Goal: Contribute content: Contribute content

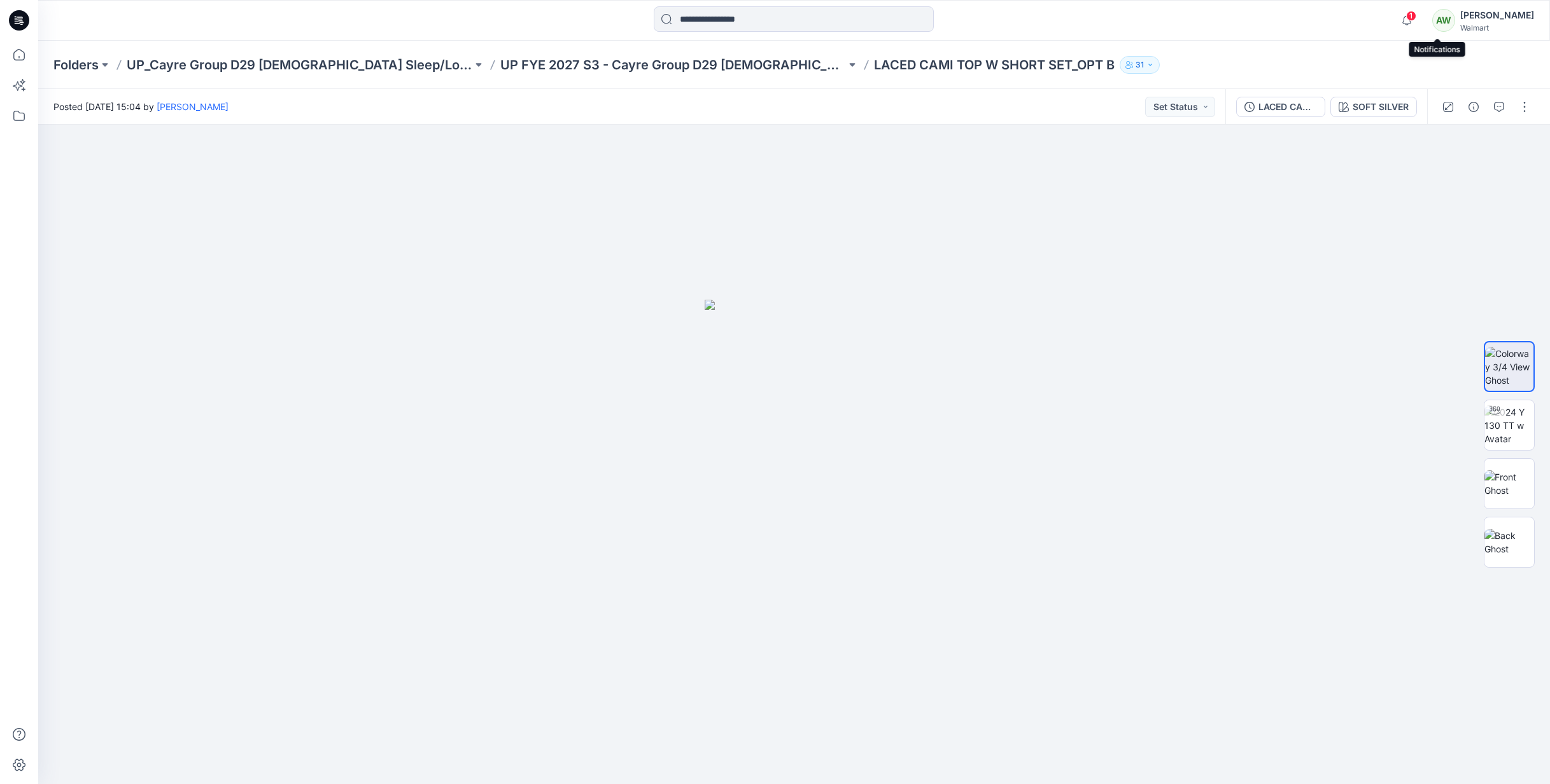
click at [1416, 16] on span "1" at bounding box center [1411, 16] width 10 height 10
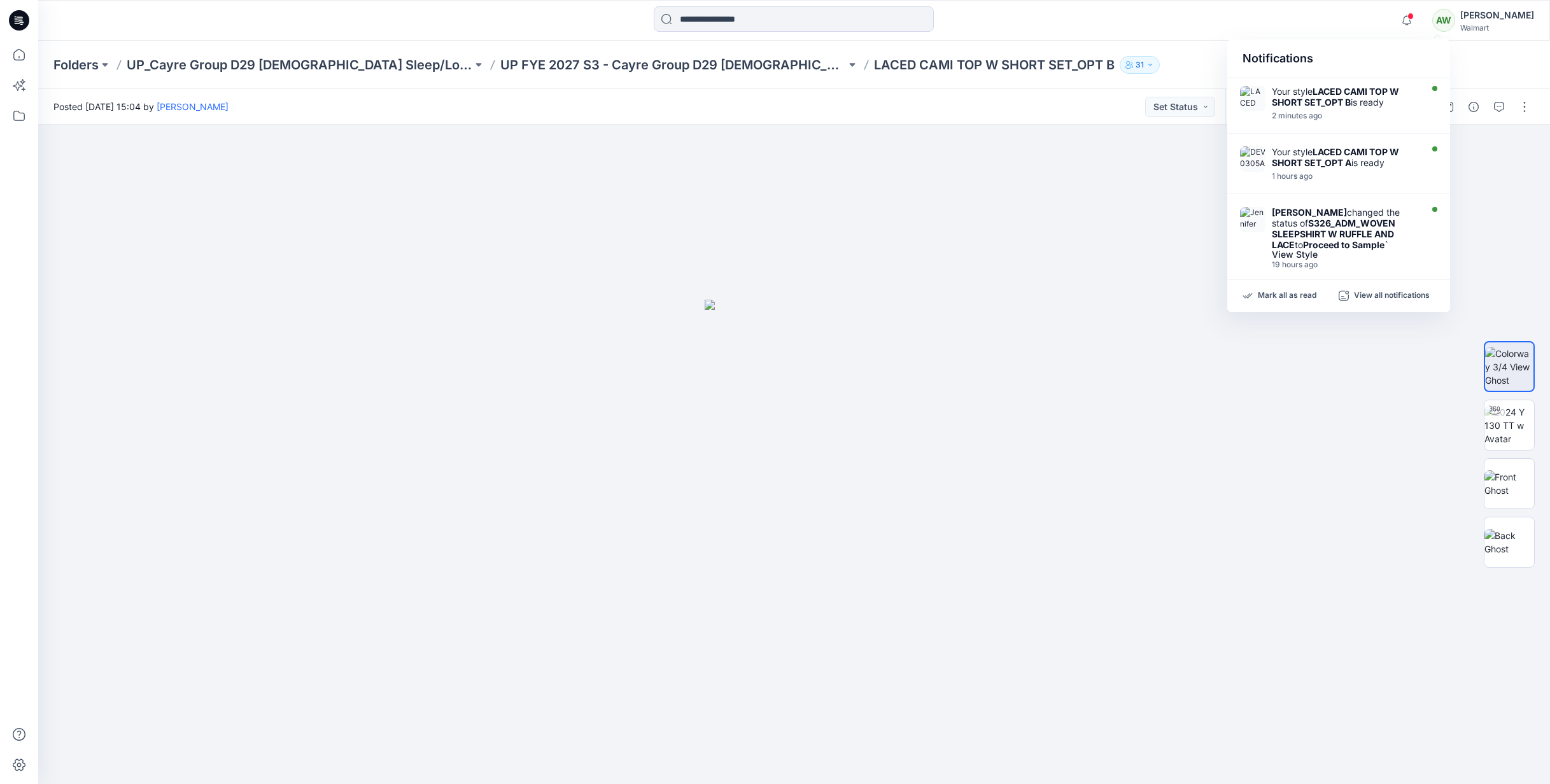
drag, startPoint x: 1445, startPoint y: 115, endPoint x: 1460, endPoint y: 113, distance: 15.1
click at [1446, 116] on div "Your style LACED CAMI TOP W SHORT SET_OPT B is ready 2 minutes ago" at bounding box center [1338, 105] width 223 height 56
drag, startPoint x: 1446, startPoint y: 118, endPoint x: 1450, endPoint y: 127, distance: 9.8
click at [1446, 134] on div "Your style LACED CAMI TOP W SHORT SET_OPT B is ready 2 minutes ago Your style L…" at bounding box center [1338, 173] width 223 height 191
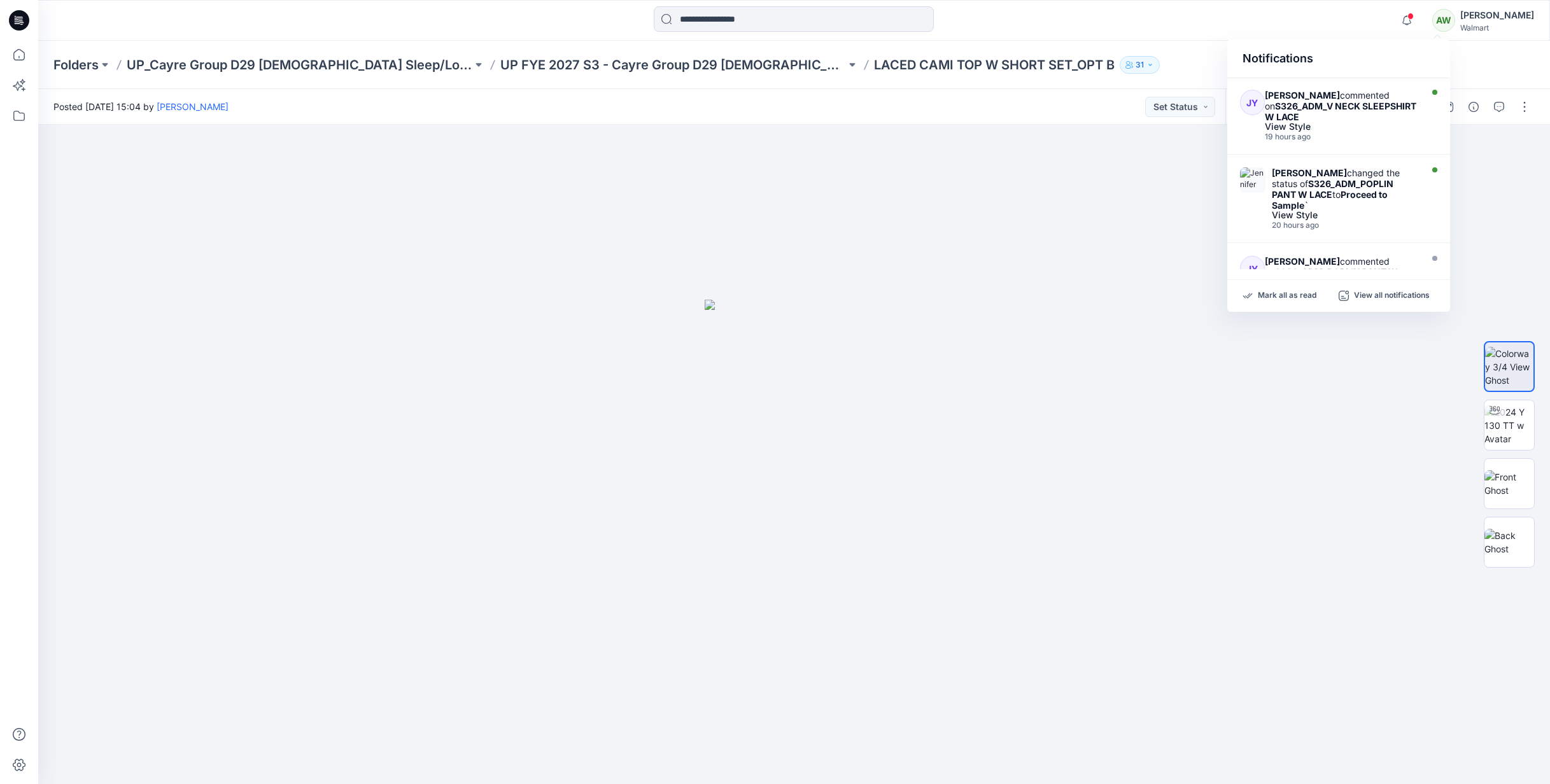
scroll to position [428, 0]
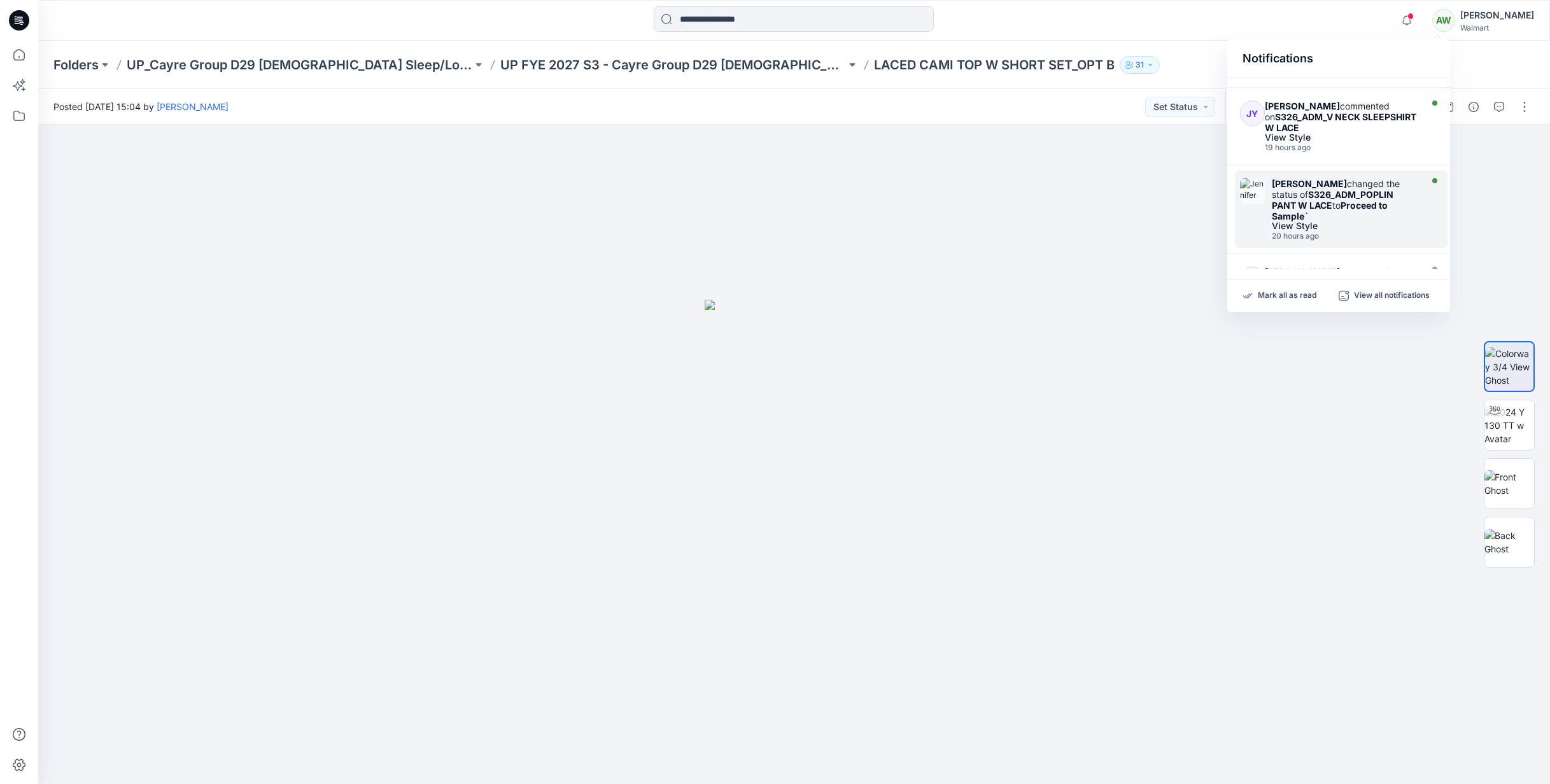
click at [1383, 219] on div "Jennifer Yerkes changed the status of S326_ADM_POPLIN PANT W LACE to Proceed to…" at bounding box center [1345, 200] width 147 height 43
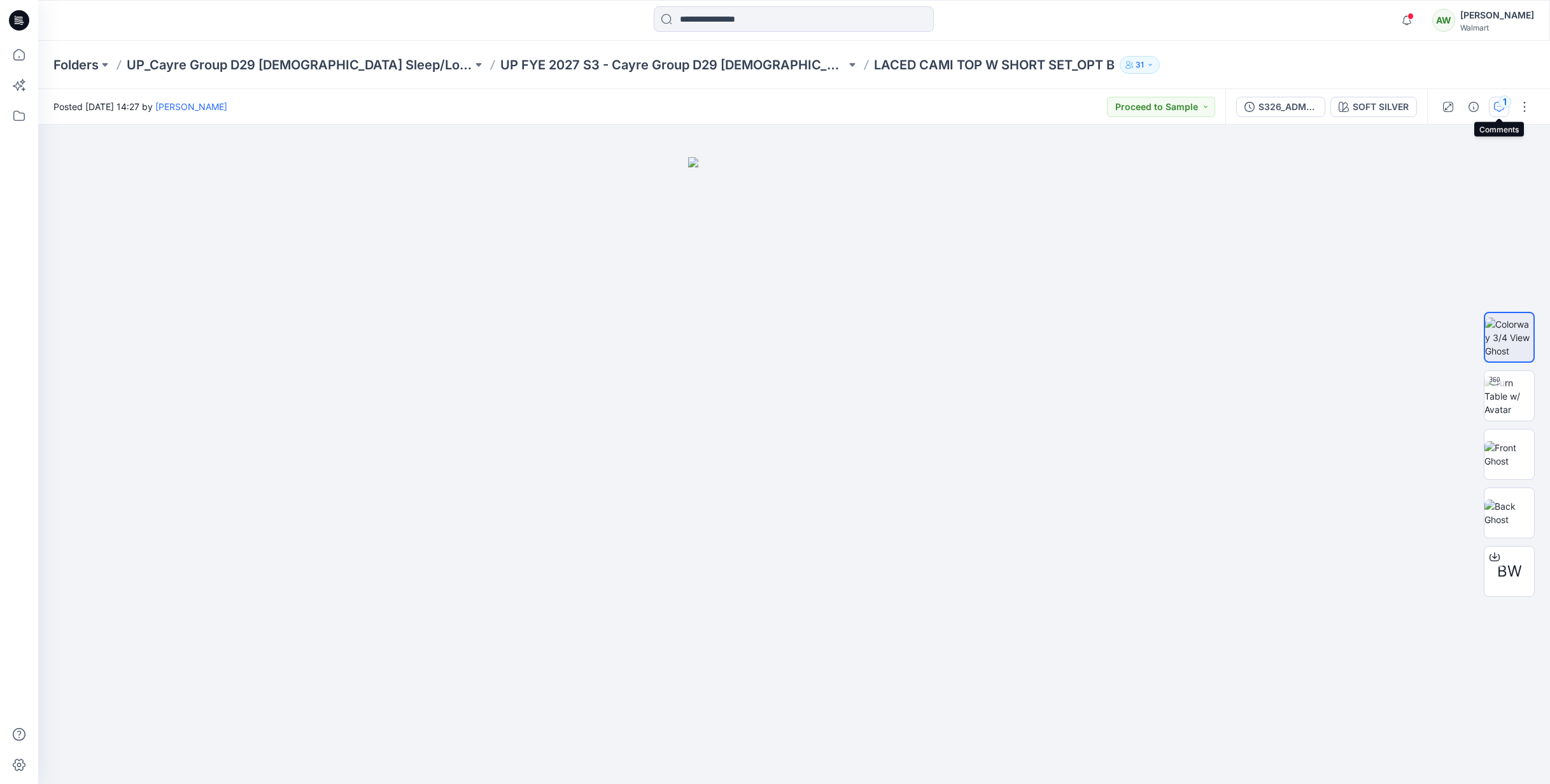
click at [1498, 102] on button "1" at bounding box center [1499, 107] width 20 height 20
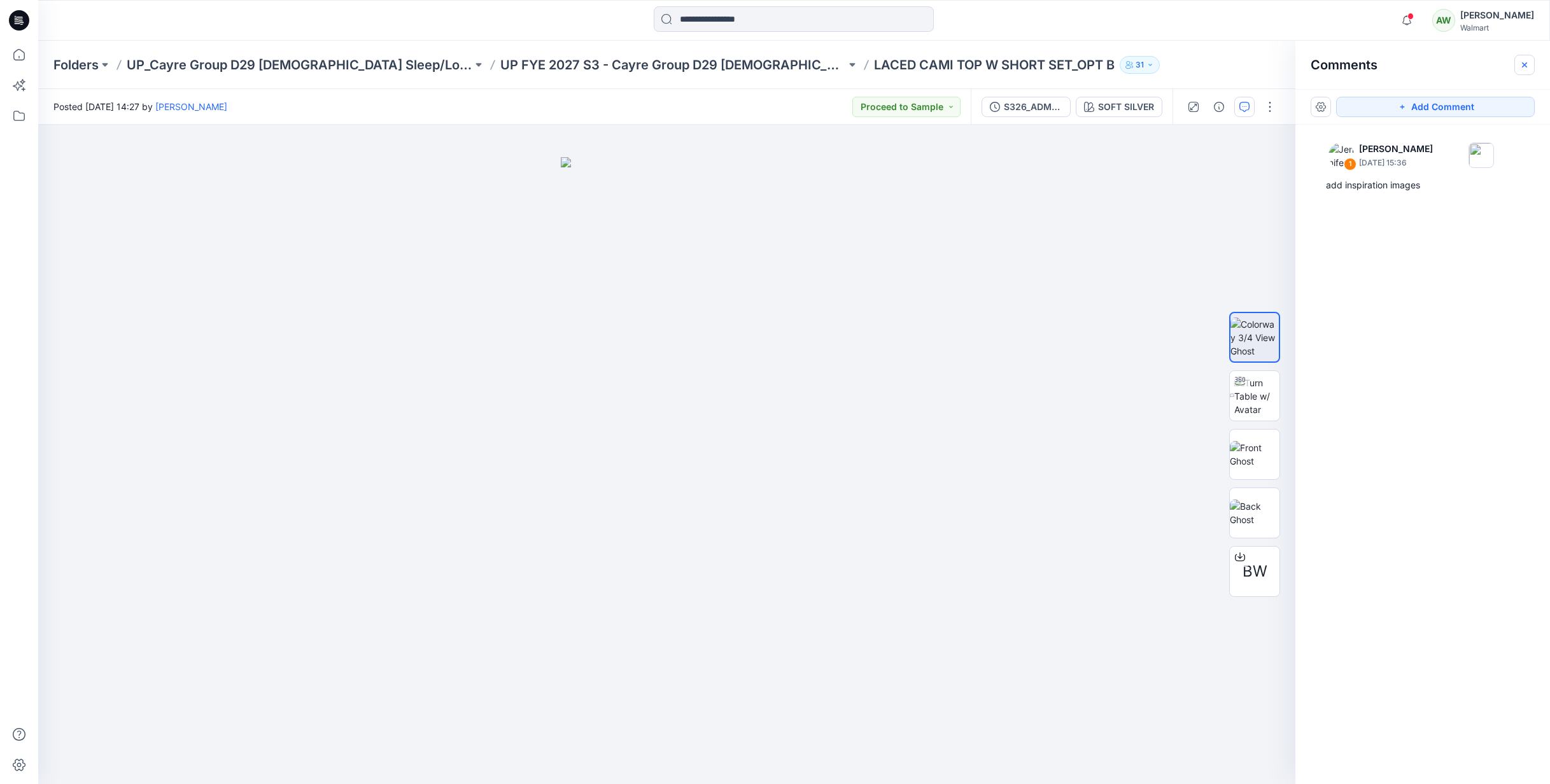
click at [1528, 64] on icon "button" at bounding box center [1525, 65] width 10 height 10
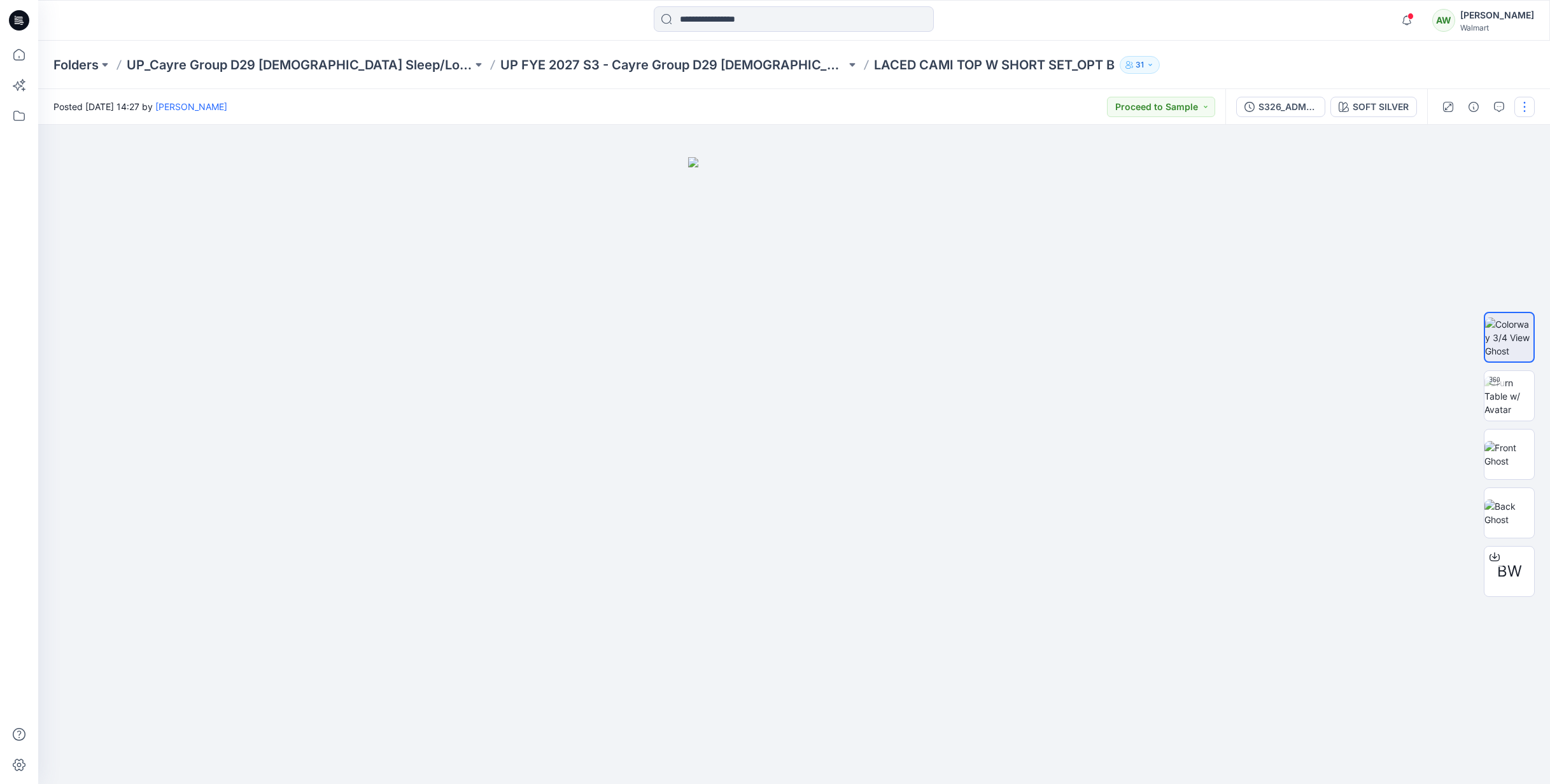
click at [1525, 105] on button "button" at bounding box center [1525, 107] width 20 height 20
click at [1446, 171] on p "Edit" at bounding box center [1443, 172] width 16 height 14
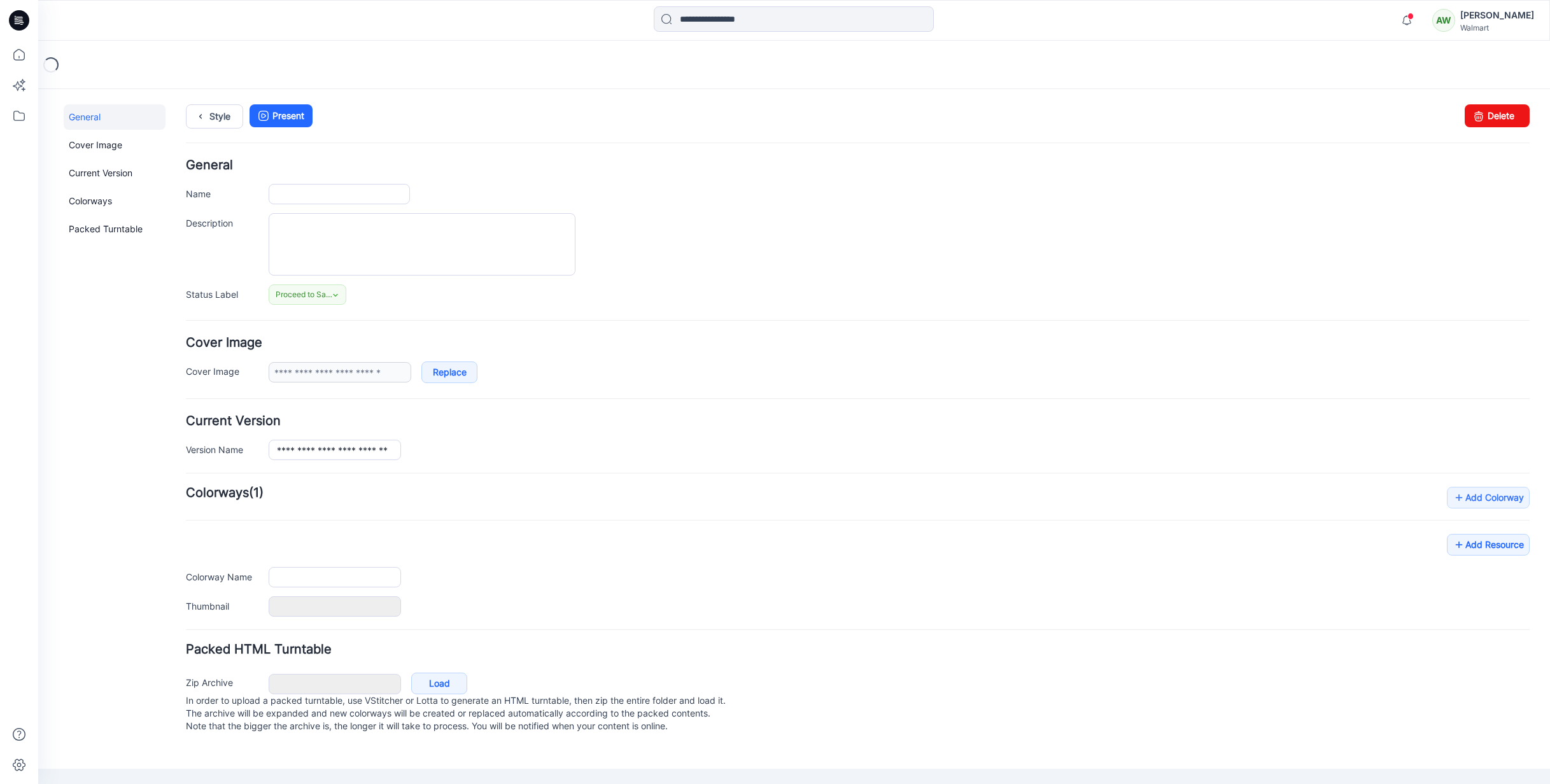
type input "**********"
type textarea "**********"
type input "**********"
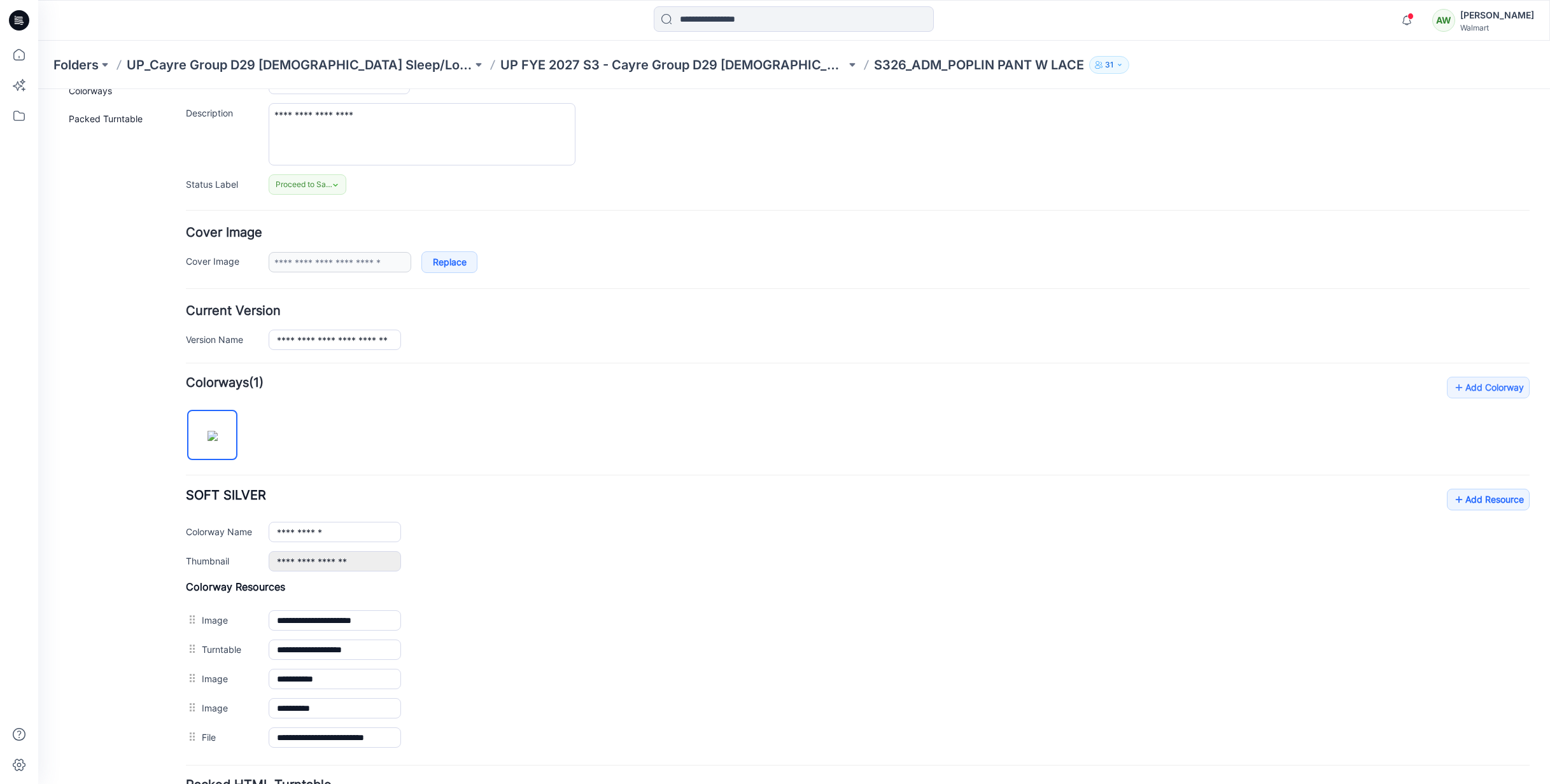
scroll to position [225, 0]
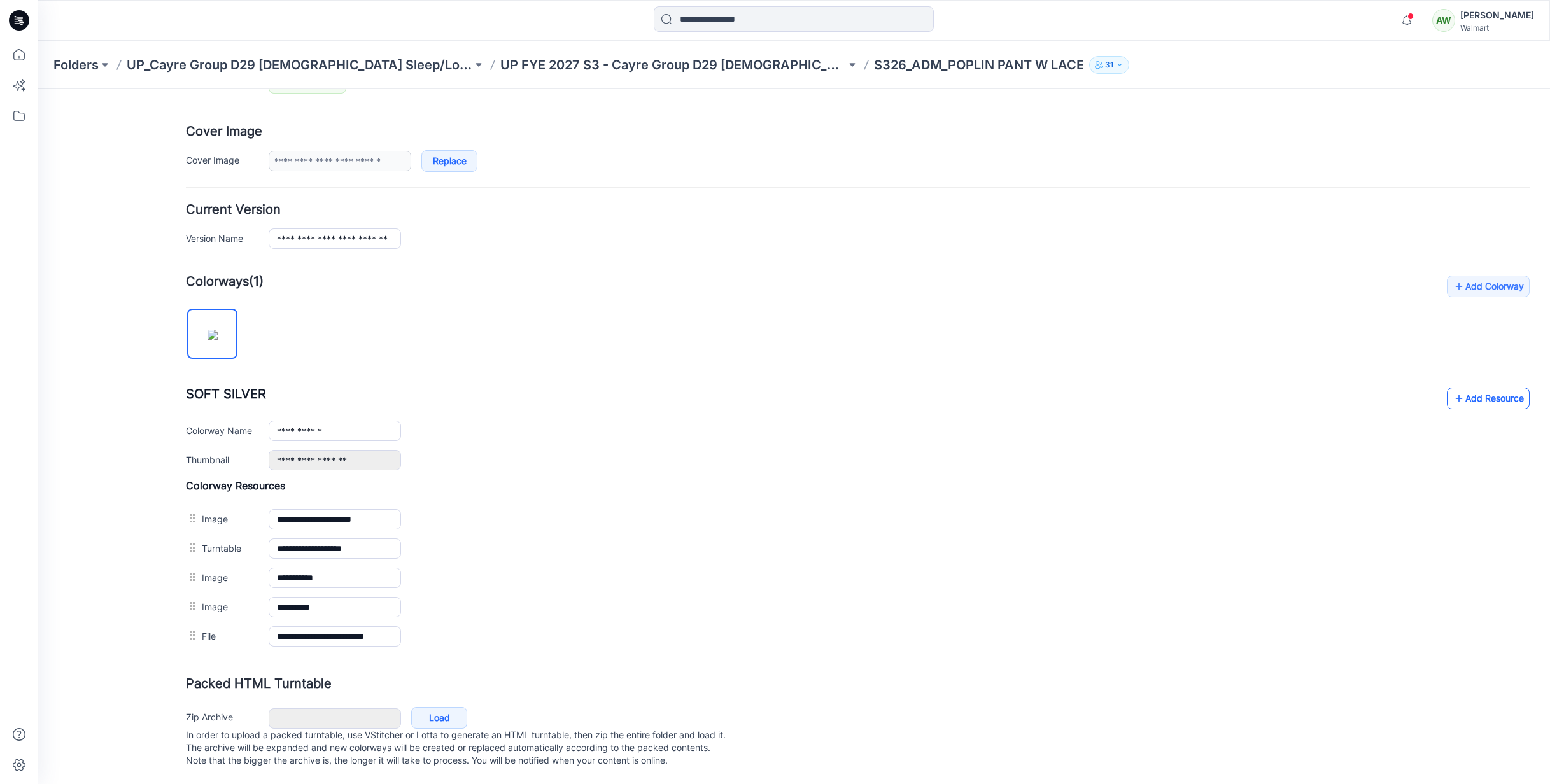
click at [1490, 388] on link "Add Resource" at bounding box center [1488, 398] width 83 height 22
click at [1481, 388] on link "Add Resource" at bounding box center [1488, 398] width 83 height 22
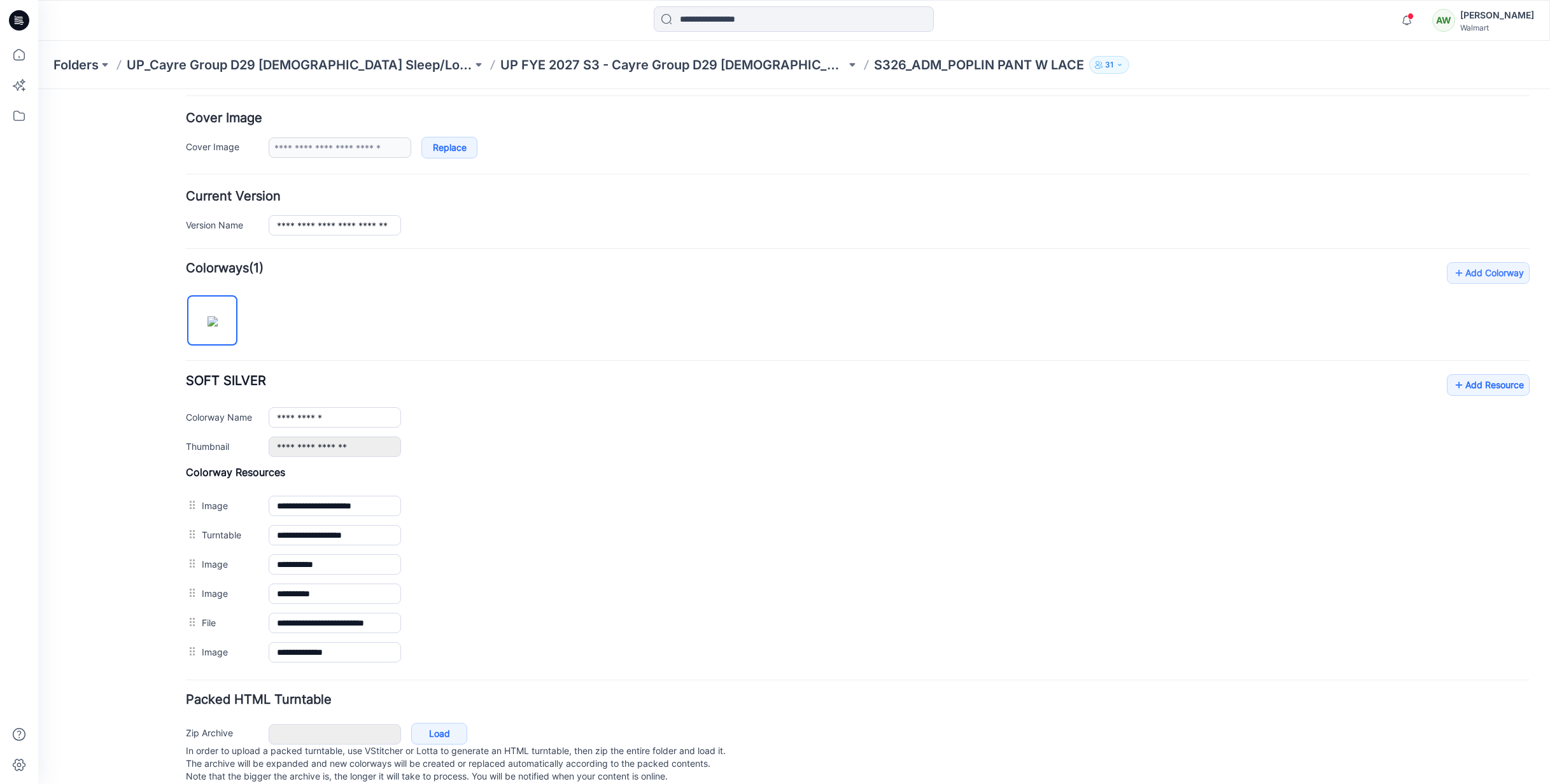
click at [752, 67] on p "UP FYE 2027 S3 - Cayre Group D29 [DEMOGRAPHIC_DATA] Sleepwear" at bounding box center [673, 65] width 346 height 18
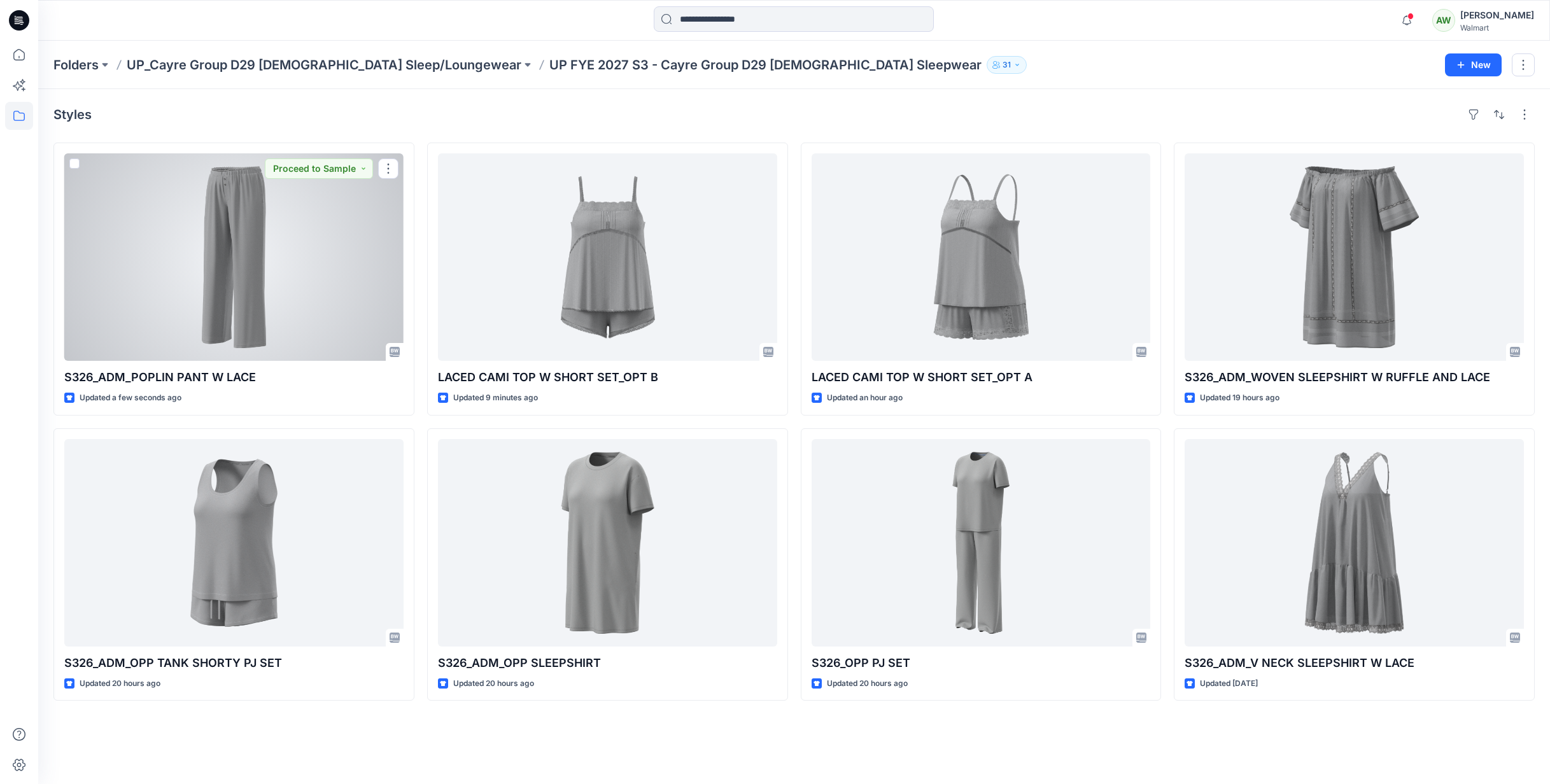
drag, startPoint x: 302, startPoint y: 259, endPoint x: 406, endPoint y: 236, distance: 106.5
click at [302, 259] on div at bounding box center [234, 257] width 339 height 207
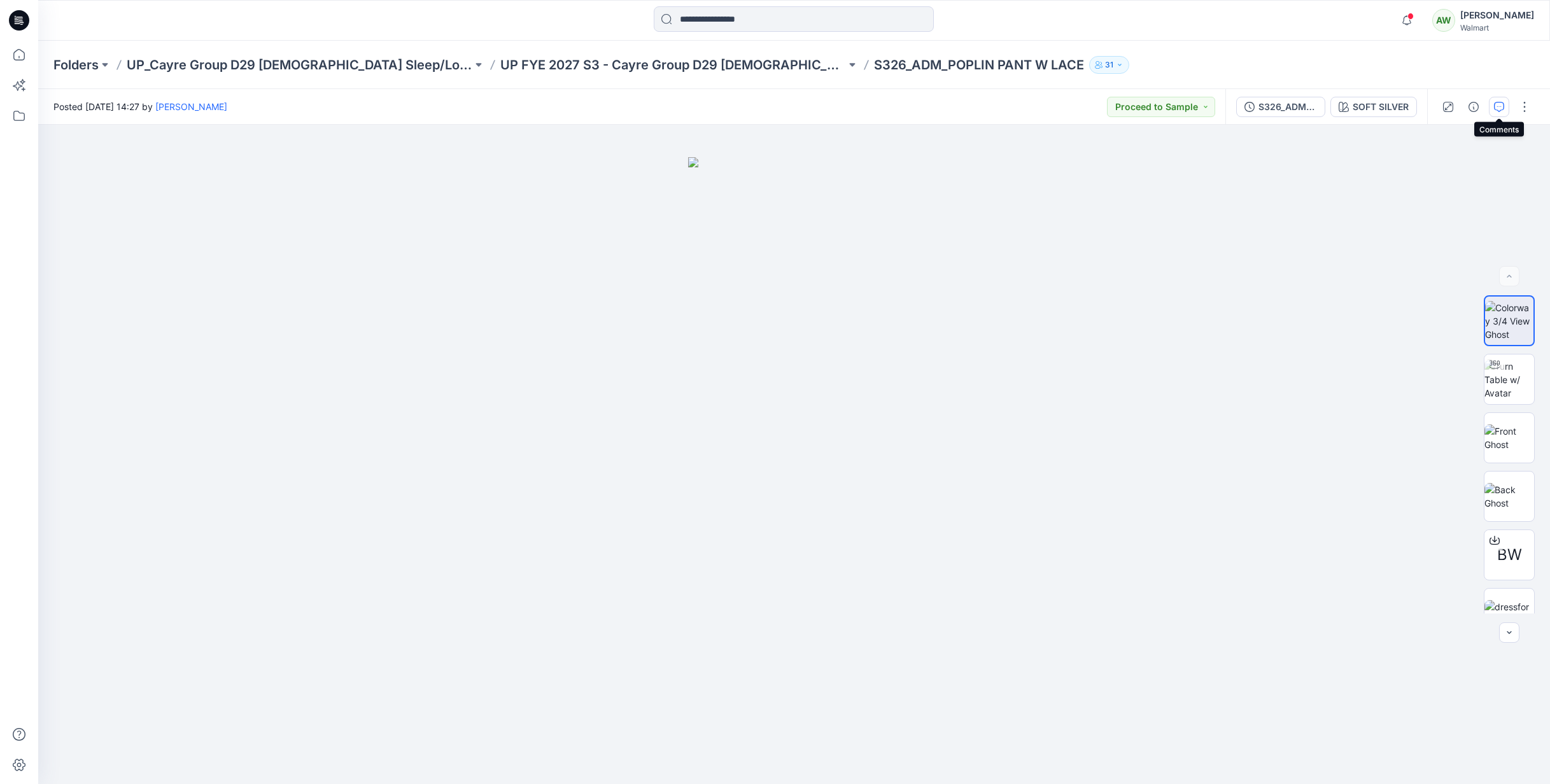
click at [1498, 100] on button "button" at bounding box center [1499, 107] width 20 height 20
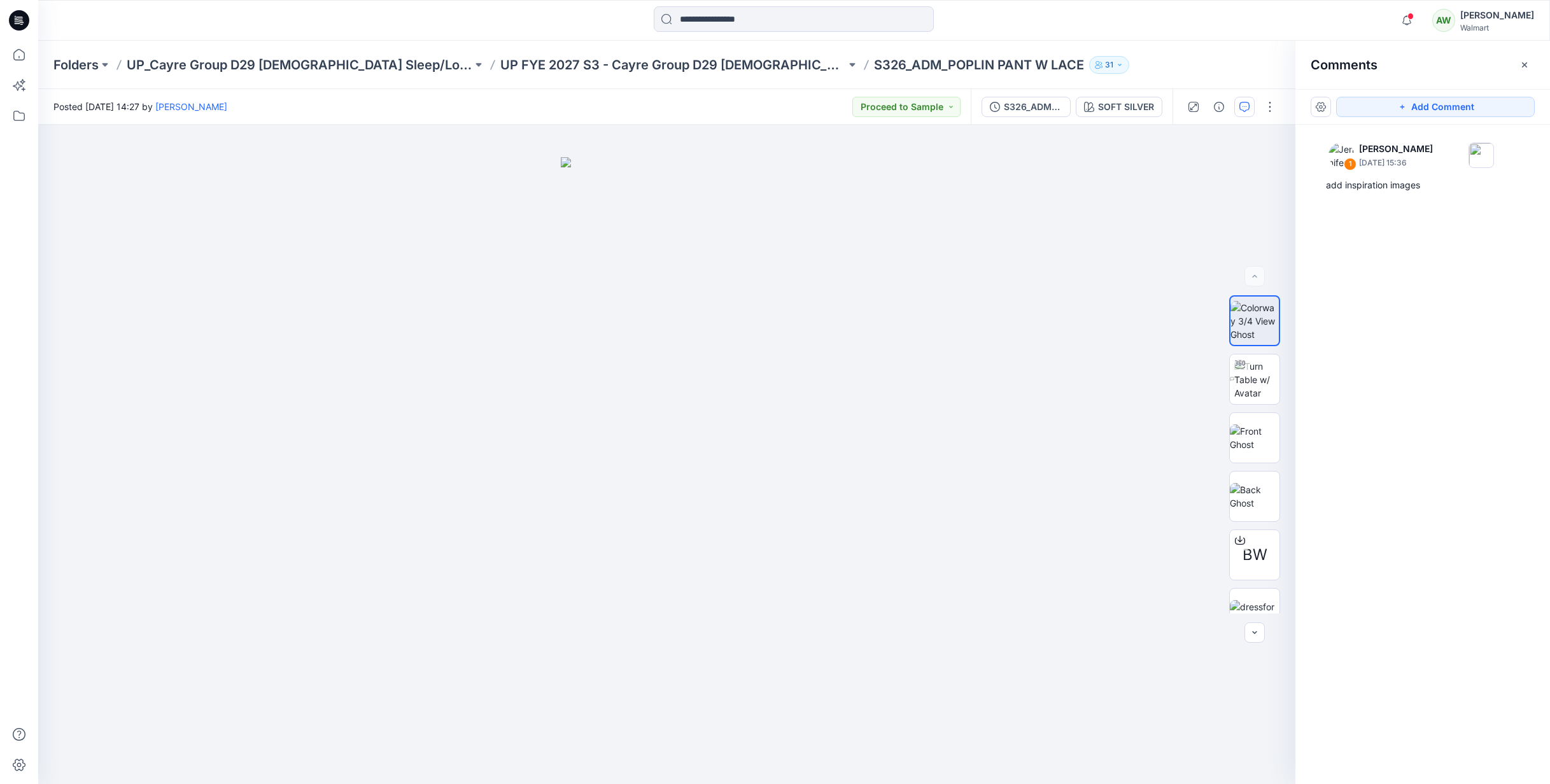
click at [1523, 65] on icon "button" at bounding box center [1525, 65] width 10 height 10
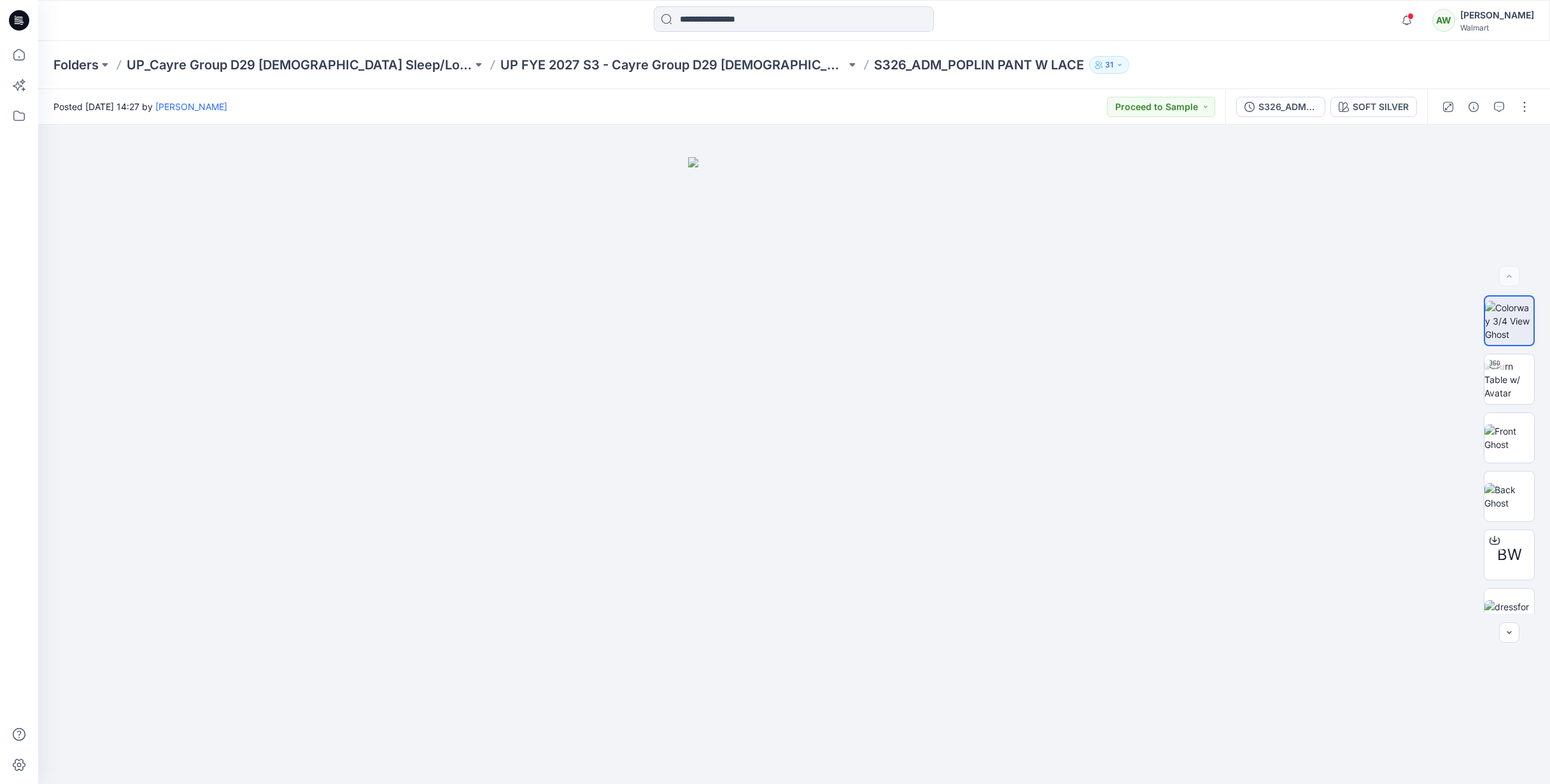
click at [1455, 17] on div "AW" at bounding box center [1444, 20] width 23 height 23
click at [1419, 13] on icon "button" at bounding box center [1407, 20] width 25 height 25
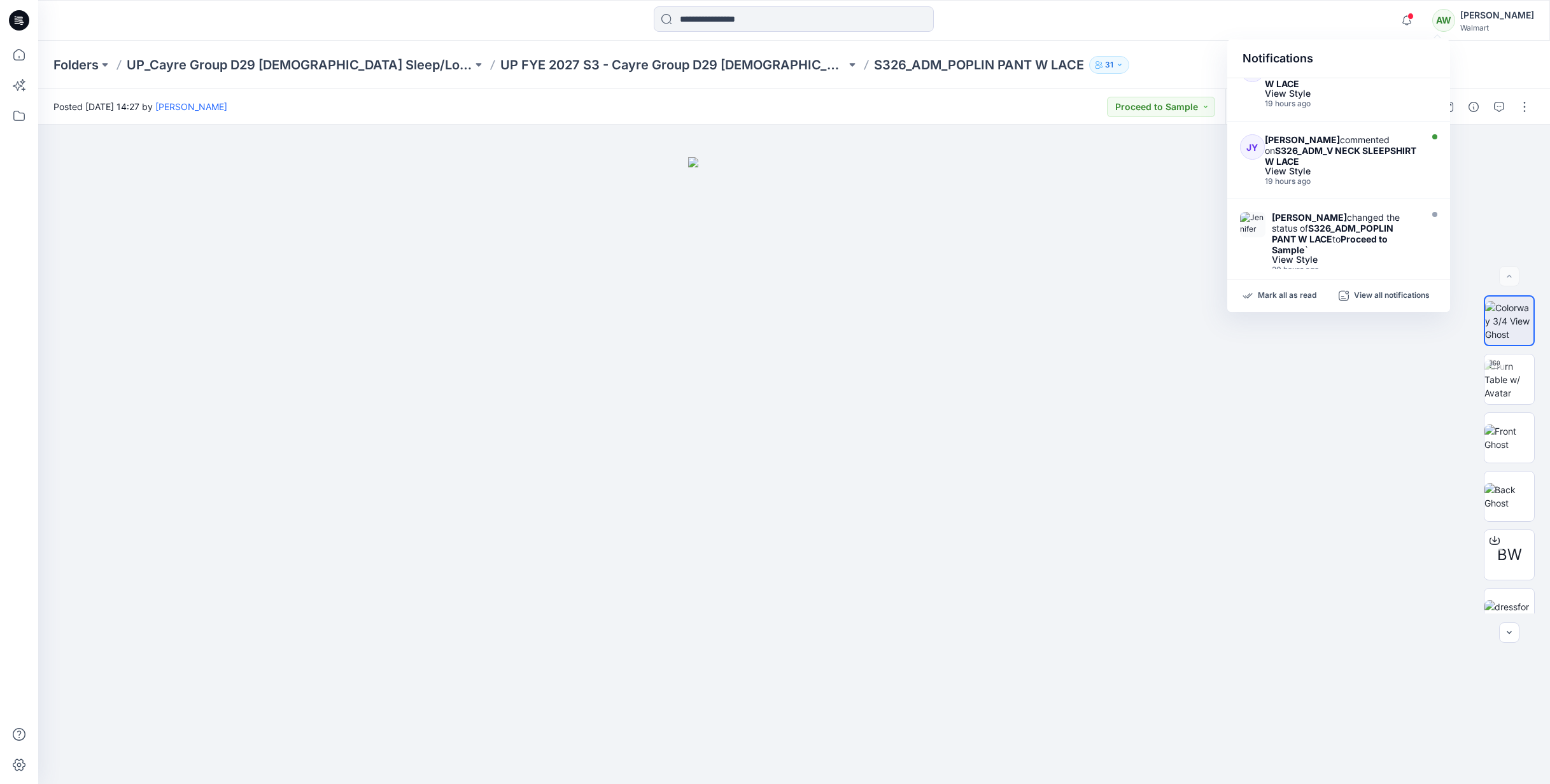
scroll to position [394, 0]
click at [1398, 165] on div "Jennifer Yerkes commented on S326_ADM_V NECK SLEEPSHIRT W LACE" at bounding box center [1341, 150] width 153 height 32
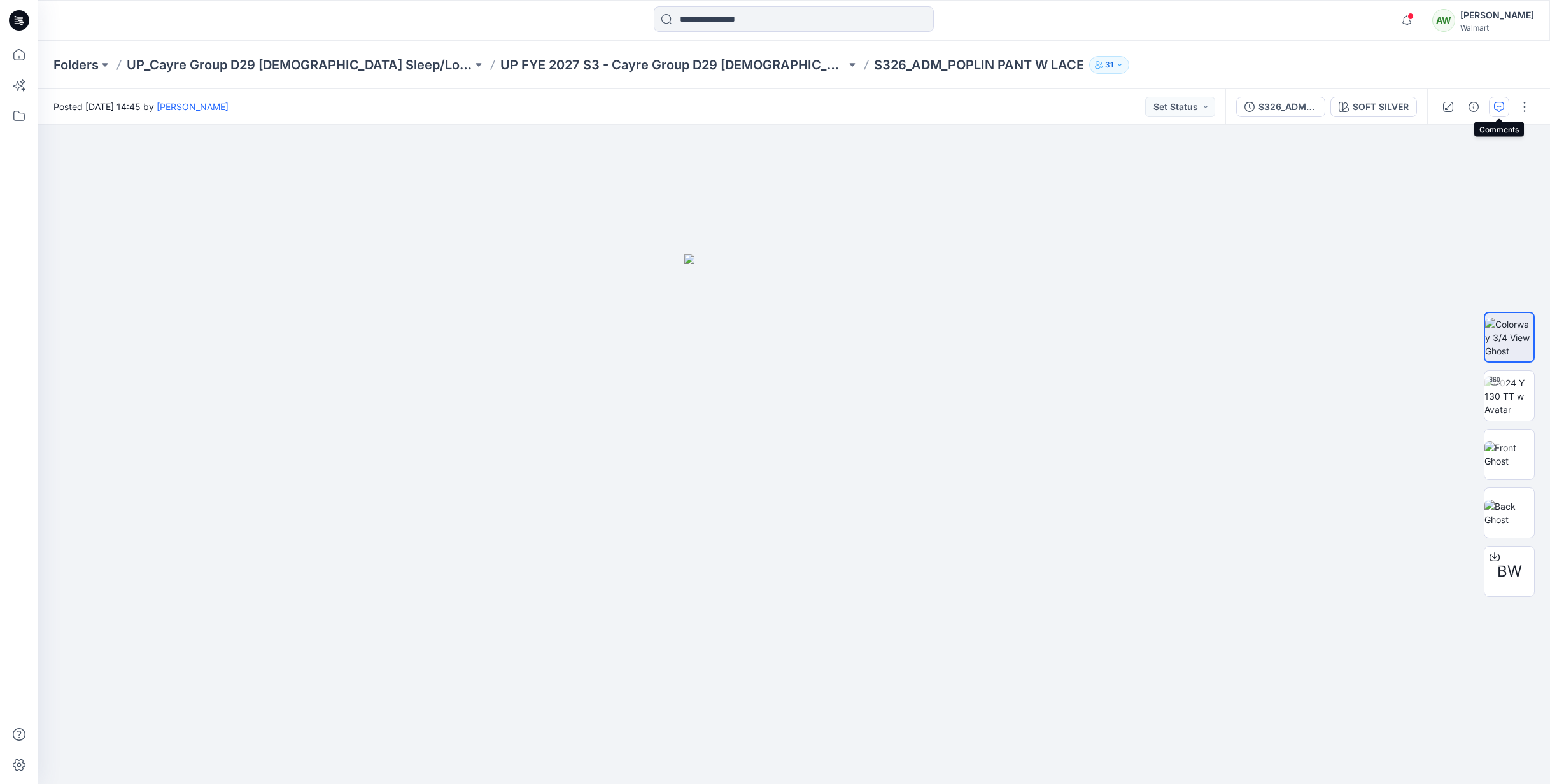
click at [1501, 103] on icon "button" at bounding box center [1499, 107] width 10 height 10
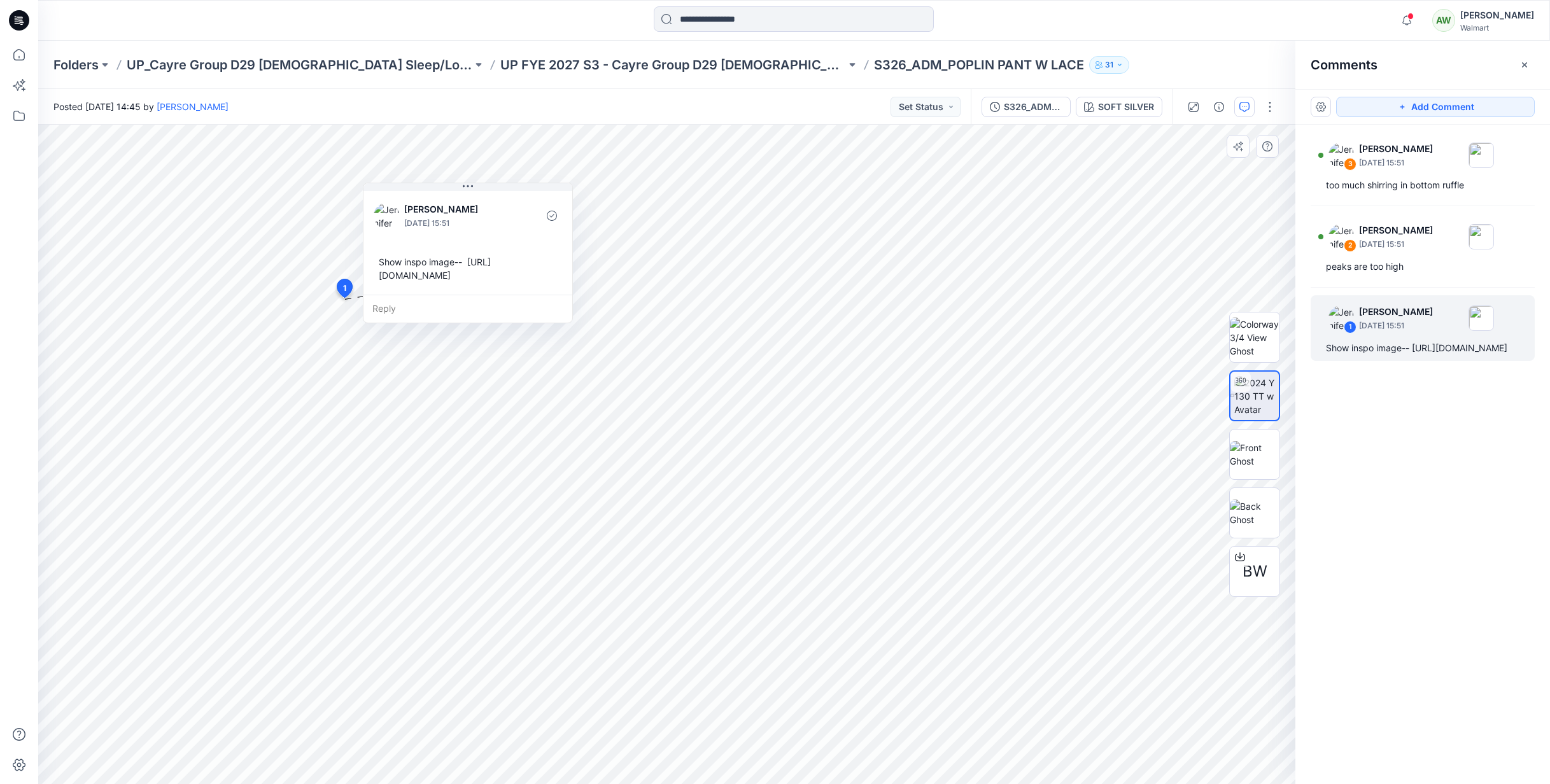
drag, startPoint x: 466, startPoint y: 334, endPoint x: 503, endPoint y: 214, distance: 125.6
click at [503, 217] on div "Jennifer Yerkes September 10, 2025 15:51" at bounding box center [456, 216] width 104 height 28
click at [1435, 588] on div "3 Jennifer Yerkes September 10, 2025 15:51 too much shirring in bottom ruffle 2…" at bounding box center [1422, 431] width 255 height 612
drag, startPoint x: 1344, startPoint y: 636, endPoint x: 1353, endPoint y: 622, distance: 16.6
click at [1344, 636] on div "3 Jennifer Yerkes September 10, 2025 15:51 too much shirring in bottom ruffle 2…" at bounding box center [1422, 431] width 255 height 612
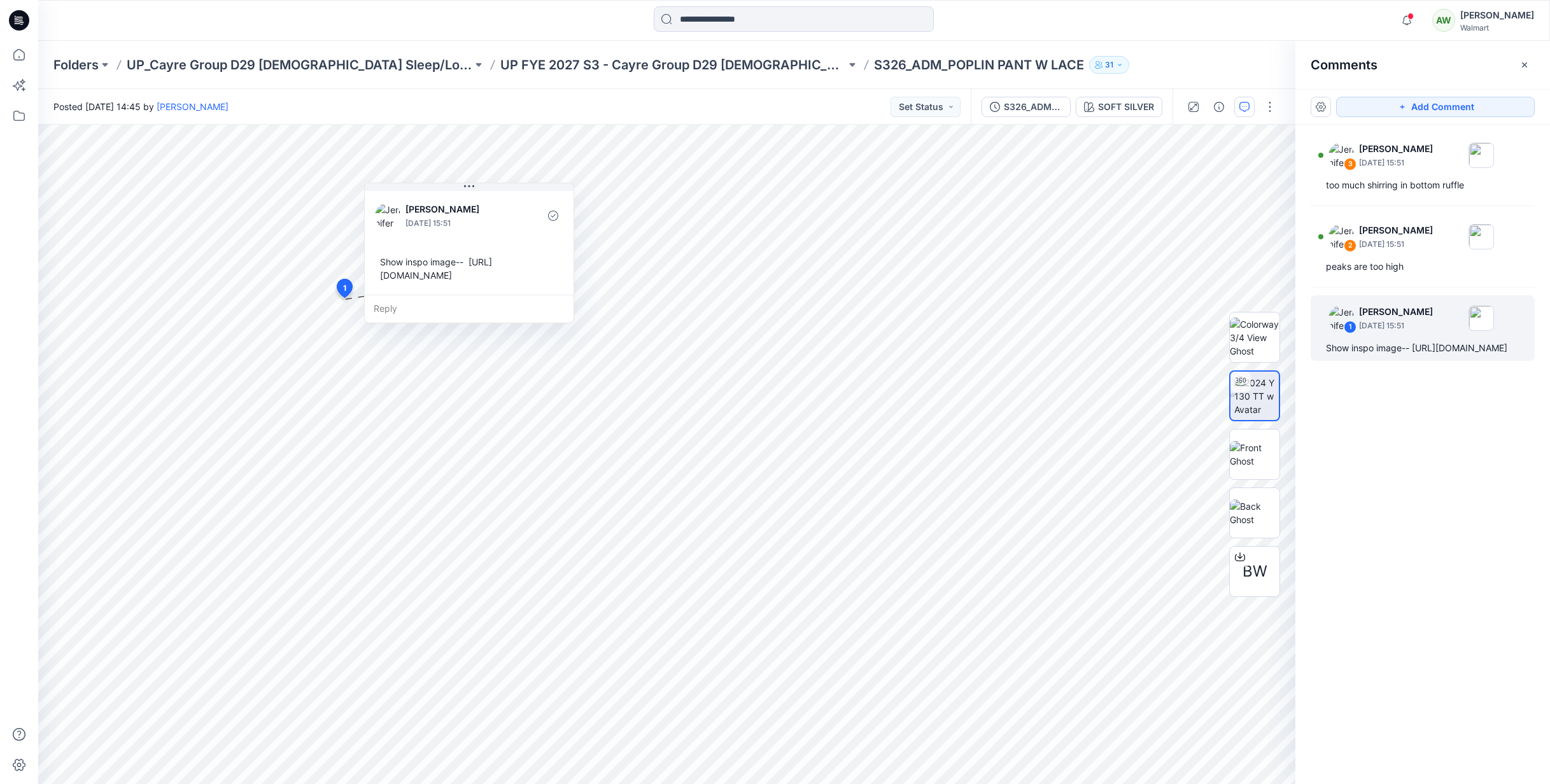
drag, startPoint x: 1528, startPoint y: 64, endPoint x: 1537, endPoint y: 59, distance: 10.3
click at [1528, 63] on icon "button" at bounding box center [1525, 65] width 10 height 10
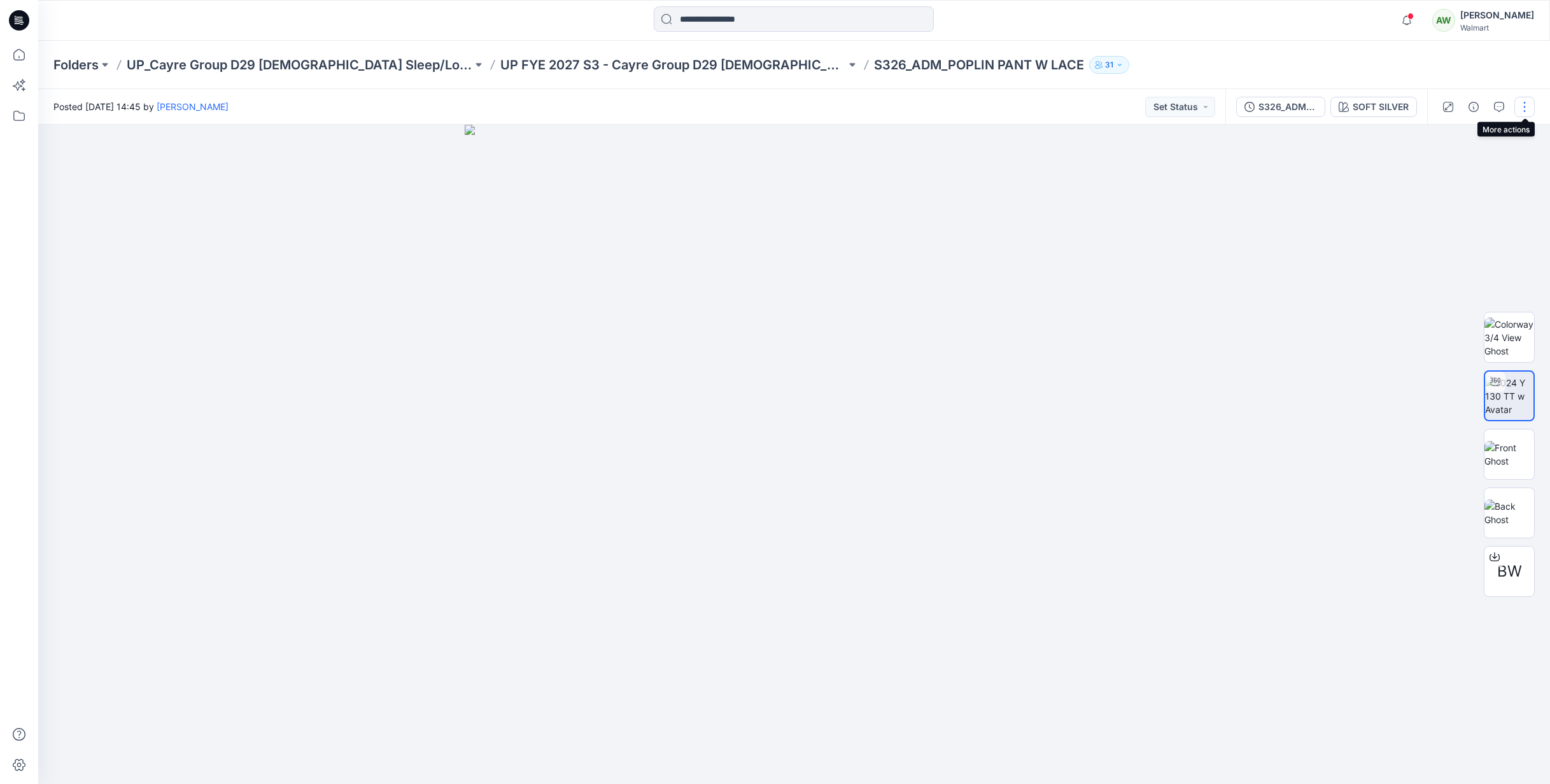
click at [1524, 109] on button "button" at bounding box center [1525, 107] width 20 height 20
click at [1448, 169] on p "Edit" at bounding box center [1443, 172] width 16 height 14
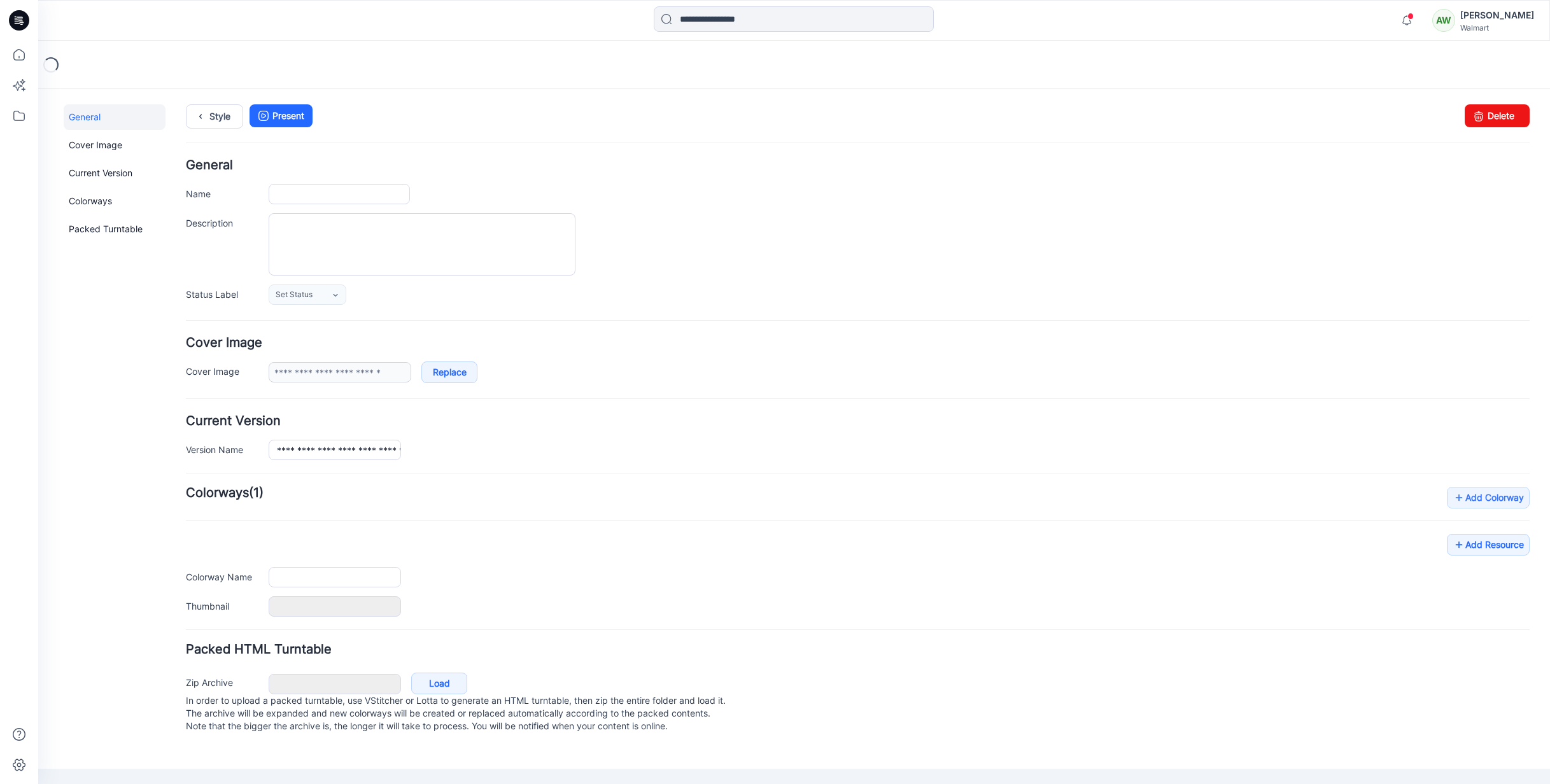
type input "**********"
type textarea "**********"
type input "**********"
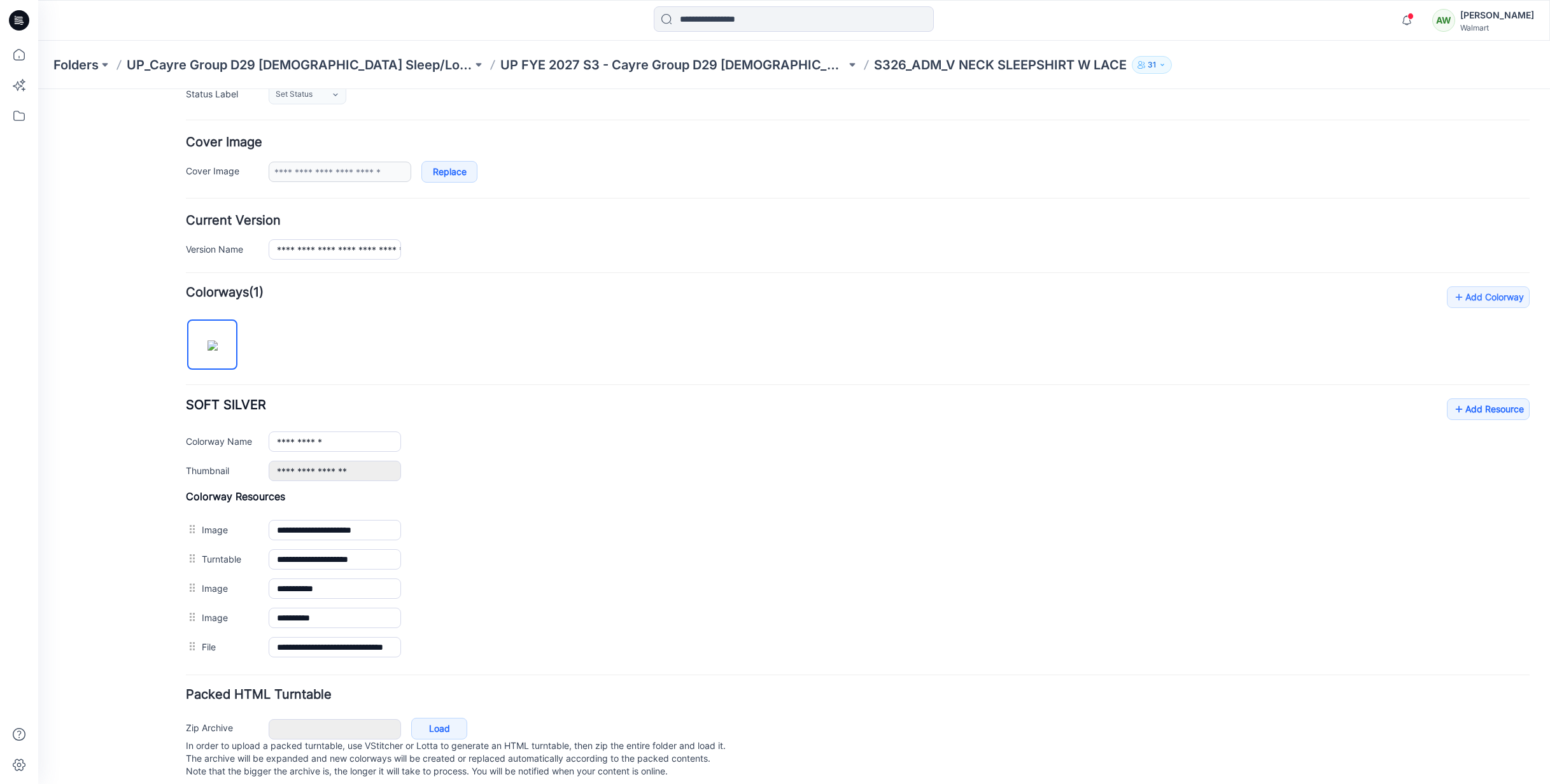
scroll to position [225, 0]
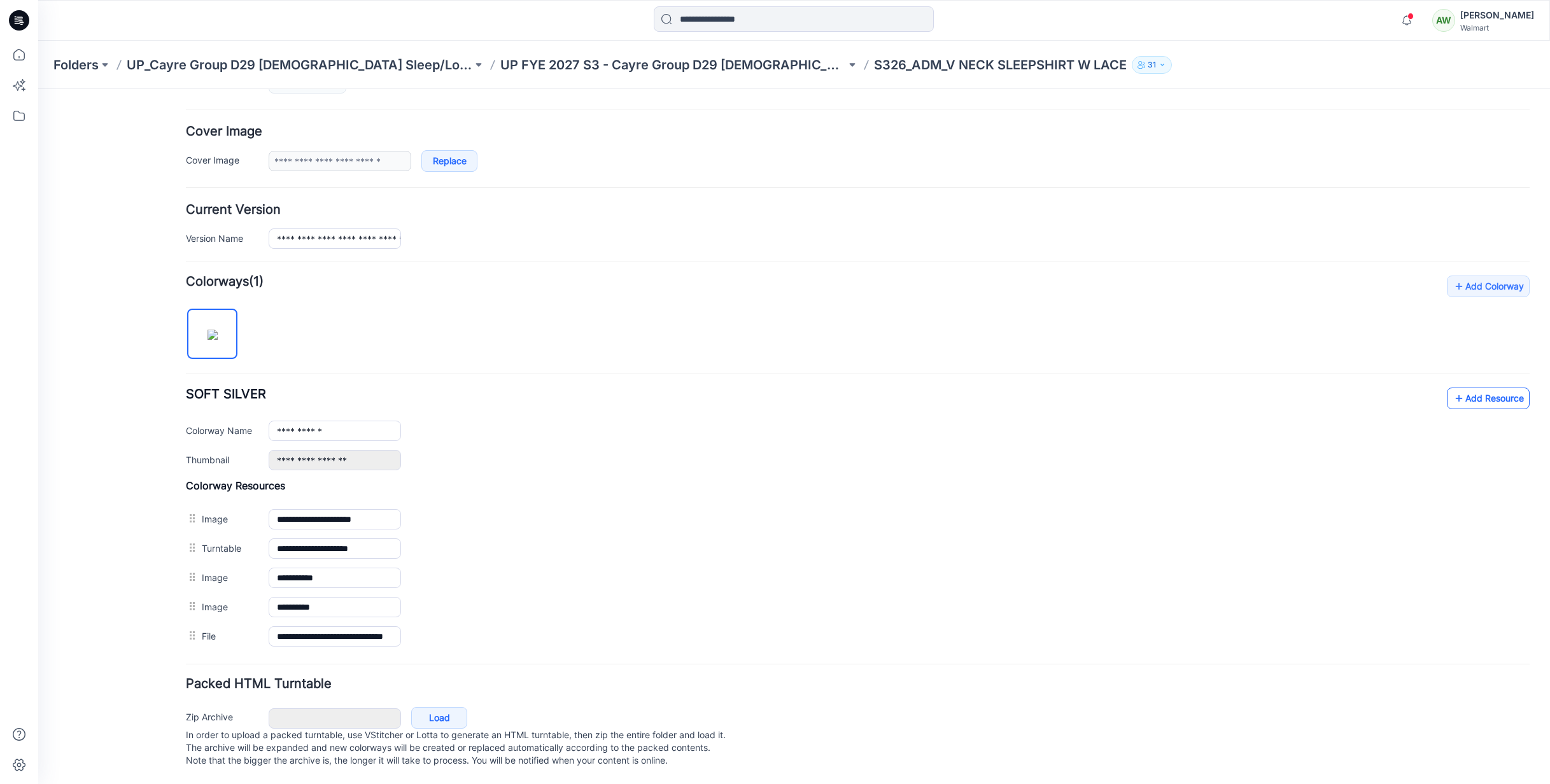
click at [1479, 388] on link "Add Resource" at bounding box center [1488, 398] width 83 height 22
click at [734, 65] on p "UP FYE 2027 S3 - Cayre Group D29 [DEMOGRAPHIC_DATA] Sleepwear" at bounding box center [673, 65] width 346 height 18
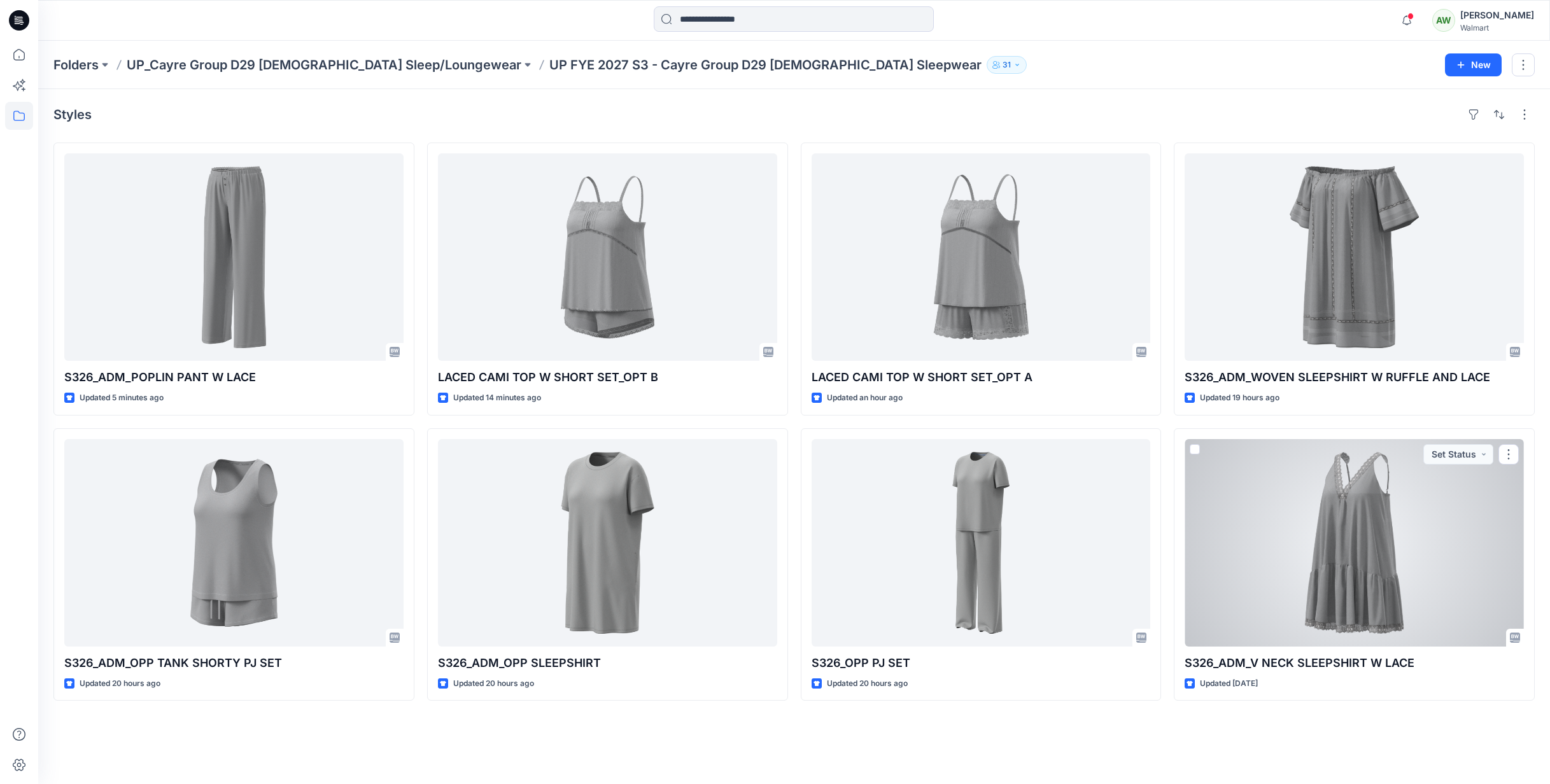
click at [1333, 563] on div at bounding box center [1354, 542] width 339 height 207
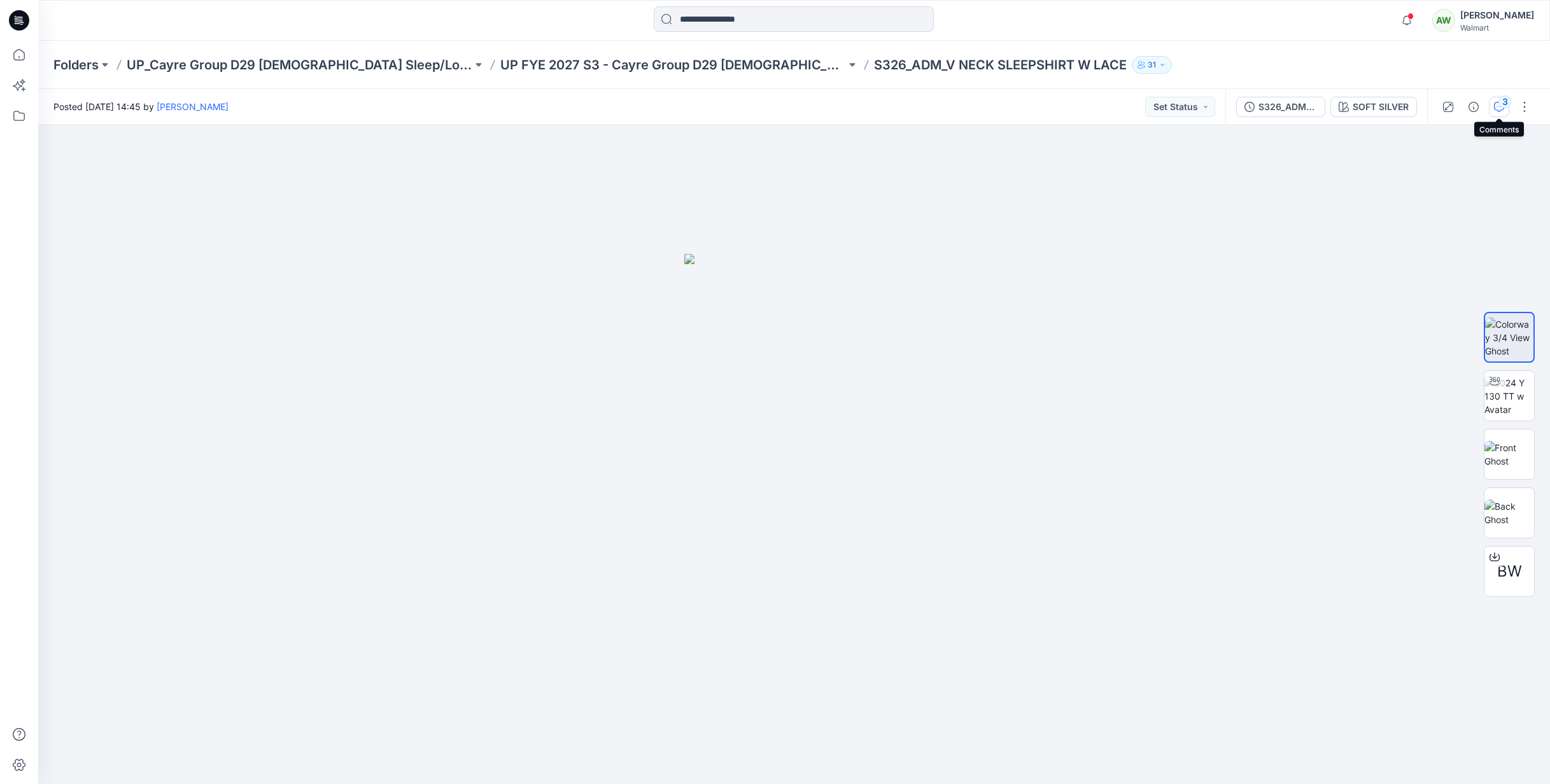
click at [1505, 105] on div "3" at bounding box center [1505, 102] width 13 height 13
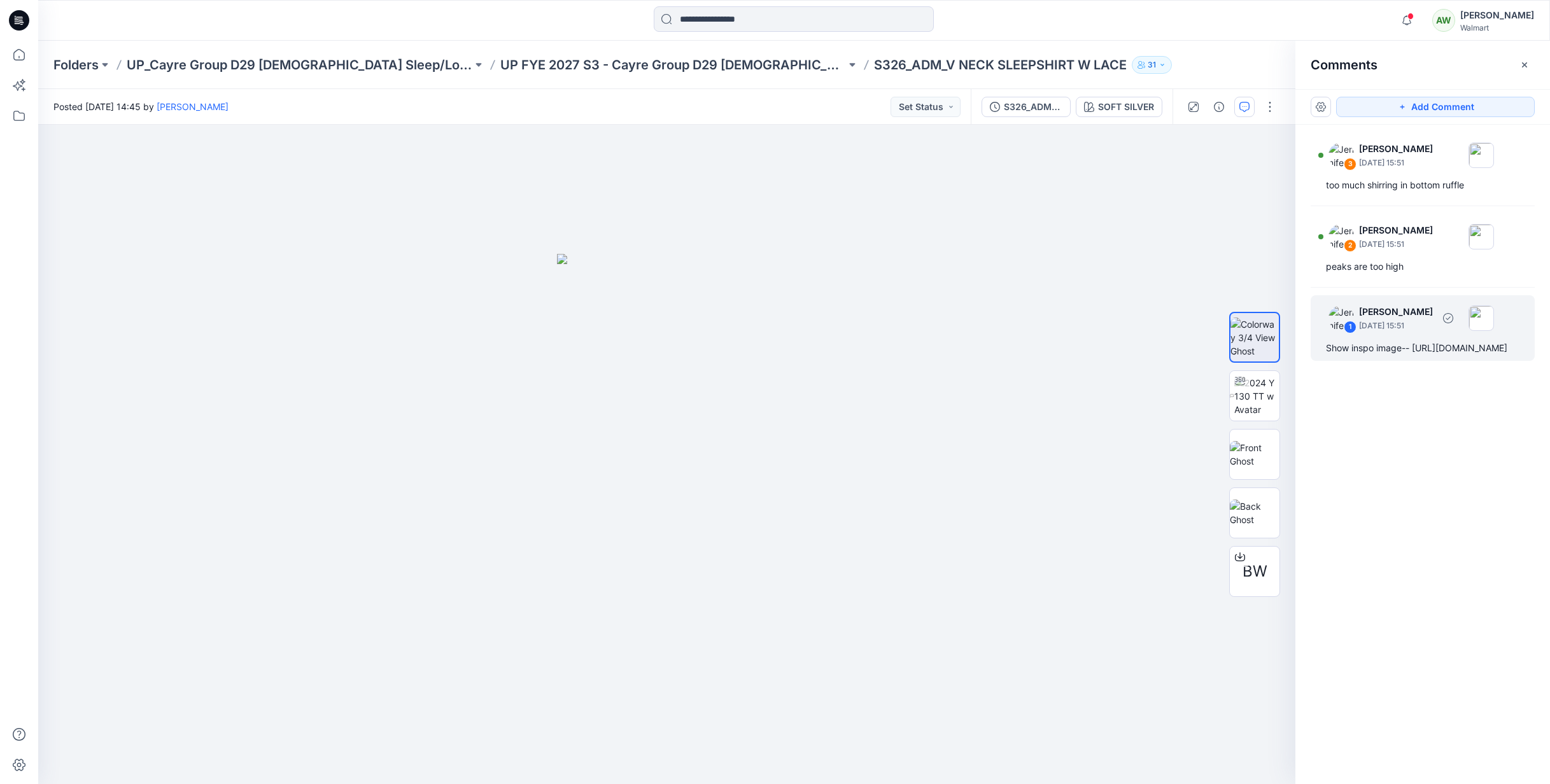
drag, startPoint x: 1344, startPoint y: 358, endPoint x: 1350, endPoint y: 360, distance: 6.3
click at [1344, 356] on div "Show inspo image-- [URL][DOMAIN_NAME]" at bounding box center [1423, 348] width 193 height 15
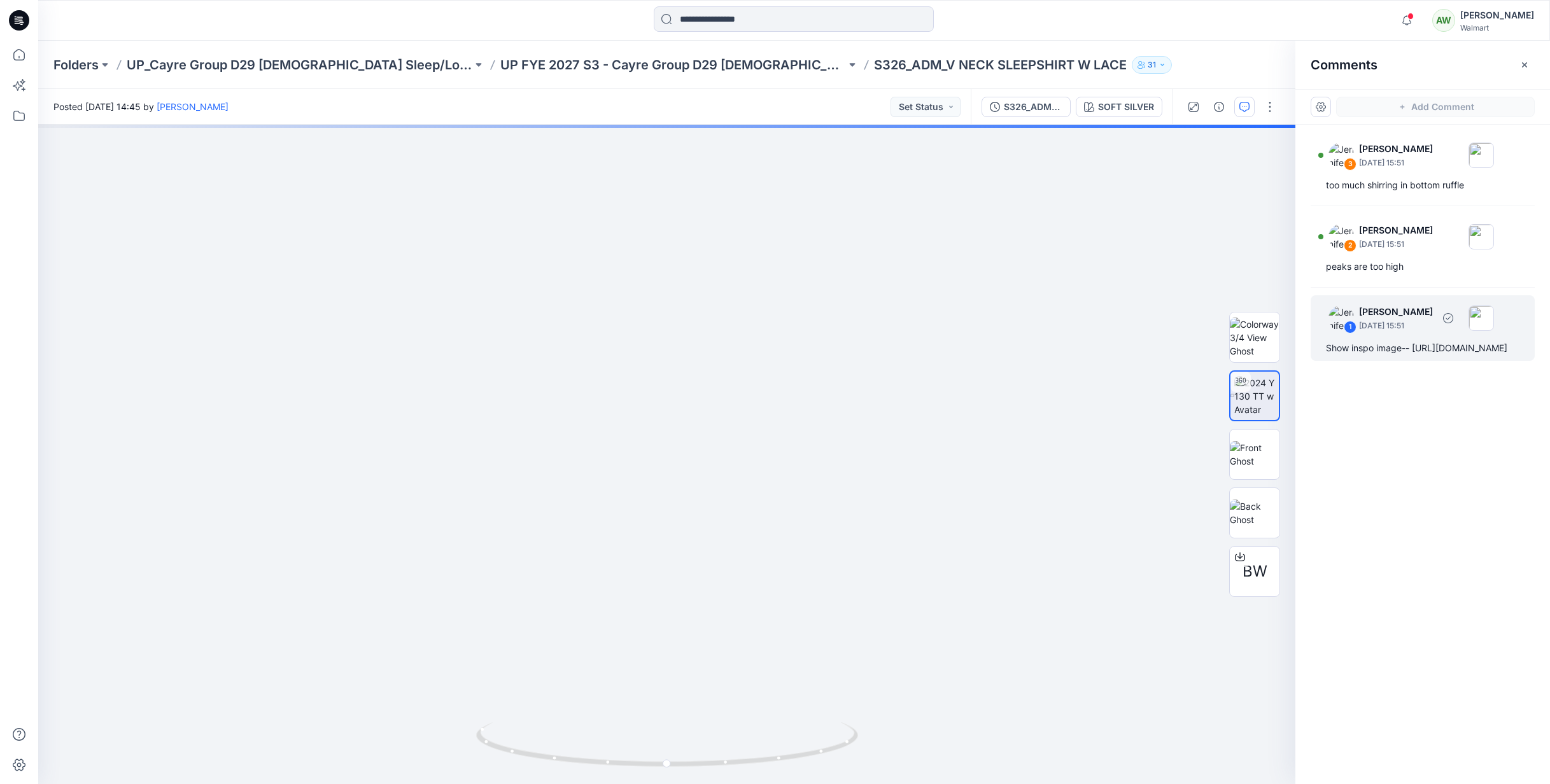
click at [1349, 356] on div "Show inspo image-- [URL][DOMAIN_NAME]" at bounding box center [1423, 348] width 193 height 15
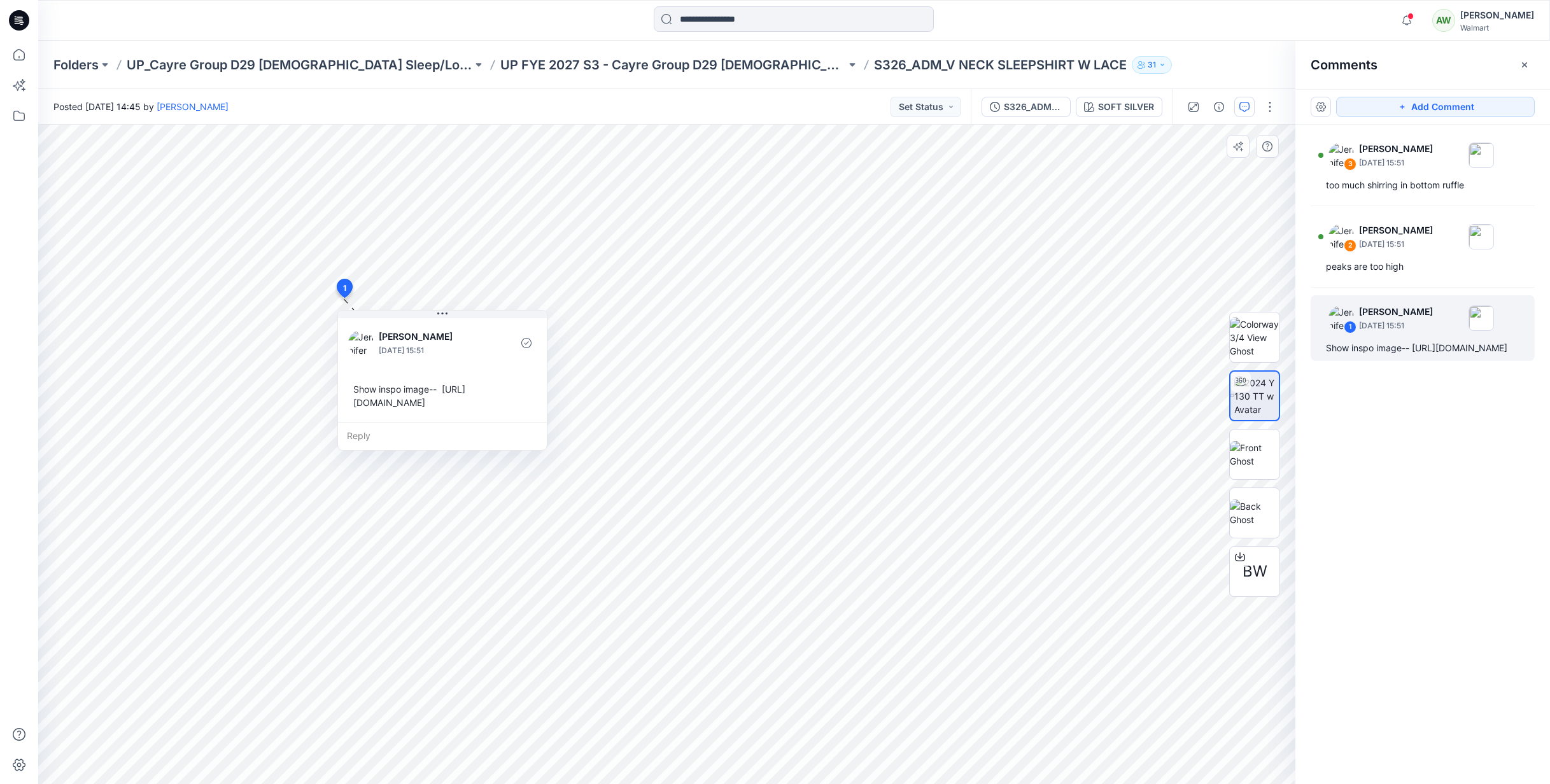
drag, startPoint x: 341, startPoint y: 396, endPoint x: 353, endPoint y: 399, distance: 12.4
click at [353, 400] on div "Show inspo image-- [URL][DOMAIN_NAME]" at bounding box center [442, 396] width 188 height 37
click at [350, 398] on div "Show inspo image-- [URL][DOMAIN_NAME]" at bounding box center [441, 394] width 188 height 37
click at [356, 402] on div "Show inspo image-- [URL][DOMAIN_NAME]" at bounding box center [441, 394] width 188 height 37
click at [357, 402] on div "Show inspo image-- [URL][DOMAIN_NAME]" at bounding box center [441, 394] width 188 height 37
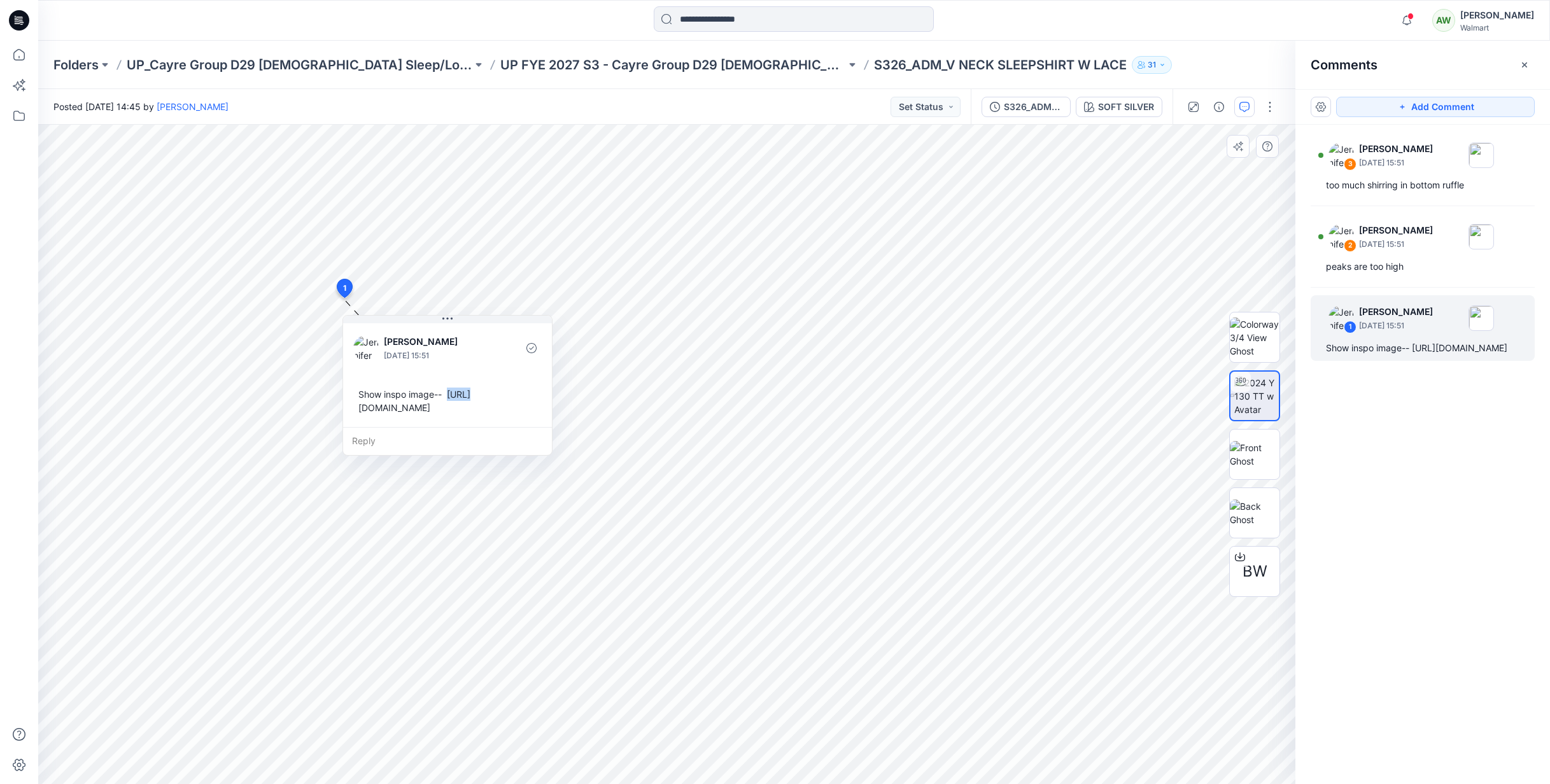
click at [355, 404] on div "Show inspo image-- [URL][DOMAIN_NAME]" at bounding box center [447, 401] width 188 height 37
drag, startPoint x: 375, startPoint y: 402, endPoint x: 367, endPoint y: 405, distance: 8.5
click at [367, 406] on div "Show inspo image-- [URL][DOMAIN_NAME]" at bounding box center [436, 403] width 188 height 37
click at [347, 406] on div "Show inspo image-- [URL][DOMAIN_NAME]" at bounding box center [435, 400] width 188 height 37
click at [347, 407] on div "Show inspo image-- [URL][DOMAIN_NAME]" at bounding box center [435, 400] width 188 height 37
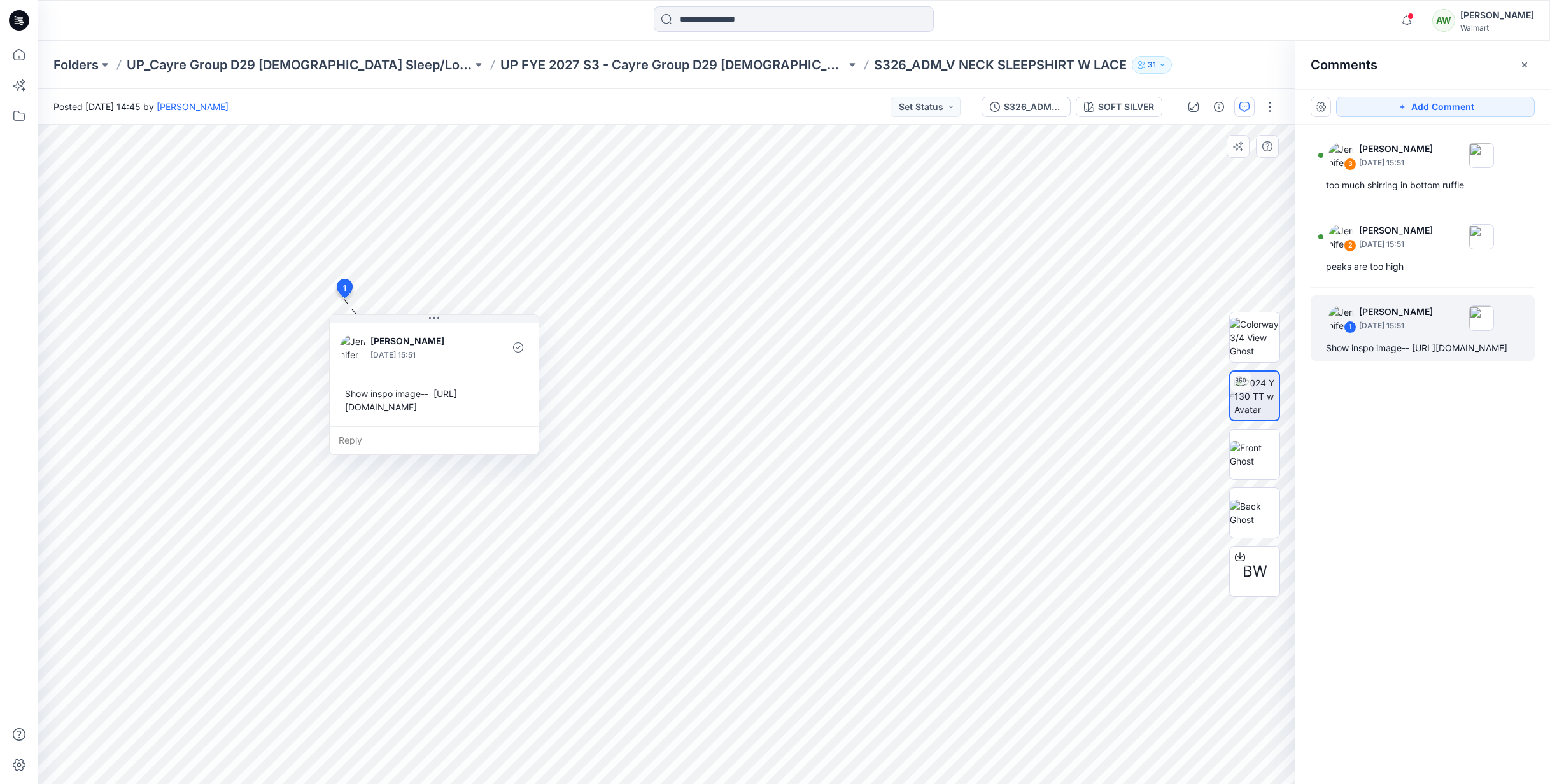
click at [347, 408] on div "Show inspo image-- [URL][DOMAIN_NAME]" at bounding box center [434, 400] width 188 height 37
click at [351, 406] on div "Show inspo image-- [URL][DOMAIN_NAME]" at bounding box center [434, 400] width 188 height 37
click at [347, 406] on div "Show inspo image-- [URL][DOMAIN_NAME]" at bounding box center [434, 400] width 188 height 37
click at [359, 409] on div "Show inspo image-- [URL][DOMAIN_NAME]" at bounding box center [434, 400] width 188 height 37
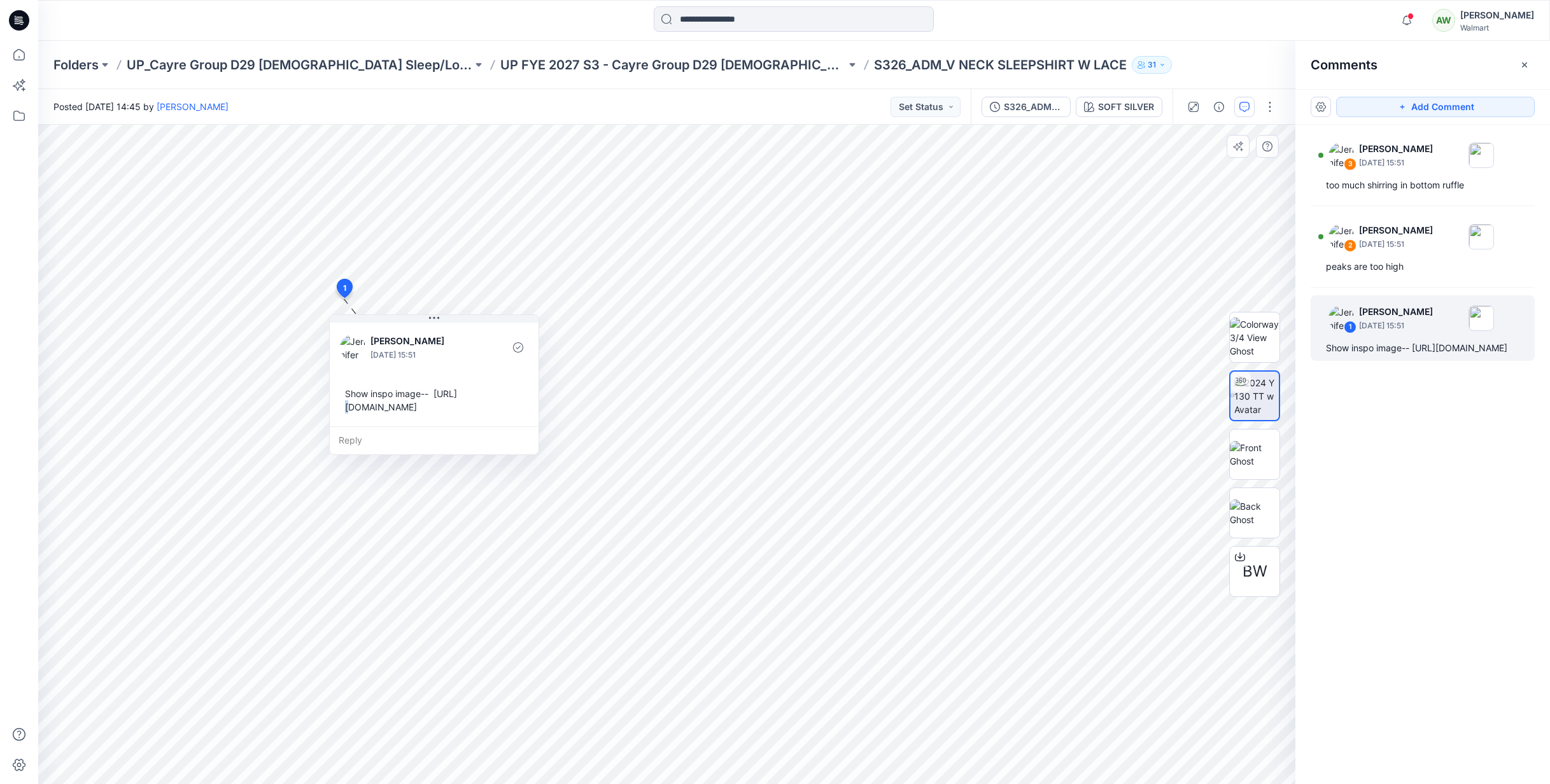
click at [367, 406] on div "Show inspo image-- [URL][DOMAIN_NAME]" at bounding box center [434, 400] width 188 height 37
drag, startPoint x: 347, startPoint y: 408, endPoint x: 360, endPoint y: 407, distance: 13.0
click at [360, 408] on div "Show inspo image-- [URL][DOMAIN_NAME]" at bounding box center [454, 405] width 188 height 37
click at [362, 412] on div "Show inspo image-- [URL][DOMAIN_NAME]" at bounding box center [447, 400] width 188 height 37
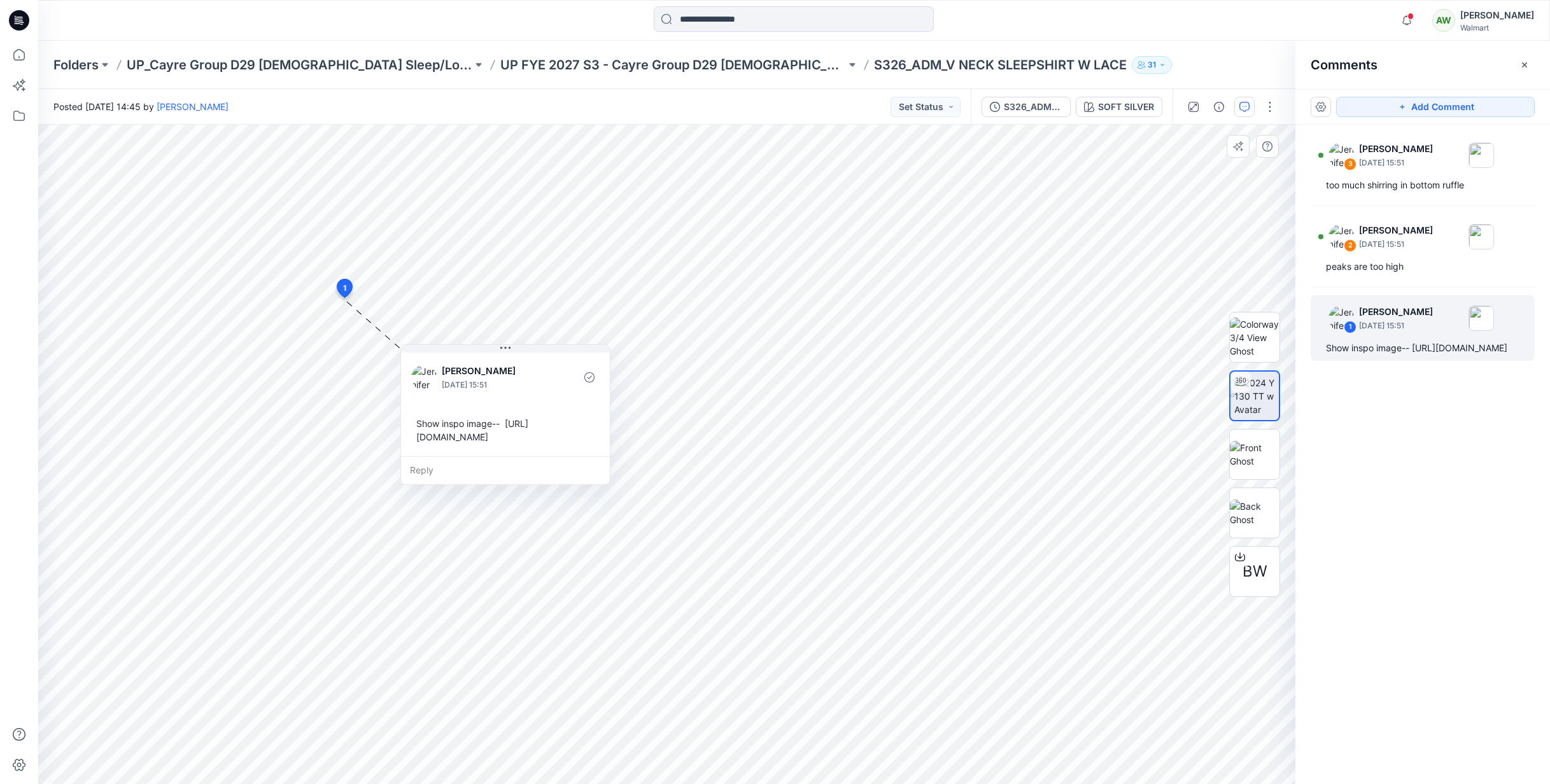
drag, startPoint x: 379, startPoint y: 411, endPoint x: 368, endPoint y: 383, distance: 30.1
click at [412, 412] on div "Show inspo image-- [URL][DOMAIN_NAME]" at bounding box center [505, 430] width 188 height 37
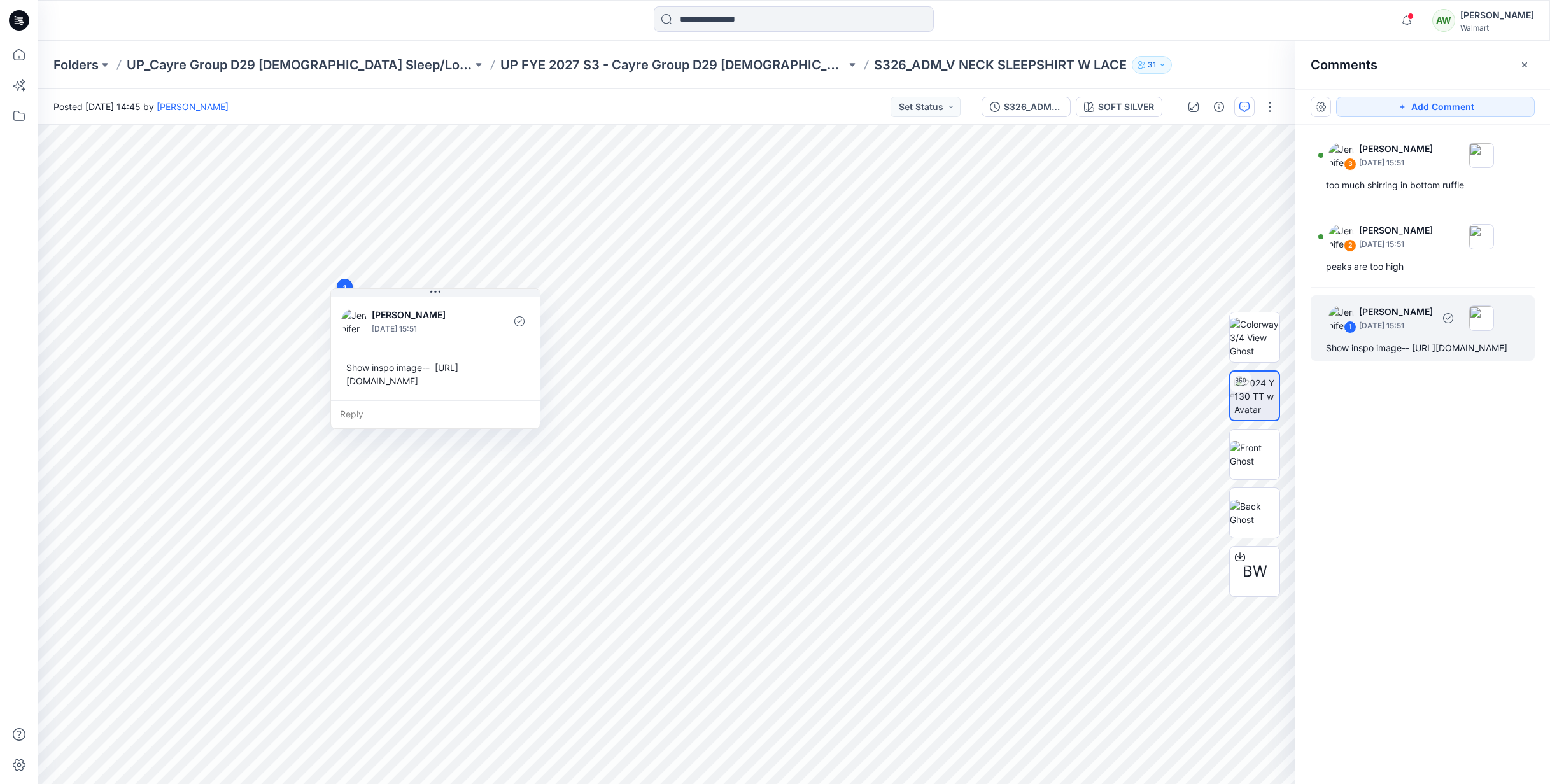
click at [1372, 356] on div "Show inspo image-- [URL][DOMAIN_NAME]" at bounding box center [1423, 348] width 193 height 15
drag, startPoint x: 1351, startPoint y: 365, endPoint x: 1346, endPoint y: 360, distance: 7.1
click at [1351, 356] on div "Show inspo image-- [URL][DOMAIN_NAME]" at bounding box center [1423, 348] width 193 height 15
click at [1335, 356] on div "Show inspo image-- [URL][DOMAIN_NAME]" at bounding box center [1423, 348] width 193 height 15
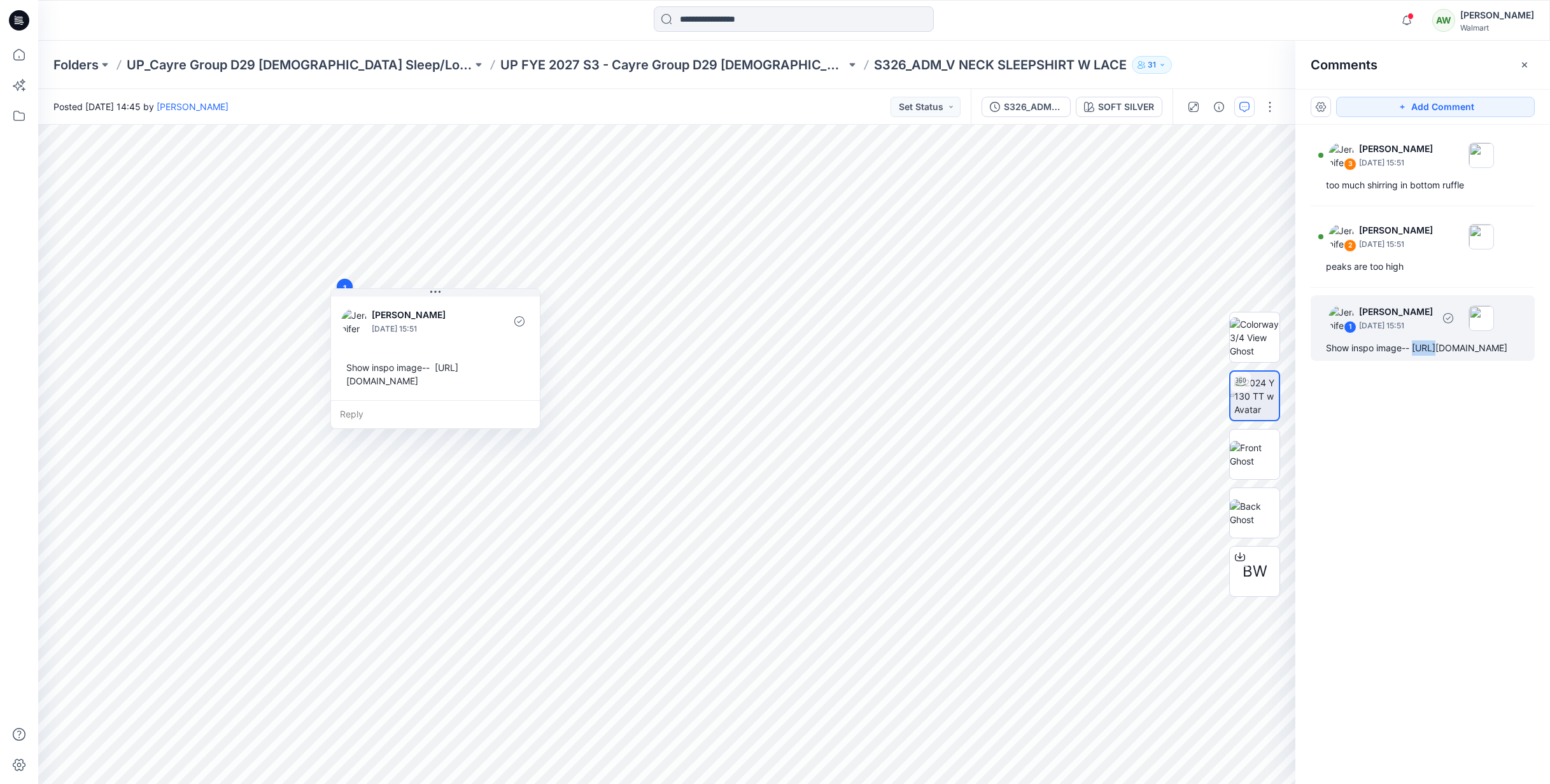
drag, startPoint x: 1349, startPoint y: 369, endPoint x: 1412, endPoint y: 423, distance: 83.0
click at [1404, 356] on div "Show inspo image-- [URL][DOMAIN_NAME]" at bounding box center [1423, 348] width 193 height 15
copy div "://www.anthropologie.com/shop/hybrid/by-anthropologie-embroidered-trim-v-neck-m…"
click at [1433, 150] on p "[PERSON_NAME]" at bounding box center [1396, 149] width 74 height 15
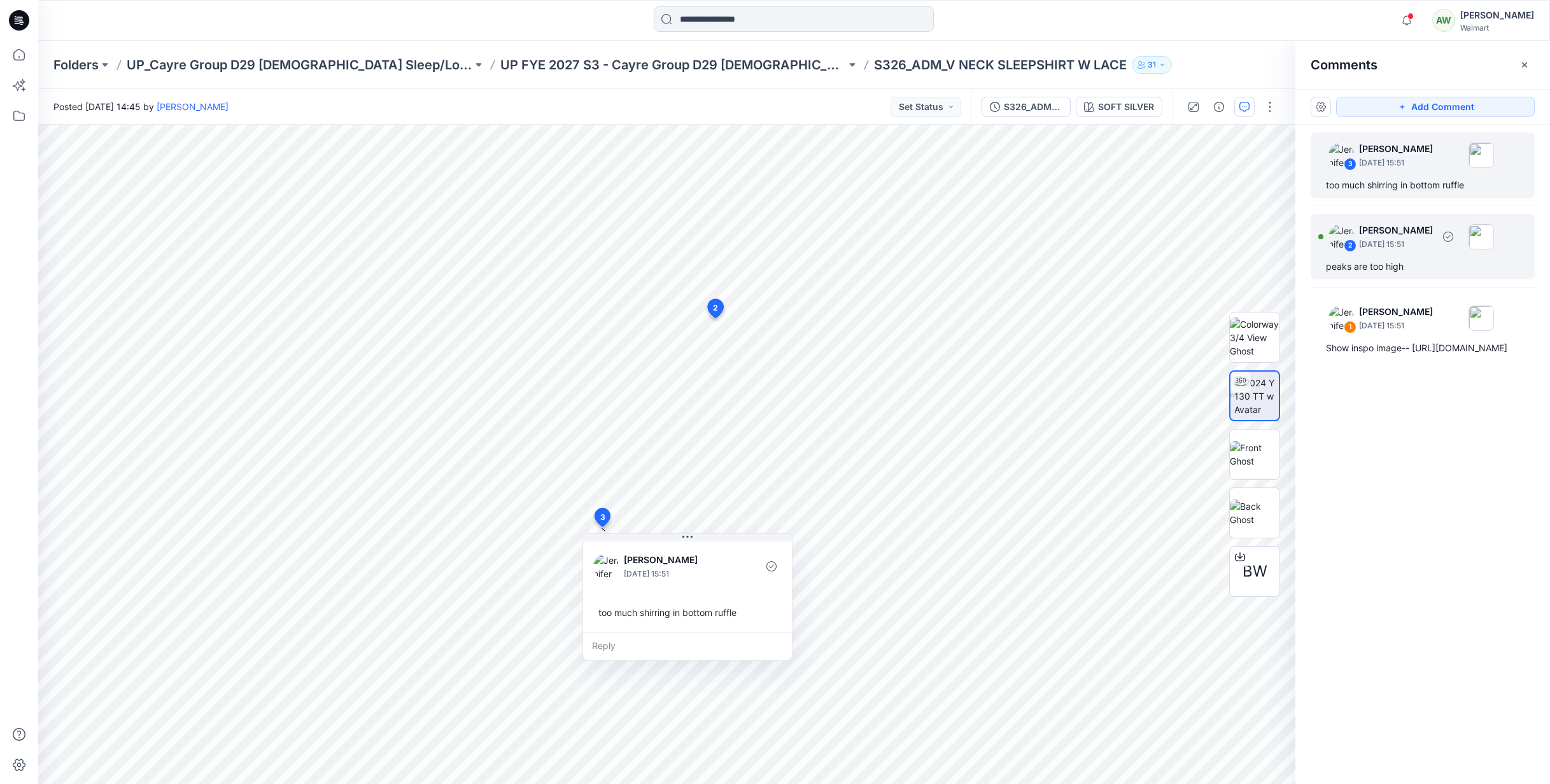
click at [1433, 243] on p "[DATE] 15:51" at bounding box center [1396, 245] width 74 height 13
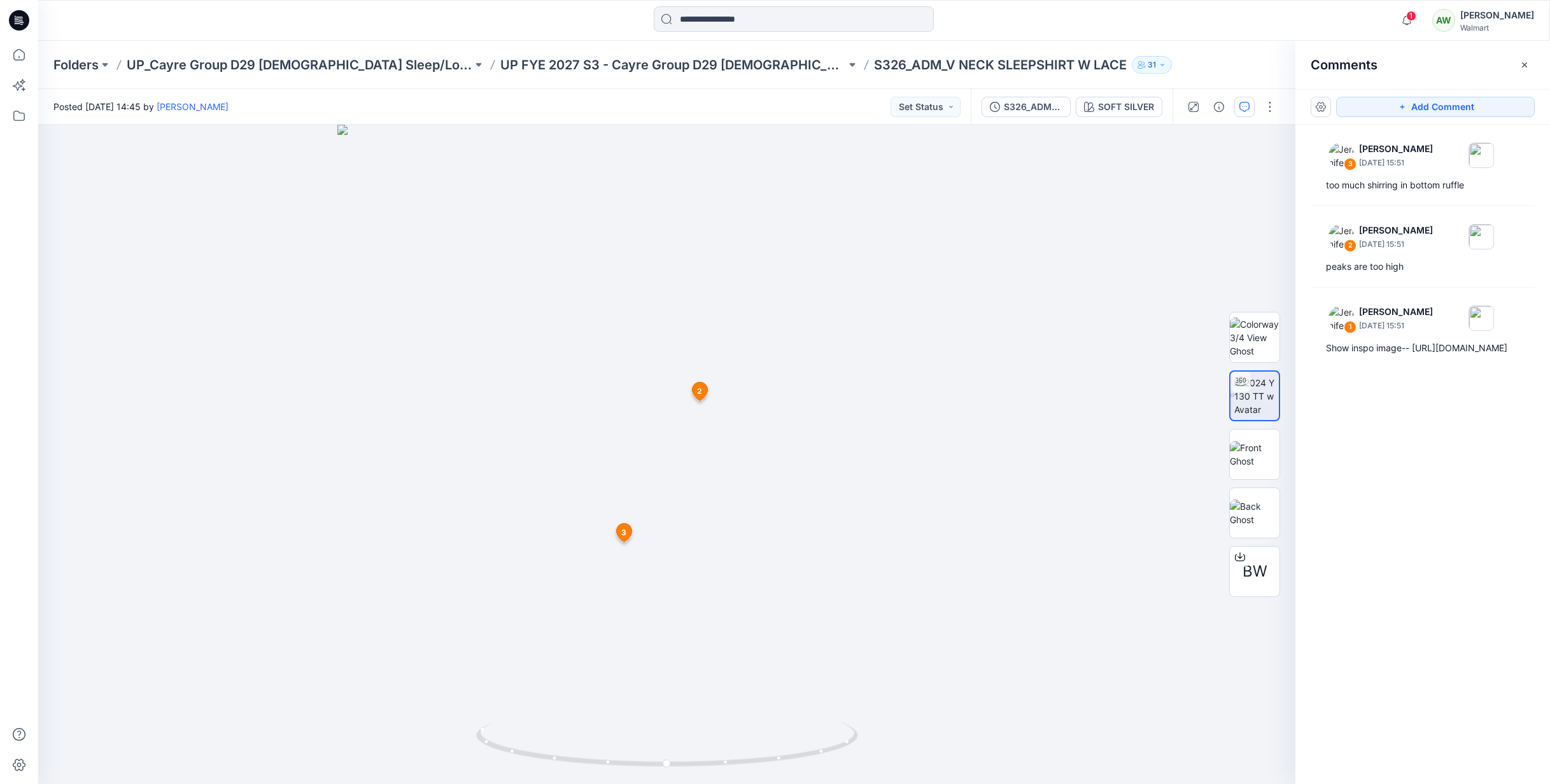
drag, startPoint x: 1524, startPoint y: 61, endPoint x: 1529, endPoint y: 56, distance: 7.1
click at [1525, 60] on icon "button" at bounding box center [1525, 65] width 10 height 10
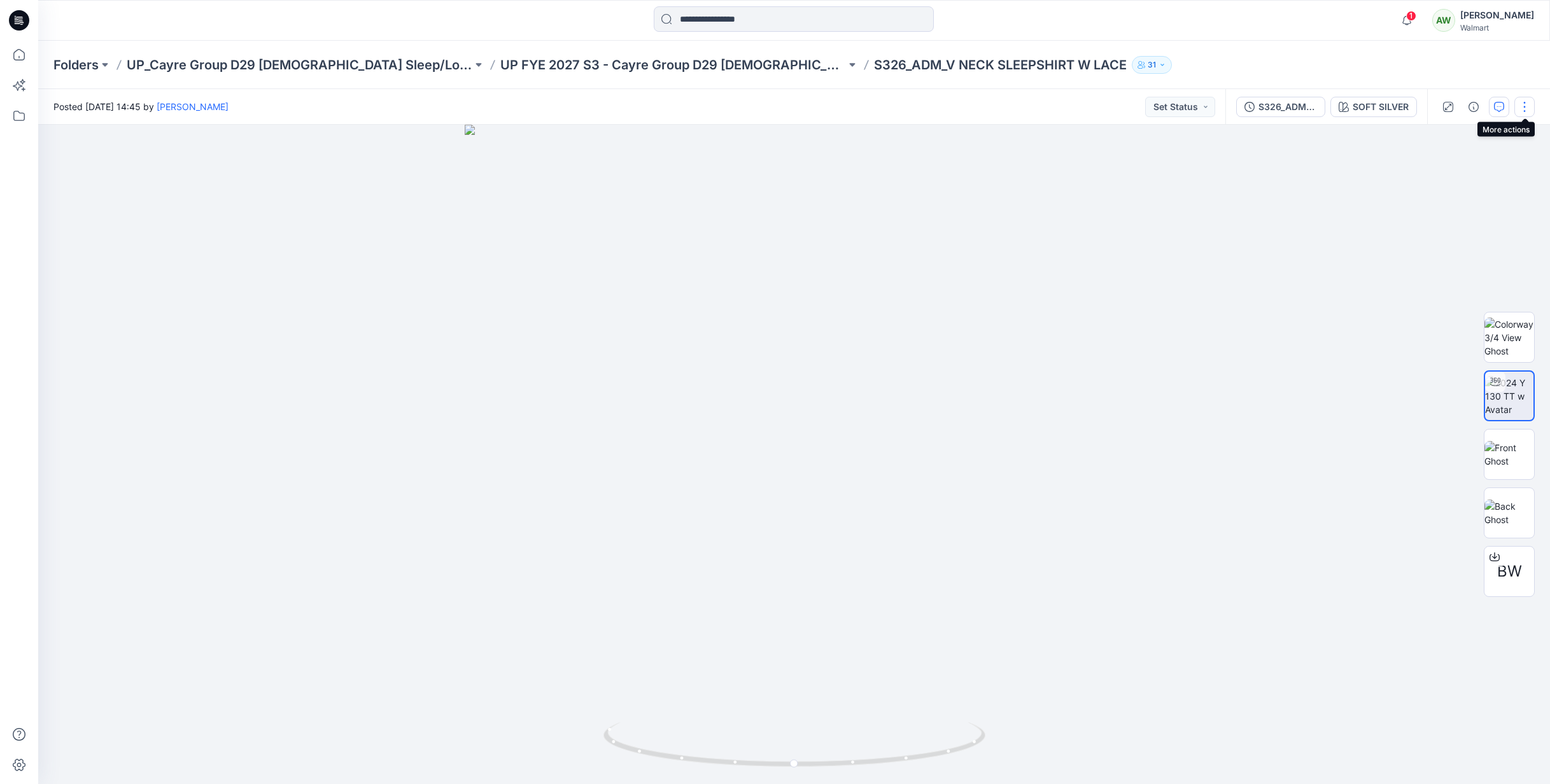
click at [1525, 105] on button "button" at bounding box center [1525, 107] width 20 height 20
click at [705, 67] on p "UP FYE 2027 S3 - Cayre Group D29 [DEMOGRAPHIC_DATA] Sleepwear" at bounding box center [673, 65] width 346 height 18
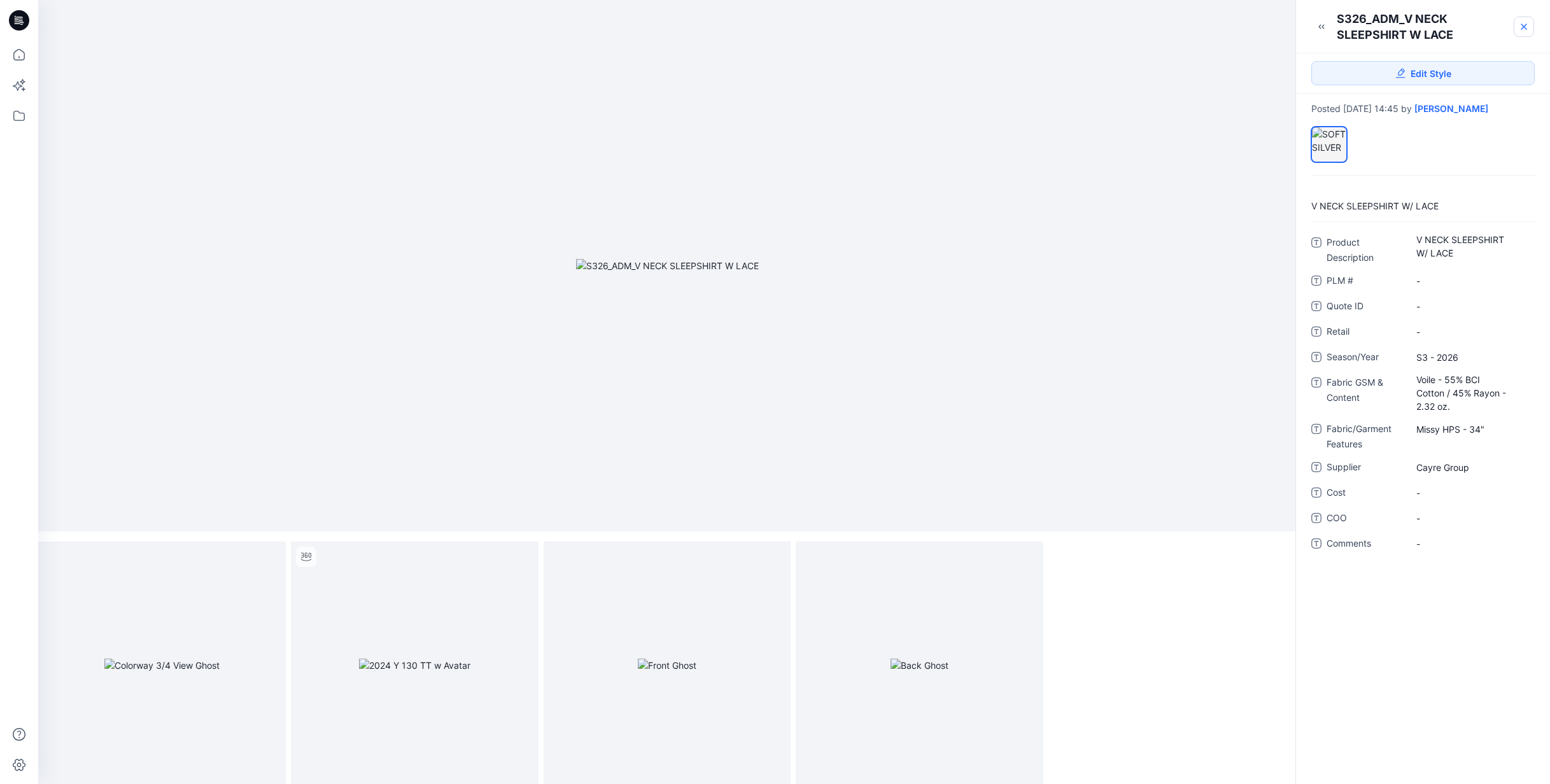
click at [1527, 25] on icon at bounding box center [1524, 27] width 10 height 10
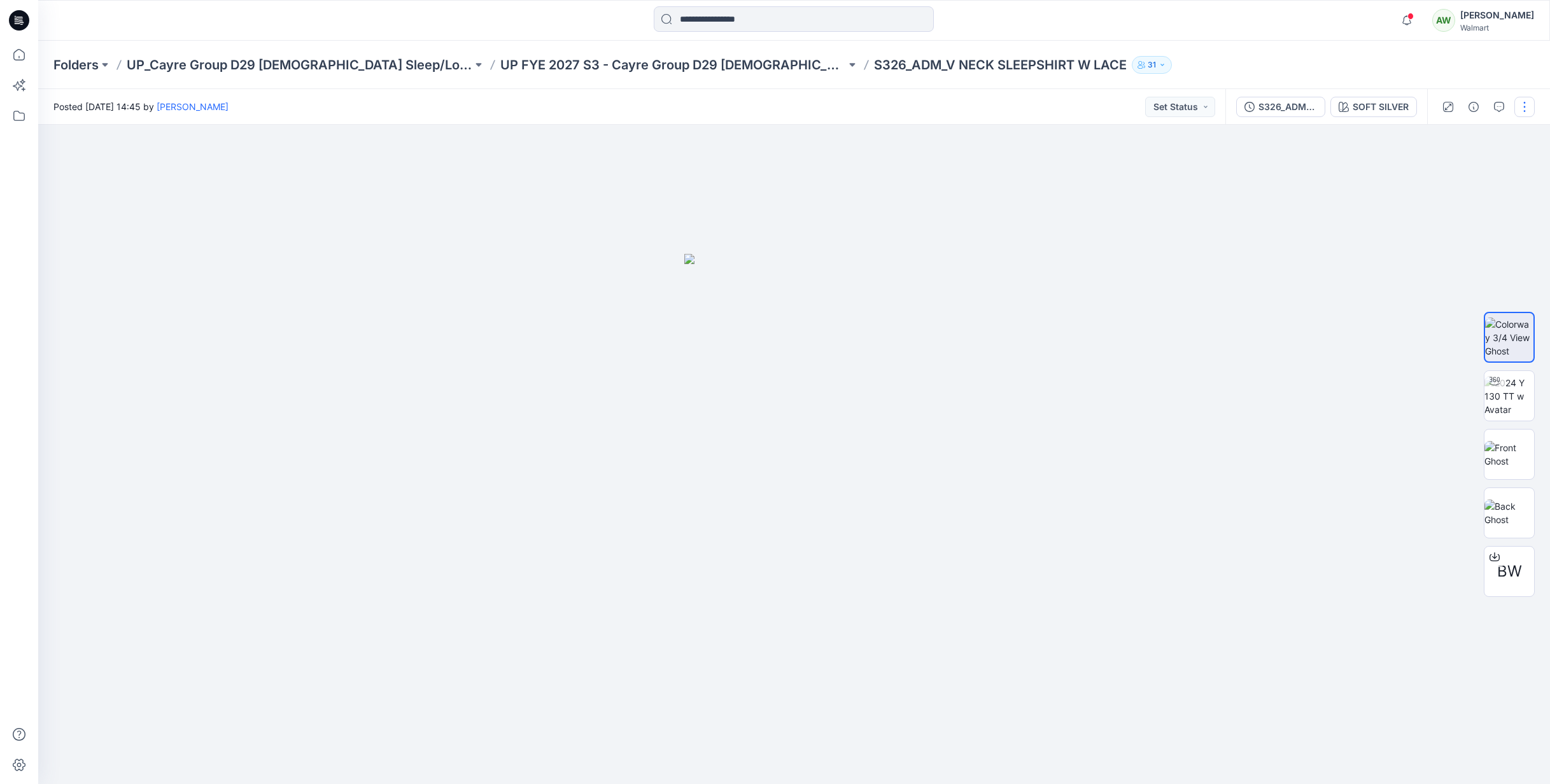
click at [1528, 107] on button "button" at bounding box center [1525, 107] width 20 height 20
click at [1441, 172] on p "Edit" at bounding box center [1443, 172] width 16 height 14
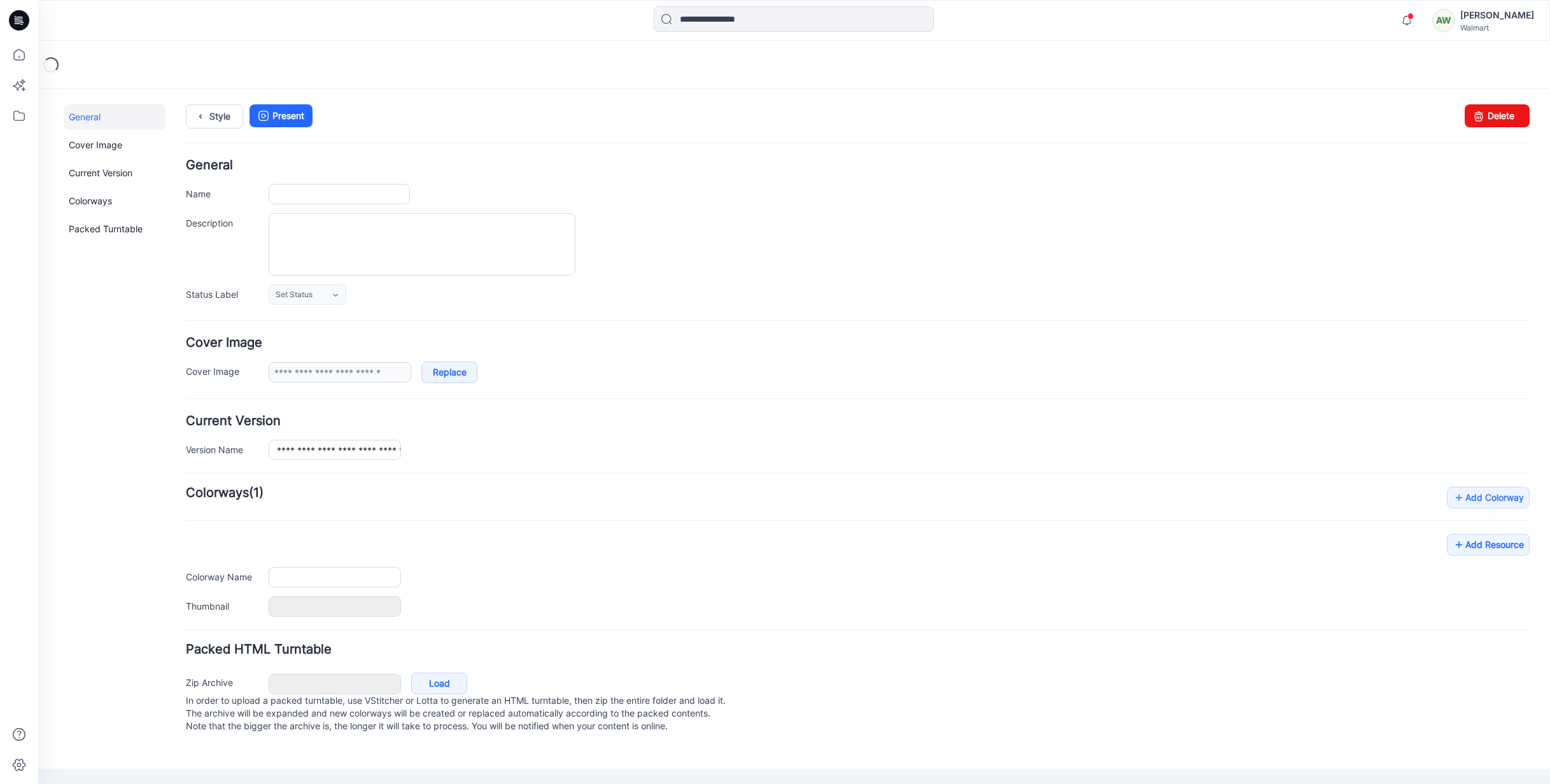
type input "**********"
type textarea "**********"
type input "**********"
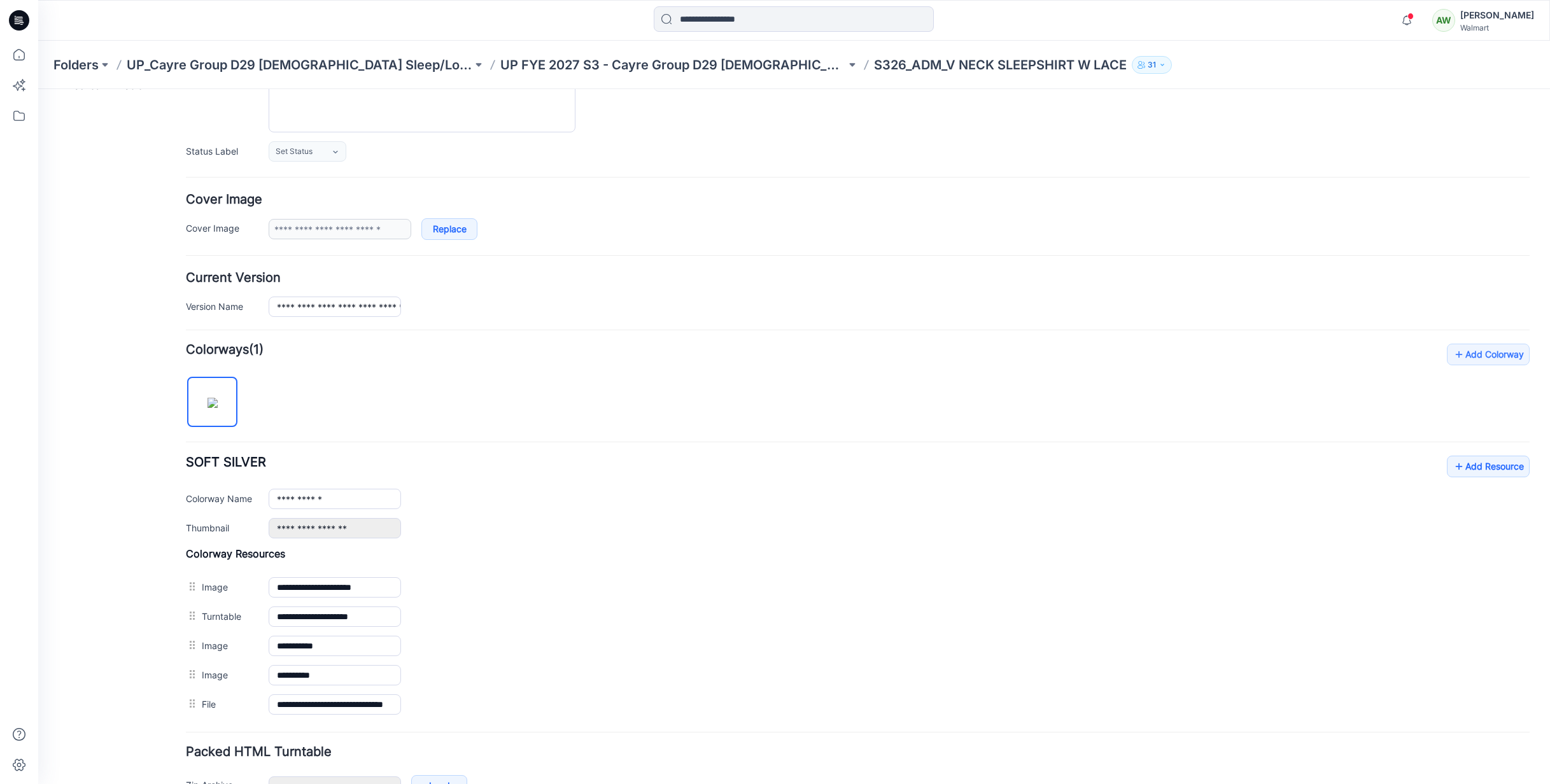
scroll to position [225, 0]
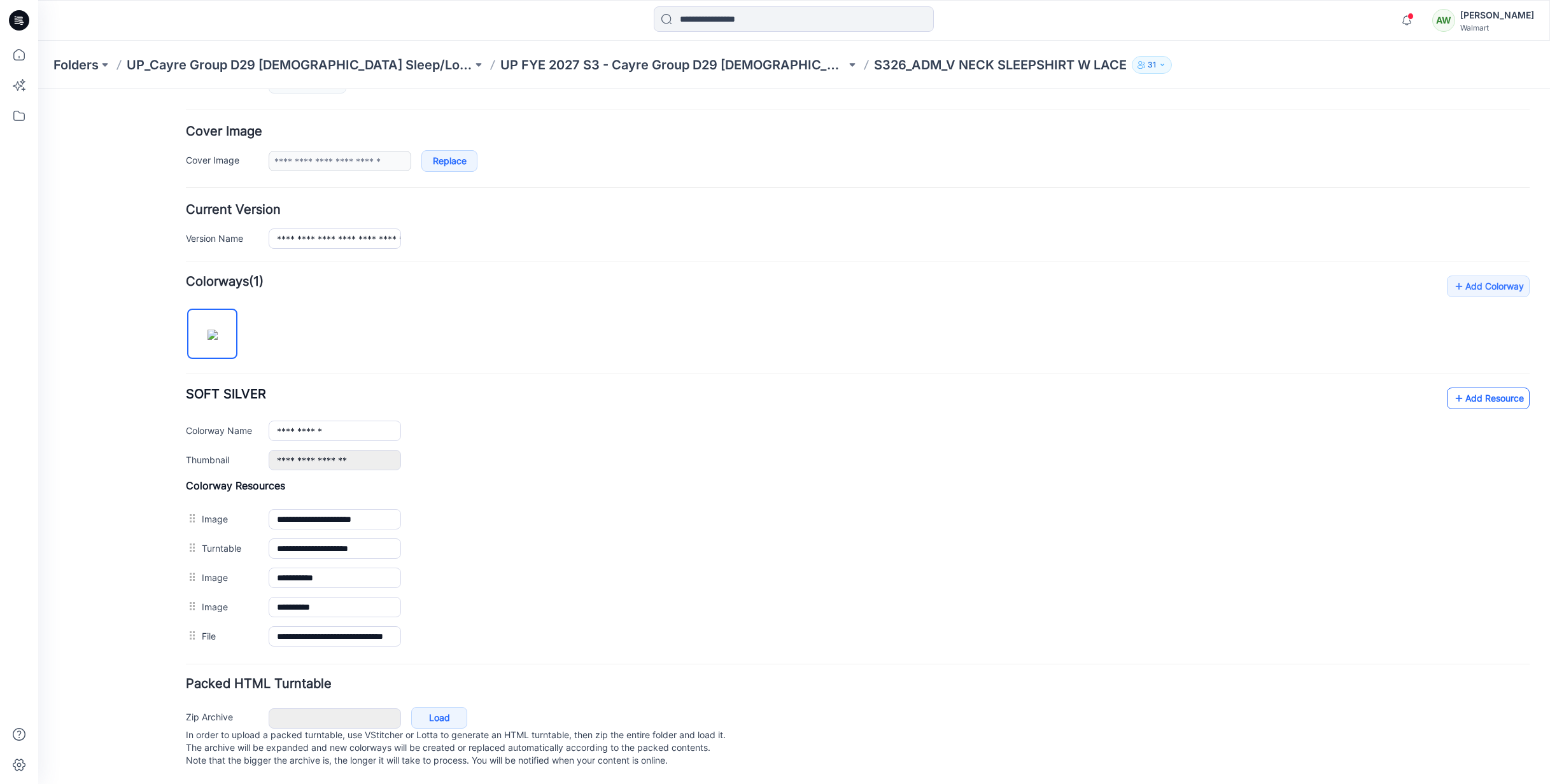
click at [1484, 388] on link "Add Resource" at bounding box center [1488, 398] width 83 height 22
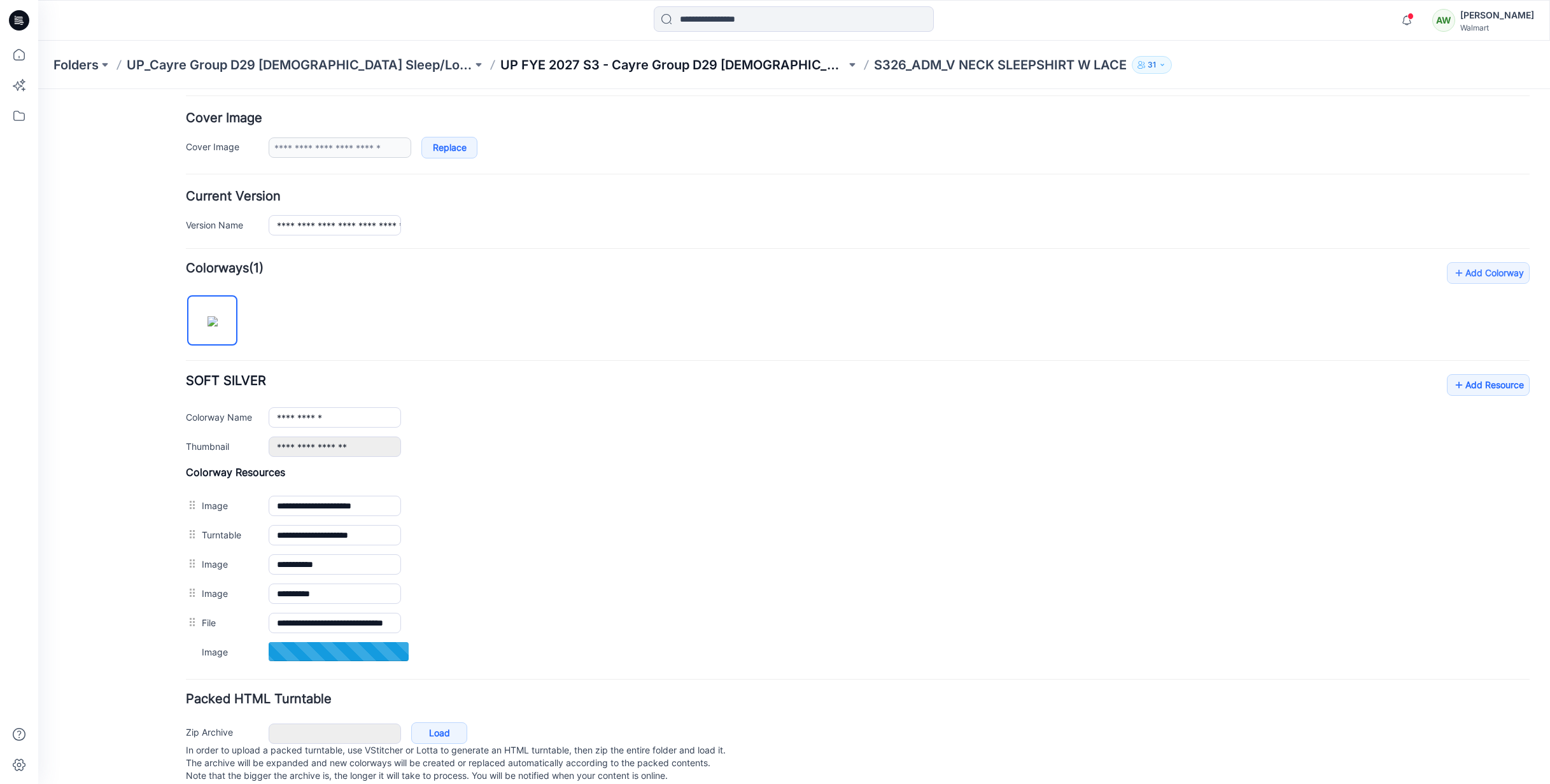
click at [708, 66] on p "UP FYE 2027 S3 - Cayre Group D29 [DEMOGRAPHIC_DATA] Sleepwear" at bounding box center [673, 65] width 346 height 18
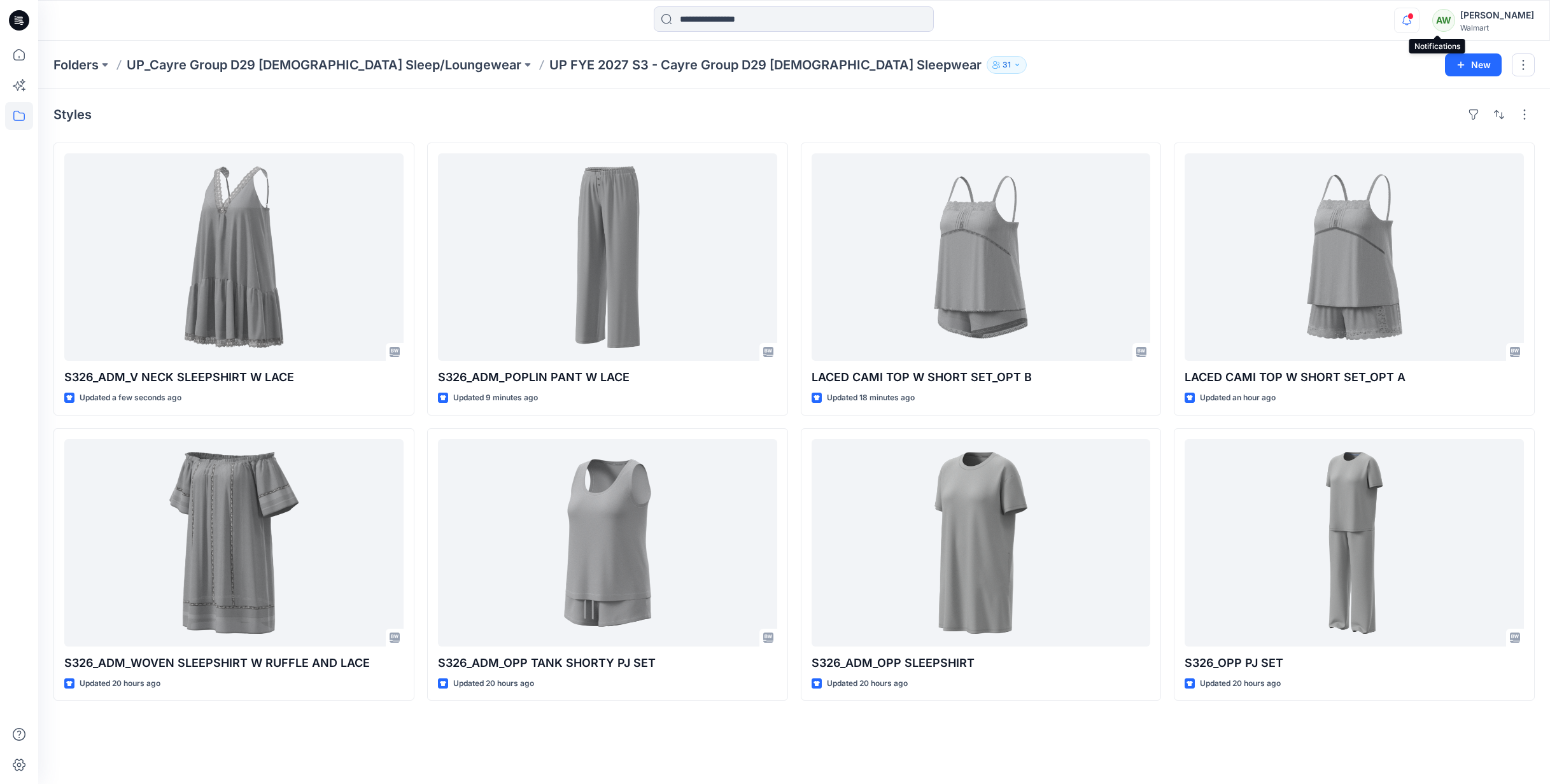
click at [1419, 16] on icon "button" at bounding box center [1407, 20] width 25 height 25
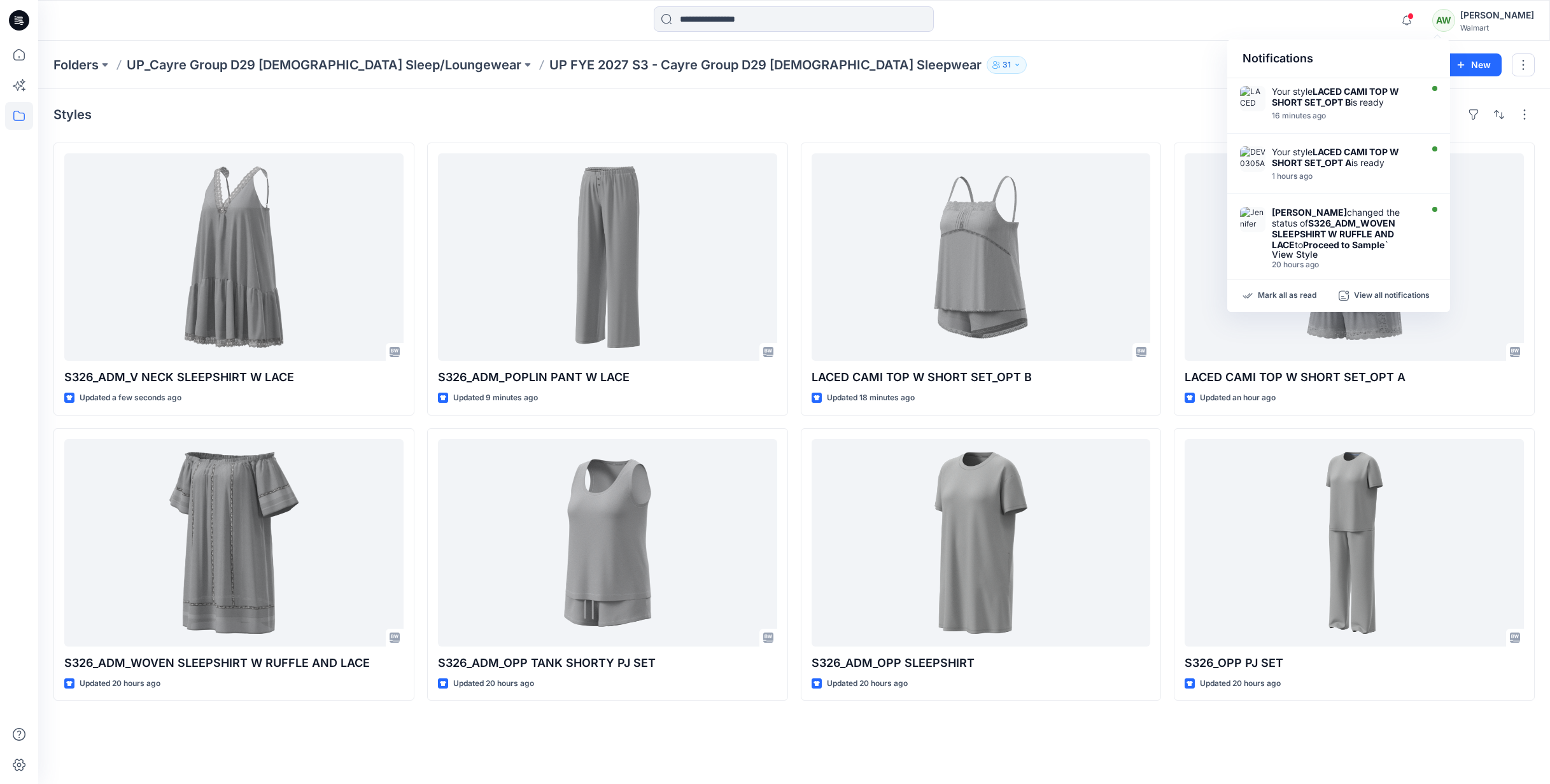
click at [1332, 5] on div "Notifications Your style LACED CAMI TOP W SHORT SET_OPT B is ready 16 minutes a…" at bounding box center [794, 20] width 1512 height 40
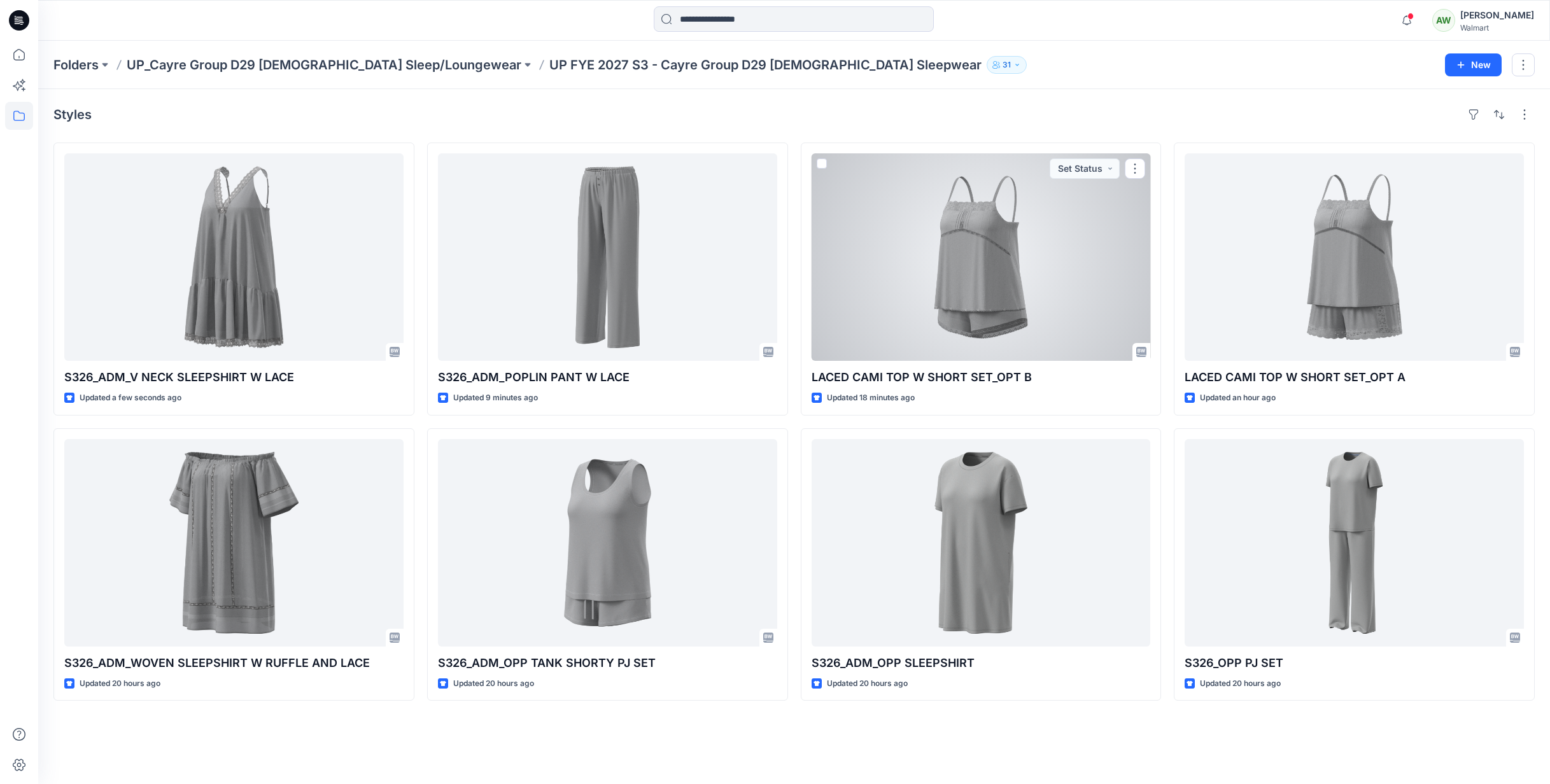
click at [1069, 239] on div at bounding box center [981, 257] width 339 height 207
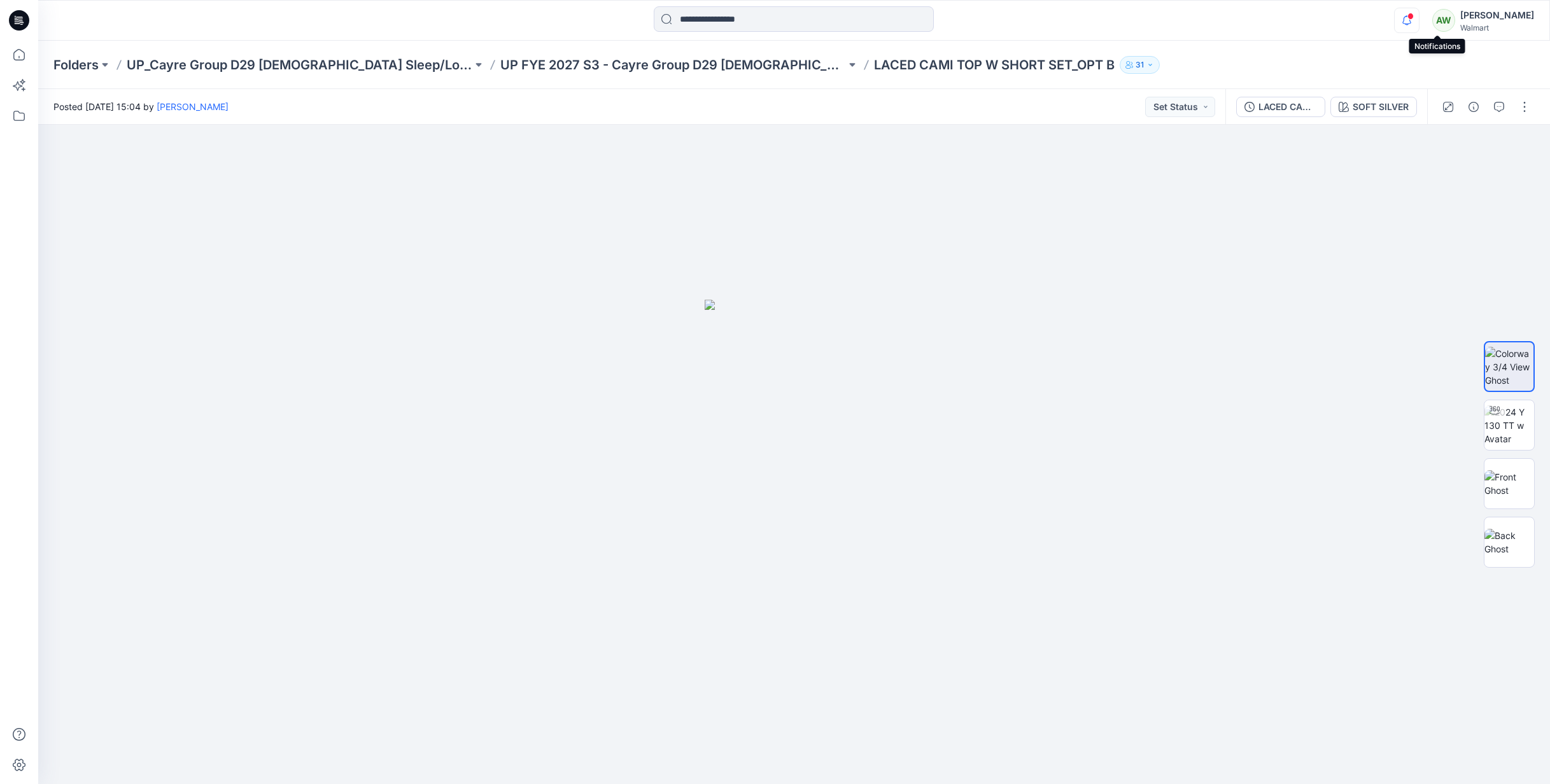
drag, startPoint x: 1441, startPoint y: 18, endPoint x: 1447, endPoint y: 14, distance: 7.2
click at [1414, 18] on span at bounding box center [1411, 17] width 6 height 7
drag, startPoint x: 1450, startPoint y: 103, endPoint x: 1454, endPoint y: 206, distance: 103.1
click at [1450, 217] on div "Posted Thursday, September 11, 2025 15:04 by Alice Woo Set Status LACED CAMI TO…" at bounding box center [794, 436] width 1512 height 695
click at [1414, 17] on span at bounding box center [1411, 17] width 6 height 7
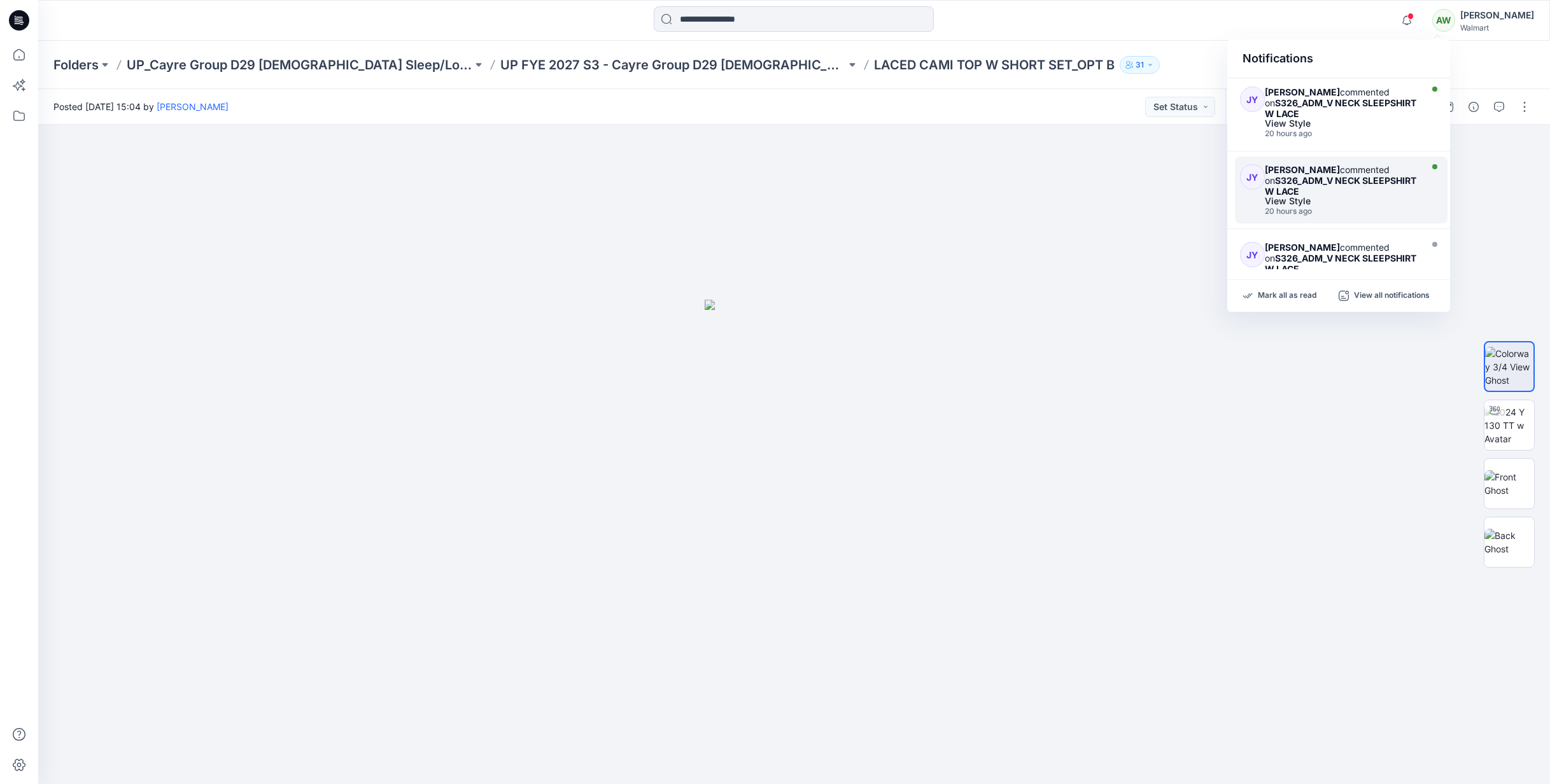
scroll to position [285, 0]
click at [1357, 192] on div "Jennifer Yerkes commented on S326_ADM_V NECK SLEEPSHIRT W LACE" at bounding box center [1341, 181] width 153 height 32
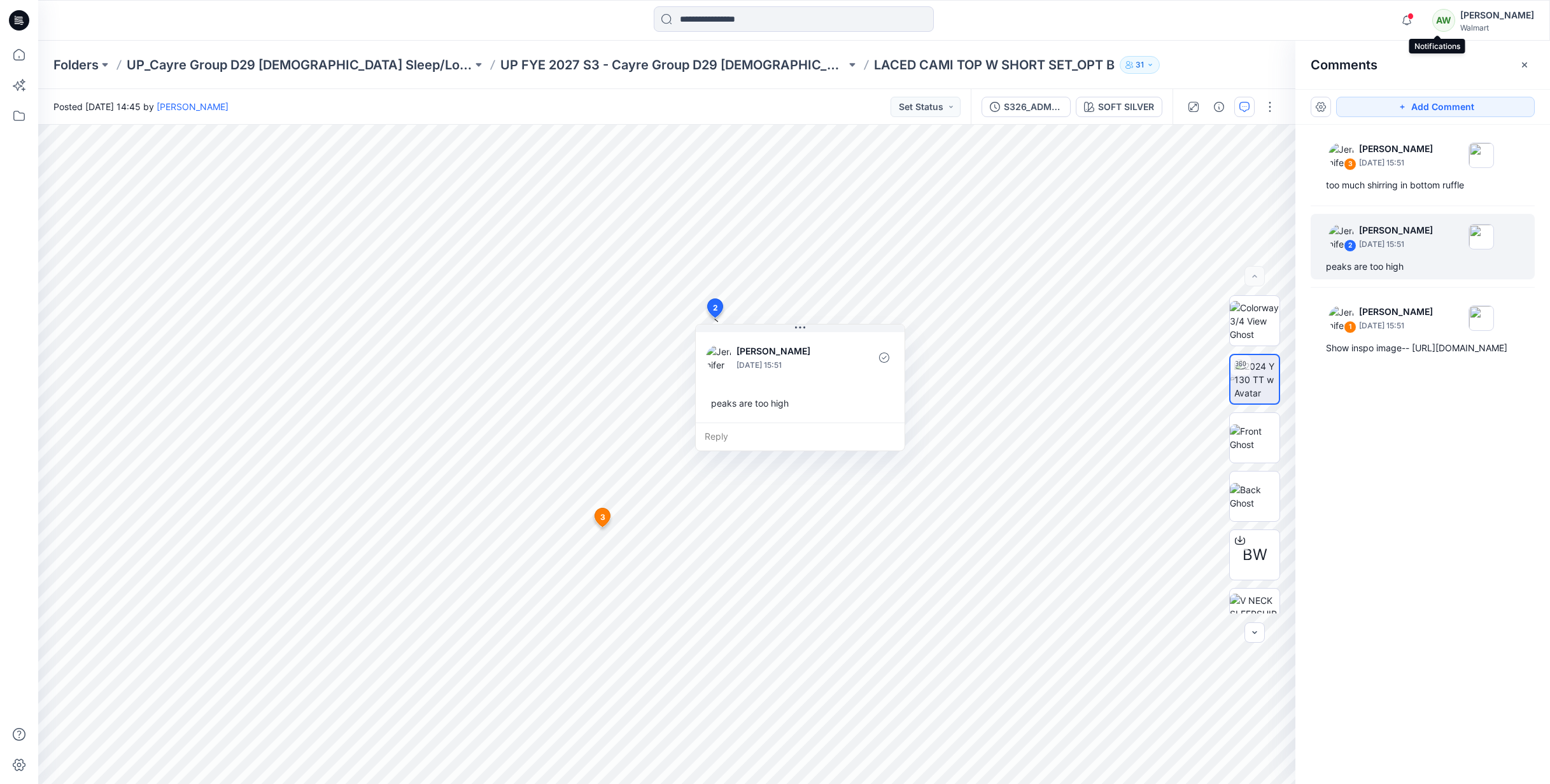
click at [1414, 17] on span at bounding box center [1411, 17] width 6 height 7
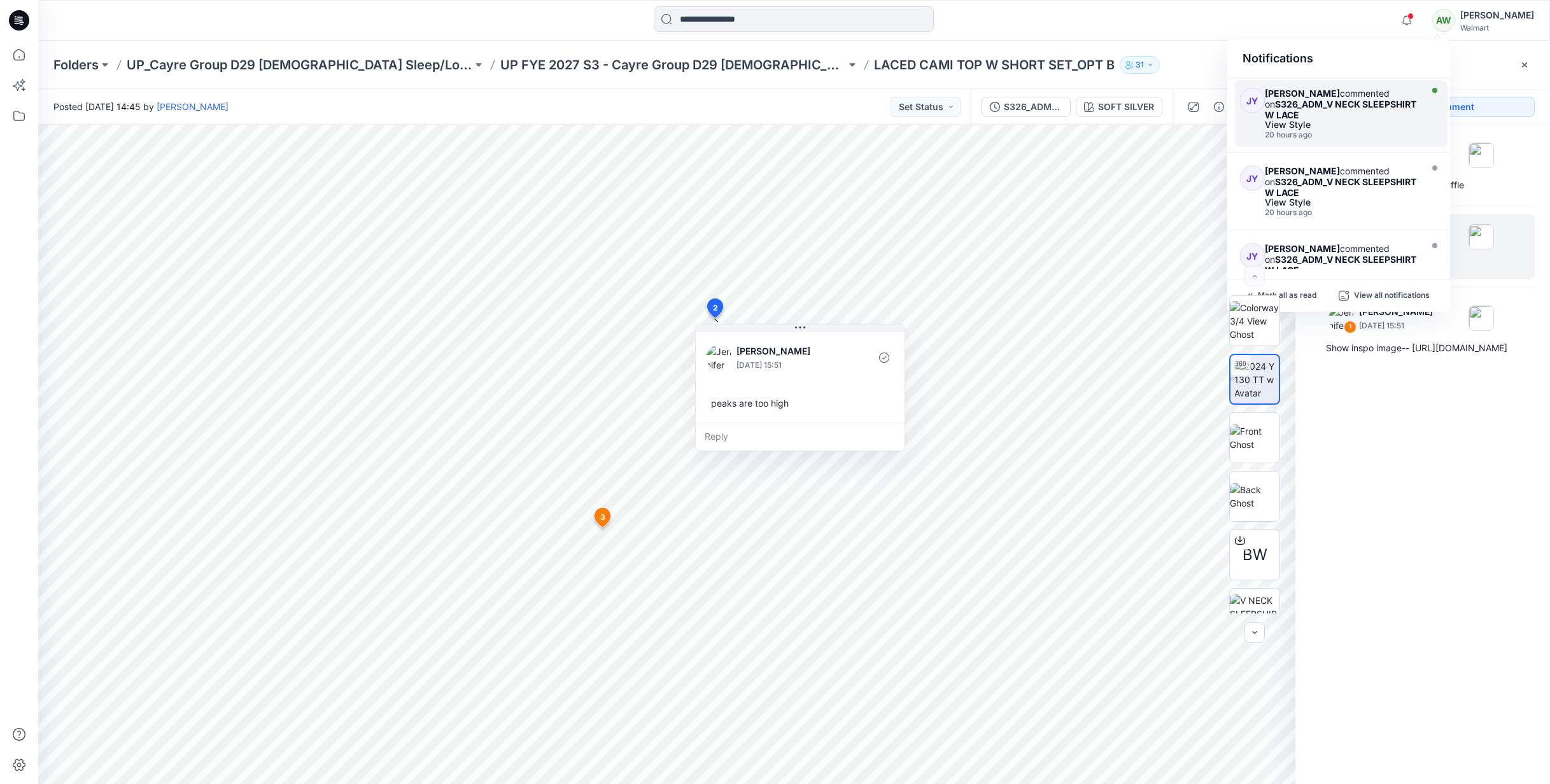
click at [1380, 116] on div "Jennifer Yerkes commented on S326_ADM_V NECK SLEEPSHIRT W LACE" at bounding box center [1341, 104] width 153 height 32
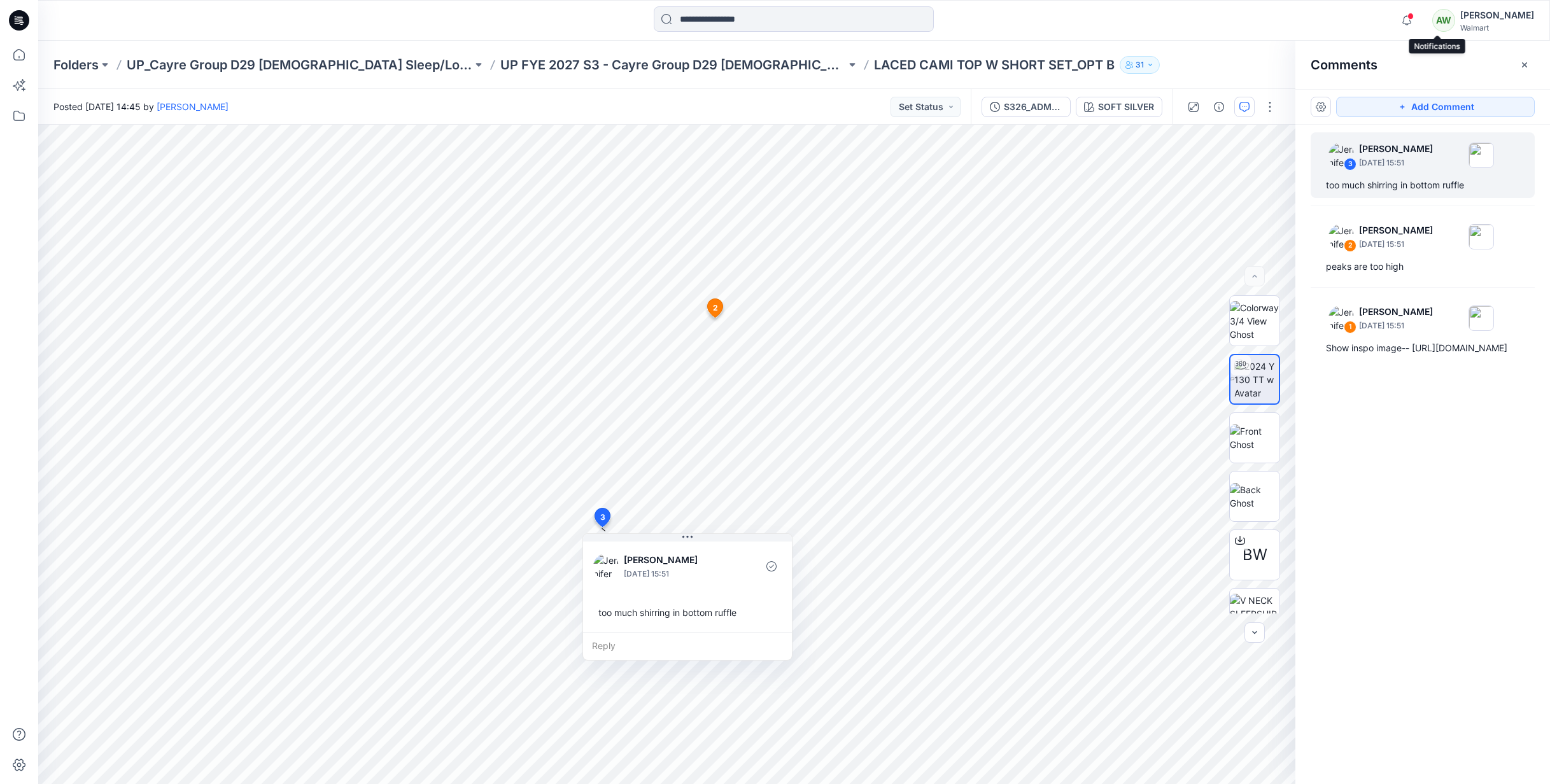
click at [1414, 17] on span at bounding box center [1411, 17] width 6 height 7
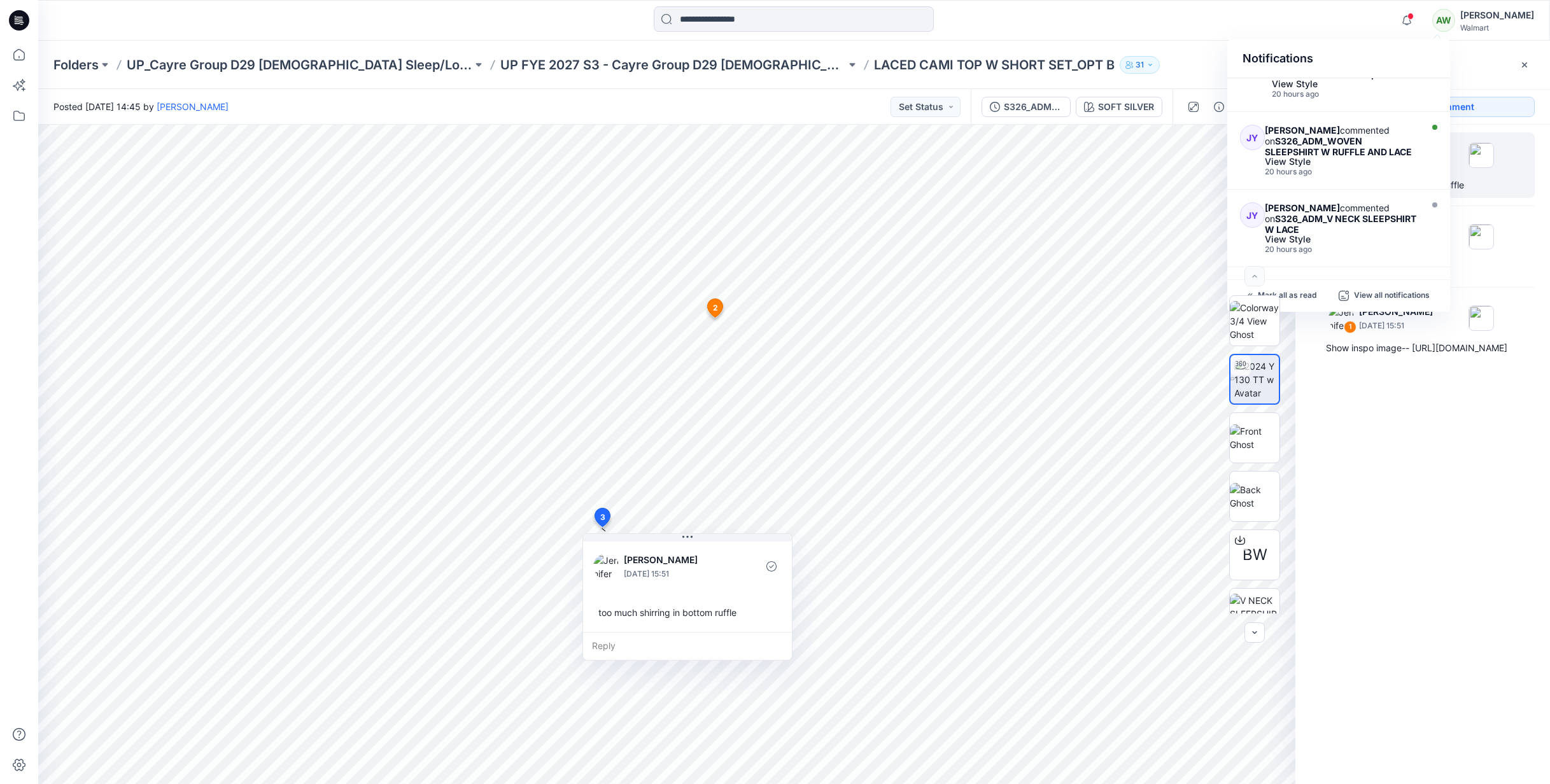
scroll to position [162, 0]
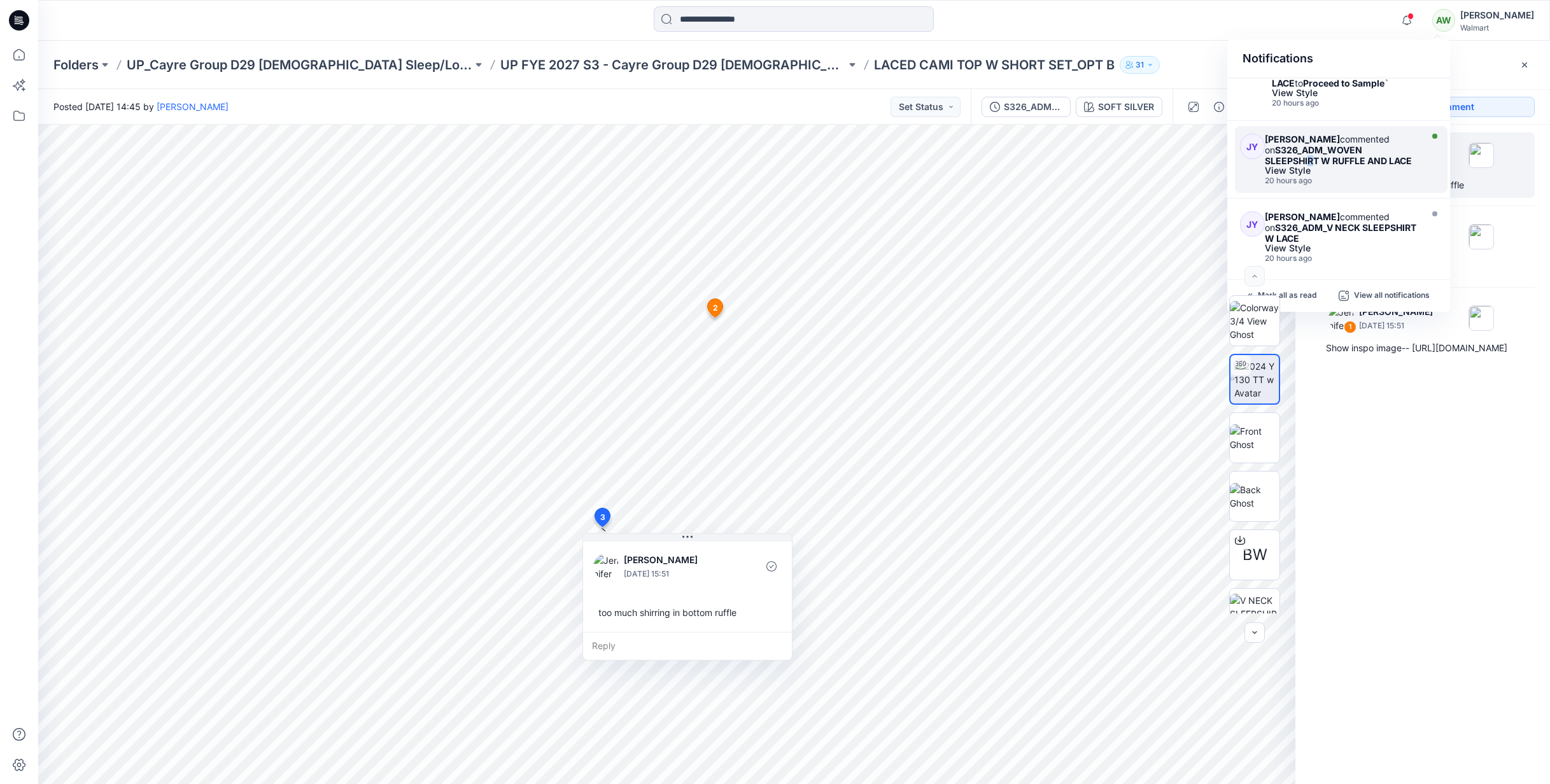
click at [1399, 152] on strong "S326_ADM_WOVEN SLEEPSHIRT W RUFFLE AND LACE" at bounding box center [1338, 155] width 147 height 22
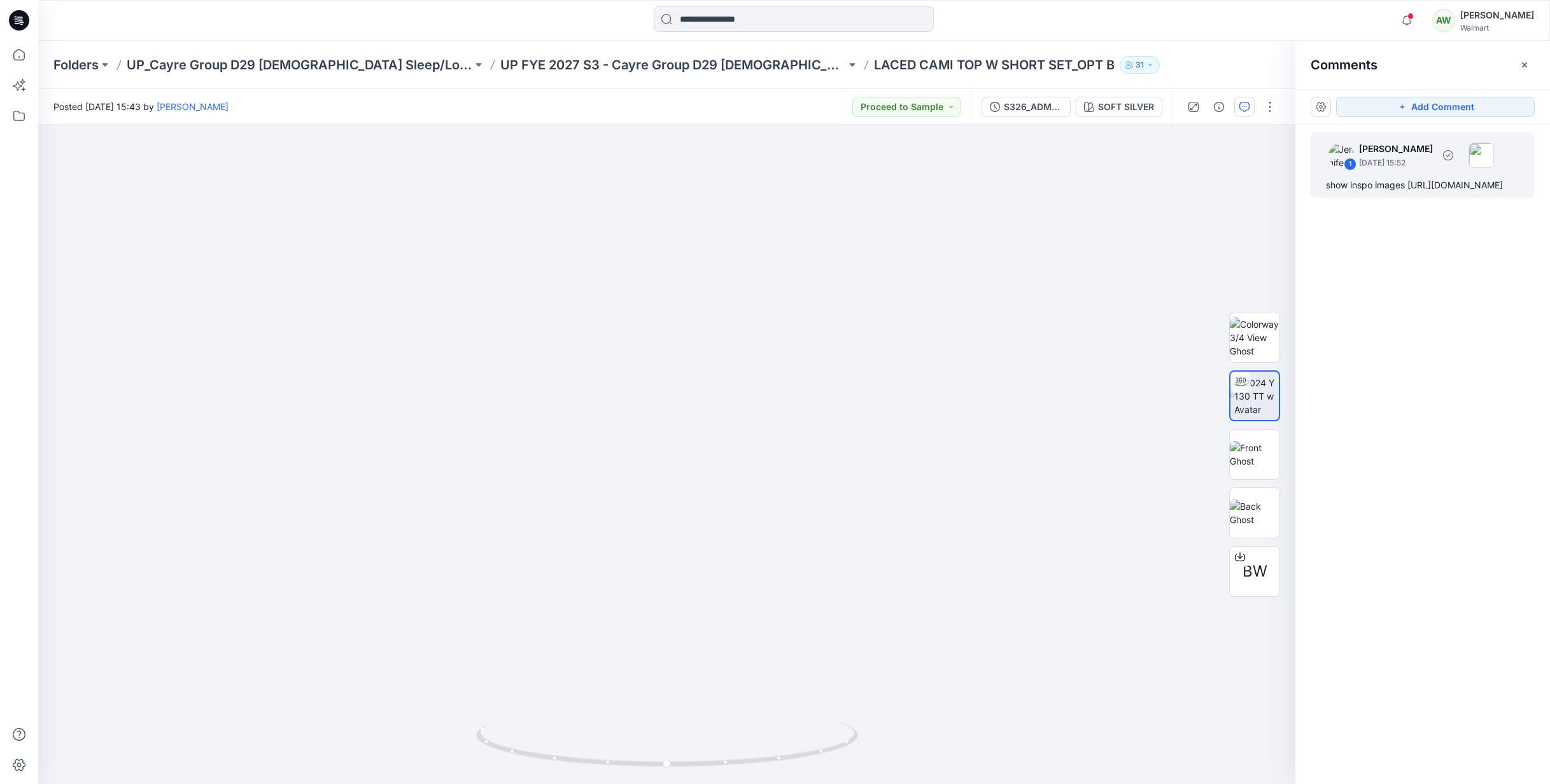
click at [1333, 193] on div "show inspo images [URL][DOMAIN_NAME]" at bounding box center [1423, 185] width 193 height 15
click at [1330, 193] on div "show inspo images https://www.ae.com/us/en/p/aerie/dresses-jumpsuits/dresses/ae…" at bounding box center [1423, 185] width 193 height 15
drag, startPoint x: 1330, startPoint y: 201, endPoint x: 1336, endPoint y: 199, distance: 6.3
click at [1330, 193] on div "show inspo images https://www.ae.com/us/en/p/aerie/dresses-jumpsuits/dresses/ae…" at bounding box center [1423, 185] width 193 height 15
drag, startPoint x: 1351, startPoint y: 205, endPoint x: 1420, endPoint y: 248, distance: 81.3
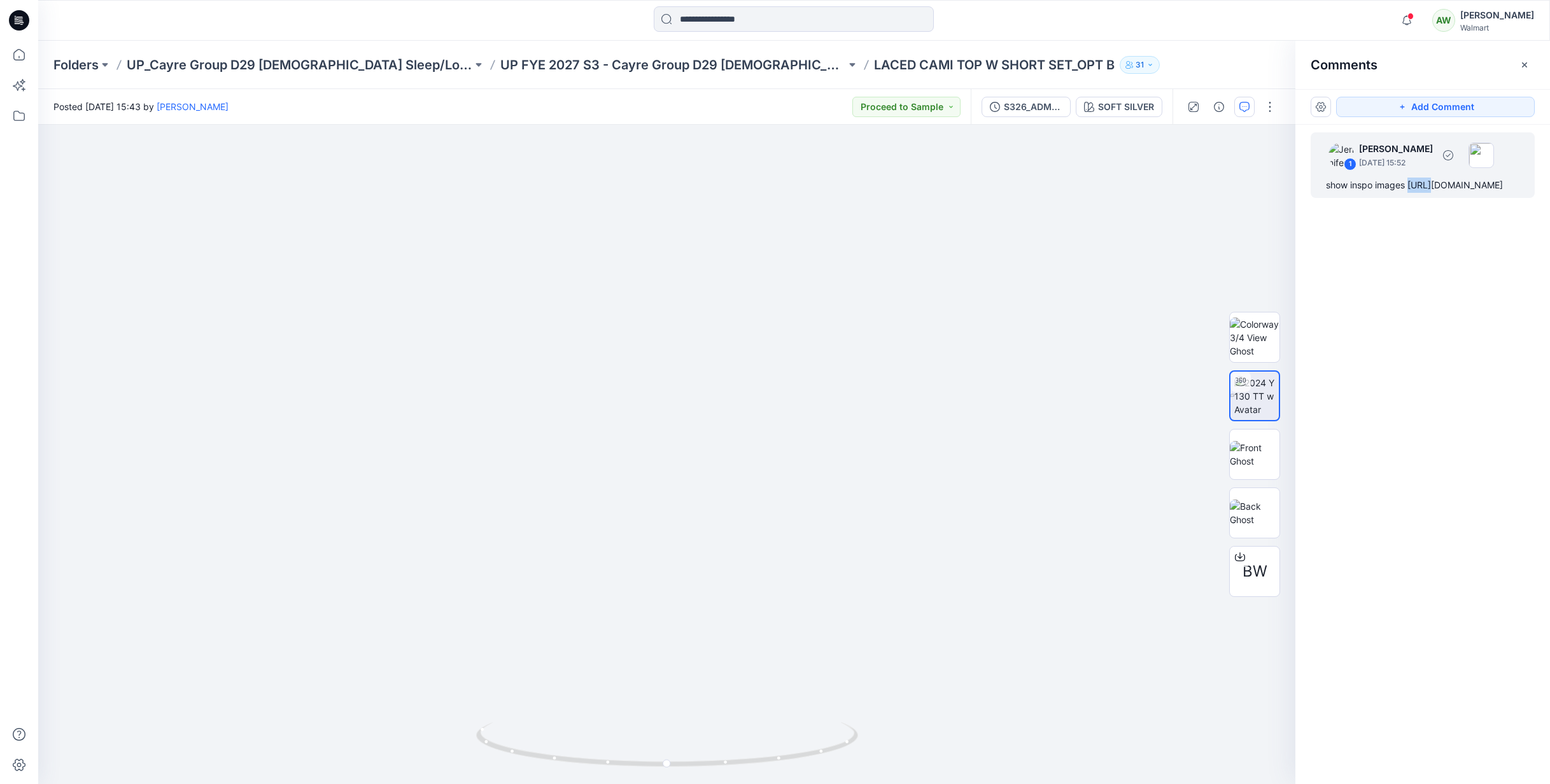
click at [1416, 193] on div "show inspo images https://www.ae.com/us/en/p/aerie/dresses-jumpsuits/dresses/ae…" at bounding box center [1423, 185] width 193 height 15
copy div "://www.ae.com/us/en/p/aerie/dresses-jumpsuits/dresses/aerie-femme-off-the-shoul…"
click at [1522, 64] on icon "button" at bounding box center [1525, 65] width 10 height 10
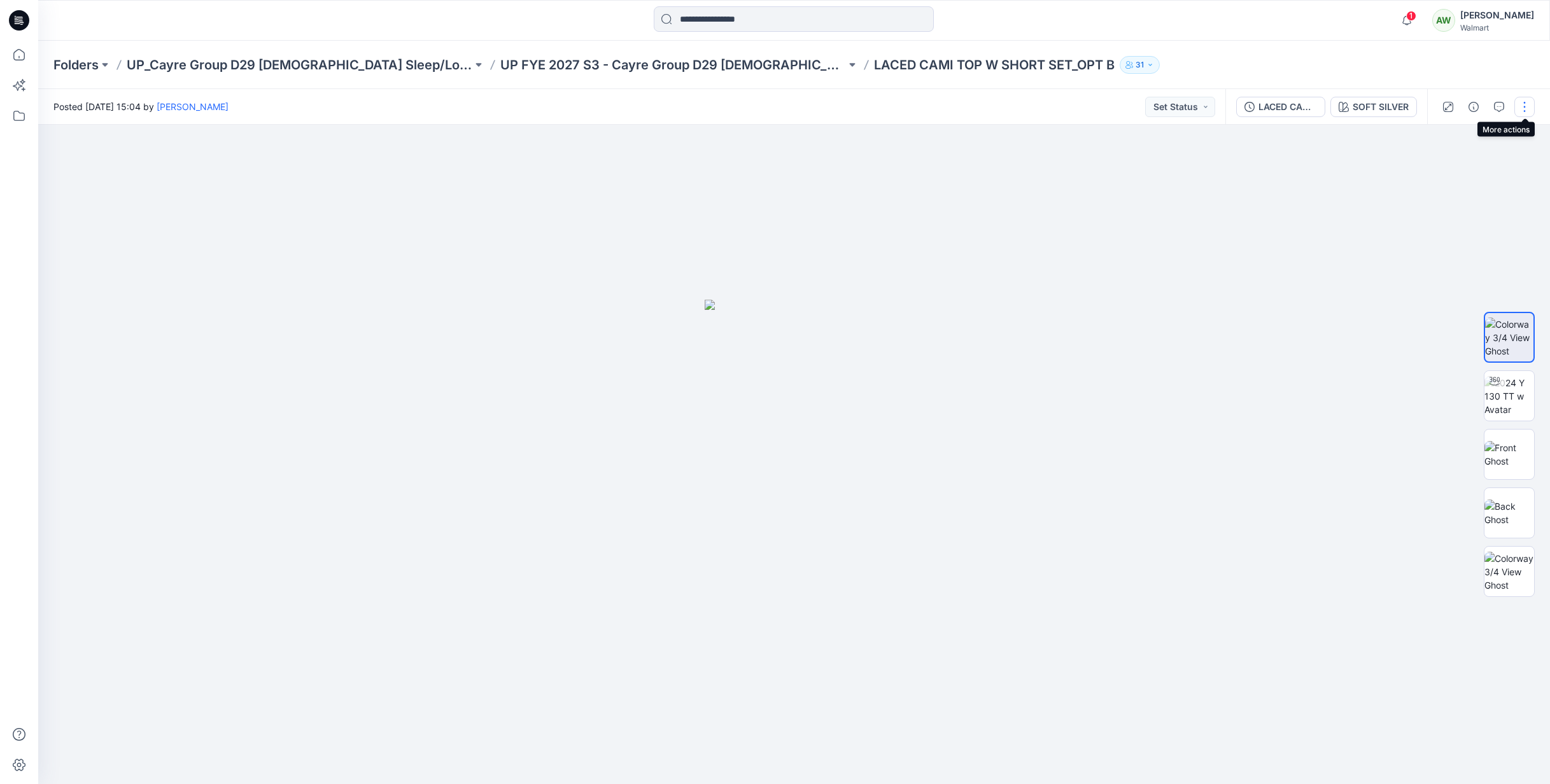
drag, startPoint x: 1527, startPoint y: 105, endPoint x: 1536, endPoint y: 103, distance: 9.2
click at [1527, 105] on button "button" at bounding box center [1525, 107] width 20 height 20
click at [1447, 170] on p "Edit" at bounding box center [1443, 172] width 16 height 14
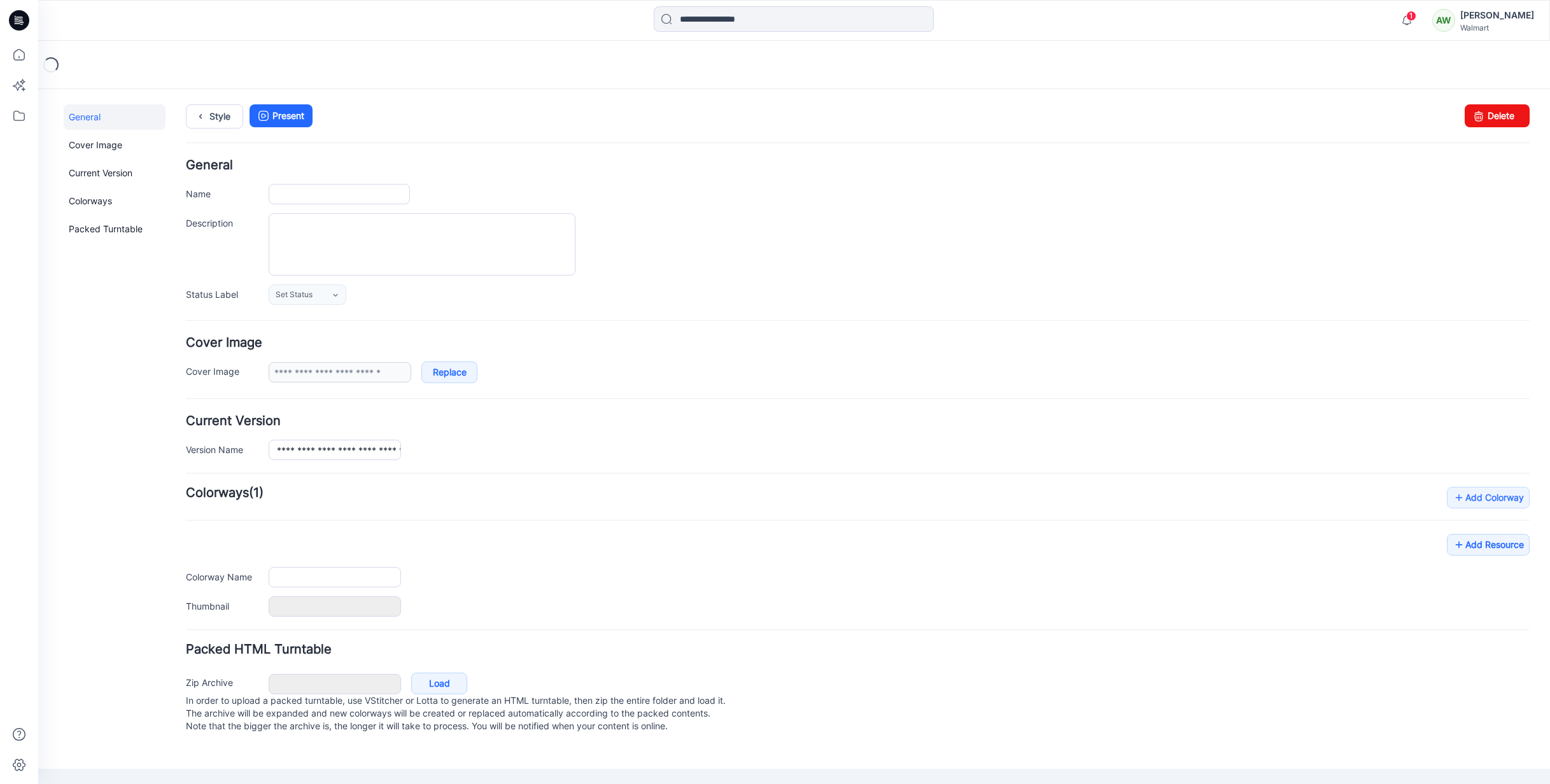
type input "**********"
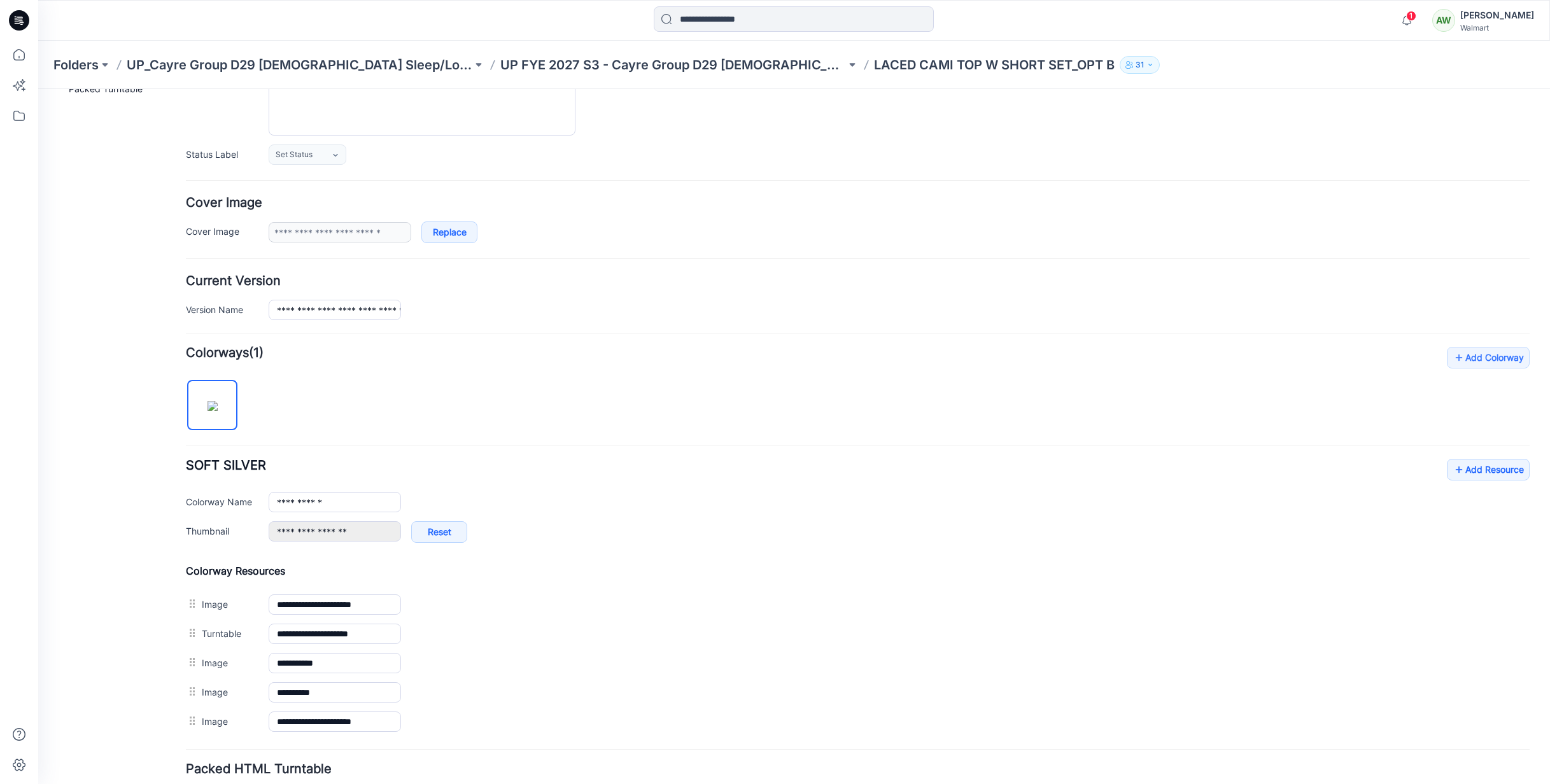
scroll to position [239, 0]
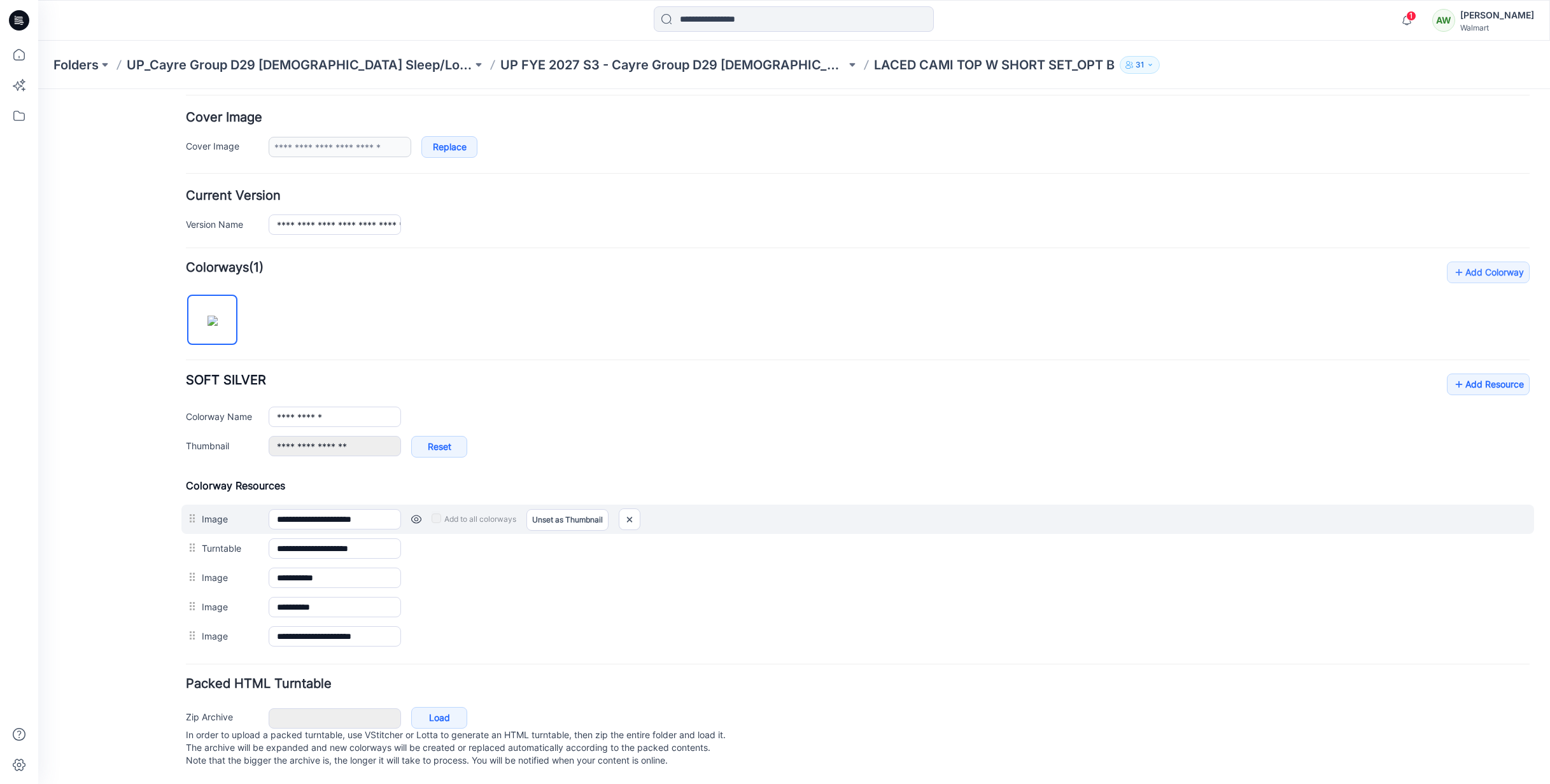
click at [417, 515] on link at bounding box center [417, 520] width 10 height 10
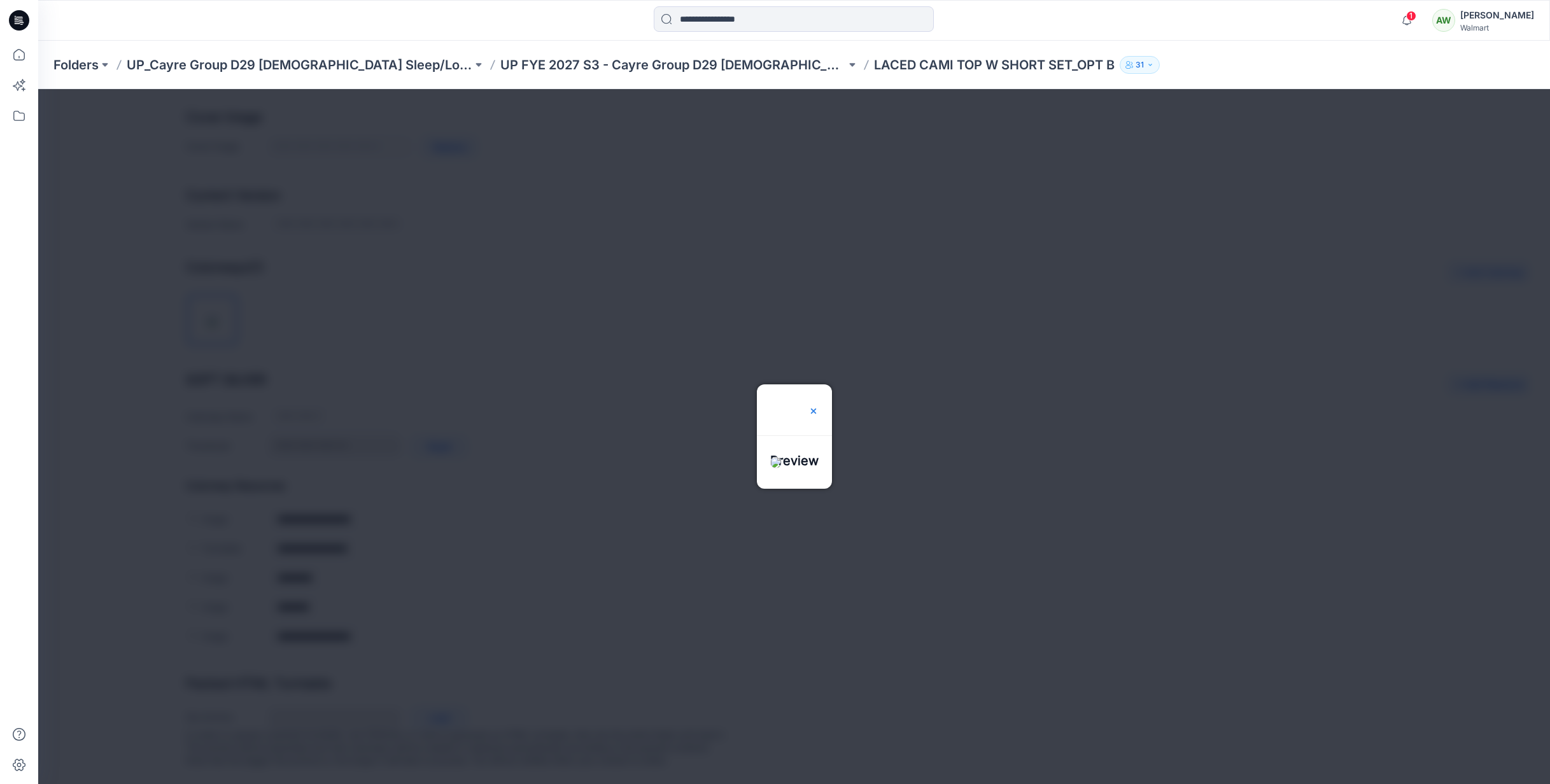
click at [819, 406] on img at bounding box center [814, 411] width 10 height 10
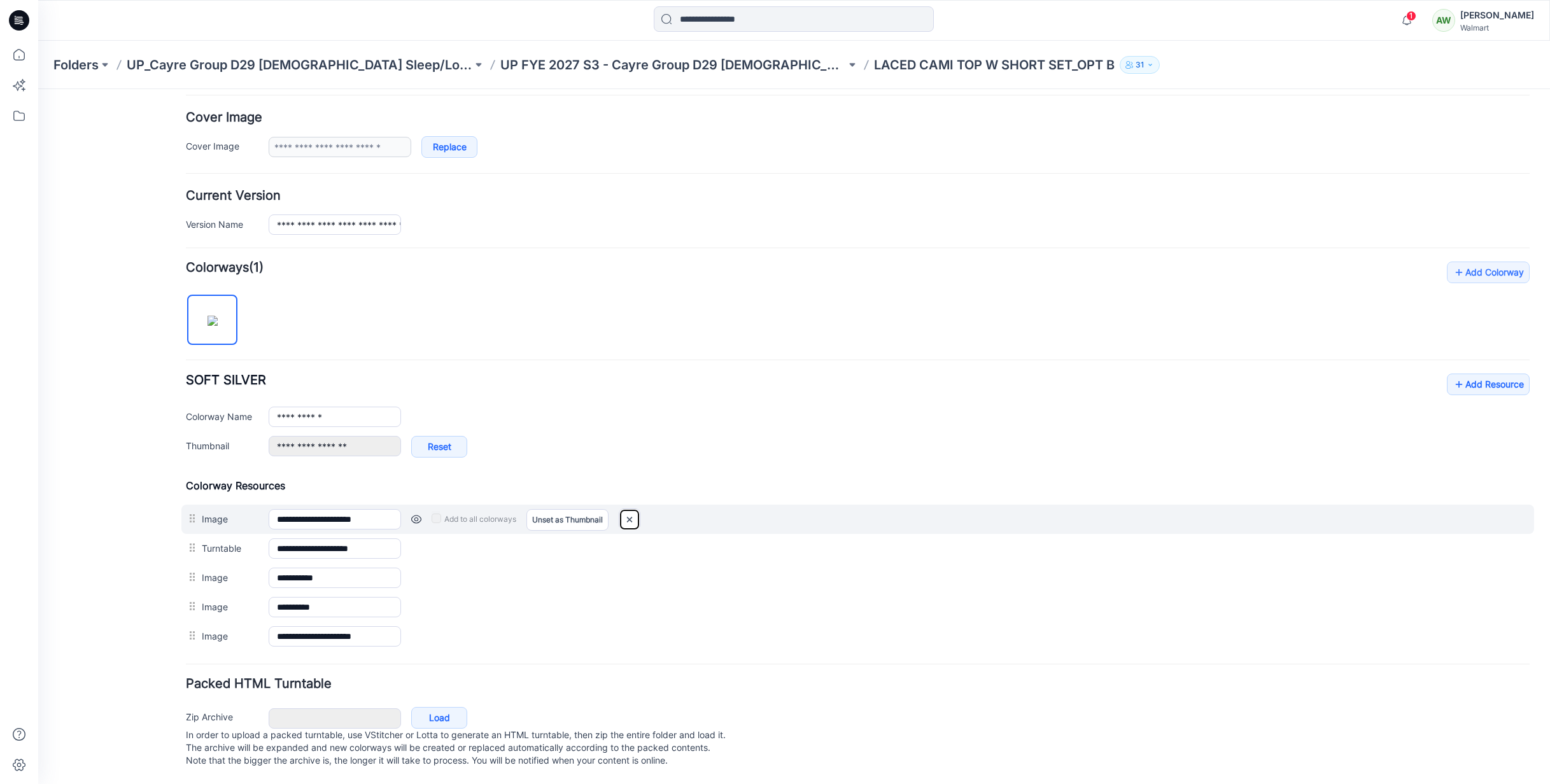
click at [626, 509] on img at bounding box center [630, 519] width 20 height 21
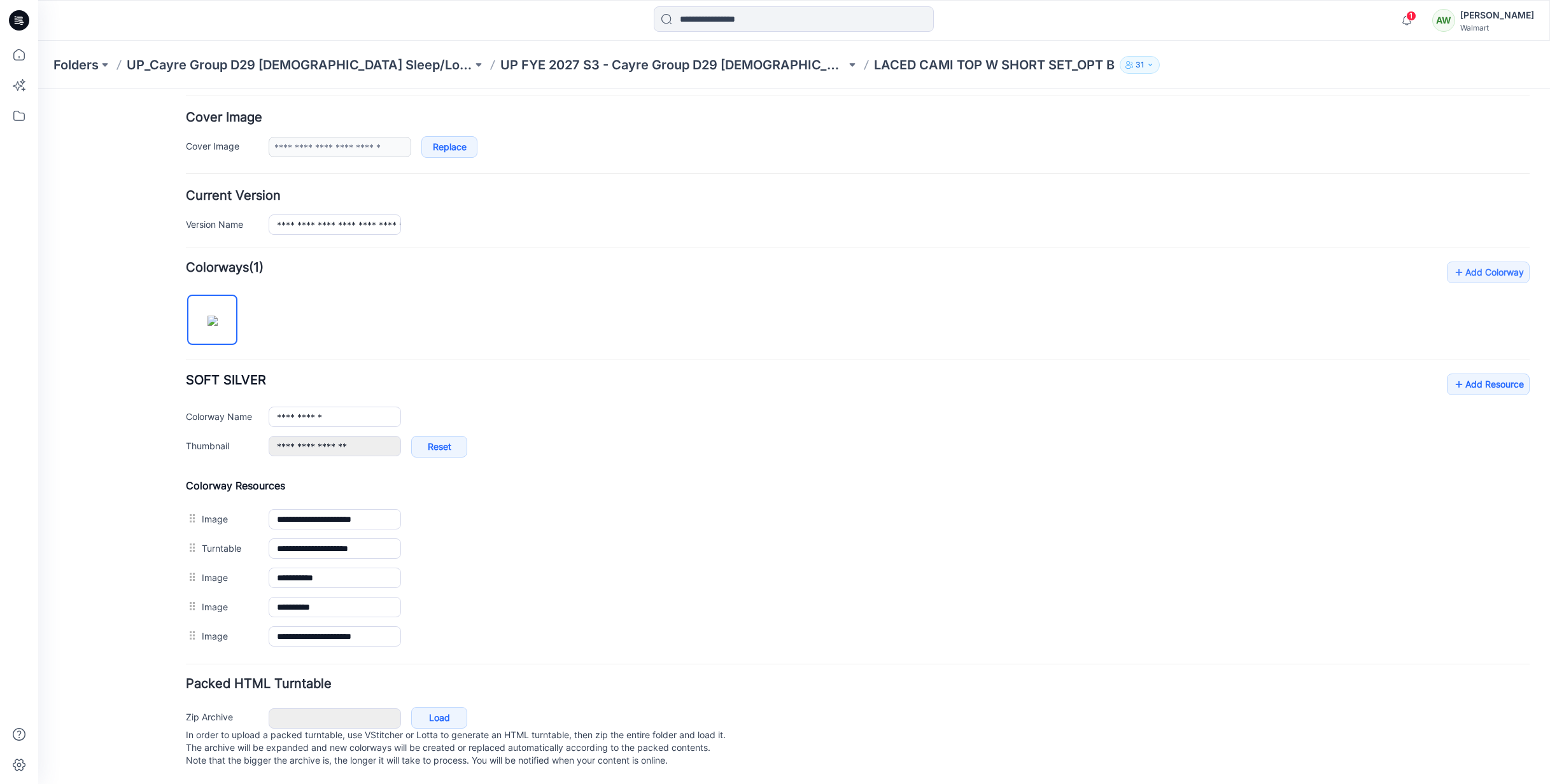
scroll to position [196, 0]
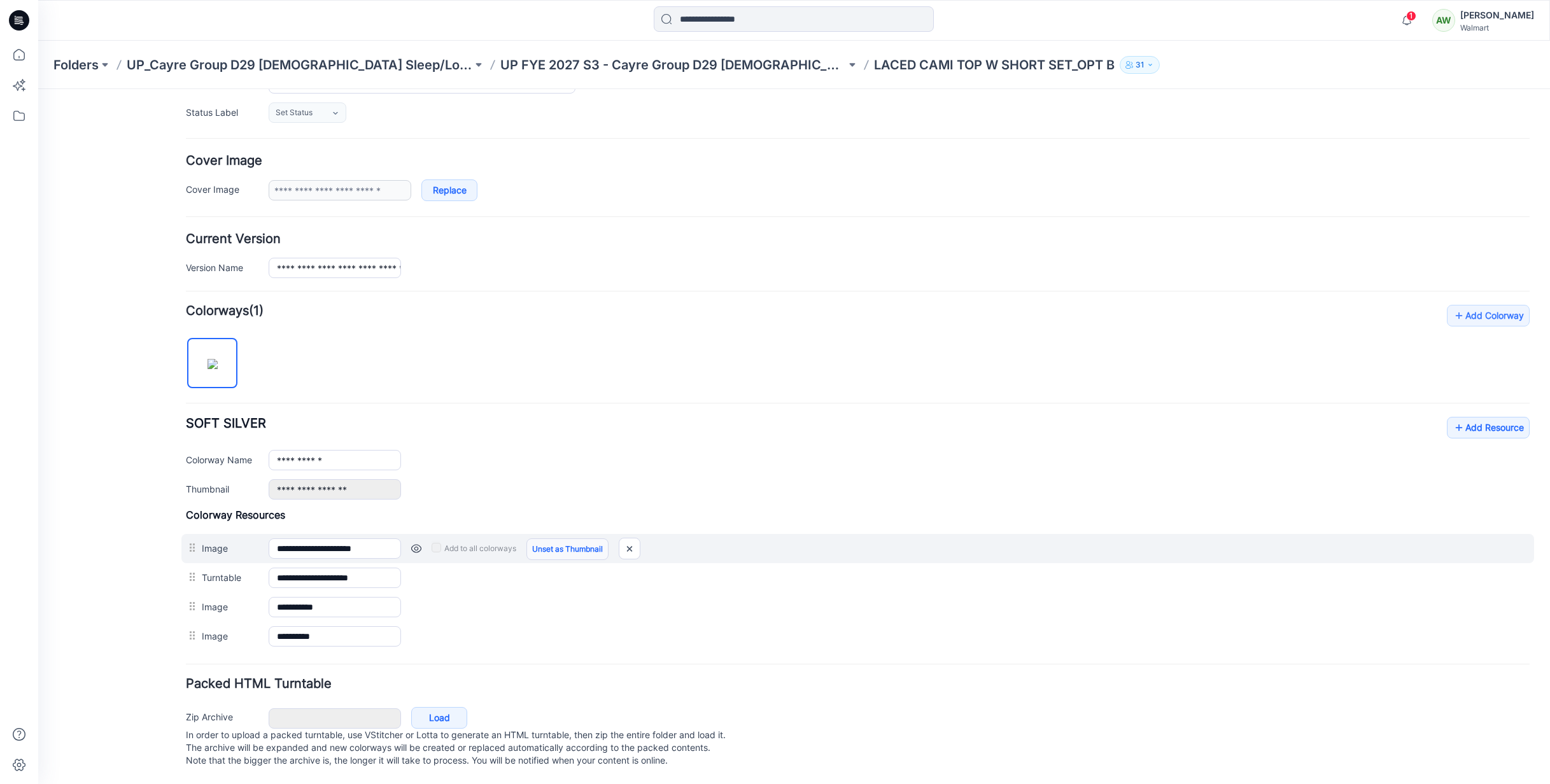
click at [578, 539] on link "Unset as Thumbnail" at bounding box center [567, 549] width 82 height 22
click at [577, 539] on link "Unset as Thumbnail" at bounding box center [567, 549] width 82 height 22
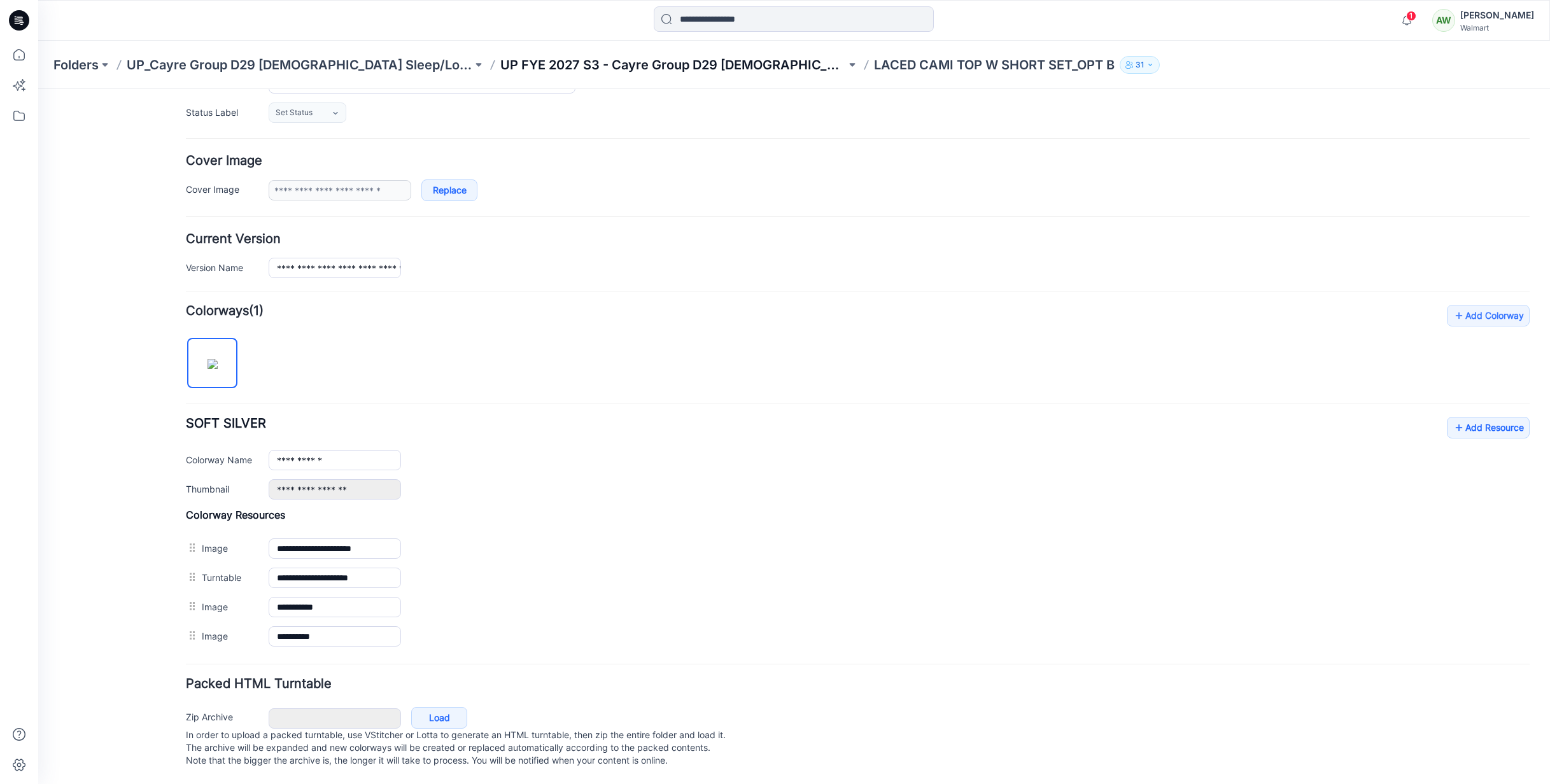
click at [722, 65] on p "UP FYE 2027 S3 - Cayre Group D29 [DEMOGRAPHIC_DATA] Sleepwear" at bounding box center [673, 65] width 346 height 18
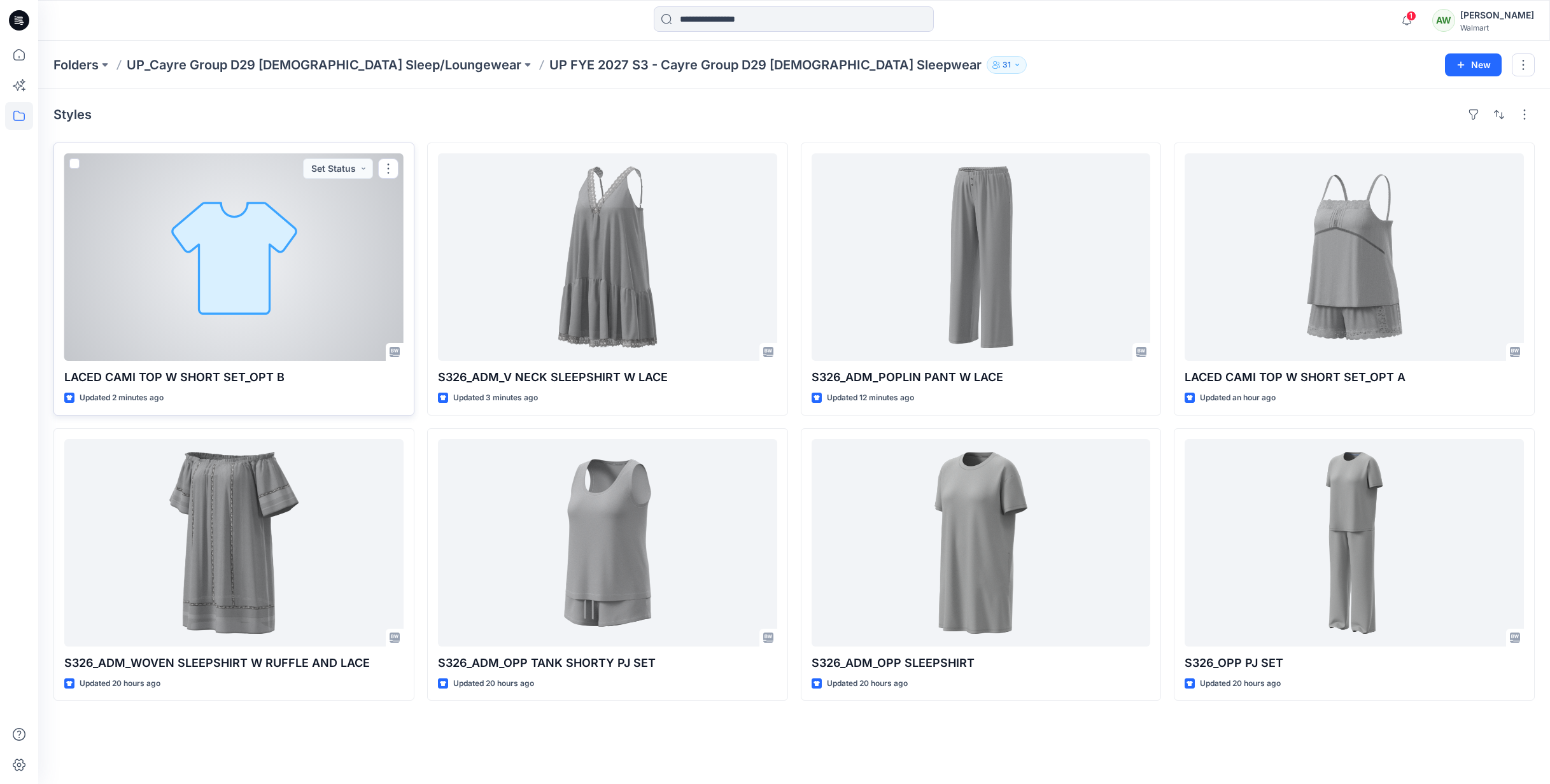
click at [330, 222] on div at bounding box center [234, 257] width 339 height 207
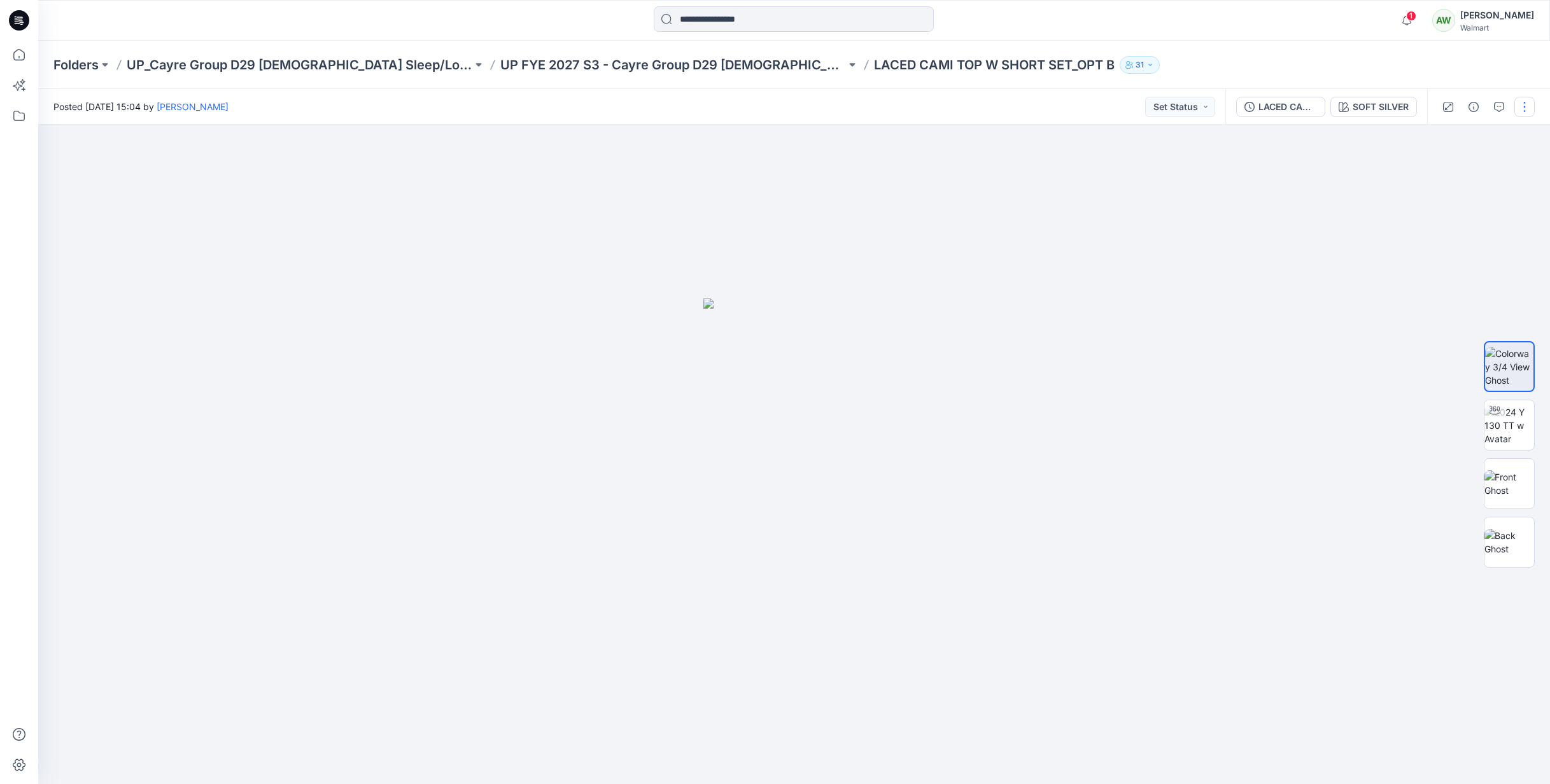
click at [1527, 107] on button "button" at bounding box center [1525, 107] width 20 height 20
click at [1447, 170] on p "Edit" at bounding box center [1443, 172] width 16 height 14
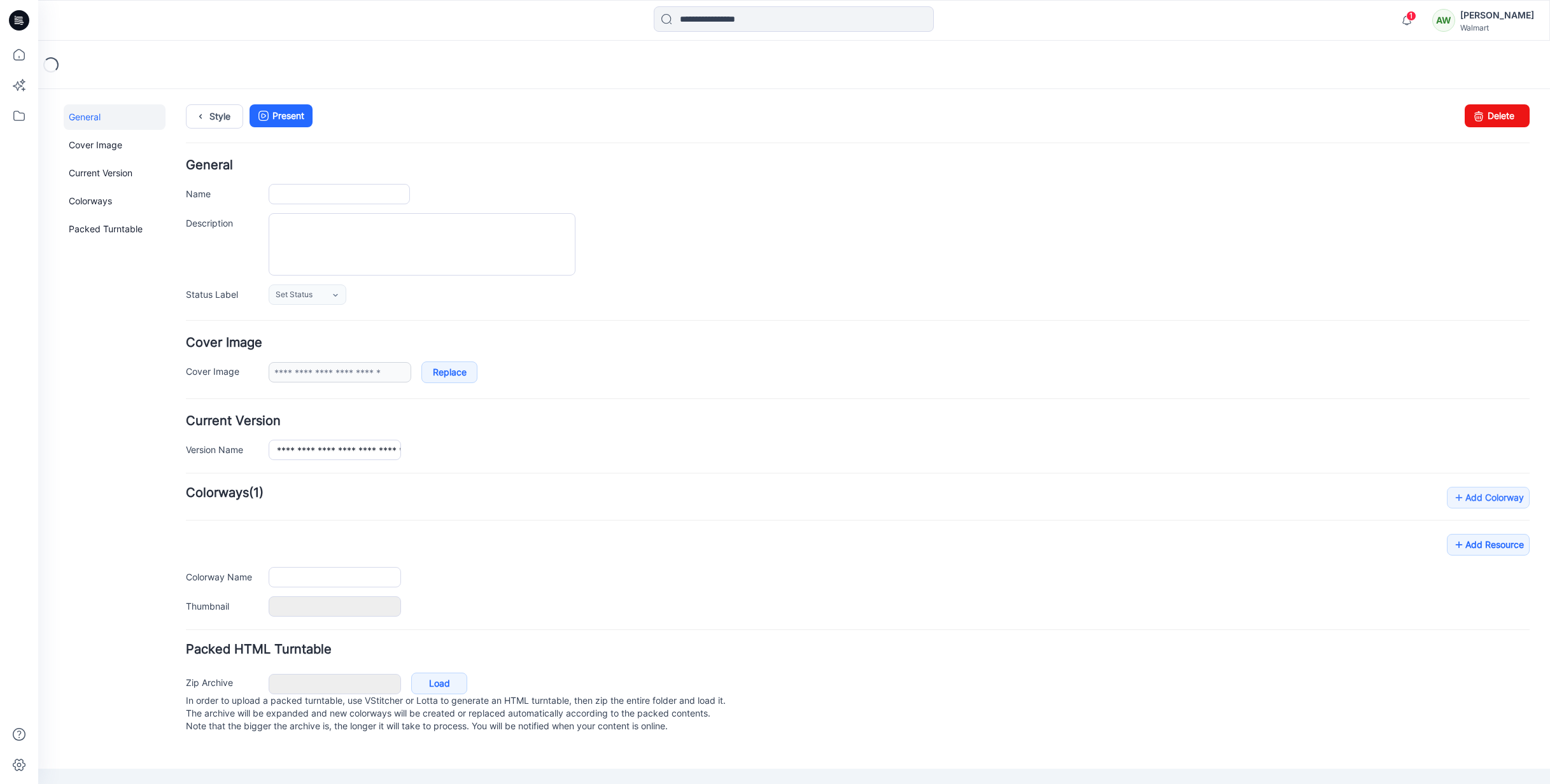
type input "**********"
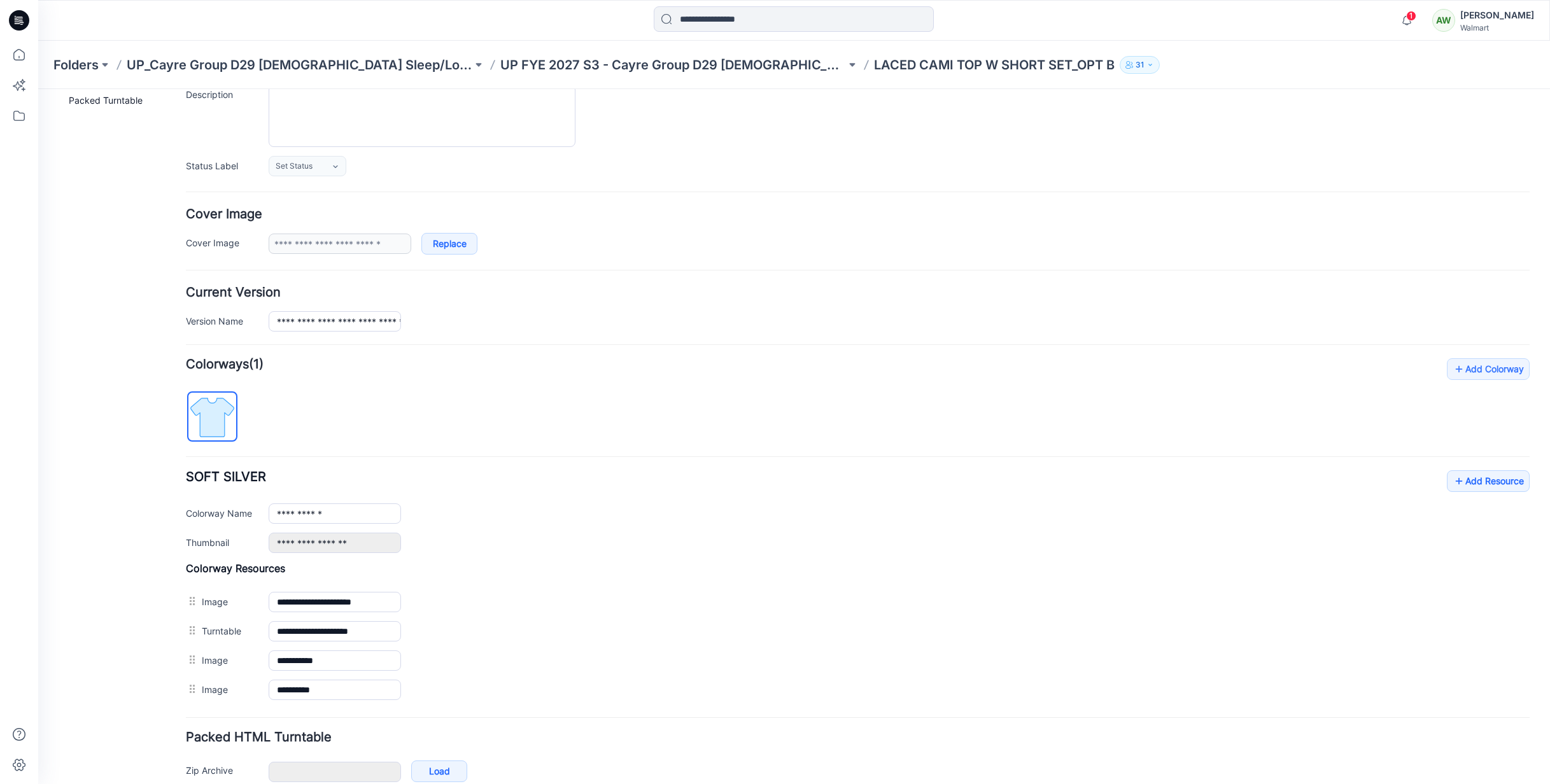
scroll to position [149, 0]
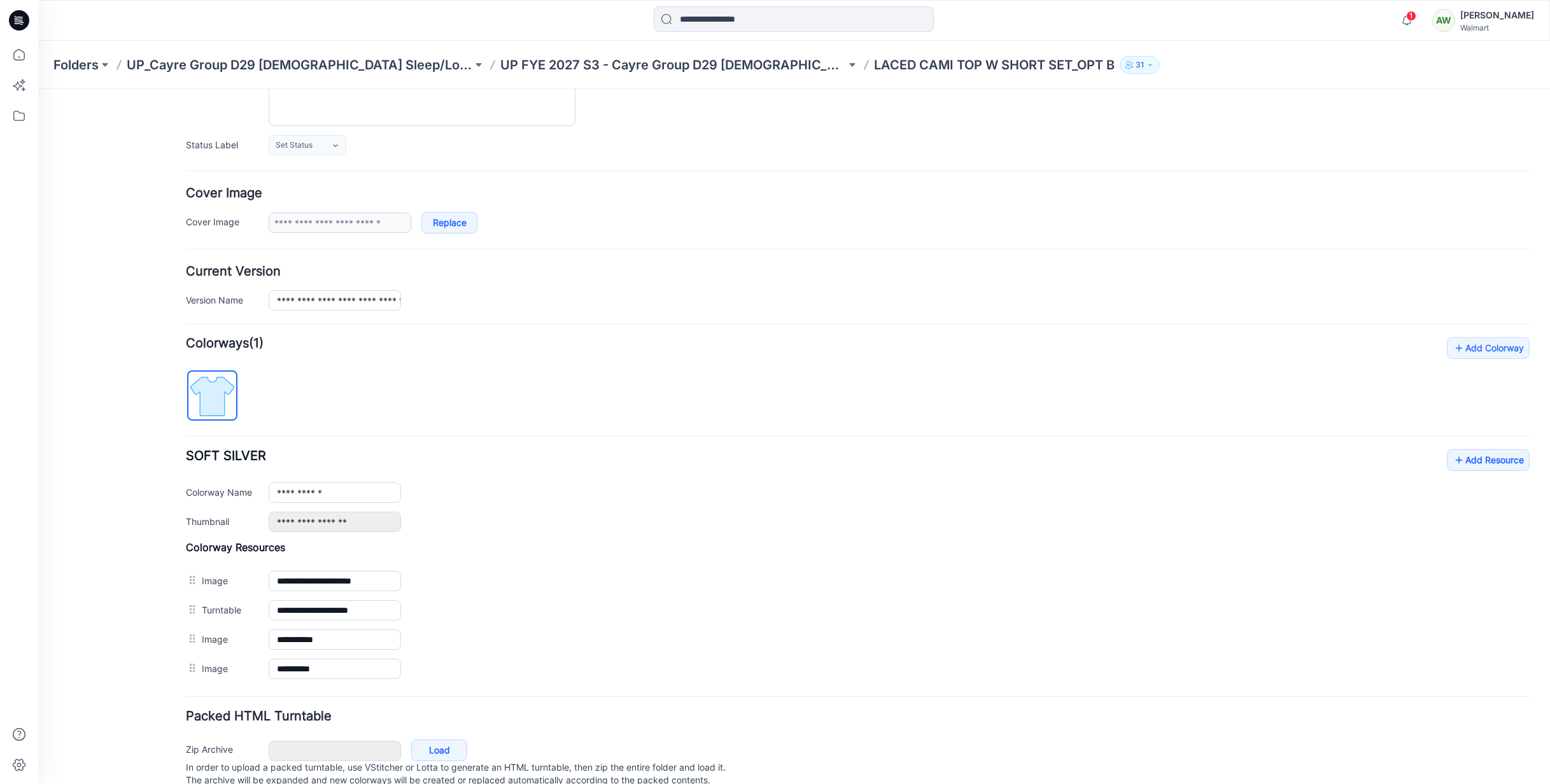
click at [206, 390] on img at bounding box center [212, 396] width 48 height 48
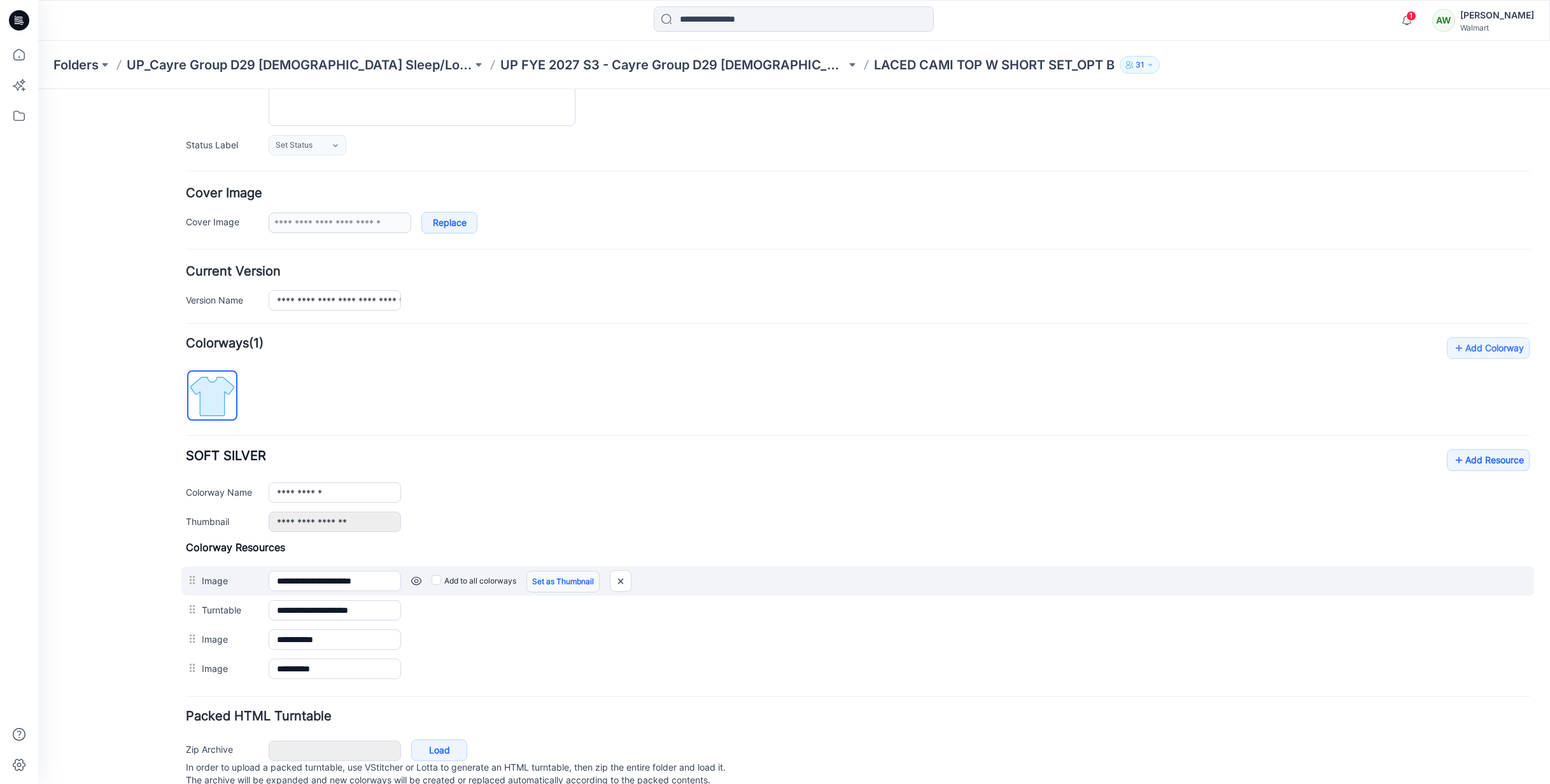
click at [552, 580] on link "Set as Thumbnail" at bounding box center [562, 582] width 73 height 22
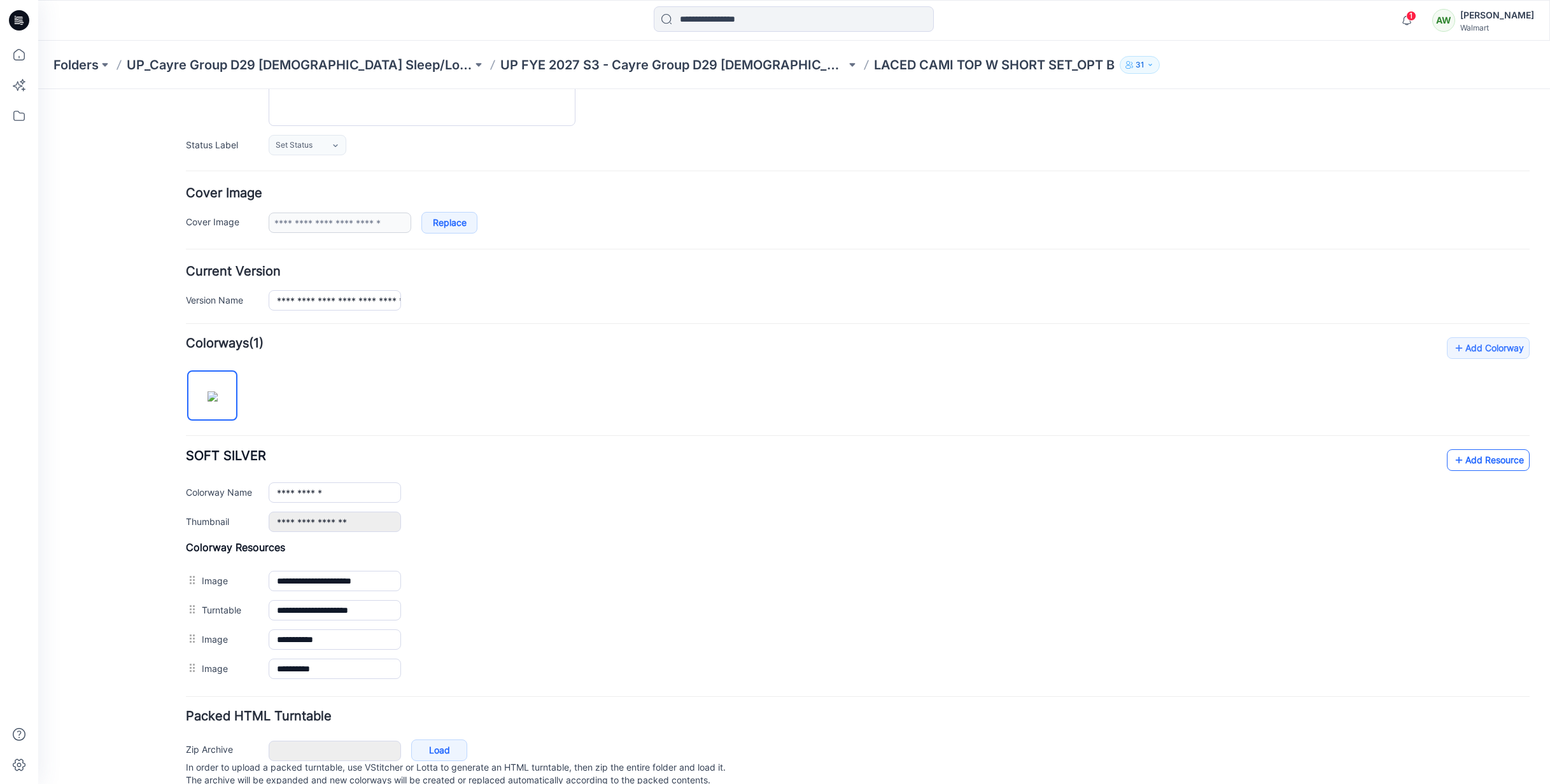
click at [1508, 458] on link "Add Resource" at bounding box center [1488, 461] width 83 height 22
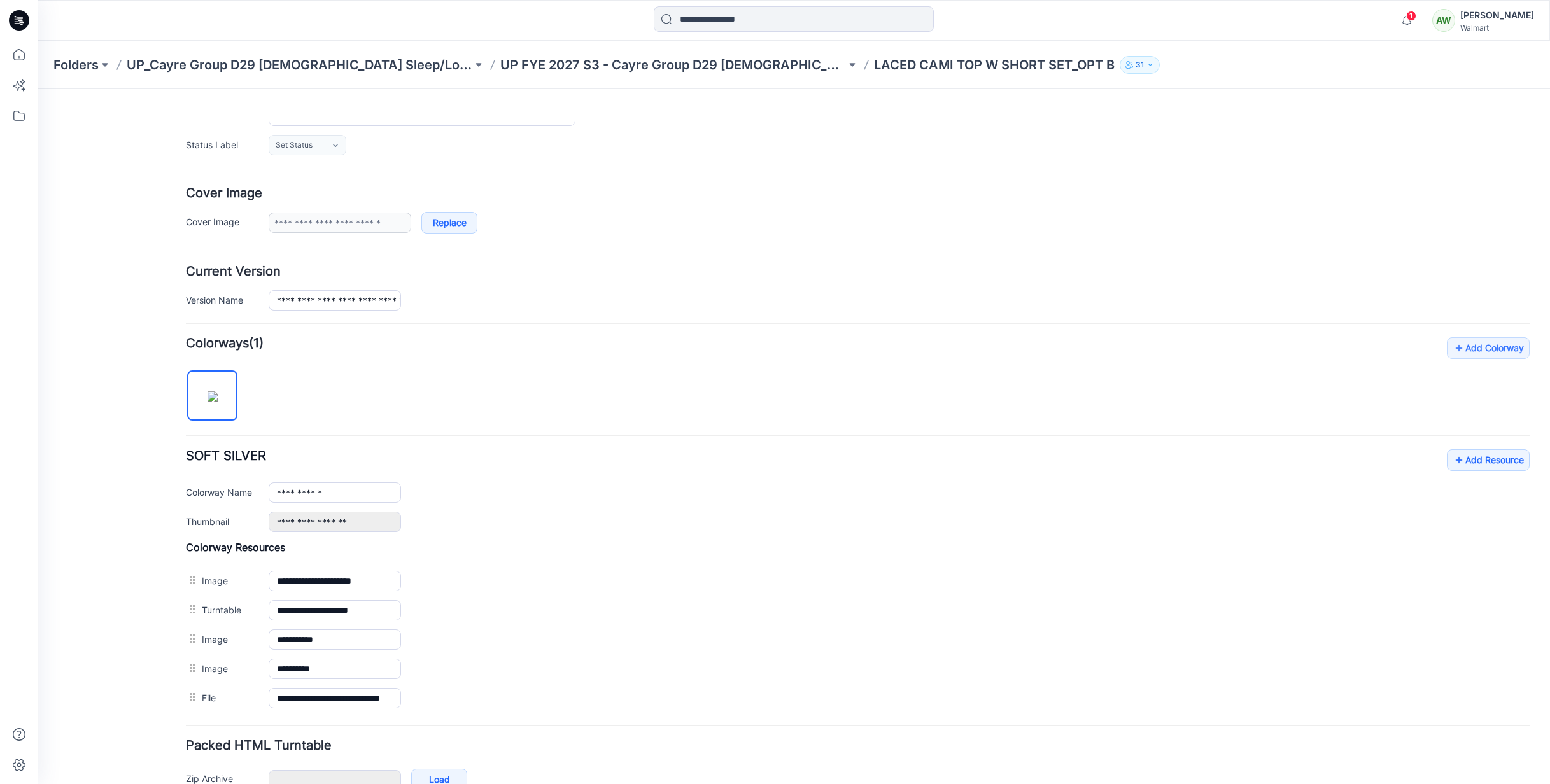
click at [674, 67] on p "UP FYE 2027 S3 - Cayre Group D29 [DEMOGRAPHIC_DATA] Sleepwear" at bounding box center [673, 65] width 346 height 18
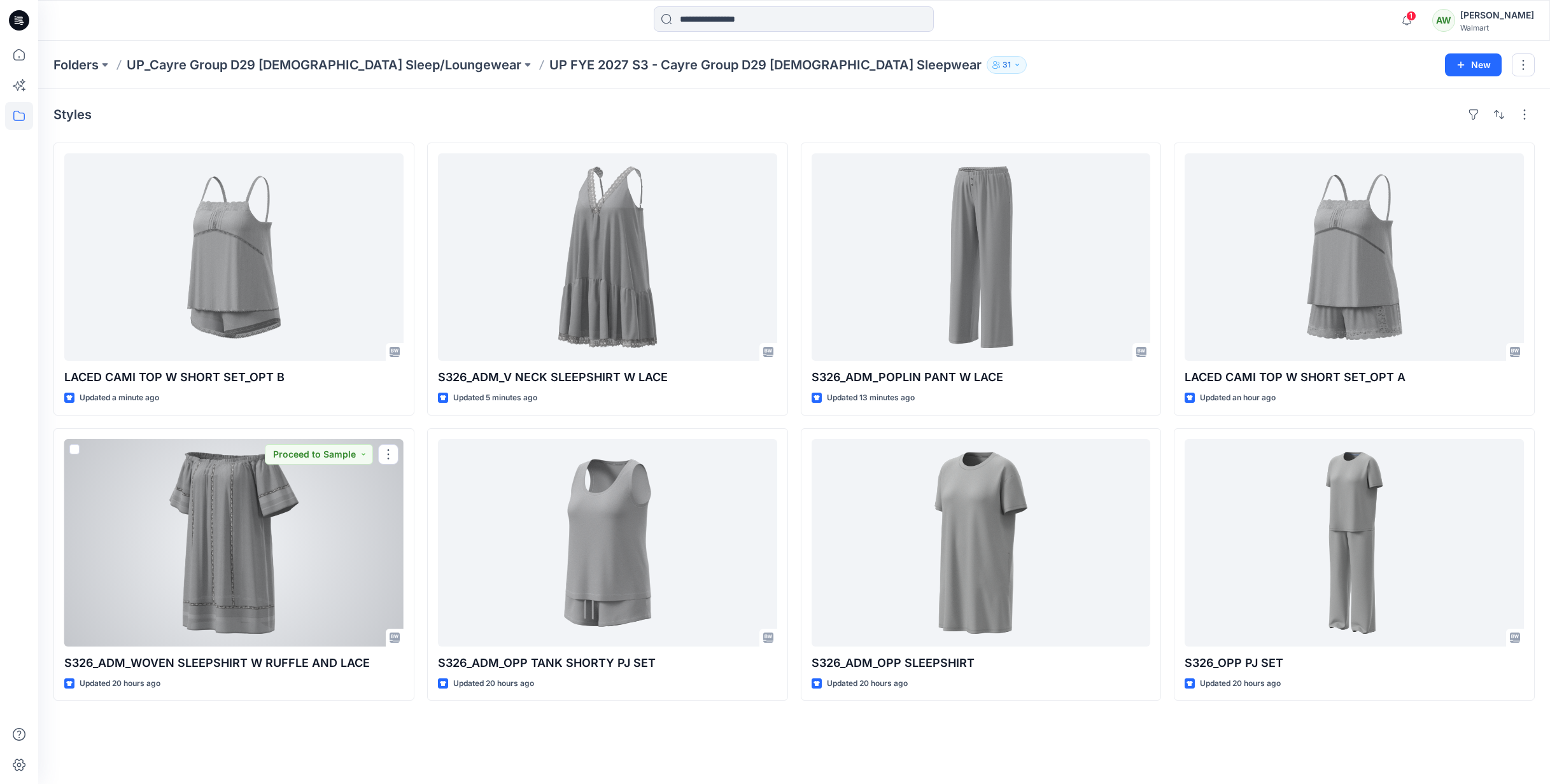
click at [354, 591] on div at bounding box center [234, 542] width 339 height 207
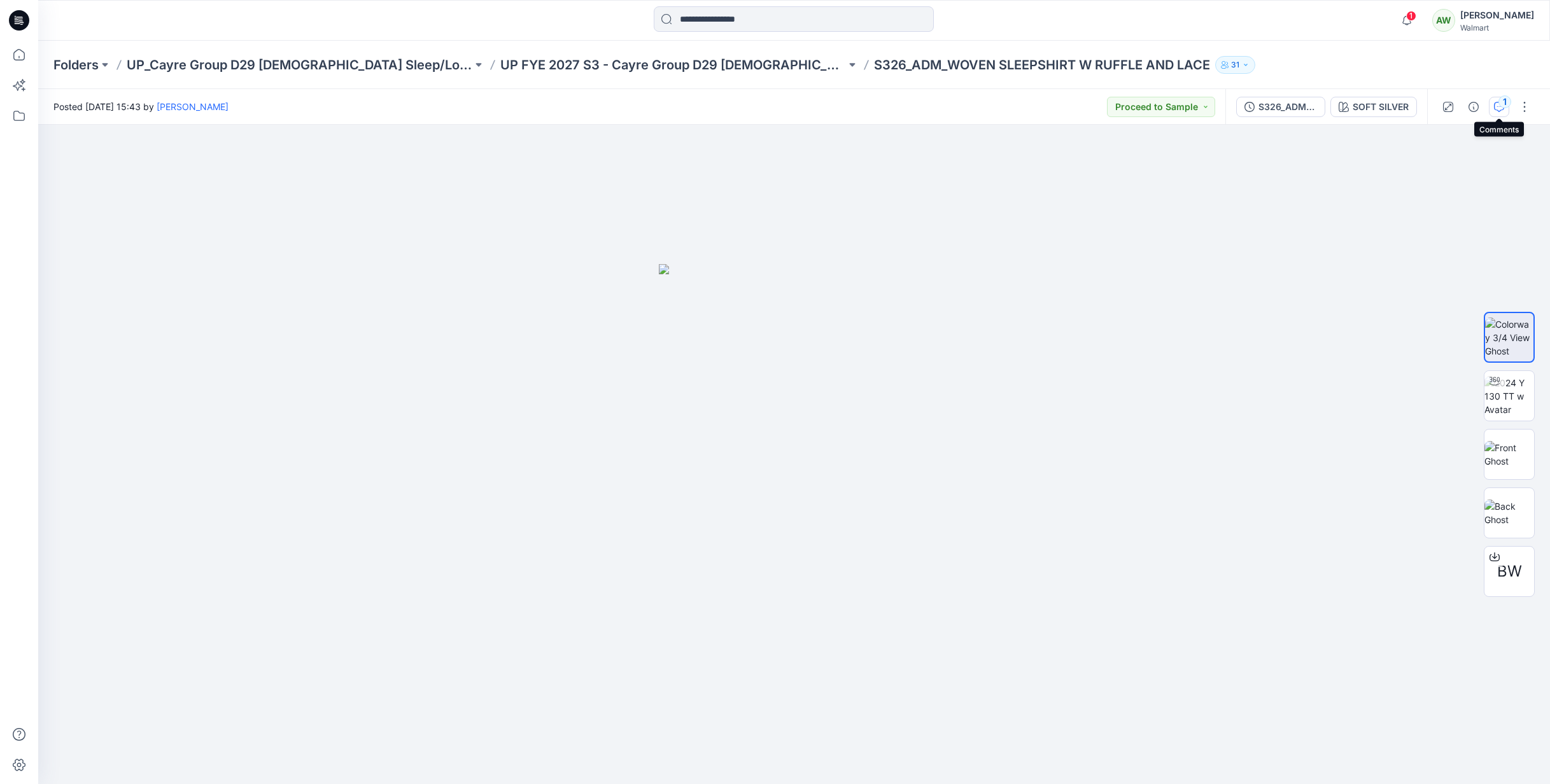
click at [1501, 102] on div "1" at bounding box center [1505, 102] width 13 height 13
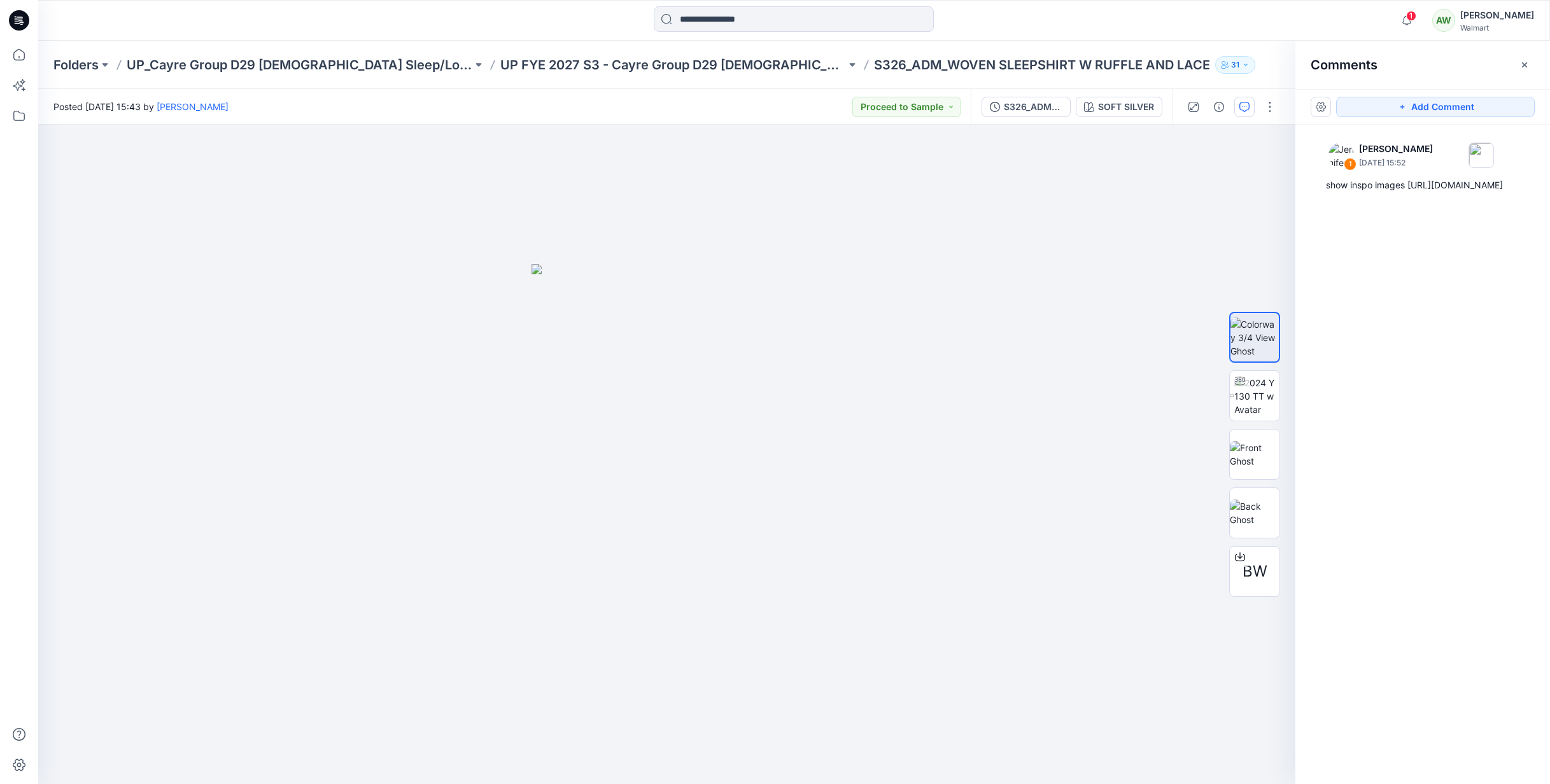
click at [1521, 67] on icon "button" at bounding box center [1525, 65] width 10 height 10
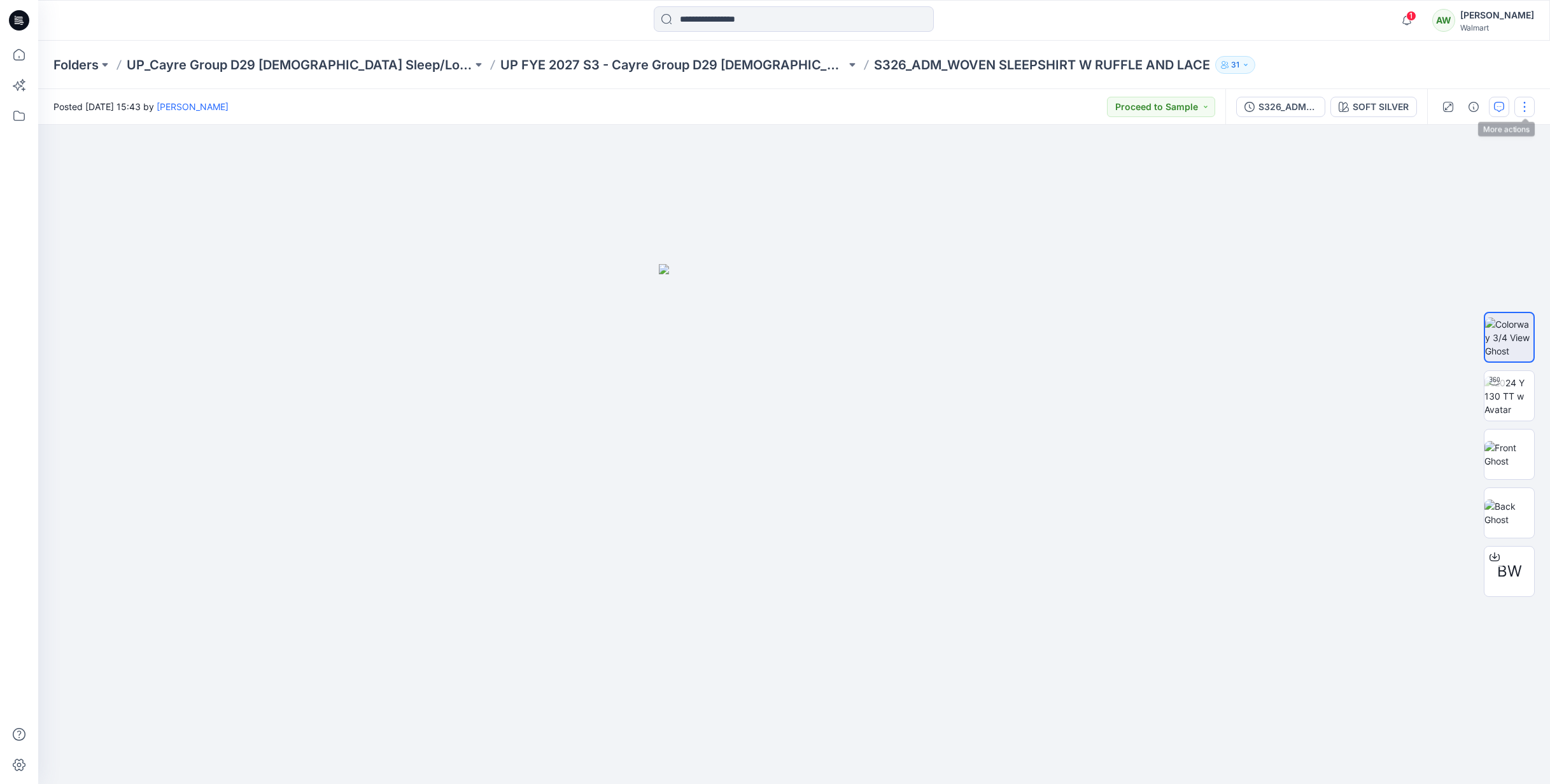
click at [1524, 105] on button "button" at bounding box center [1525, 107] width 20 height 20
click at [1445, 168] on p "Edit" at bounding box center [1443, 172] width 16 height 14
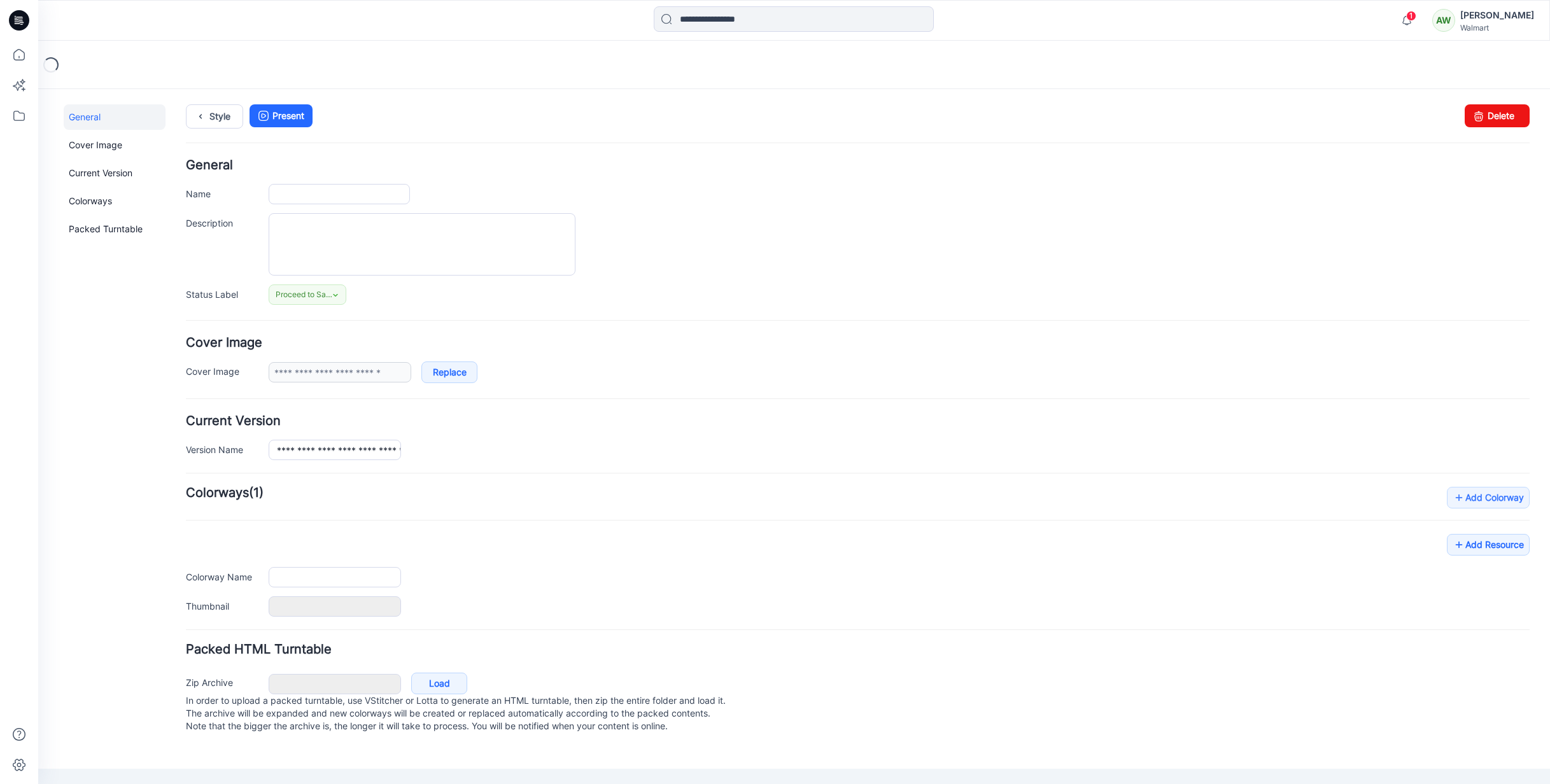
type input "**********"
type textarea "**********"
type input "**********"
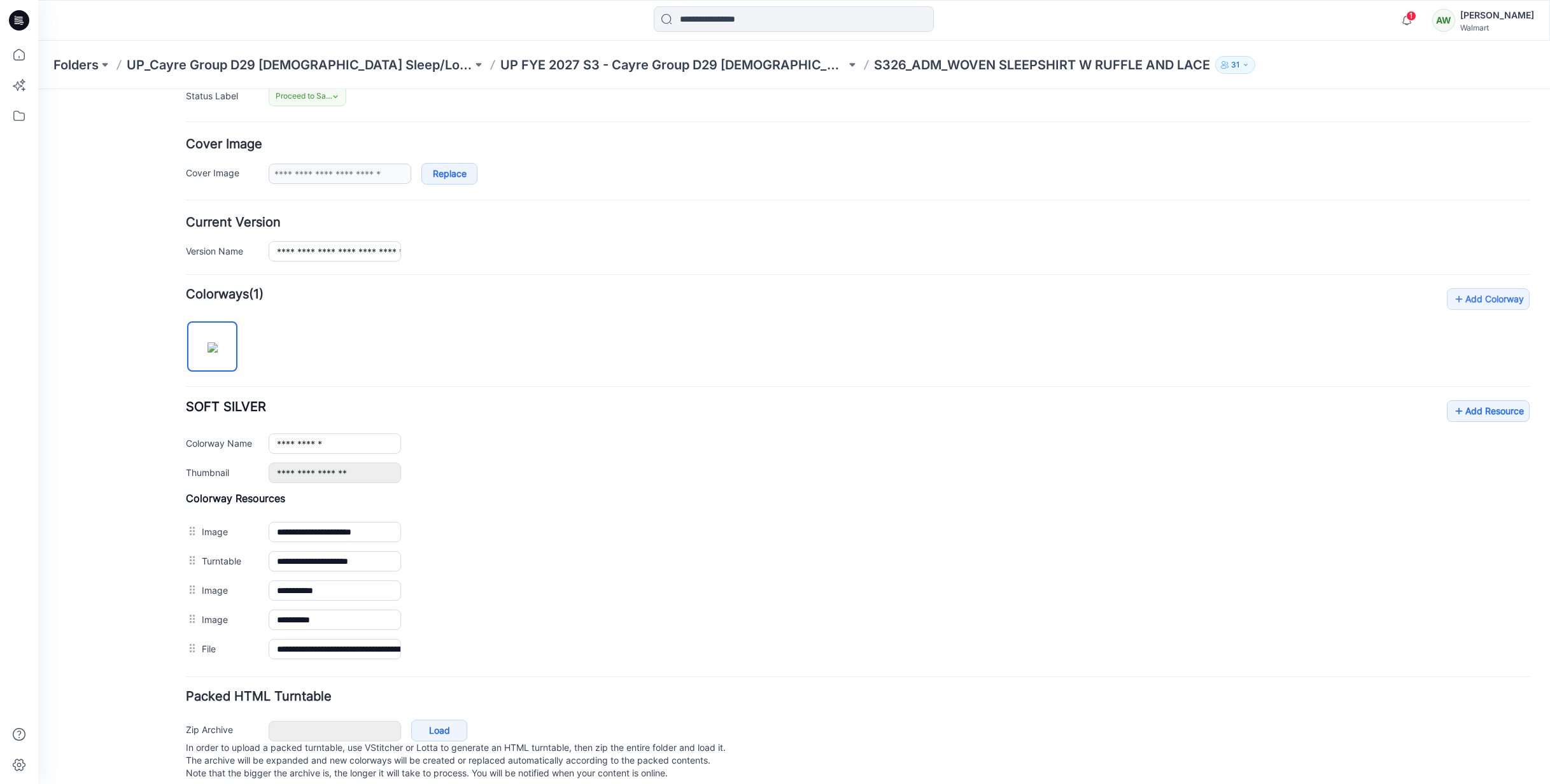
scroll to position [225, 0]
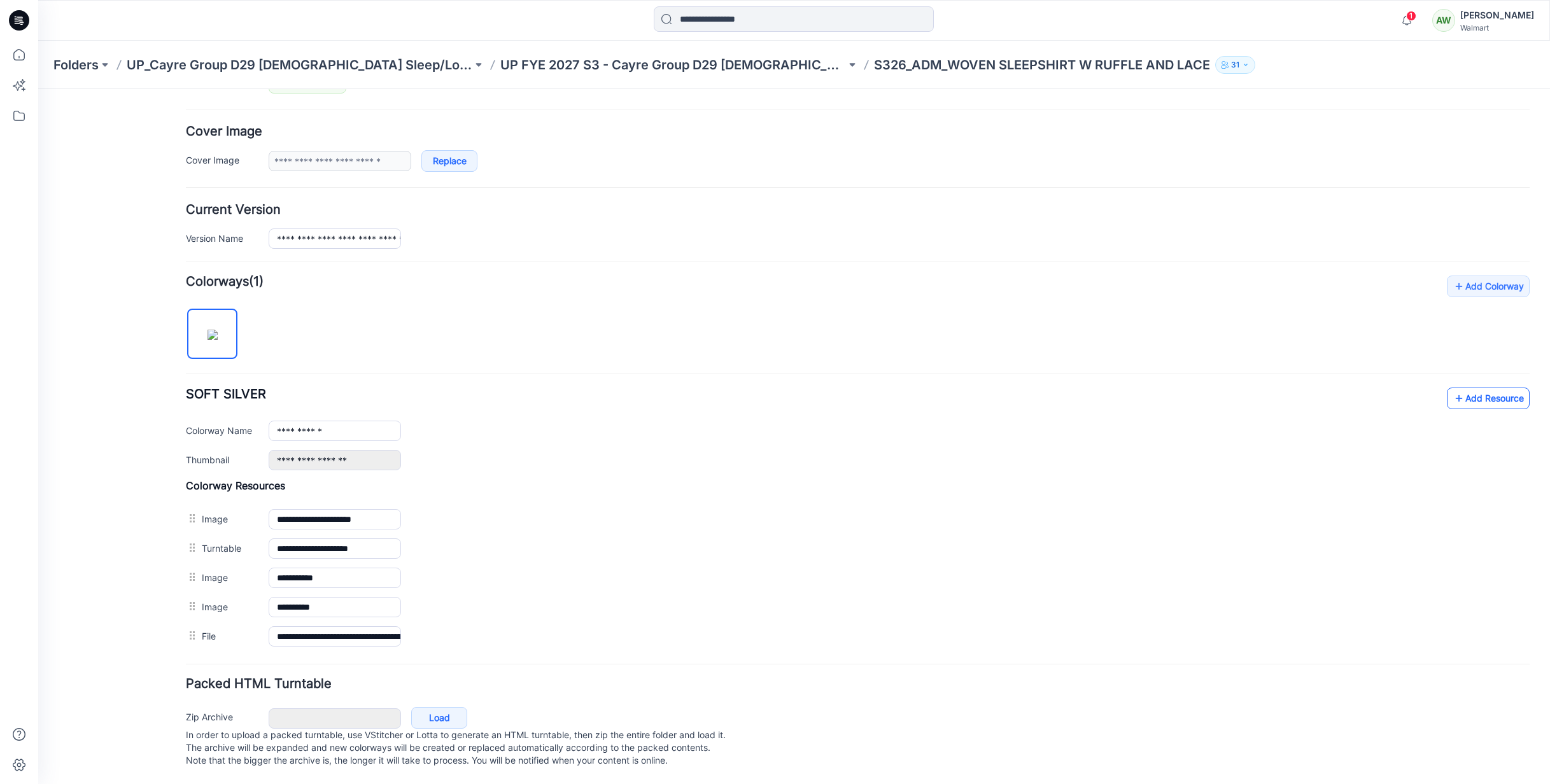
click at [1484, 388] on link "Add Resource" at bounding box center [1488, 398] width 83 height 22
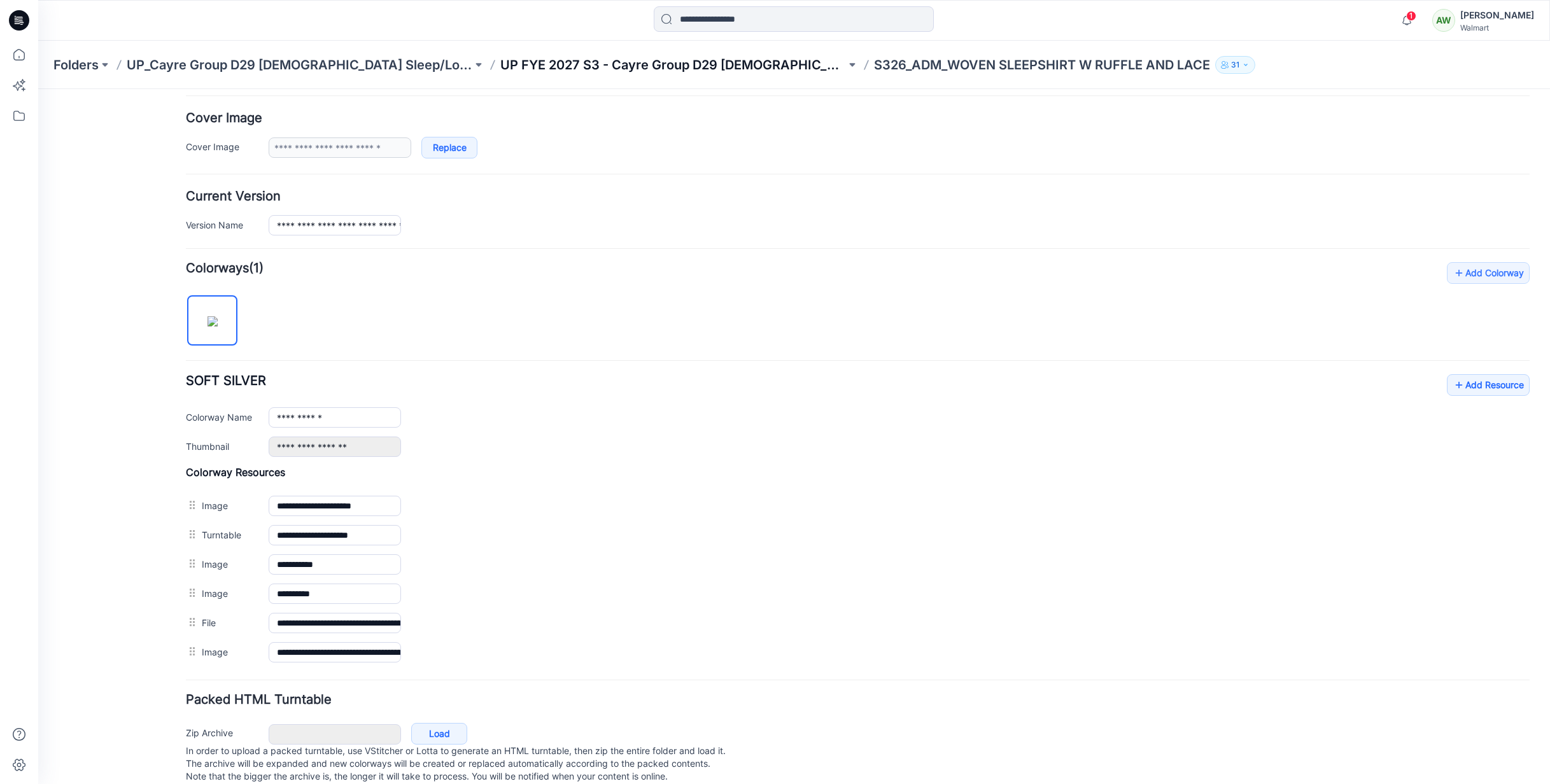
click at [685, 62] on p "UP FYE 2027 S3 - Cayre Group D29 [DEMOGRAPHIC_DATA] Sleepwear" at bounding box center [673, 65] width 346 height 18
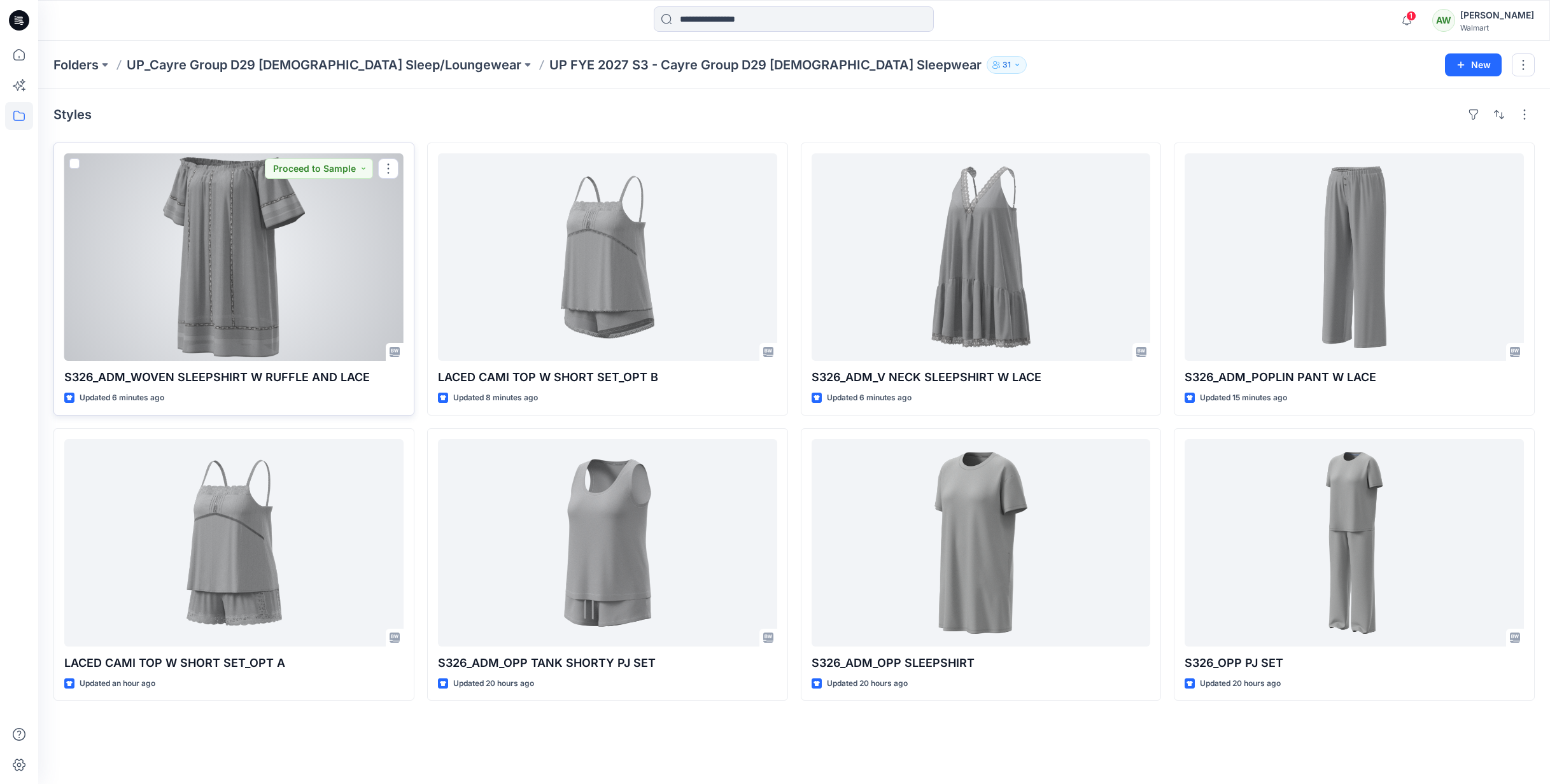
click at [344, 238] on div at bounding box center [234, 257] width 339 height 207
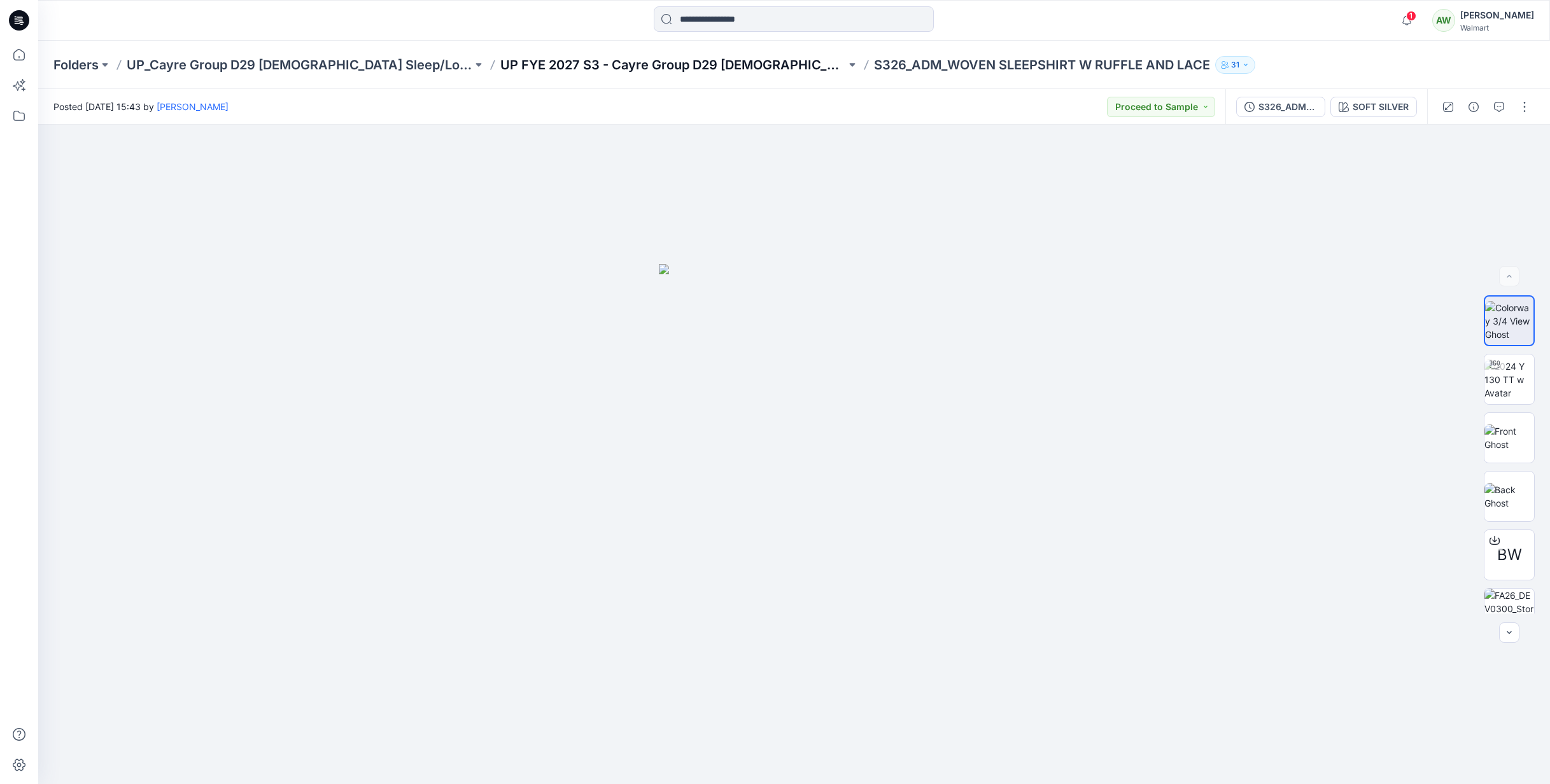
click at [696, 64] on p "UP FYE 2027 S3 - Cayre Group D29 [DEMOGRAPHIC_DATA] Sleepwear" at bounding box center [673, 65] width 346 height 18
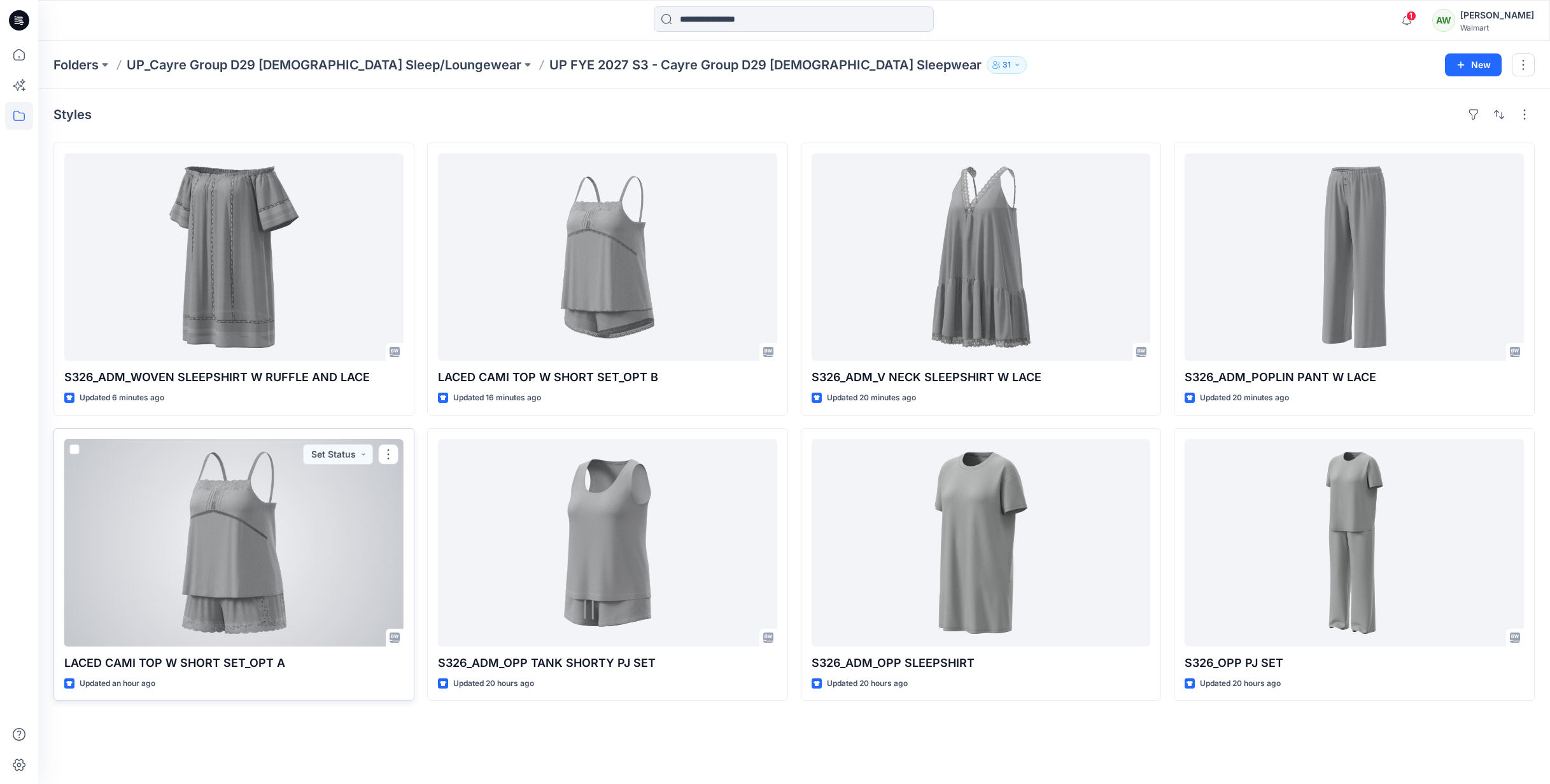
click at [332, 521] on div at bounding box center [234, 542] width 339 height 207
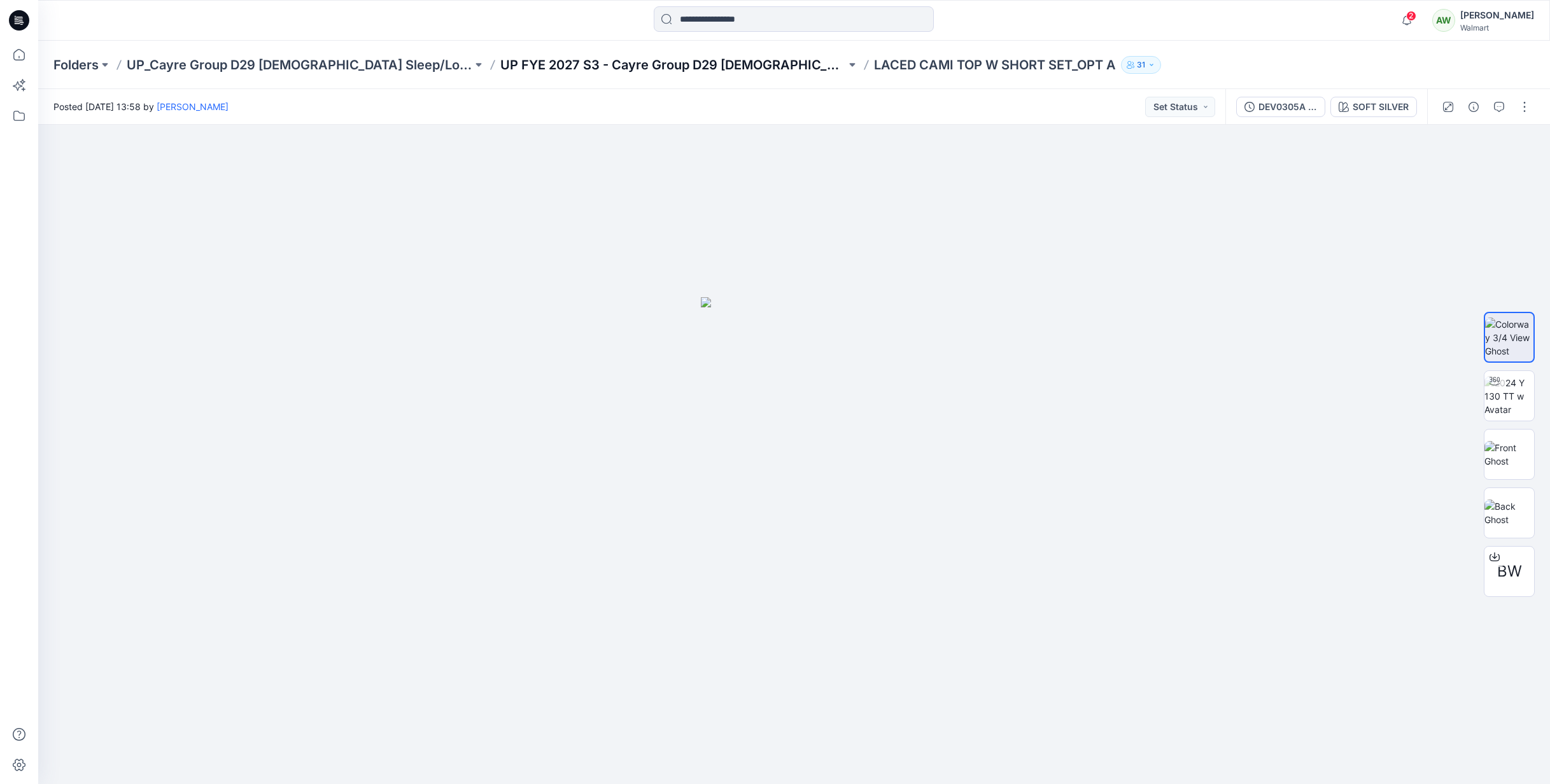
click at [704, 66] on p "UP FYE 2027 S3 - Cayre Group D29 [DEMOGRAPHIC_DATA] Sleepwear" at bounding box center [673, 65] width 346 height 18
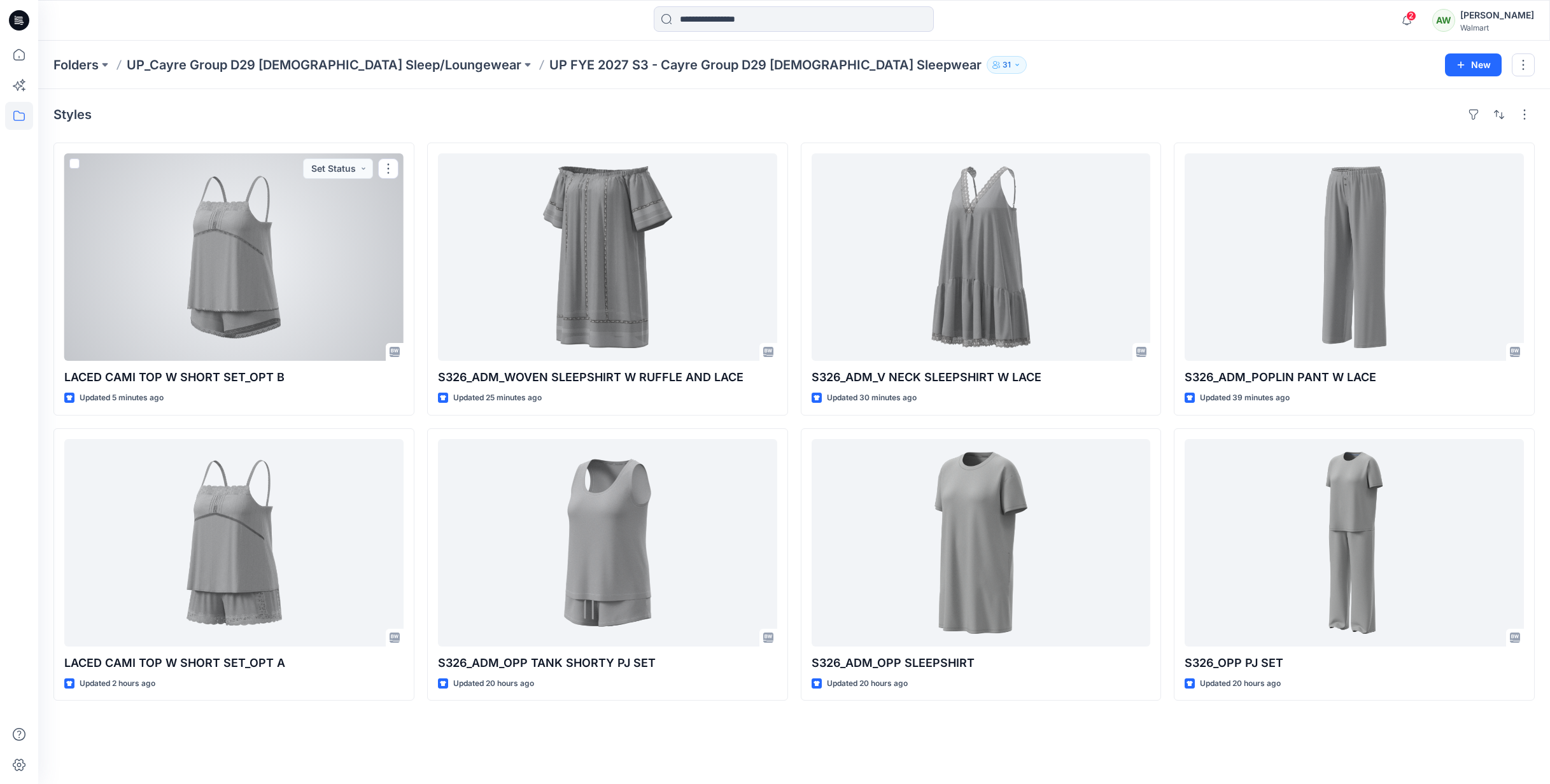
click at [349, 278] on div at bounding box center [234, 257] width 339 height 207
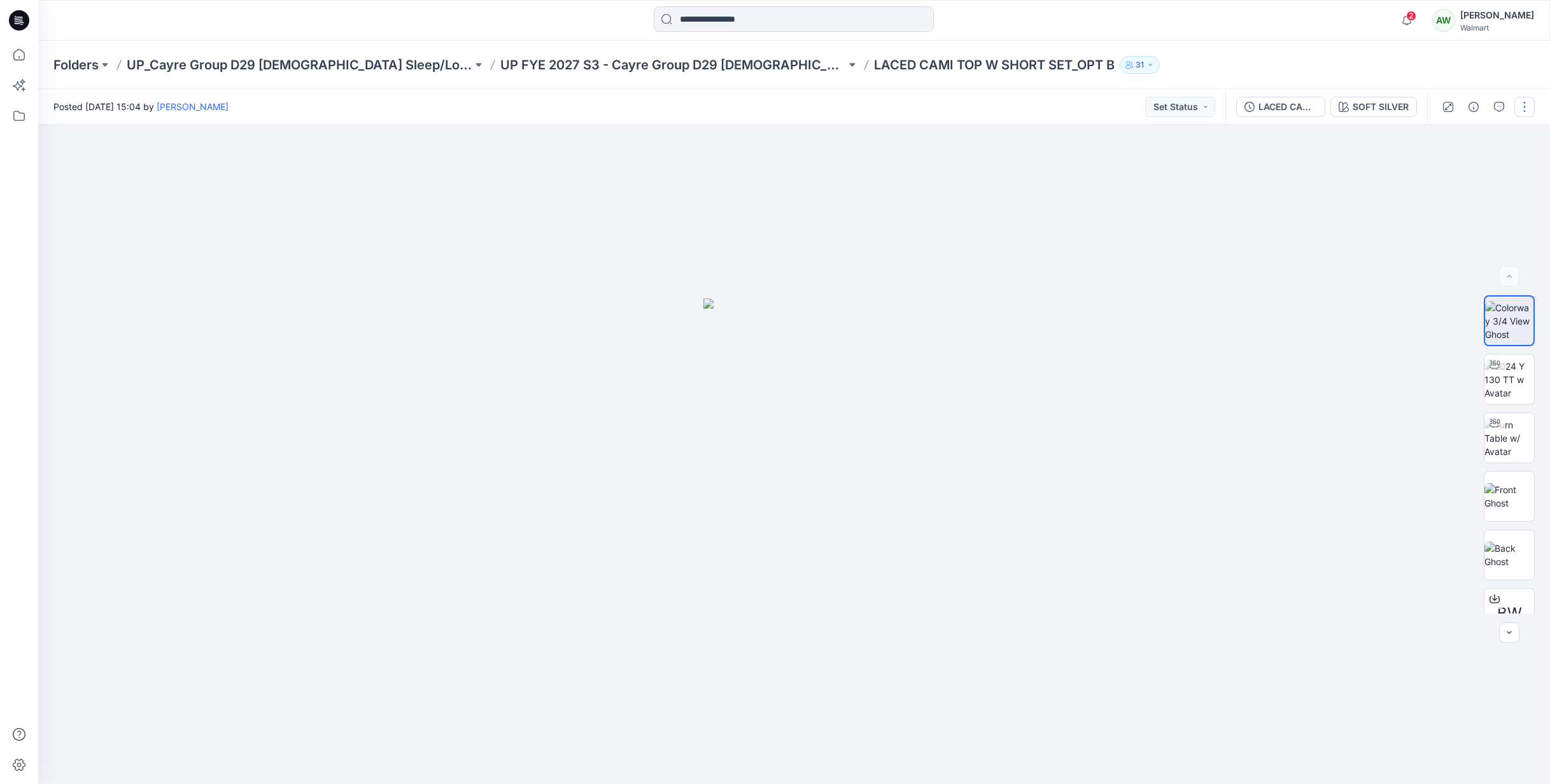
click at [1525, 103] on button "button" at bounding box center [1525, 107] width 20 height 20
click at [1443, 171] on p "Edit" at bounding box center [1443, 172] width 16 height 14
click at [1540, 520] on div "BW" at bounding box center [1509, 454] width 82 height 318
click at [1527, 105] on button "button" at bounding box center [1525, 107] width 20 height 20
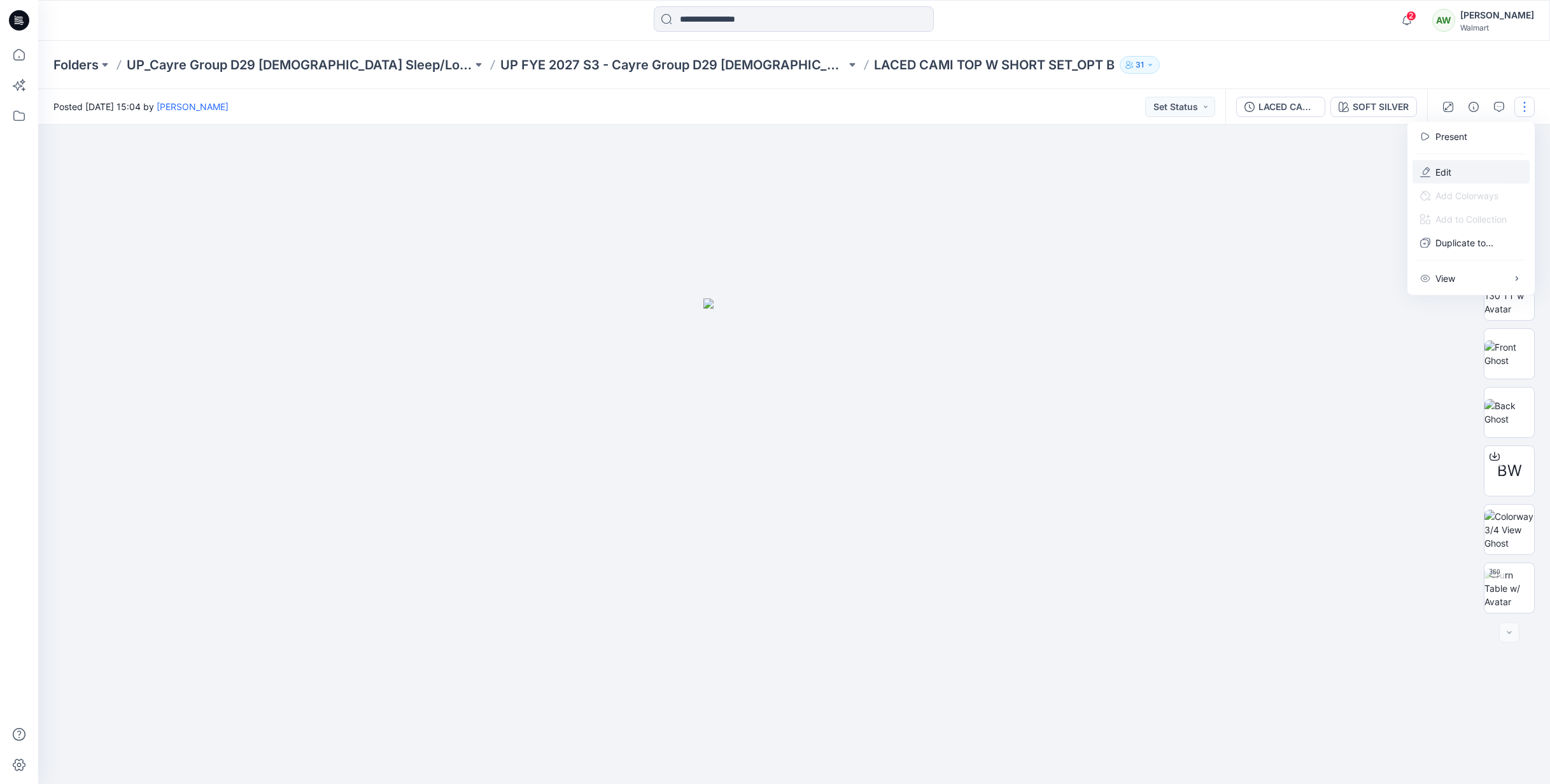
click at [1450, 168] on p "Edit" at bounding box center [1443, 172] width 16 height 14
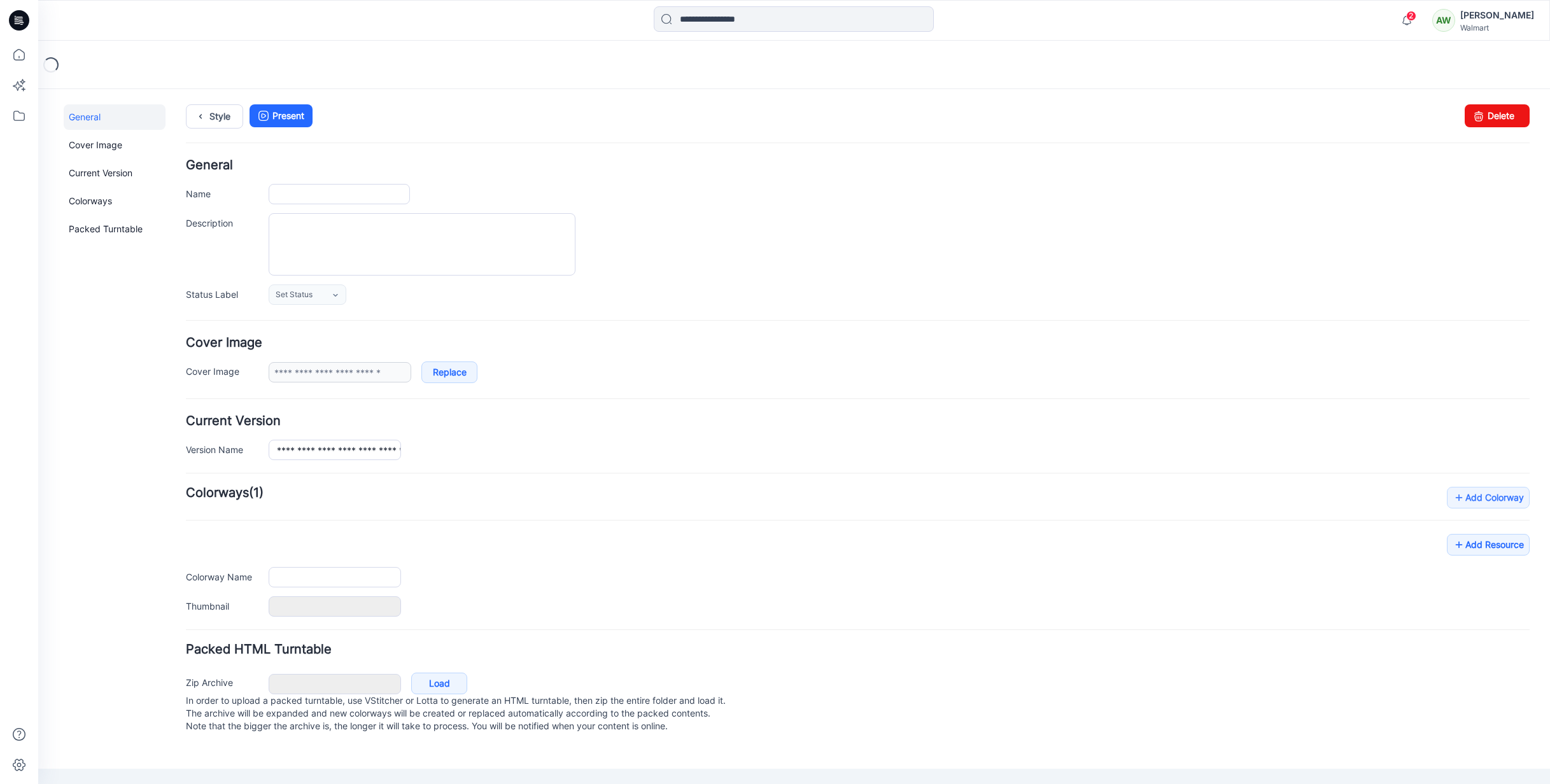
type input "**********"
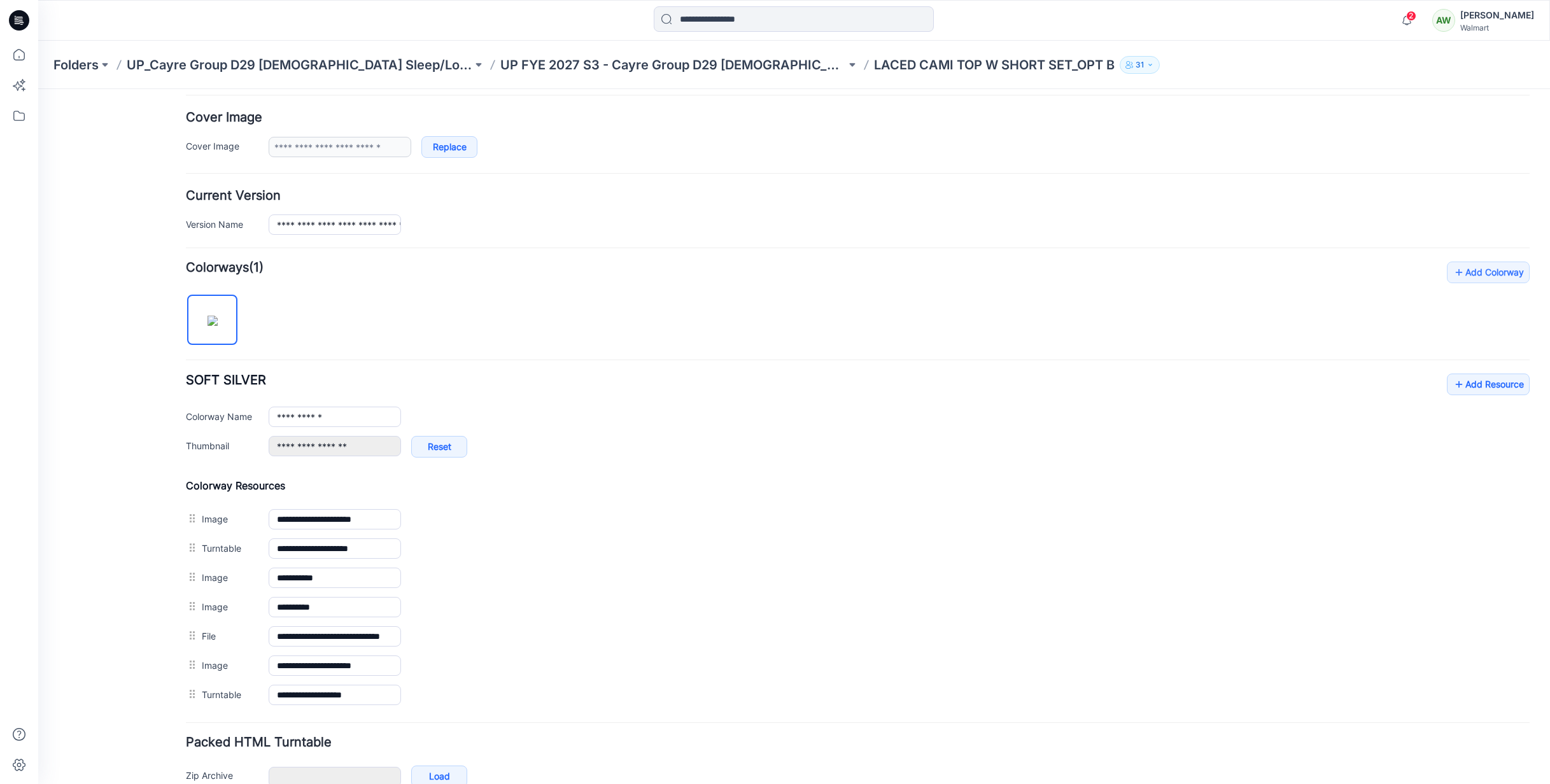
scroll to position [297, 0]
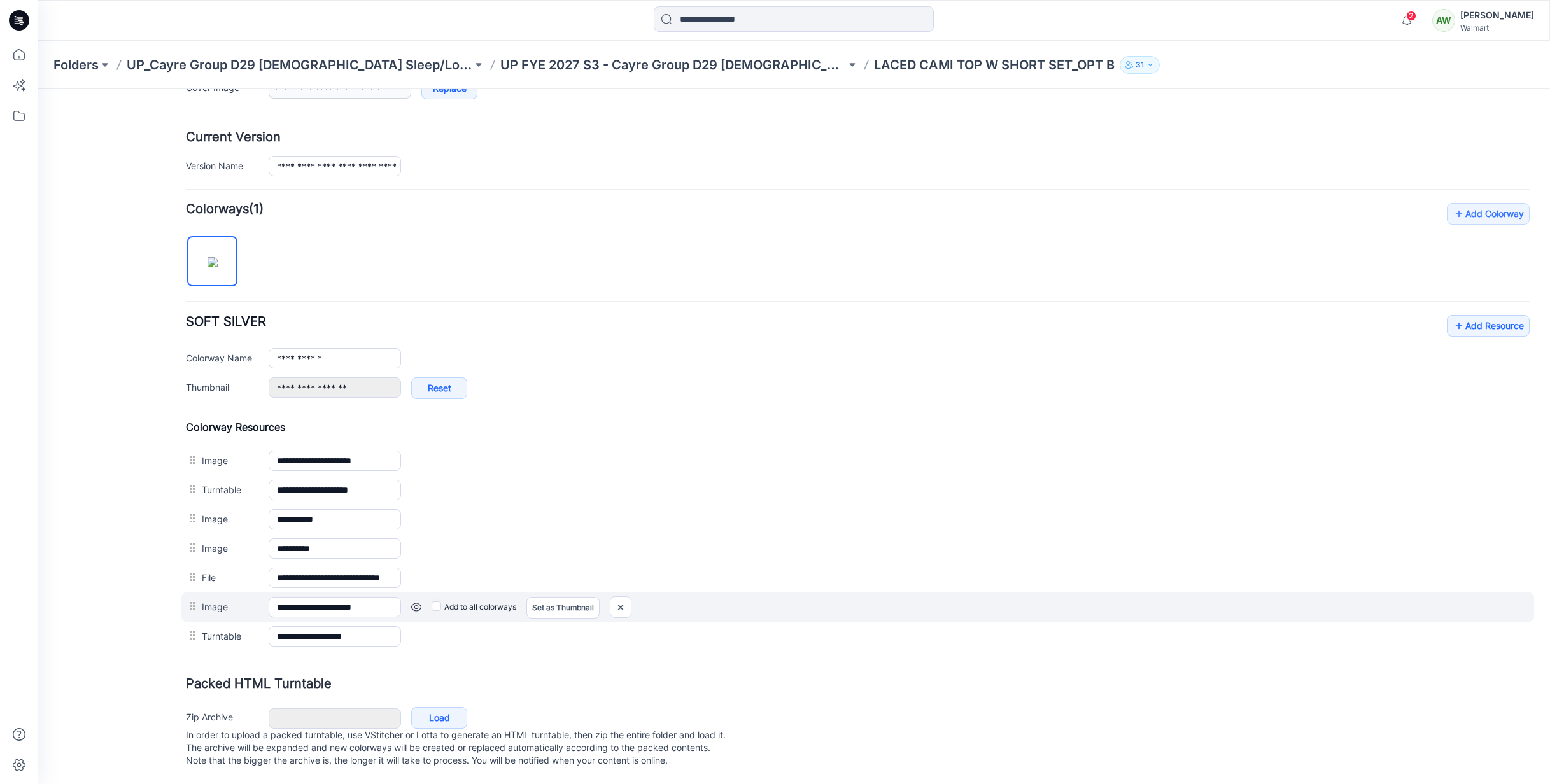
click at [415, 602] on link at bounding box center [417, 607] width 10 height 10
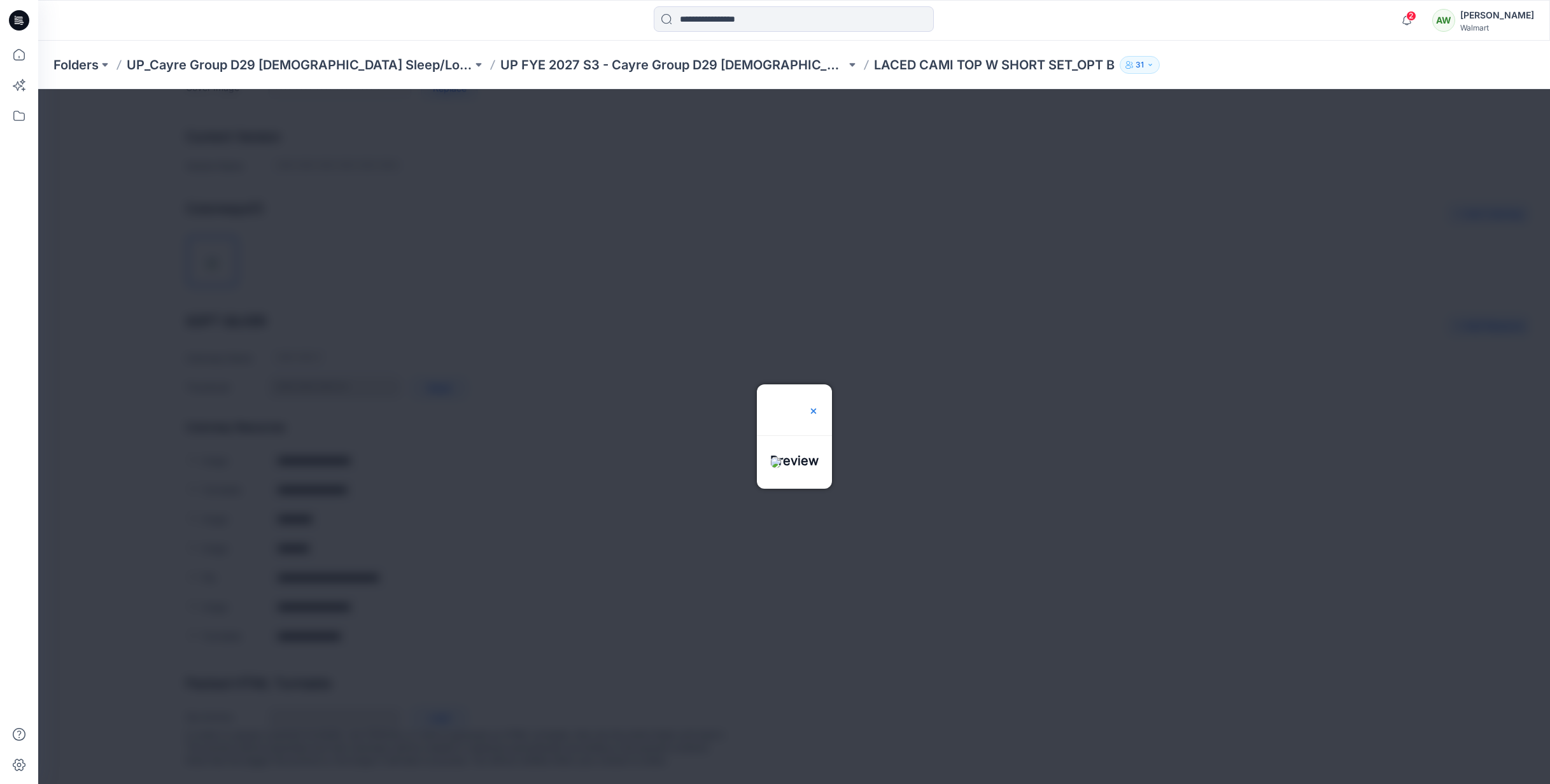
click at [819, 406] on img at bounding box center [814, 411] width 10 height 10
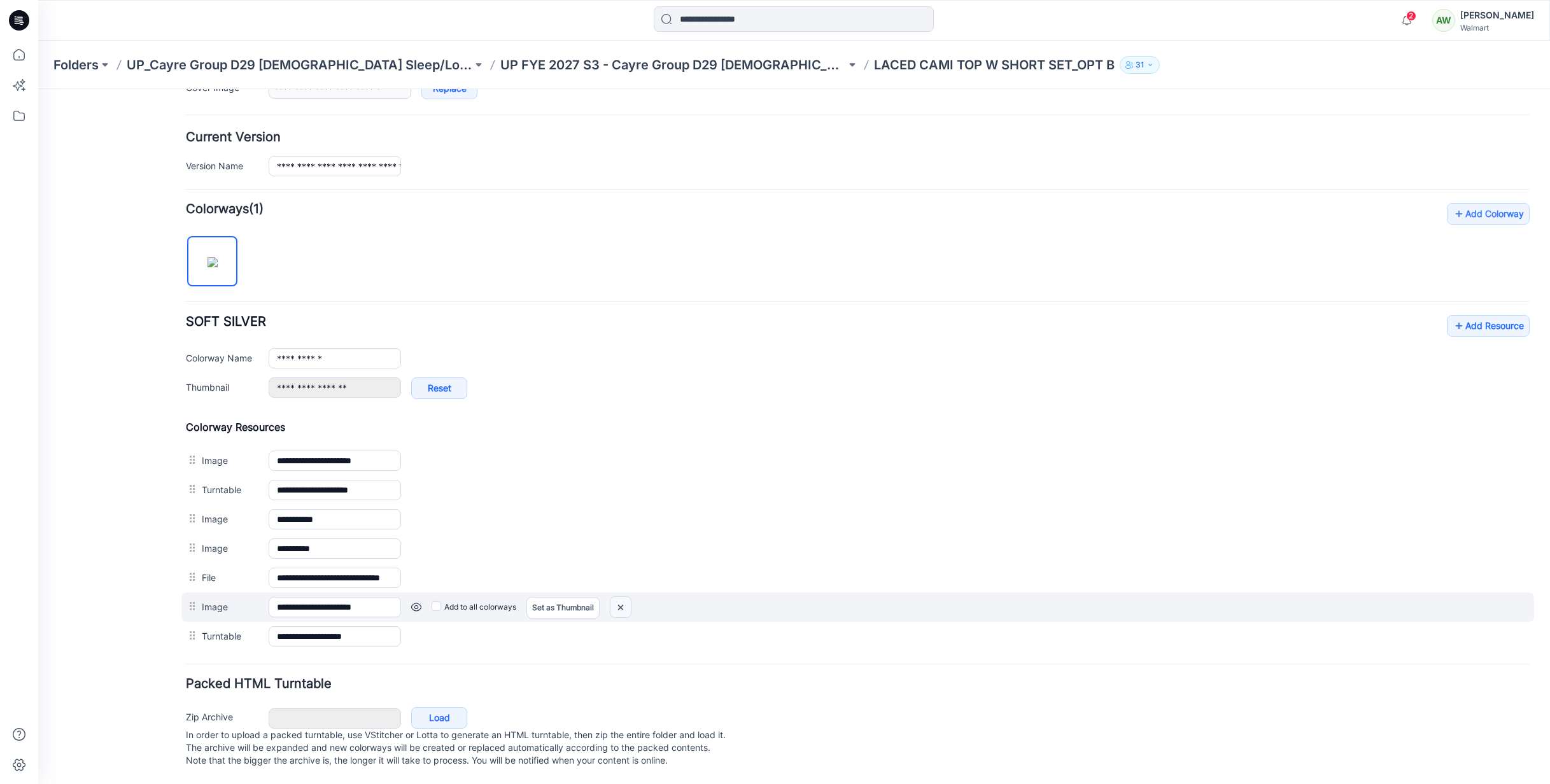
click at [625, 597] on img at bounding box center [621, 607] width 20 height 21
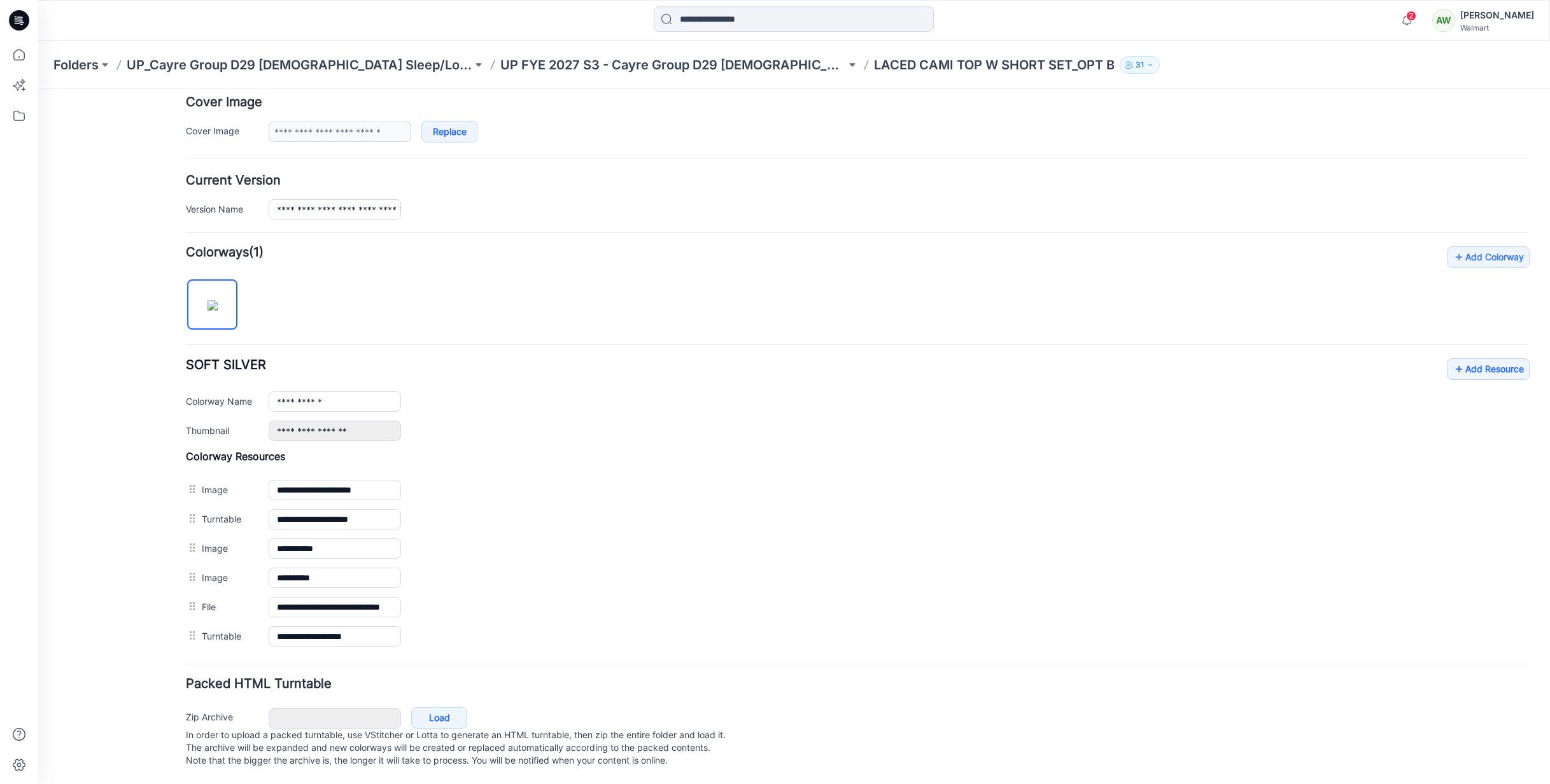
scroll to position [254, 0]
drag, startPoint x: 1440, startPoint y: 14, endPoint x: 1446, endPoint y: 11, distance: 6.7
click at [1416, 14] on span "2" at bounding box center [1411, 16] width 10 height 10
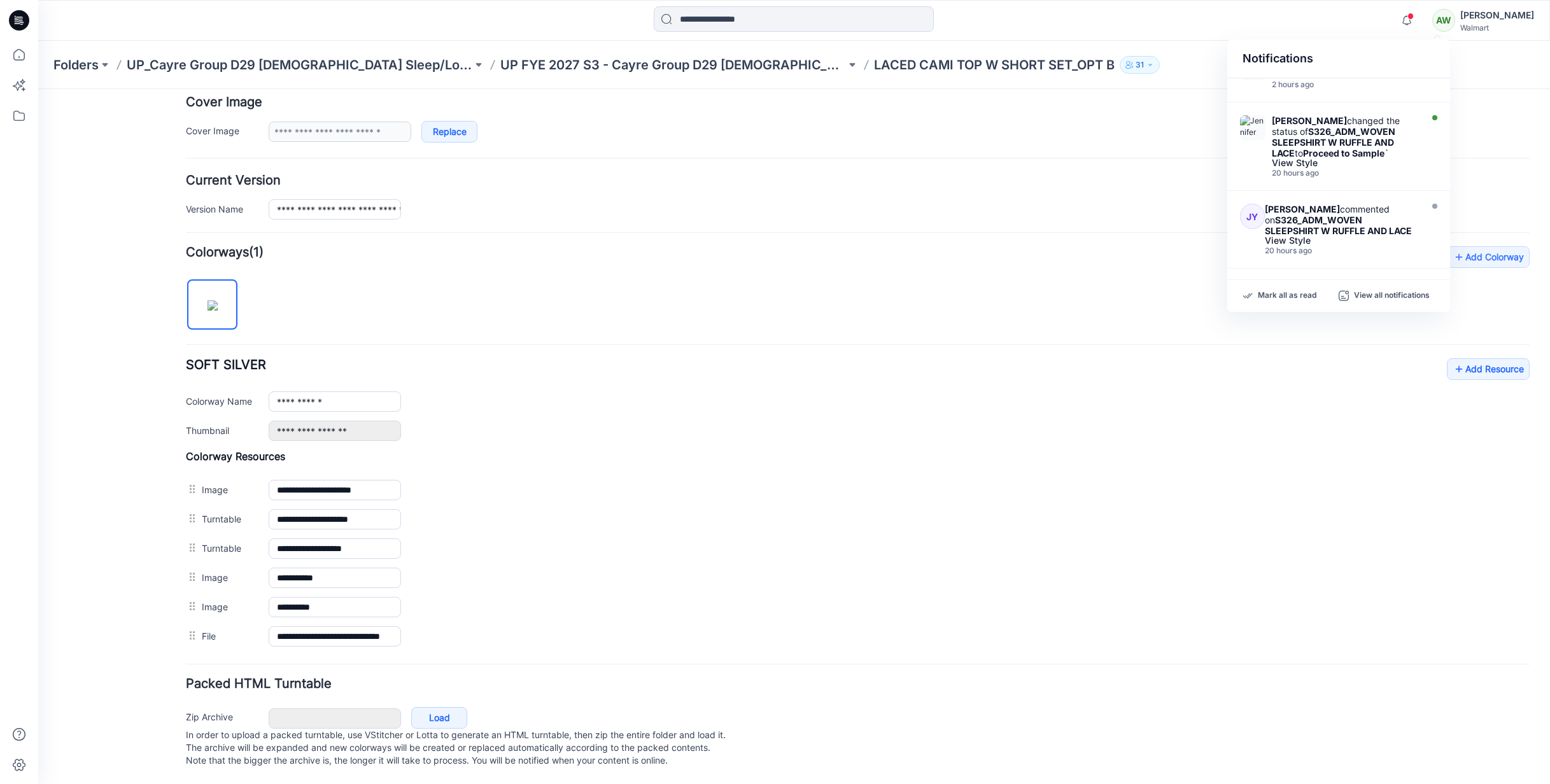
drag, startPoint x: 1447, startPoint y: 118, endPoint x: 1412, endPoint y: 77, distance: 53.9
click at [1358, 135] on strong "S326_ADM_WOVEN SLEEPSHIRT W RUFFLE AND LACE" at bounding box center [1333, 144] width 123 height 32
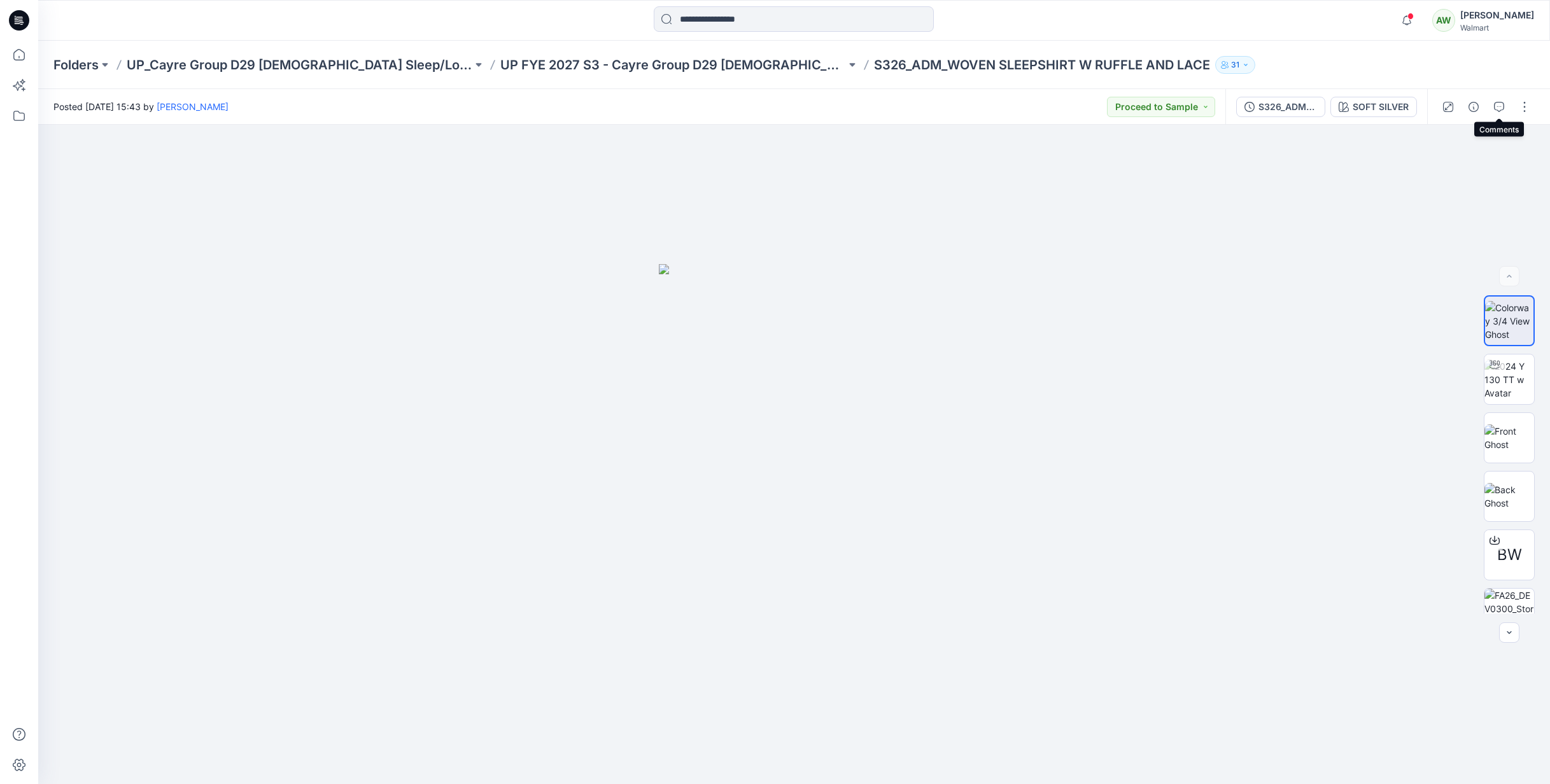
click at [1492, 103] on button "button" at bounding box center [1499, 107] width 20 height 20
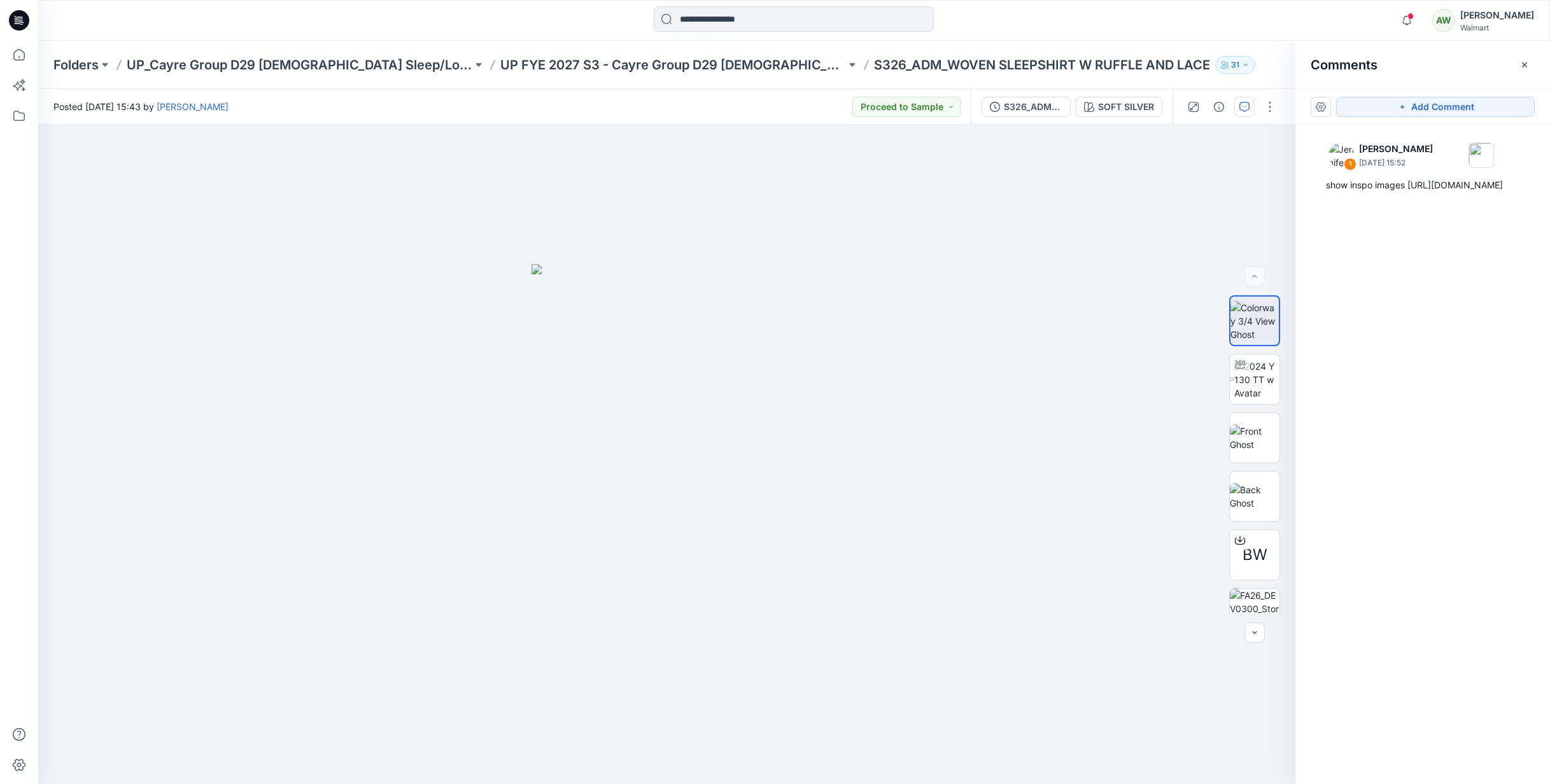
click at [1382, 17] on div "Notifications Your style LACED CAMI TOP W SHORT SET_OPT B is ready 8 minutes ag…" at bounding box center [793, 20] width 1511 height 28
drag, startPoint x: 1523, startPoint y: 66, endPoint x: 1506, endPoint y: 51, distance: 22.7
click at [1523, 66] on icon "button" at bounding box center [1524, 64] width 4 height 4
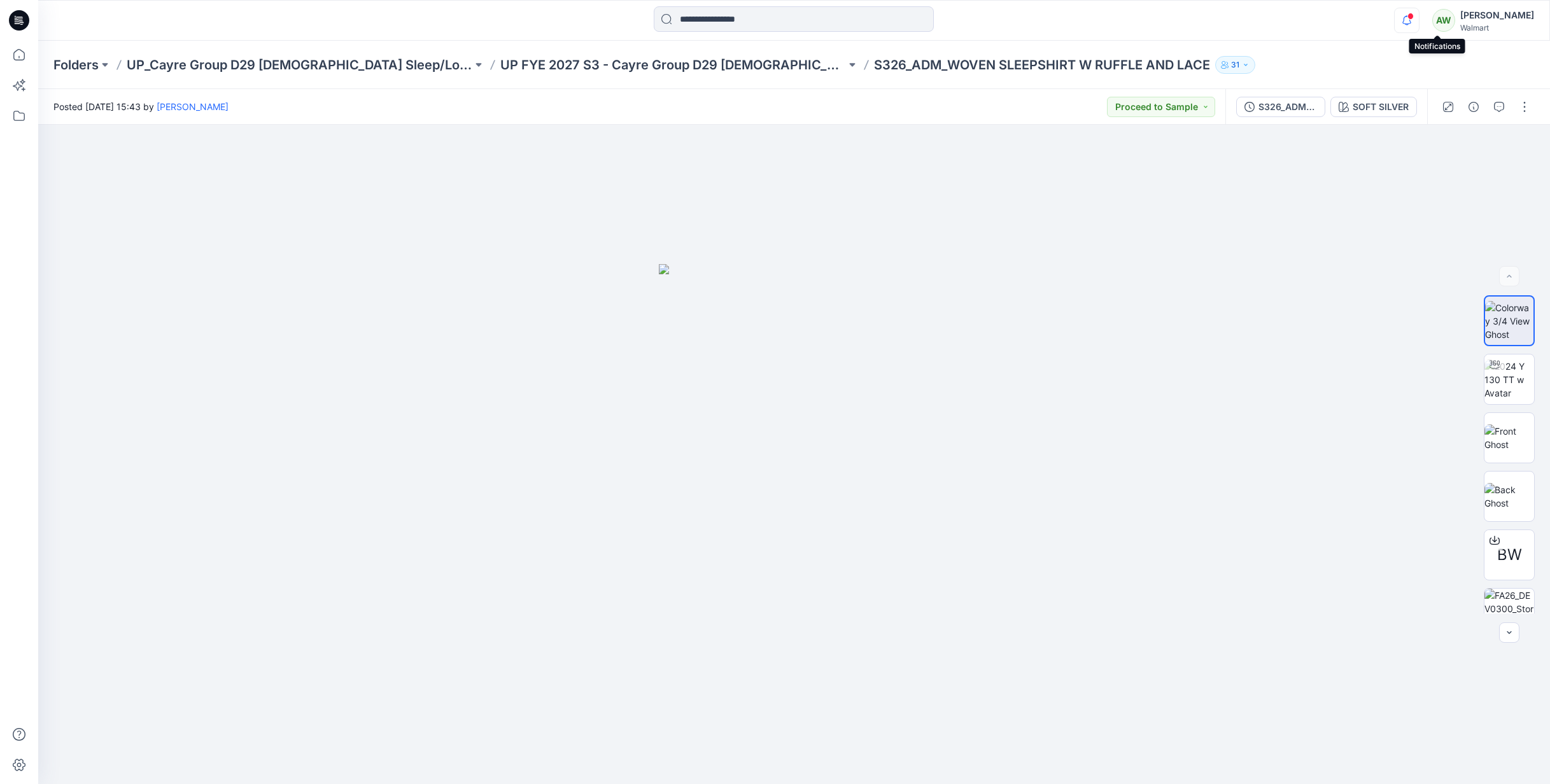
click at [1419, 19] on icon "button" at bounding box center [1407, 20] width 25 height 25
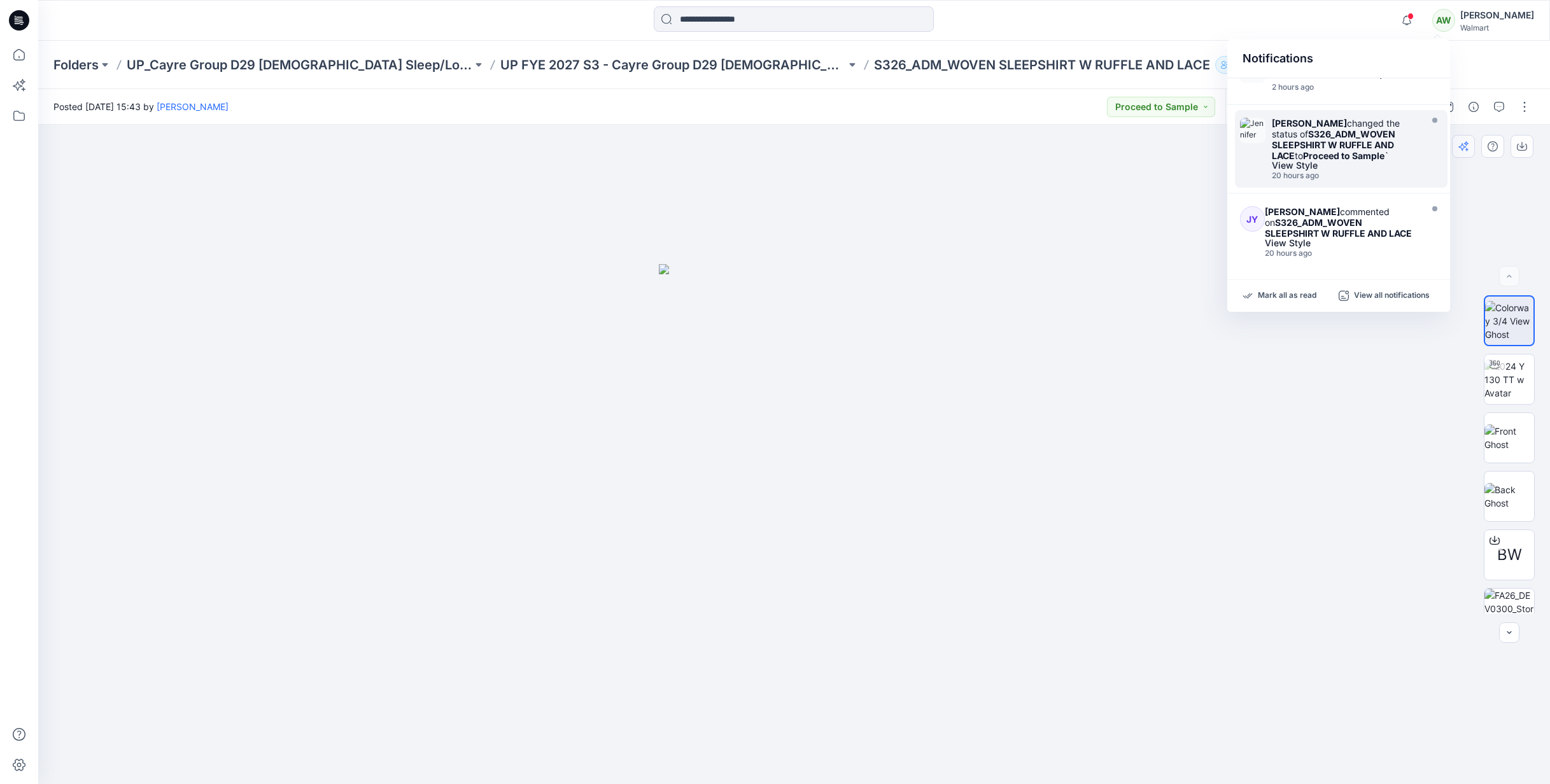
drag, startPoint x: 1447, startPoint y: 144, endPoint x: 1454, endPoint y: 140, distance: 8.1
click at [1450, 137] on div "Your style LACED CAMI TOP W SHORT SET_OPT B is ready 8 minutes ago Your style L…" at bounding box center [1338, 173] width 223 height 191
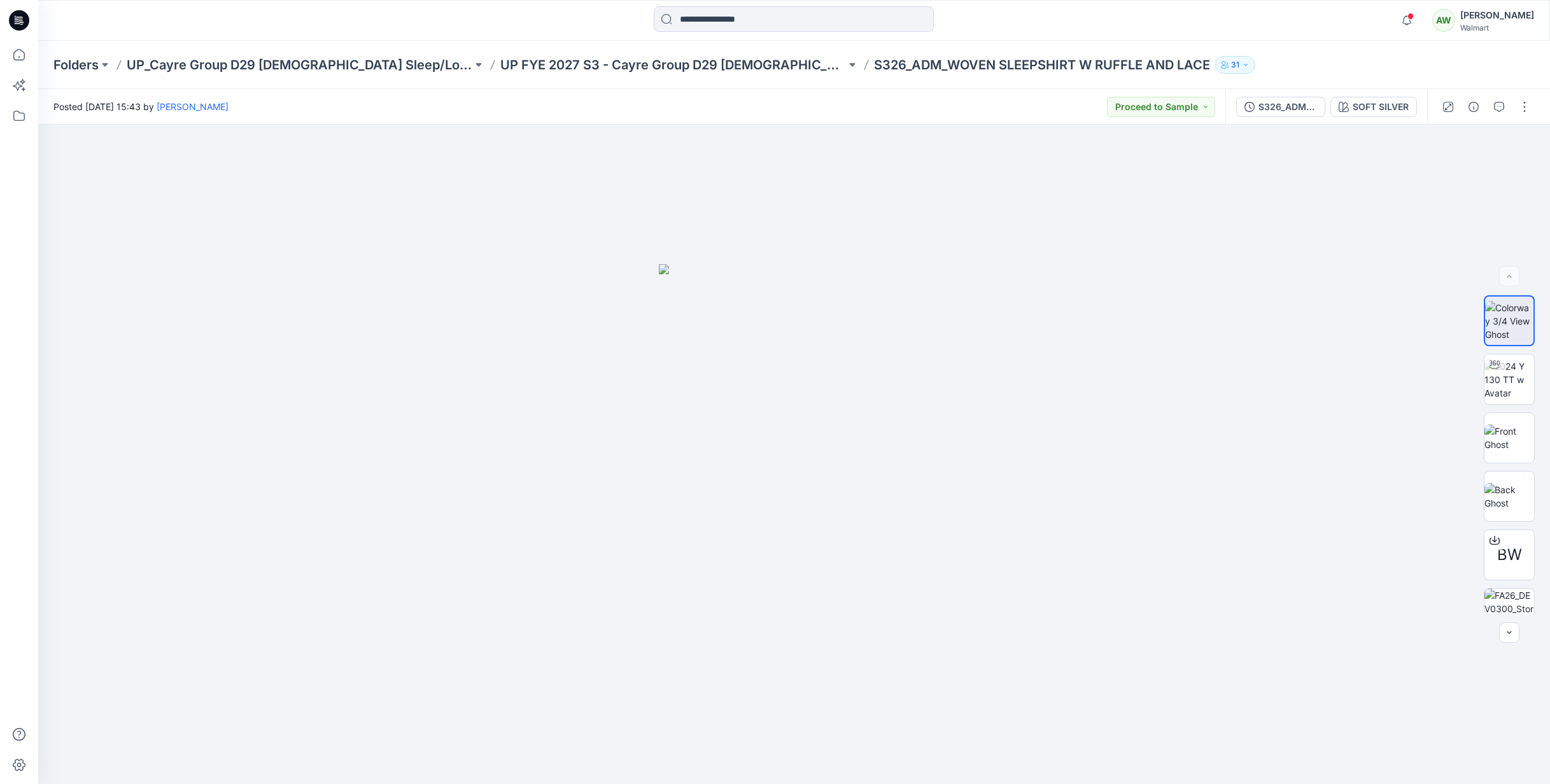
drag, startPoint x: 1450, startPoint y: 146, endPoint x: 1458, endPoint y: 110, distance: 36.9
click at [1447, 137] on div at bounding box center [794, 455] width 1512 height 660
click at [1419, 15] on icon "button" at bounding box center [1407, 20] width 25 height 25
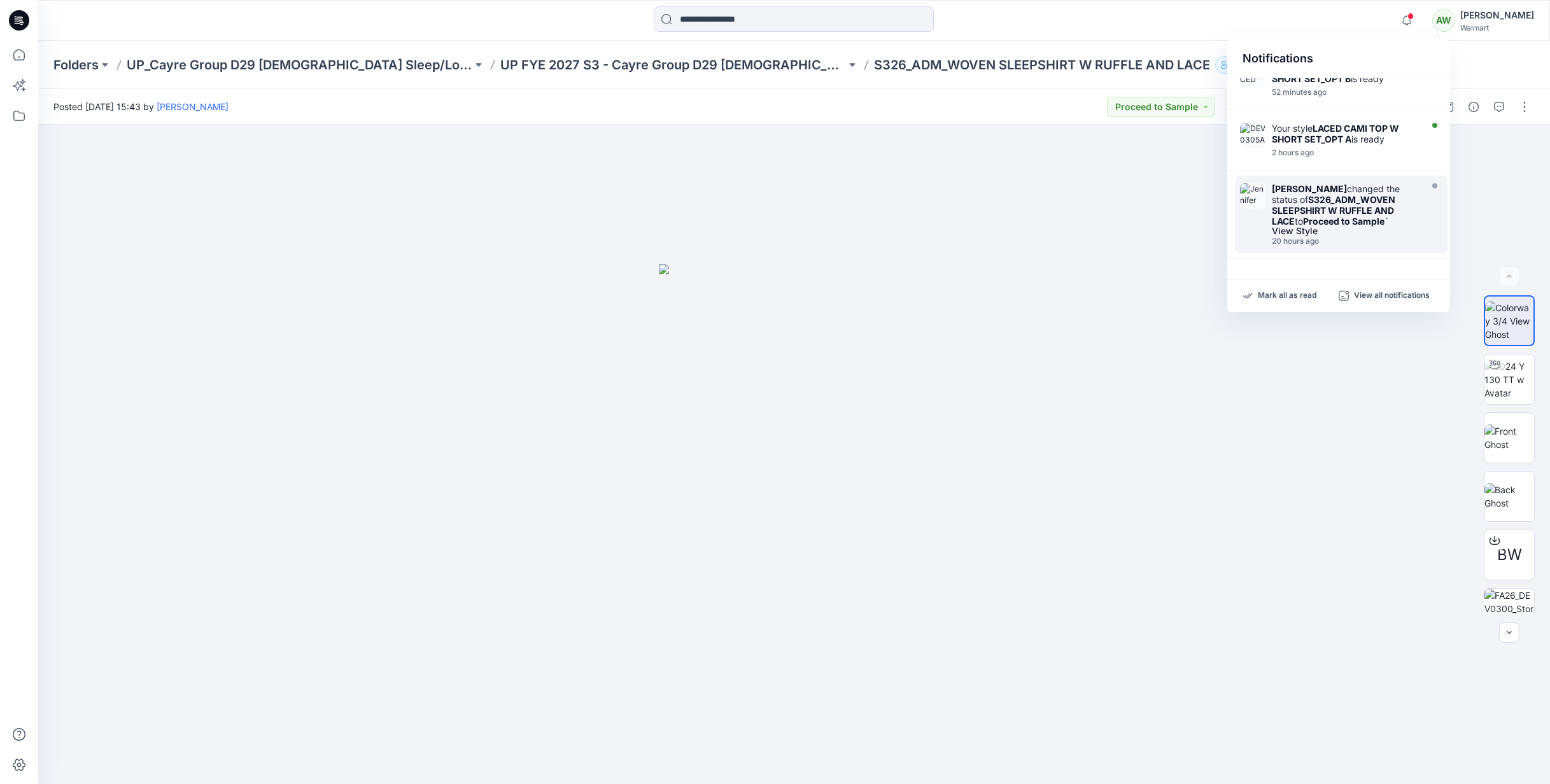
scroll to position [134, 0]
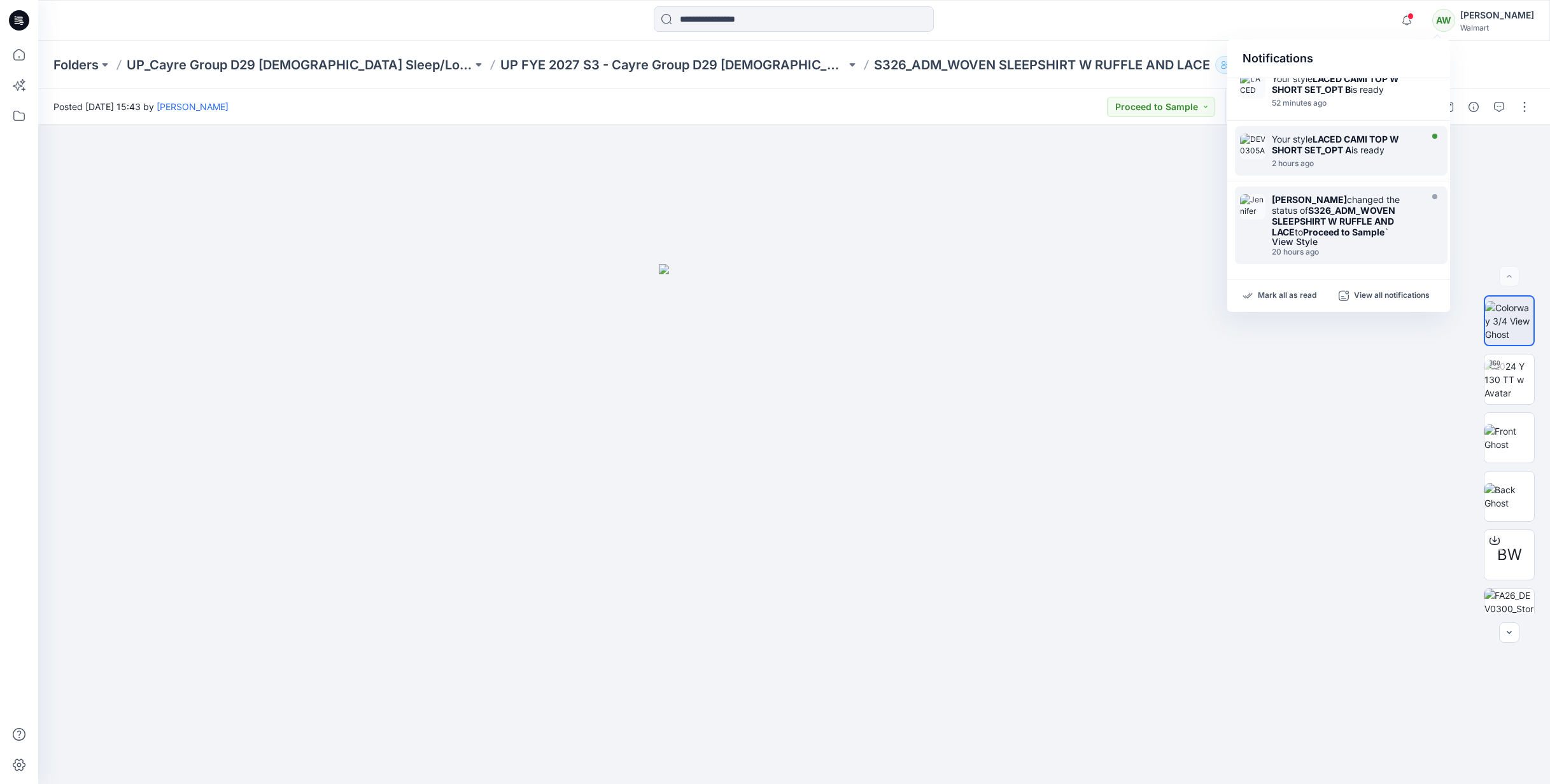
click at [1376, 151] on div "Your style LACED CAMI TOP W SHORT SET_OPT A is ready" at bounding box center [1345, 144] width 147 height 22
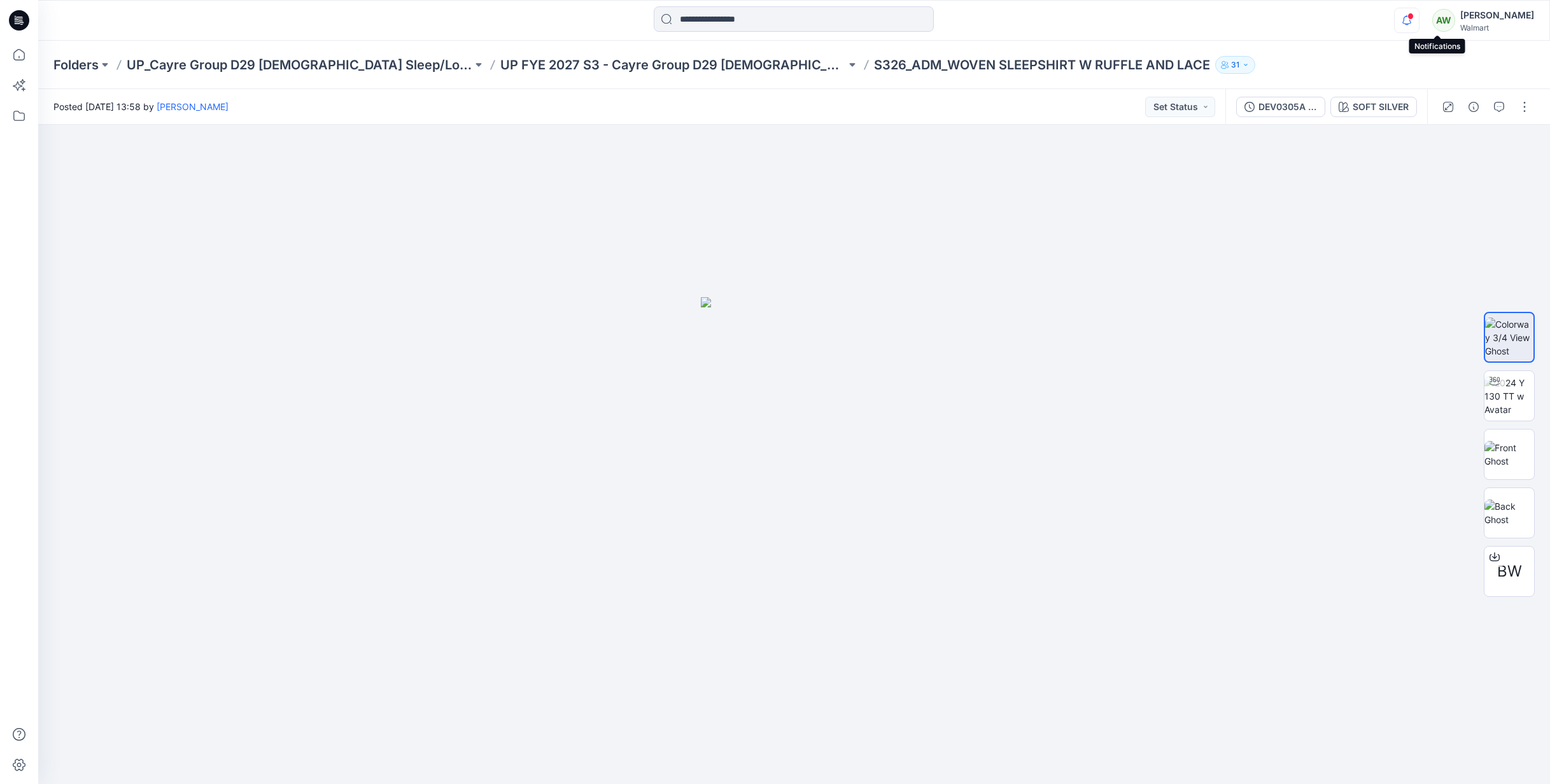
click at [1419, 14] on icon "button" at bounding box center [1407, 20] width 25 height 25
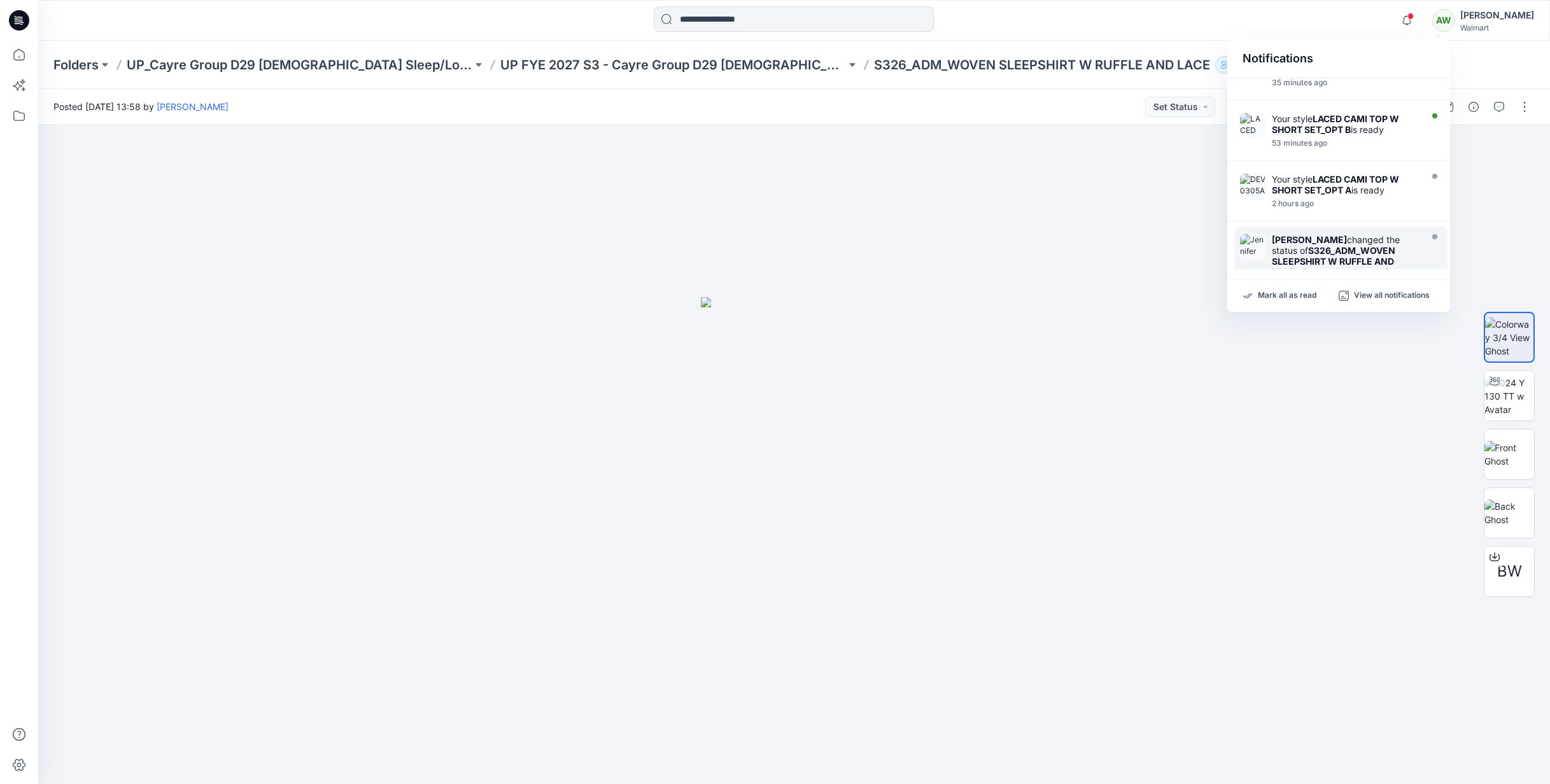
scroll to position [92, 0]
click at [1406, 133] on div "Your style LACED CAMI TOP W SHORT SET_OPT B is ready" at bounding box center [1345, 126] width 147 height 22
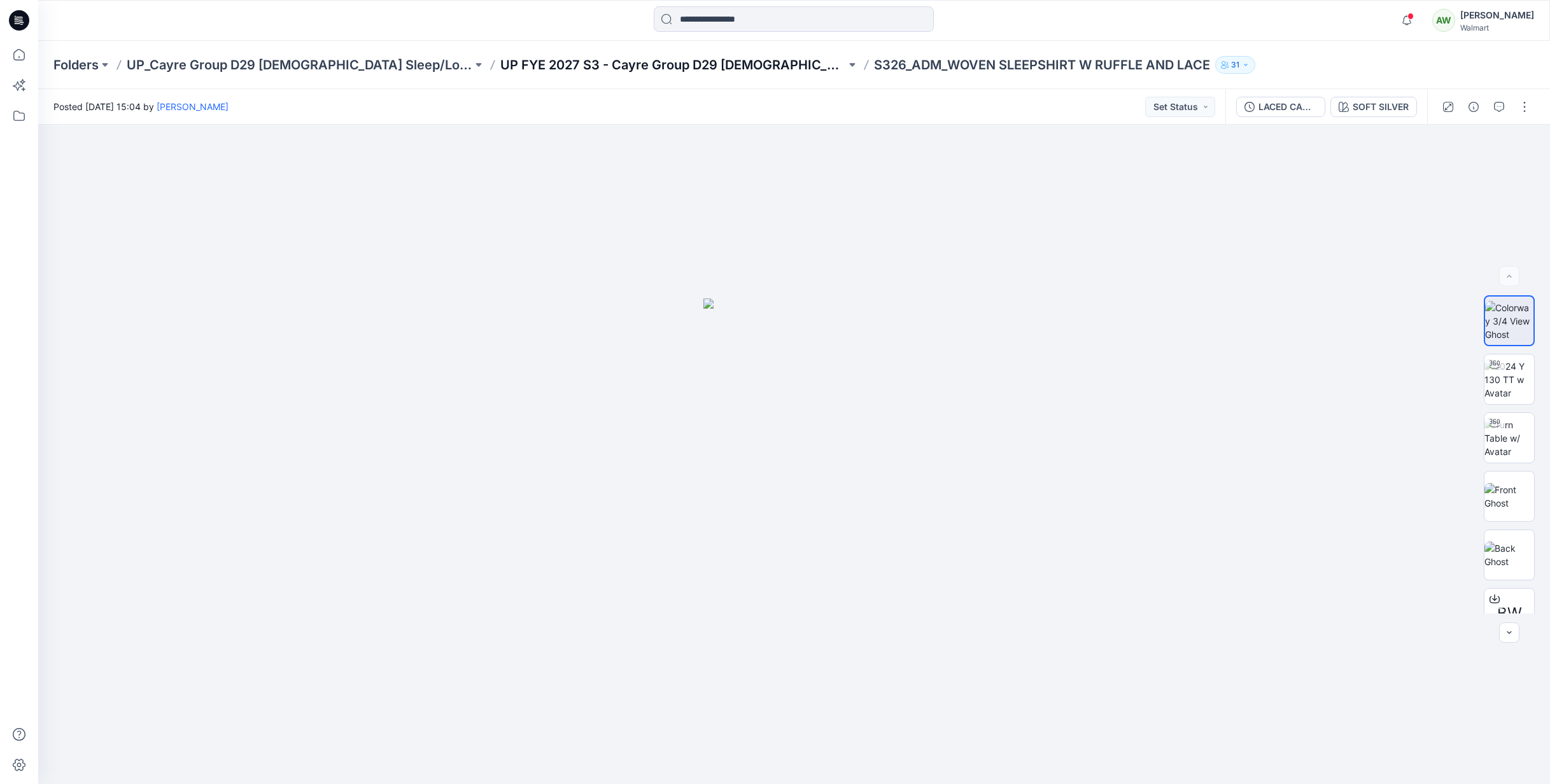
click at [708, 62] on p "UP FYE 2027 S3 - Cayre Group D29 [DEMOGRAPHIC_DATA] Sleepwear" at bounding box center [673, 65] width 346 height 18
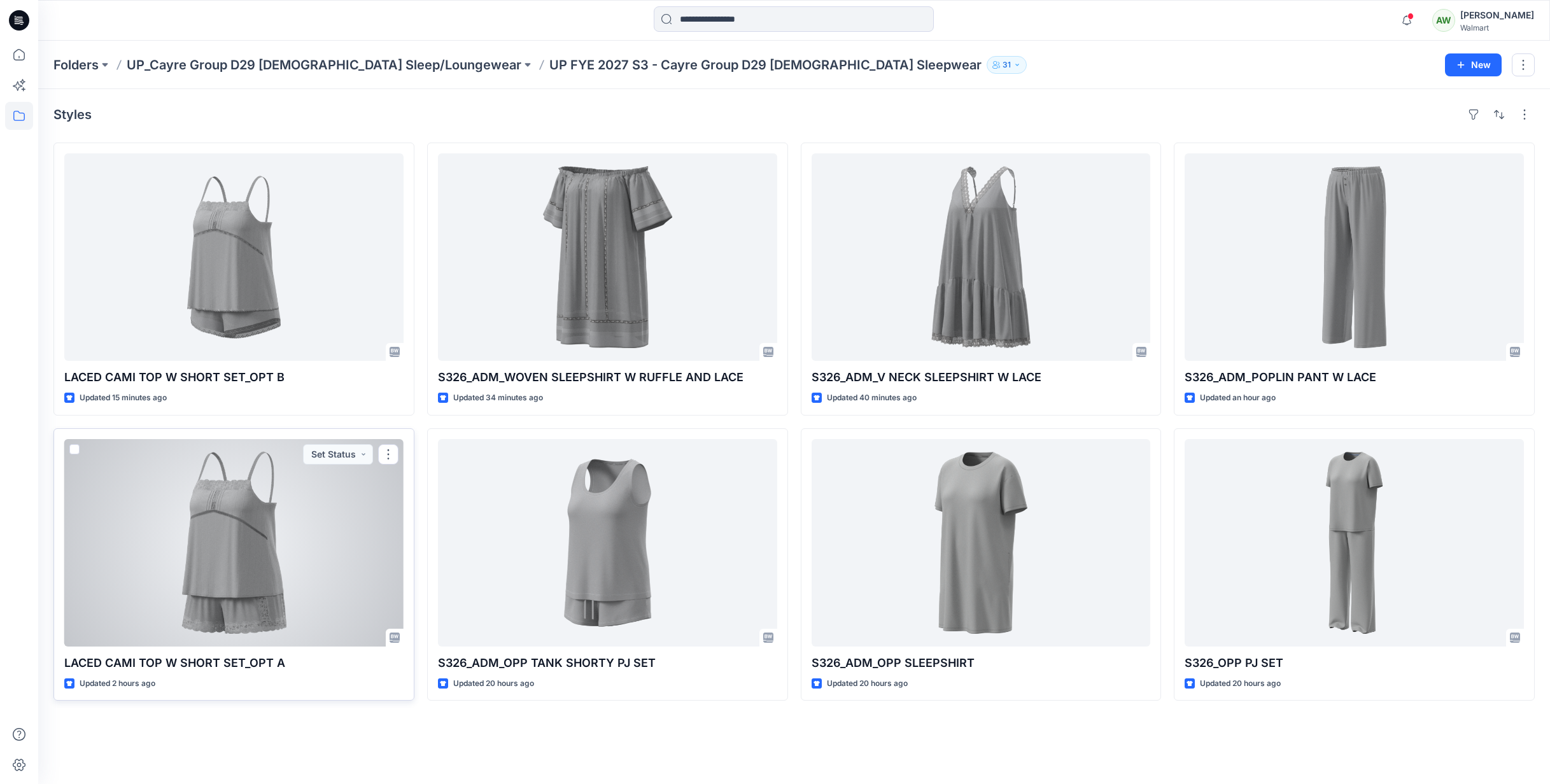
click at [315, 559] on div at bounding box center [234, 542] width 339 height 207
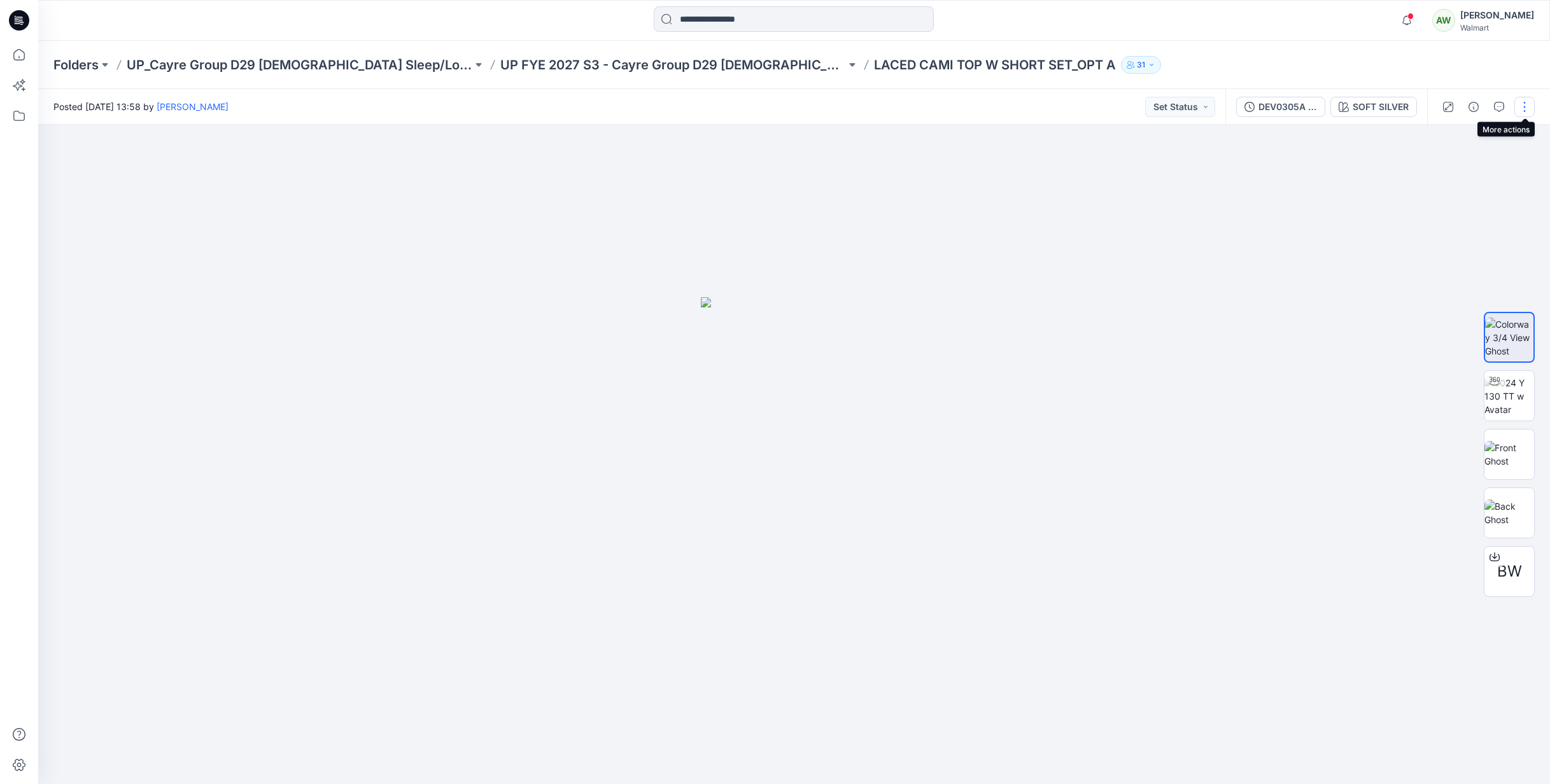
click at [1527, 105] on button "button" at bounding box center [1525, 107] width 20 height 20
click at [1442, 172] on p "Edit" at bounding box center [1443, 172] width 16 height 14
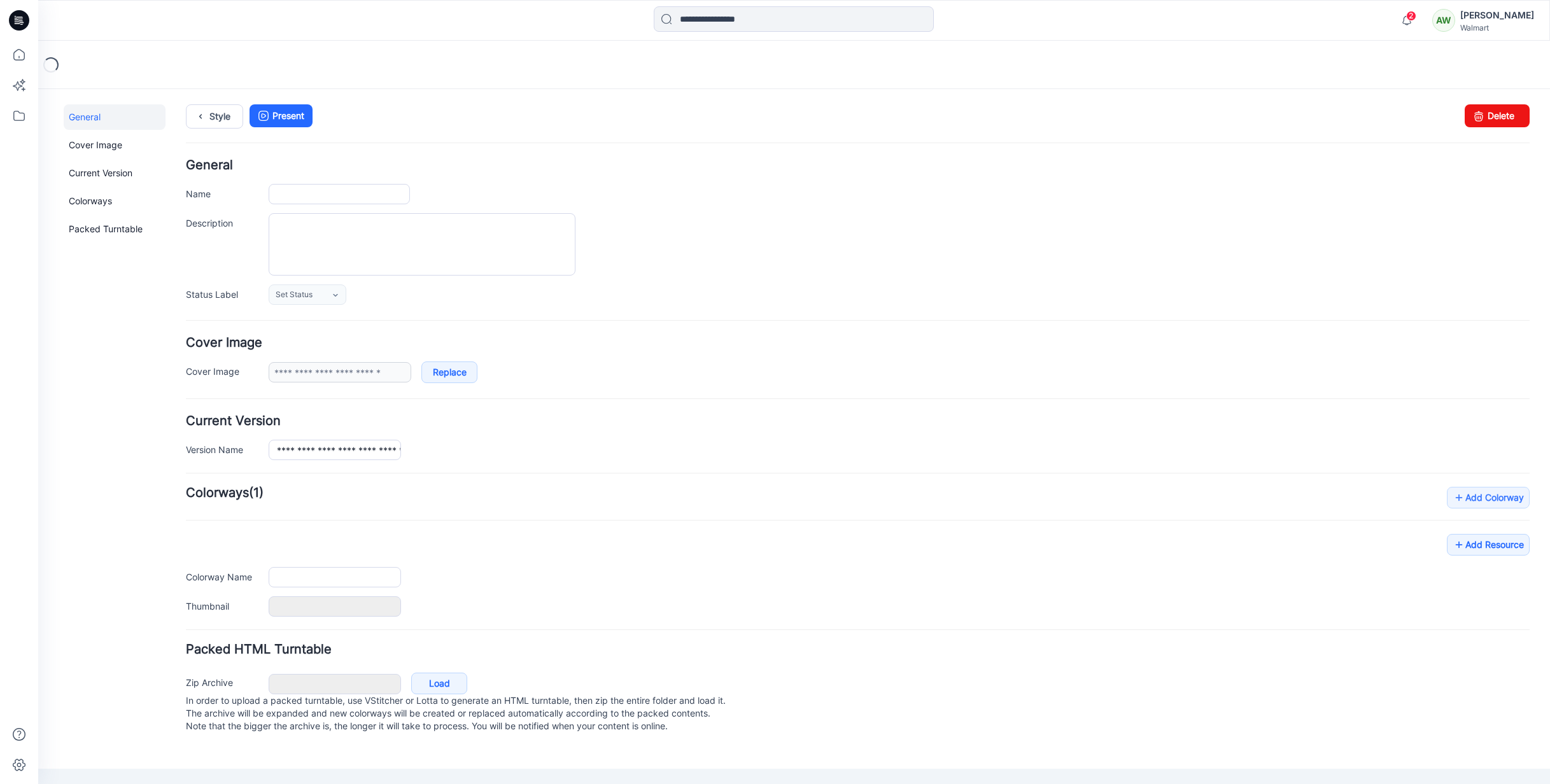
type input "**********"
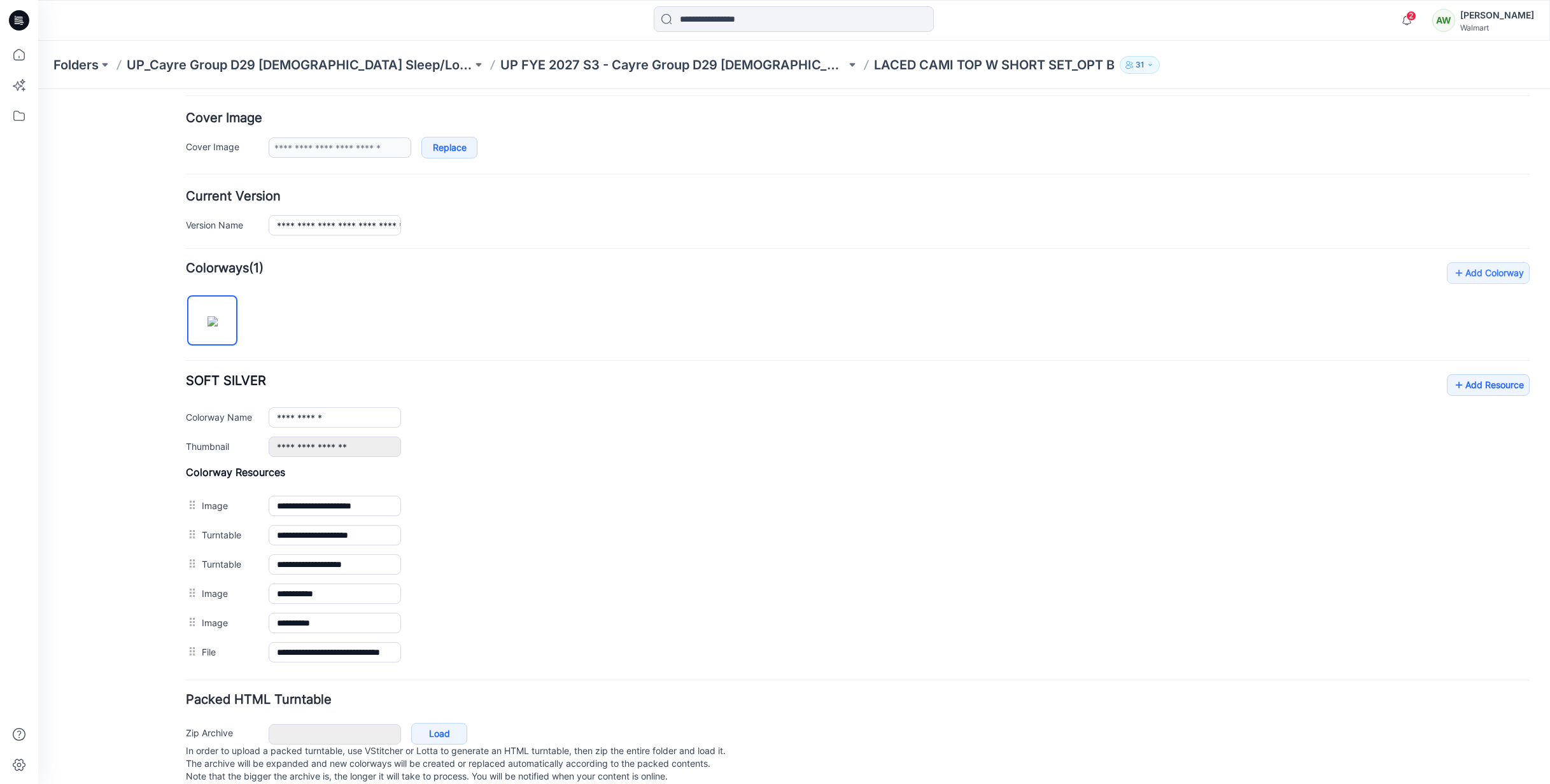
scroll to position [254, 0]
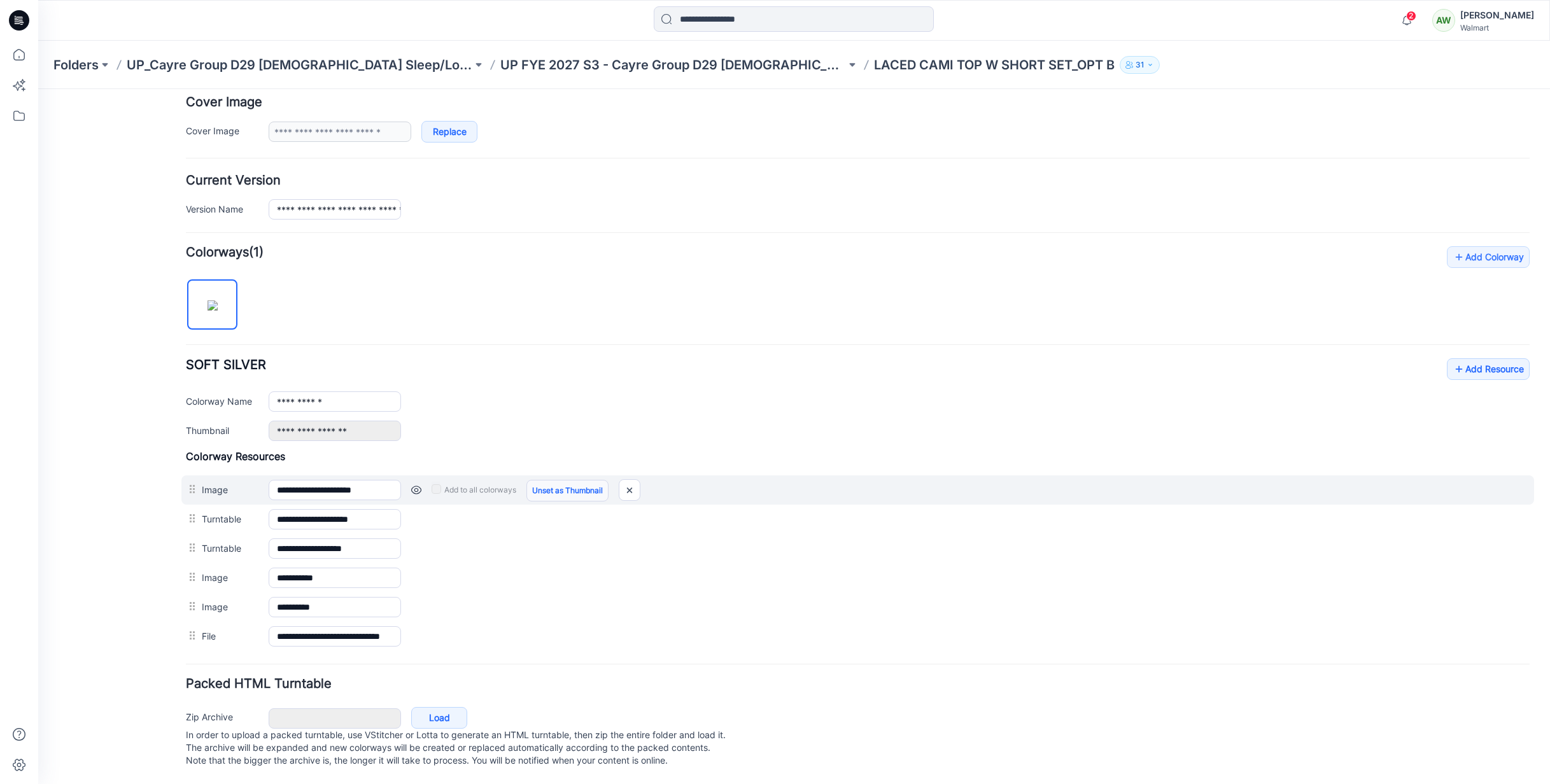
click at [572, 480] on link "Unset as Thumbnail" at bounding box center [567, 491] width 82 height 22
click at [554, 480] on link "Unset as Thumbnail" at bounding box center [567, 491] width 82 height 22
click at [417, 485] on link at bounding box center [417, 490] width 10 height 10
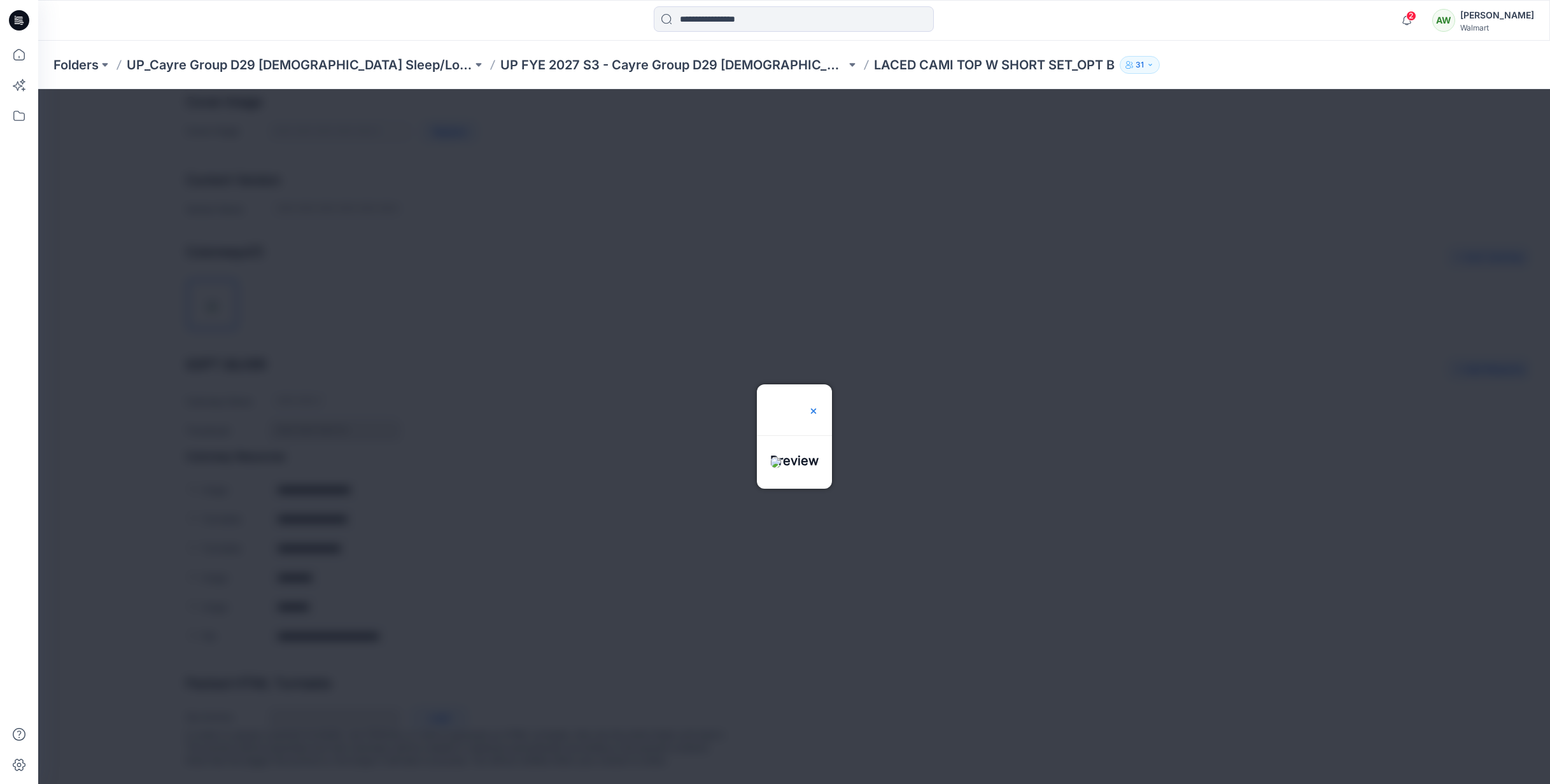
click at [819, 406] on img at bounding box center [814, 411] width 10 height 10
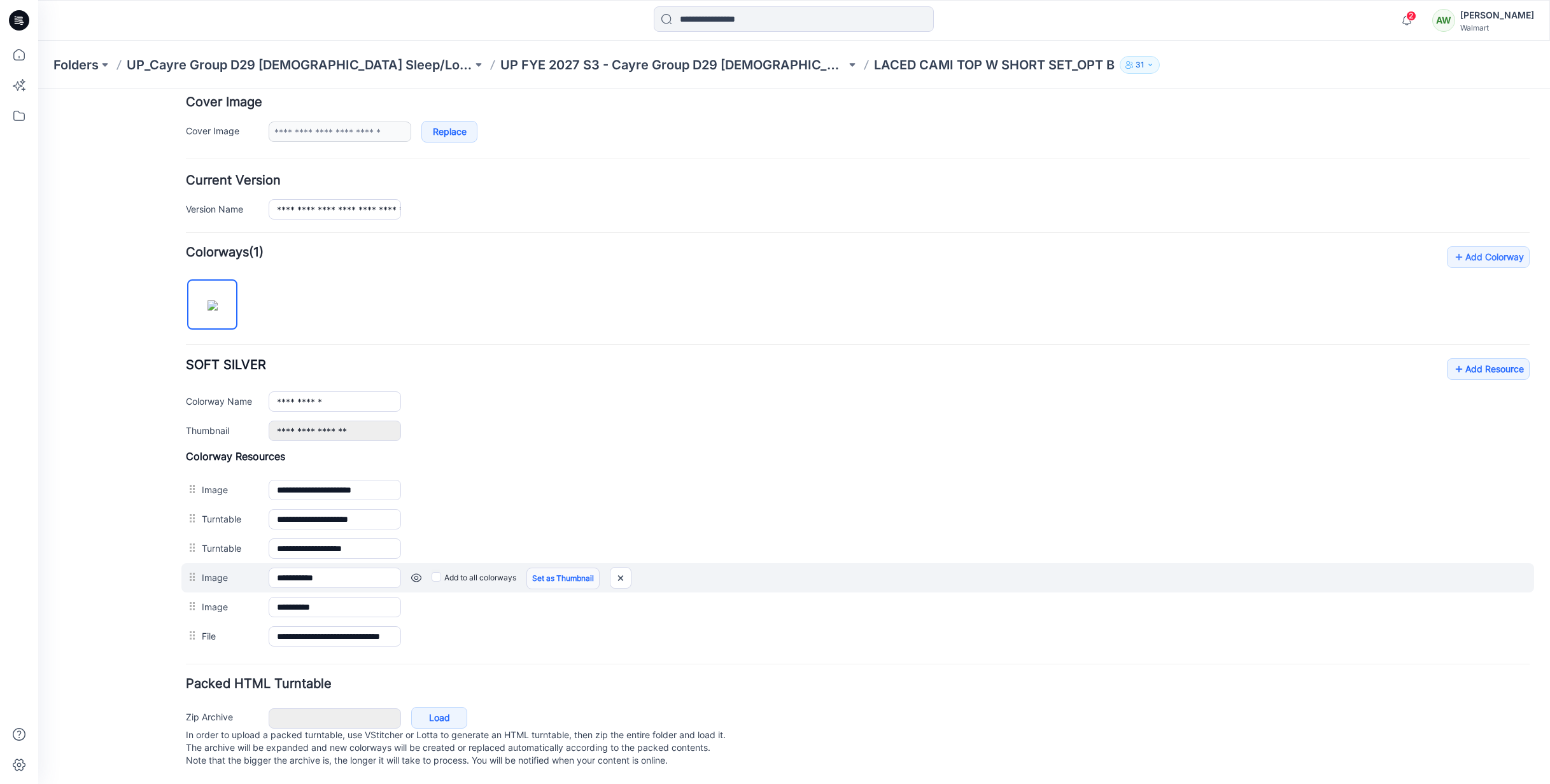
drag, startPoint x: 557, startPoint y: 568, endPoint x: 558, endPoint y: 560, distance: 8.1
click at [557, 568] on link "Set as Thumbnail" at bounding box center [562, 579] width 73 height 22
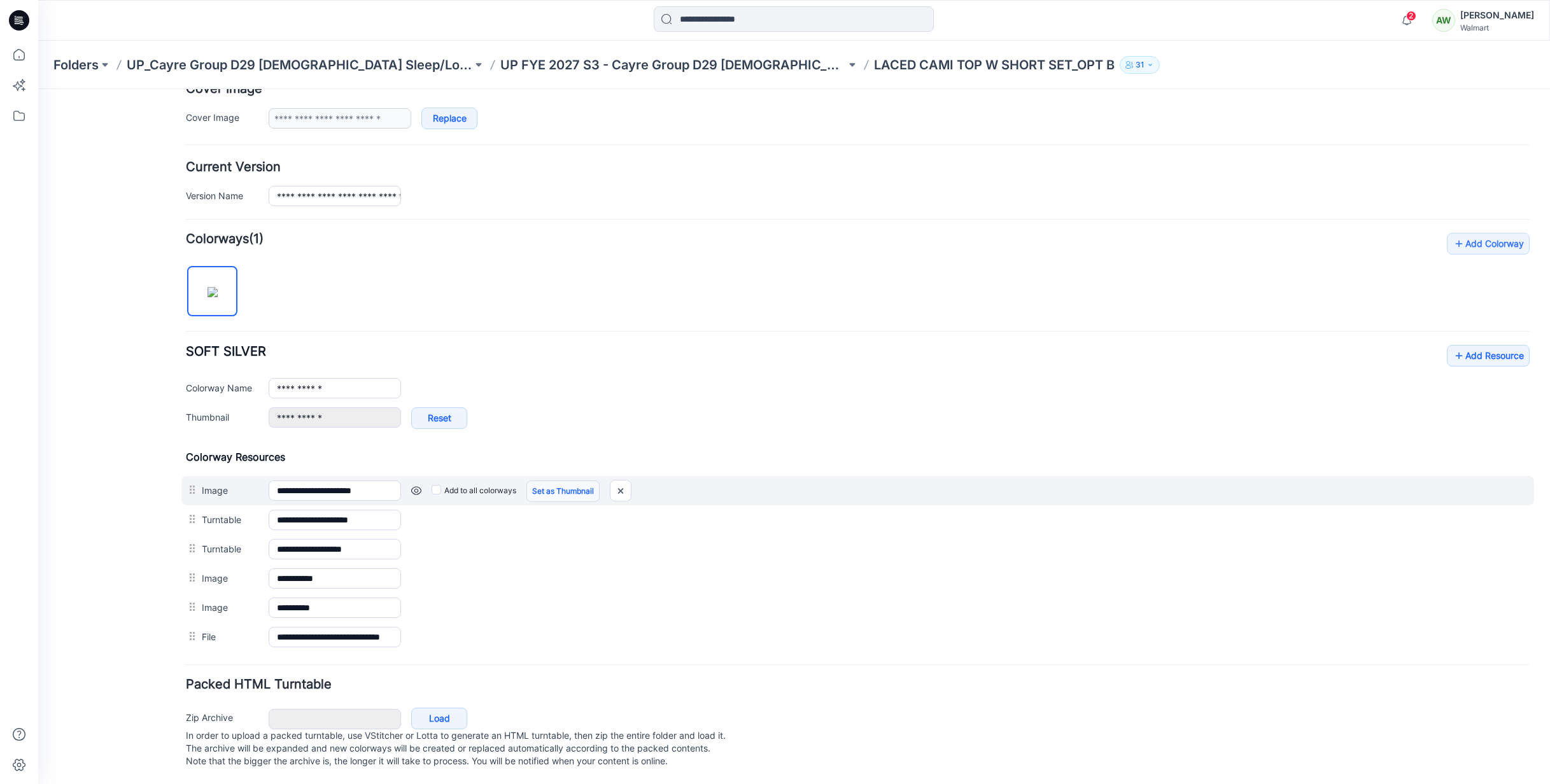
click at [562, 489] on link "Set as Thumbnail" at bounding box center [562, 492] width 73 height 22
type input "**********"
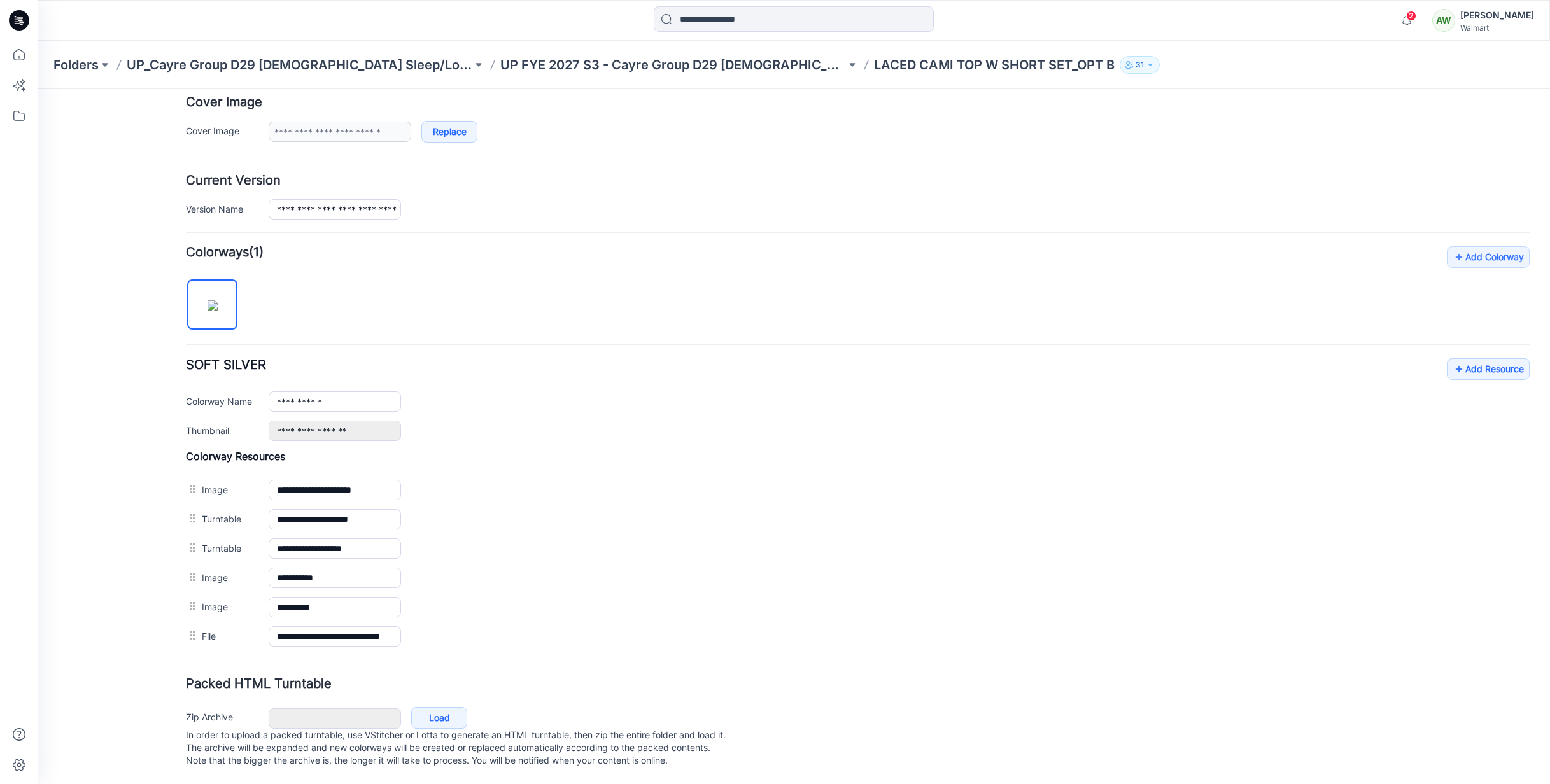
click at [700, 59] on p "UP FYE 2027 S3 - Cayre Group D29 [DEMOGRAPHIC_DATA] Sleepwear" at bounding box center [673, 65] width 346 height 18
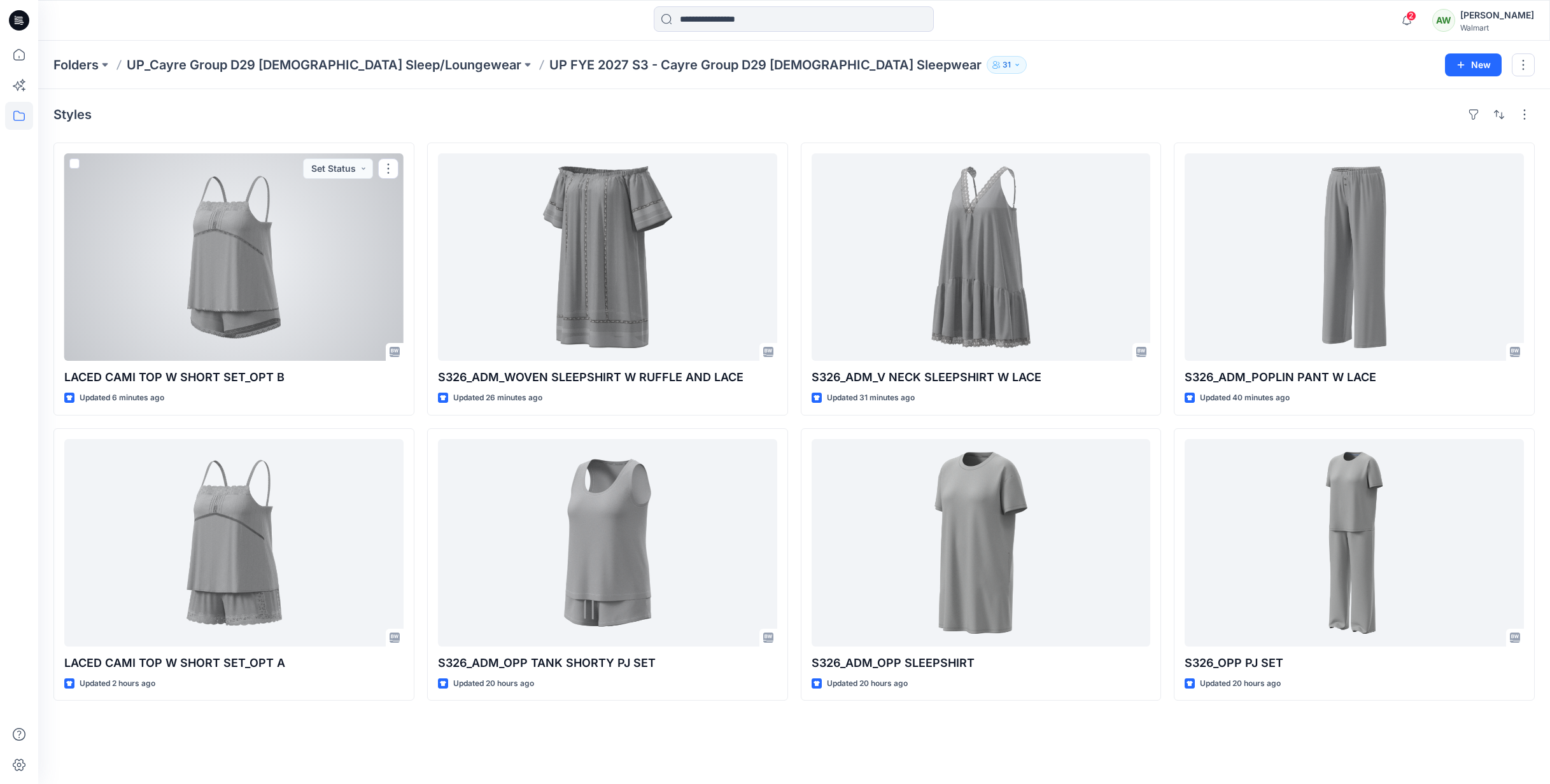
click at [348, 261] on div at bounding box center [234, 257] width 339 height 207
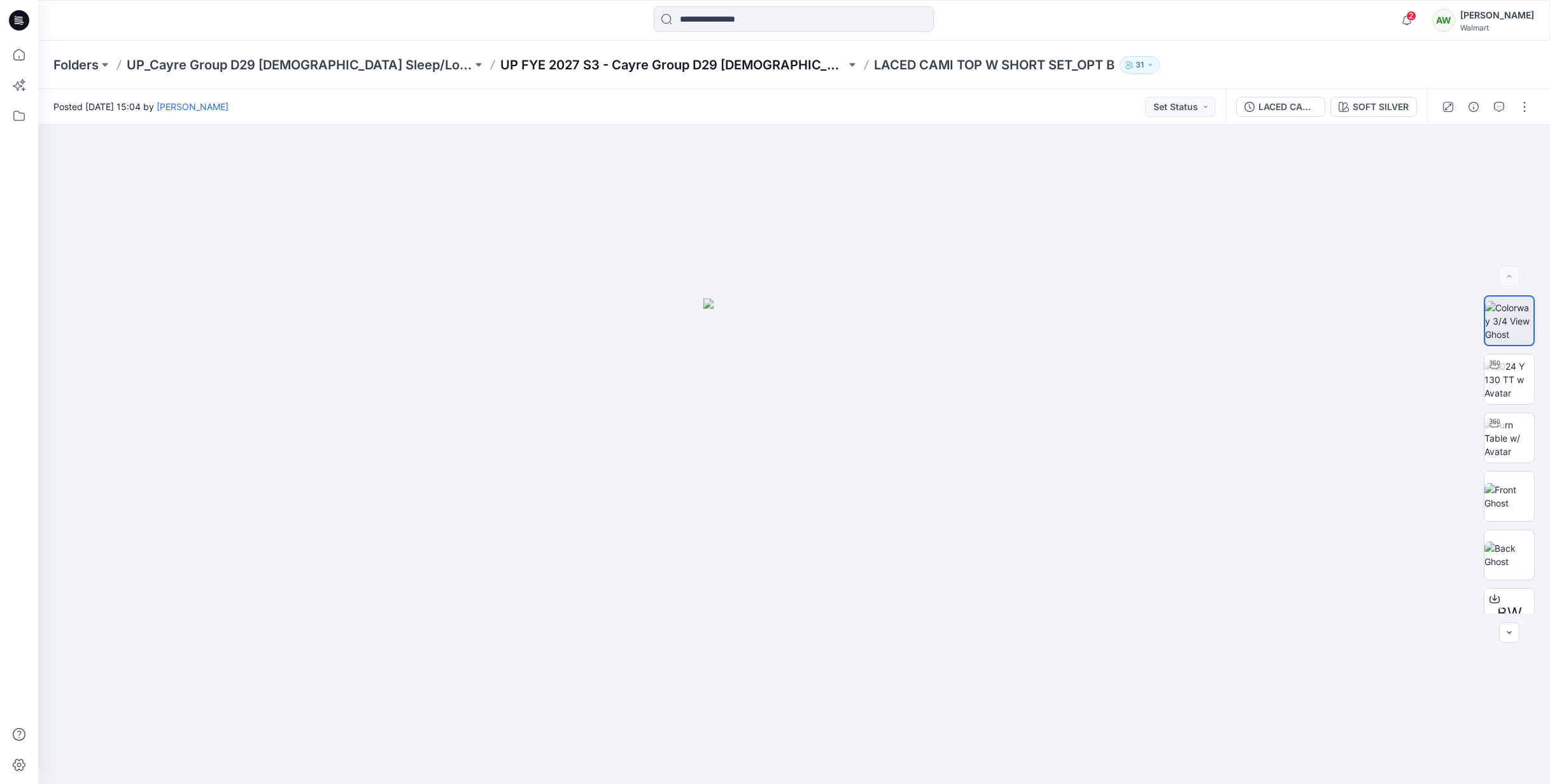
click at [652, 64] on p "UP FYE 2027 S3 - Cayre Group D29 [DEMOGRAPHIC_DATA] Sleepwear" at bounding box center [673, 65] width 346 height 18
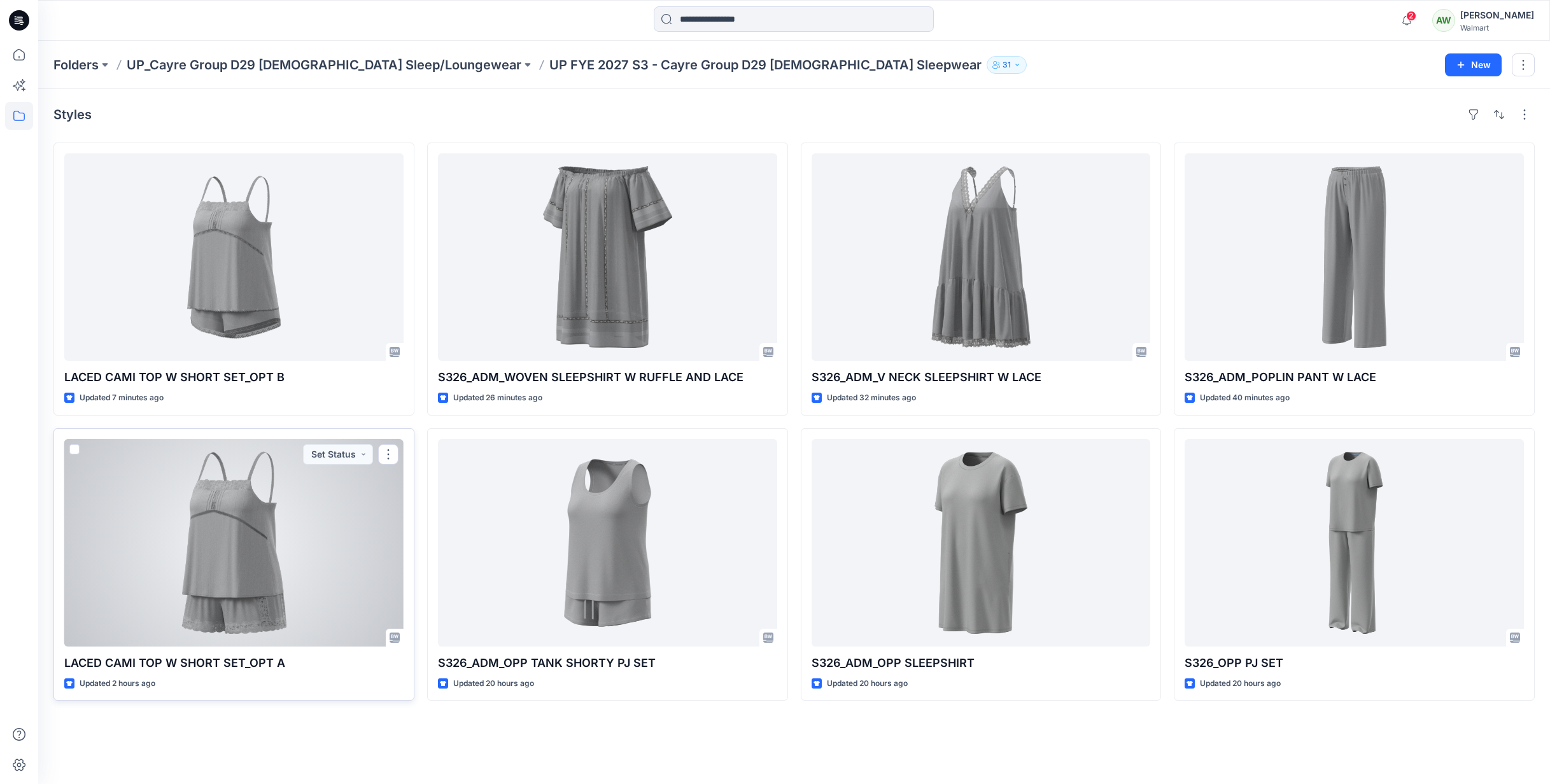
click at [335, 574] on div at bounding box center [234, 542] width 339 height 207
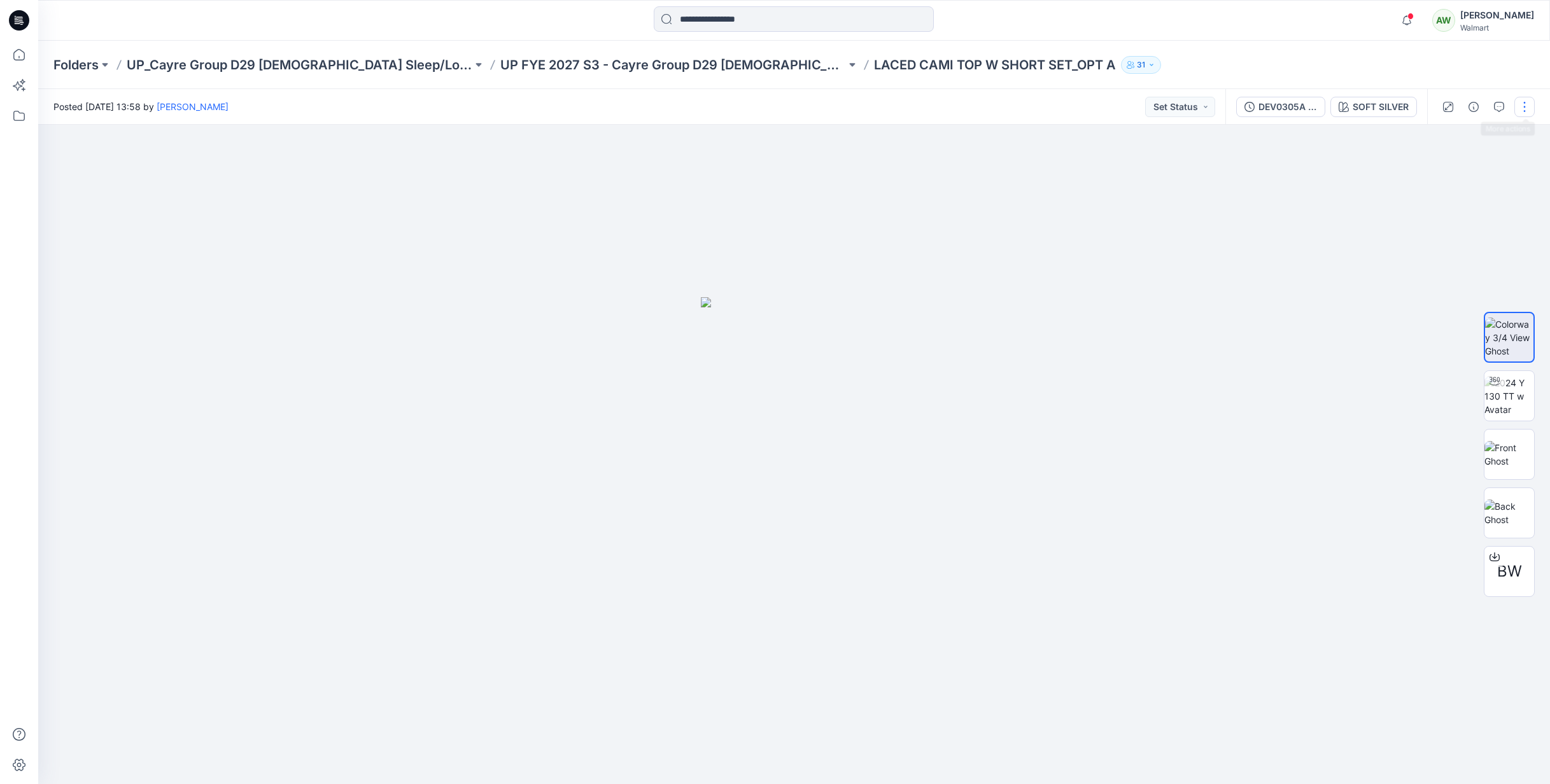
click at [1518, 105] on button "button" at bounding box center [1525, 107] width 20 height 20
click at [1463, 134] on p "Present" at bounding box center [1451, 136] width 32 height 14
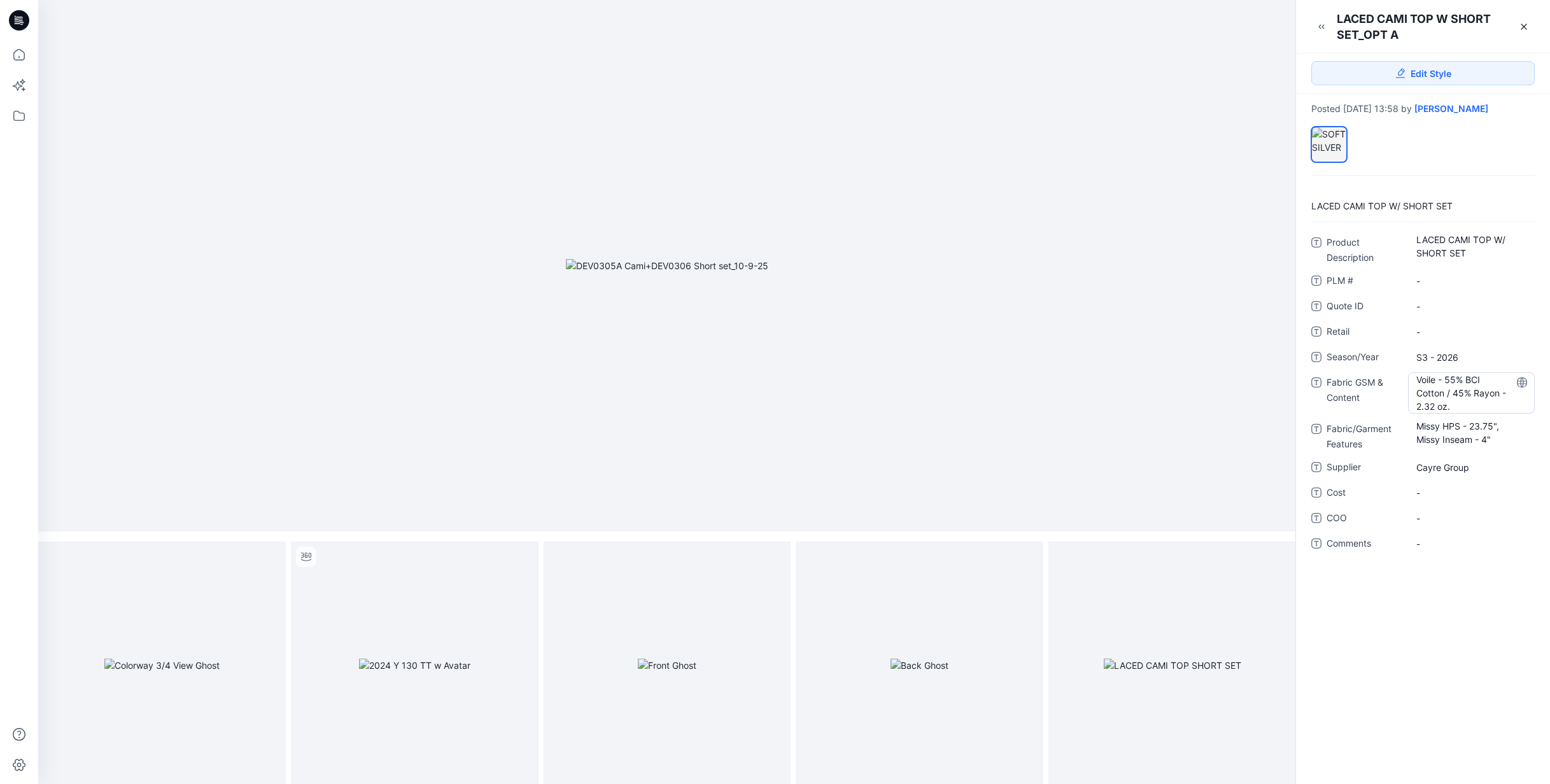
click at [1424, 375] on Content "Voile - 55% BCI Cotton / 45% Rayon - 2.32 oz." at bounding box center [1471, 393] width 110 height 40
drag, startPoint x: 1415, startPoint y: 378, endPoint x: 1536, endPoint y: 416, distance: 126.8
click at [1533, 418] on div "**********" at bounding box center [1424, 393] width 224 height 321
click at [1425, 424] on Features "Missy HPS - 23.75", Missy Inseam - 4"" at bounding box center [1471, 432] width 110 height 27
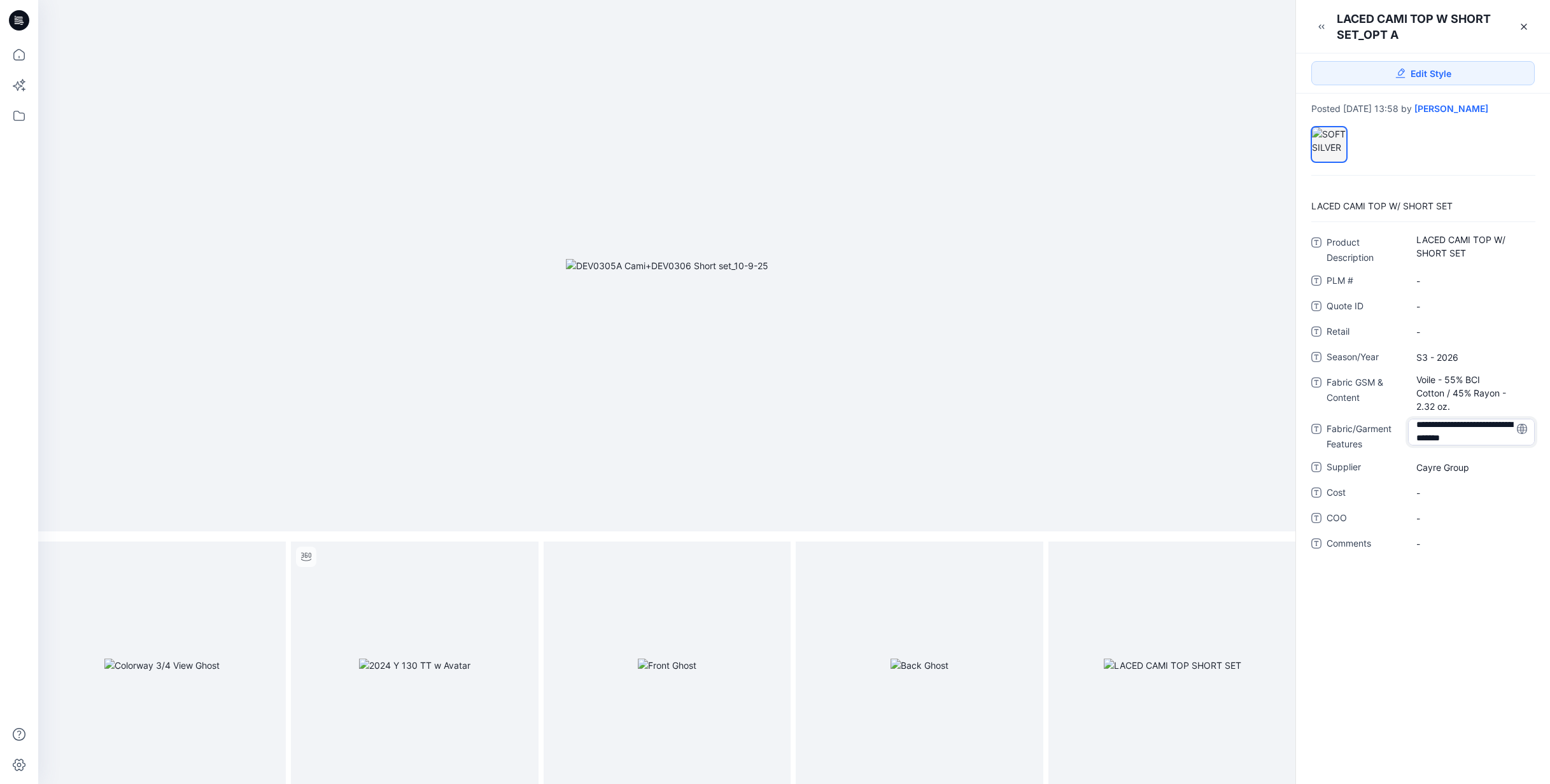
drag, startPoint x: 1423, startPoint y: 430, endPoint x: 1520, endPoint y: 454, distance: 99.9
click at [1512, 458] on div "**********" at bounding box center [1424, 393] width 224 height 321
click at [1528, 22] on icon at bounding box center [1524, 27] width 10 height 10
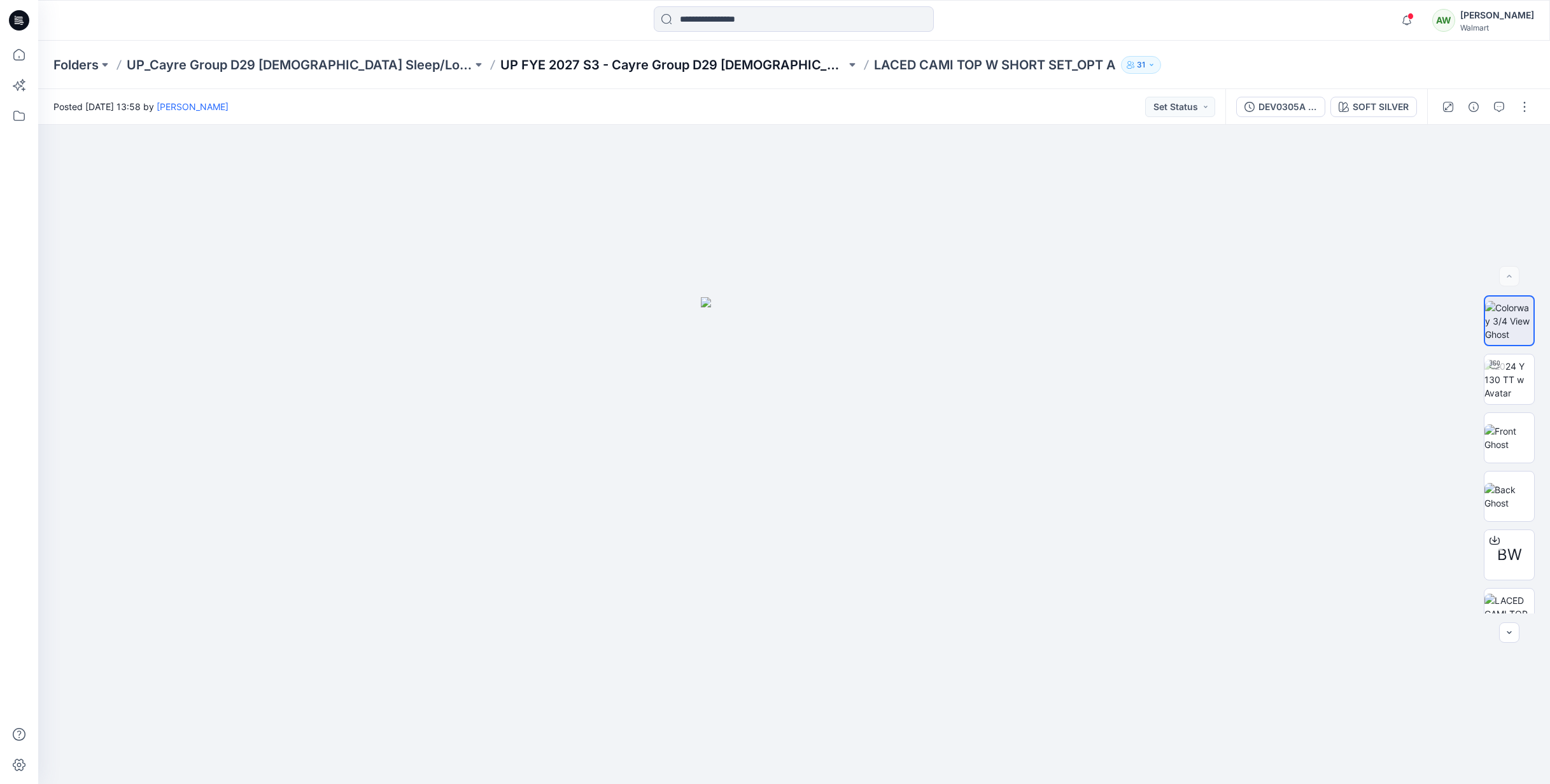
click at [608, 66] on p "UP FYE 2027 S3 - Cayre Group D29 [DEMOGRAPHIC_DATA] Sleepwear" at bounding box center [673, 65] width 346 height 18
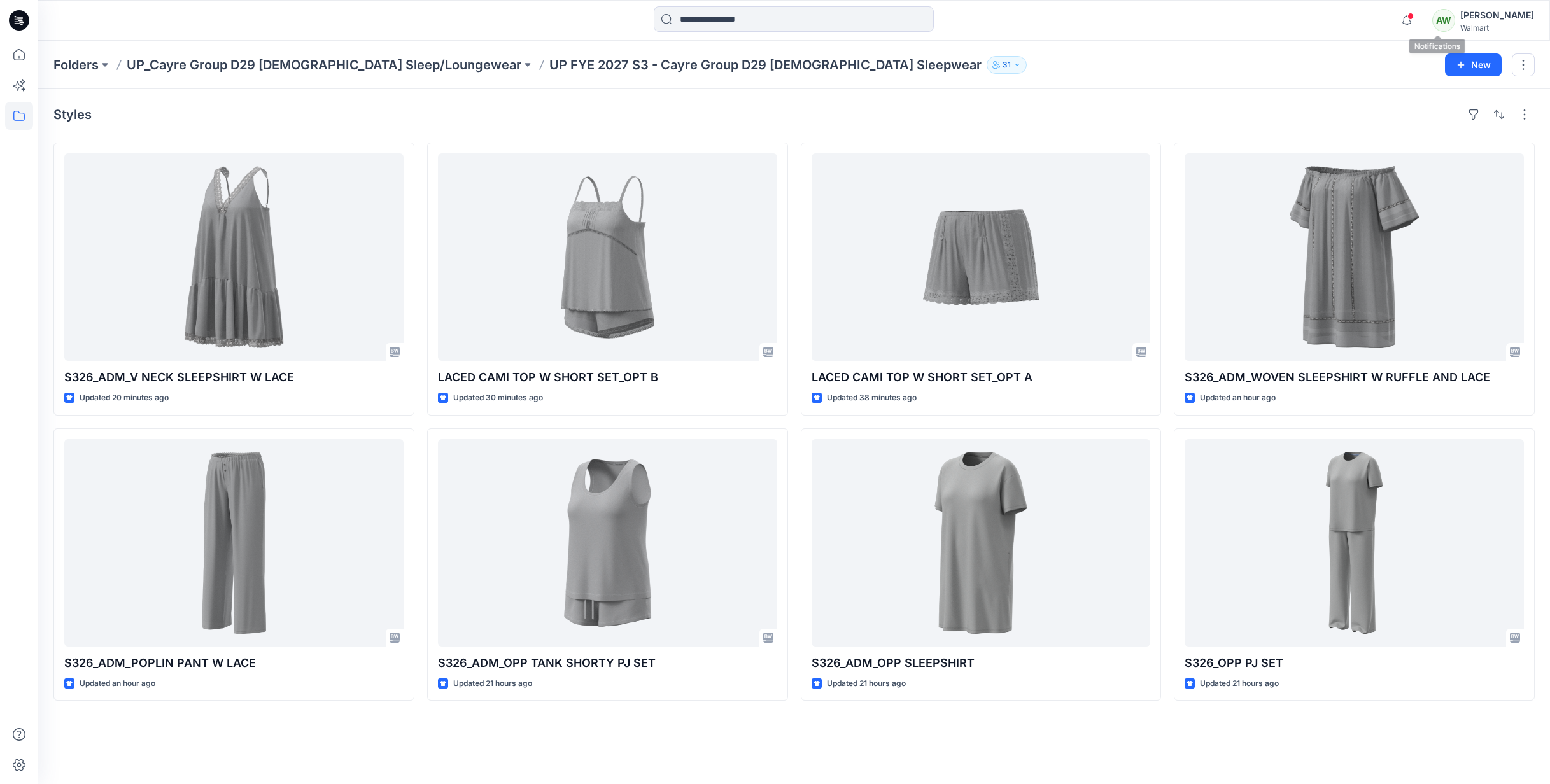
click at [1414, 18] on span at bounding box center [1411, 17] width 6 height 7
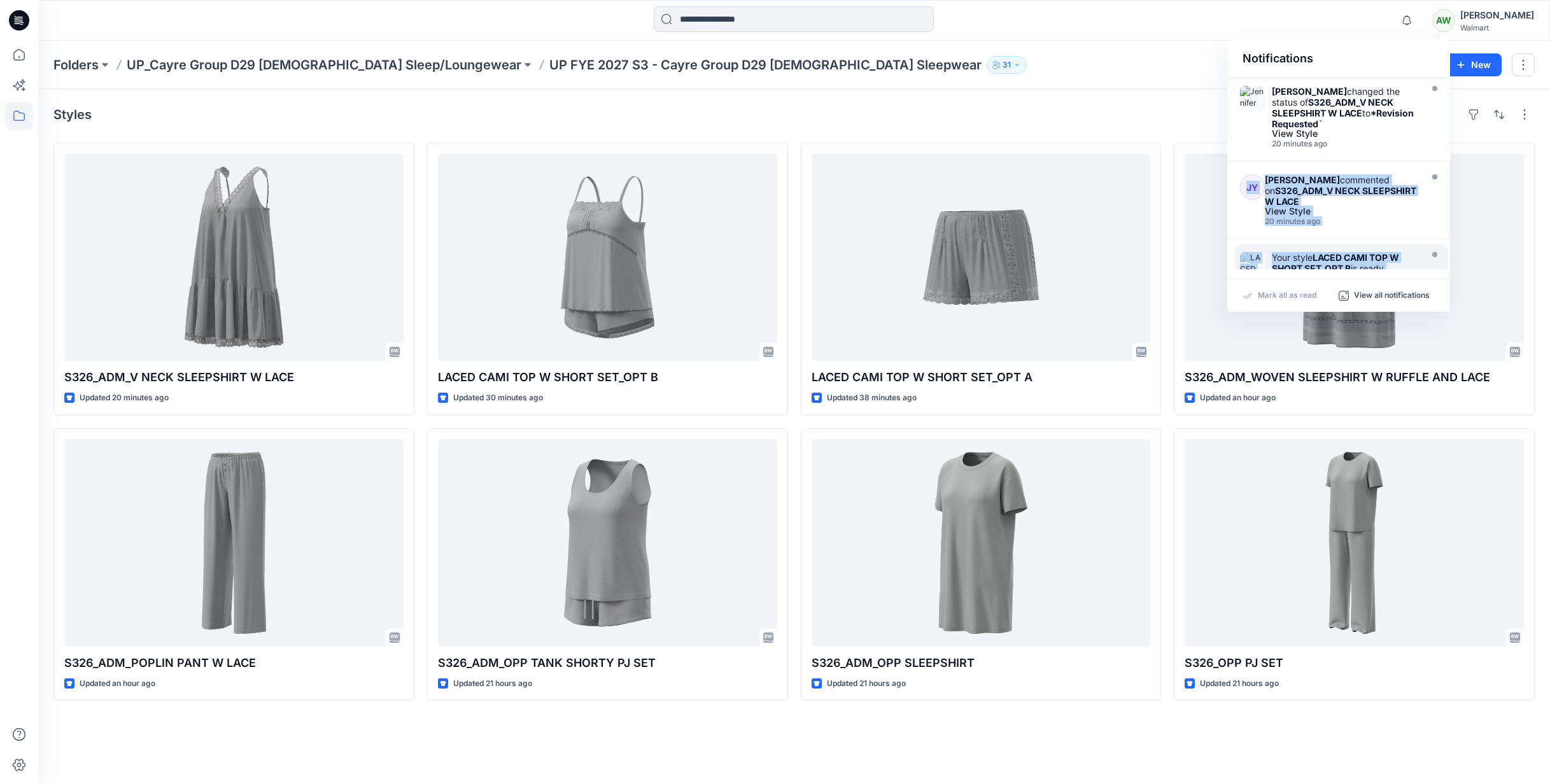
drag, startPoint x: 1446, startPoint y: 119, endPoint x: 1443, endPoint y: 252, distance: 133.0
click at [1444, 252] on div "Jennifer Yerkes changed the status of S326_ADM_V NECK SLEEPSHIRT W LACE to *Rev…" at bounding box center [1338, 173] width 223 height 191
click at [1416, 14] on span "3" at bounding box center [1411, 16] width 10 height 10
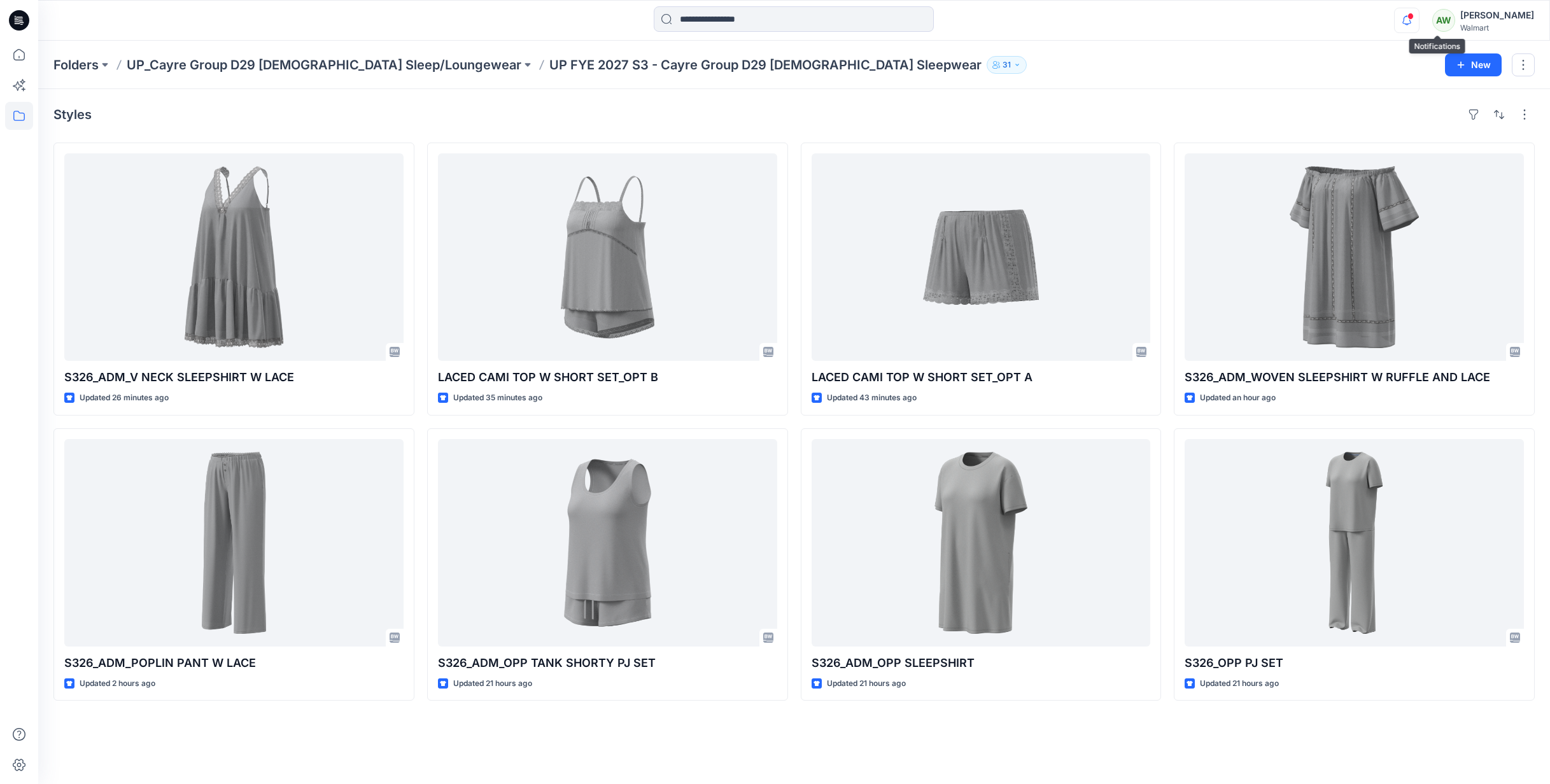
click at [1414, 13] on span at bounding box center [1411, 17] width 6 height 7
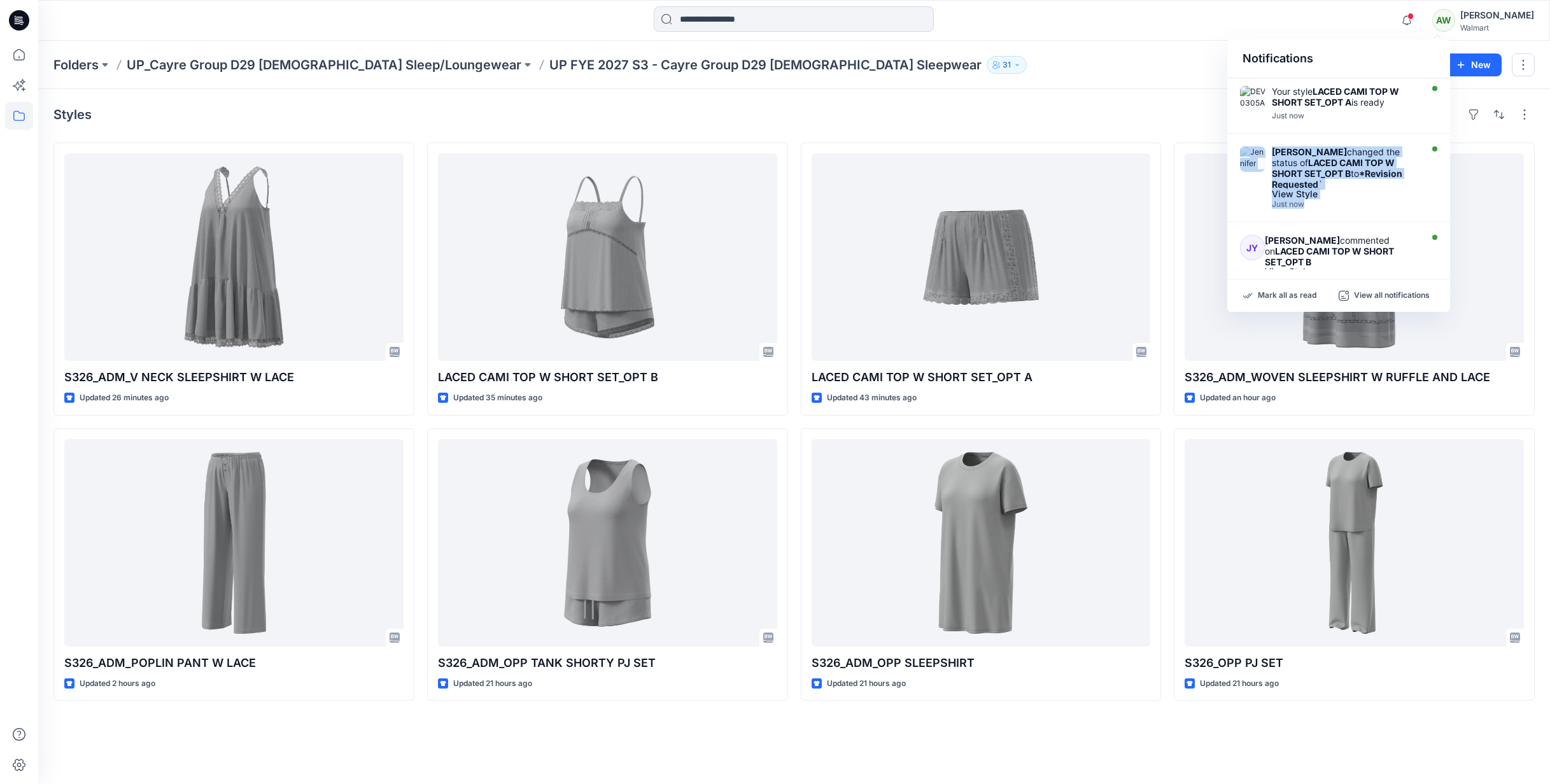
drag, startPoint x: 1447, startPoint y: 119, endPoint x: 1446, endPoint y: 162, distance: 43.0
click at [1445, 166] on div "Your style LACED CAMI TOP W SHORT SET_OPT A is ready Just now Jennifer Yerkes c…" at bounding box center [1338, 173] width 223 height 191
drag, startPoint x: 1447, startPoint y: 121, endPoint x: 1450, endPoint y: 127, distance: 6.7
click at [1445, 144] on div "Your style LACED CAMI TOP W SHORT SET_OPT A is ready Just now Jennifer Yerkes c…" at bounding box center [1338, 173] width 223 height 191
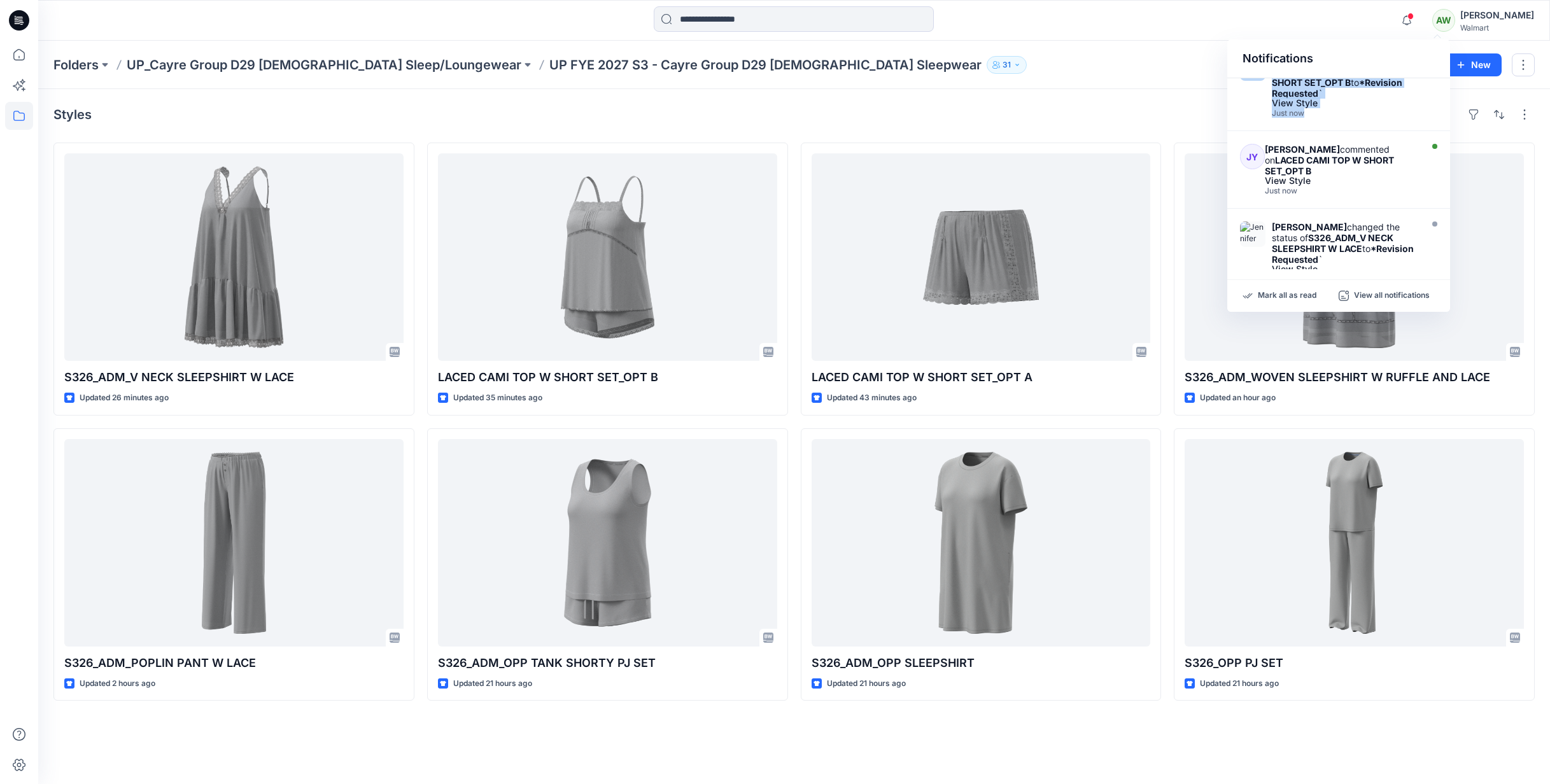
scroll to position [76, 0]
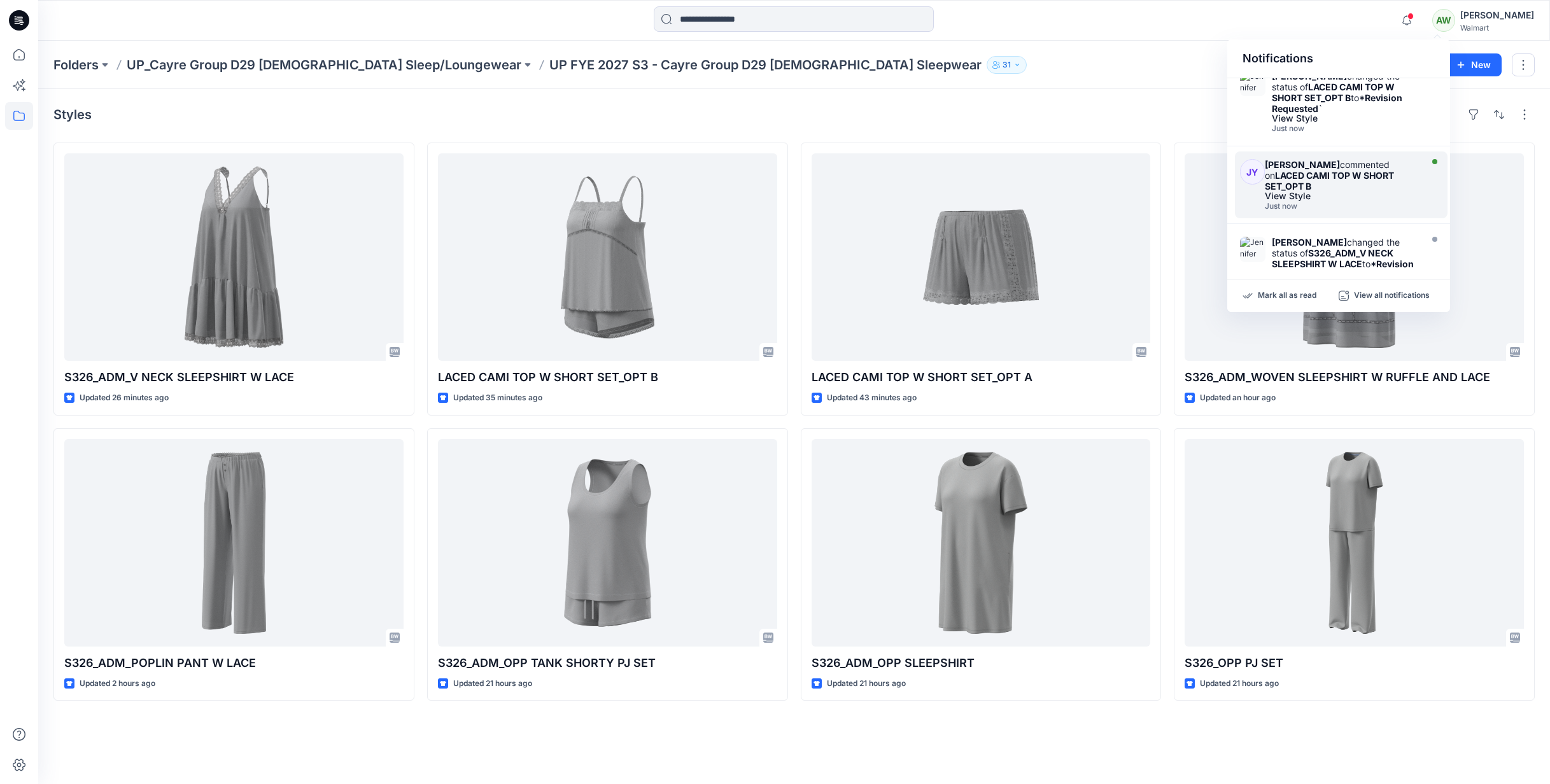
click at [1365, 186] on div "Jennifer Yerkes commented on LACED CAMI TOP W SHORT SET_OPT B" at bounding box center [1341, 175] width 153 height 32
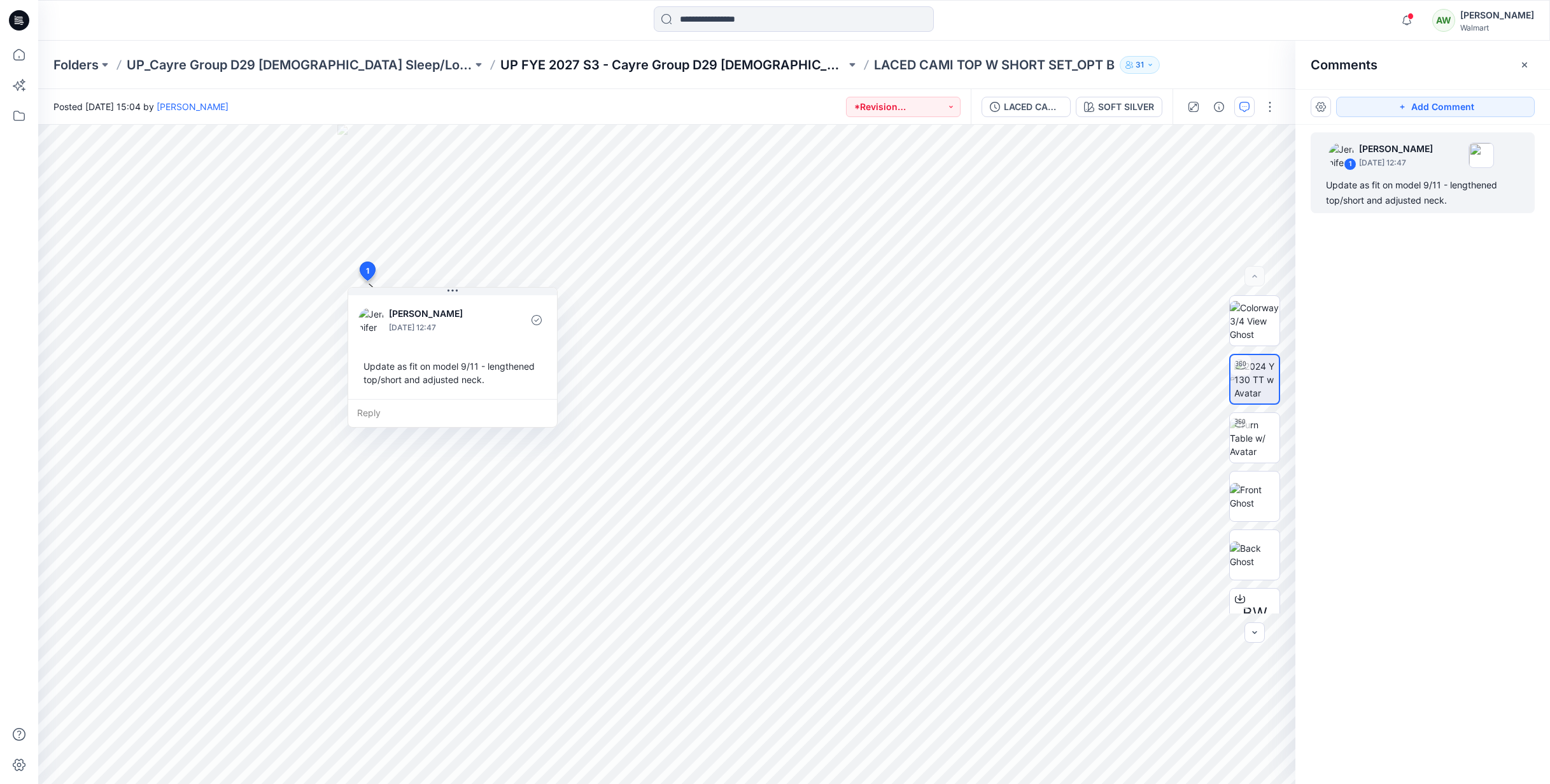
click at [661, 66] on p "UP FYE 2027 S3 - Cayre Group D29 [DEMOGRAPHIC_DATA] Sleepwear" at bounding box center [673, 65] width 346 height 18
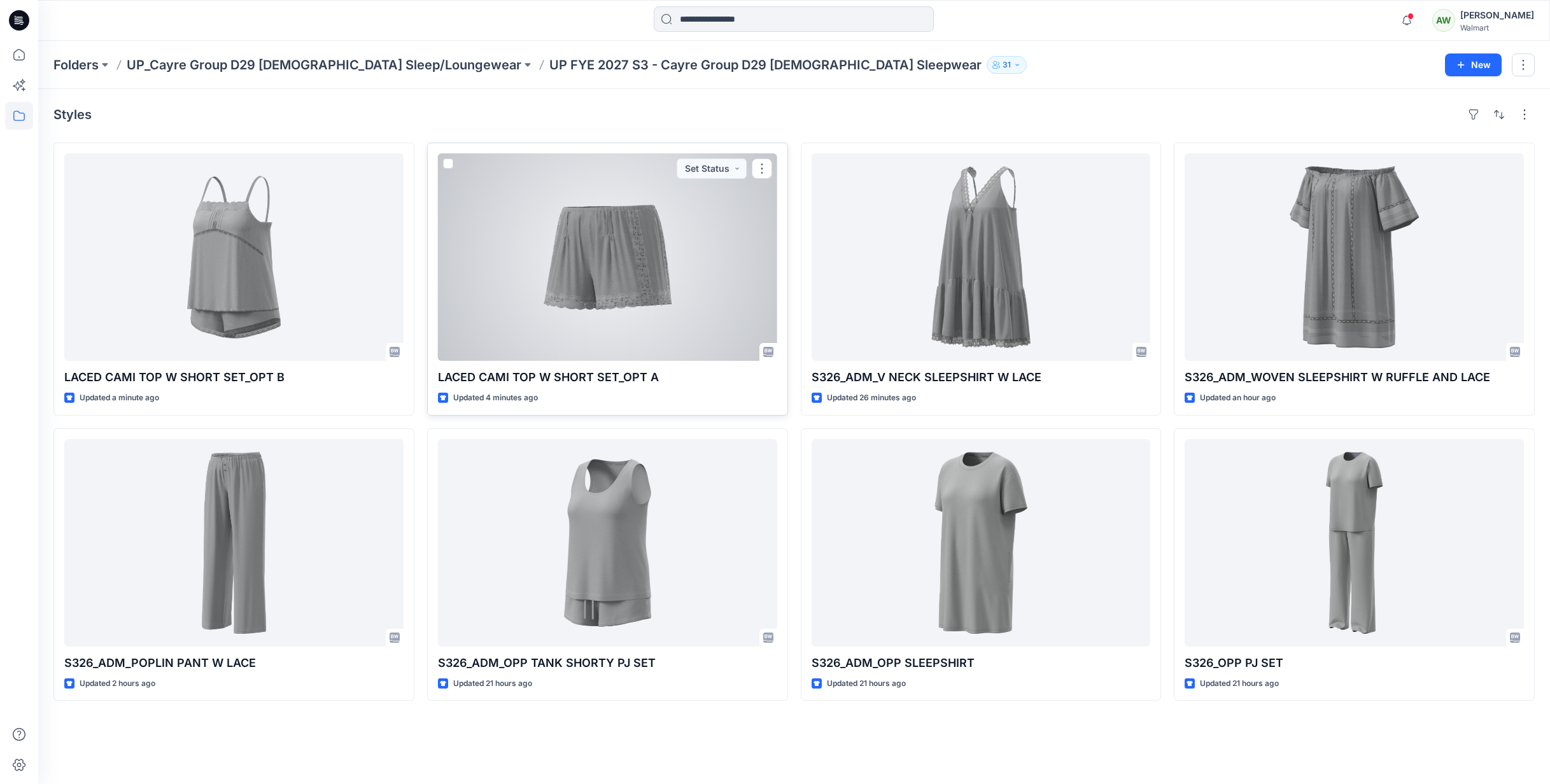
click at [682, 226] on div at bounding box center [608, 257] width 339 height 207
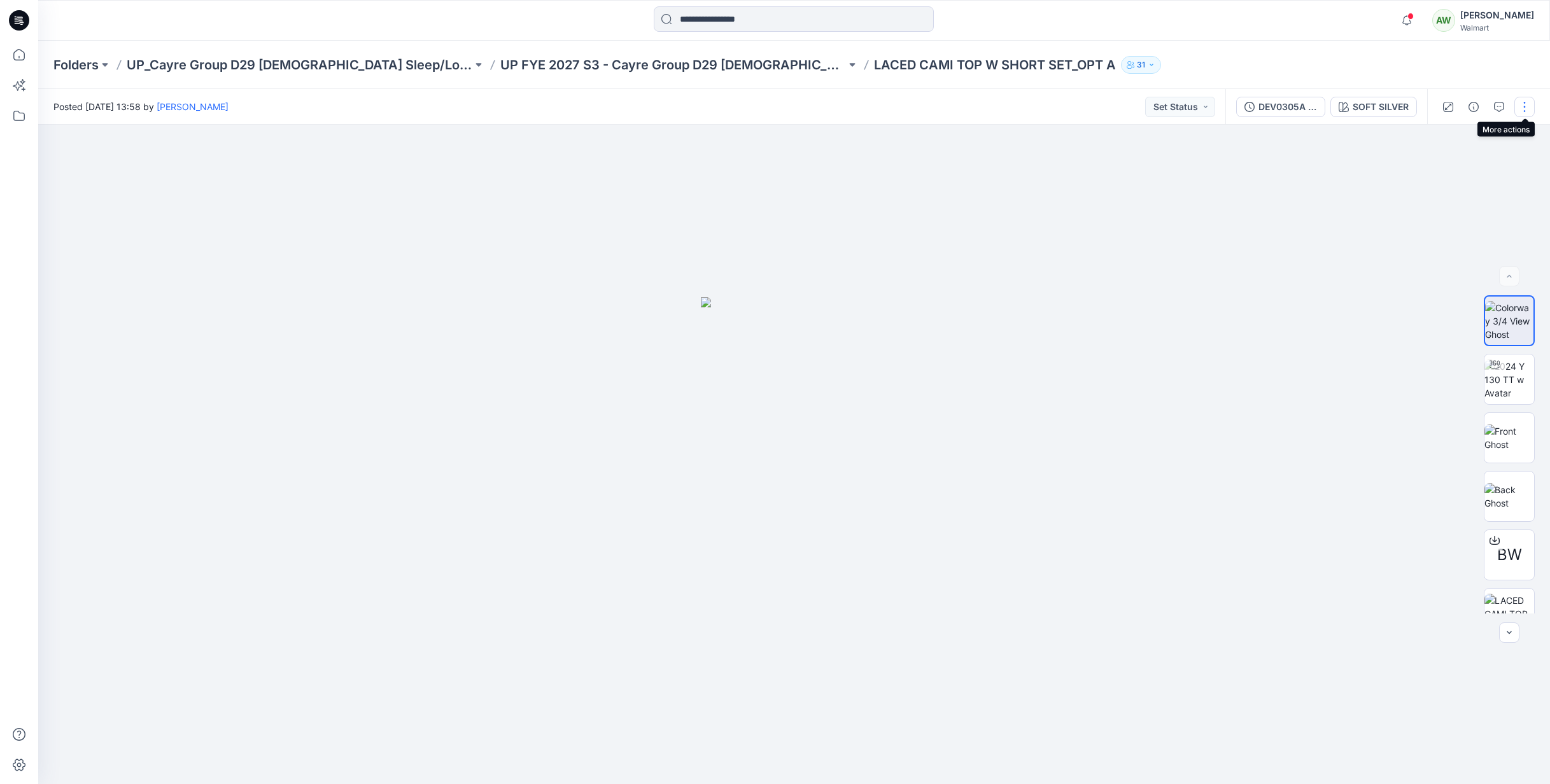
click at [1527, 103] on button "button" at bounding box center [1525, 107] width 20 height 20
click at [1444, 173] on p "Edit" at bounding box center [1443, 172] width 16 height 14
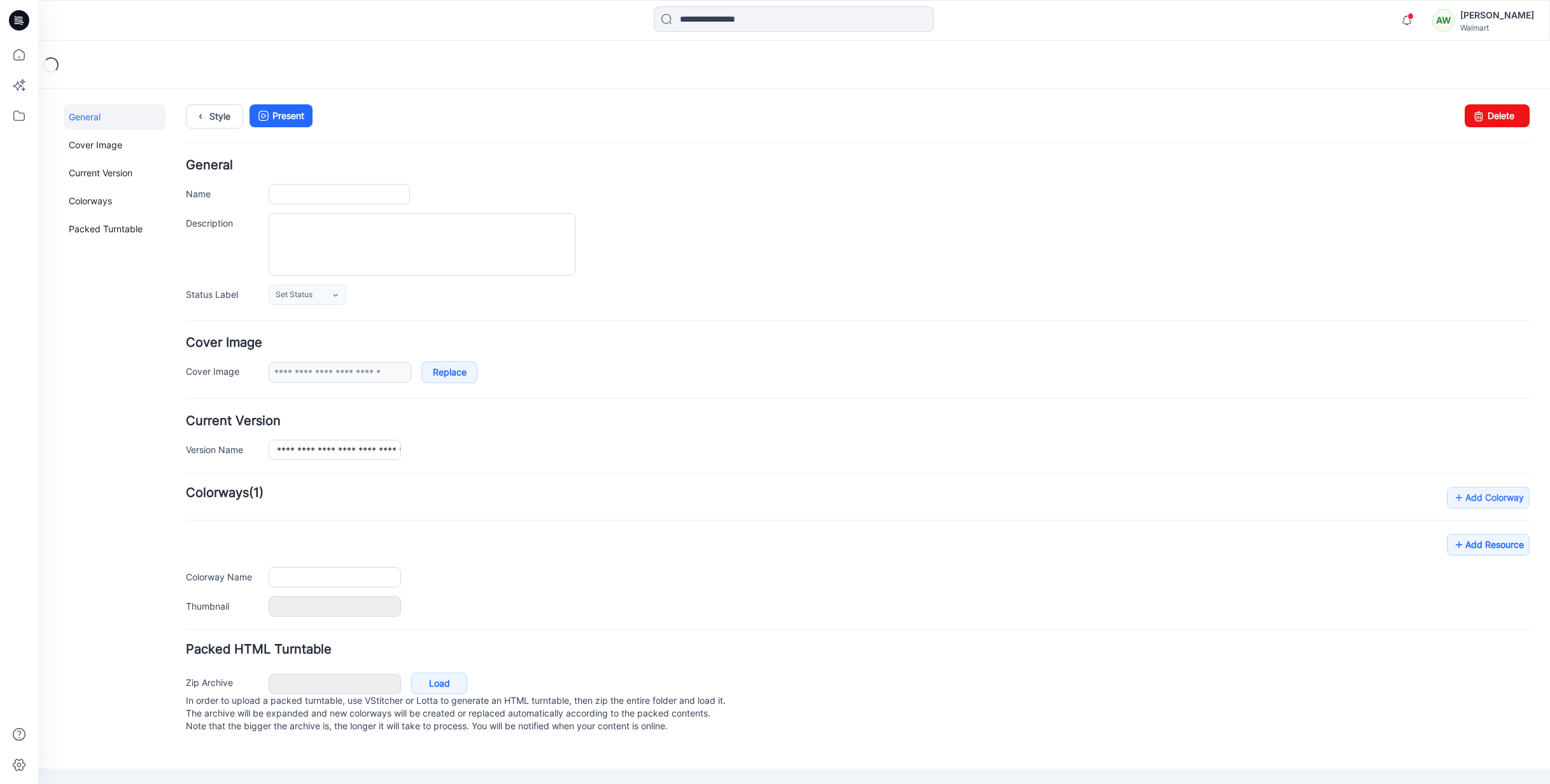
type input "**********"
type textarea "**********"
type input "**********"
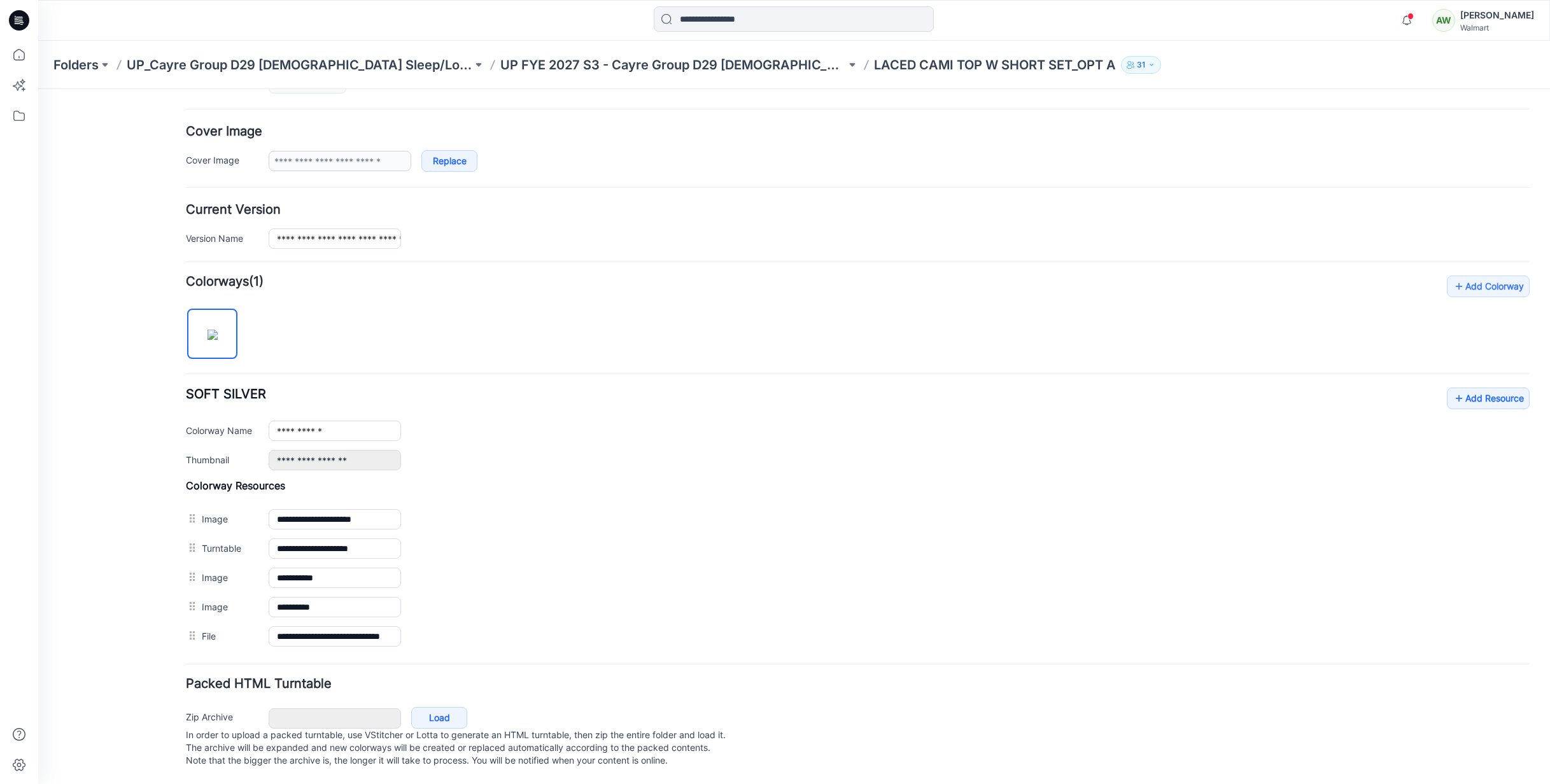
scroll to position [218, 0]
click at [1484, 393] on link "Add Resource" at bounding box center [1488, 398] width 83 height 22
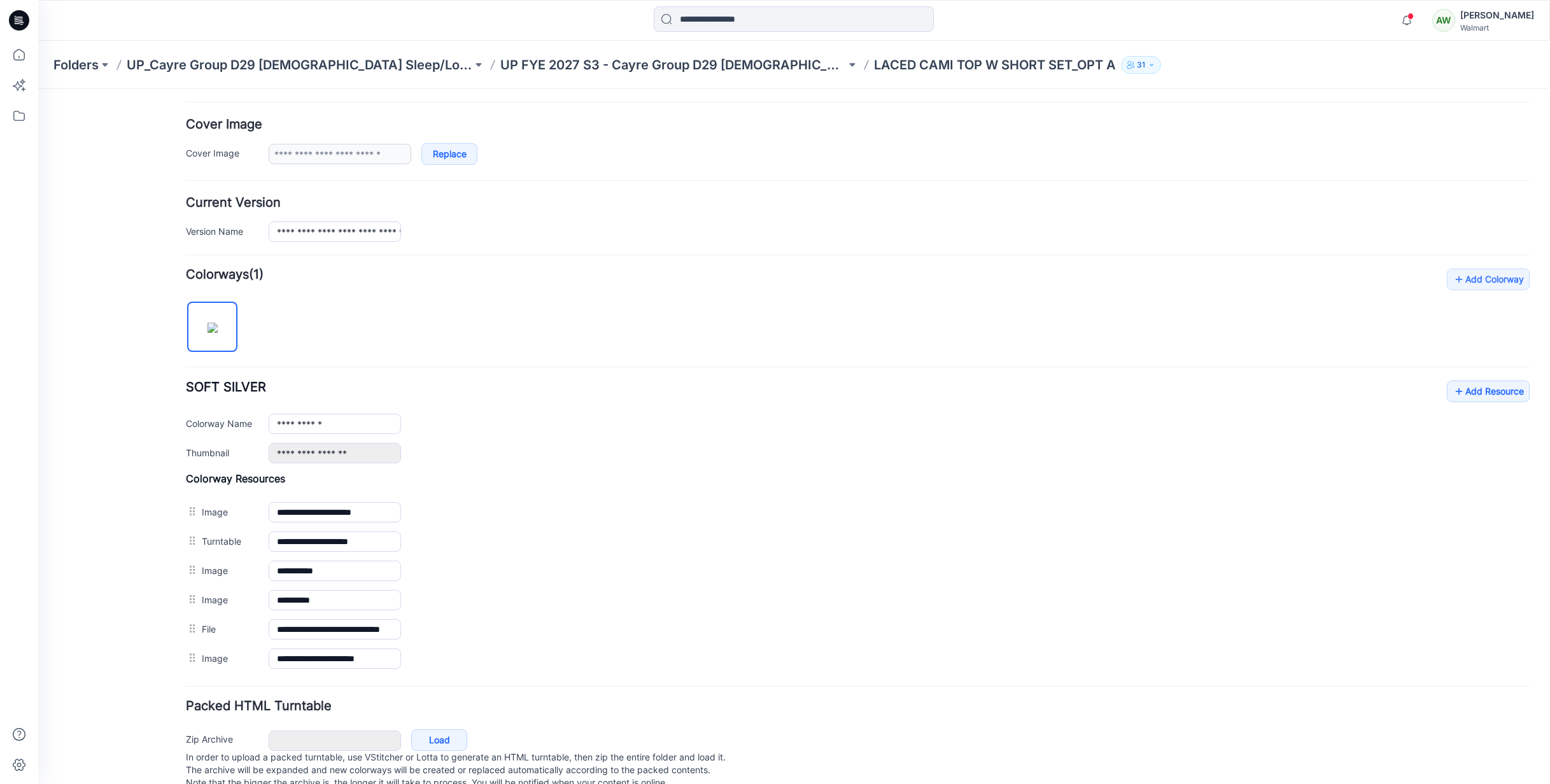
click at [642, 63] on p "UP FYE 2027 S3 - Cayre Group D29 [DEMOGRAPHIC_DATA] Sleepwear" at bounding box center [673, 65] width 346 height 18
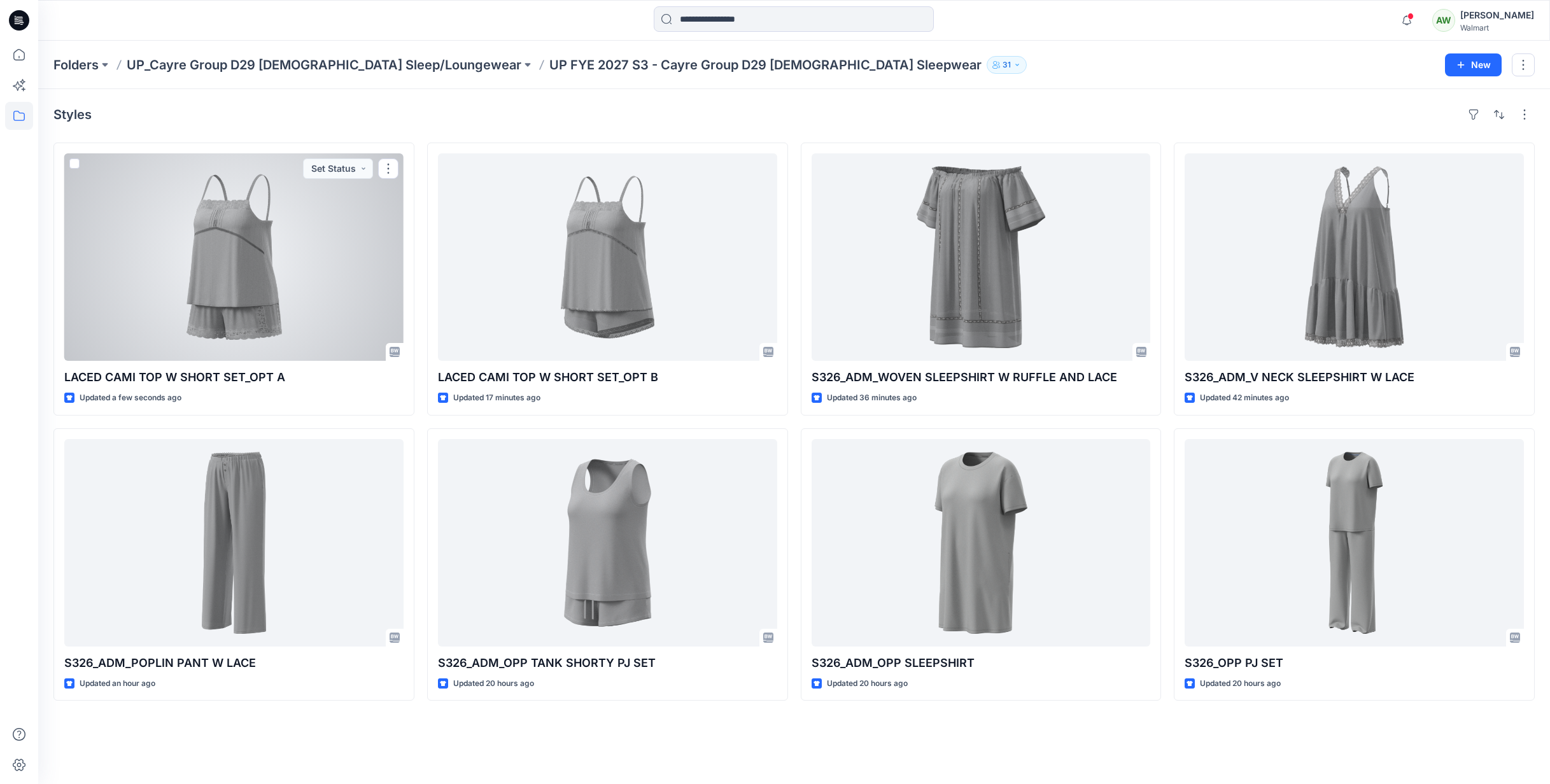
click at [326, 284] on div at bounding box center [234, 257] width 339 height 207
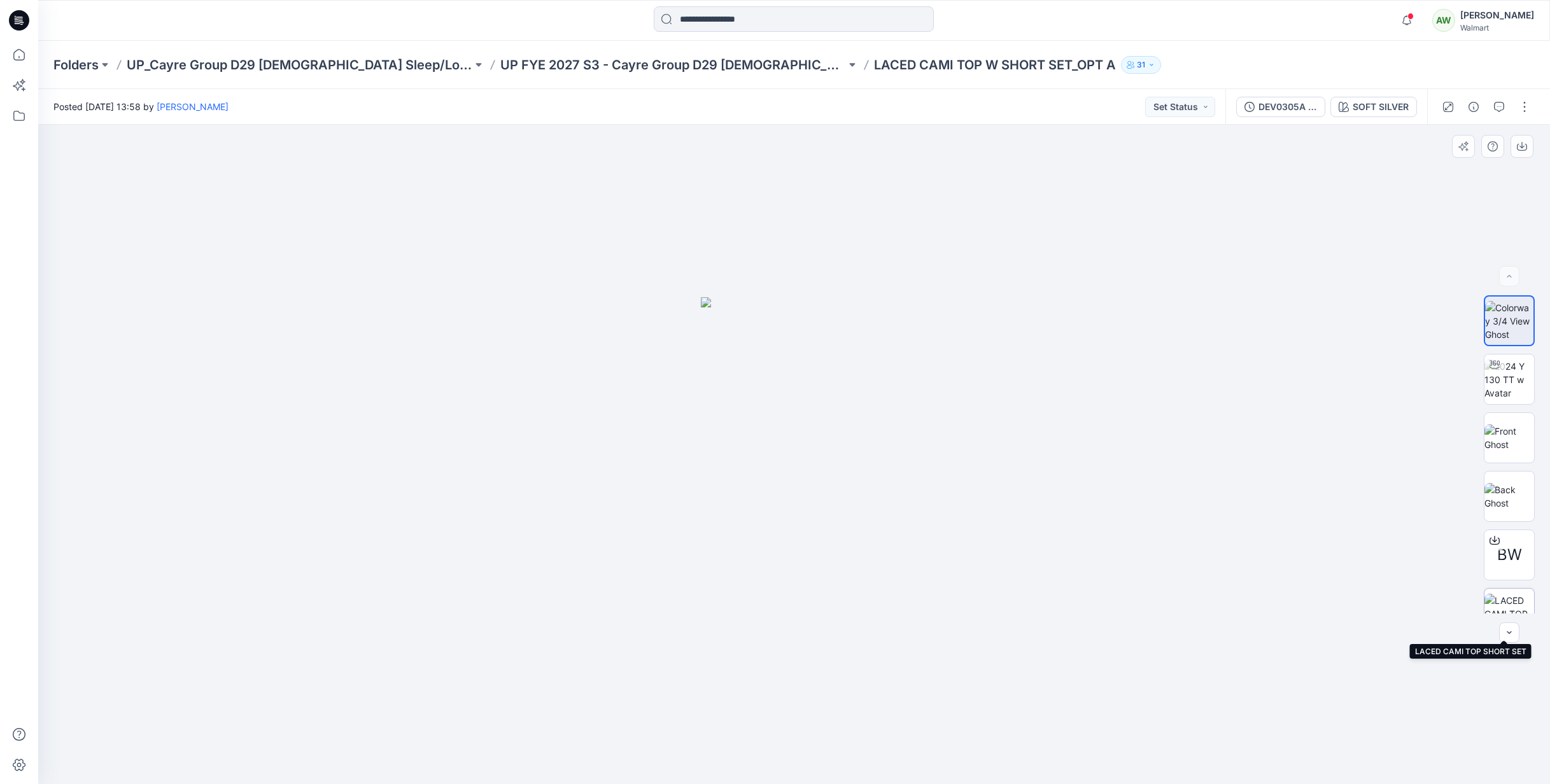
click at [1505, 601] on img at bounding box center [1509, 614] width 50 height 40
click at [1419, 17] on icon "button" at bounding box center [1407, 20] width 25 height 25
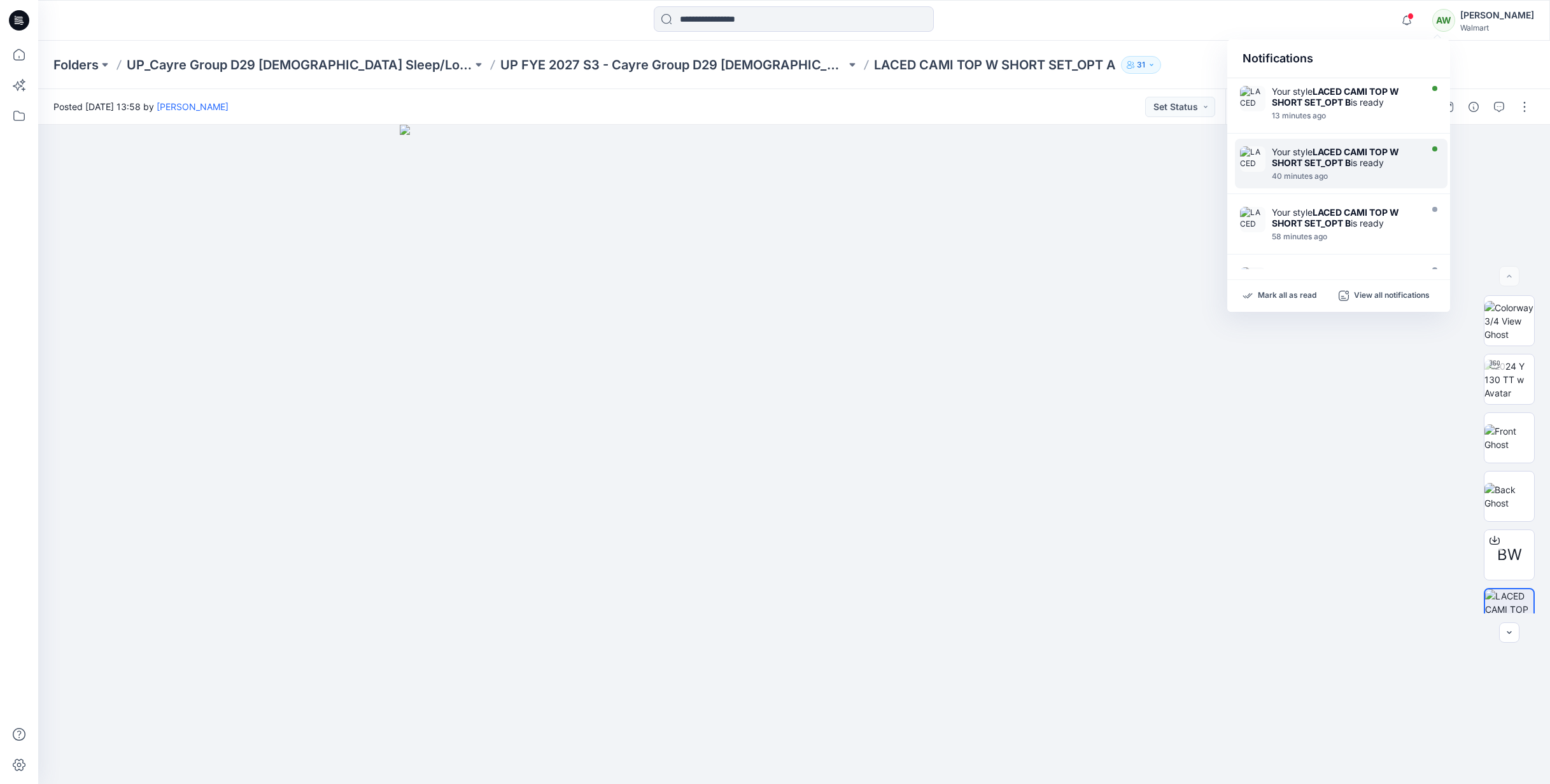
click at [1362, 165] on div "Your style LACED CAMI TOP W SHORT SET_OPT B is ready" at bounding box center [1345, 157] width 147 height 22
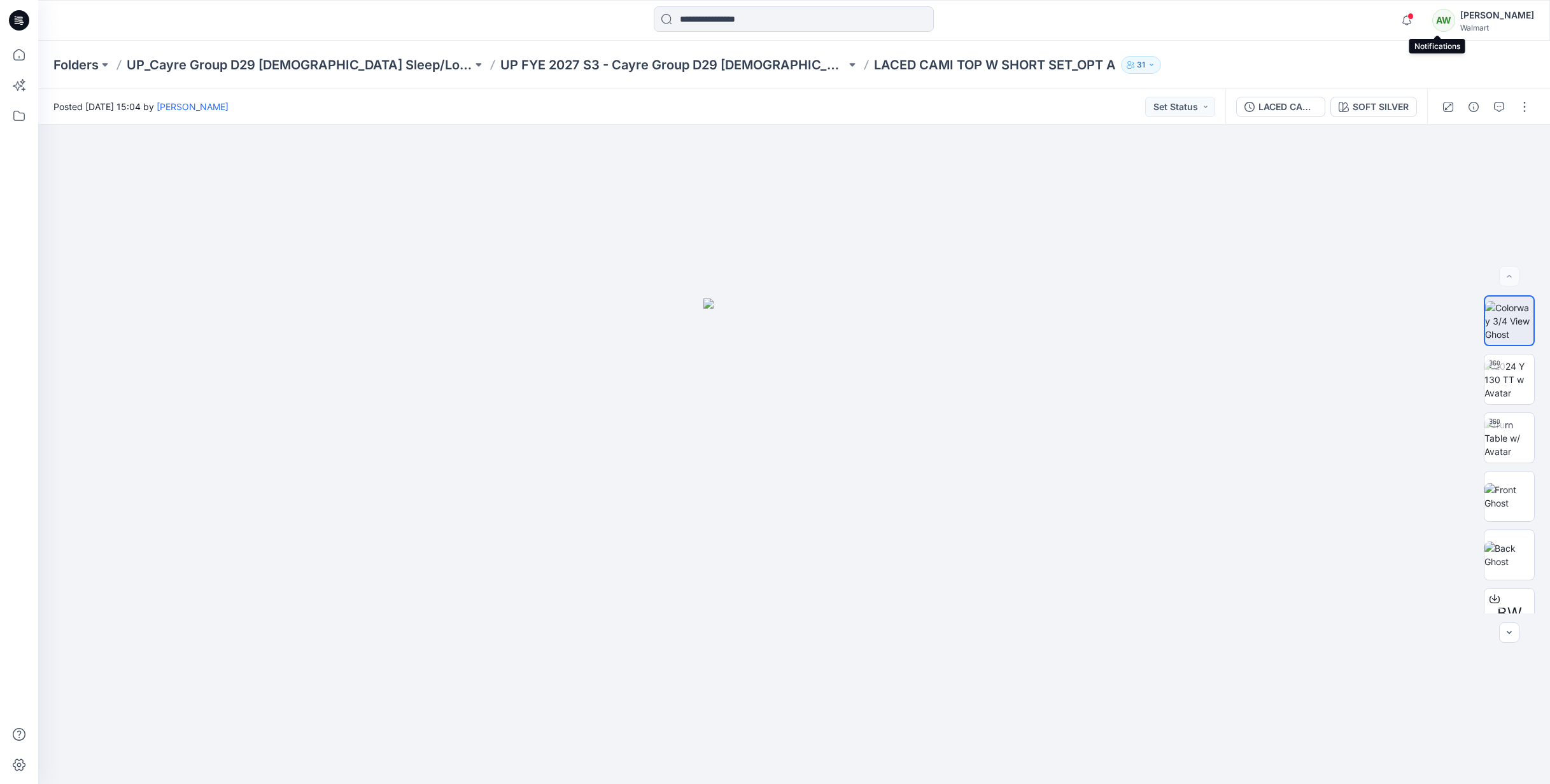
click at [1414, 17] on span at bounding box center [1411, 17] width 6 height 7
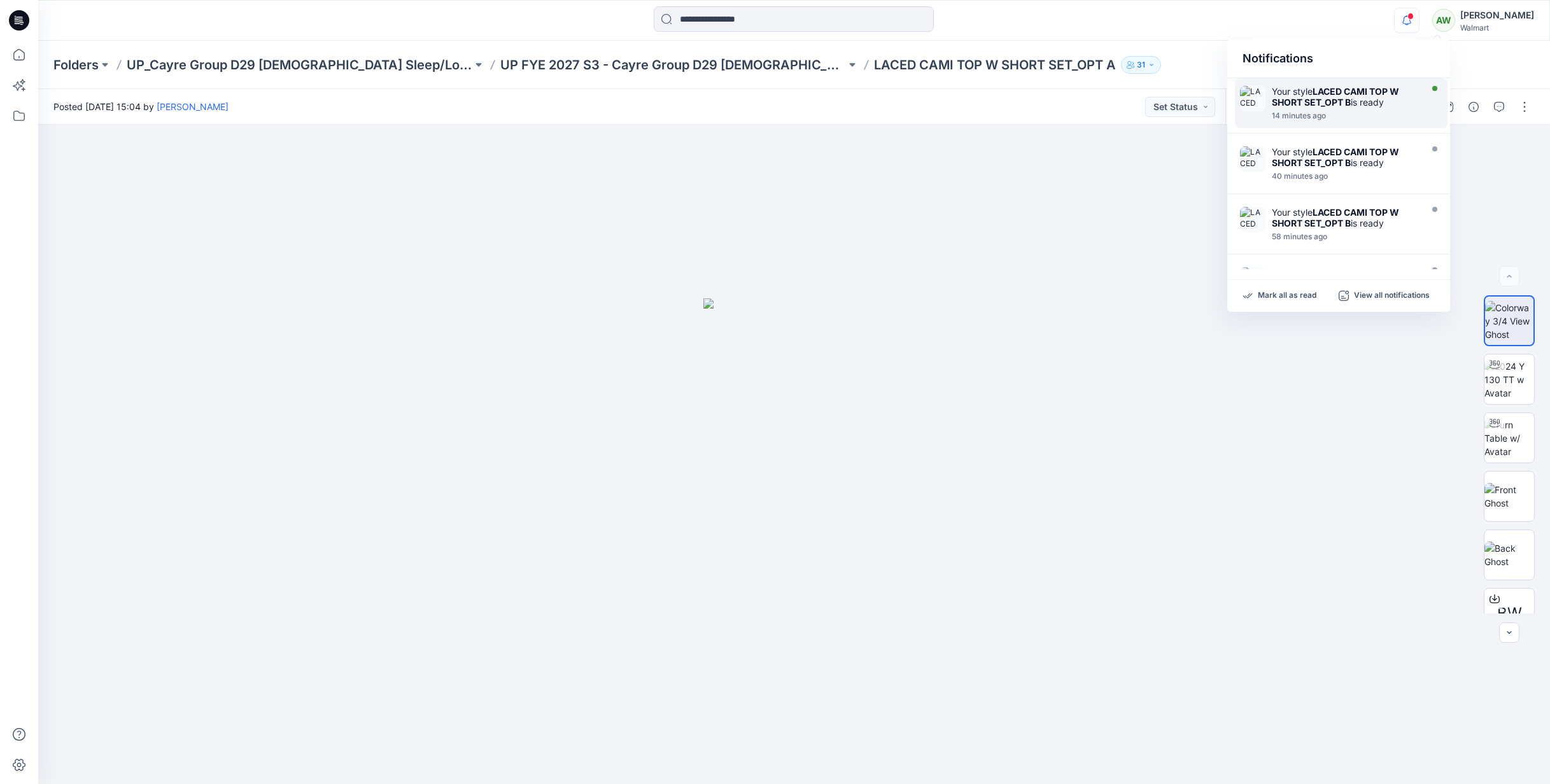
click at [1388, 112] on div "14 minutes ago" at bounding box center [1345, 116] width 147 height 9
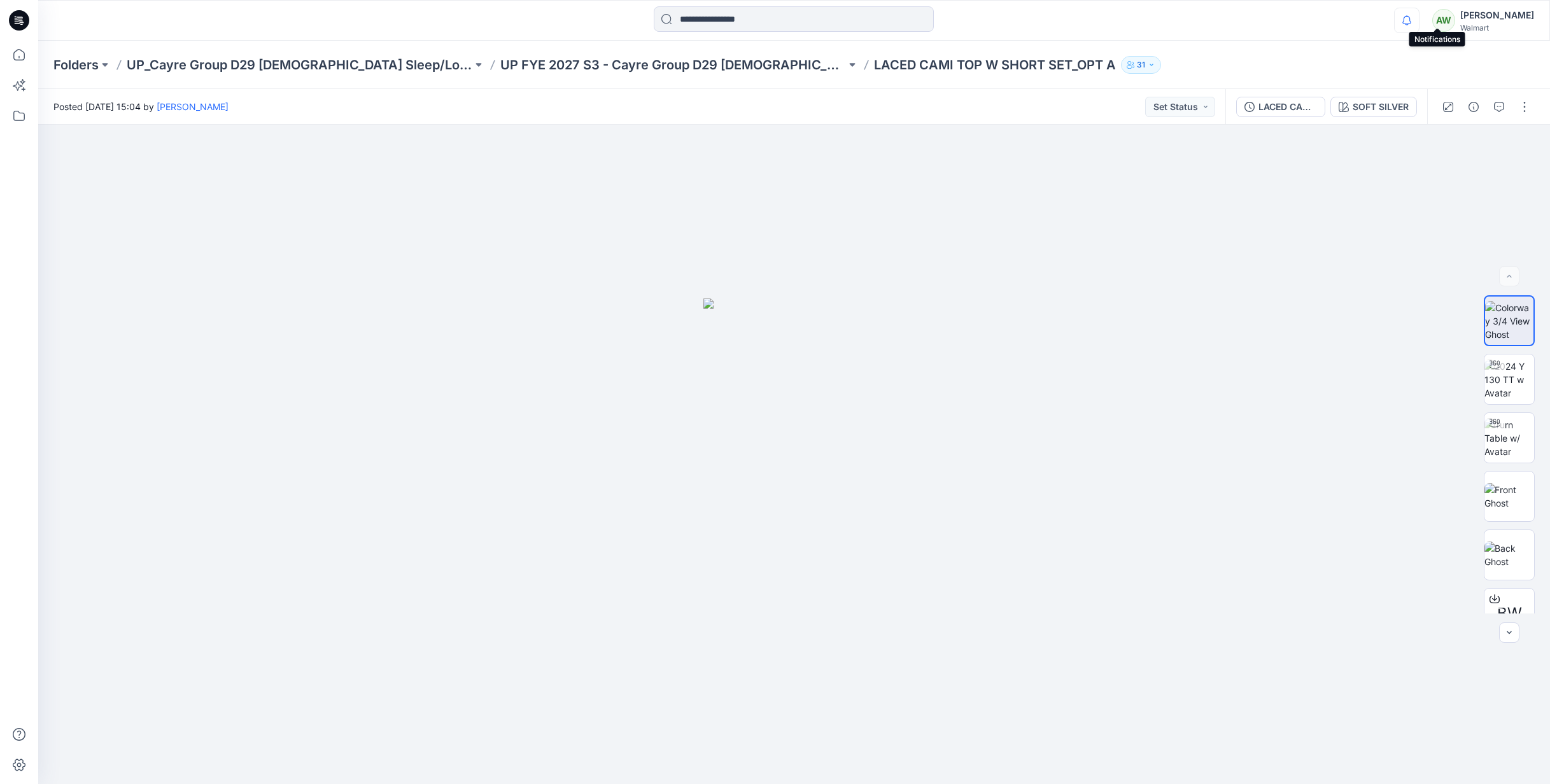
click at [1419, 19] on icon "button" at bounding box center [1407, 20] width 25 height 25
click at [1528, 104] on button "button" at bounding box center [1525, 107] width 20 height 20
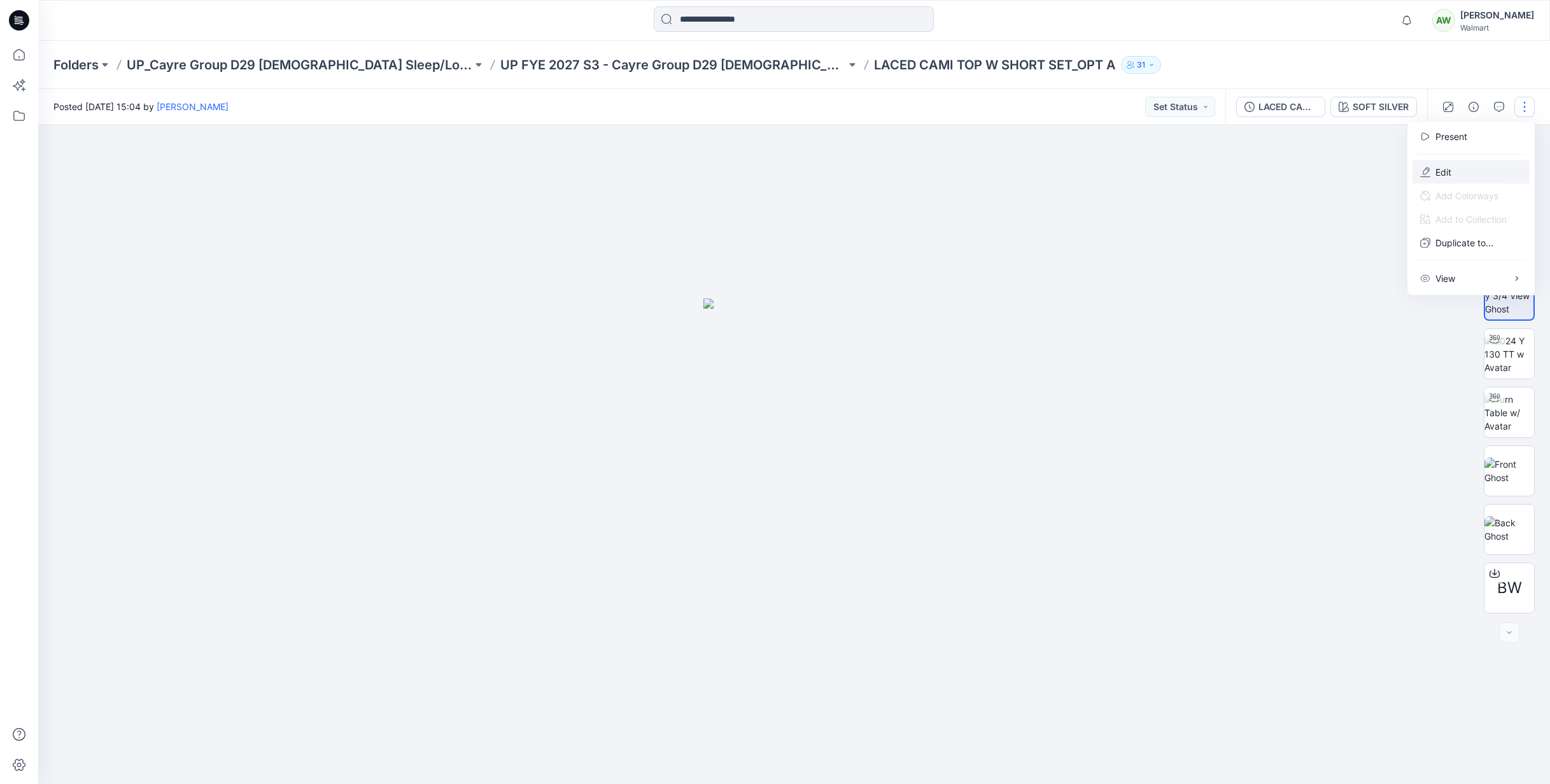
click at [1441, 175] on p "Edit" at bounding box center [1443, 172] width 16 height 14
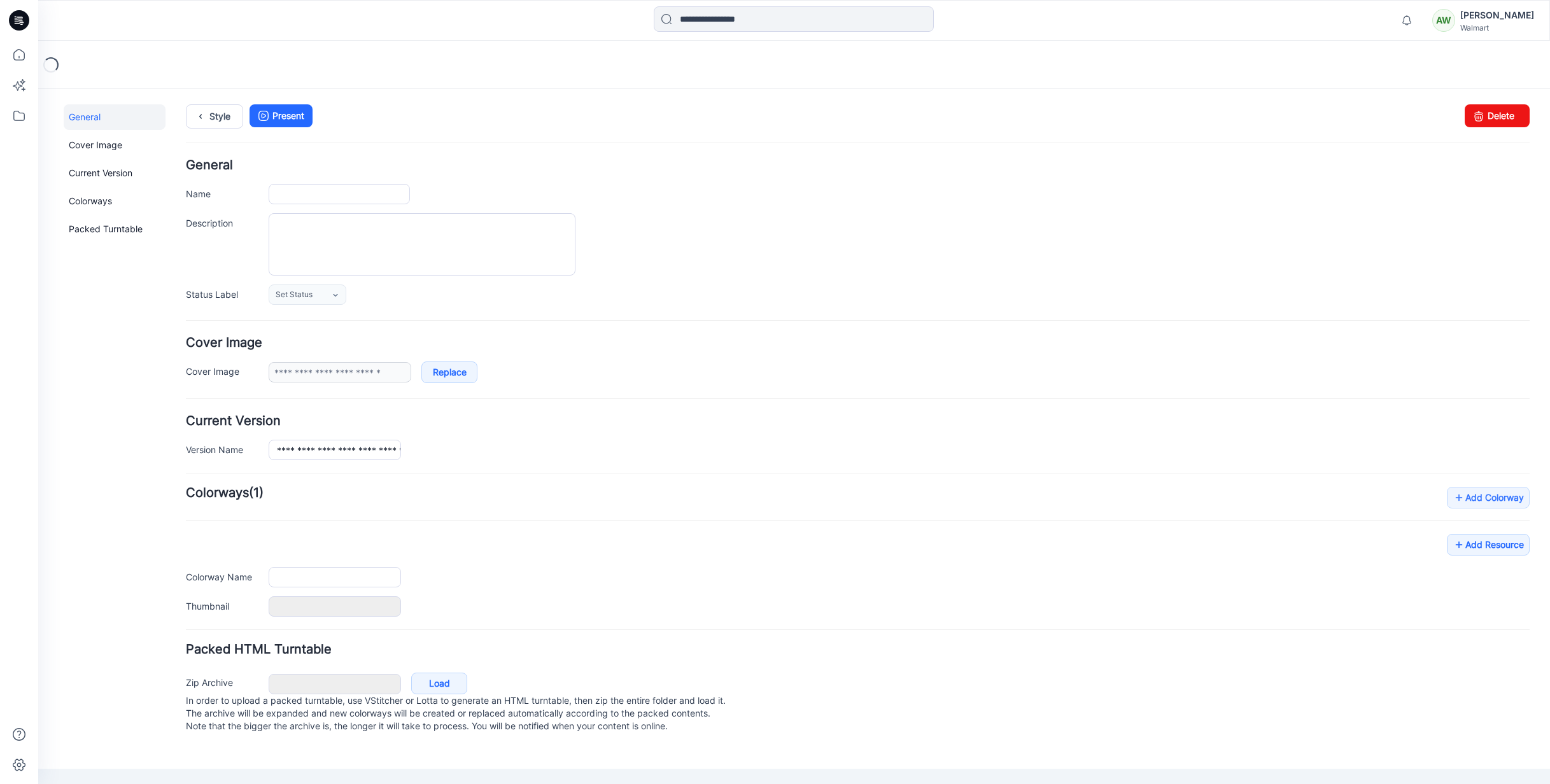
type input "**********"
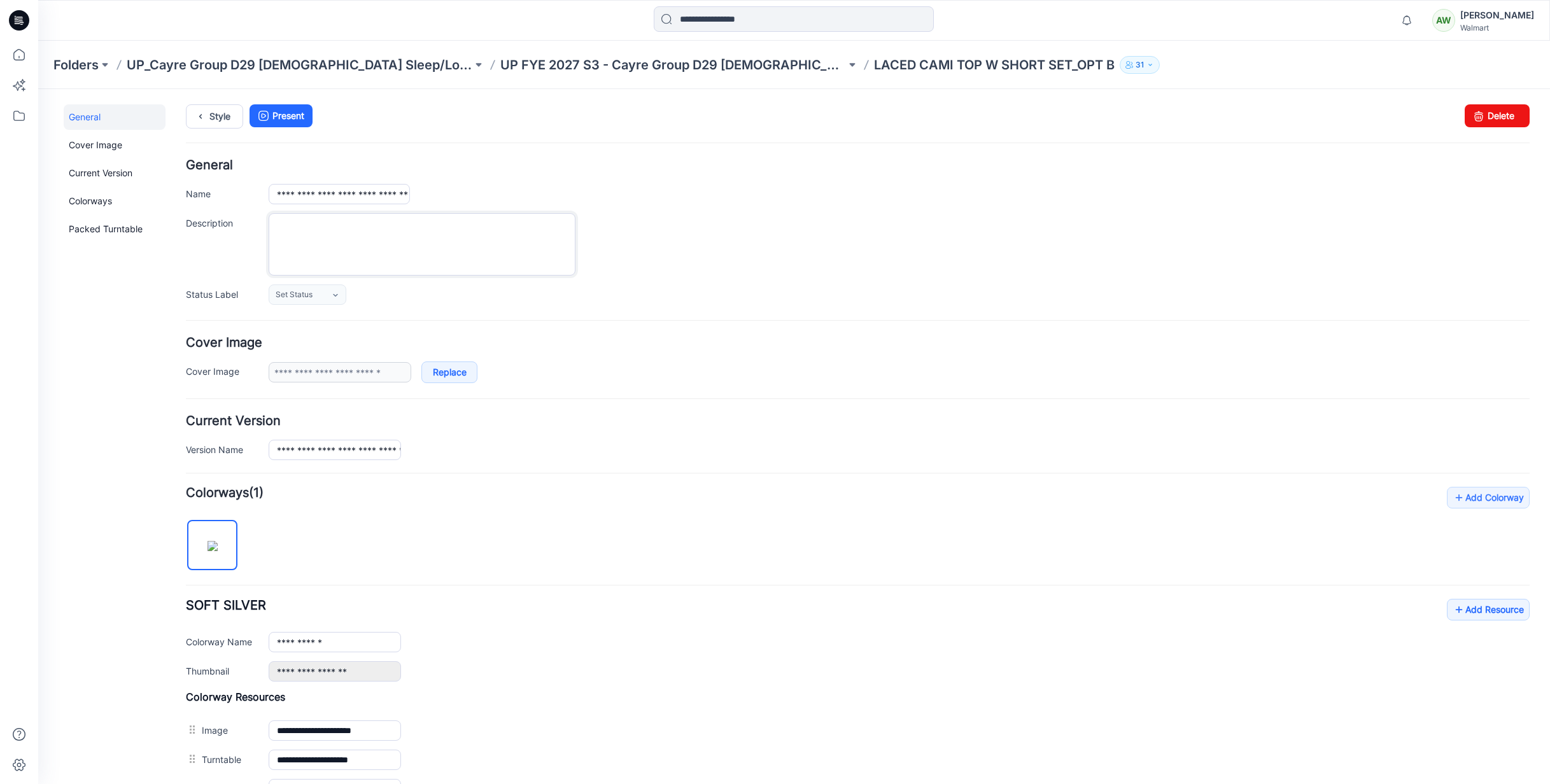
click at [412, 237] on textarea "Description" at bounding box center [422, 244] width 307 height 62
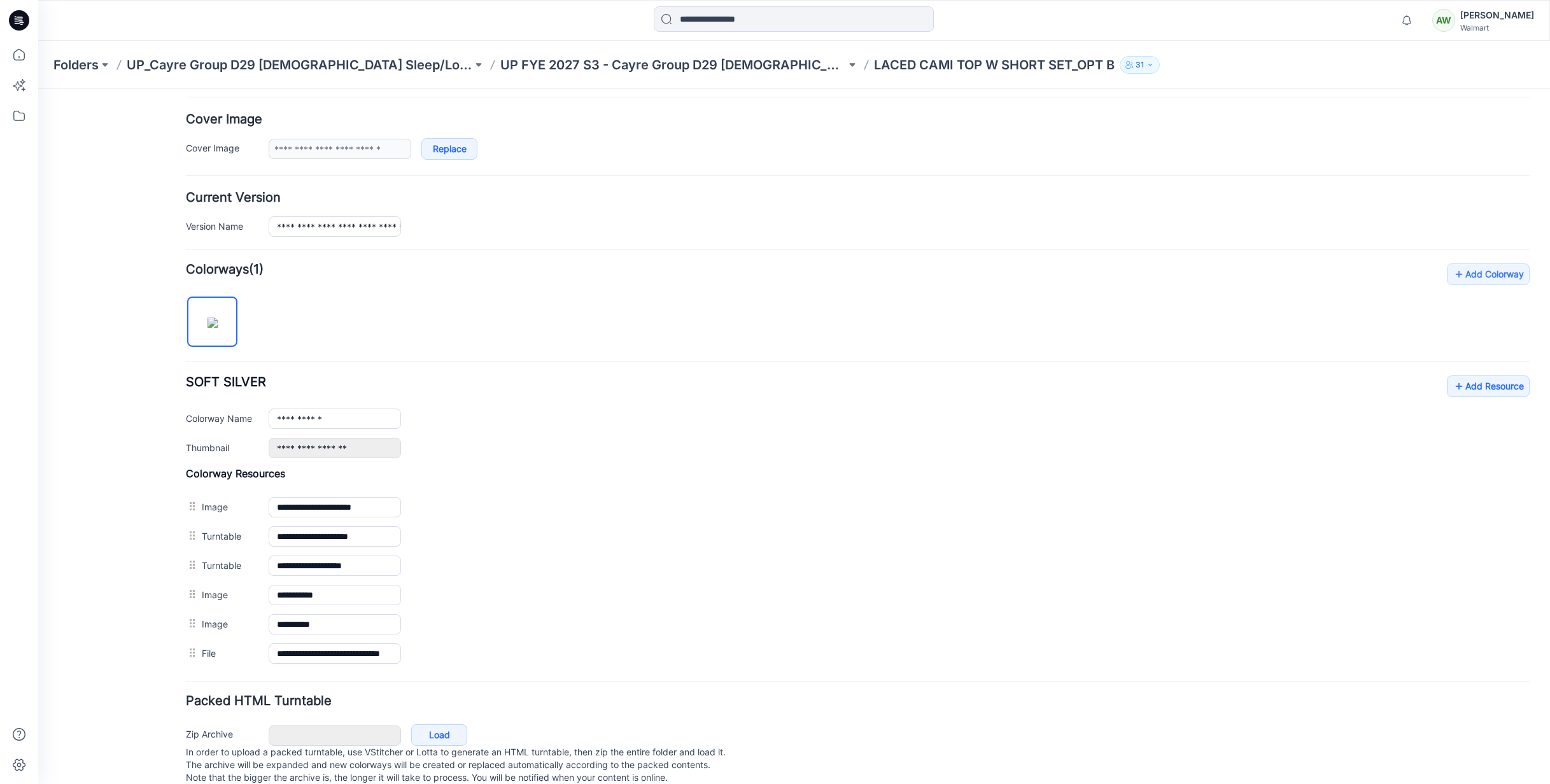
scroll to position [254, 0]
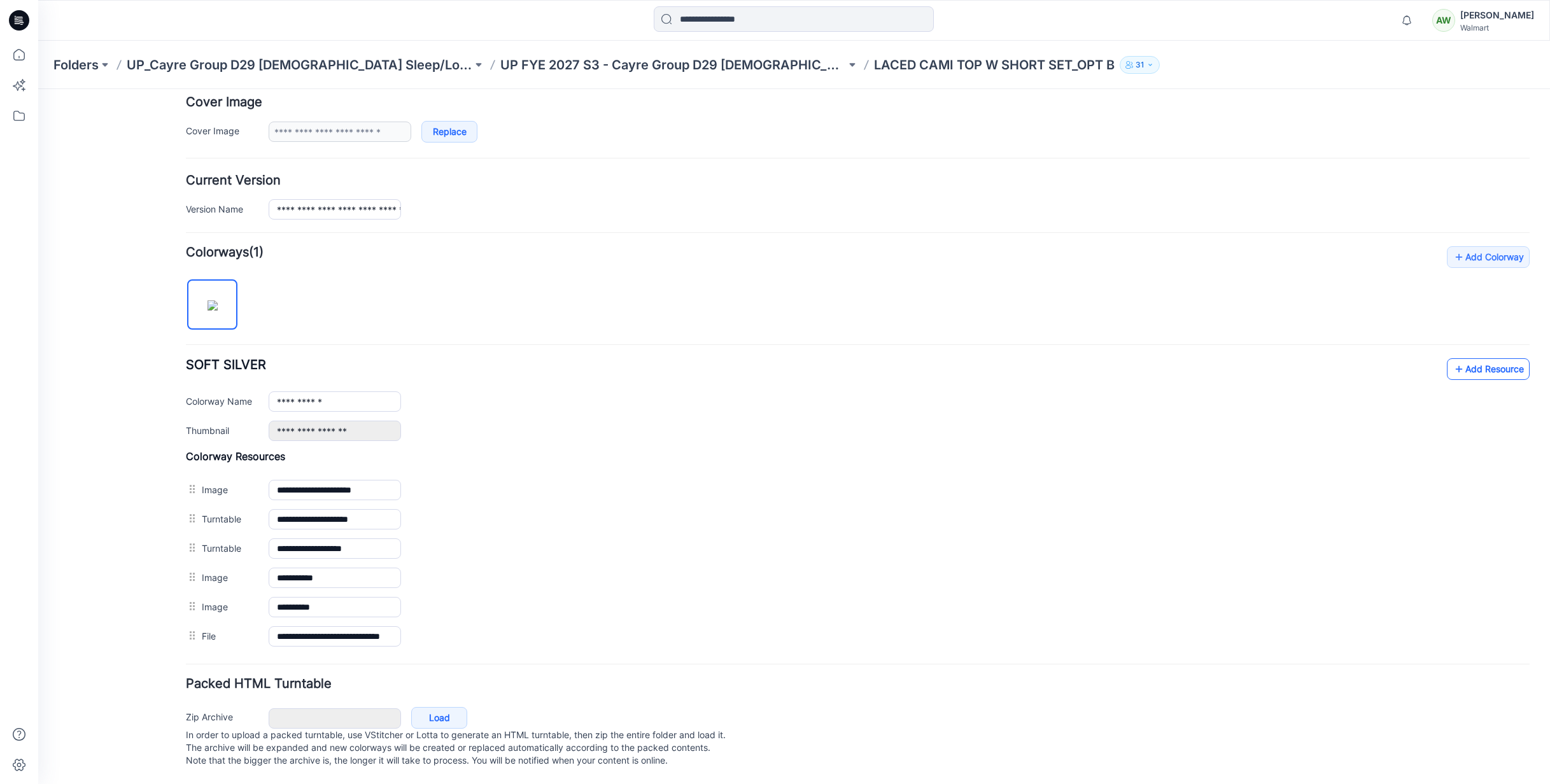
type textarea "**********"
click at [1492, 358] on link "Add Resource" at bounding box center [1488, 369] width 83 height 22
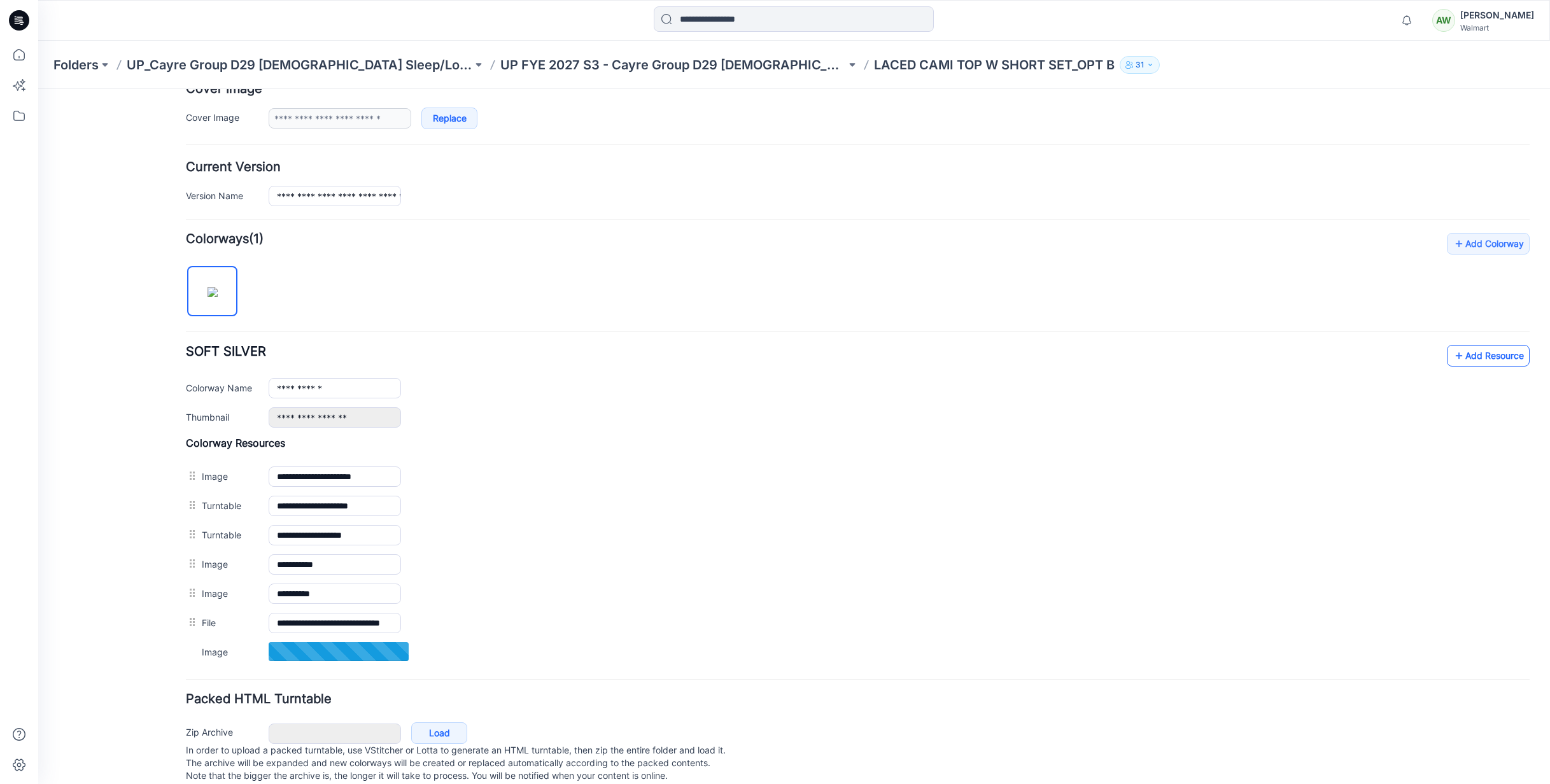
drag, startPoint x: 1488, startPoint y: 354, endPoint x: 876, endPoint y: 159, distance: 642.3
click at [1481, 358] on link "Add Resource" at bounding box center [1488, 356] width 83 height 22
click at [644, 64] on p "UP FYE 2027 S3 - Cayre Group D29 [DEMOGRAPHIC_DATA] Sleepwear" at bounding box center [673, 65] width 346 height 18
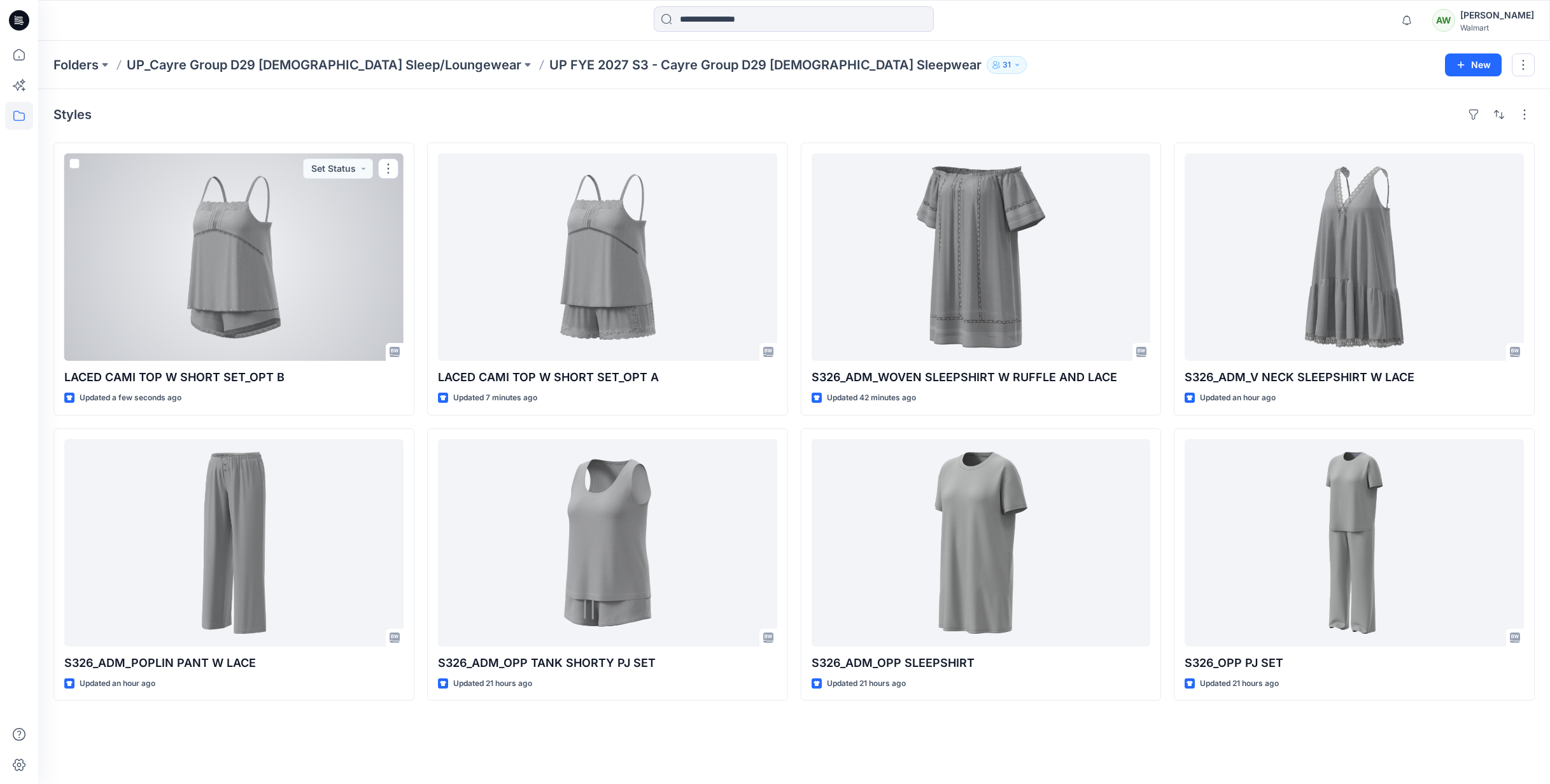
click at [349, 253] on div at bounding box center [234, 257] width 339 height 207
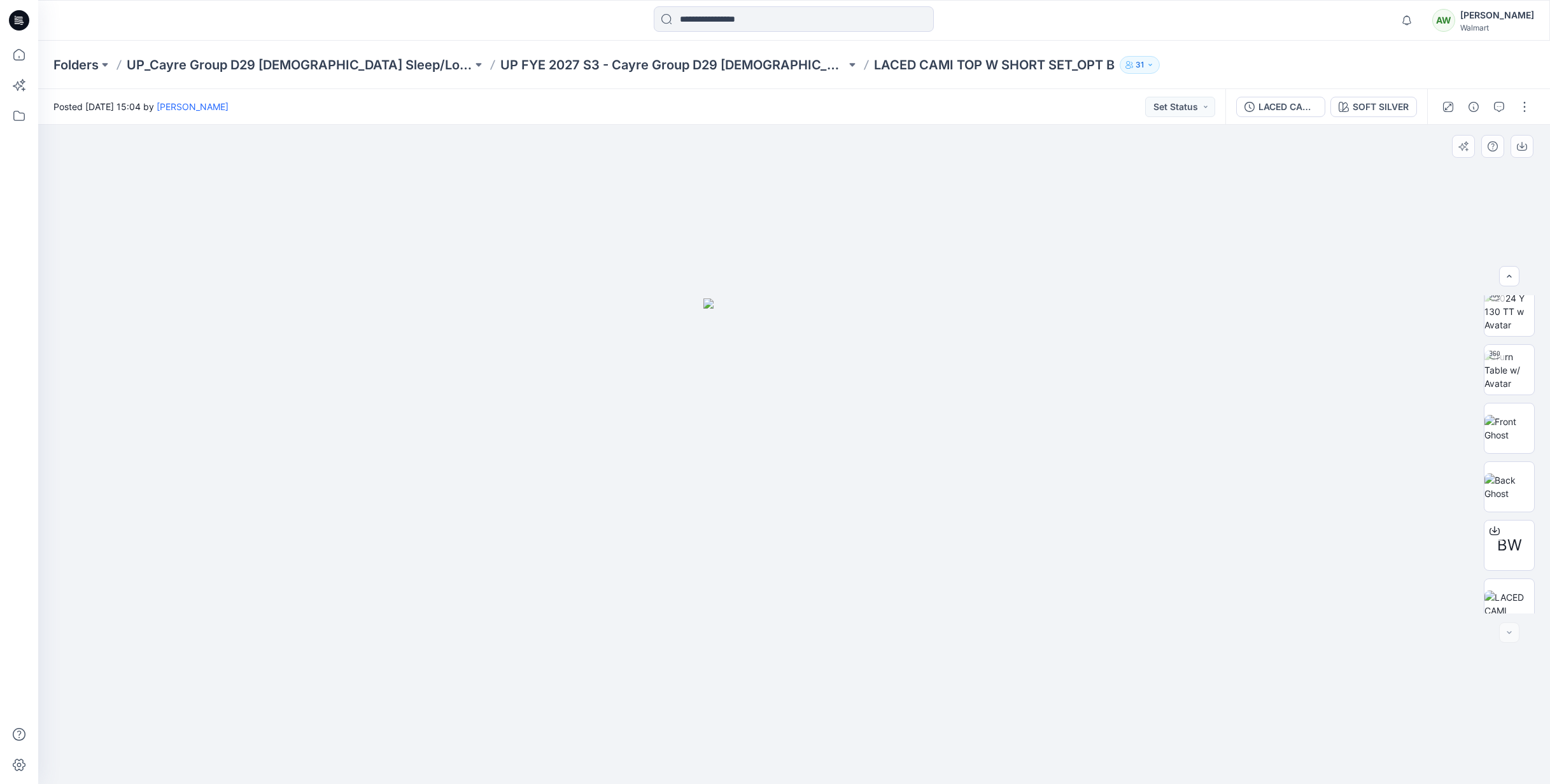
scroll to position [84, 0]
click at [1527, 107] on button "button" at bounding box center [1525, 107] width 20 height 20
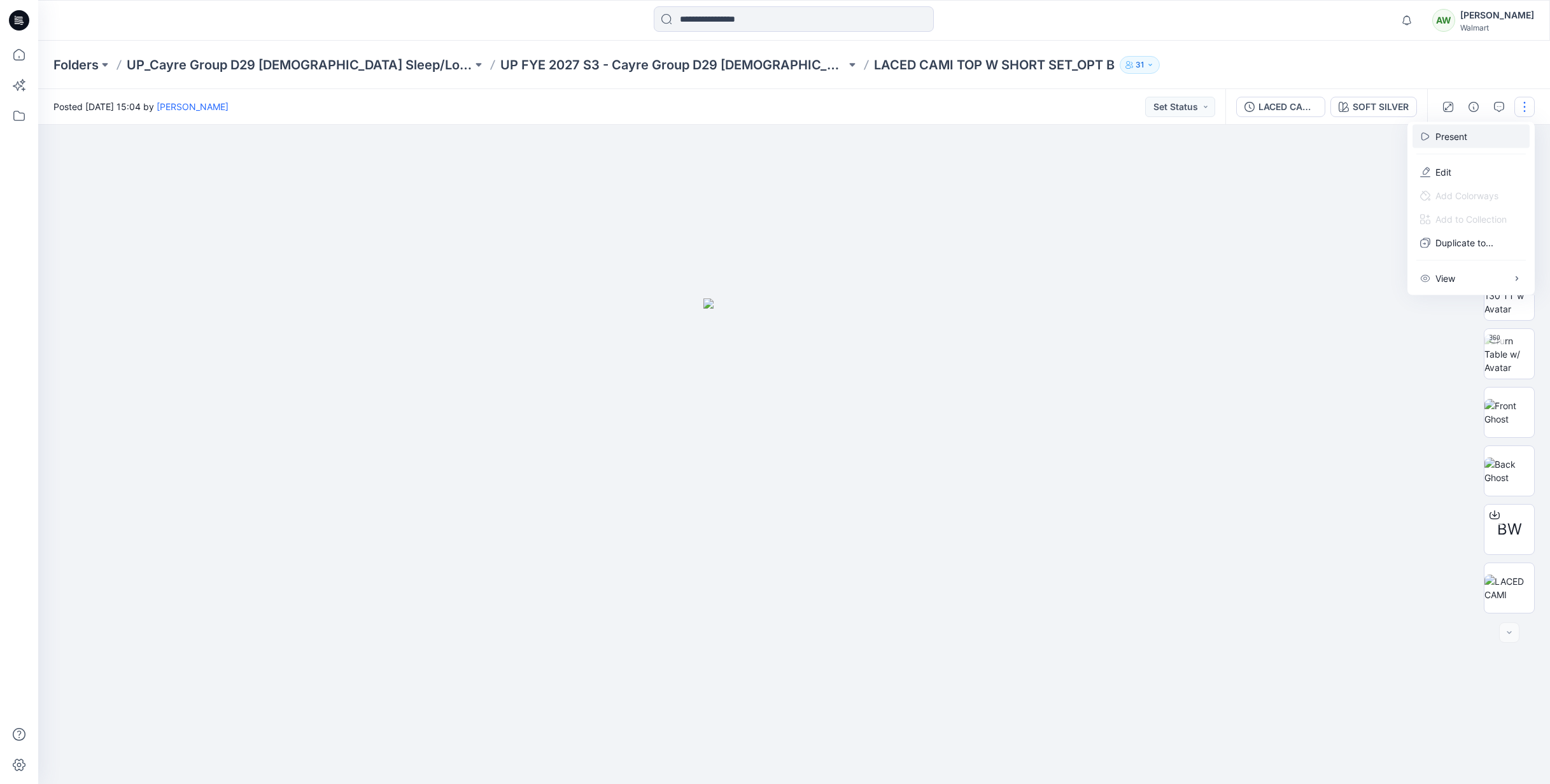
click at [1455, 137] on p "Present" at bounding box center [1451, 136] width 32 height 14
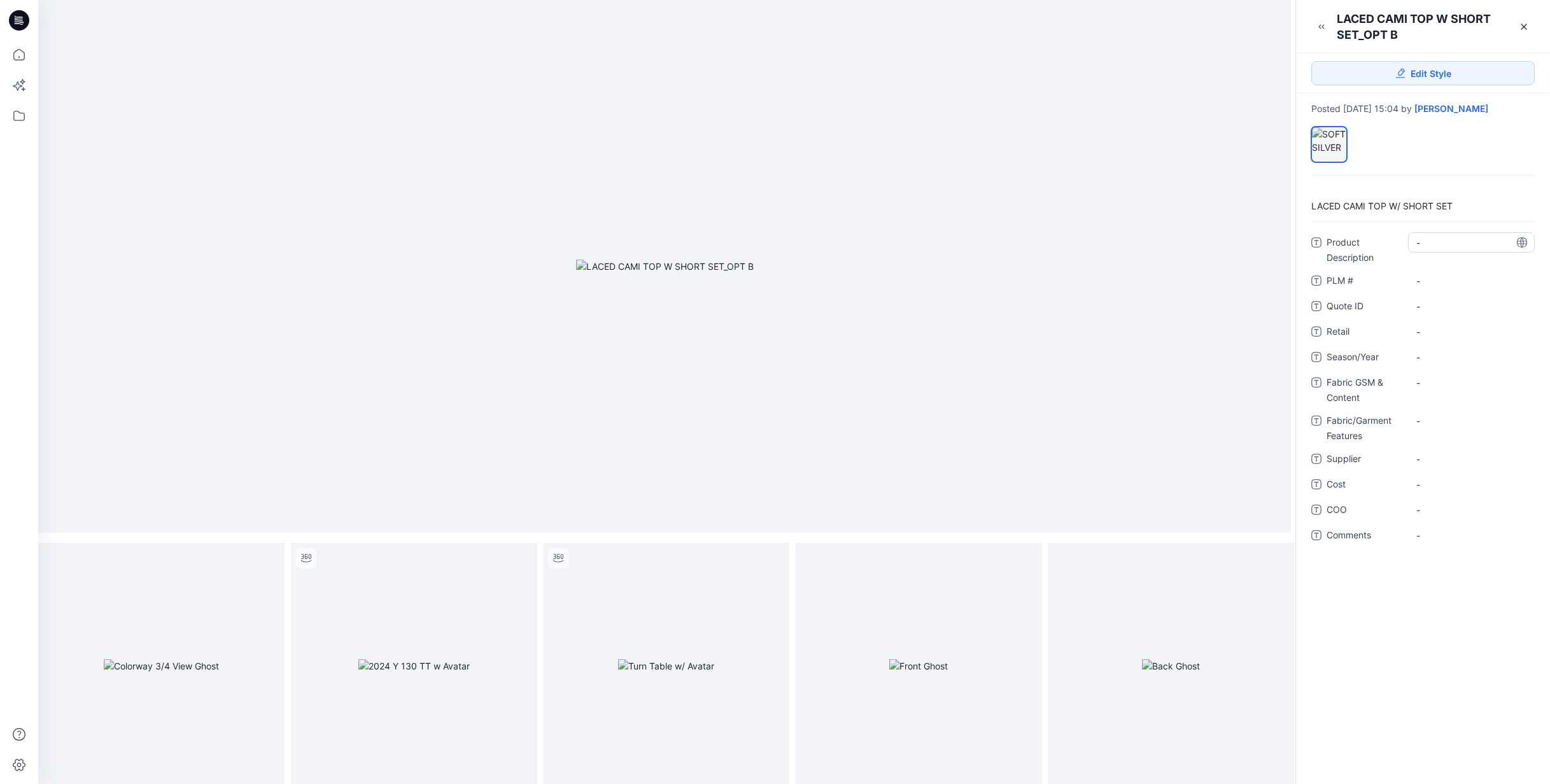
click at [1458, 245] on Description "-" at bounding box center [1471, 243] width 110 height 14
type textarea "**********"
click at [1445, 463] on span "-" at bounding box center [1471, 459] width 110 height 14
type textarea "**********"
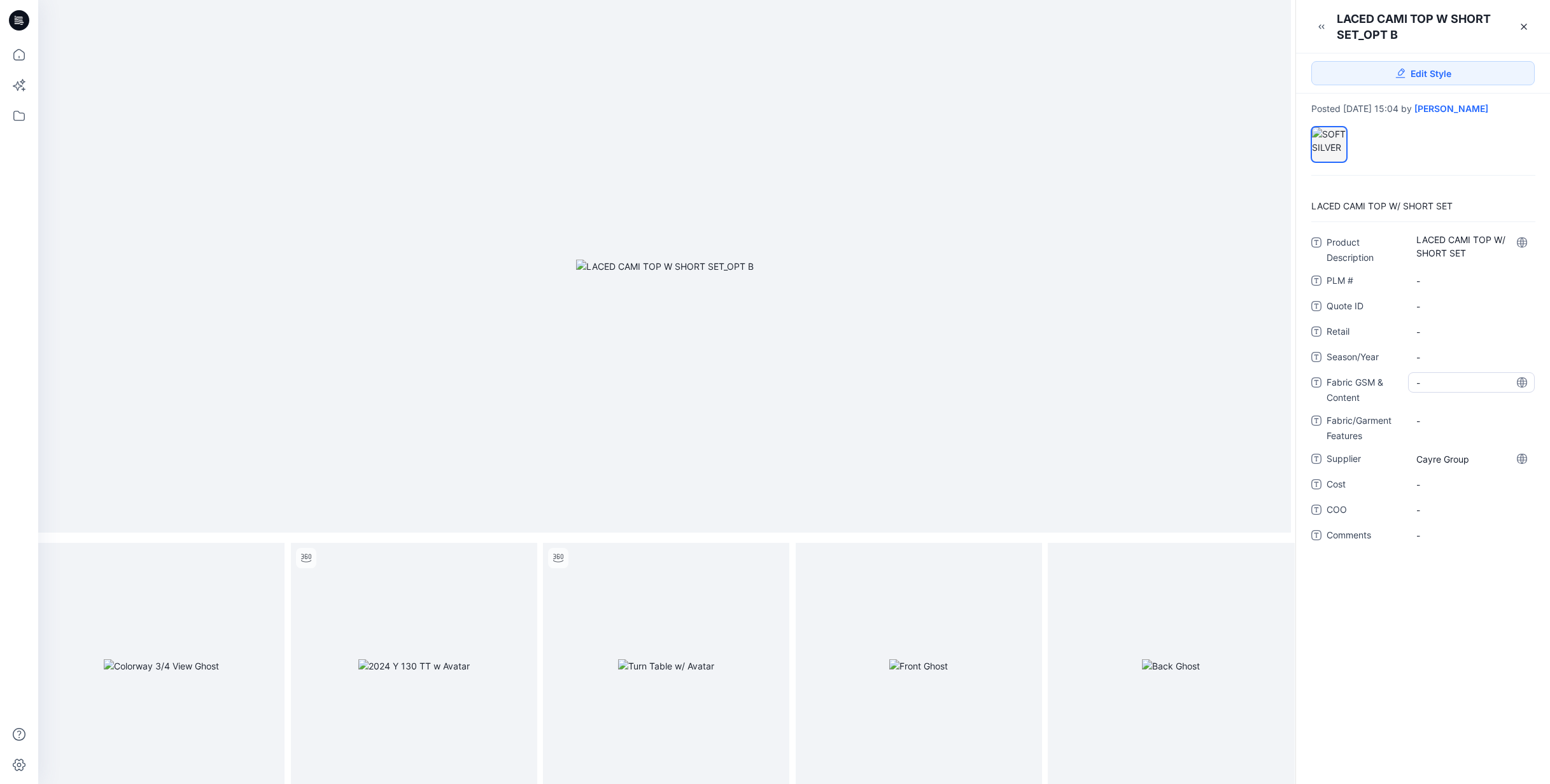
click at [1445, 382] on Content "-" at bounding box center [1471, 383] width 110 height 14
type textarea "**********"
click at [1445, 427] on Features "-" at bounding box center [1471, 430] width 110 height 14
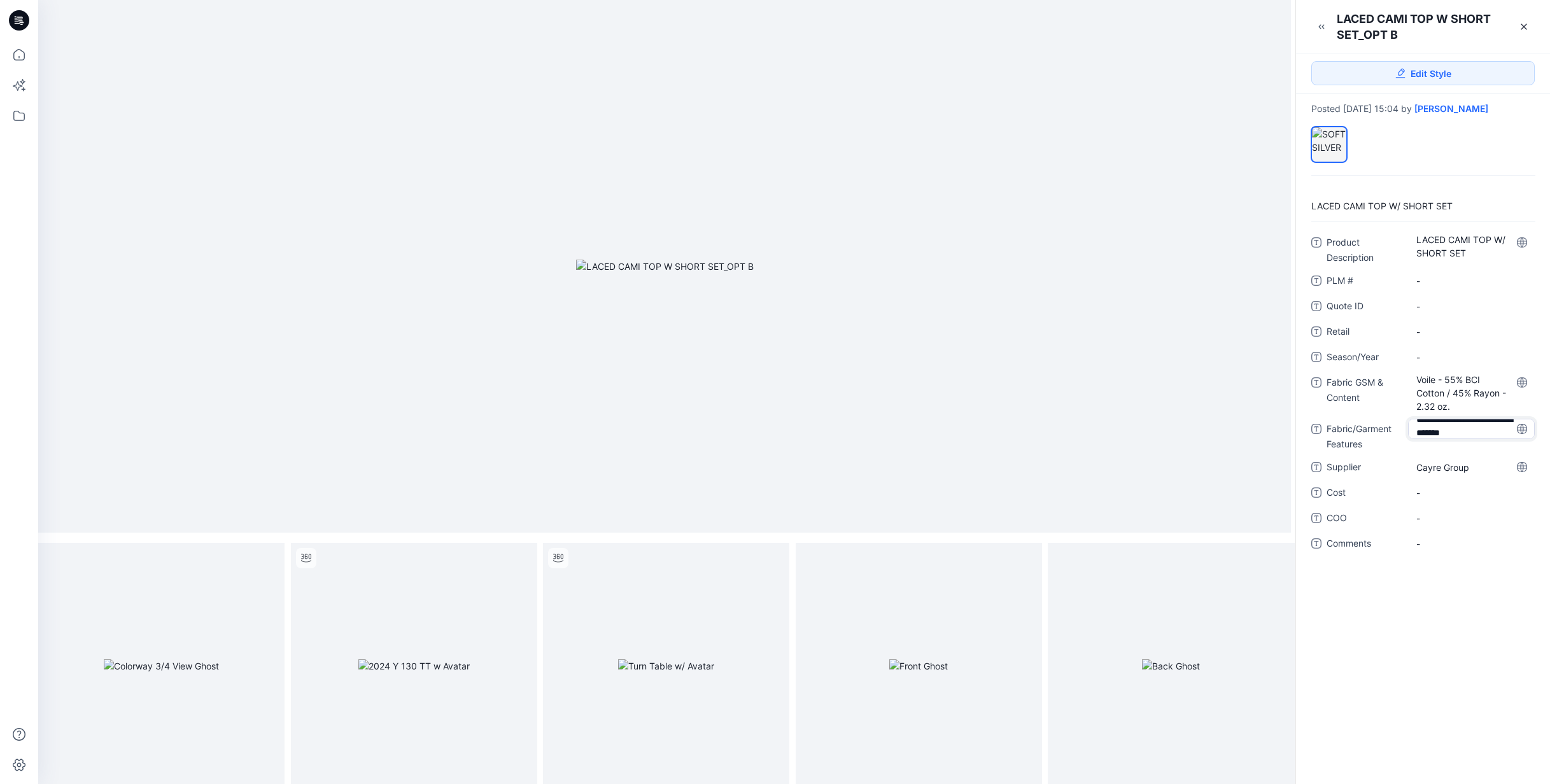
drag, startPoint x: 1488, startPoint y: 431, endPoint x: 1489, endPoint y: 423, distance: 8.1
click at [1484, 432] on textarea "**********" at bounding box center [1471, 429] width 126 height 20
type textarea "**********"
click at [1458, 354] on span "-" at bounding box center [1471, 357] width 110 height 14
type textarea "*********"
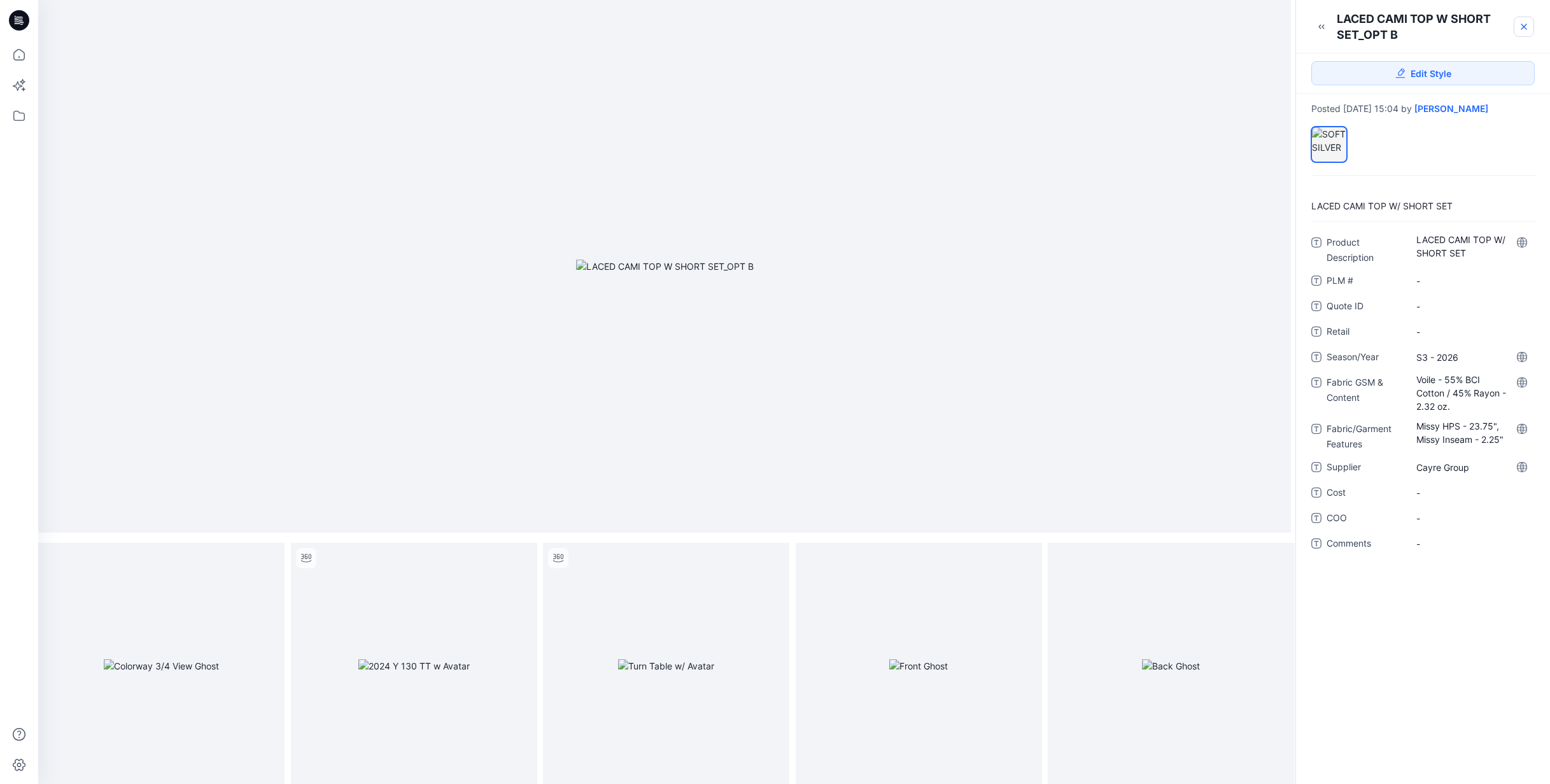
click at [1524, 25] on icon at bounding box center [1524, 27] width 10 height 10
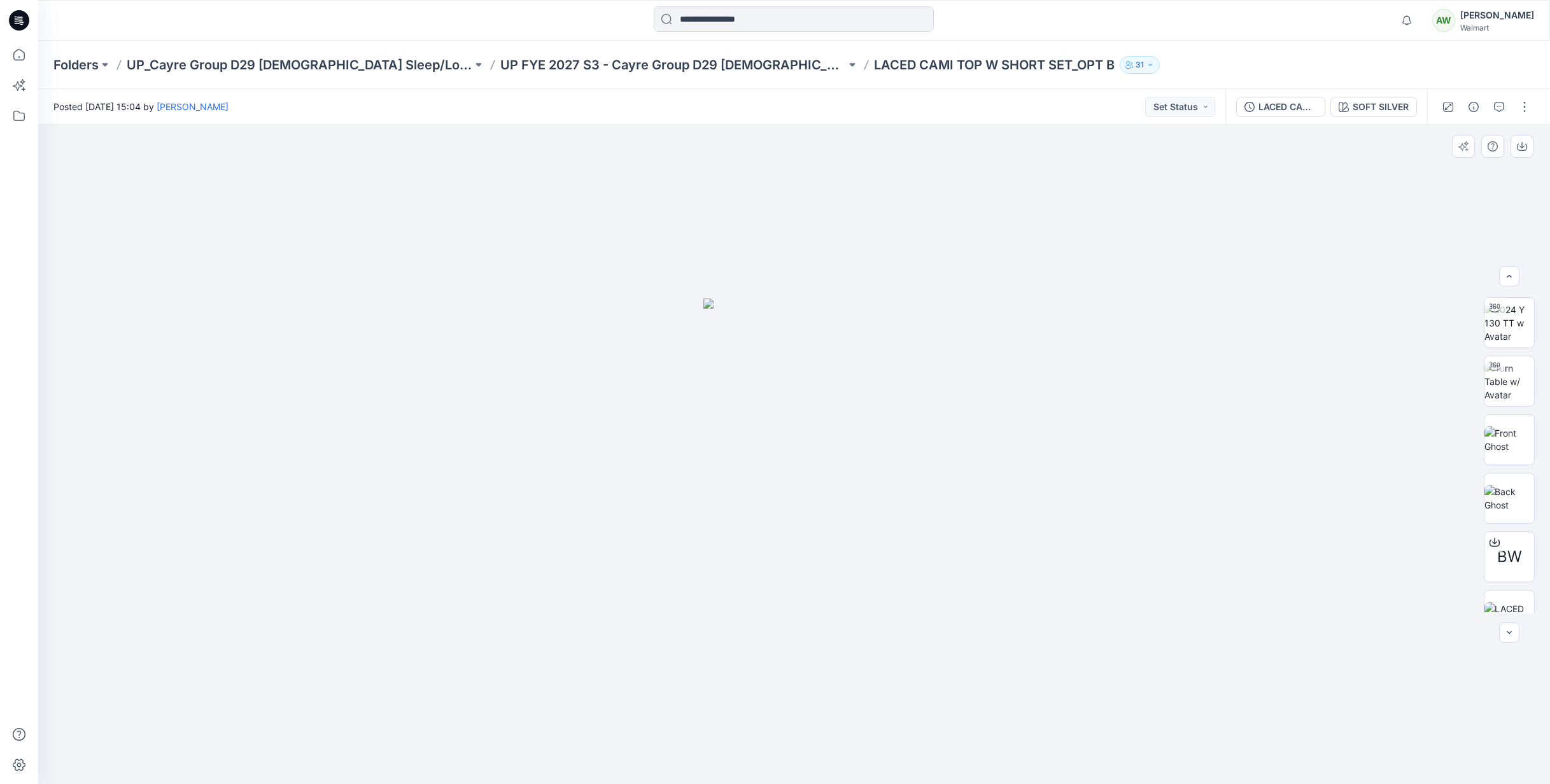
scroll to position [84, 0]
click at [1512, 631] on div at bounding box center [1510, 632] width 20 height 20
drag, startPoint x: 1512, startPoint y: 627, endPoint x: 1517, endPoint y: 618, distance: 10.3
click at [1512, 627] on div at bounding box center [1510, 632] width 20 height 20
click at [1526, 105] on button "button" at bounding box center [1525, 107] width 20 height 20
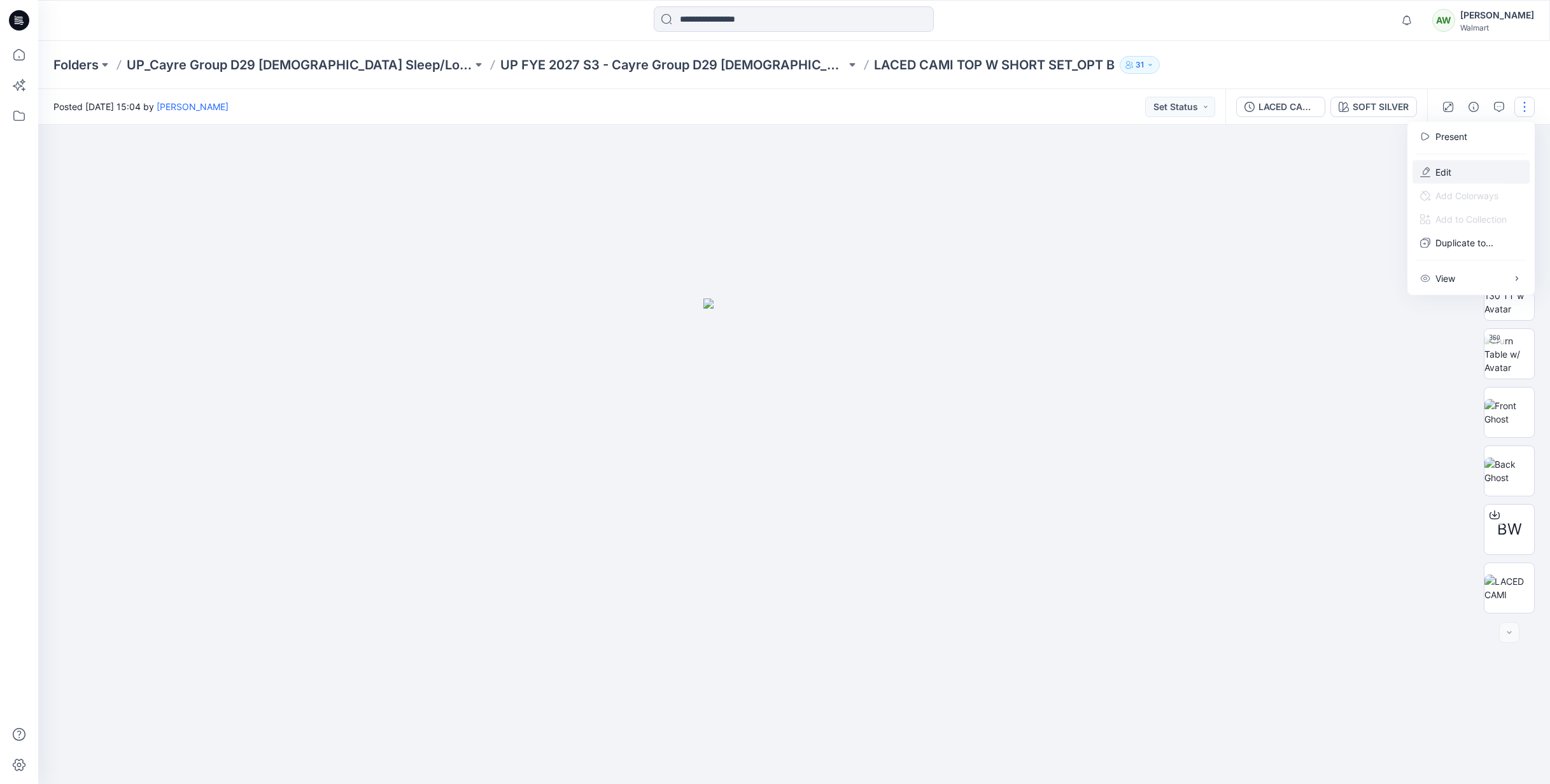
click at [1442, 170] on p "Edit" at bounding box center [1443, 172] width 16 height 14
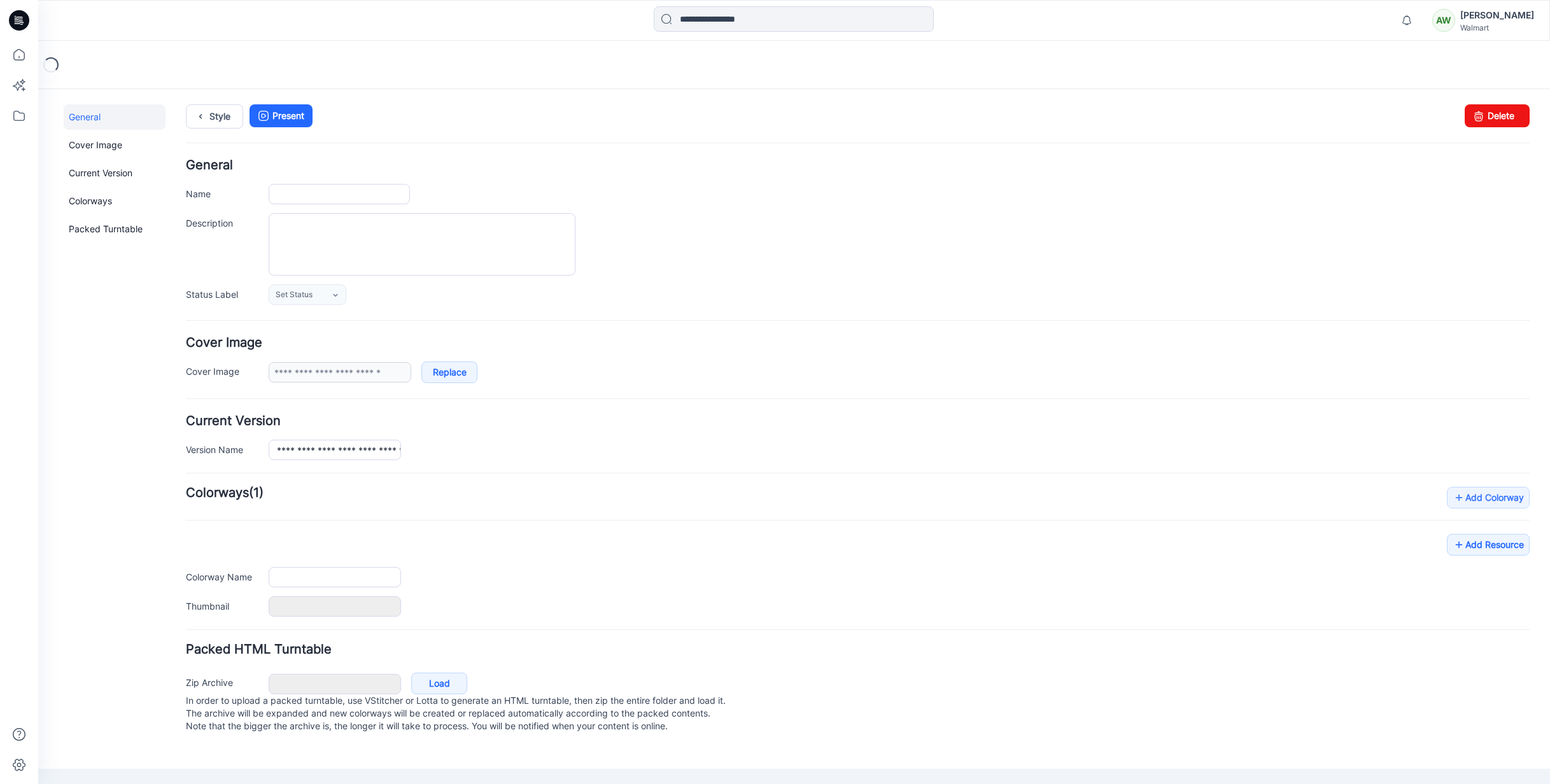
type input "**********"
type textarea "**********"
type input "**********"
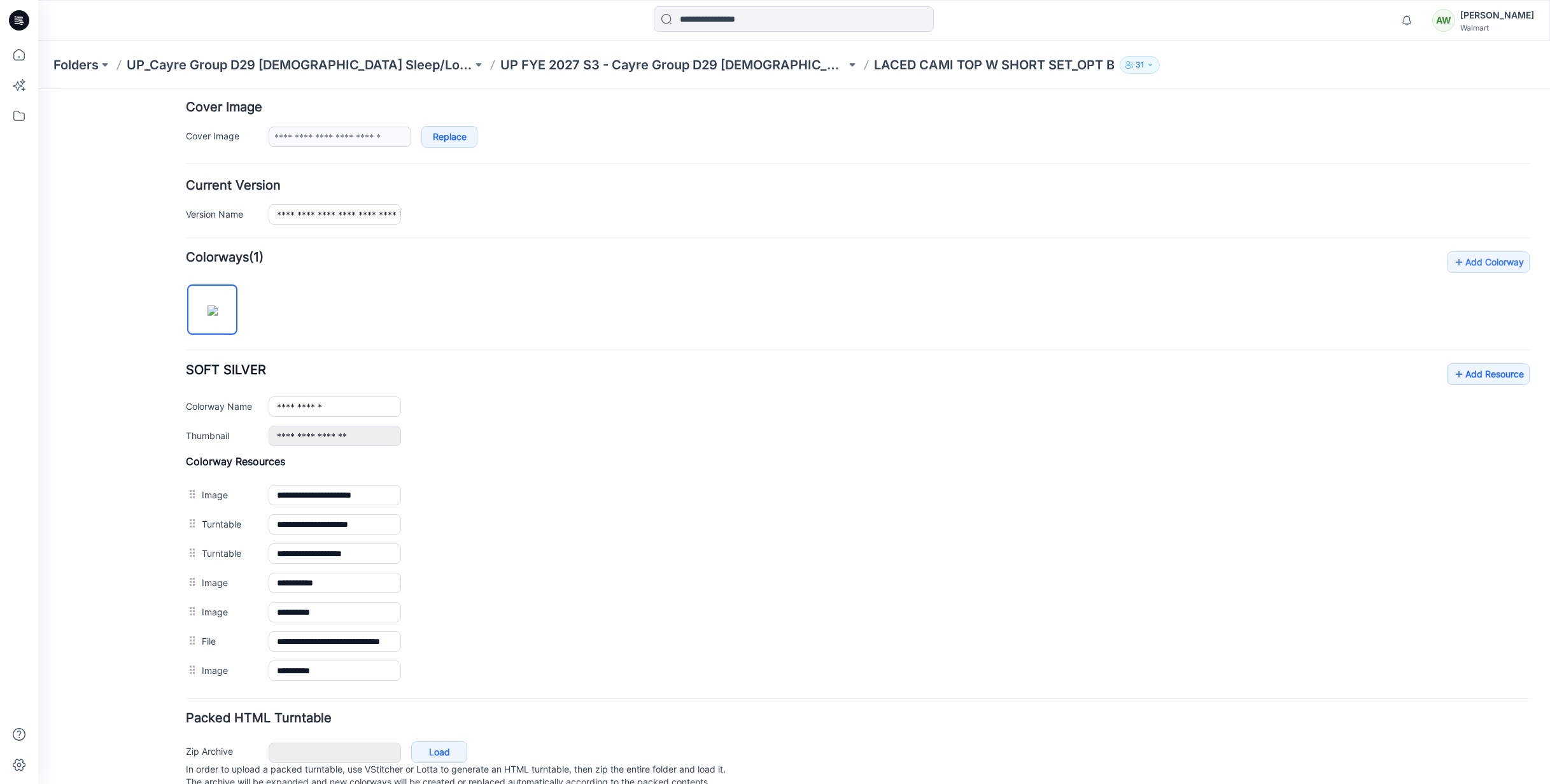
scroll to position [283, 0]
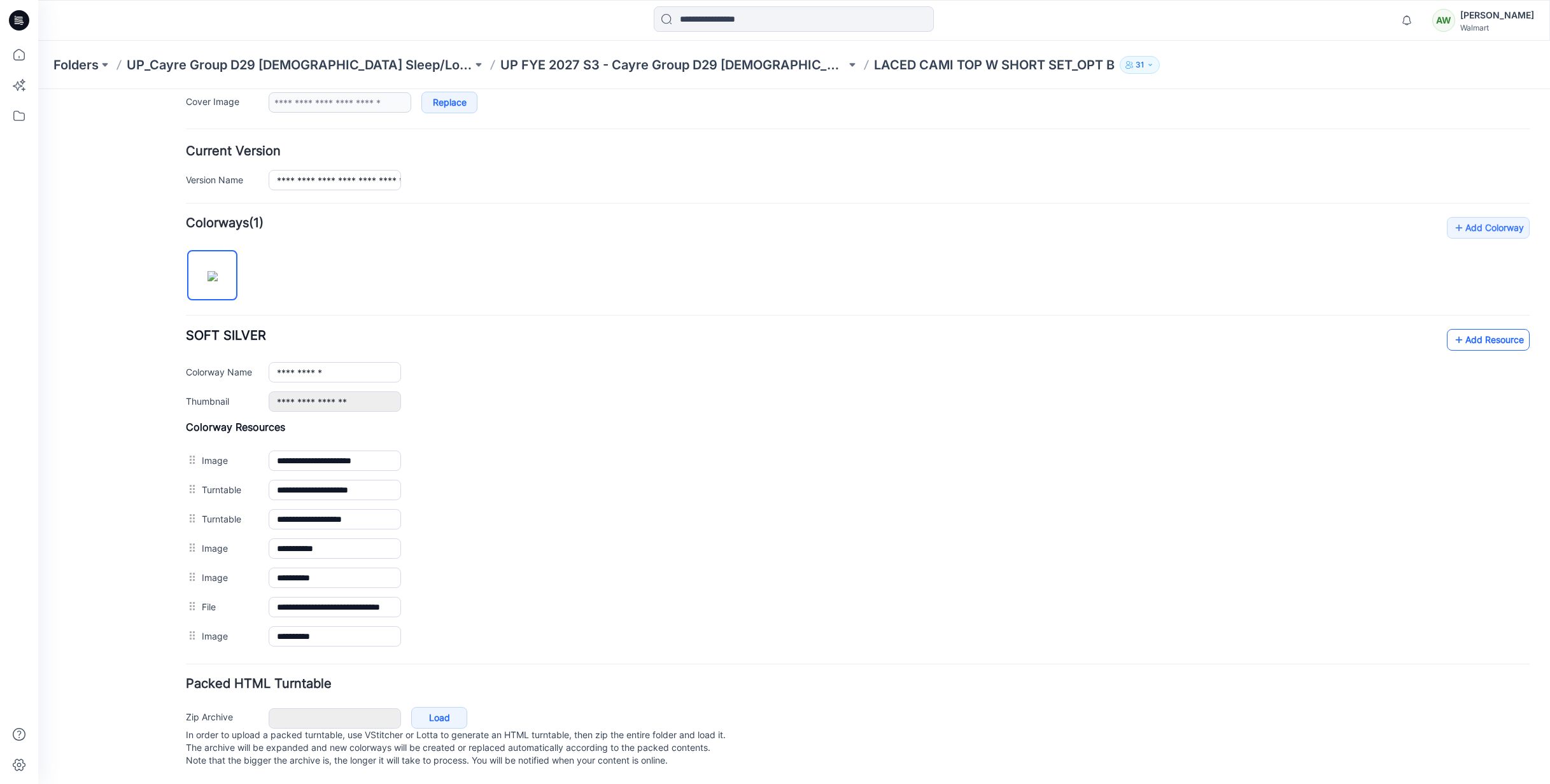
click at [1486, 329] on link "Add Resource" at bounding box center [1488, 340] width 83 height 22
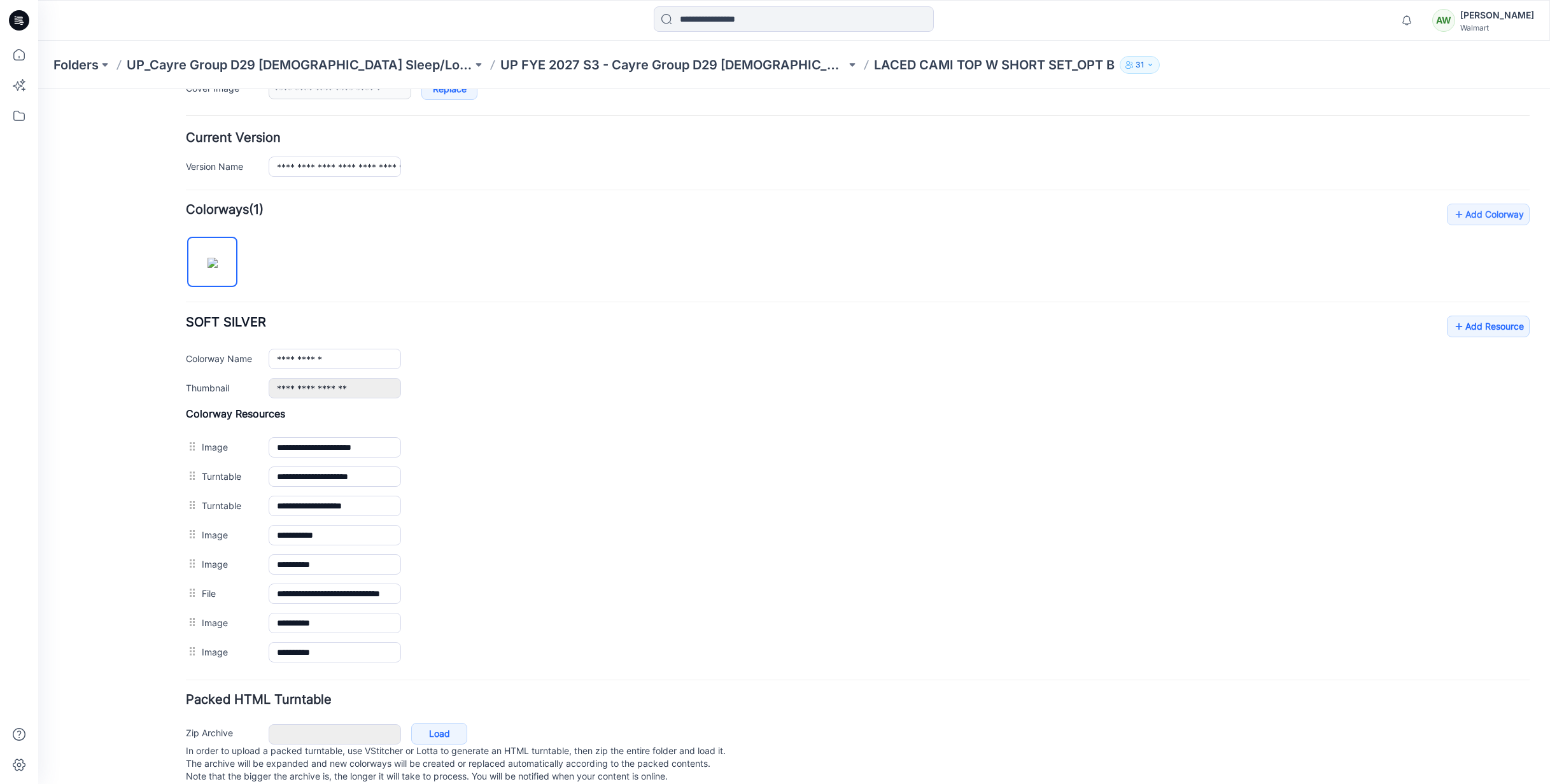
click at [688, 66] on p "UP FYE 2027 S3 - Cayre Group D29 [DEMOGRAPHIC_DATA] Sleepwear" at bounding box center [673, 65] width 346 height 18
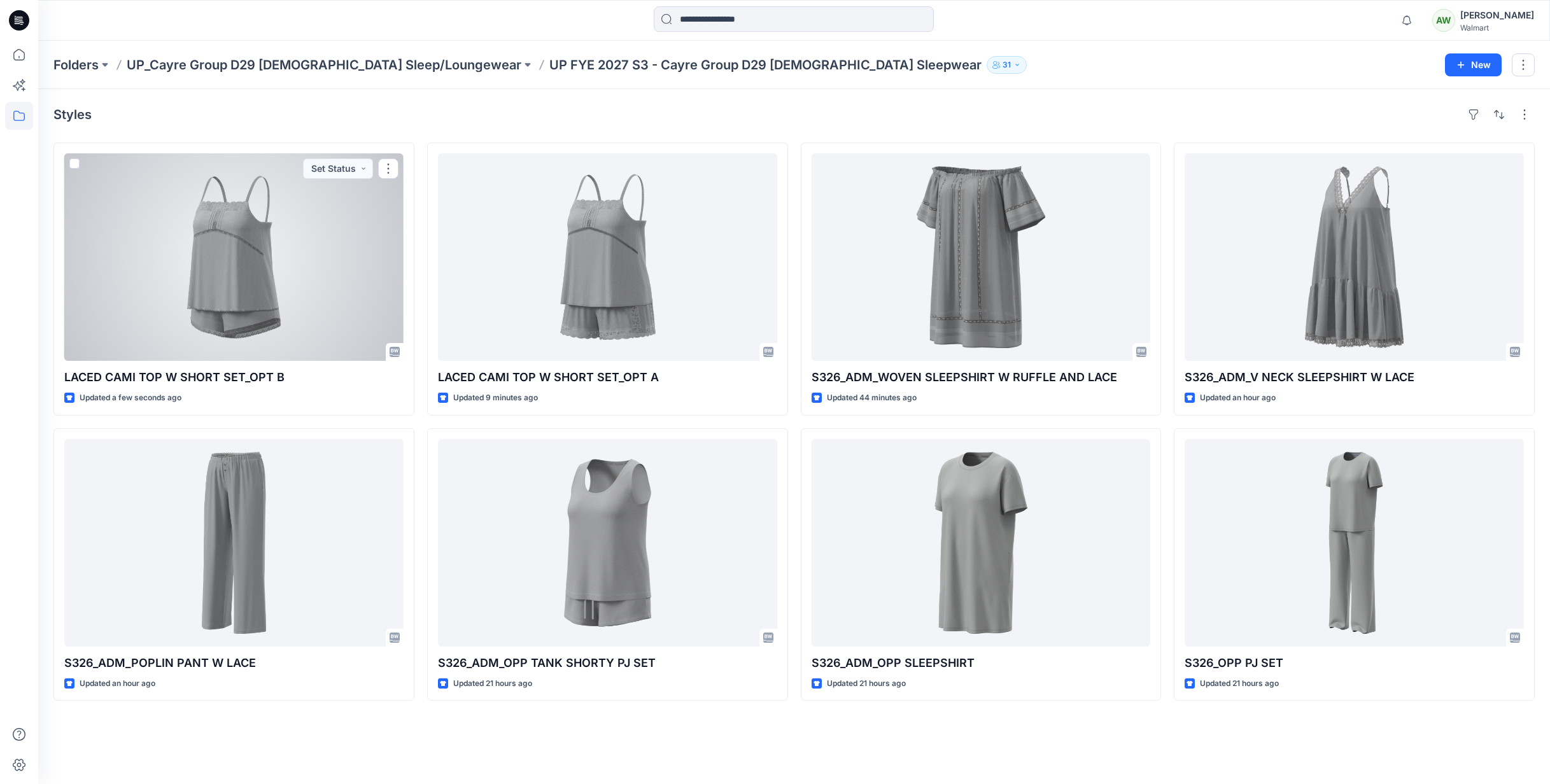
click at [343, 274] on div at bounding box center [234, 257] width 339 height 207
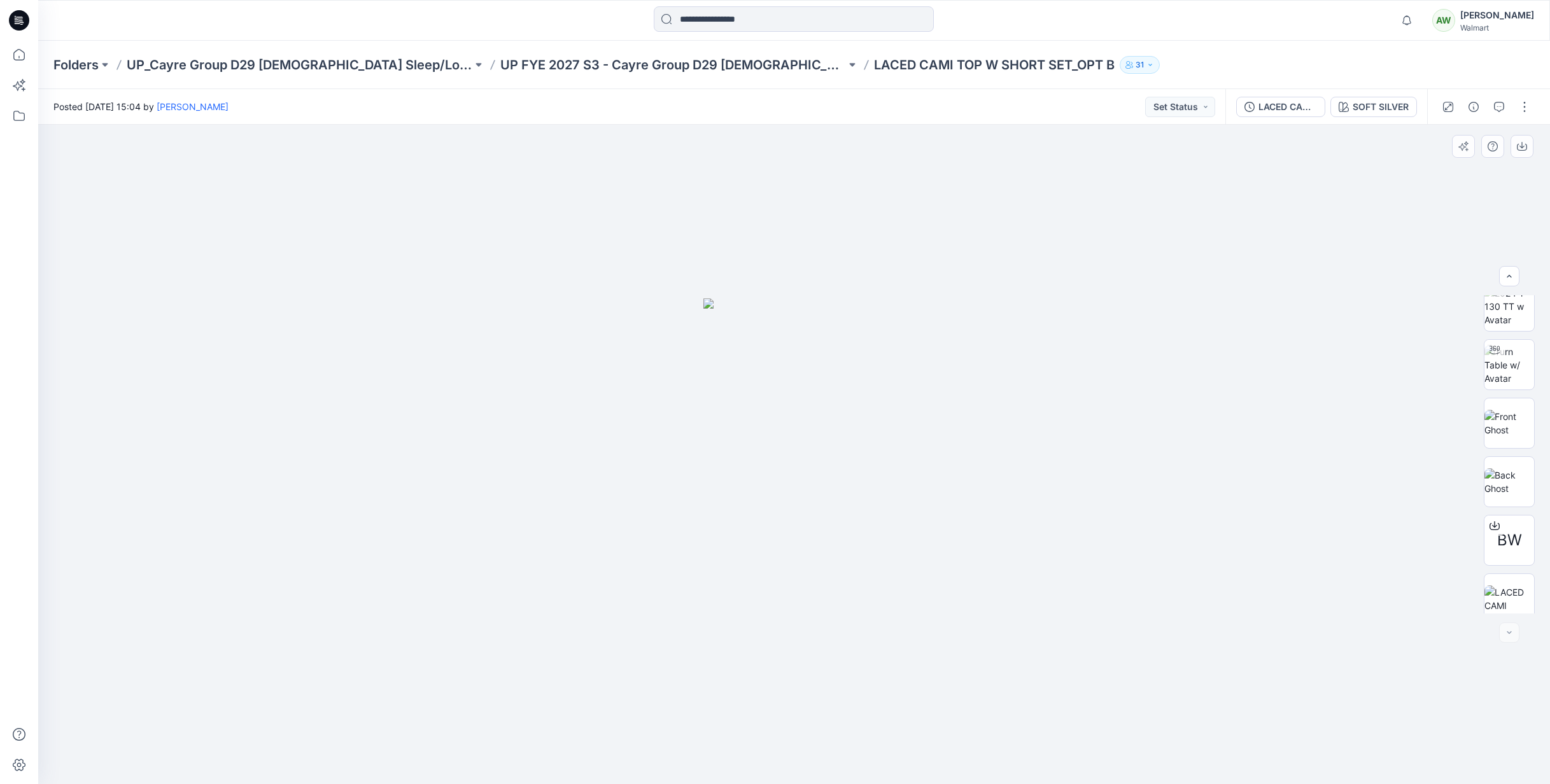
scroll to position [143, 0]
drag, startPoint x: 1538, startPoint y: 415, endPoint x: 1535, endPoint y: 407, distance: 8.5
click at [1533, 405] on div "BW" at bounding box center [1509, 454] width 82 height 318
click at [1527, 99] on button "button" at bounding box center [1525, 107] width 20 height 20
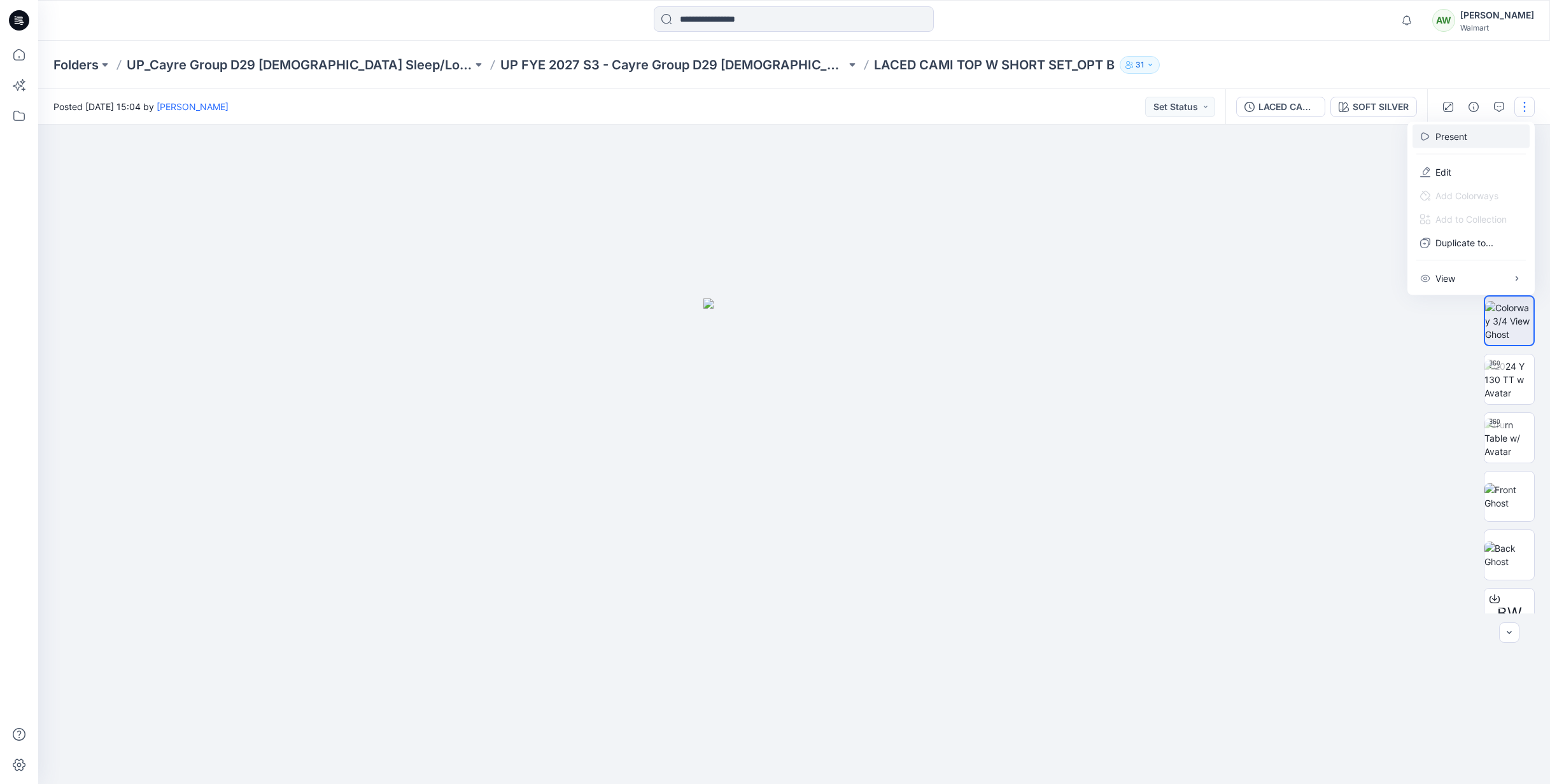
click at [1464, 136] on p "Present" at bounding box center [1451, 136] width 32 height 14
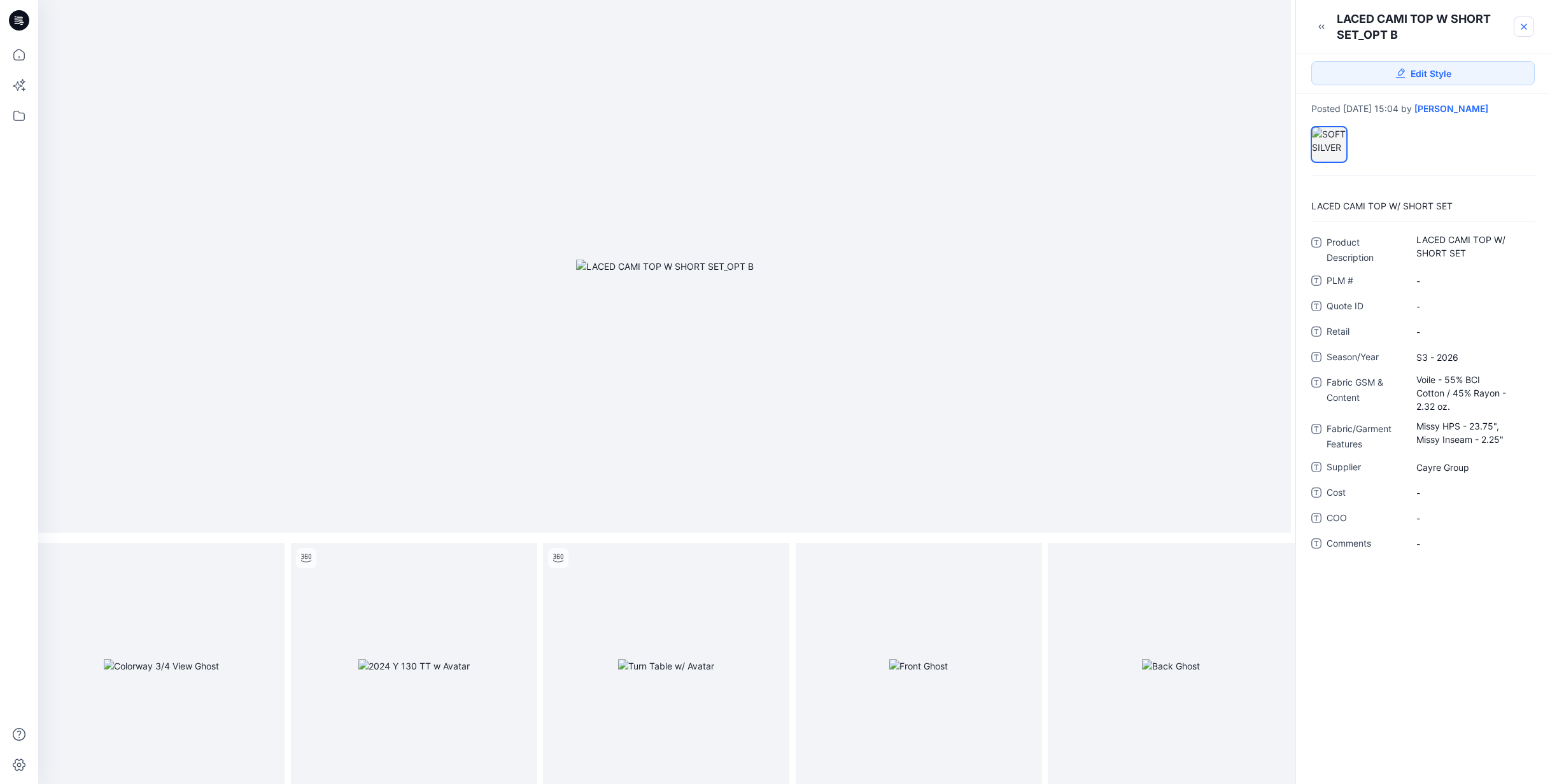
click at [1527, 25] on icon at bounding box center [1524, 27] width 10 height 10
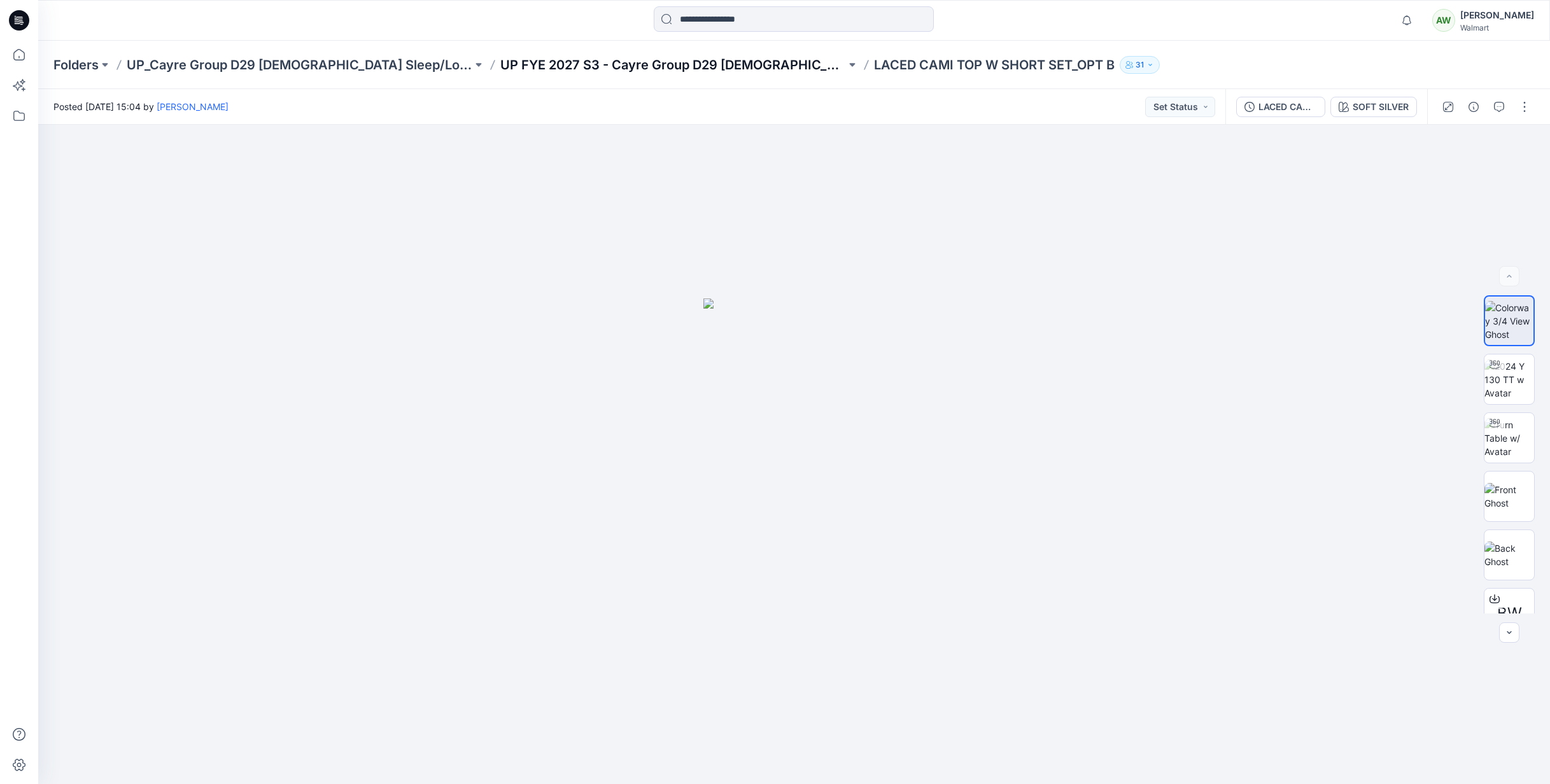
click at [664, 61] on p "UP FYE 2027 S3 - Cayre Group D29 [DEMOGRAPHIC_DATA] Sleepwear" at bounding box center [673, 65] width 346 height 18
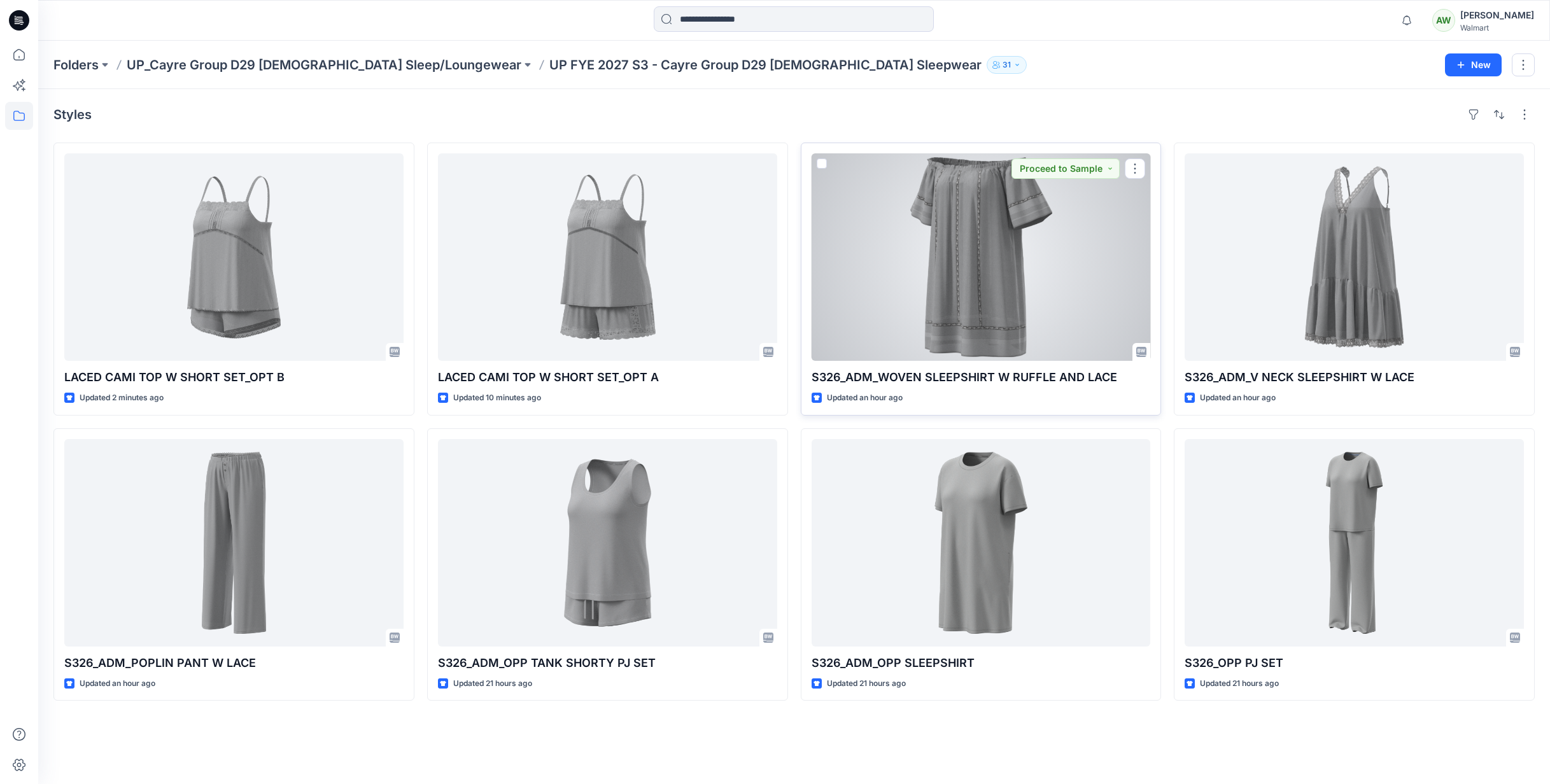
click at [1001, 256] on div at bounding box center [981, 257] width 339 height 207
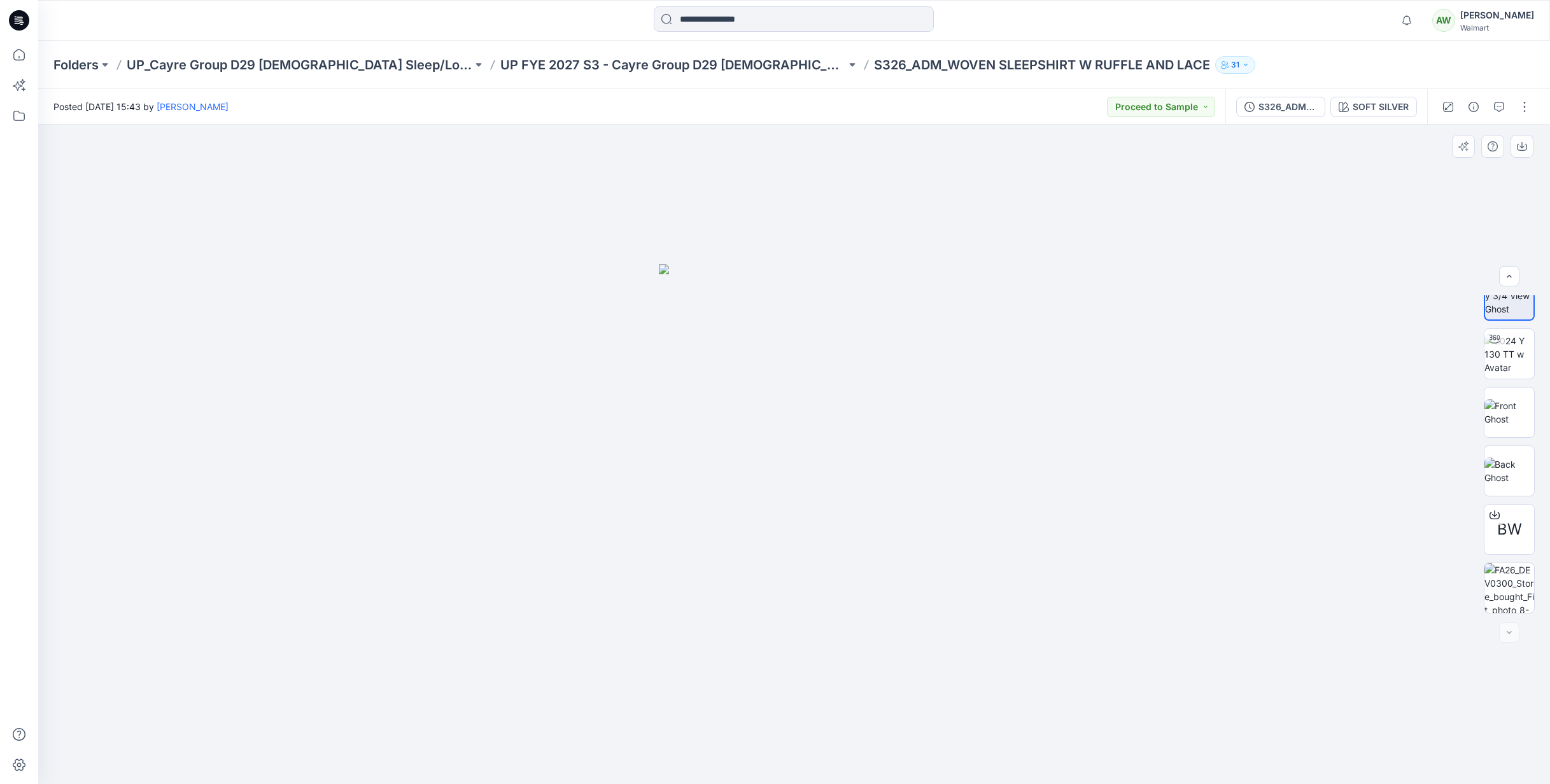
scroll to position [19, 0]
click at [741, 63] on p "UP FYE 2027 S3 - Cayre Group D29 [DEMOGRAPHIC_DATA] Sleepwear" at bounding box center [673, 65] width 346 height 18
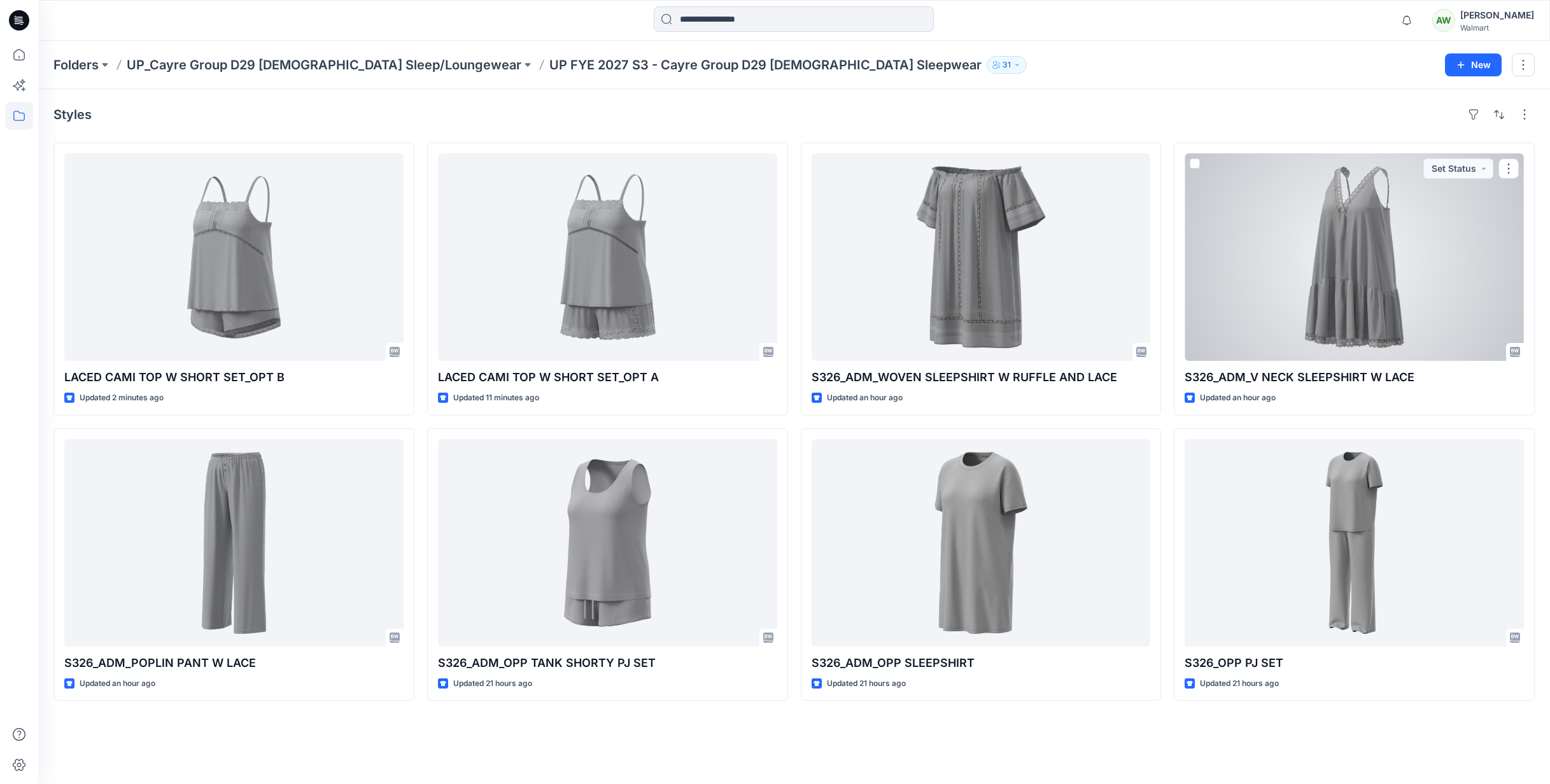
click at [1355, 272] on div at bounding box center [1354, 257] width 339 height 207
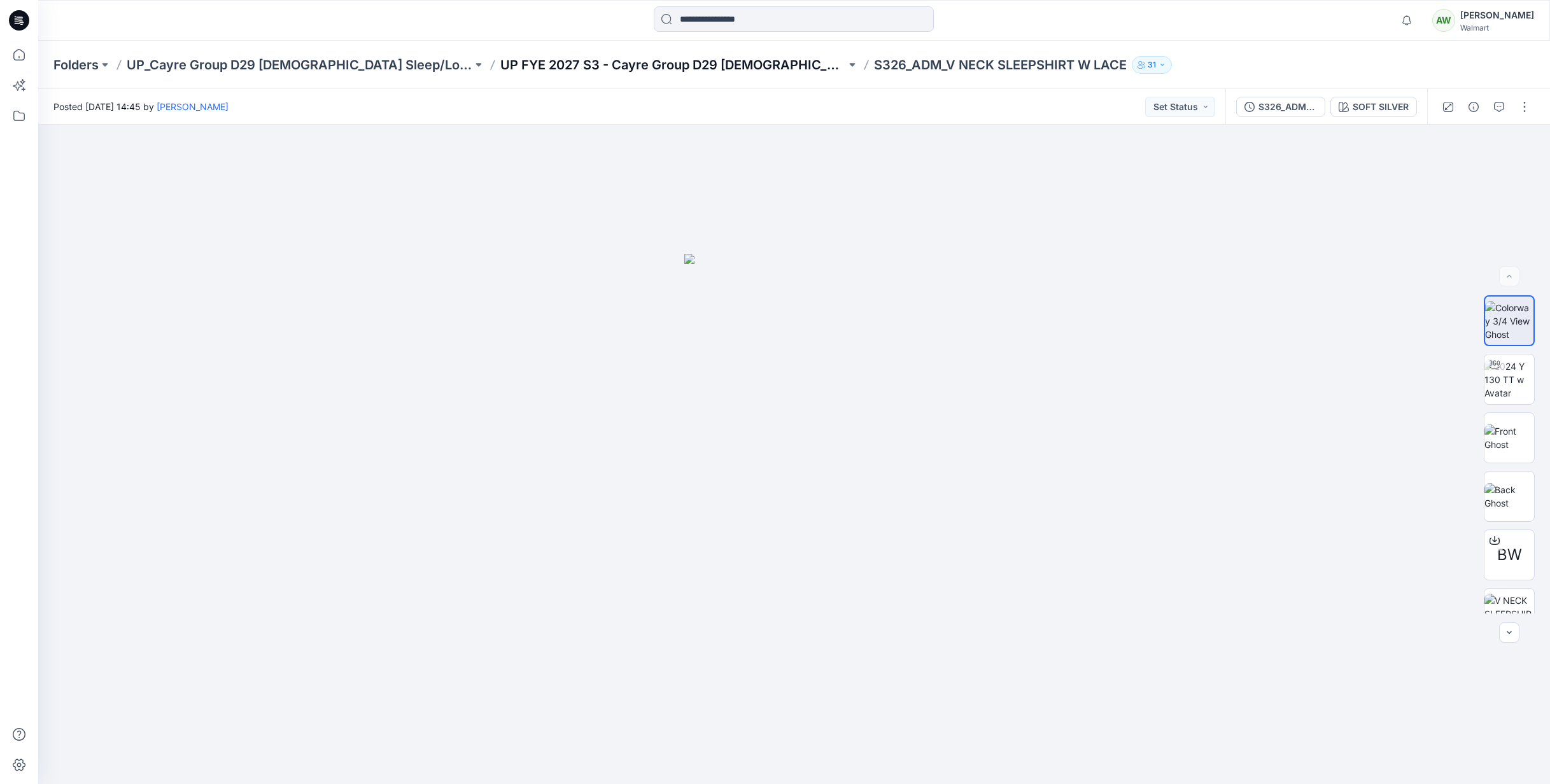
click at [752, 64] on p "UP FYE 2027 S3 - Cayre Group D29 [DEMOGRAPHIC_DATA] Sleepwear" at bounding box center [673, 65] width 346 height 18
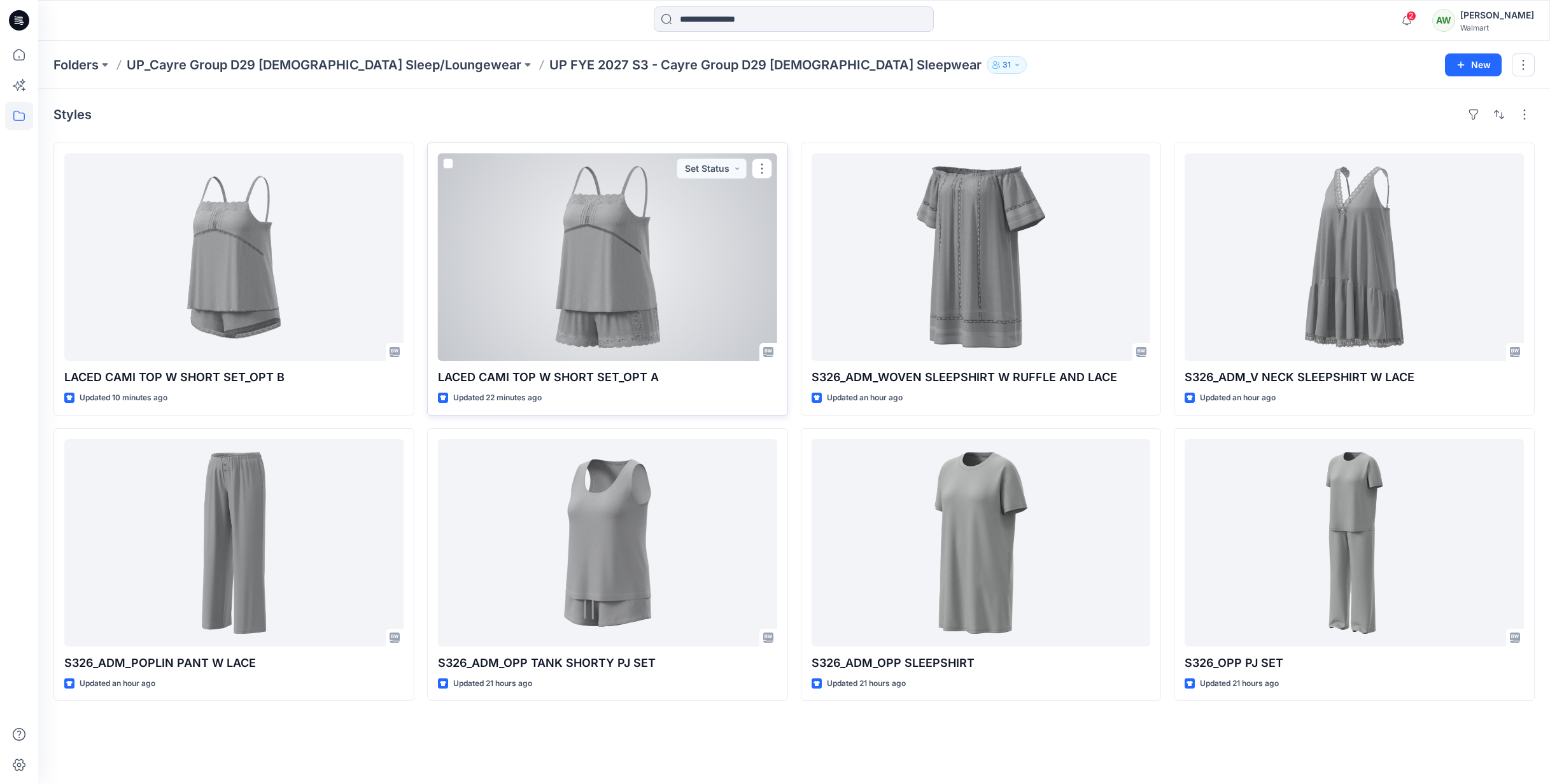
click at [606, 261] on div at bounding box center [608, 257] width 339 height 207
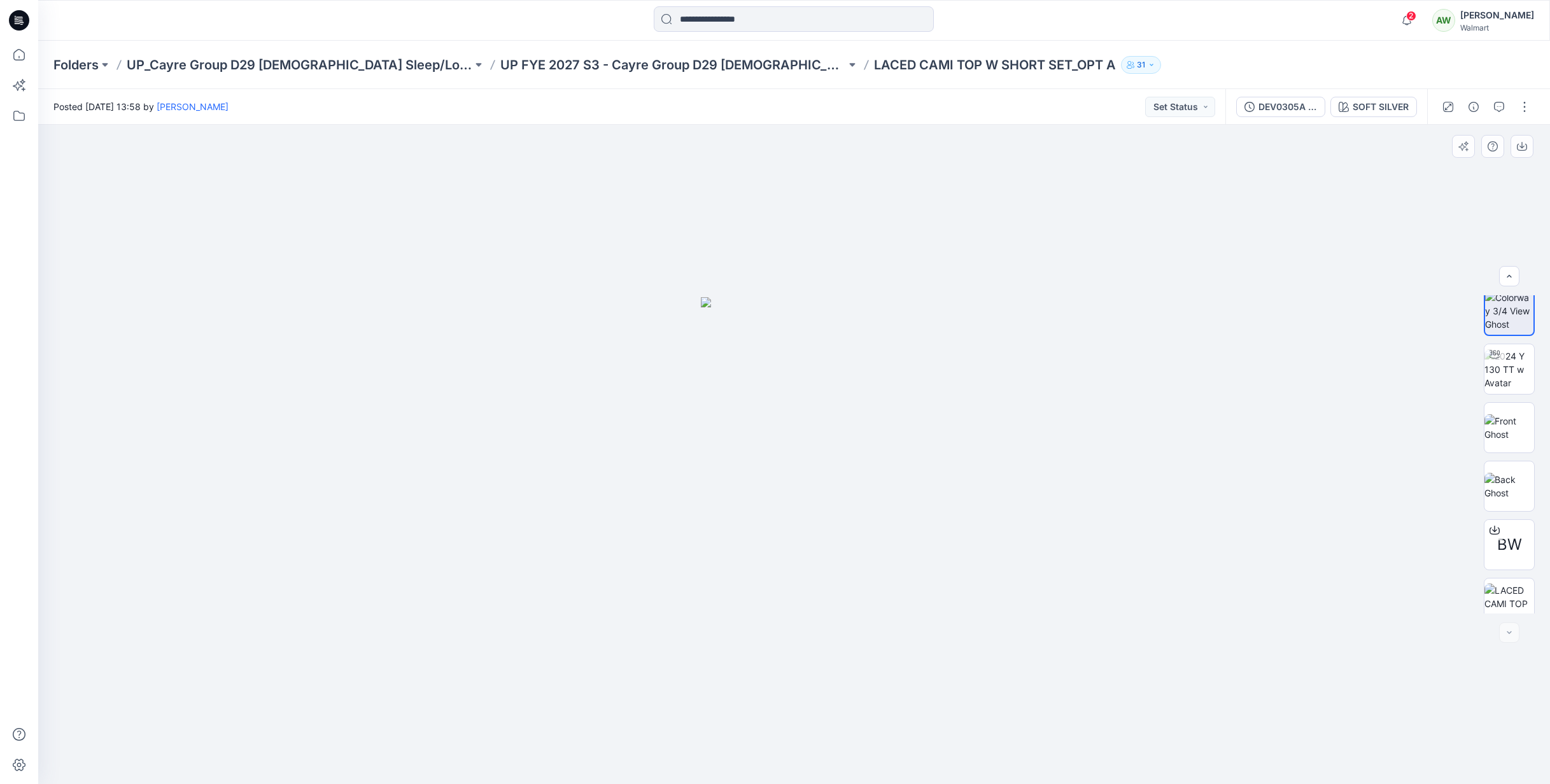
scroll to position [25, 0]
click at [1416, 14] on span "2" at bounding box center [1411, 16] width 10 height 10
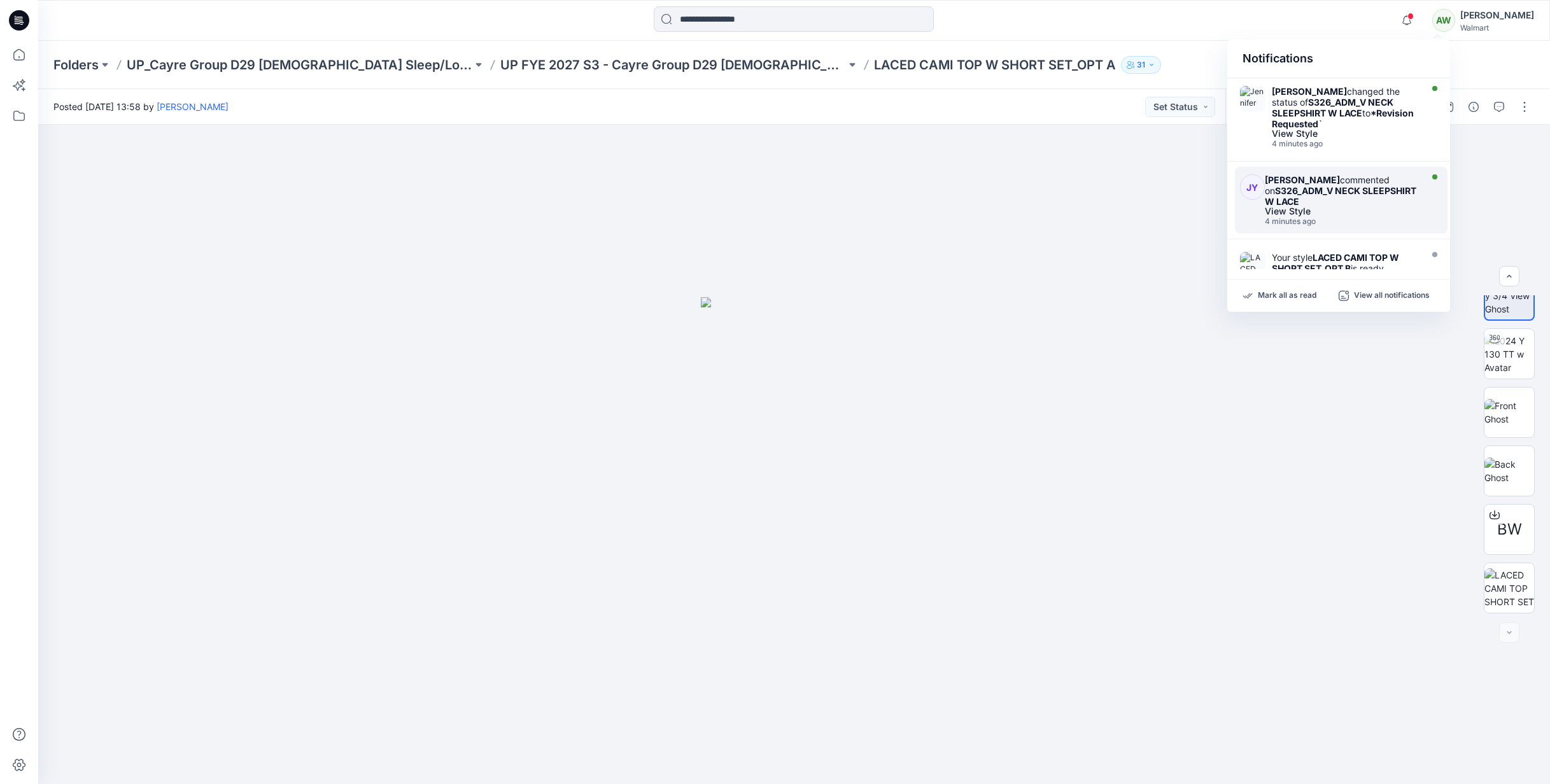
click at [1385, 214] on div "View Style" at bounding box center [1341, 212] width 153 height 9
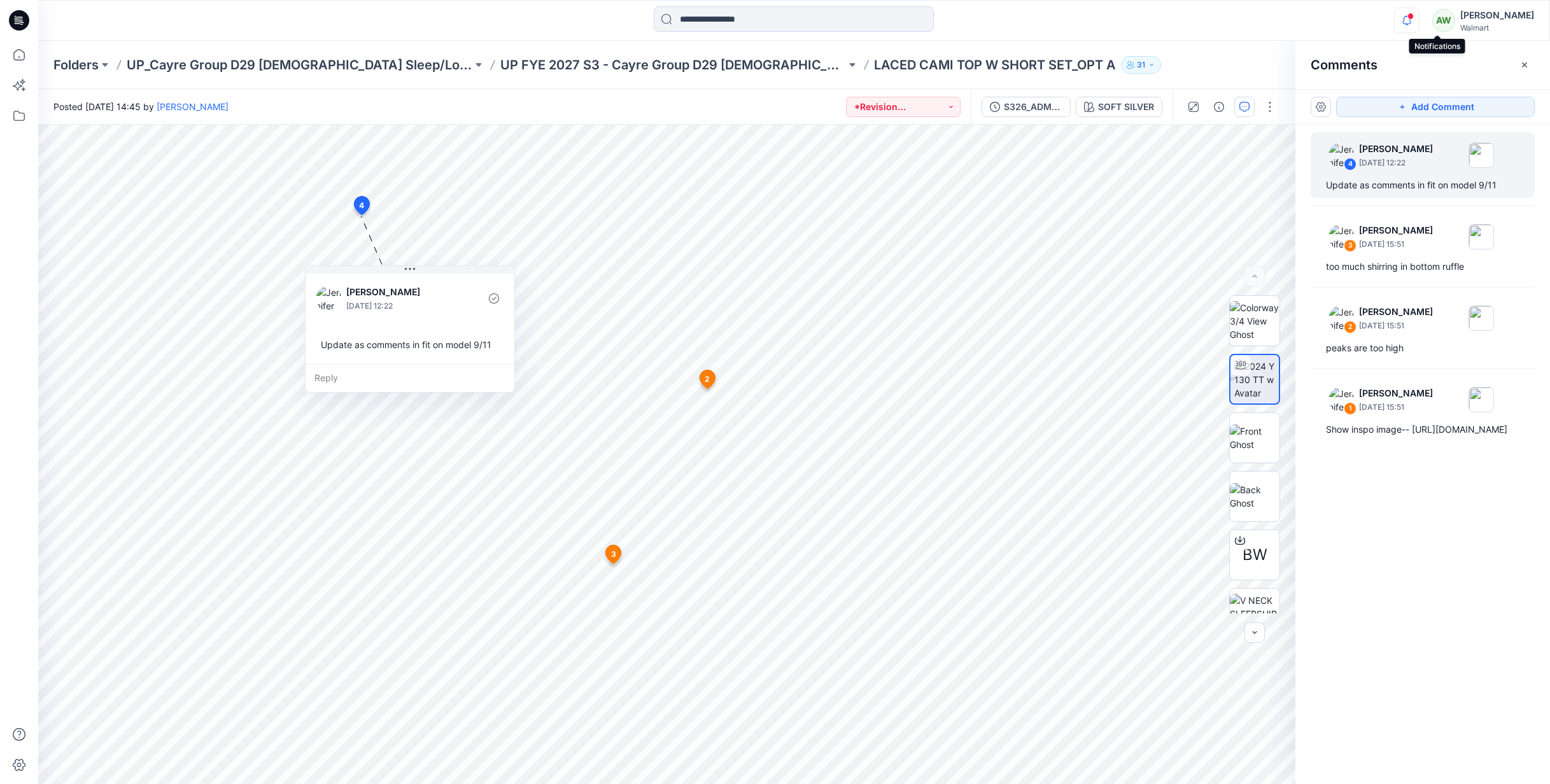
click at [1419, 17] on icon "button" at bounding box center [1407, 20] width 25 height 25
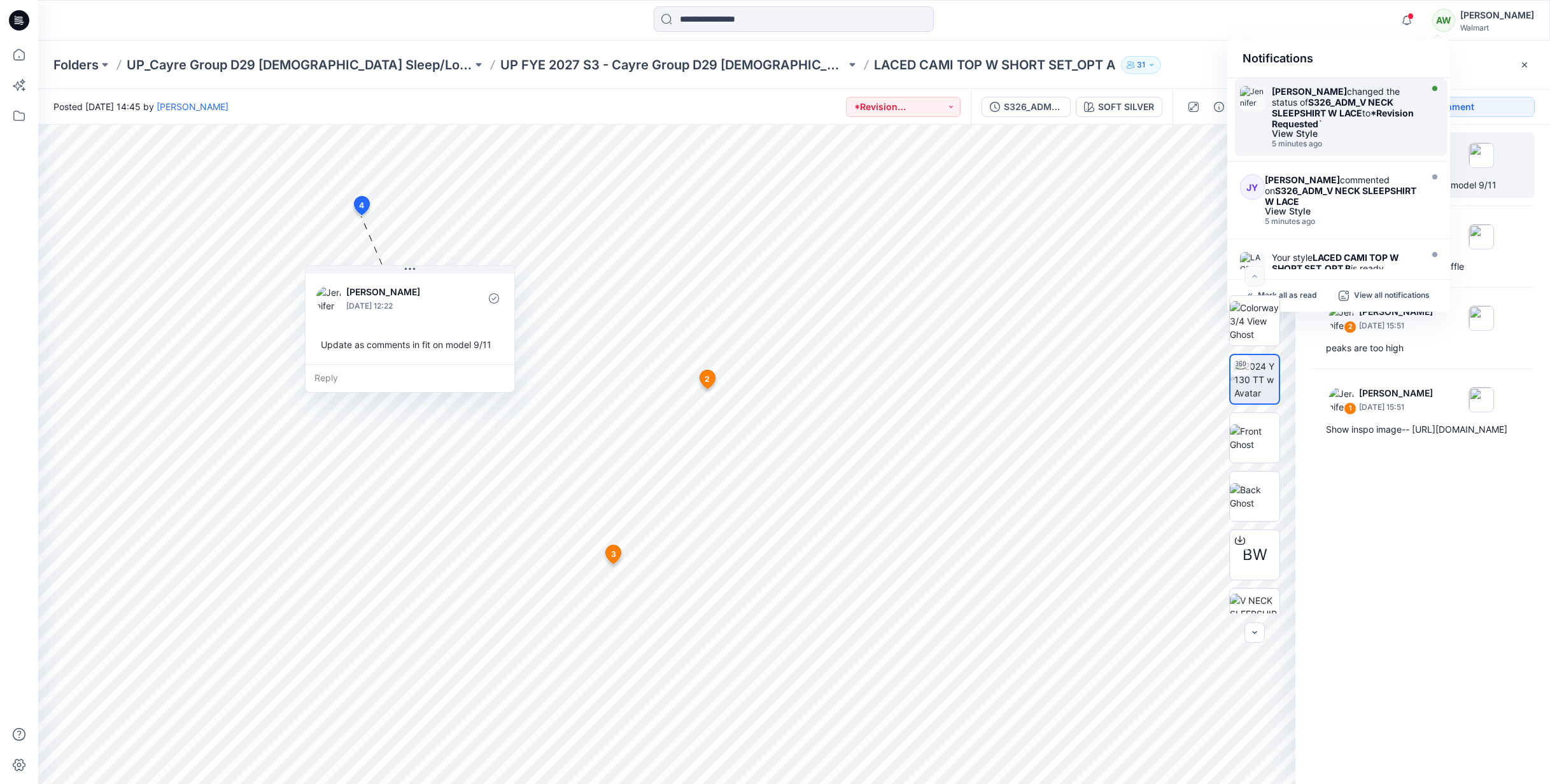
click at [1405, 132] on div "View Style" at bounding box center [1345, 134] width 147 height 9
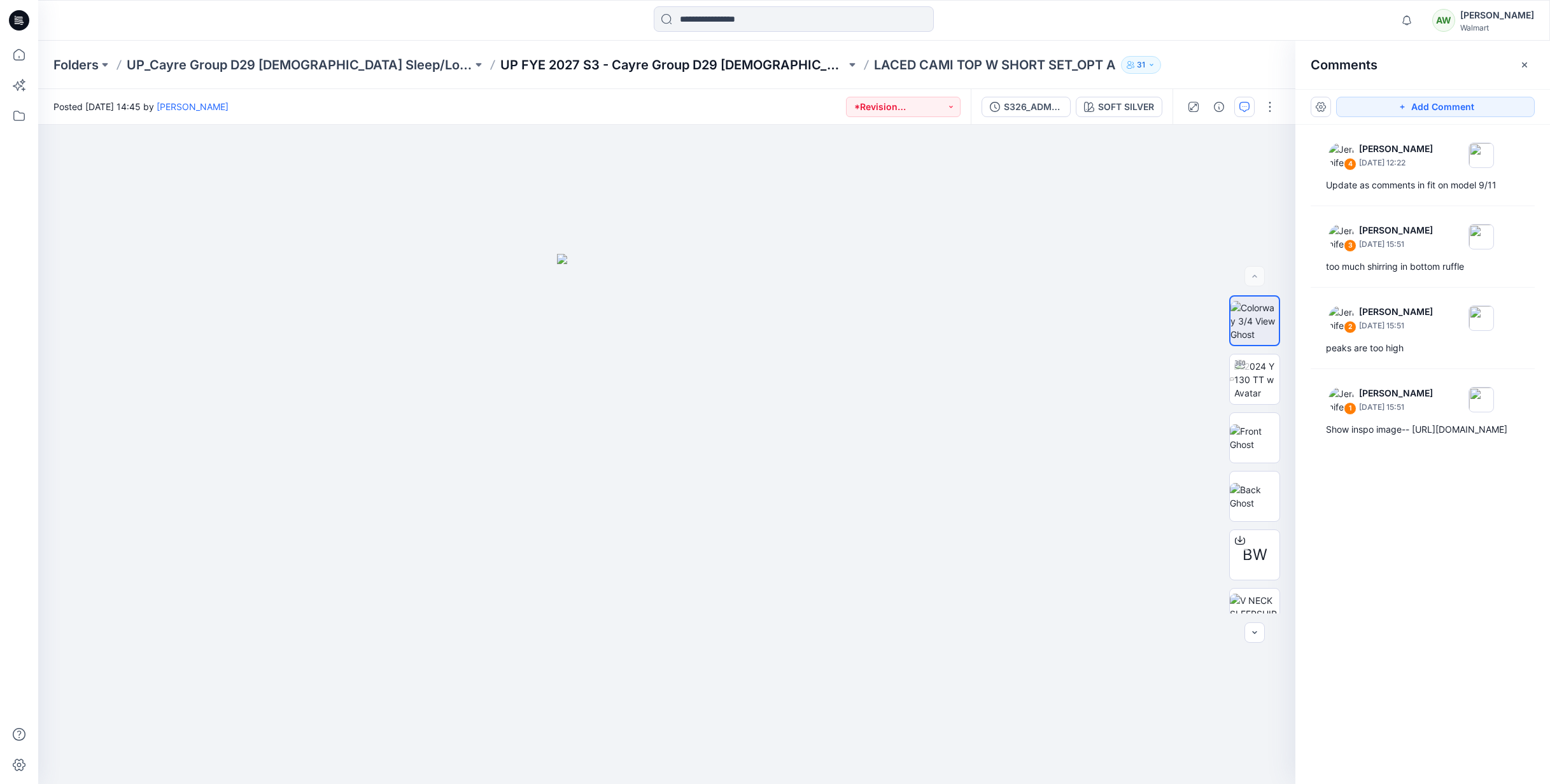
click at [675, 67] on p "UP FYE 2027 S3 - Cayre Group D29 [DEMOGRAPHIC_DATA] Sleepwear" at bounding box center [673, 65] width 346 height 18
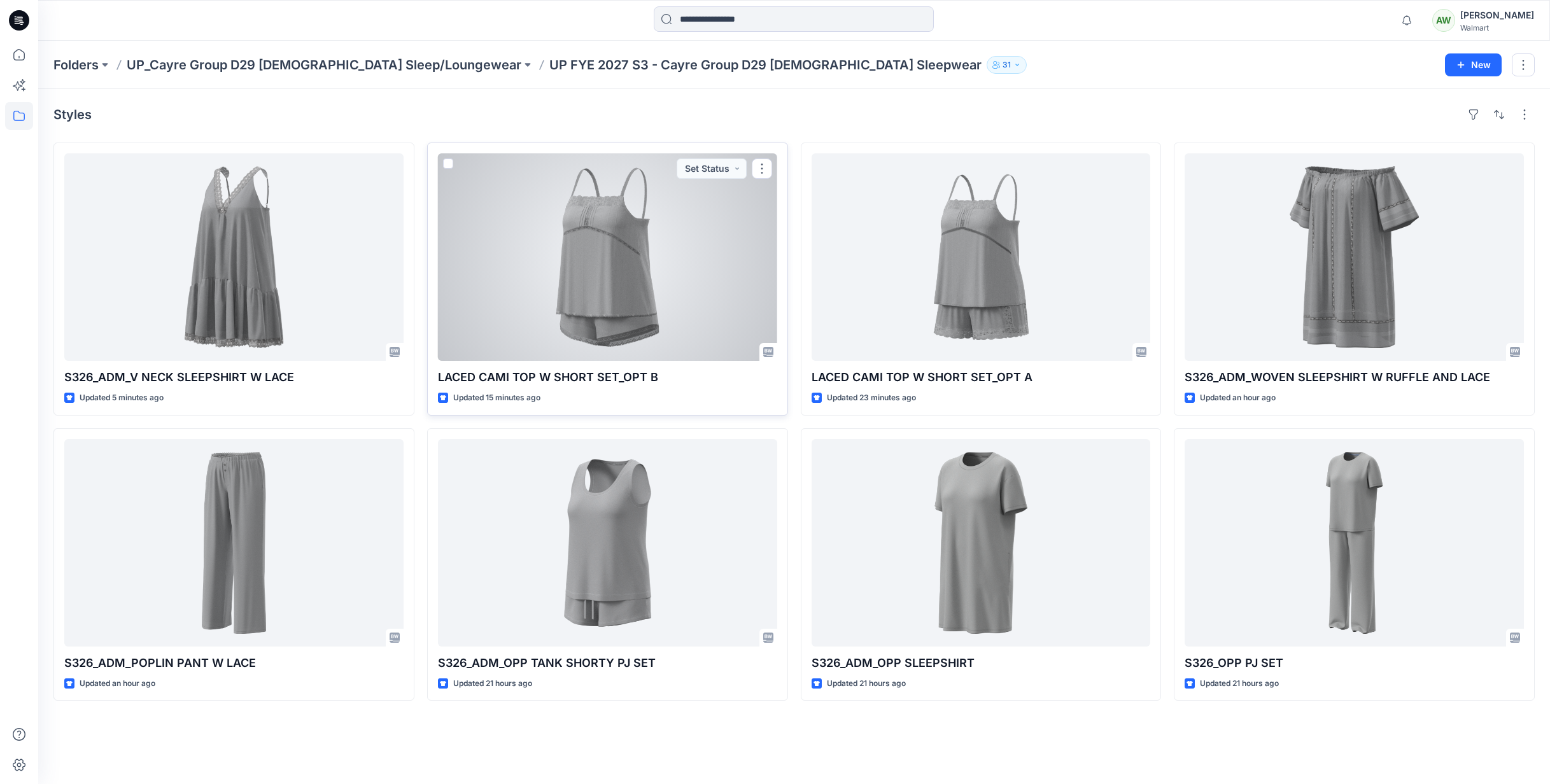
click at [675, 276] on div at bounding box center [608, 257] width 339 height 207
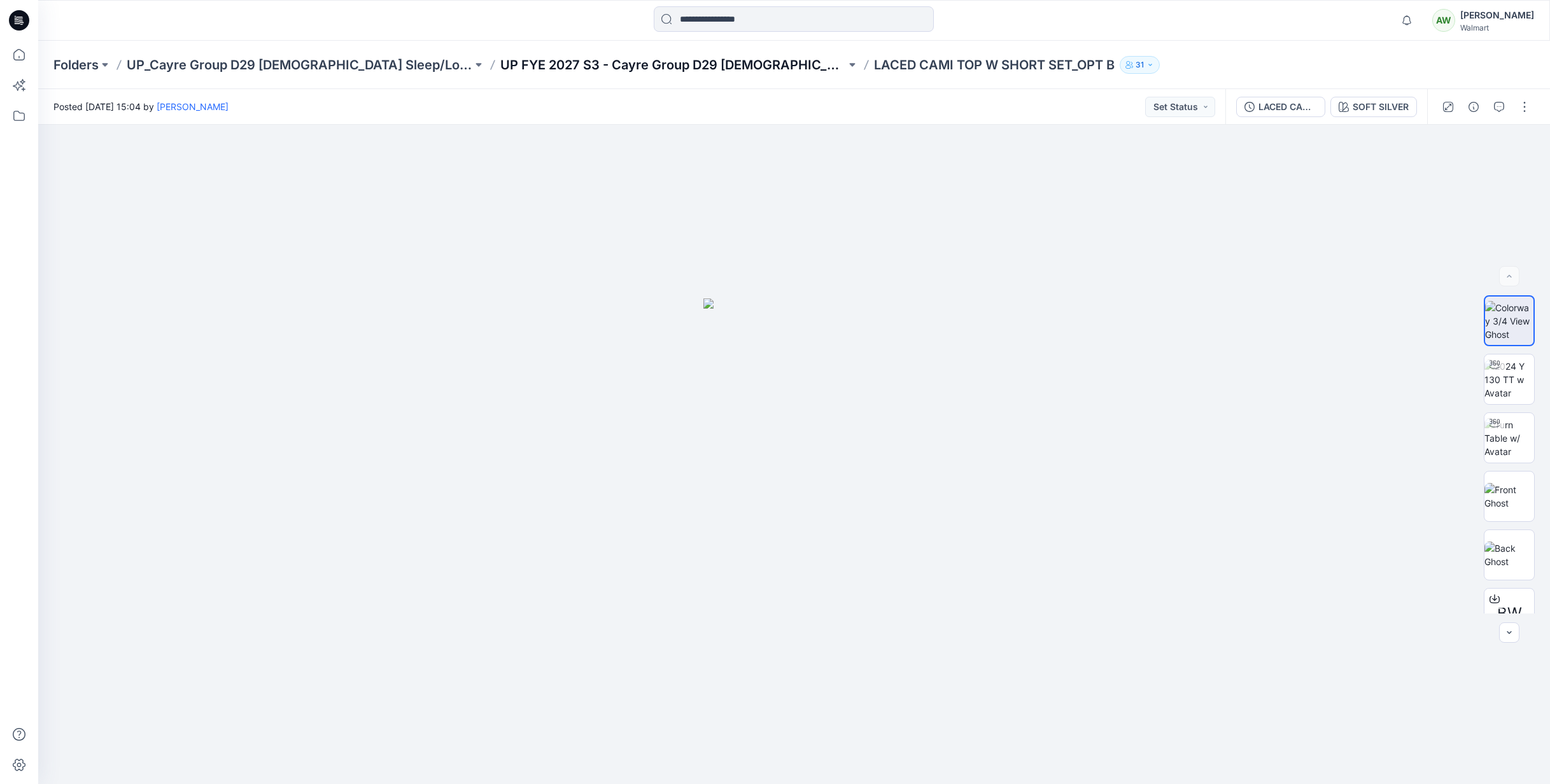
click at [618, 64] on p "UP FYE 2027 S3 - Cayre Group D29 [DEMOGRAPHIC_DATA] Sleepwear" at bounding box center [673, 65] width 346 height 18
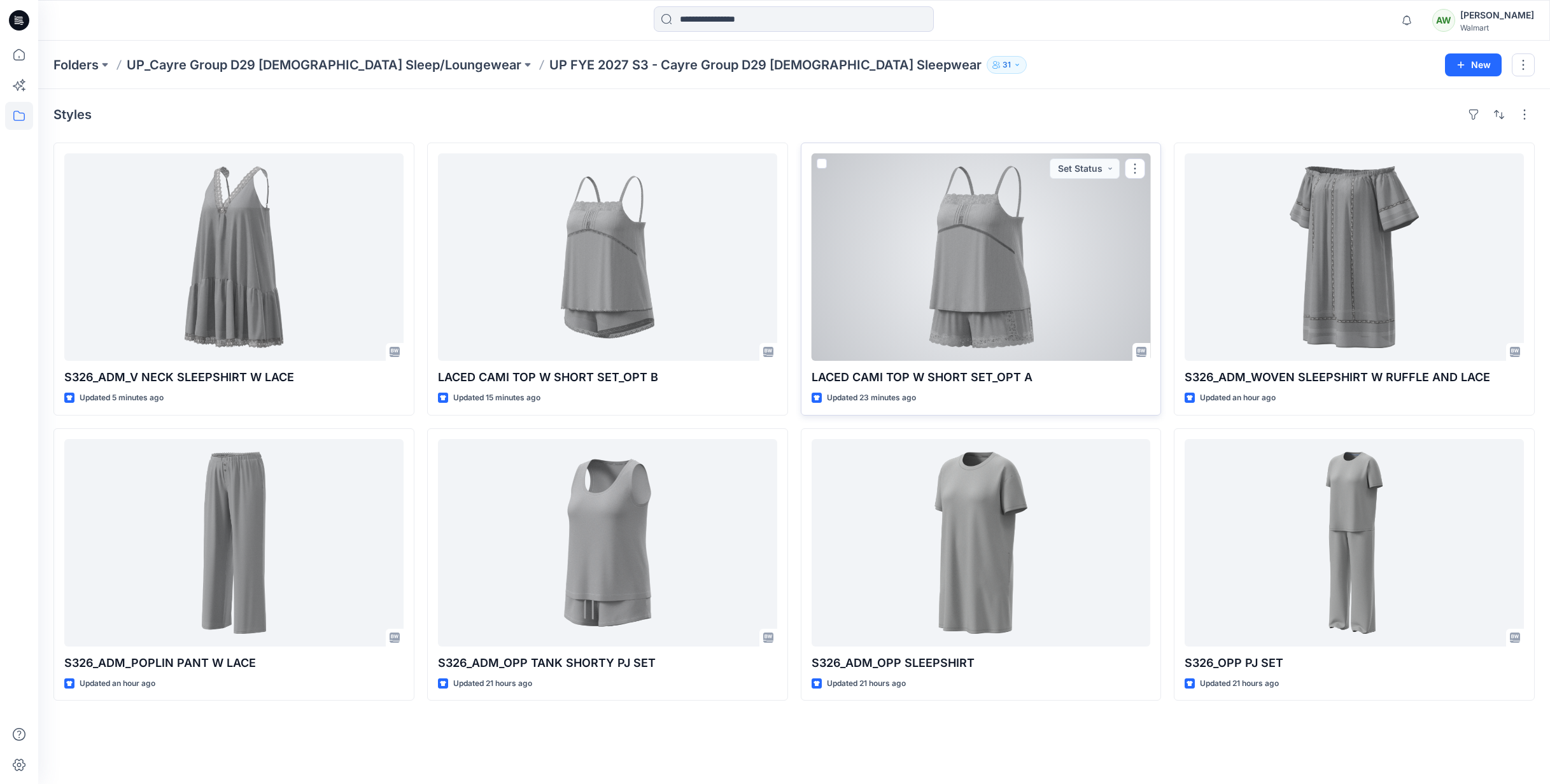
click at [1010, 249] on div at bounding box center [981, 257] width 339 height 207
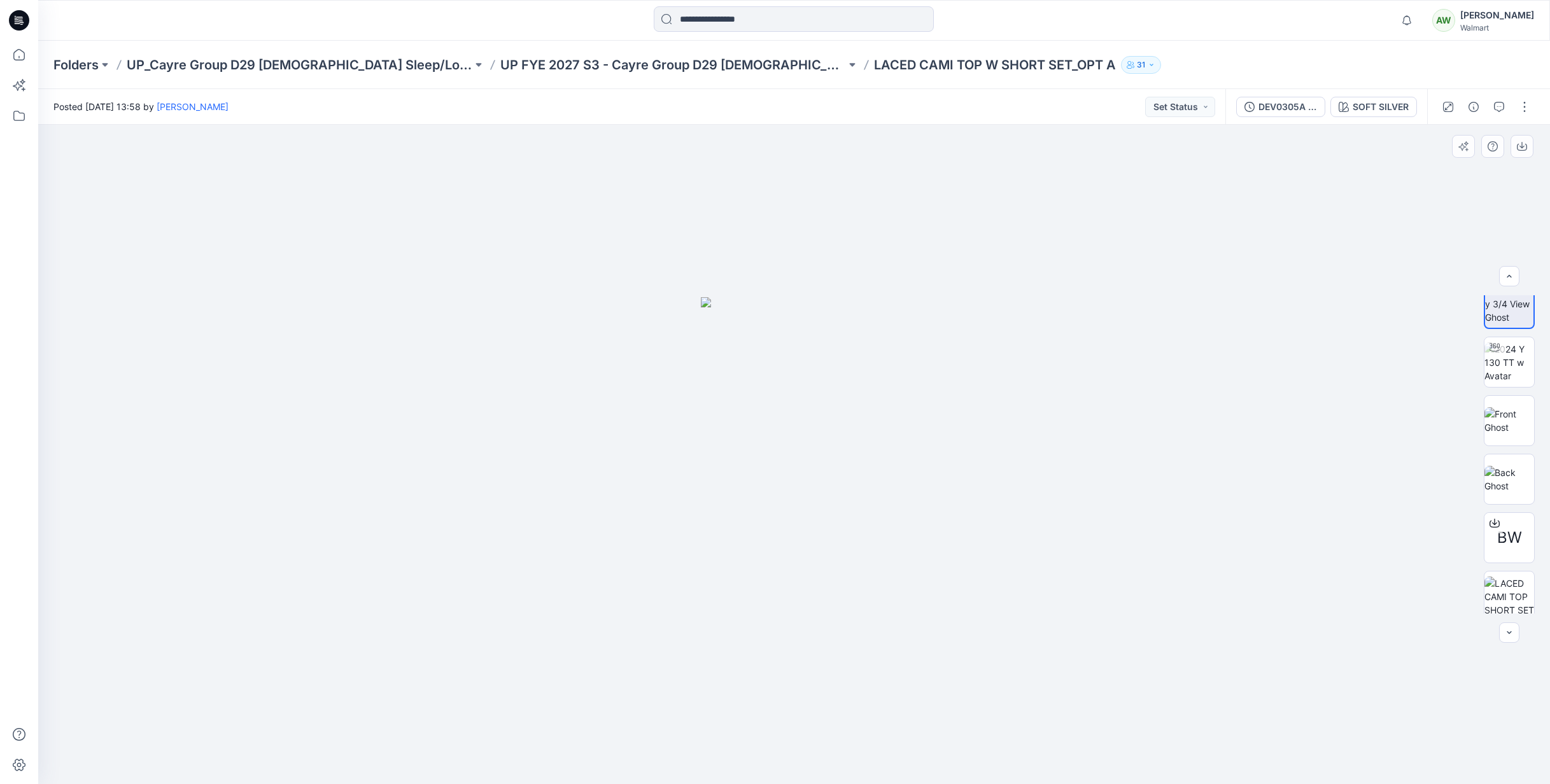
scroll to position [25, 0]
click at [1508, 630] on div at bounding box center [1510, 632] width 20 height 20
click at [248, 65] on p "UP_Cayre Group D29 [DEMOGRAPHIC_DATA] Sleep/Loungewear" at bounding box center [299, 65] width 346 height 18
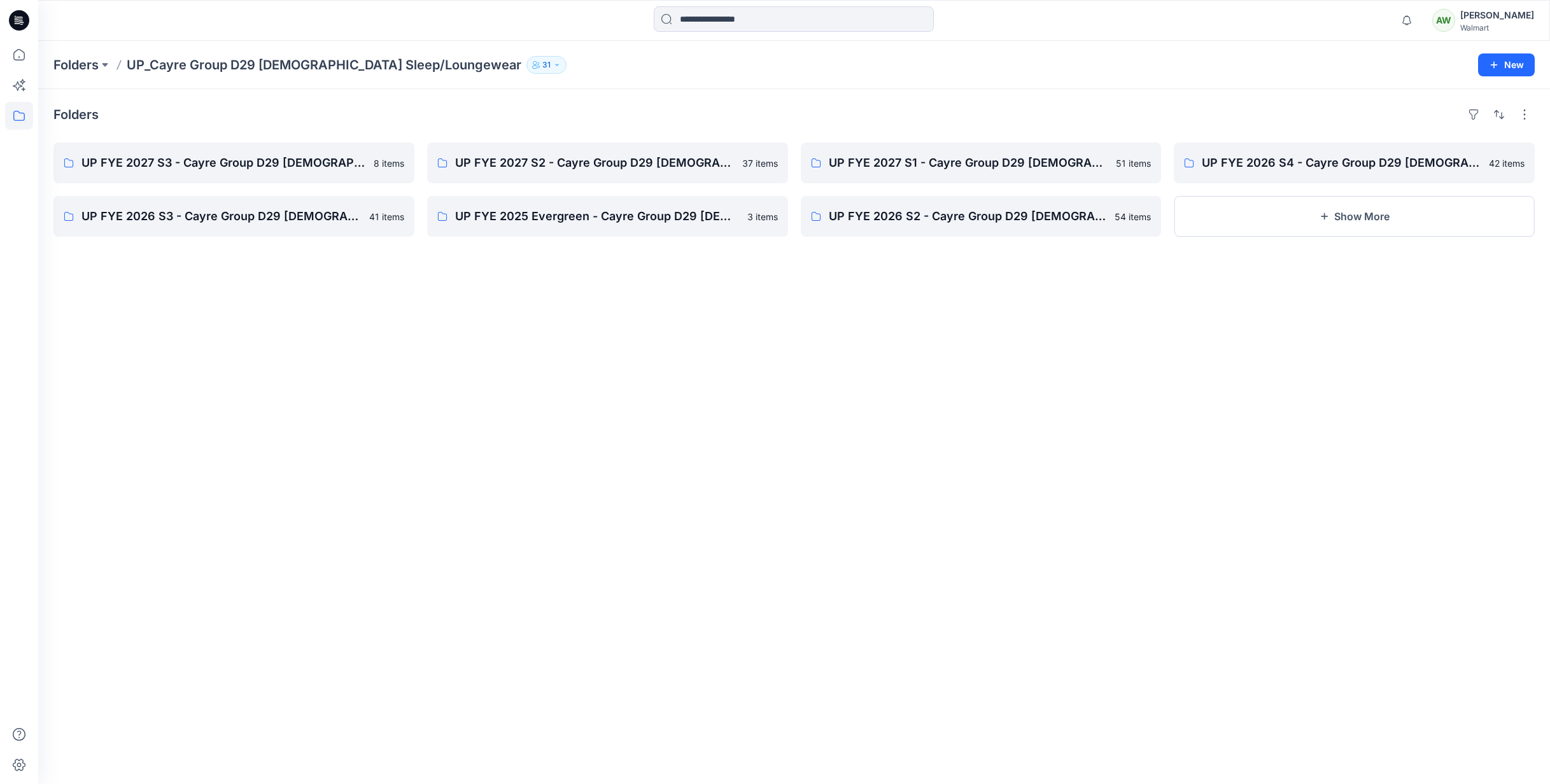
click at [301, 59] on p "UP_Cayre Group D29 [DEMOGRAPHIC_DATA] Sleep/Loungewear" at bounding box center [323, 65] width 395 height 18
click at [208, 160] on p "UP FYE 2027 S3 - Cayre Group D29 [DEMOGRAPHIC_DATA] Sleepwear" at bounding box center [232, 162] width 302 height 18
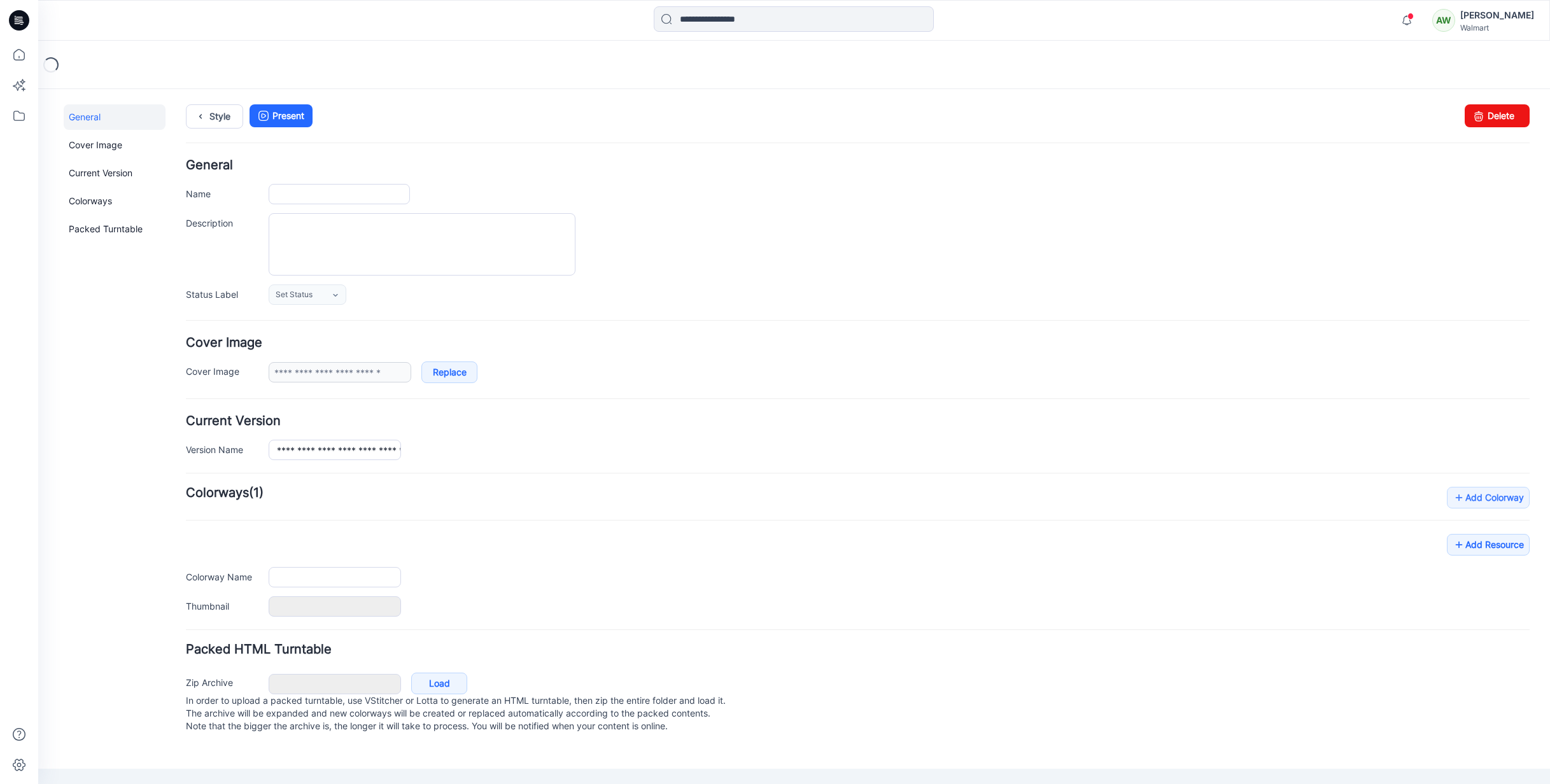
type input "**********"
type textarea "**********"
type input "**********"
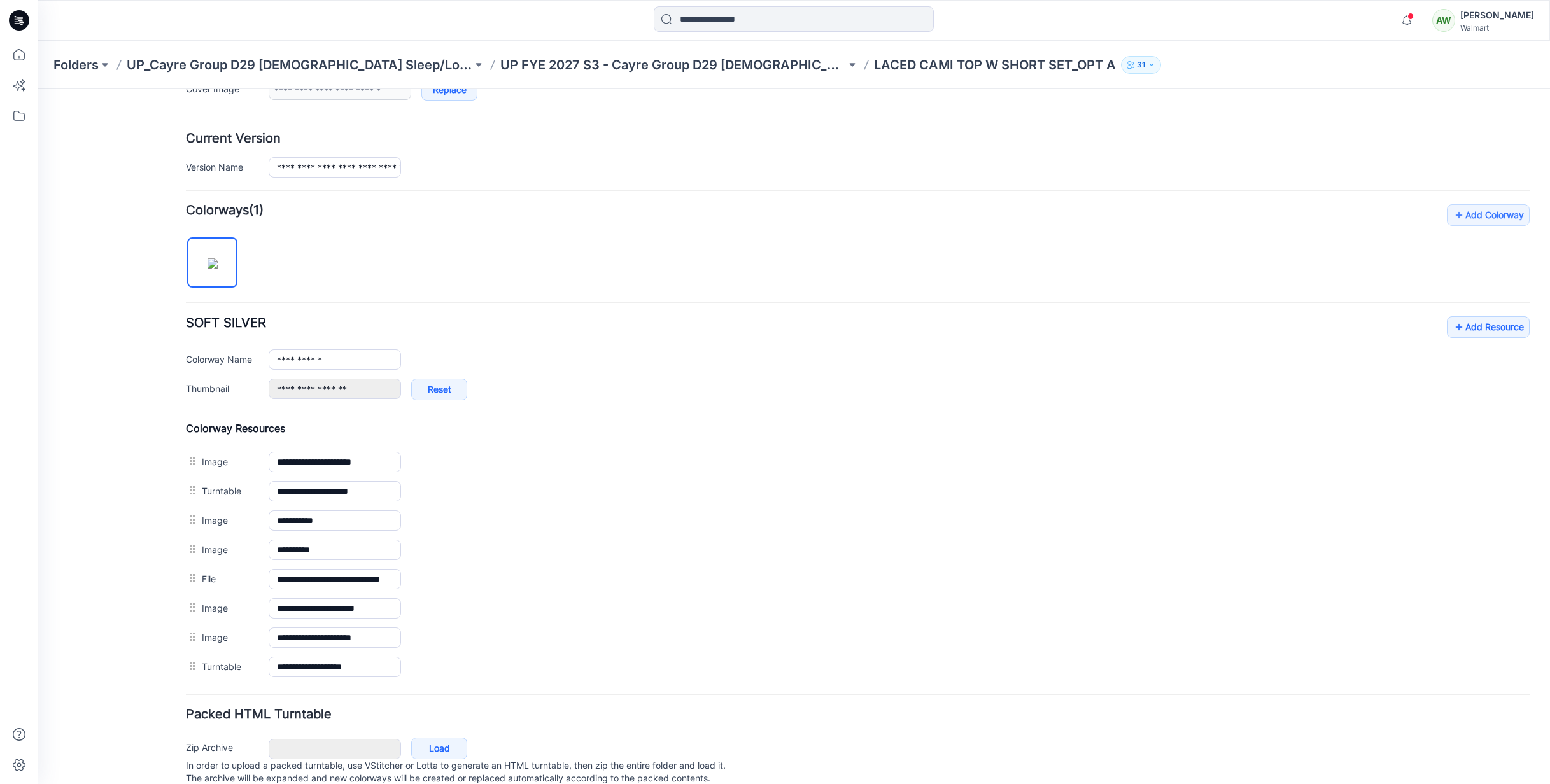
scroll to position [326, 0]
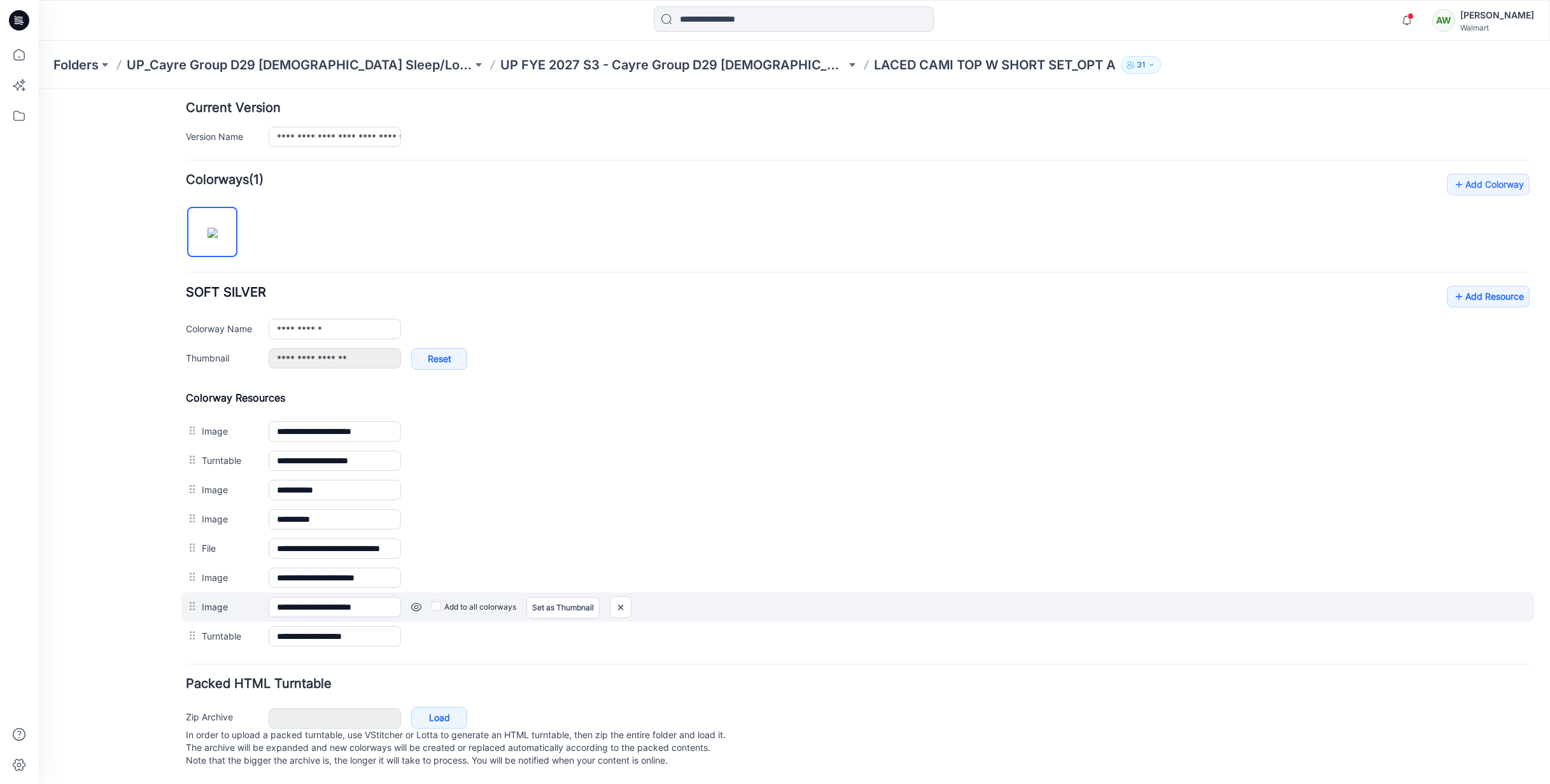
click at [417, 602] on link at bounding box center [417, 607] width 10 height 10
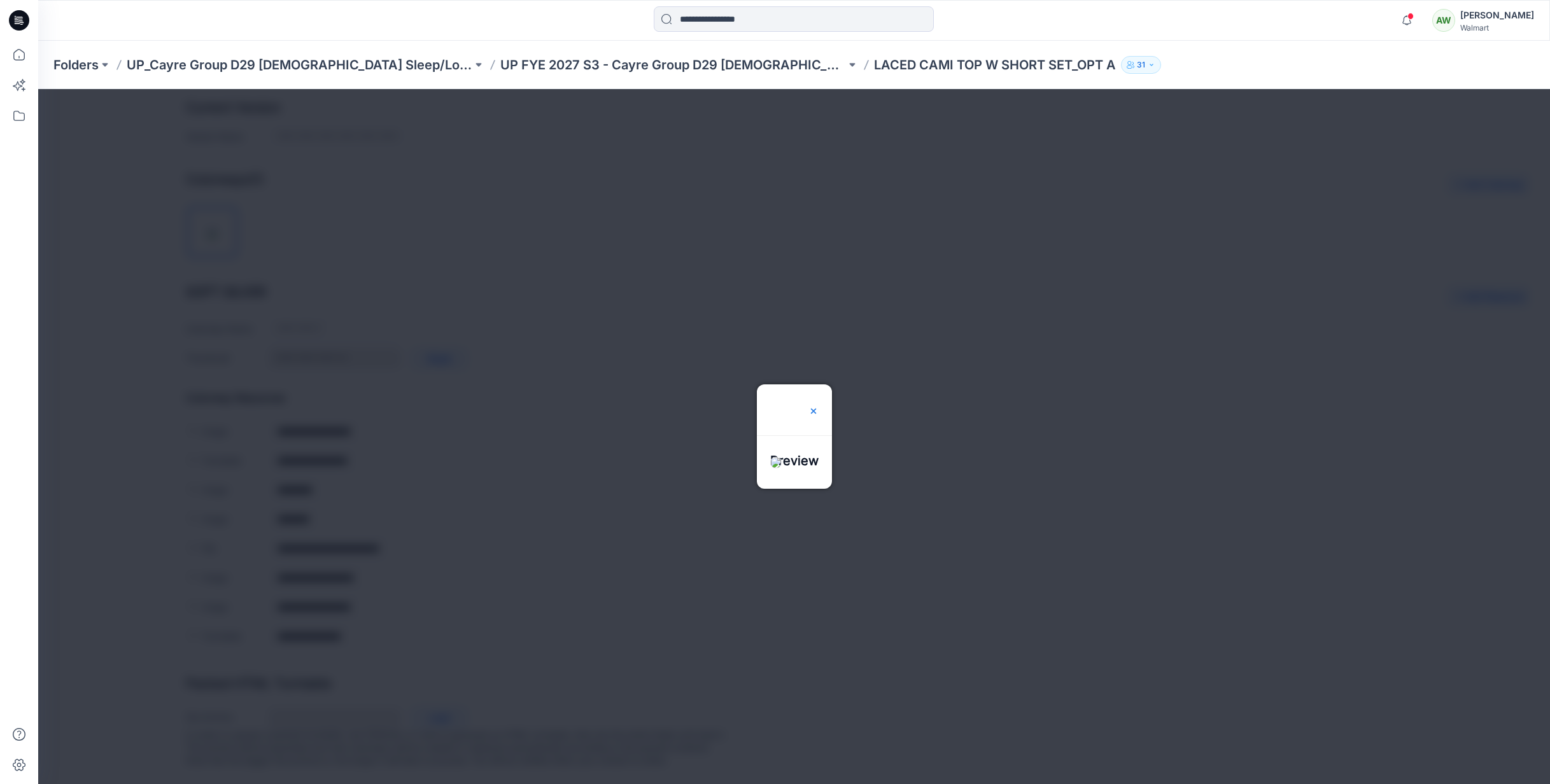
click at [819, 406] on img at bounding box center [814, 411] width 10 height 10
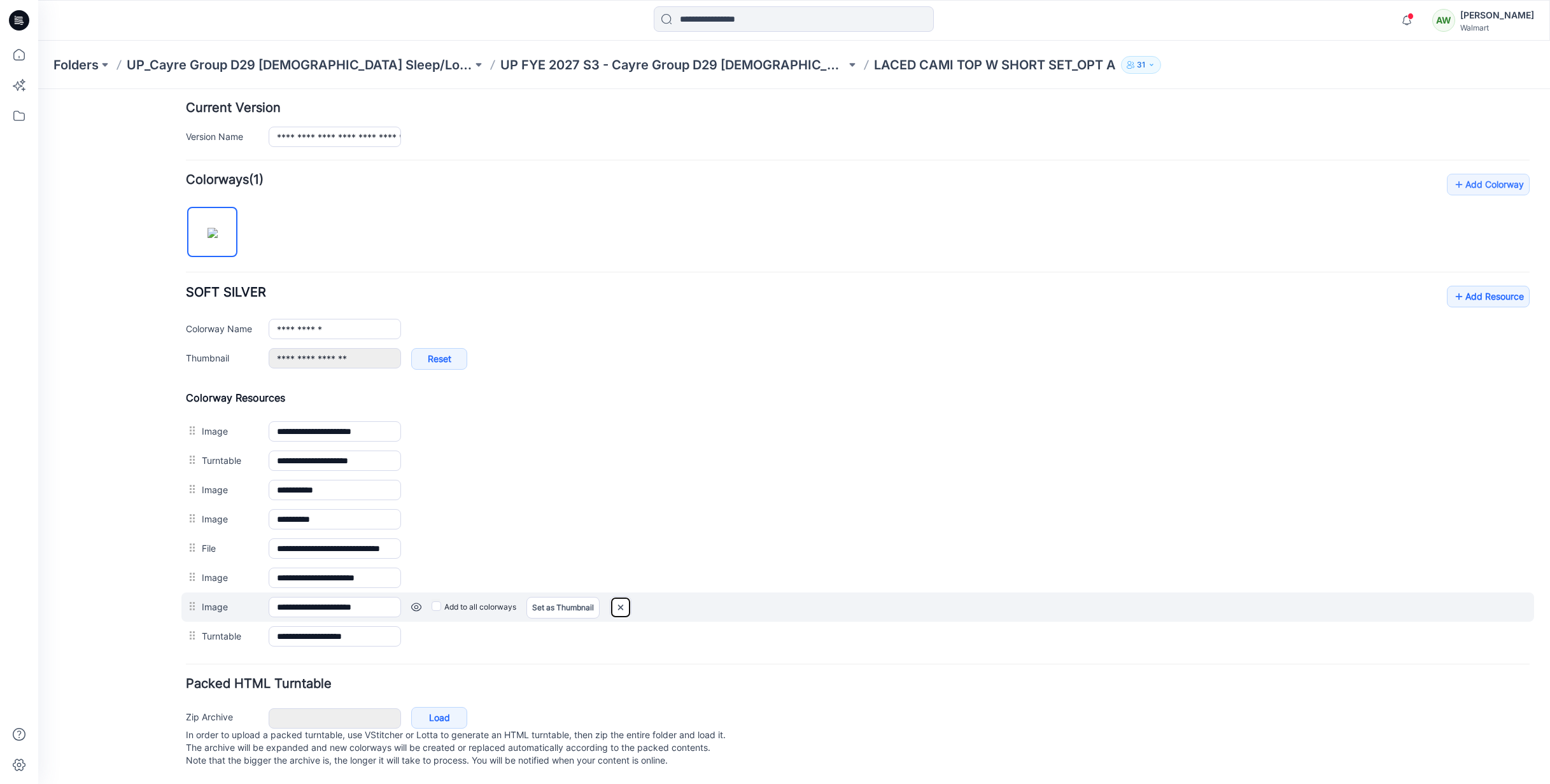
click at [622, 597] on img at bounding box center [621, 607] width 20 height 21
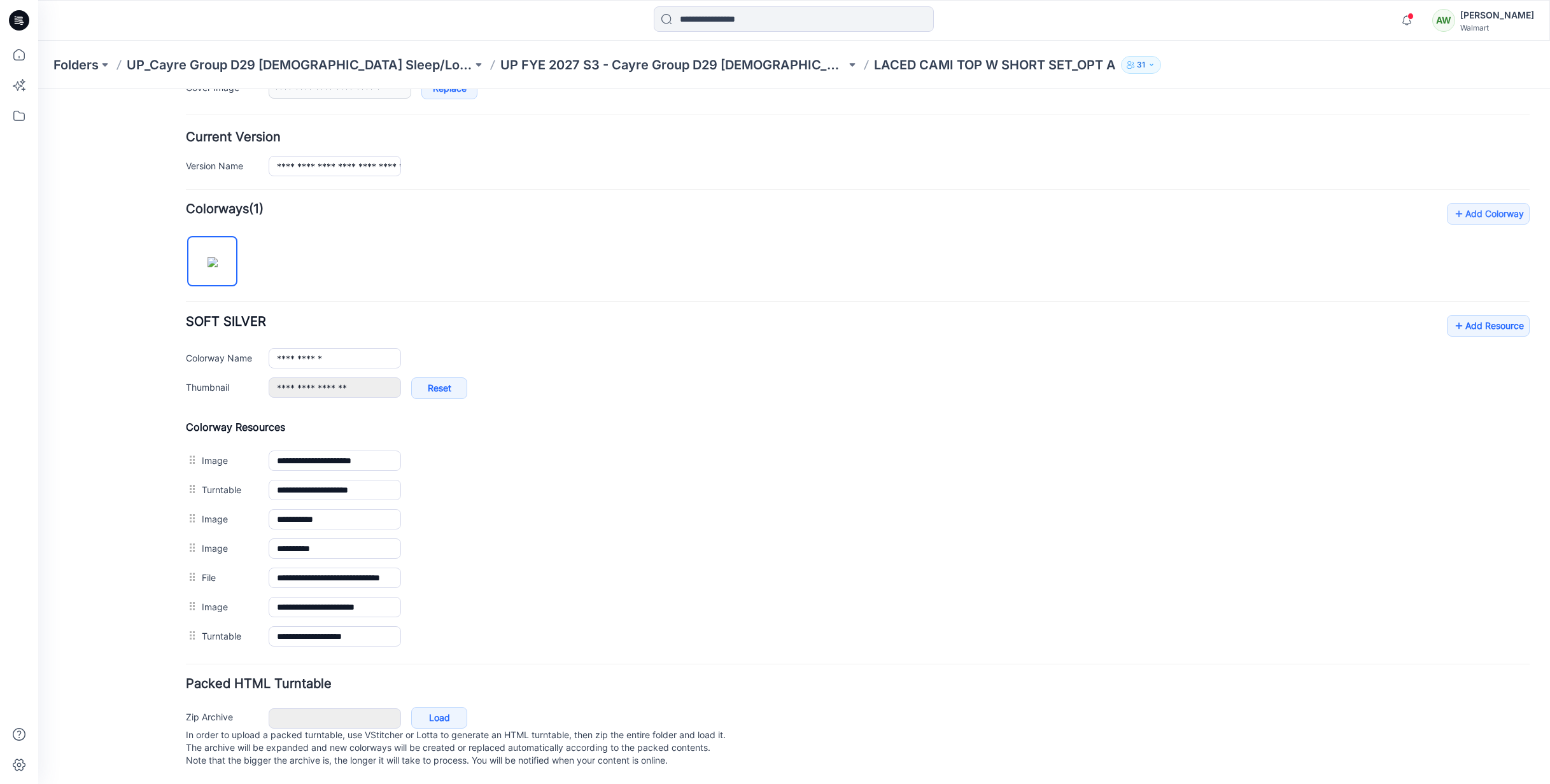
scroll to position [283, 0]
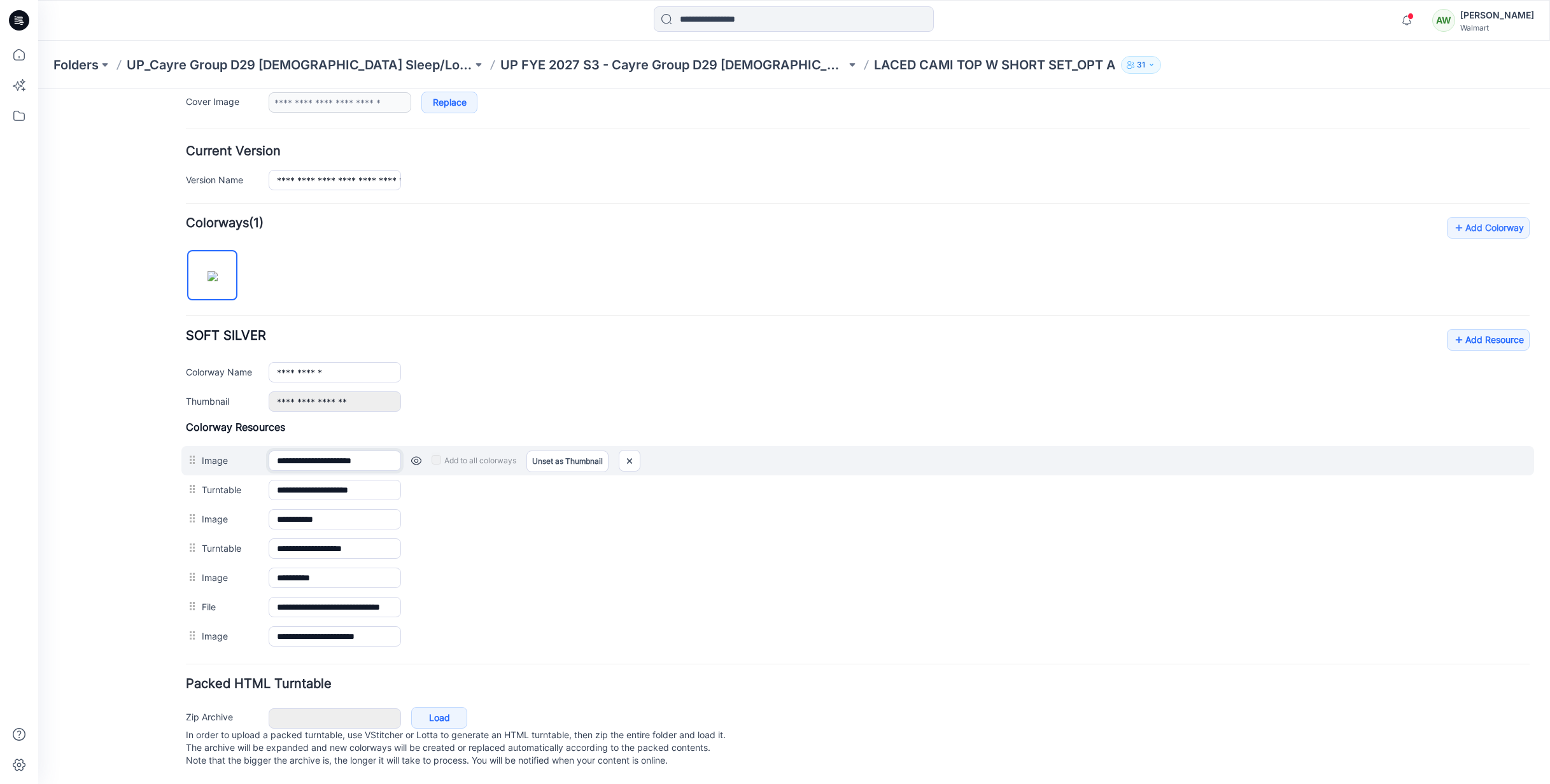
click at [345, 450] on input "**********" at bounding box center [334, 461] width 132 height 20
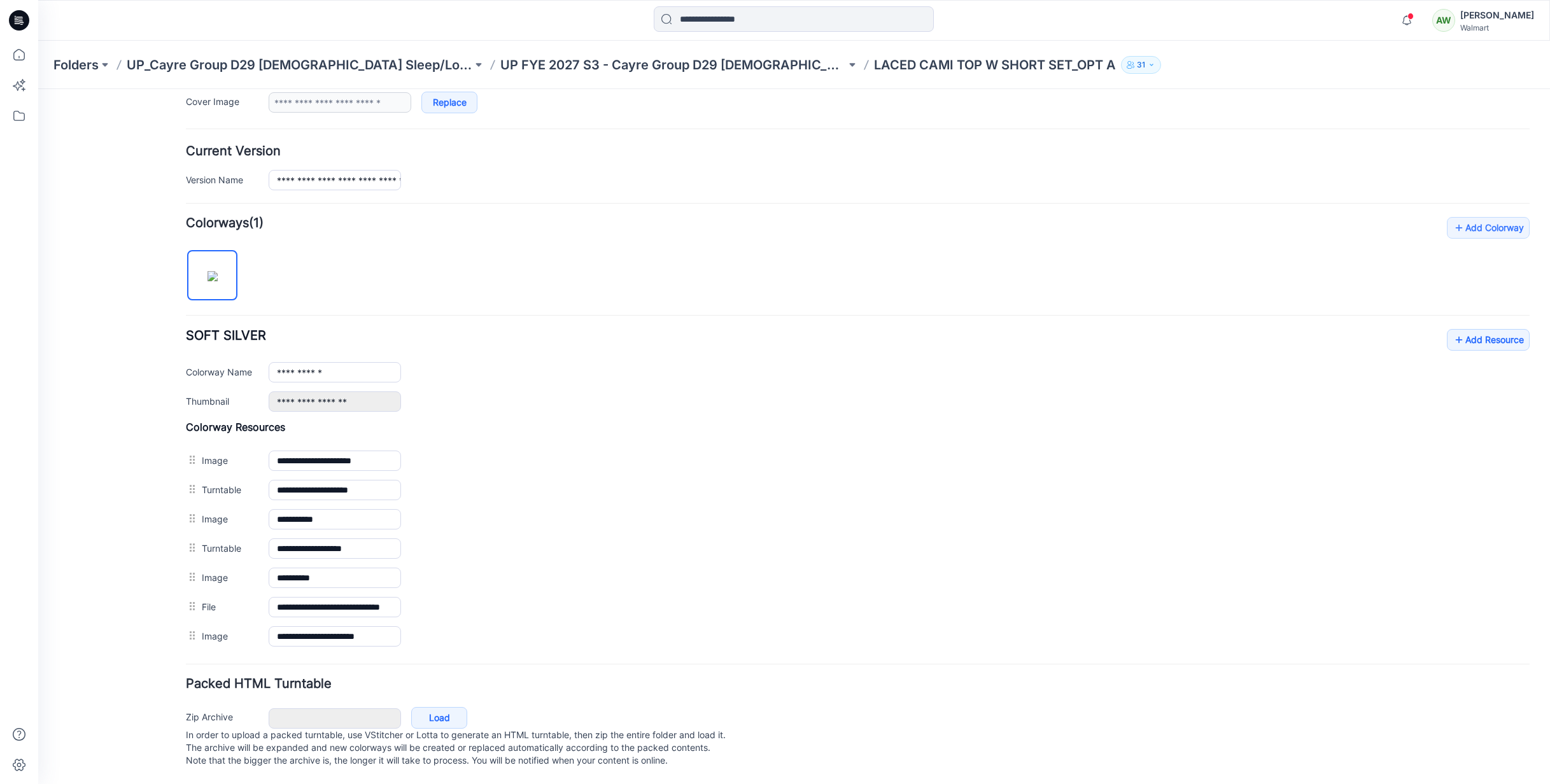
click at [725, 62] on p "UP FYE 2027 S3 - Cayre Group D29 [DEMOGRAPHIC_DATA] Sleepwear" at bounding box center [673, 65] width 346 height 18
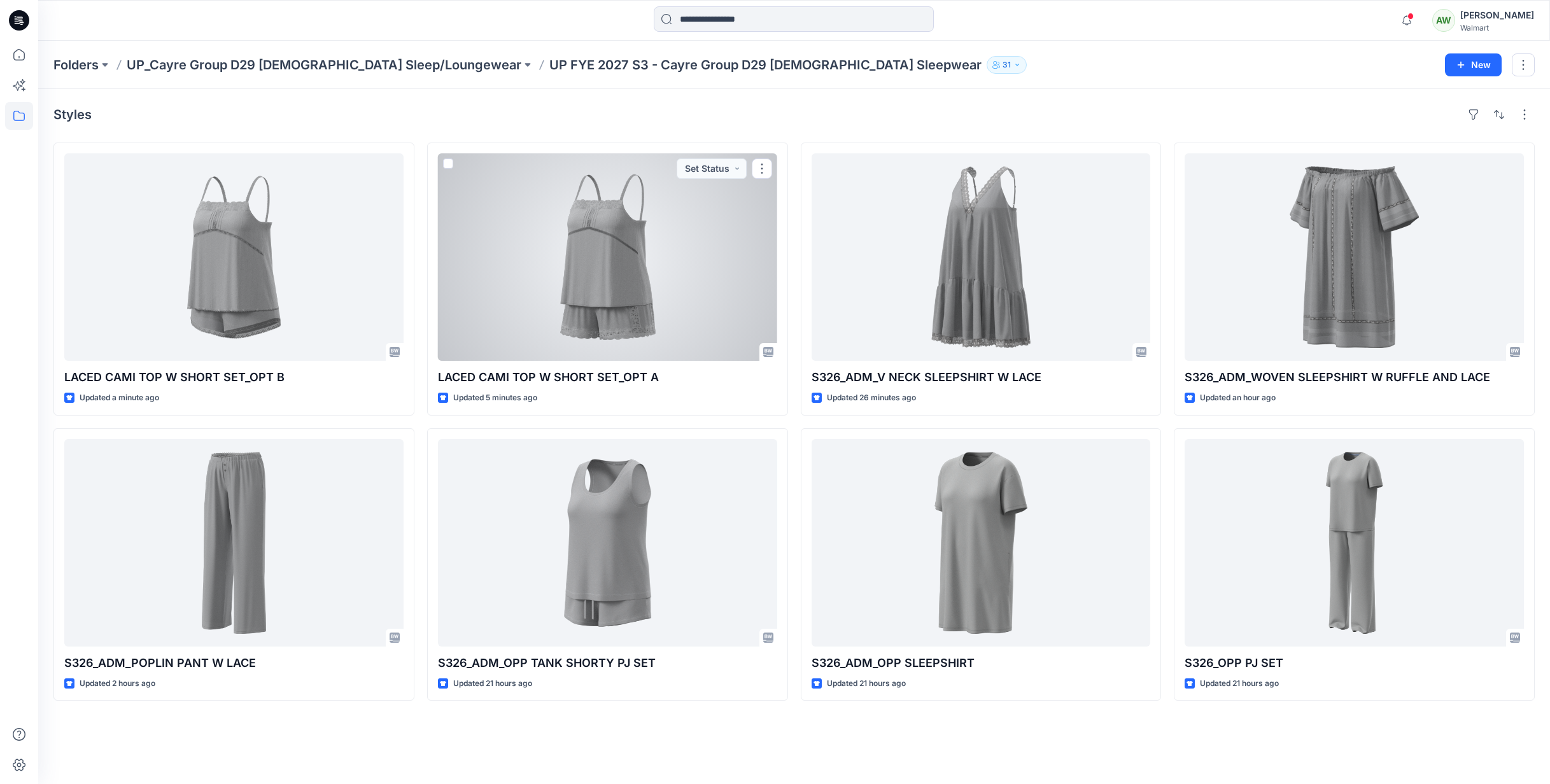
click at [650, 263] on div at bounding box center [608, 257] width 339 height 207
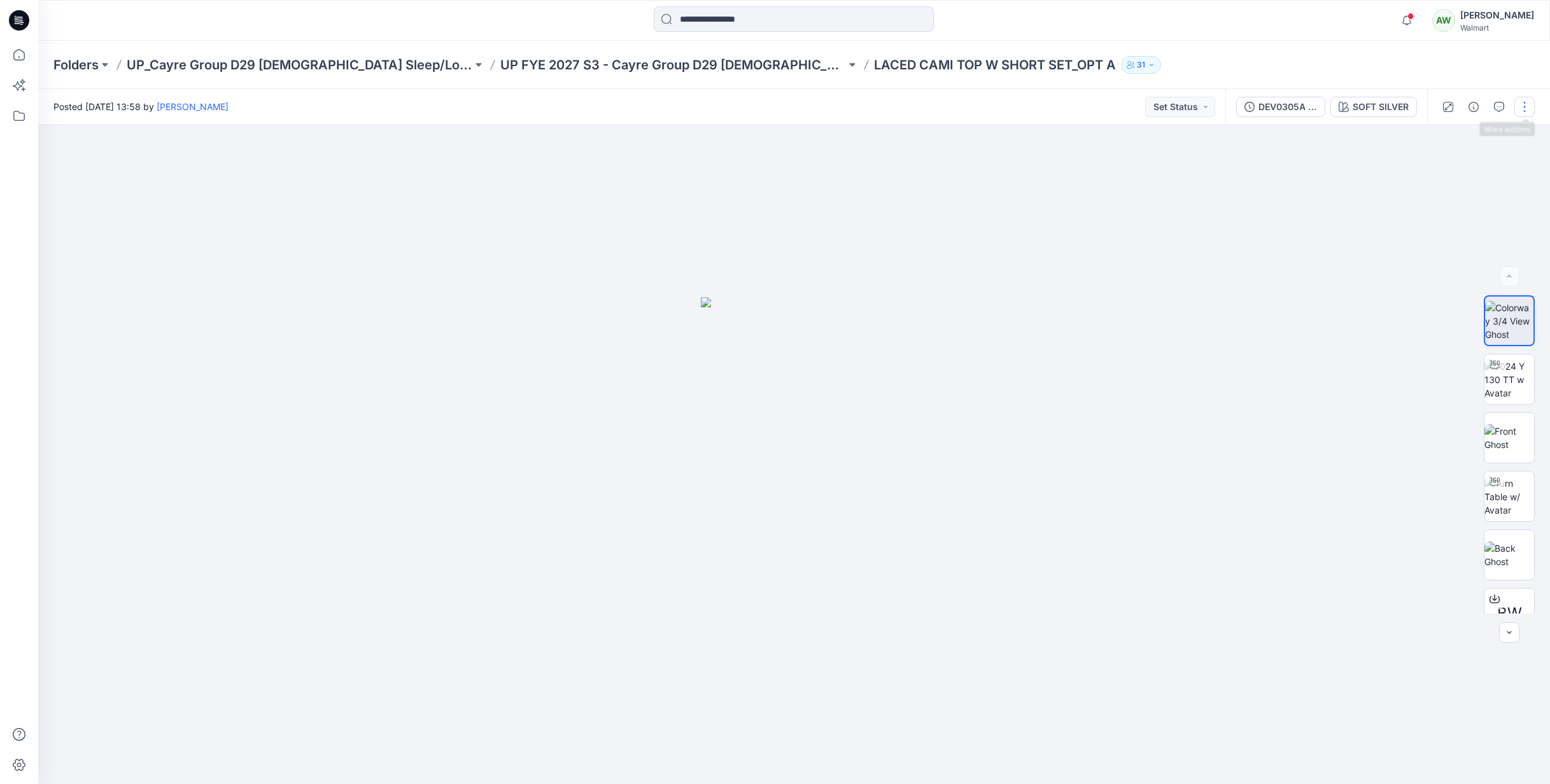
drag, startPoint x: 1525, startPoint y: 103, endPoint x: 1516, endPoint y: 108, distance: 10.3
click at [1525, 103] on button "button" at bounding box center [1525, 107] width 20 height 20
click at [1450, 171] on p "Edit" at bounding box center [1443, 172] width 16 height 14
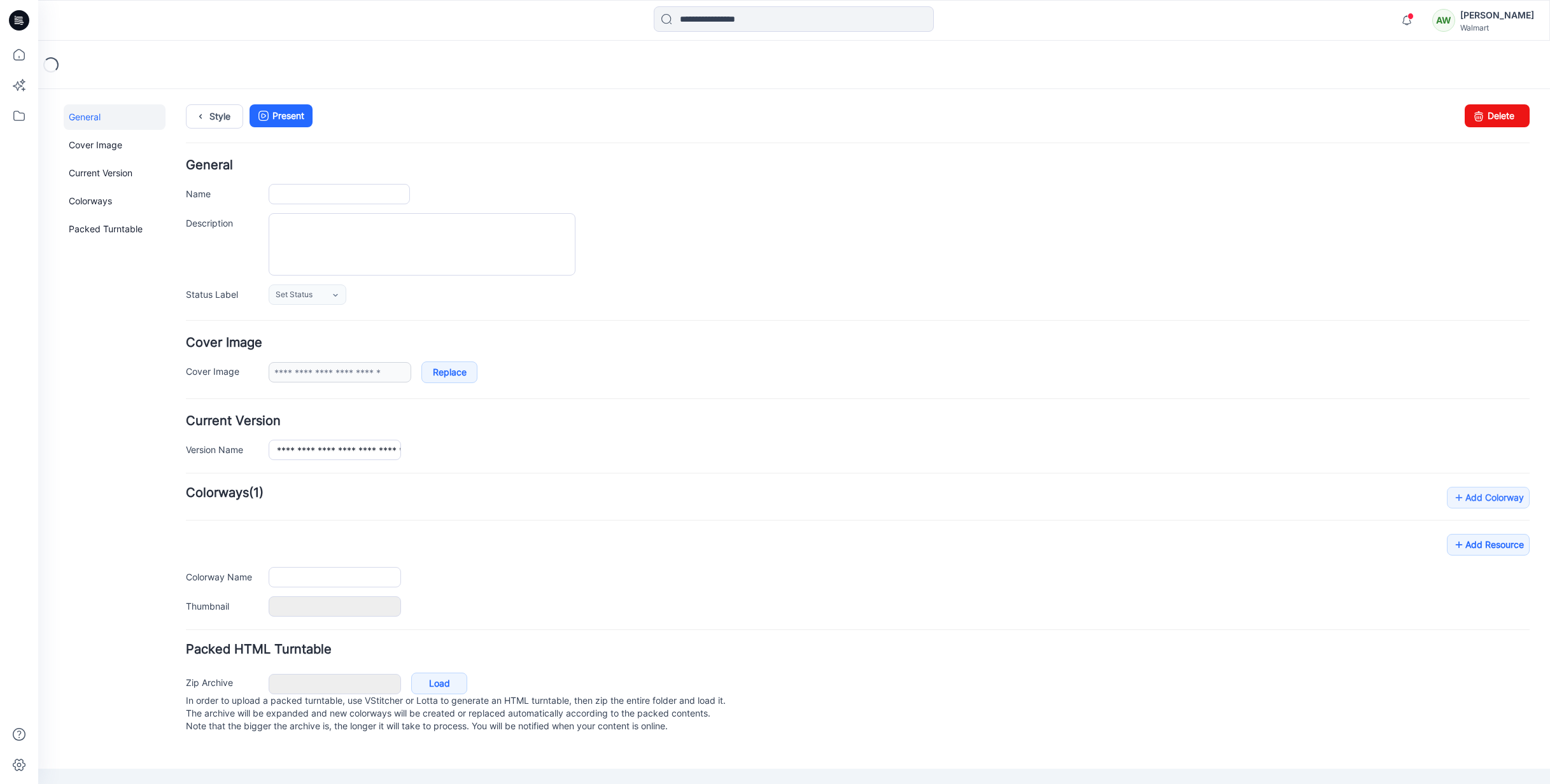
type input "**********"
type textarea "**********"
type input "**********"
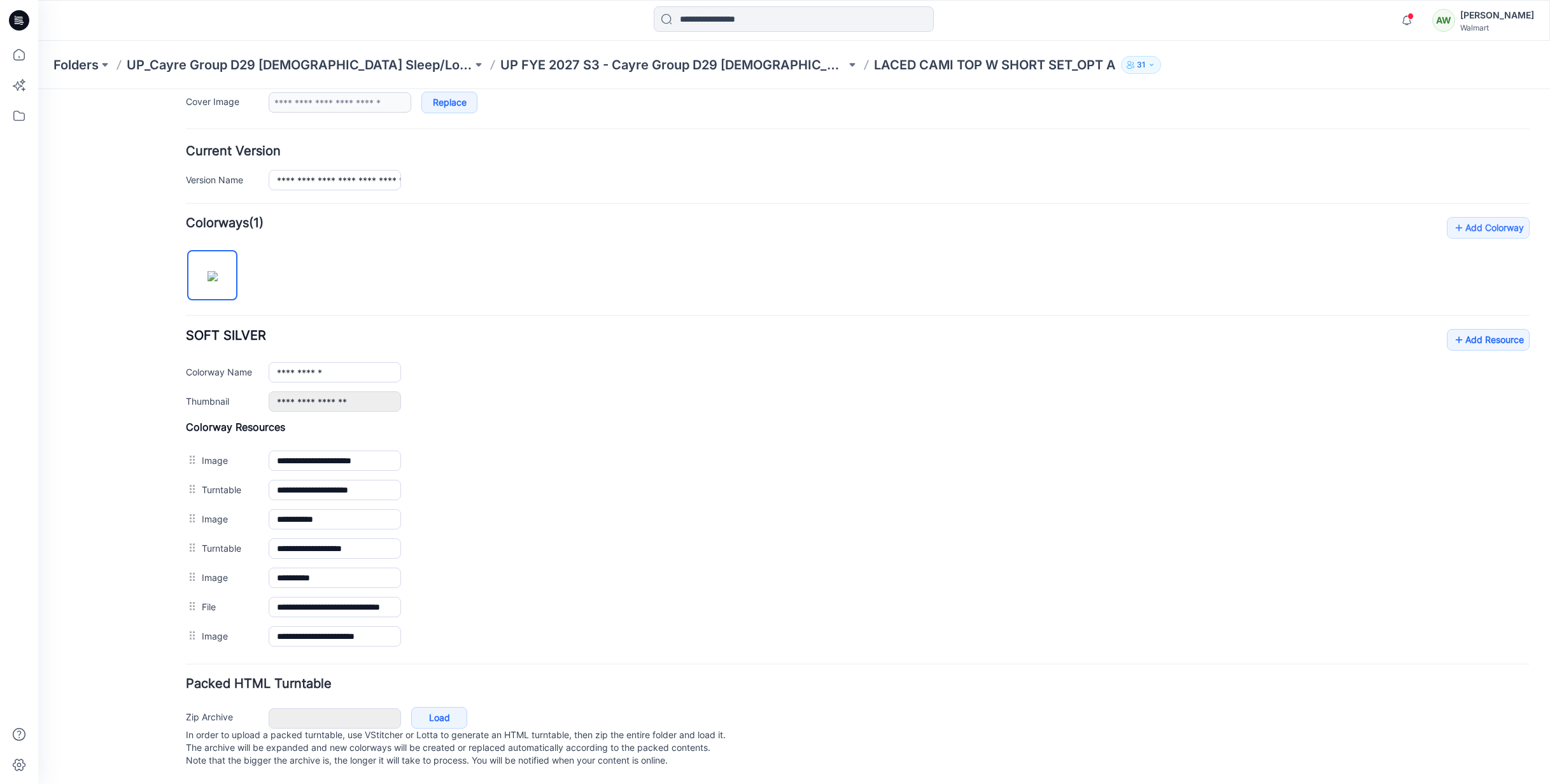
scroll to position [283, 0]
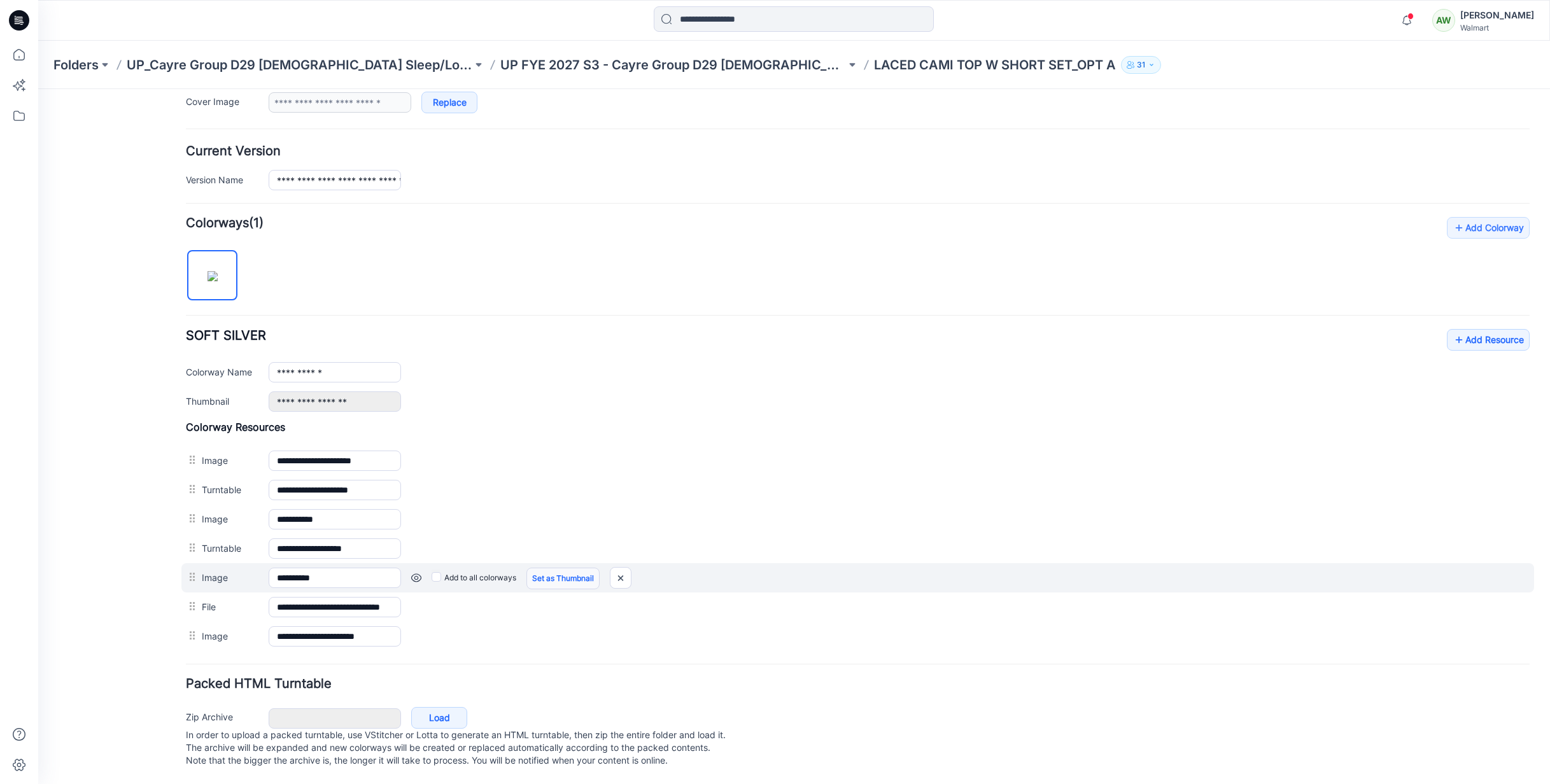
click at [552, 568] on link "Set as Thumbnail" at bounding box center [562, 579] width 73 height 22
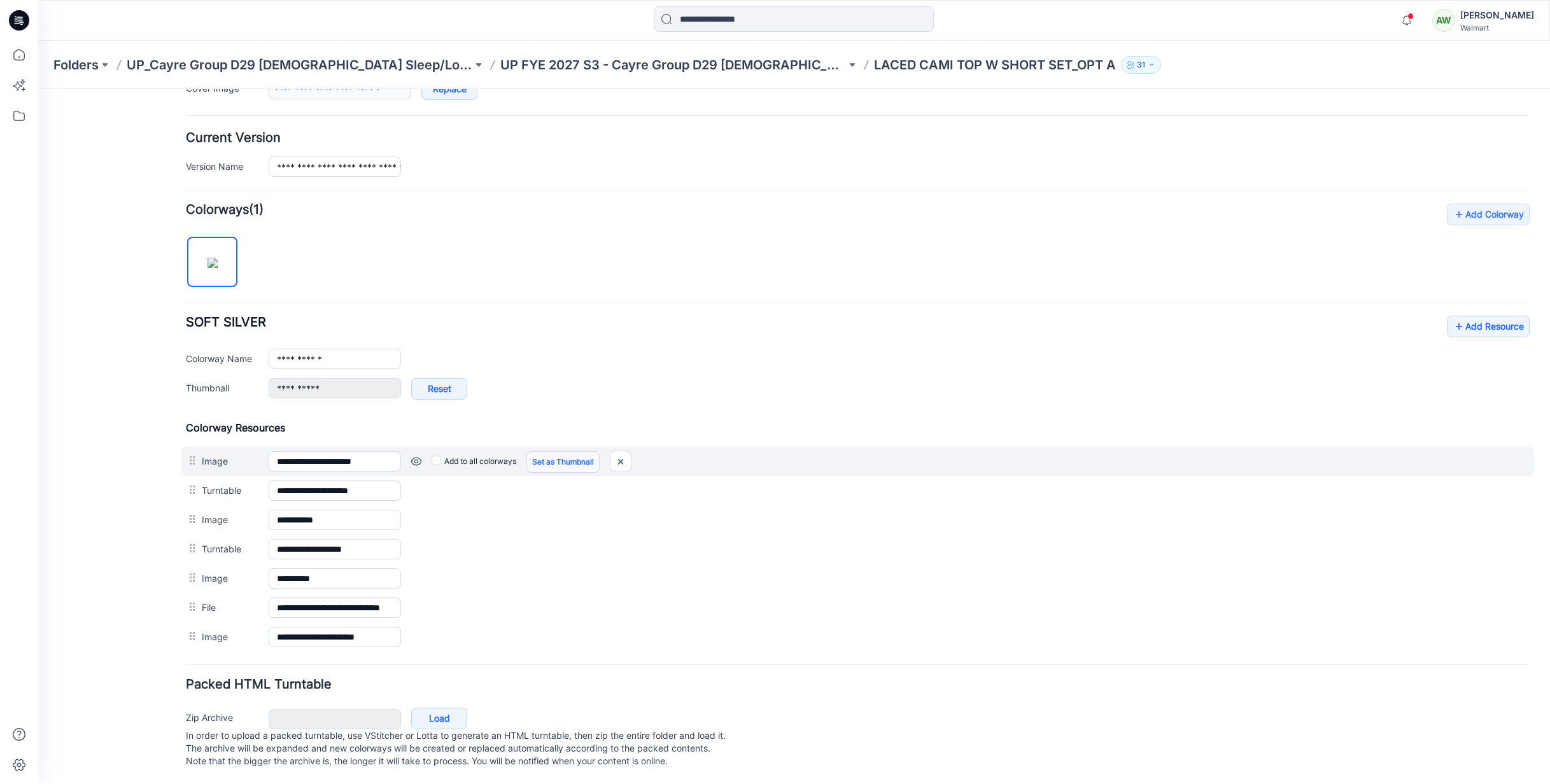
click at [575, 457] on link "Set as Thumbnail" at bounding box center [562, 462] width 73 height 22
type input "**********"
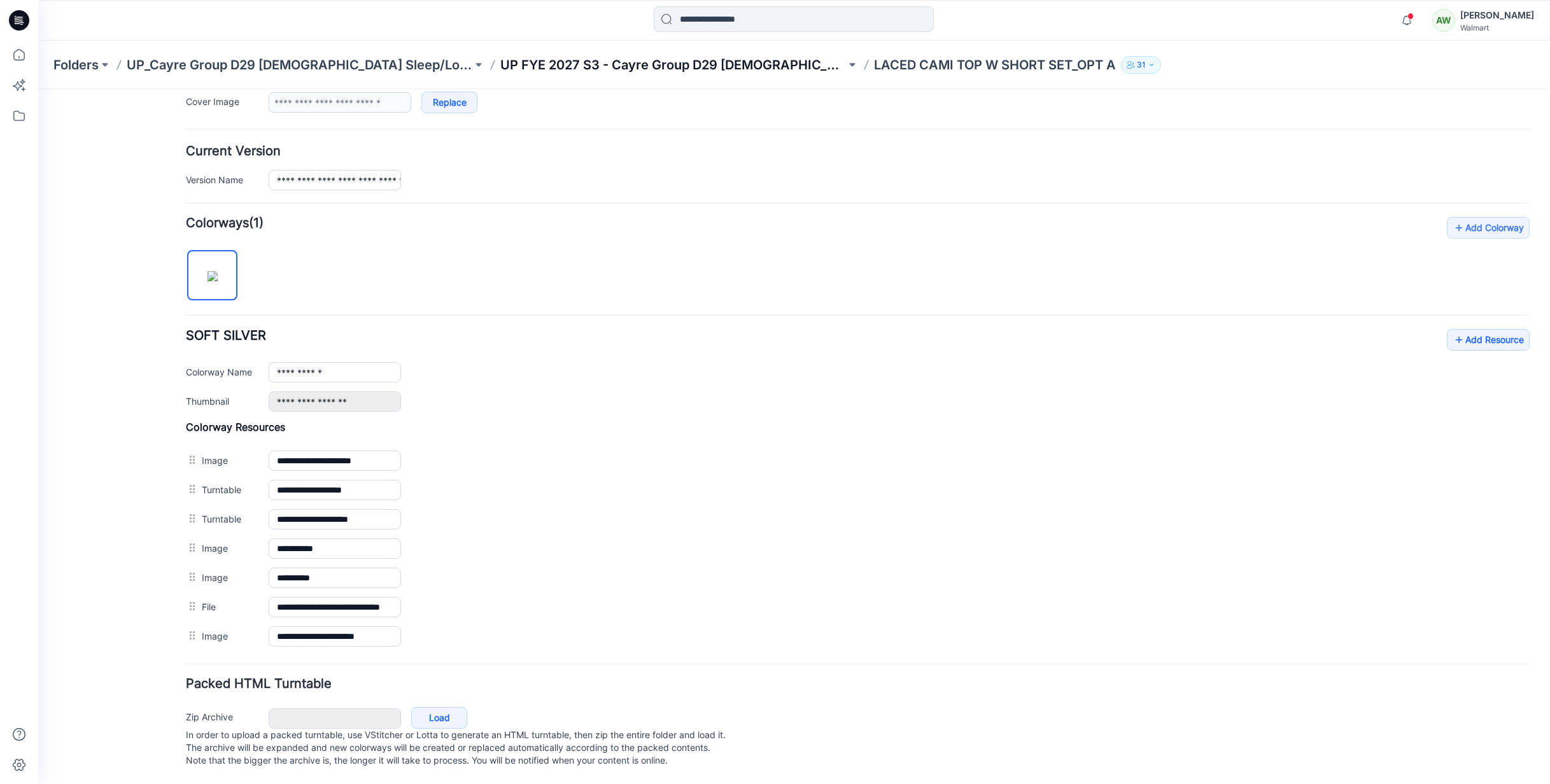
click at [650, 66] on p "UP FYE 2027 S3 - Cayre Group D29 [DEMOGRAPHIC_DATA] Sleepwear" at bounding box center [673, 65] width 346 height 18
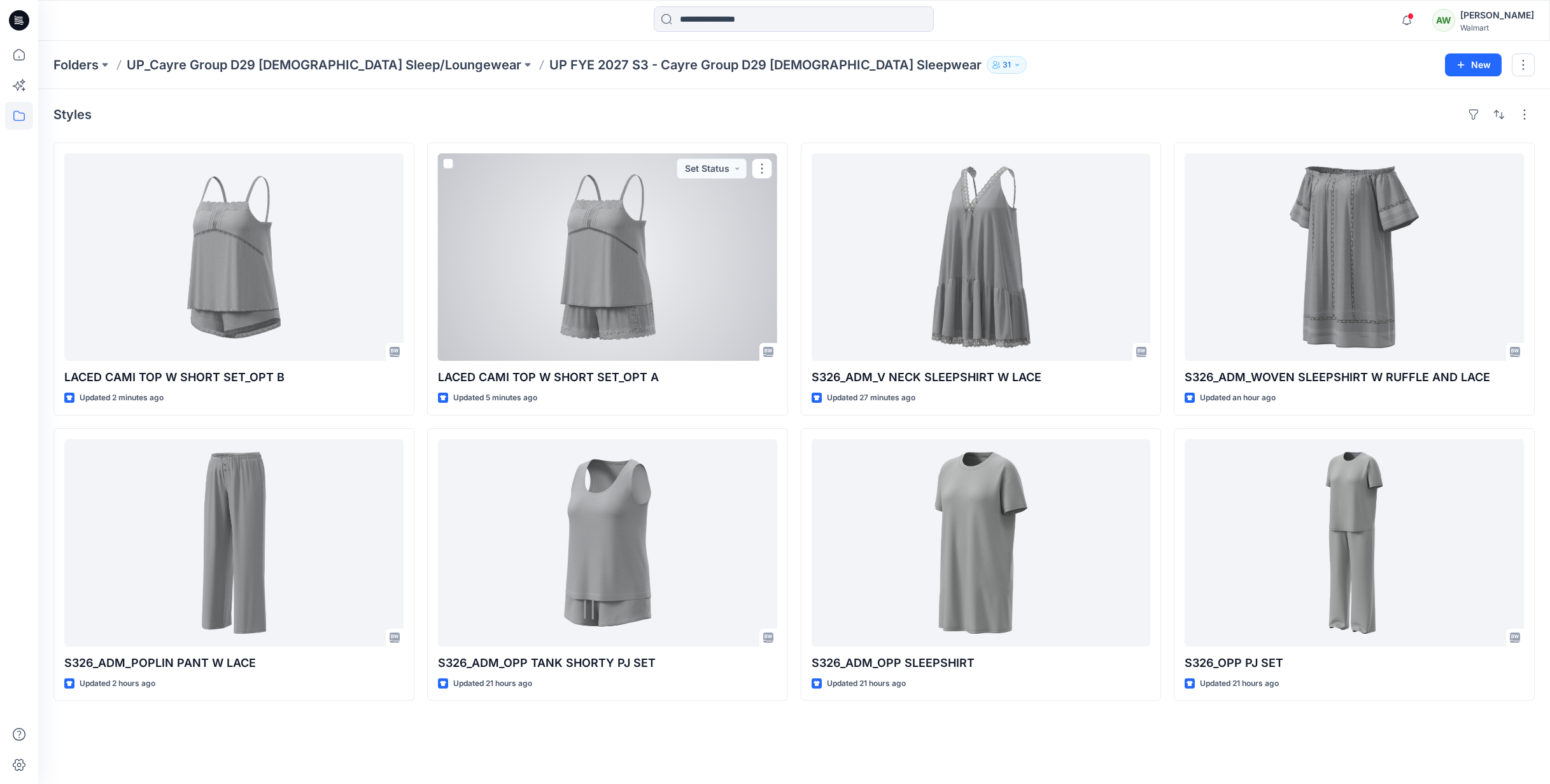
click at [704, 276] on div at bounding box center [608, 257] width 339 height 207
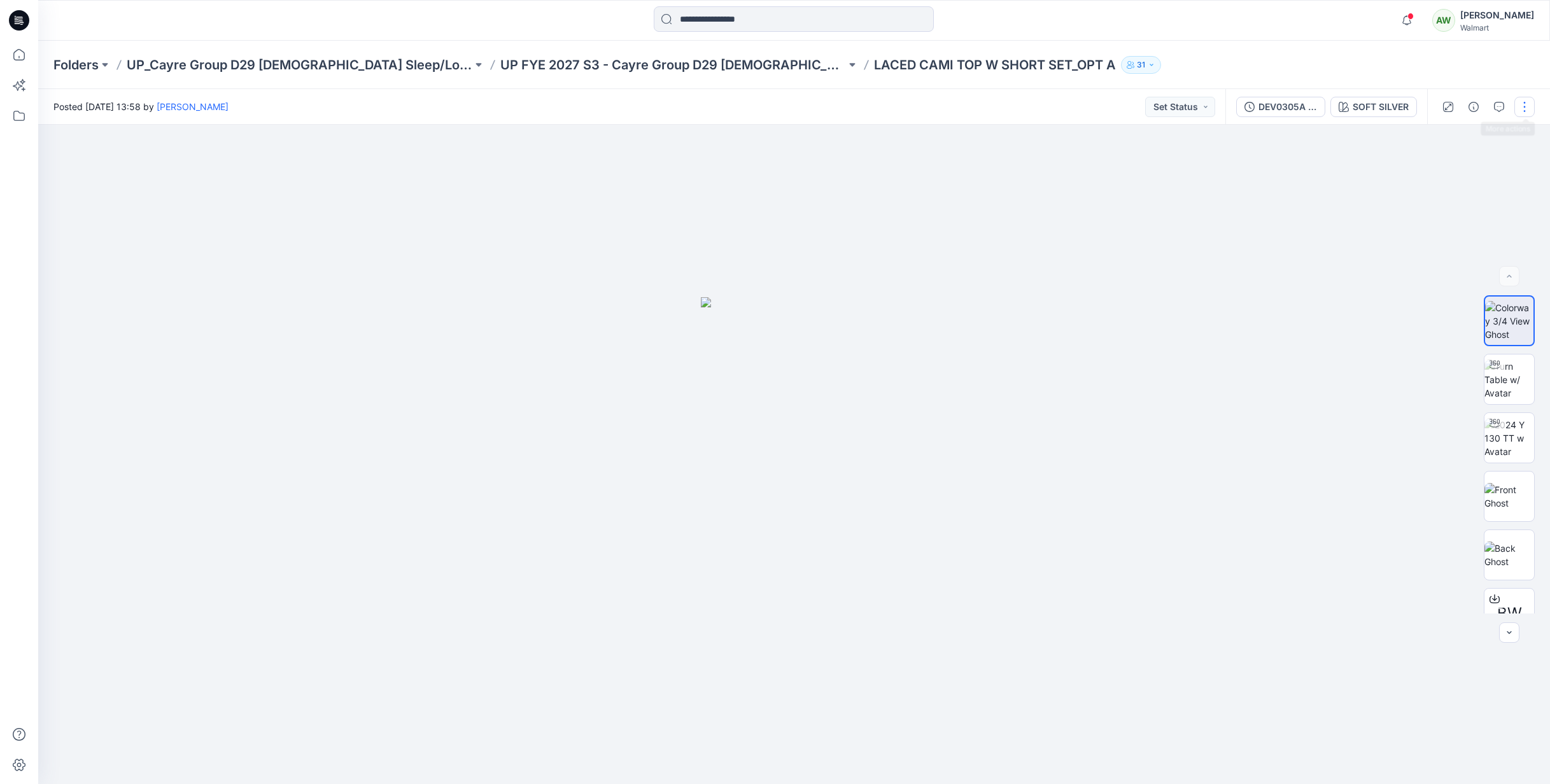
click at [1525, 103] on button "button" at bounding box center [1525, 107] width 20 height 20
click at [1442, 174] on p "Edit" at bounding box center [1443, 172] width 16 height 14
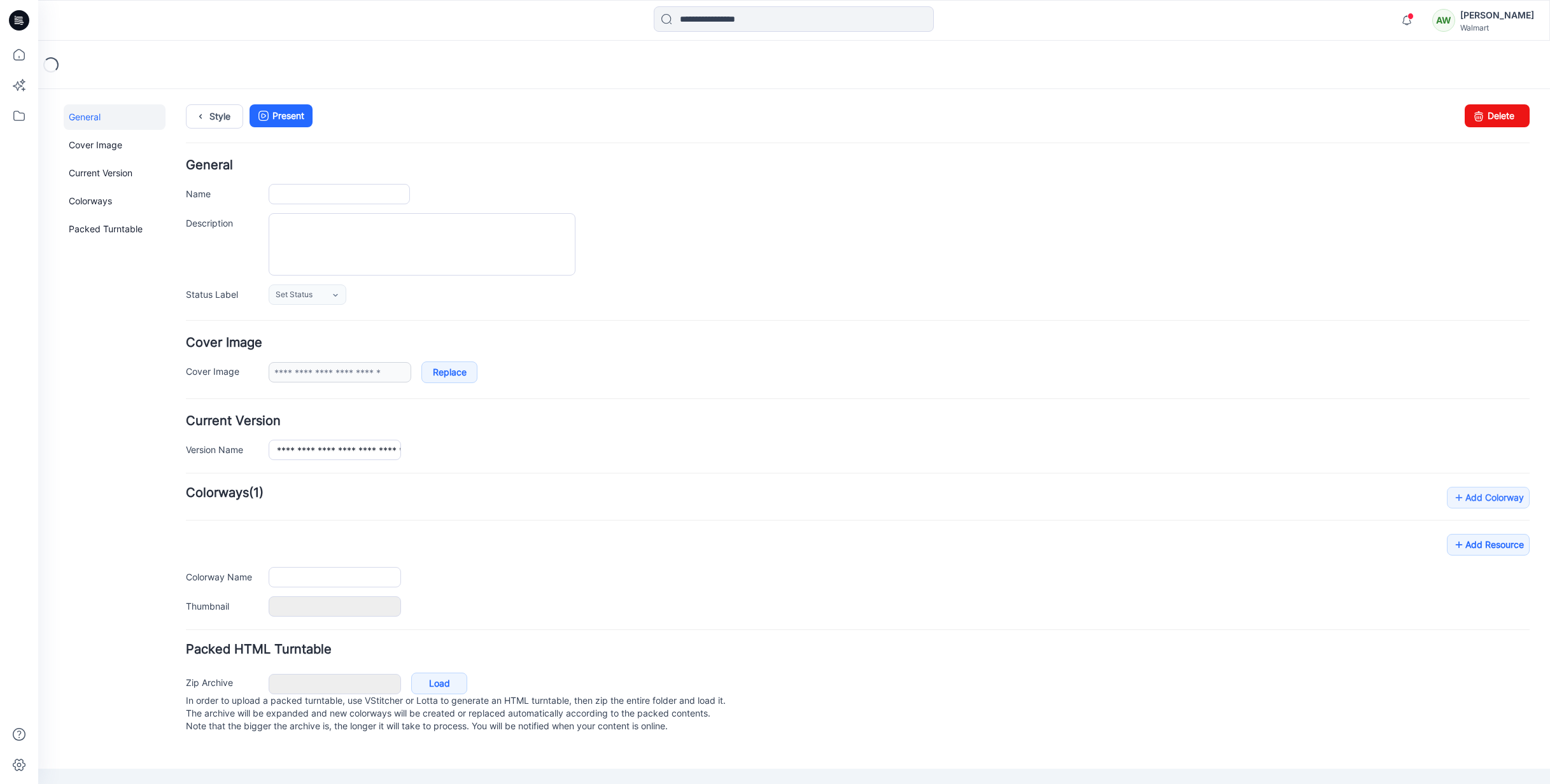
type input "**********"
type textarea "**********"
type input "**********"
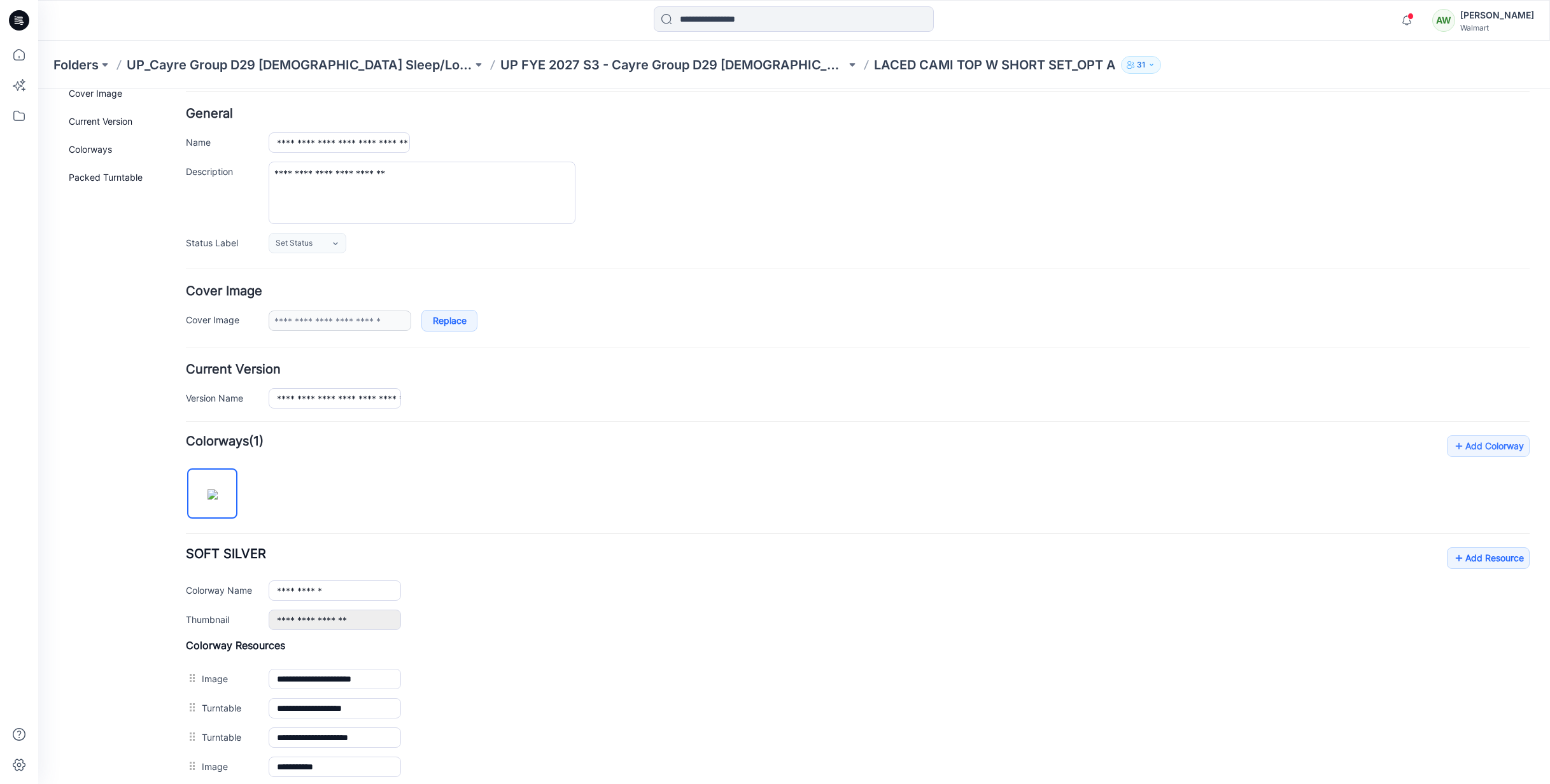
scroll to position [185, 0]
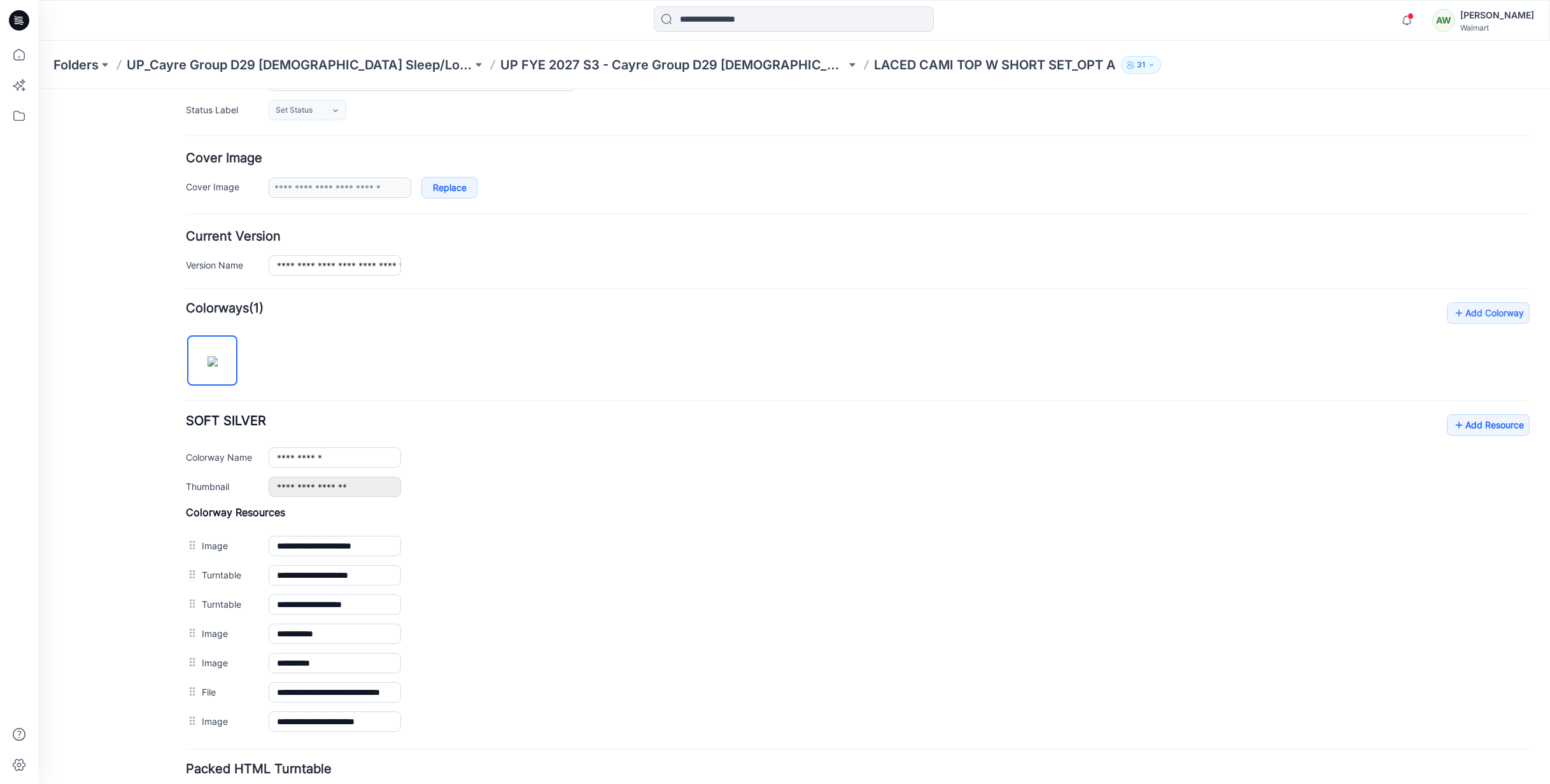
drag, startPoint x: 154, startPoint y: 490, endPoint x: 572, endPoint y: 690, distance: 463.4
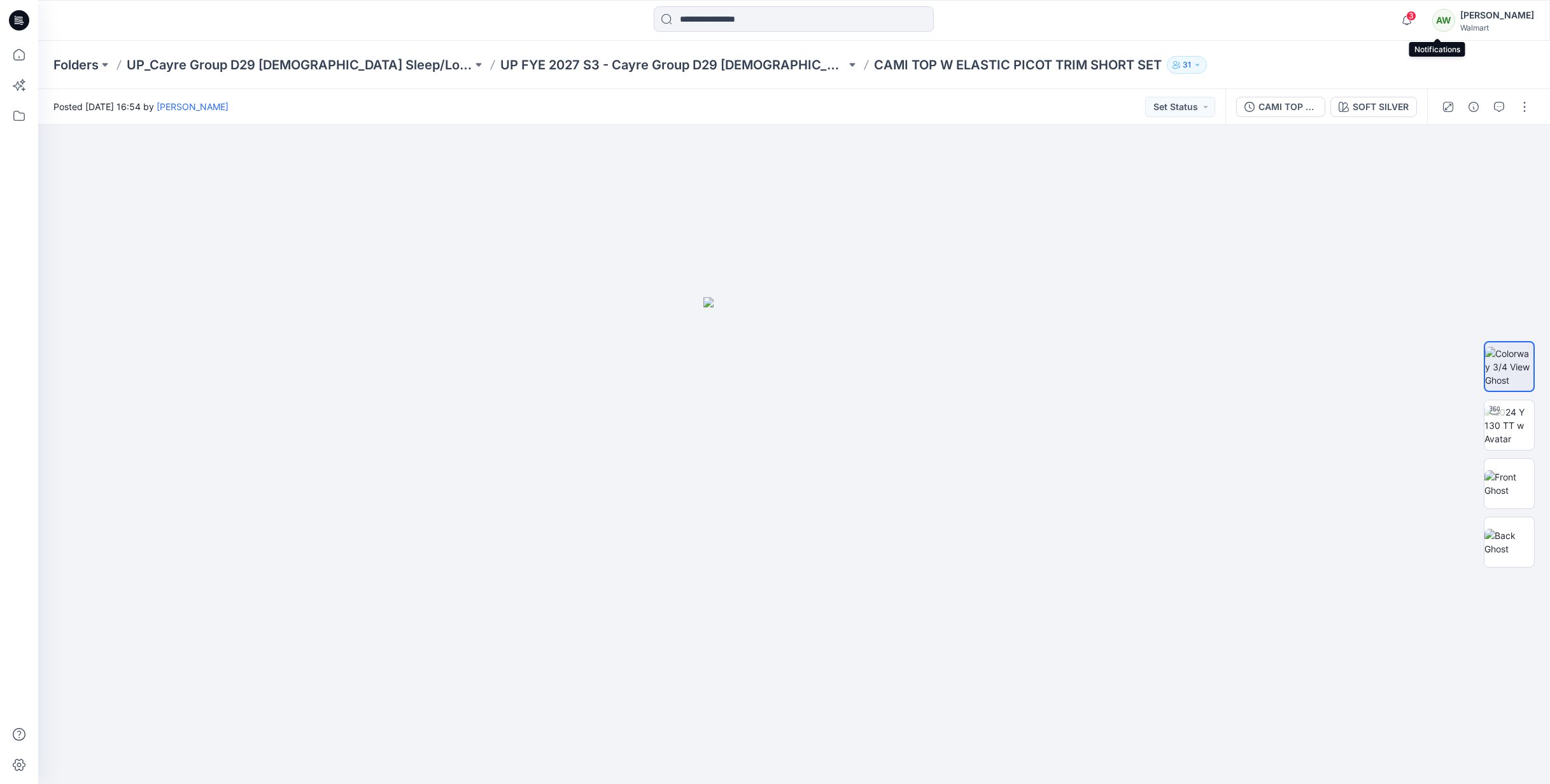
click at [1416, 15] on span "3" at bounding box center [1411, 16] width 10 height 10
drag, startPoint x: 1450, startPoint y: 122, endPoint x: 1464, endPoint y: 124, distance: 14.1
click at [1452, 126] on div "Posted [DATE] 16:54 by [PERSON_NAME] Set Status CAMI TOP W ELASTIC PICOT TRIM S…" at bounding box center [794, 436] width 1512 height 695
drag, startPoint x: 1442, startPoint y: 15, endPoint x: 1448, endPoint y: 16, distance: 6.1
click at [1414, 14] on span at bounding box center [1411, 17] width 6 height 7
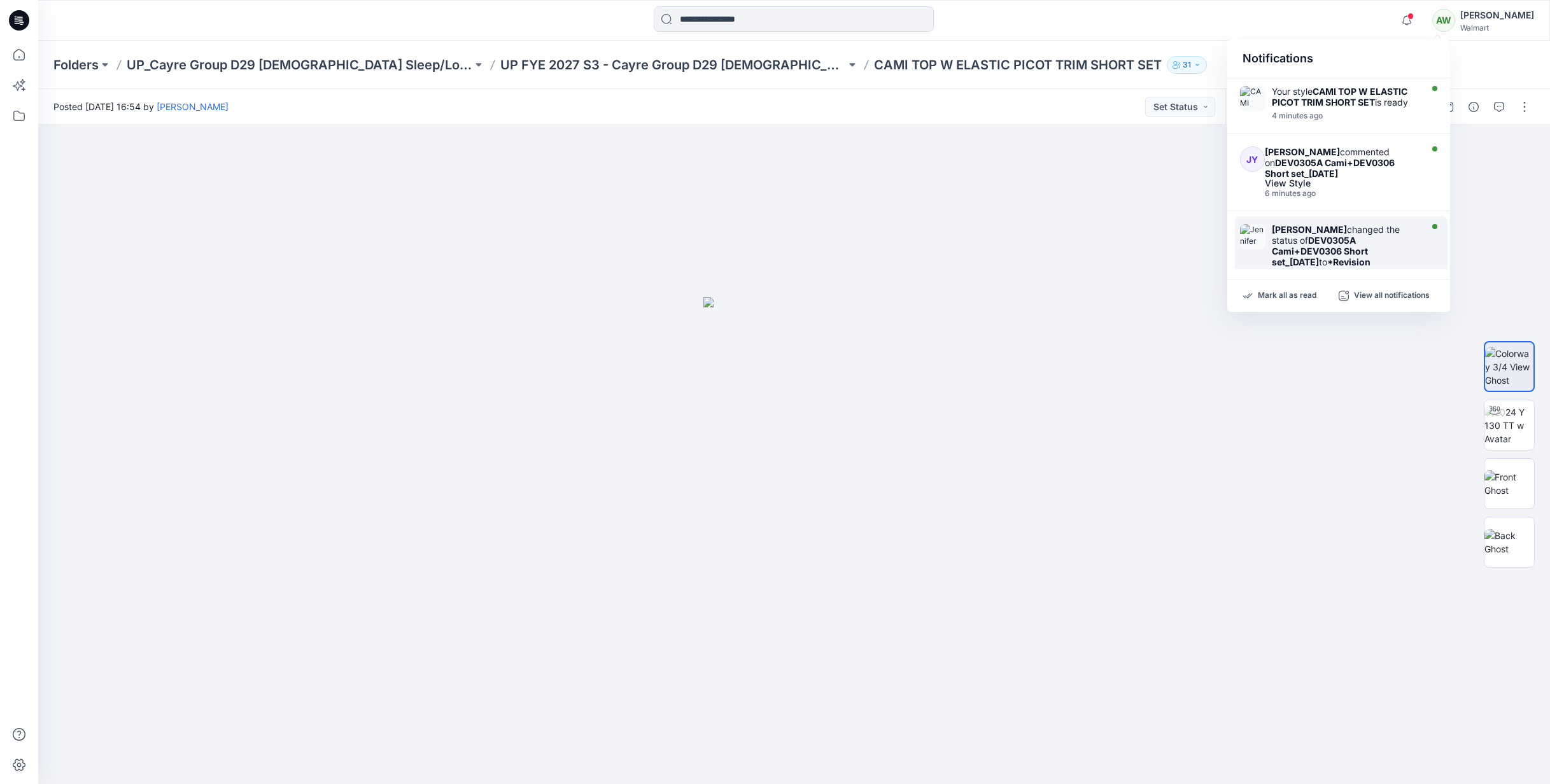
click at [1344, 243] on strong "DEV0305A Cami+DEV0306 Short set_[DATE]" at bounding box center [1320, 251] width 96 height 32
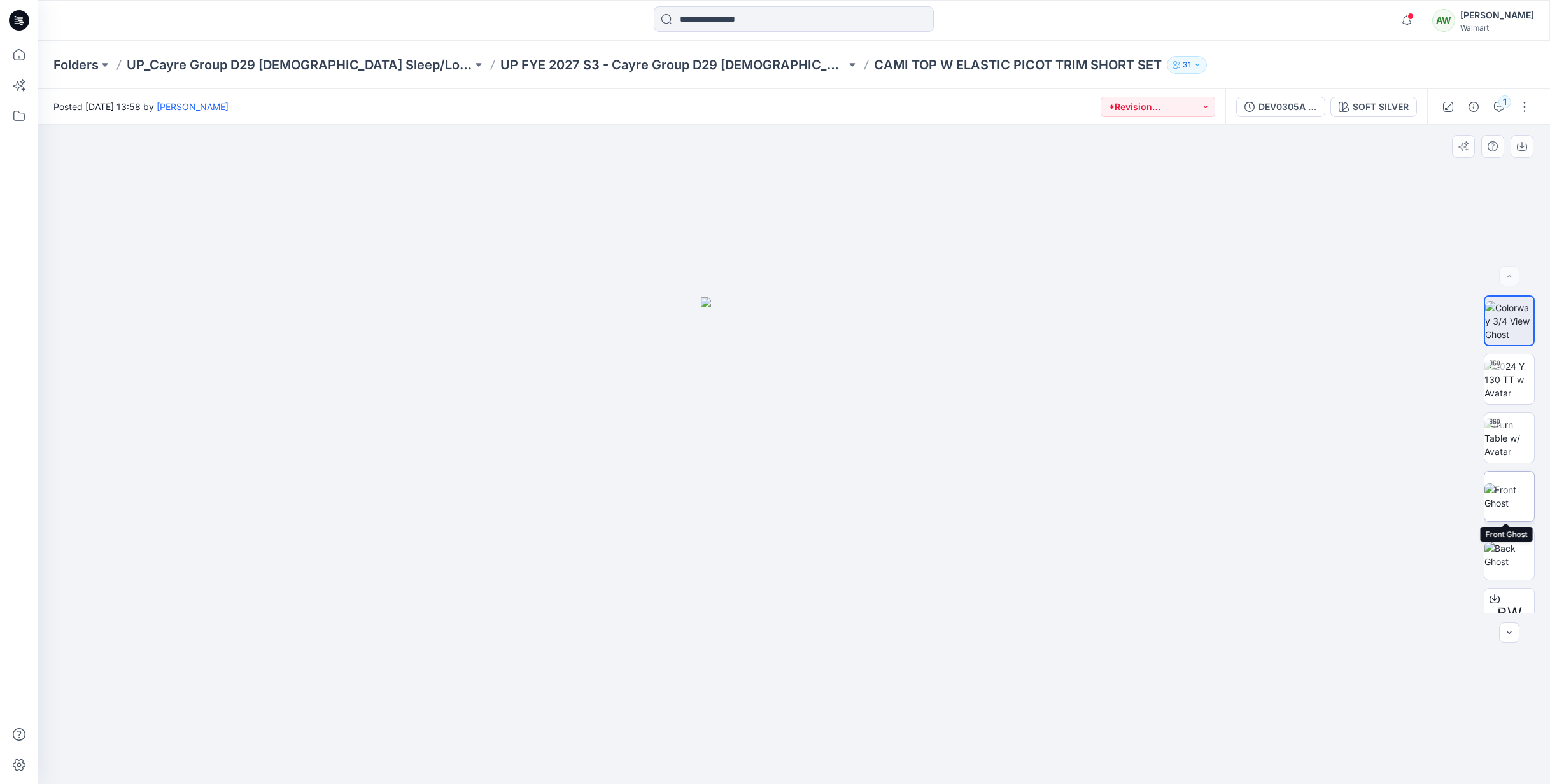
click at [1505, 491] on img at bounding box center [1509, 496] width 50 height 27
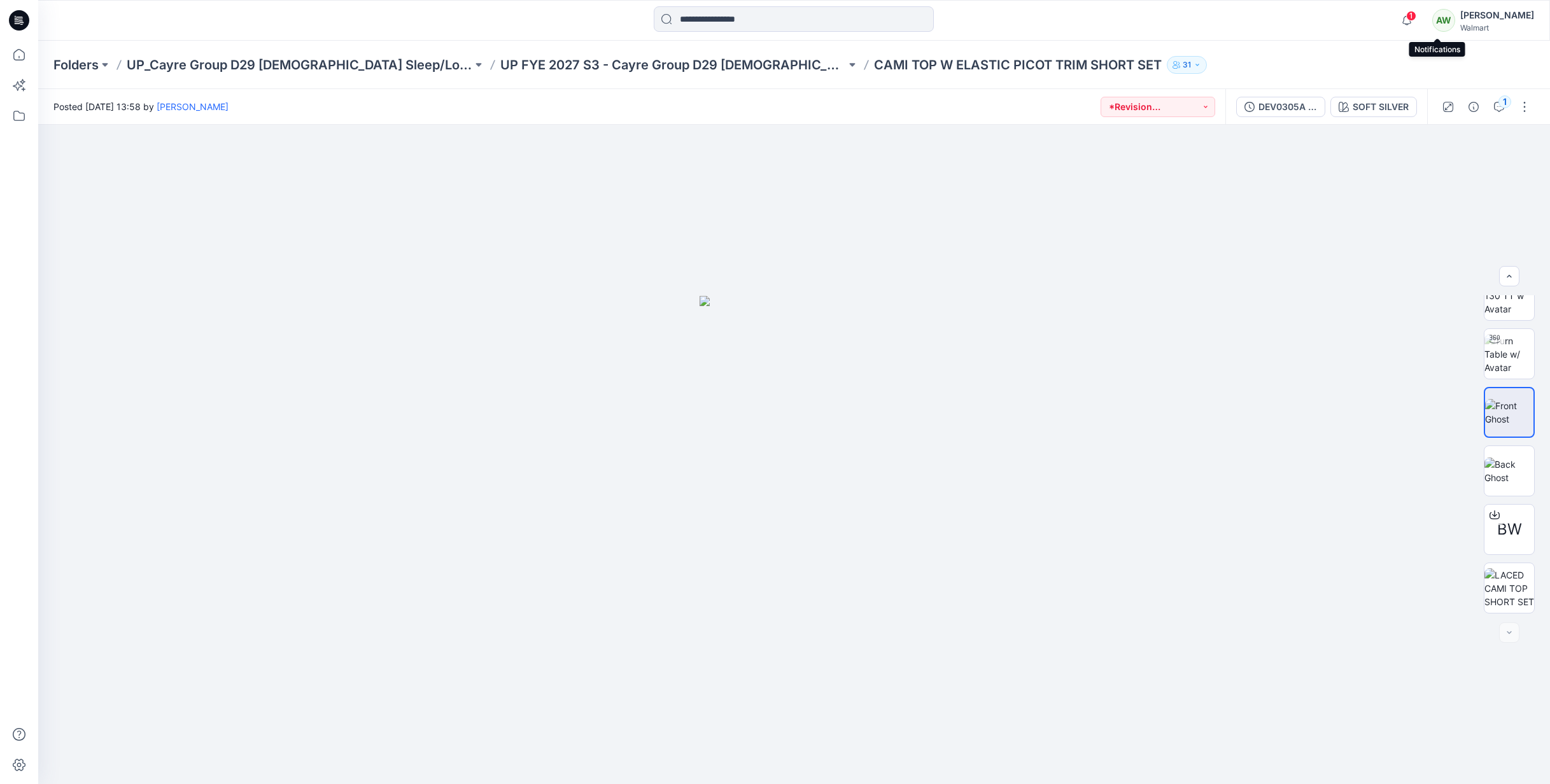
click at [1416, 14] on span "1" at bounding box center [1411, 16] width 10 height 10
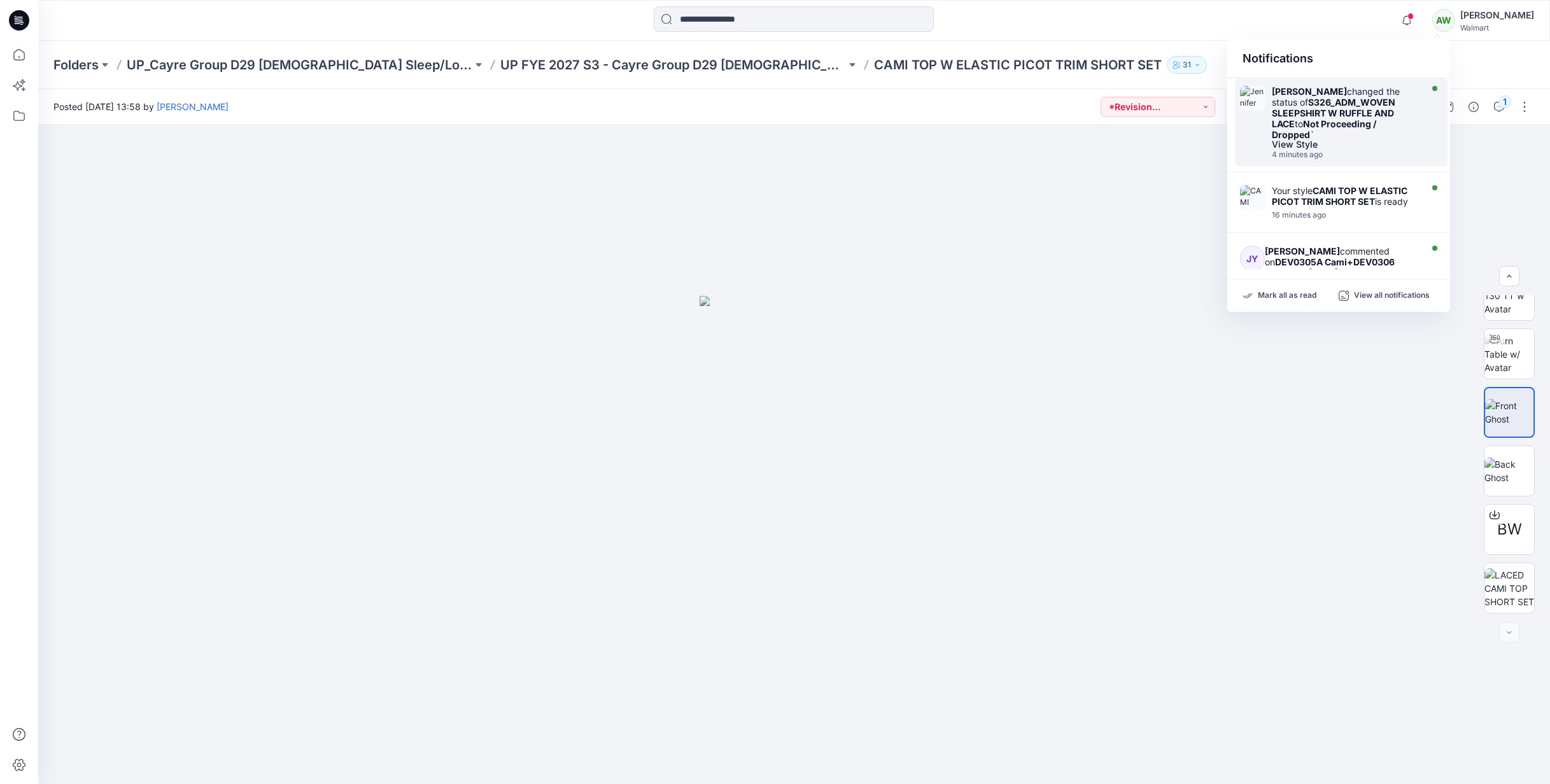
click at [1399, 128] on div "[PERSON_NAME] changed the status of S326_ADM_WOVEN SLEEPSHIRT W RUFFLE AND LACE…" at bounding box center [1345, 113] width 147 height 54
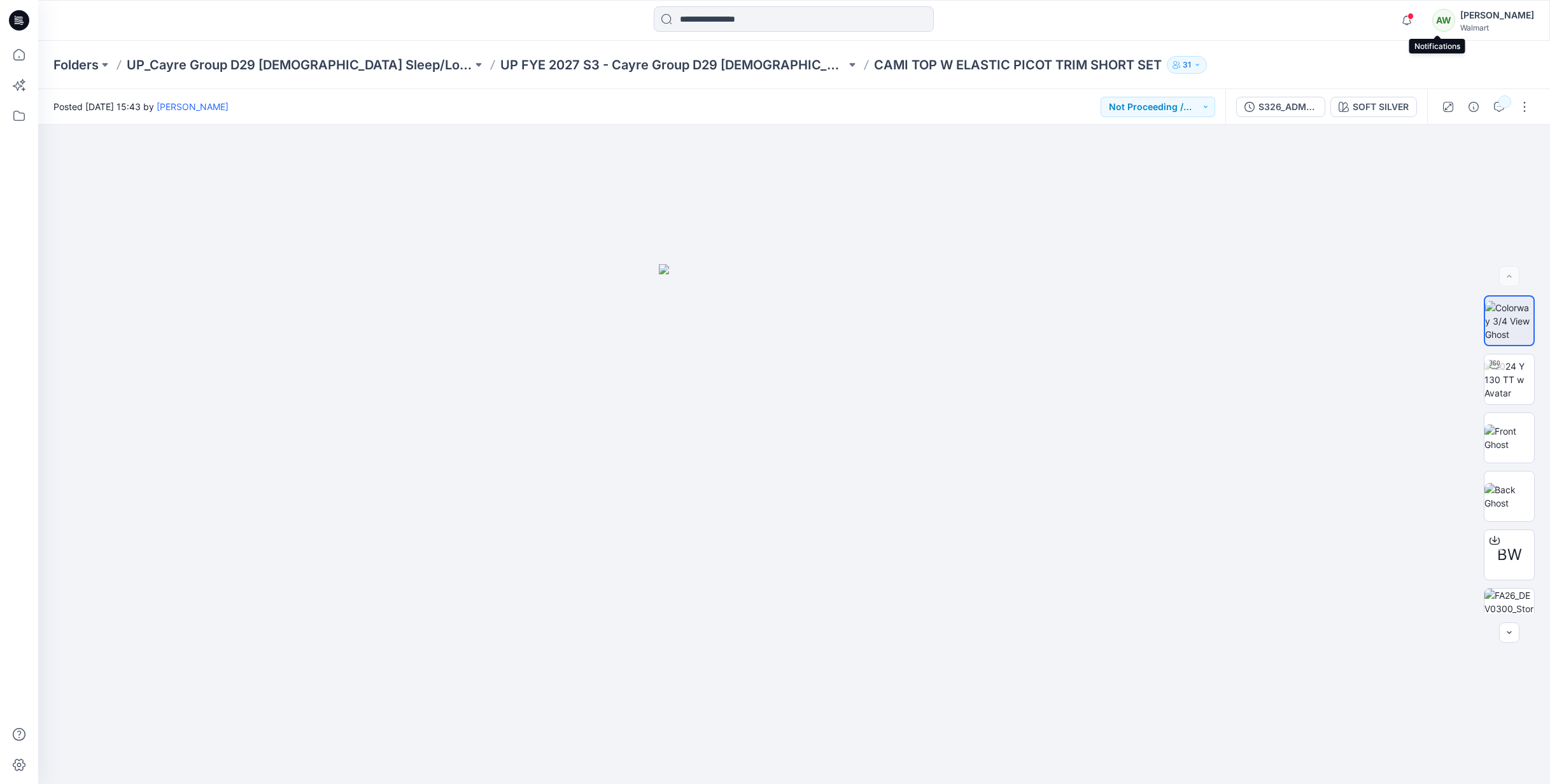
click at [1414, 14] on span at bounding box center [1411, 17] width 6 height 7
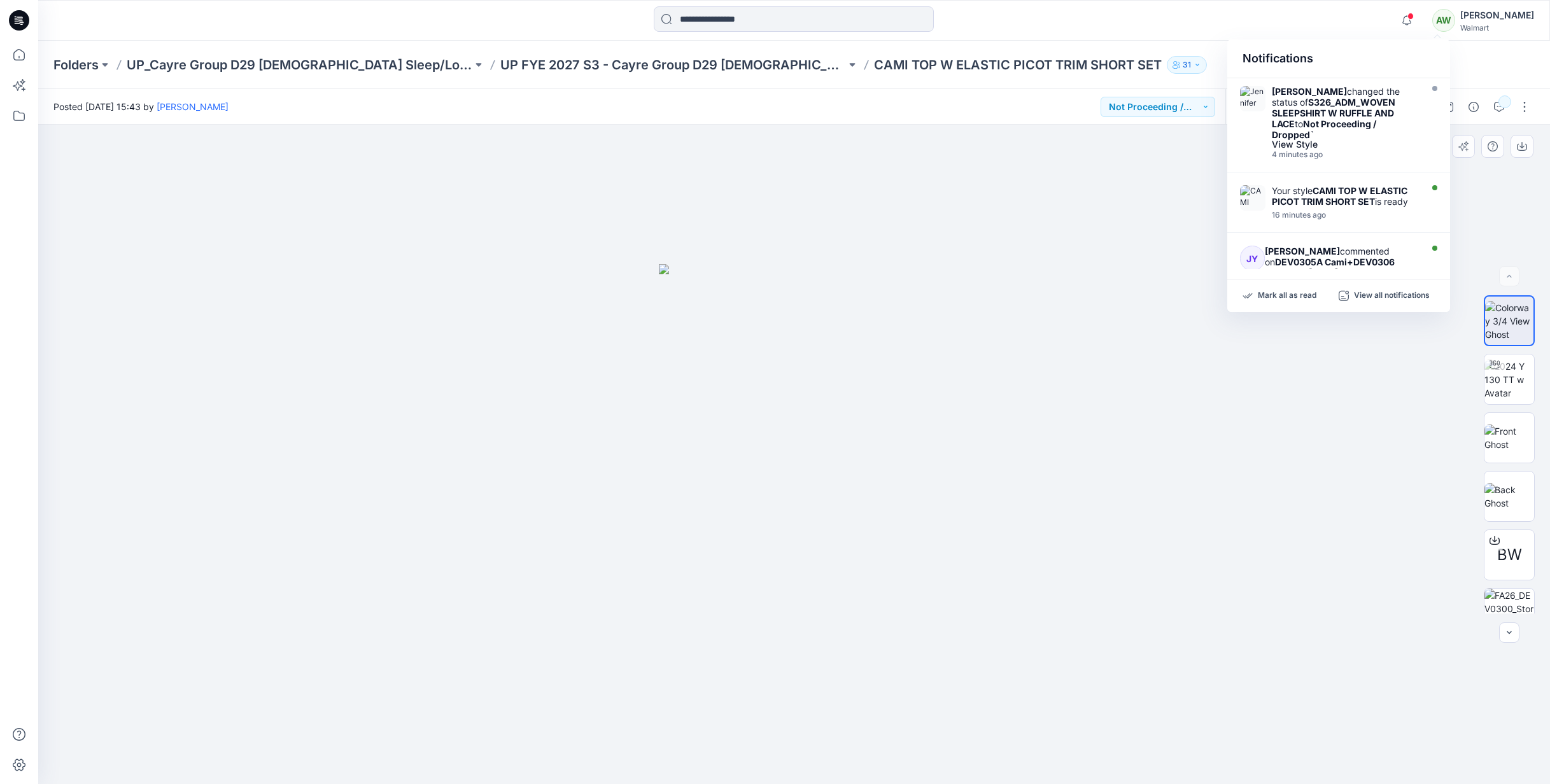
drag, startPoint x: 1447, startPoint y: 115, endPoint x: 1452, endPoint y: 134, distance: 19.6
click at [1446, 139] on div "[PERSON_NAME] changed the status of S326_ADM_WOVEN SLEEPSHIRT W RUFFLE AND LACE…" at bounding box center [1338, 125] width 223 height 95
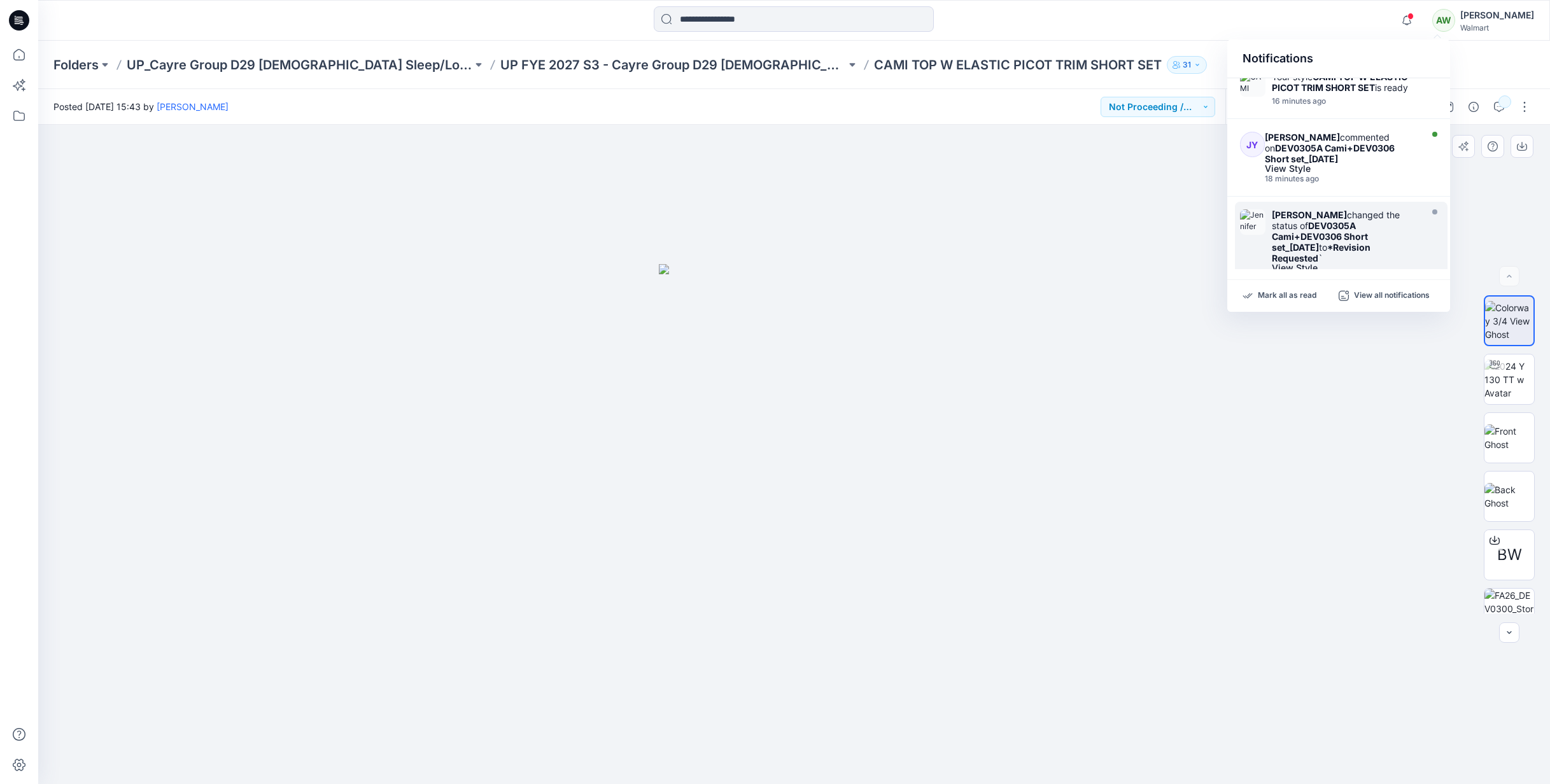
scroll to position [109, 0]
click at [1370, 152] on strong "DEV0305A Cami+DEV0306 Short set_[DATE]" at bounding box center [1330, 159] width 130 height 22
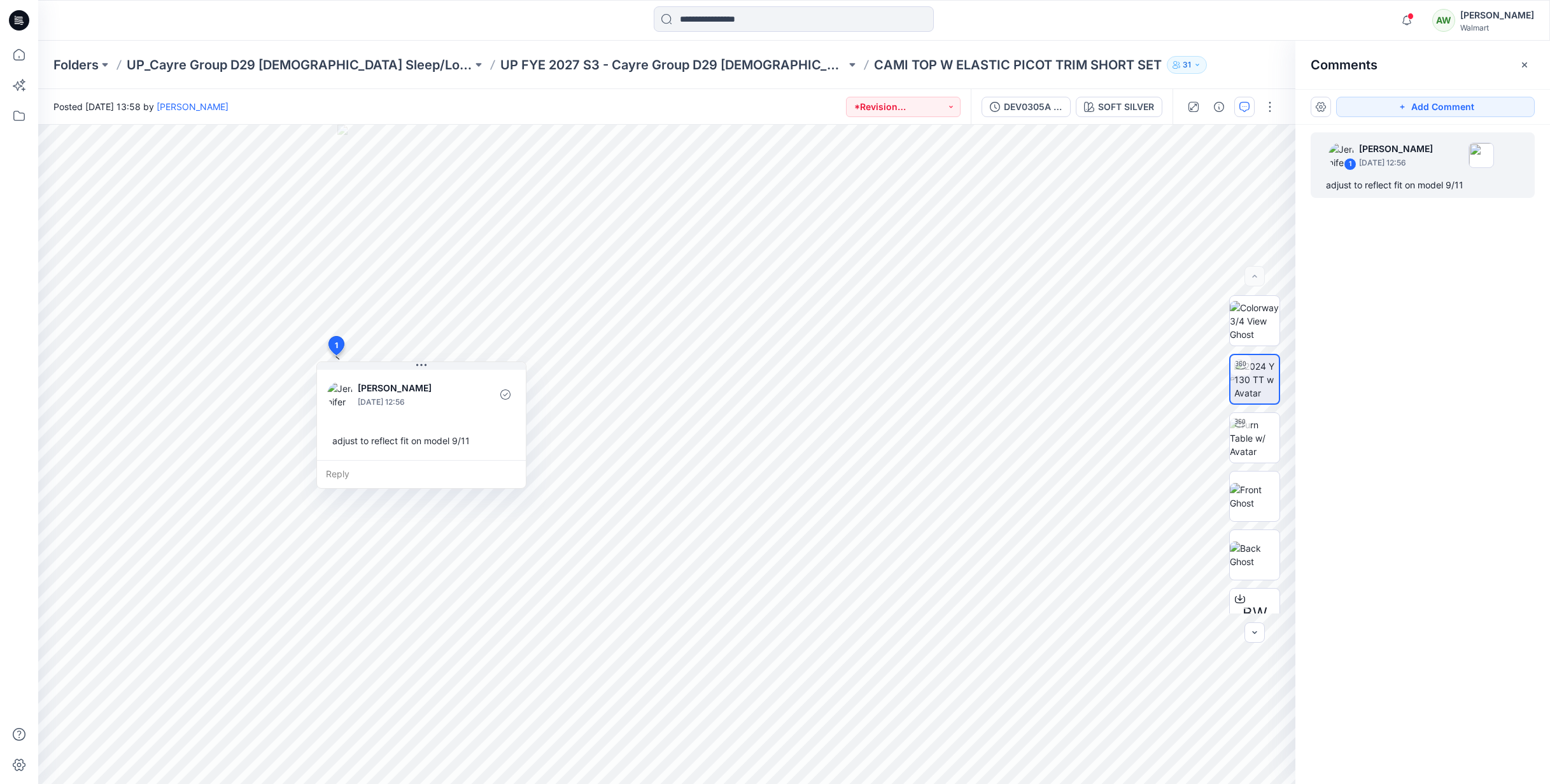
click at [1519, 62] on button "button" at bounding box center [1525, 65] width 20 height 20
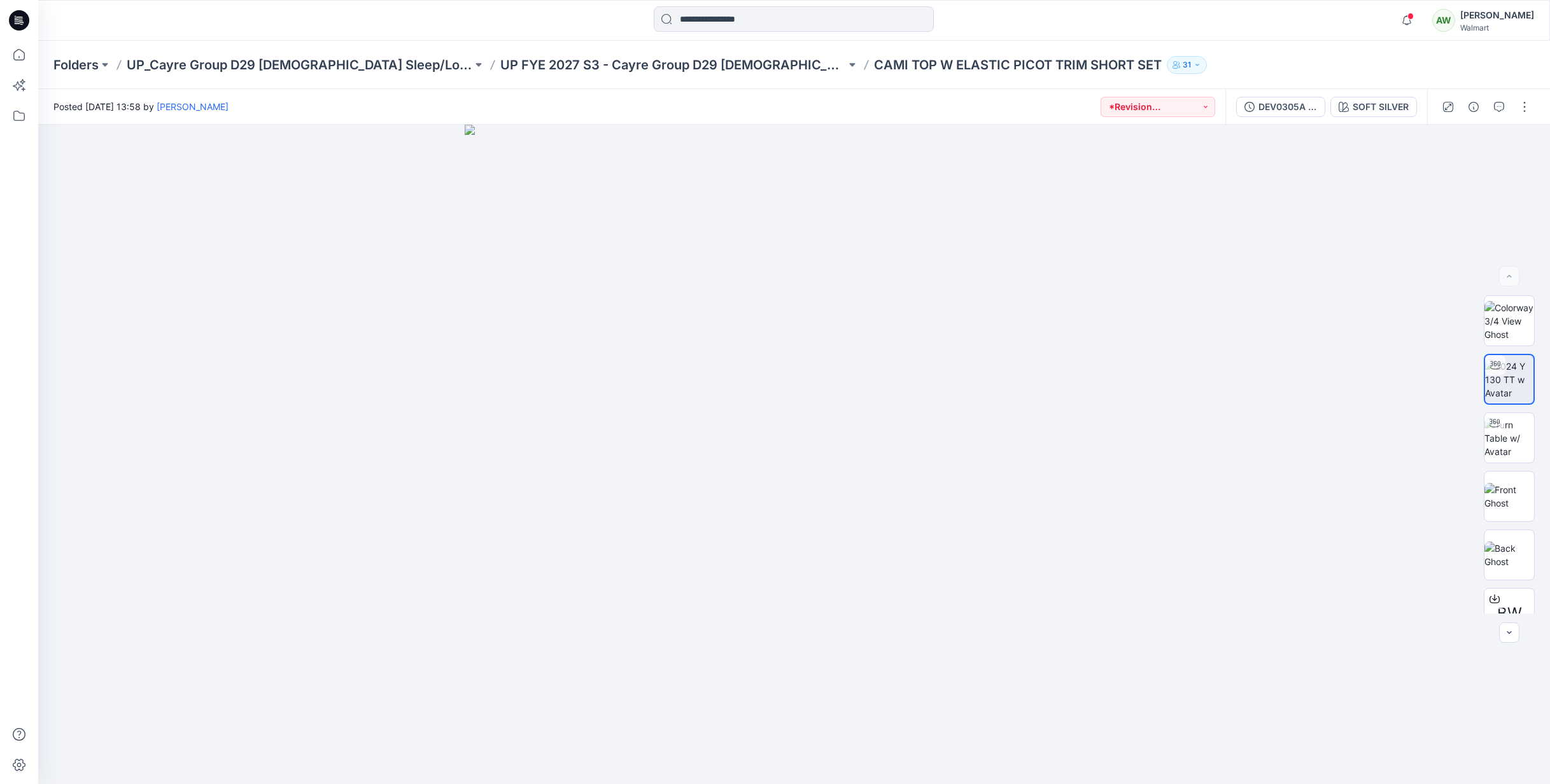
click at [1455, 19] on div "AW" at bounding box center [1444, 20] width 23 height 23
click at [1455, 19] on div "AW" at bounding box center [1444, 20] width 23 height 23
click at [1414, 14] on div at bounding box center [1404, 12] width 20 height 7
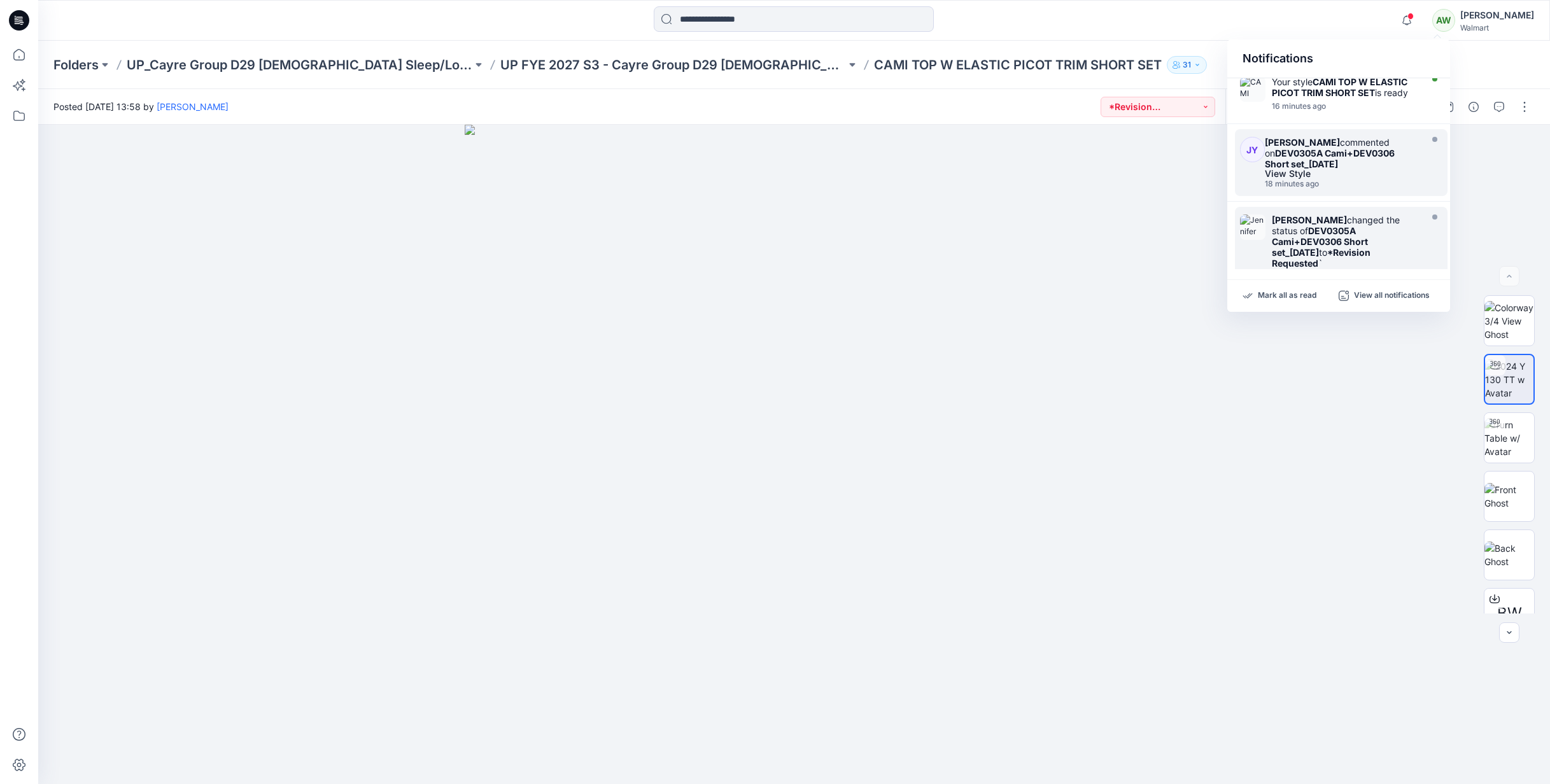
click at [1448, 118] on div "[PERSON_NAME] changed the status of S326_ADM_WOVEN SLEEPSHIRT W RUFFLE AND LACE…" at bounding box center [1338, 173] width 223 height 191
click at [1373, 95] on strong "CAMI TOP W ELASTIC PICOT TRIM SHORT SET" at bounding box center [1340, 87] width 136 height 22
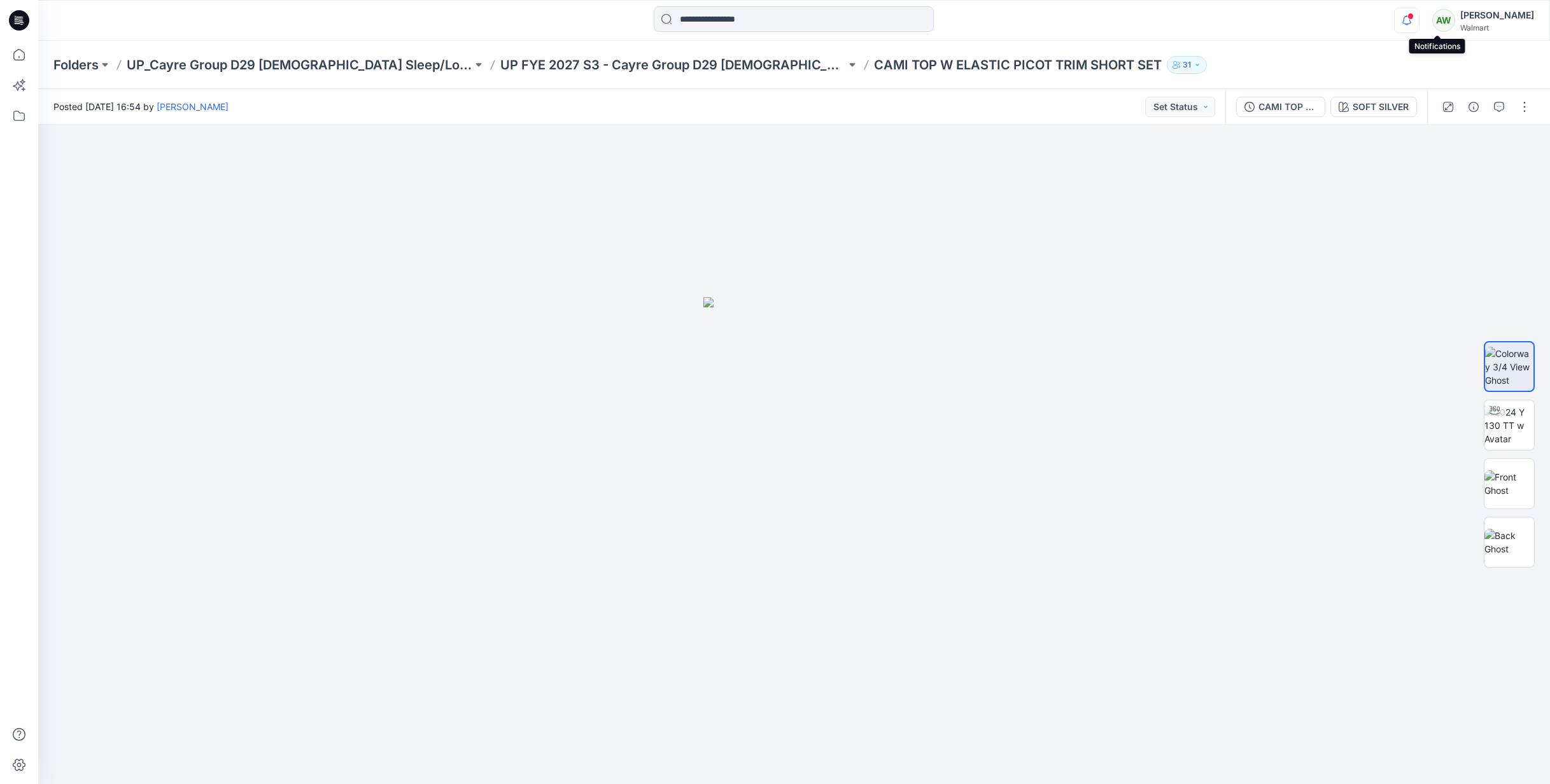
click at [1419, 14] on icon "button" at bounding box center [1407, 20] width 25 height 25
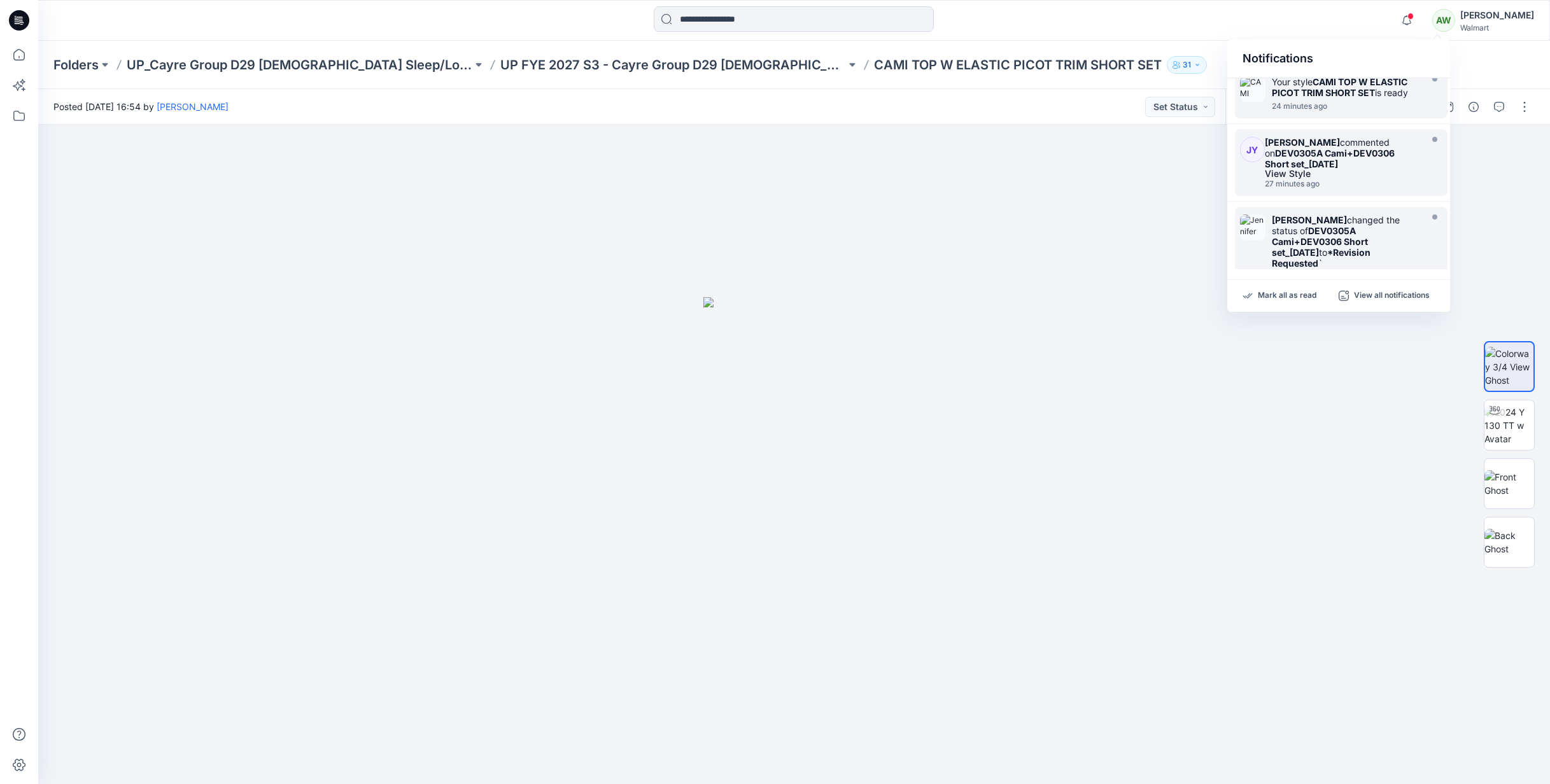
click at [1370, 83] on strong "CAMI TOP W ELASTIC PICOT TRIM SHORT SET" at bounding box center [1340, 87] width 136 height 22
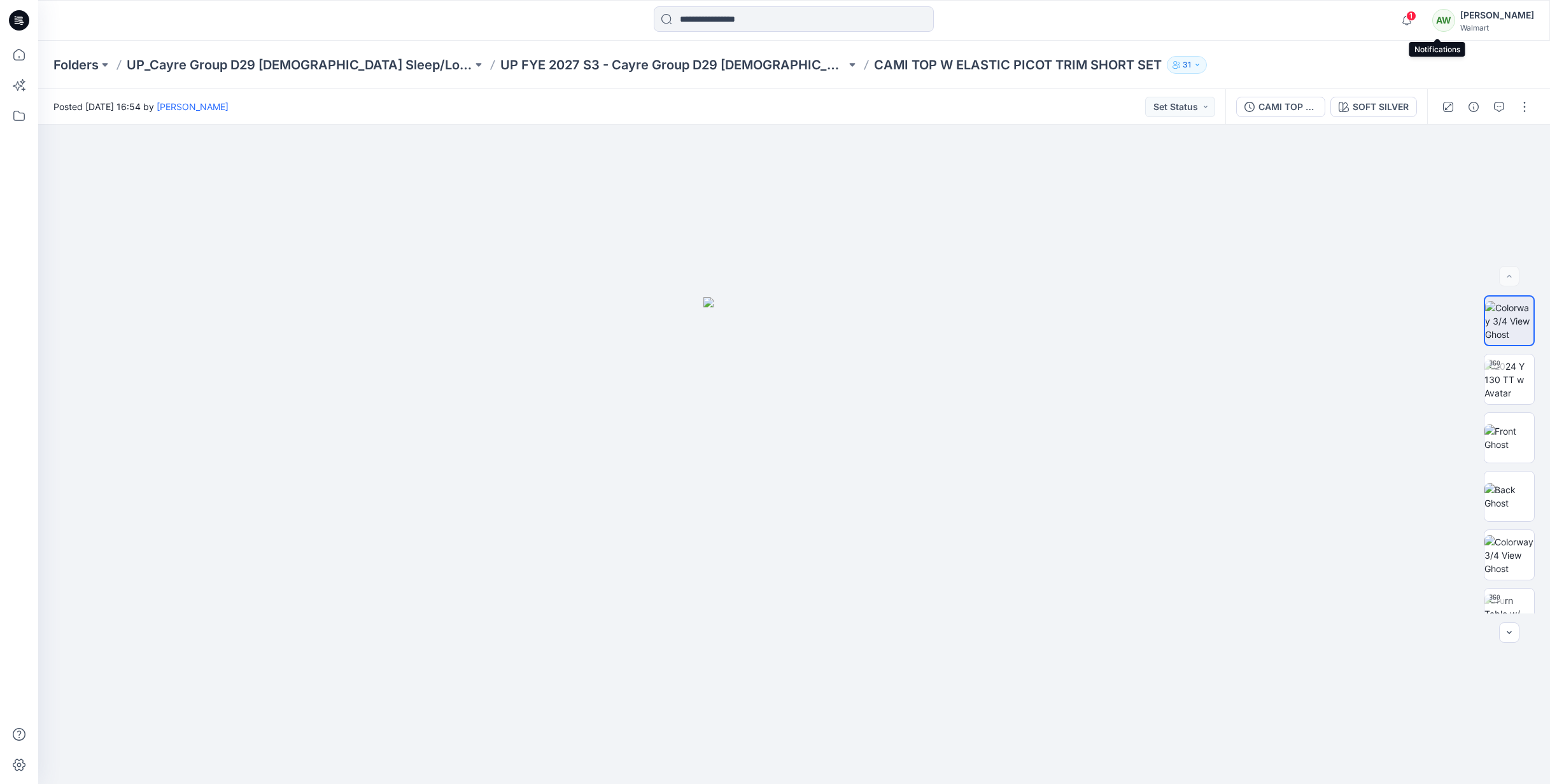
click at [1416, 12] on span "1" at bounding box center [1411, 16] width 10 height 10
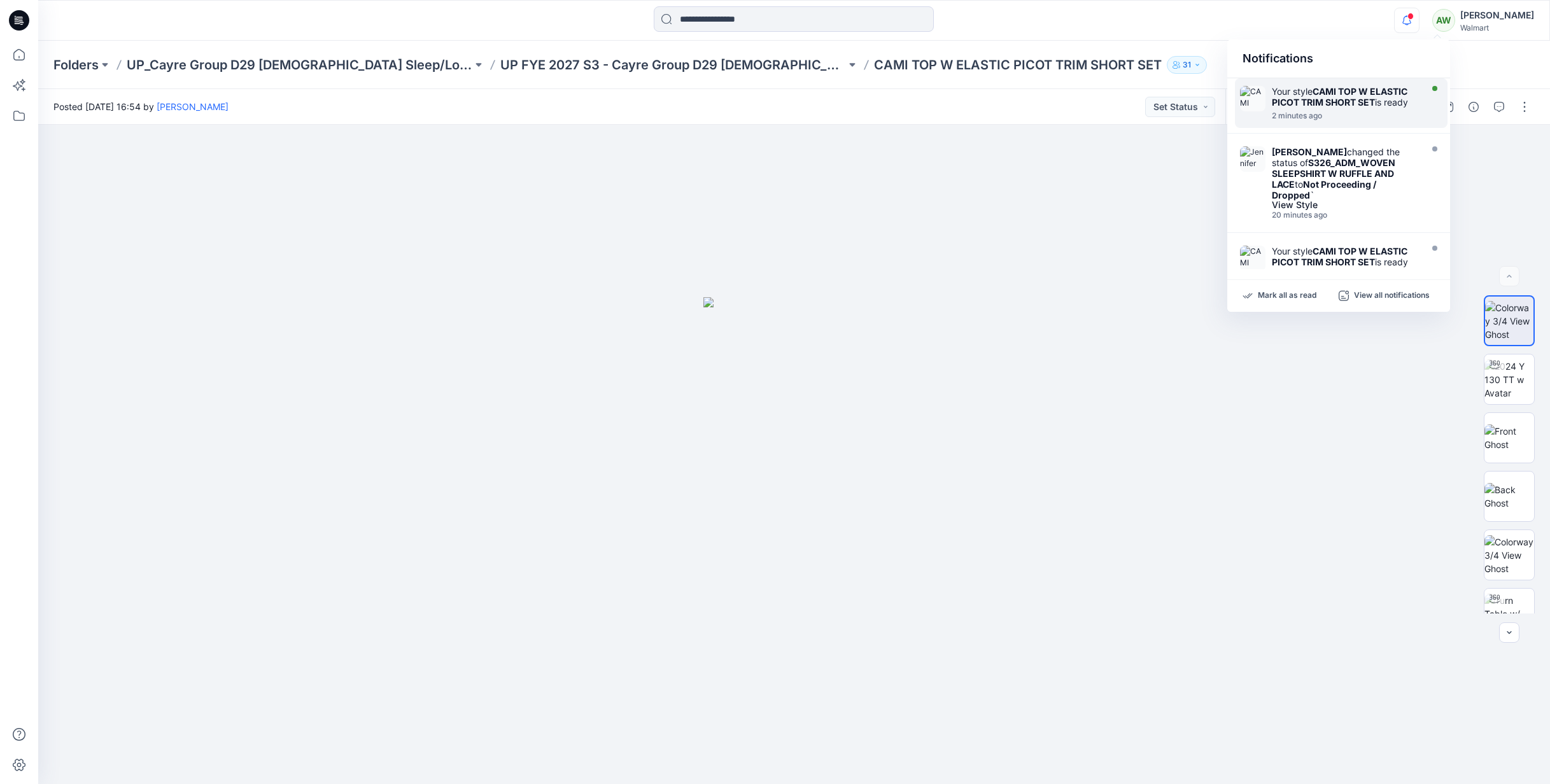
click at [1373, 87] on strong "CAMI TOP W ELASTIC PICOT TRIM SHORT SET" at bounding box center [1340, 97] width 136 height 22
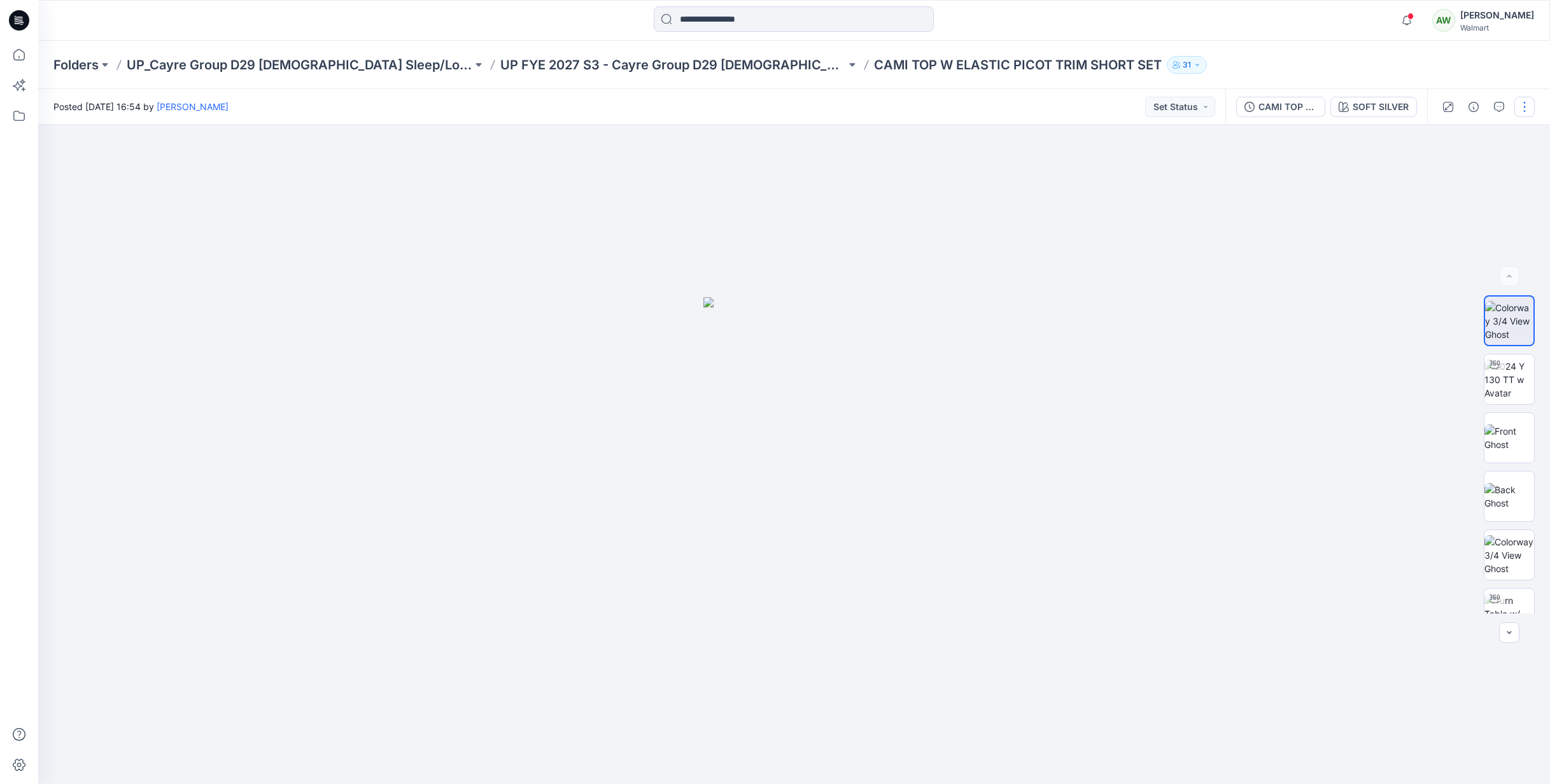
click at [1523, 105] on button "button" at bounding box center [1525, 107] width 20 height 20
drag, startPoint x: 1455, startPoint y: 168, endPoint x: 1463, endPoint y: 164, distance: 8.9
click at [1455, 168] on button "Edit" at bounding box center [1471, 172] width 117 height 24
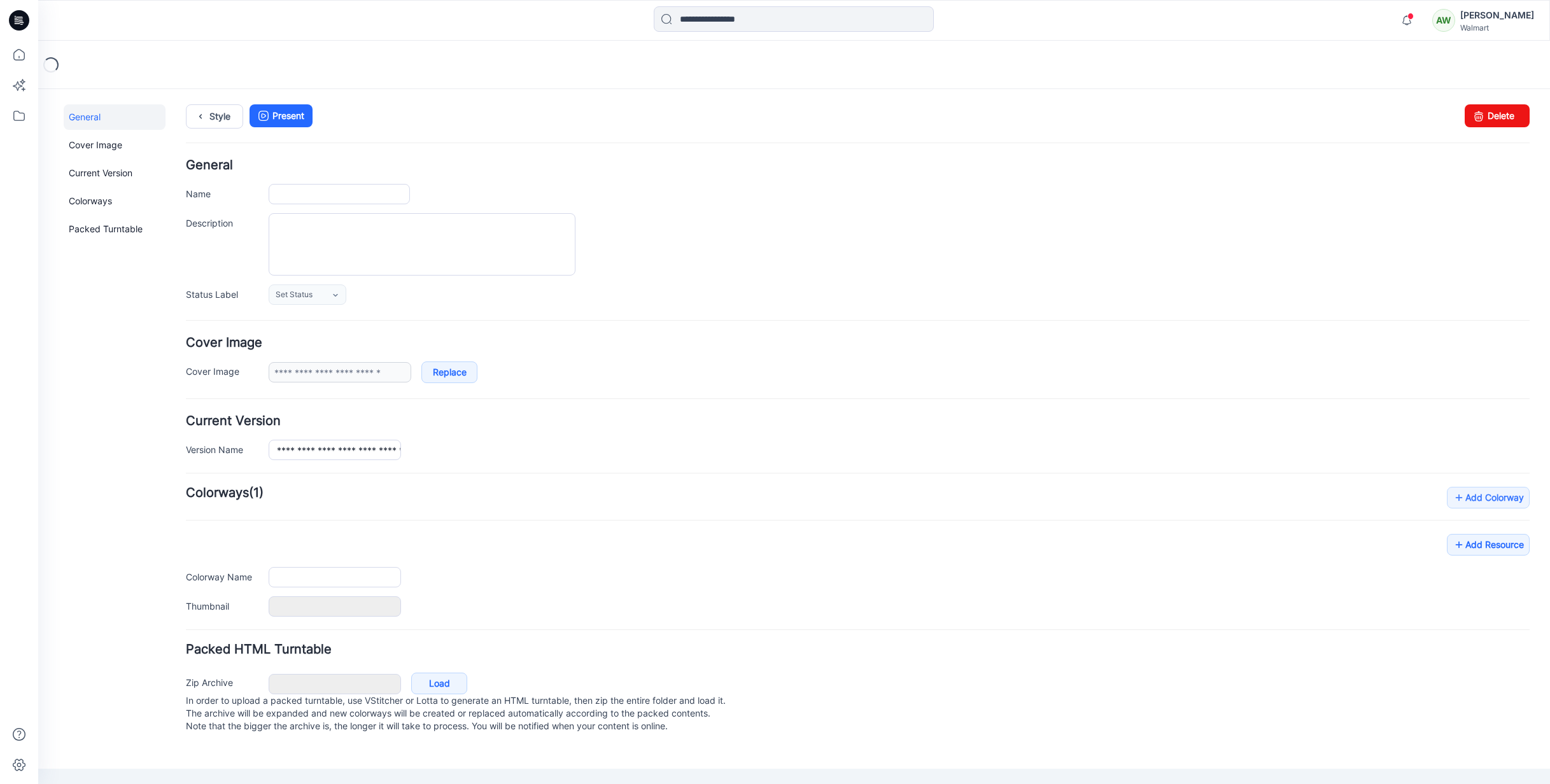
type input "**********"
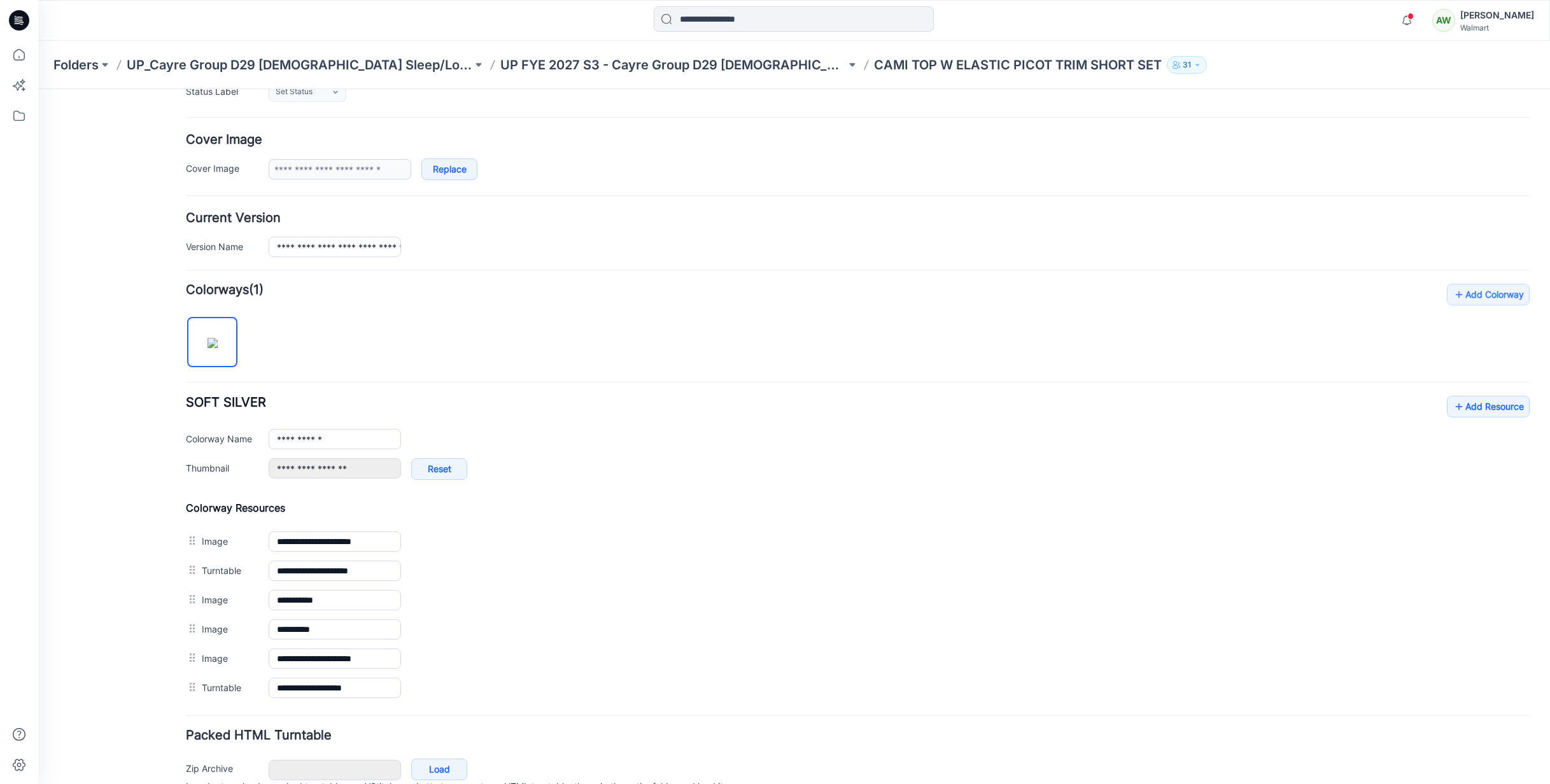
scroll to position [268, 0]
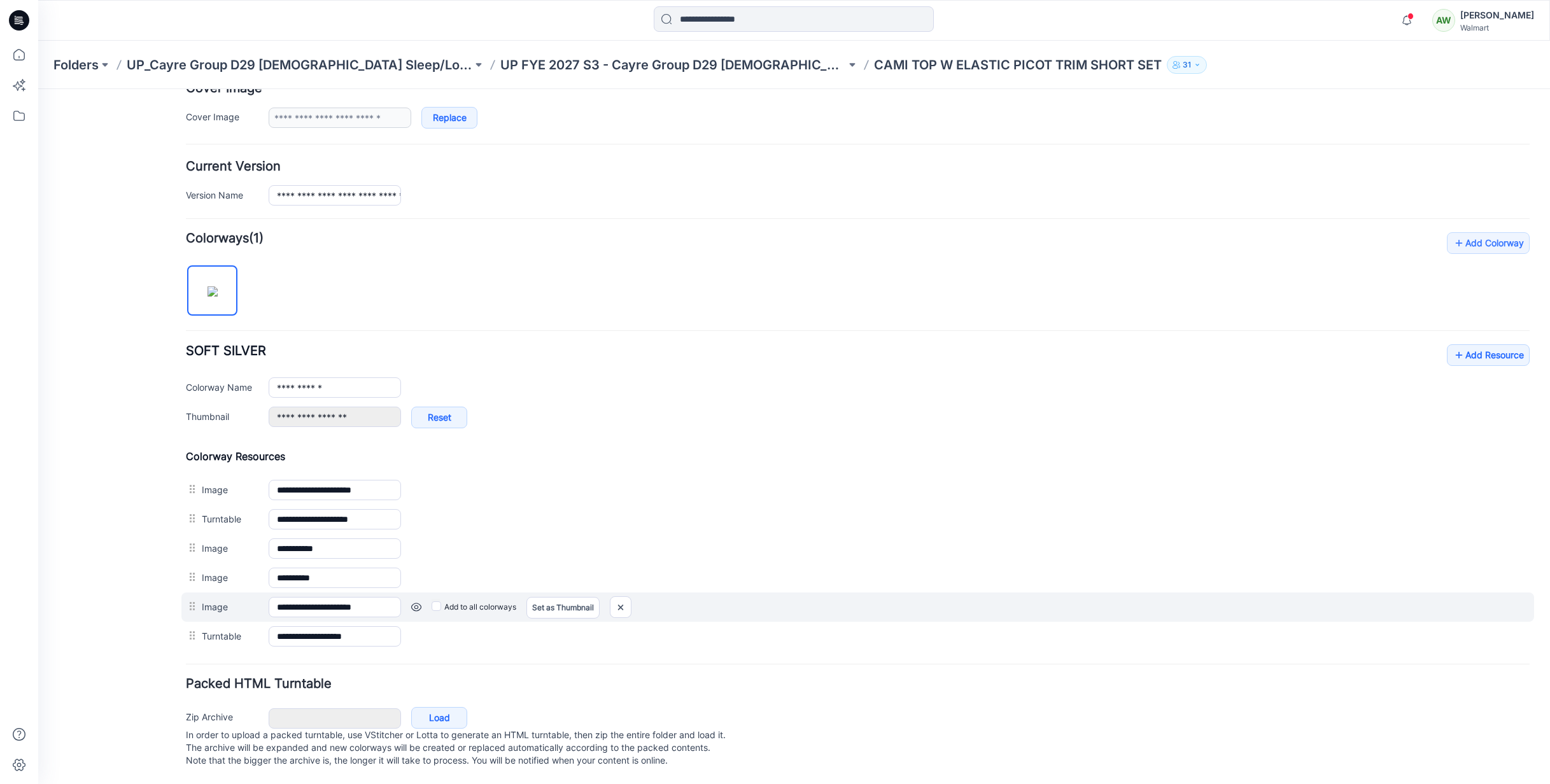
click at [414, 602] on link at bounding box center [417, 607] width 10 height 10
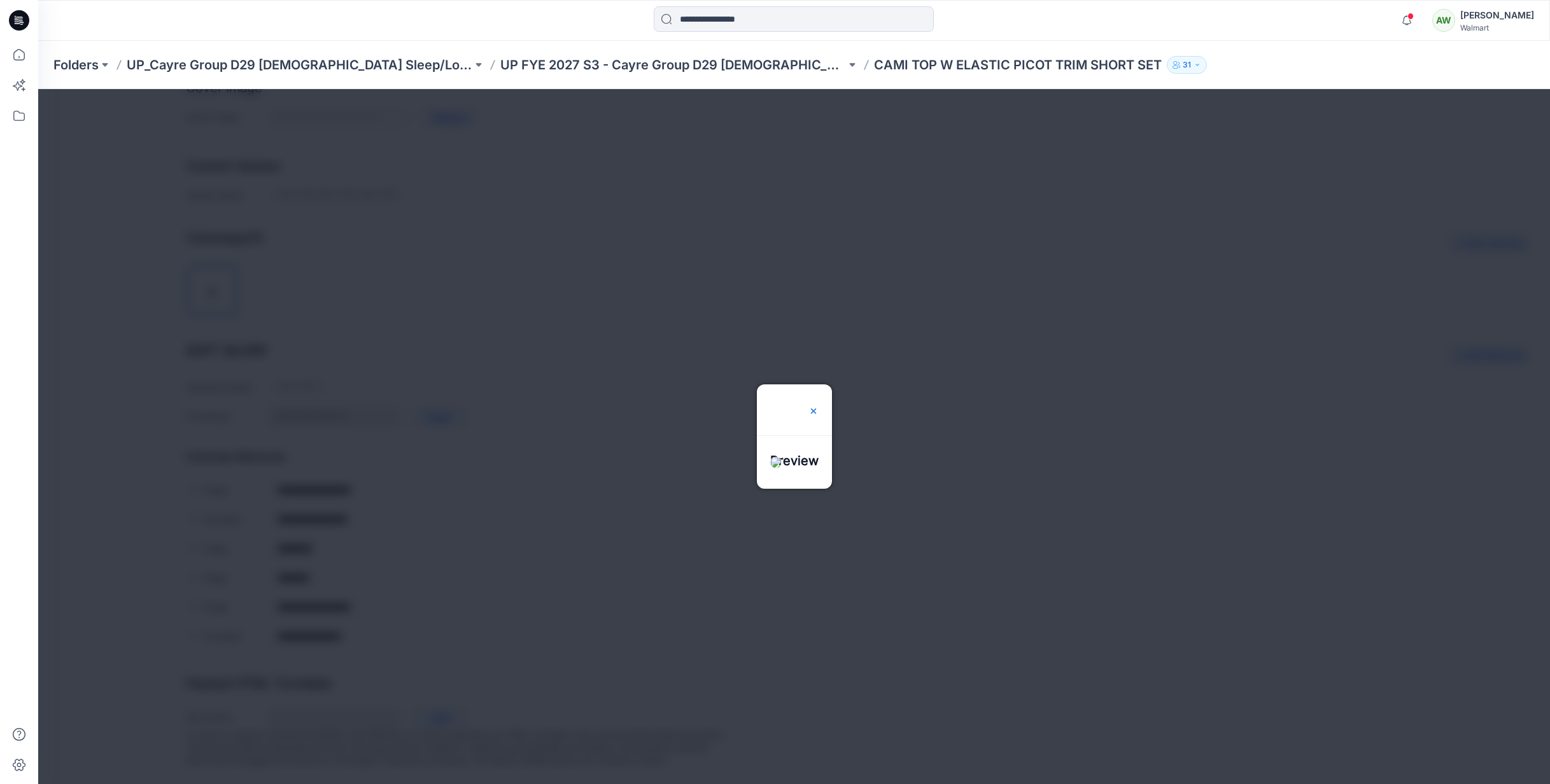
click at [819, 406] on img at bounding box center [814, 411] width 10 height 10
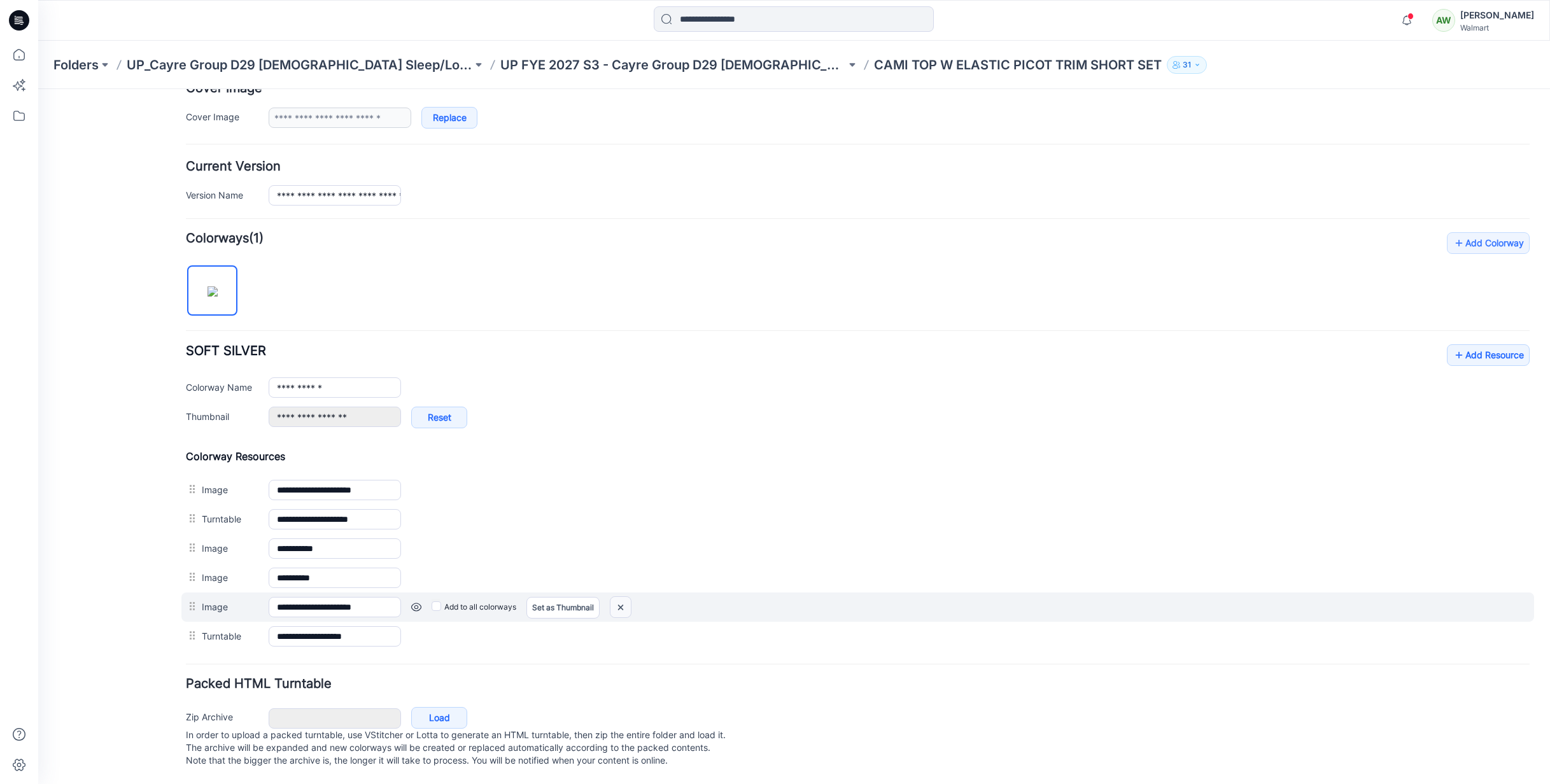
click at [623, 597] on img at bounding box center [621, 607] width 20 height 21
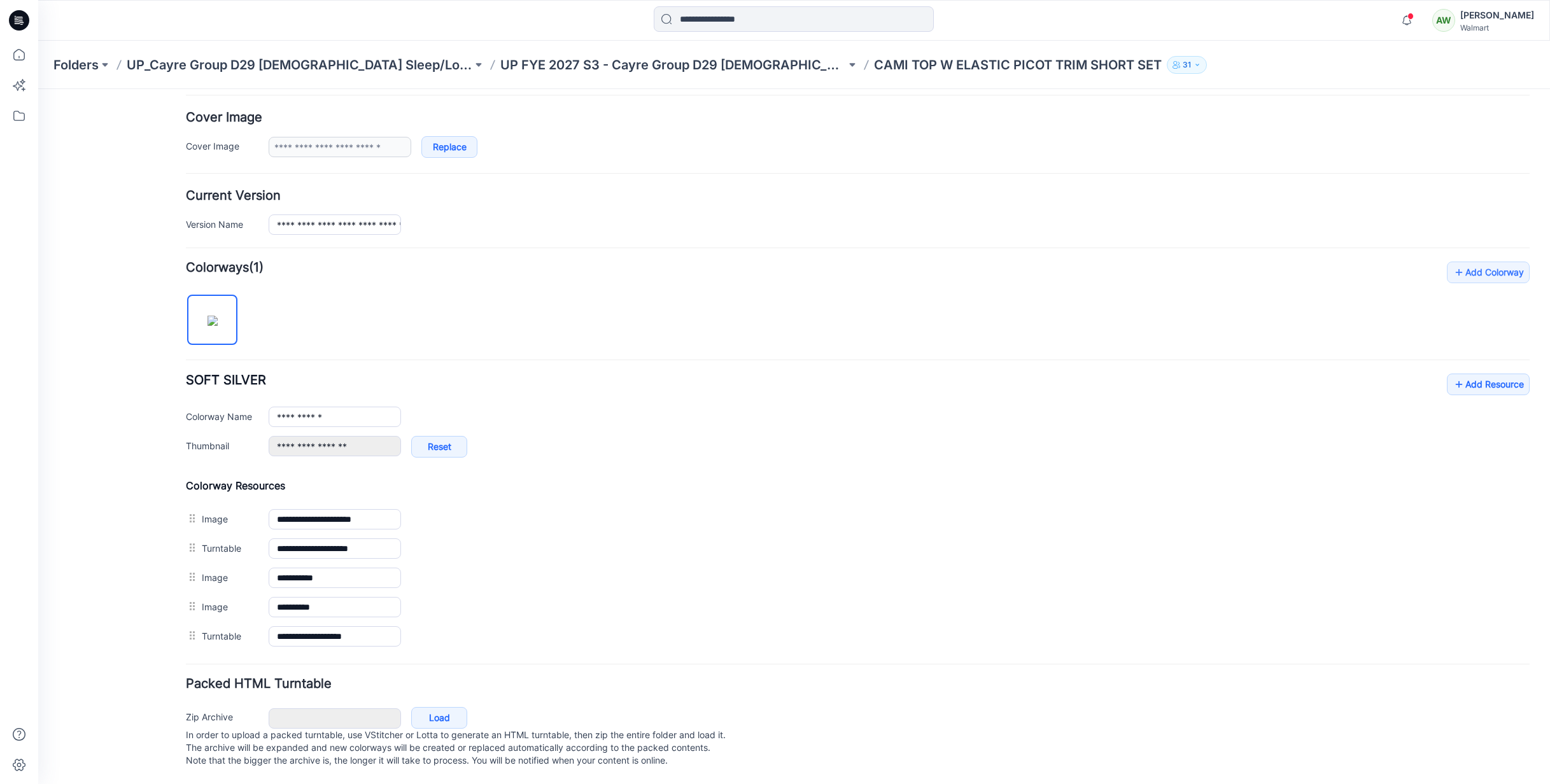
scroll to position [225, 0]
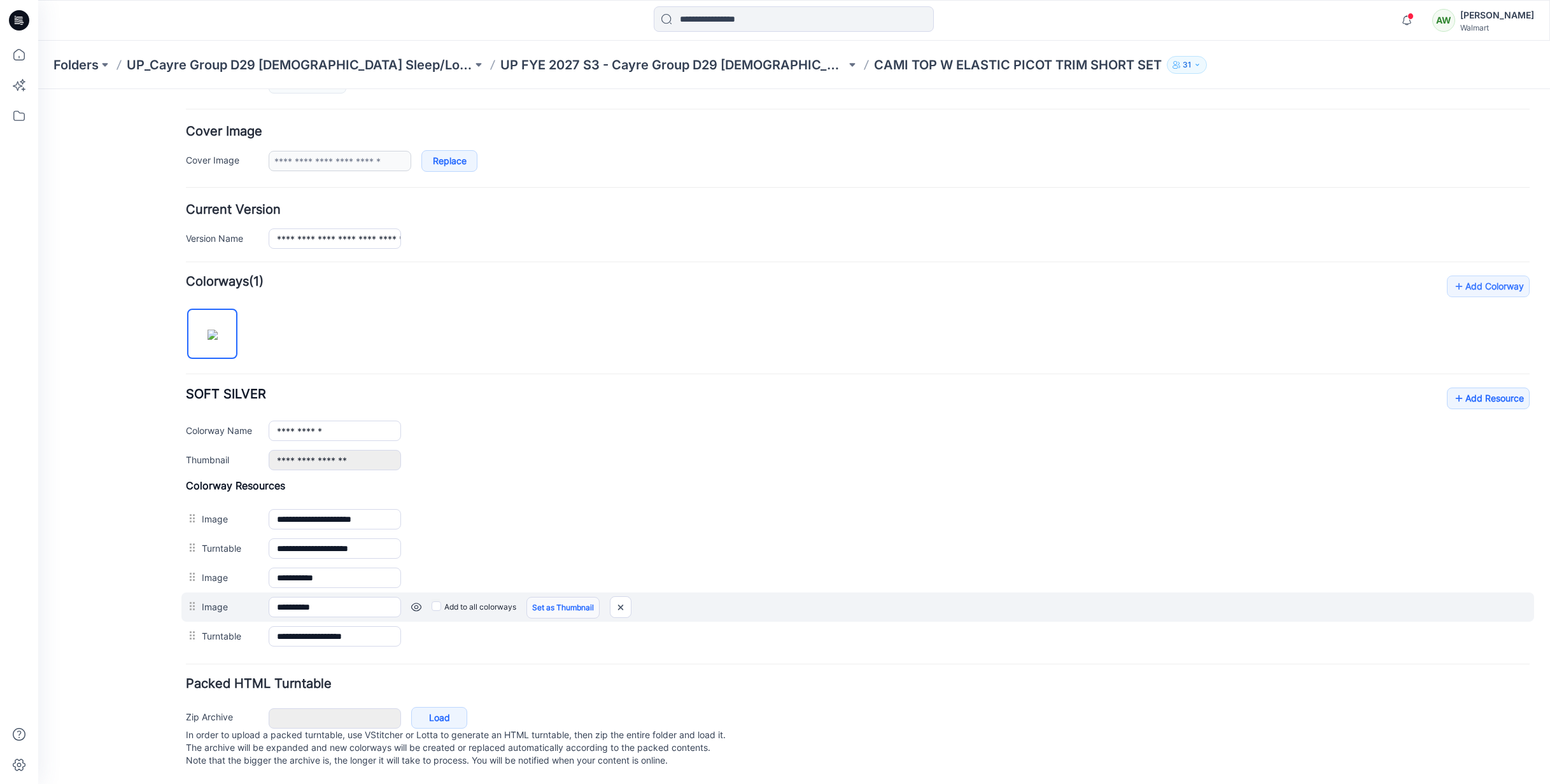
click at [557, 597] on link "Set as Thumbnail" at bounding box center [562, 608] width 73 height 22
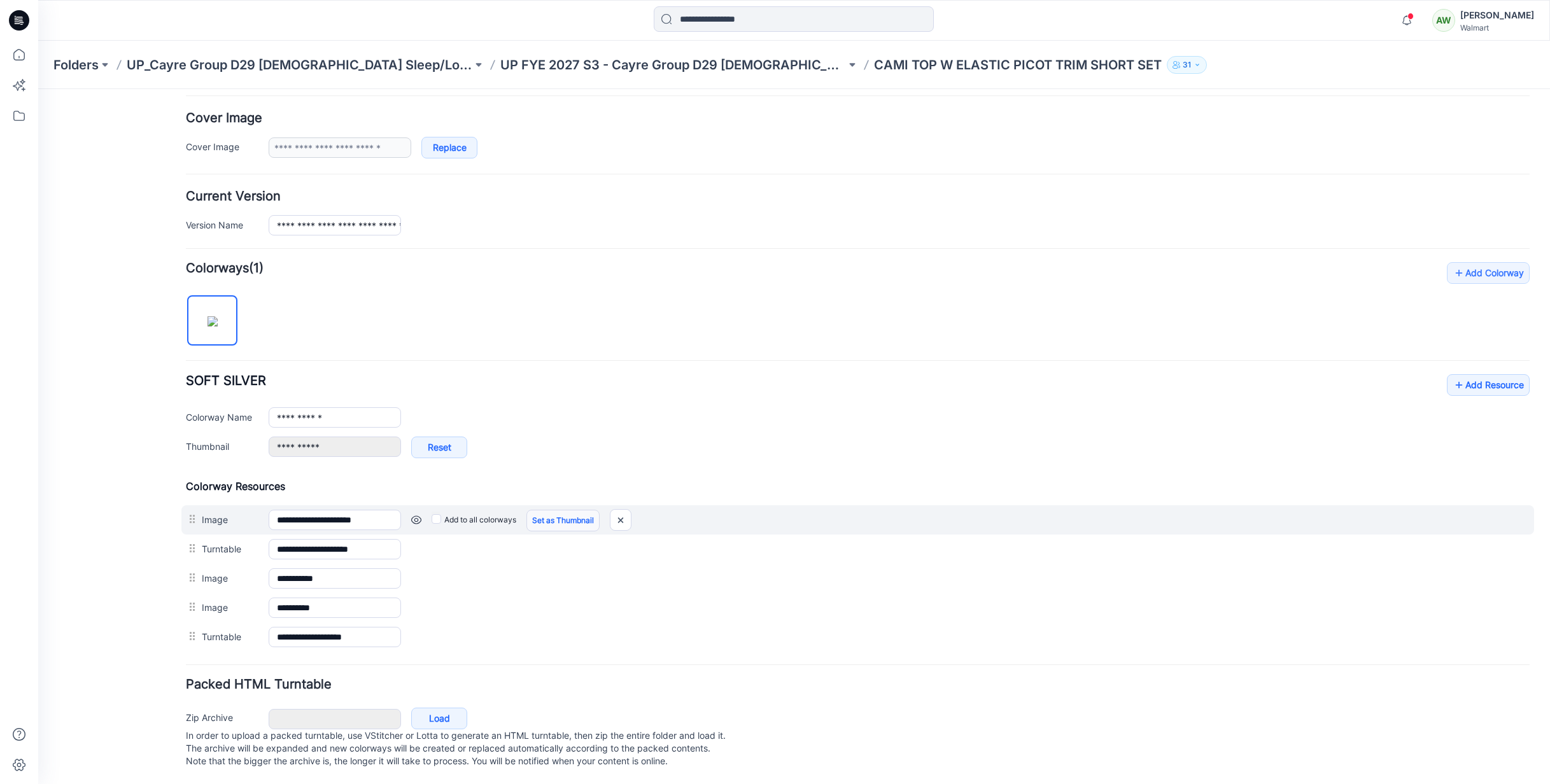
click at [559, 521] on link "Set as Thumbnail" at bounding box center [562, 521] width 73 height 22
type input "**********"
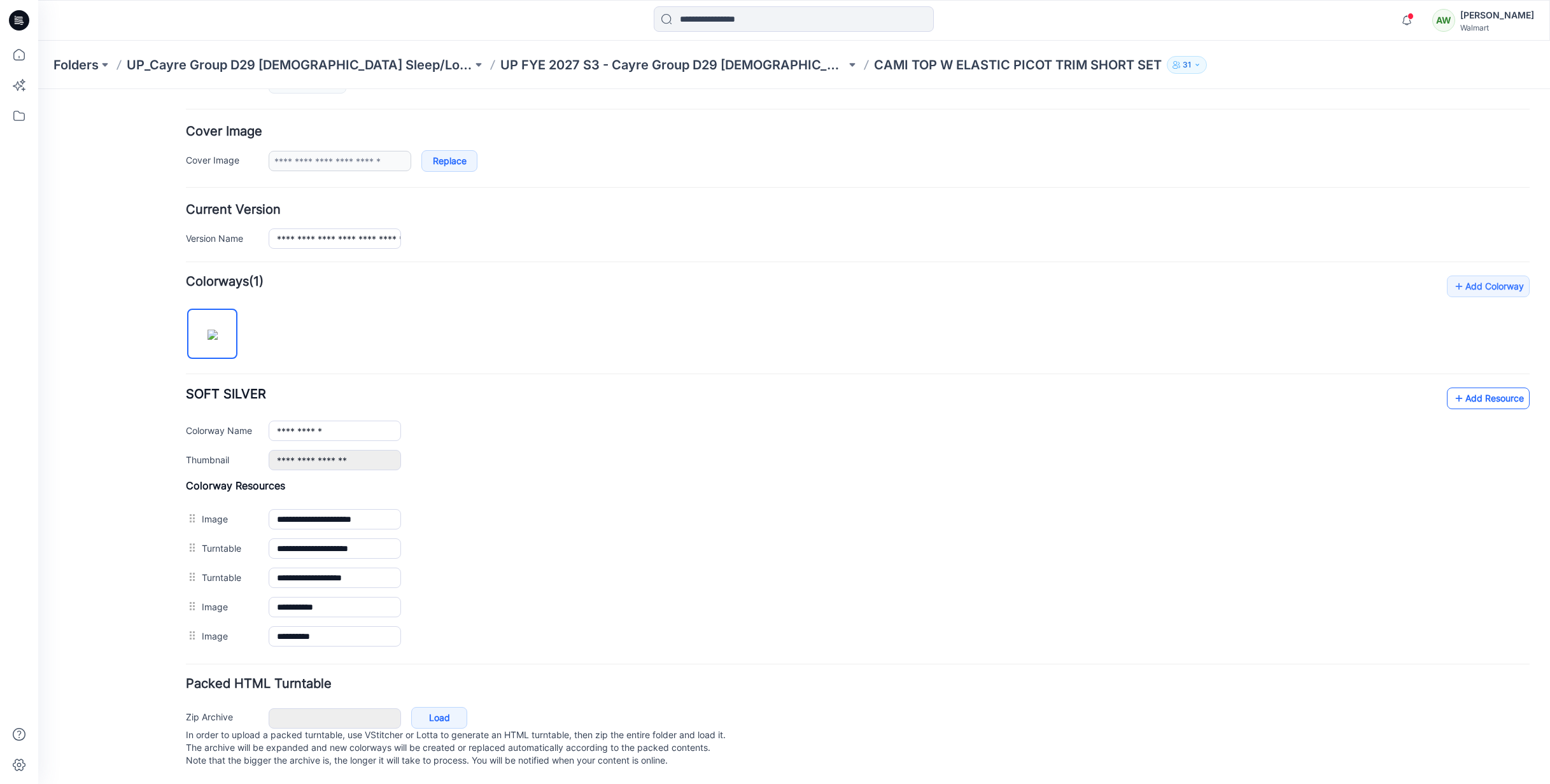
click at [1494, 388] on link "Add Resource" at bounding box center [1488, 398] width 83 height 22
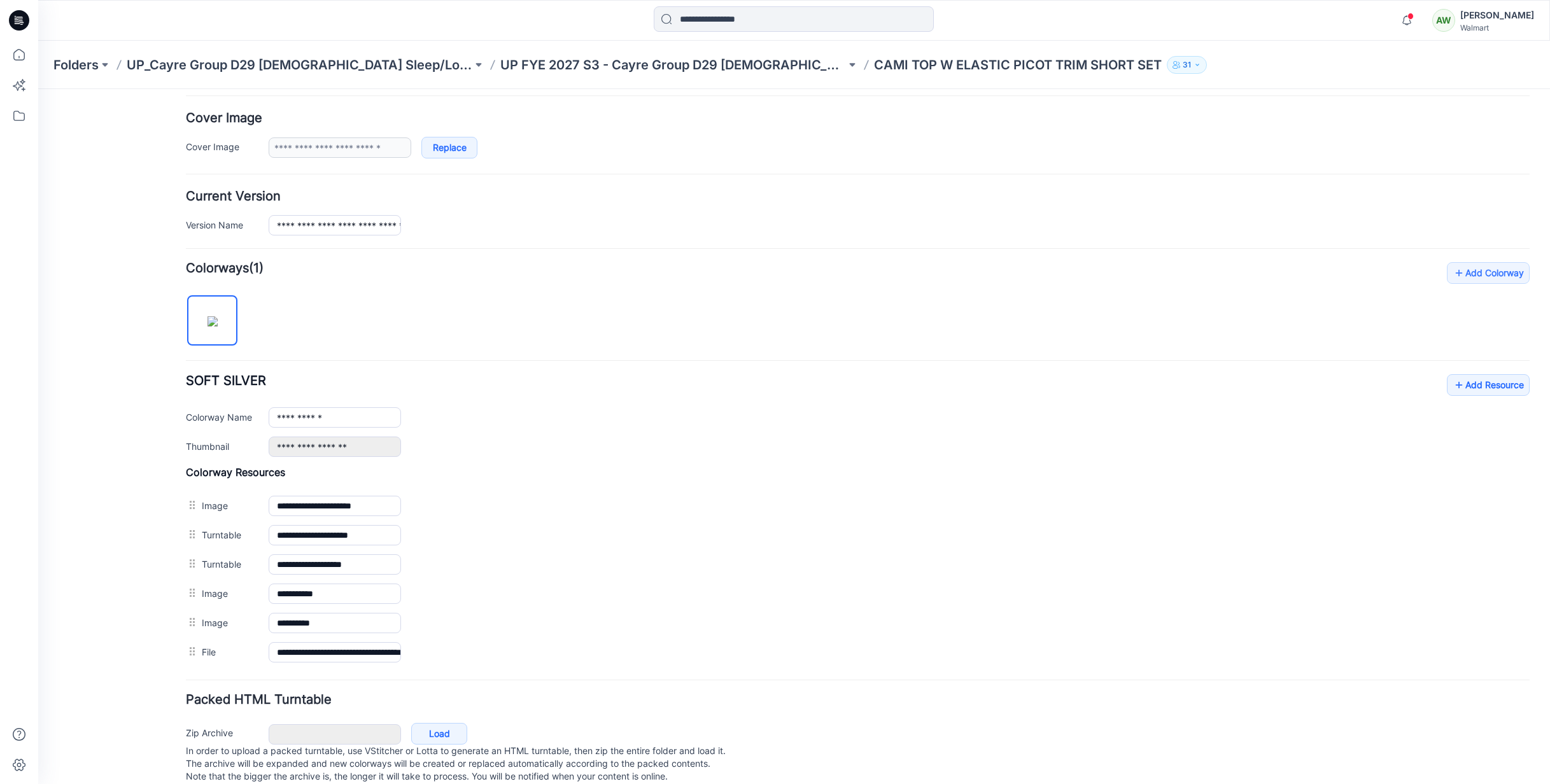
click at [723, 67] on p "UP FYE 2027 S3 - Cayre Group D29 [DEMOGRAPHIC_DATA] Sleepwear" at bounding box center [673, 65] width 346 height 18
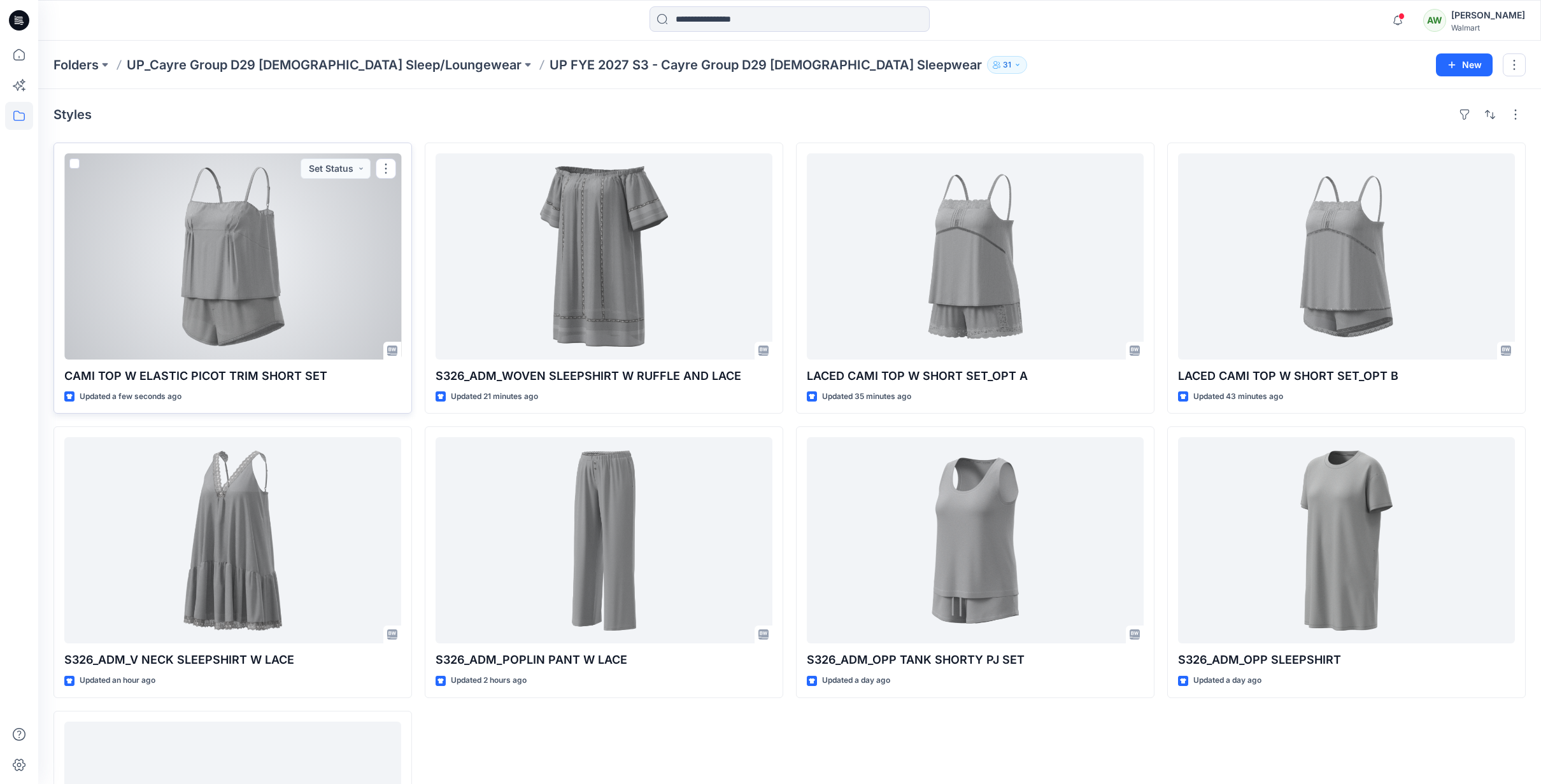
click at [298, 244] on div at bounding box center [233, 257] width 337 height 206
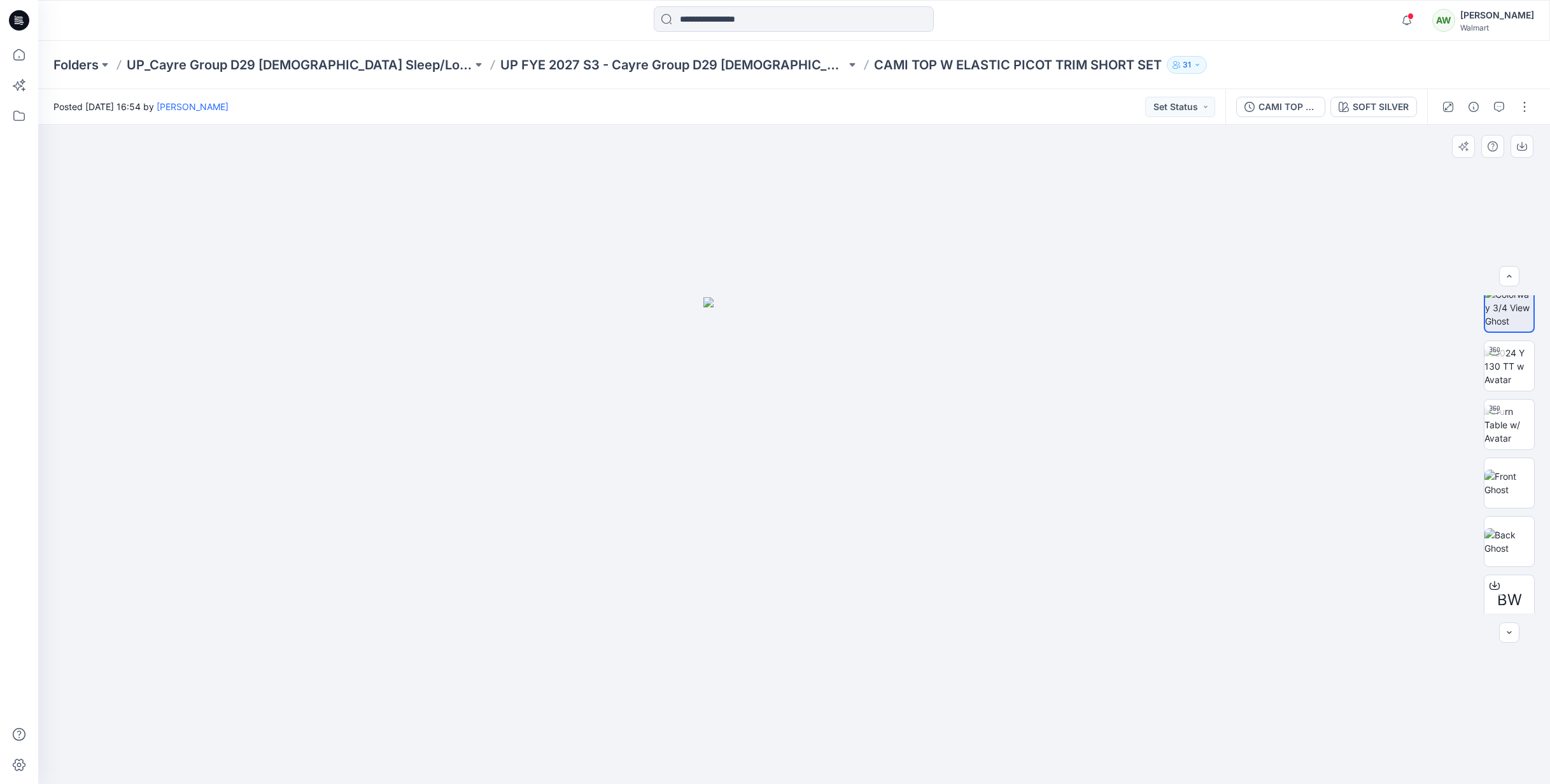
scroll to position [25, 0]
drag, startPoint x: 1531, startPoint y: 337, endPoint x: 1549, endPoint y: 336, distance: 18.0
click at [1538, 362] on div "BW" at bounding box center [1509, 454] width 82 height 318
click at [1524, 95] on div at bounding box center [1486, 106] width 118 height 35
drag, startPoint x: 1523, startPoint y: 103, endPoint x: 1525, endPoint y: 116, distance: 13.2
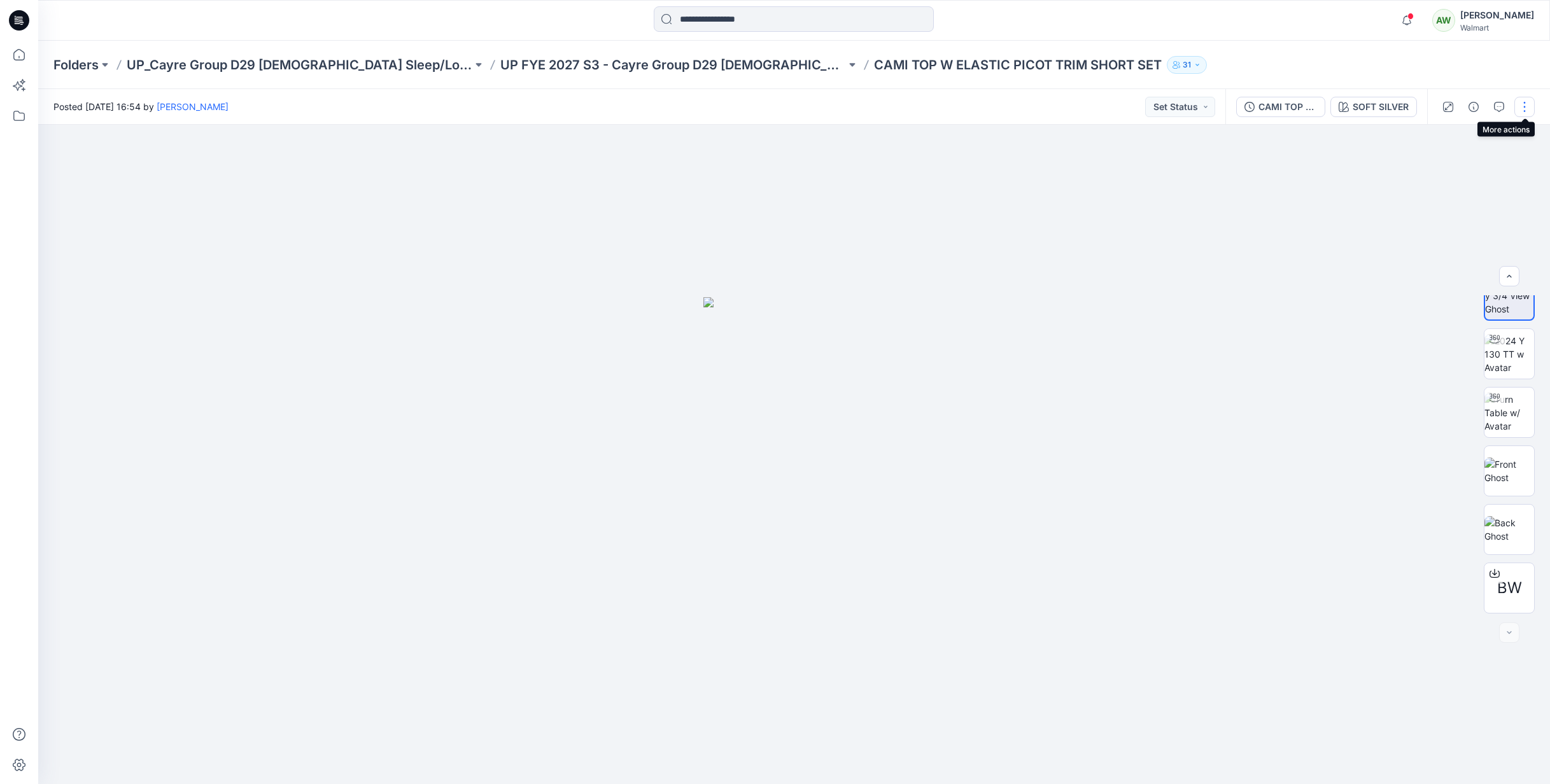
click at [1523, 103] on button "button" at bounding box center [1525, 107] width 20 height 20
click at [1455, 138] on p "Present" at bounding box center [1451, 136] width 32 height 14
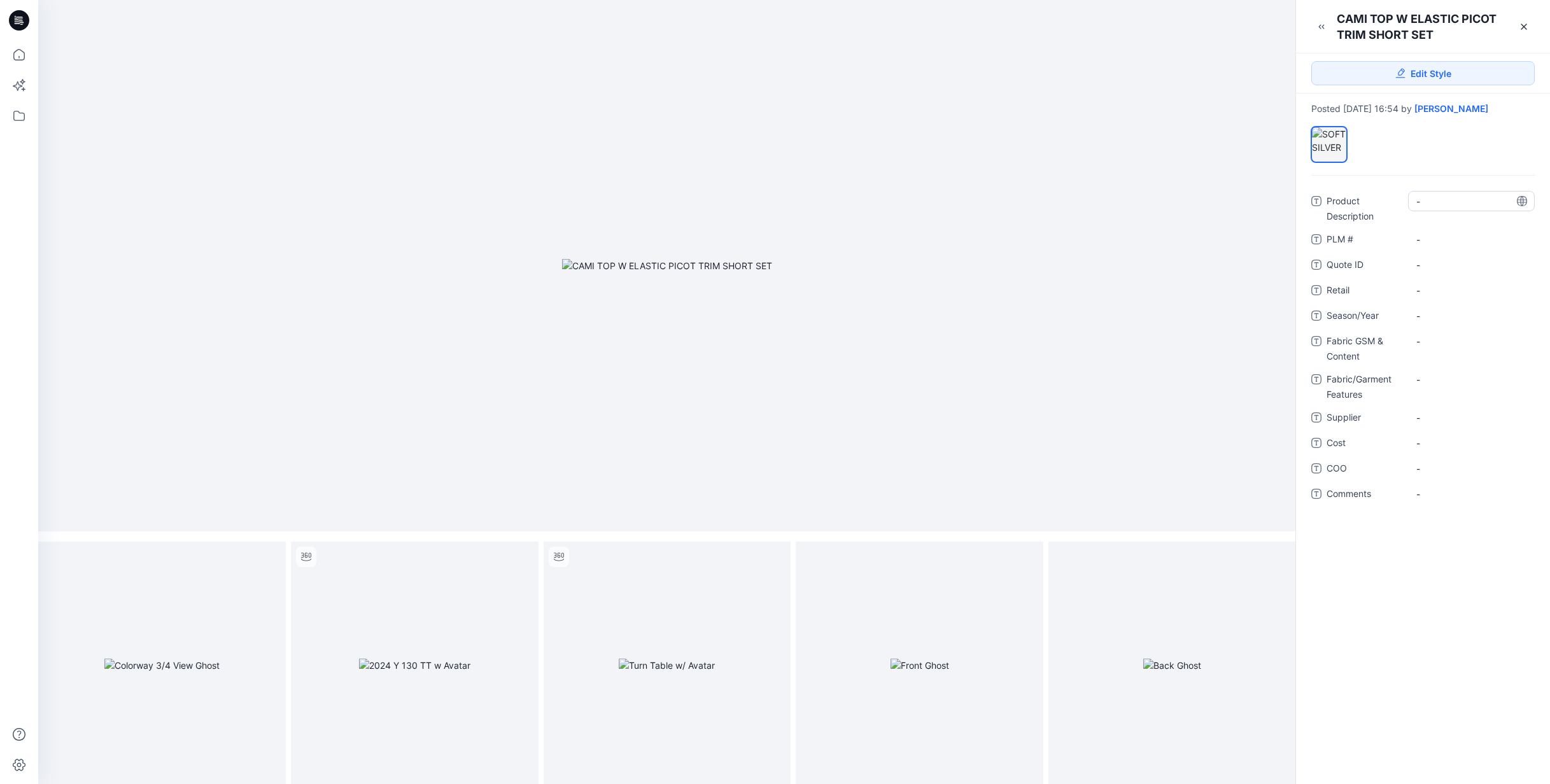
click at [1448, 206] on Description "-" at bounding box center [1471, 201] width 110 height 14
type textarea "**********"
click at [1445, 323] on span "-" at bounding box center [1471, 324] width 110 height 14
type textarea "*********"
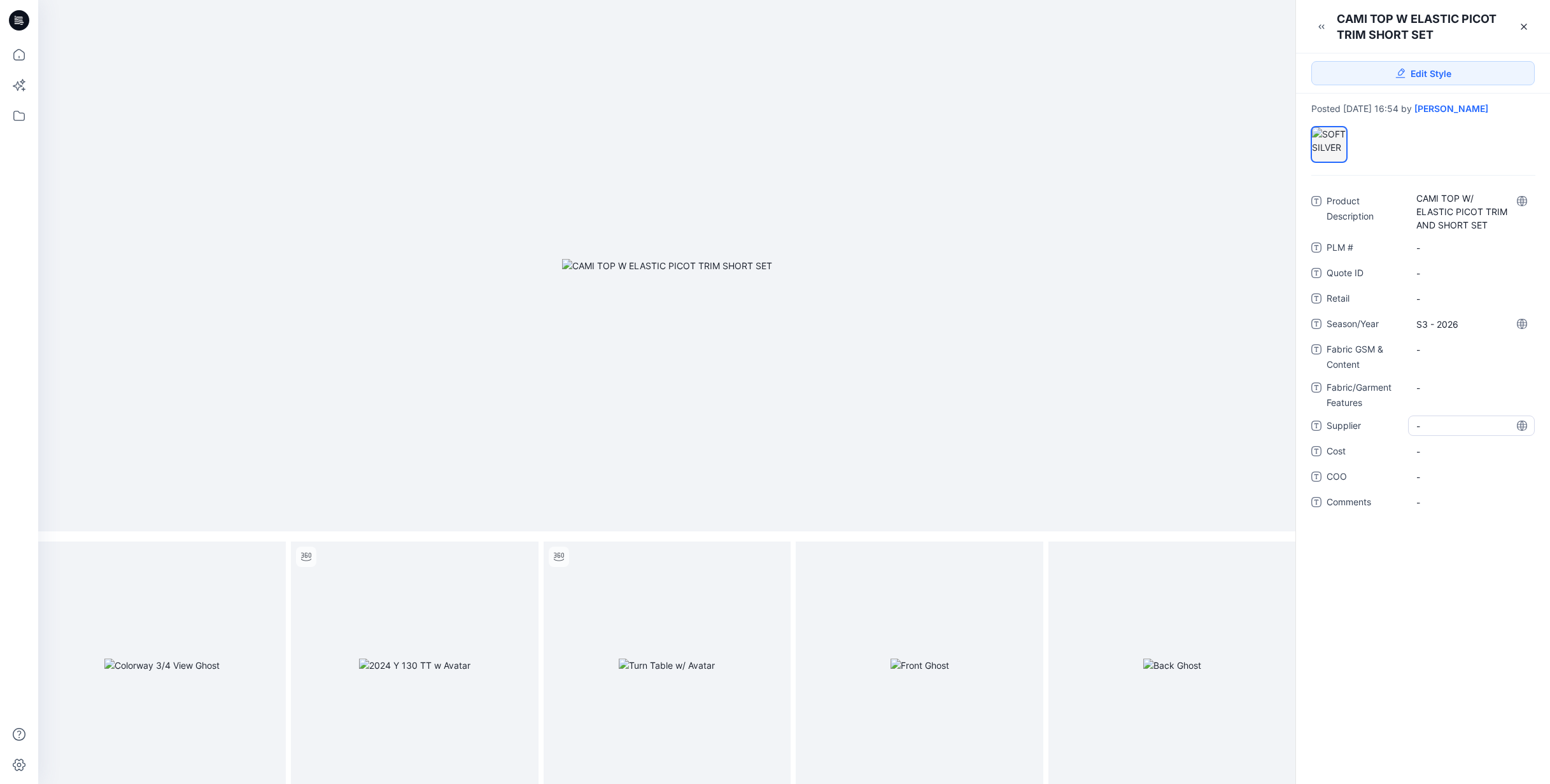
click at [1447, 425] on span "-" at bounding box center [1471, 426] width 110 height 14
type textarea "**********"
click at [1527, 25] on icon at bounding box center [1524, 27] width 10 height 10
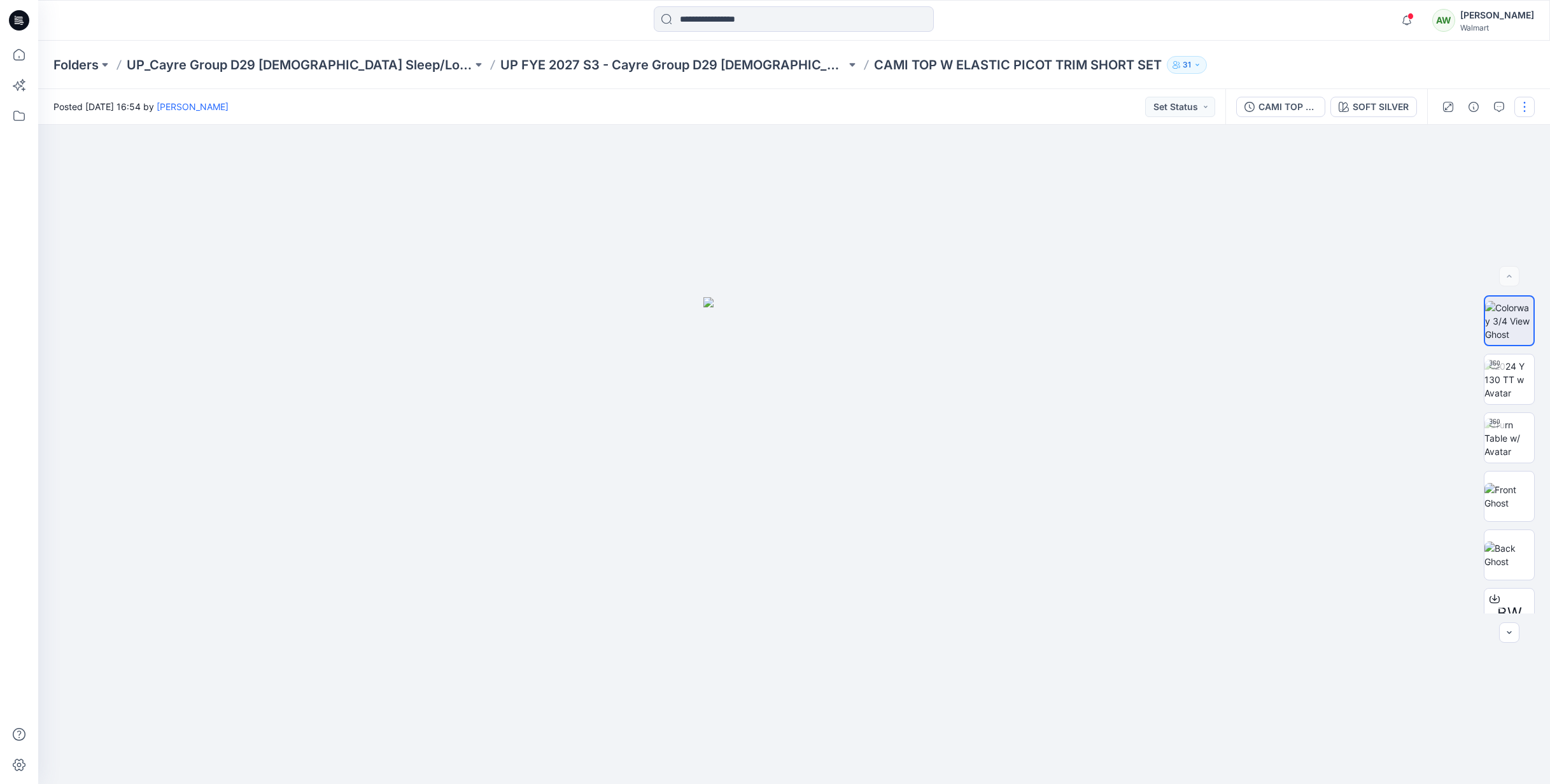
click at [1527, 108] on button "button" at bounding box center [1525, 107] width 20 height 20
click at [1443, 172] on p "Edit" at bounding box center [1443, 172] width 16 height 14
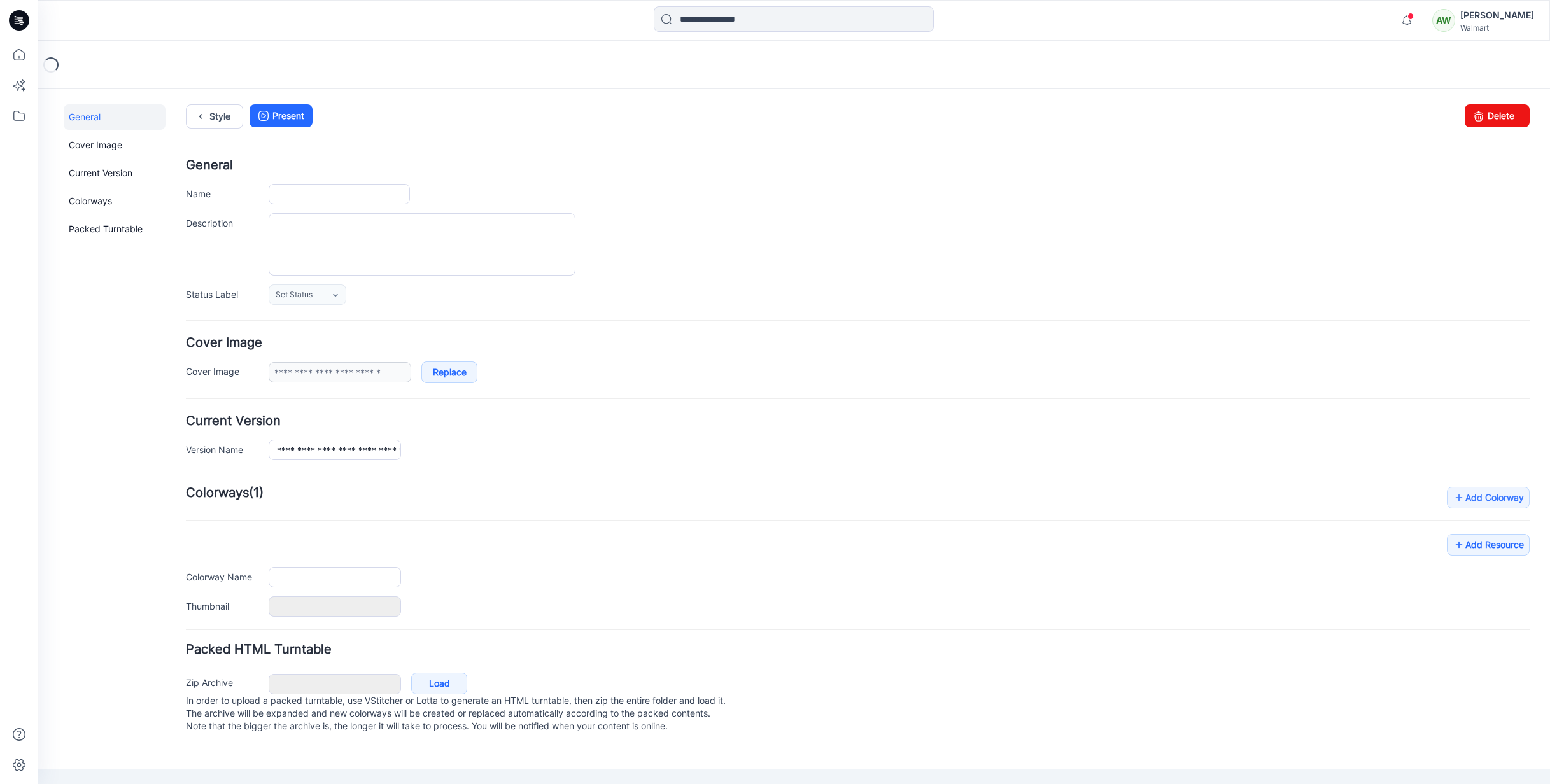
type input "**********"
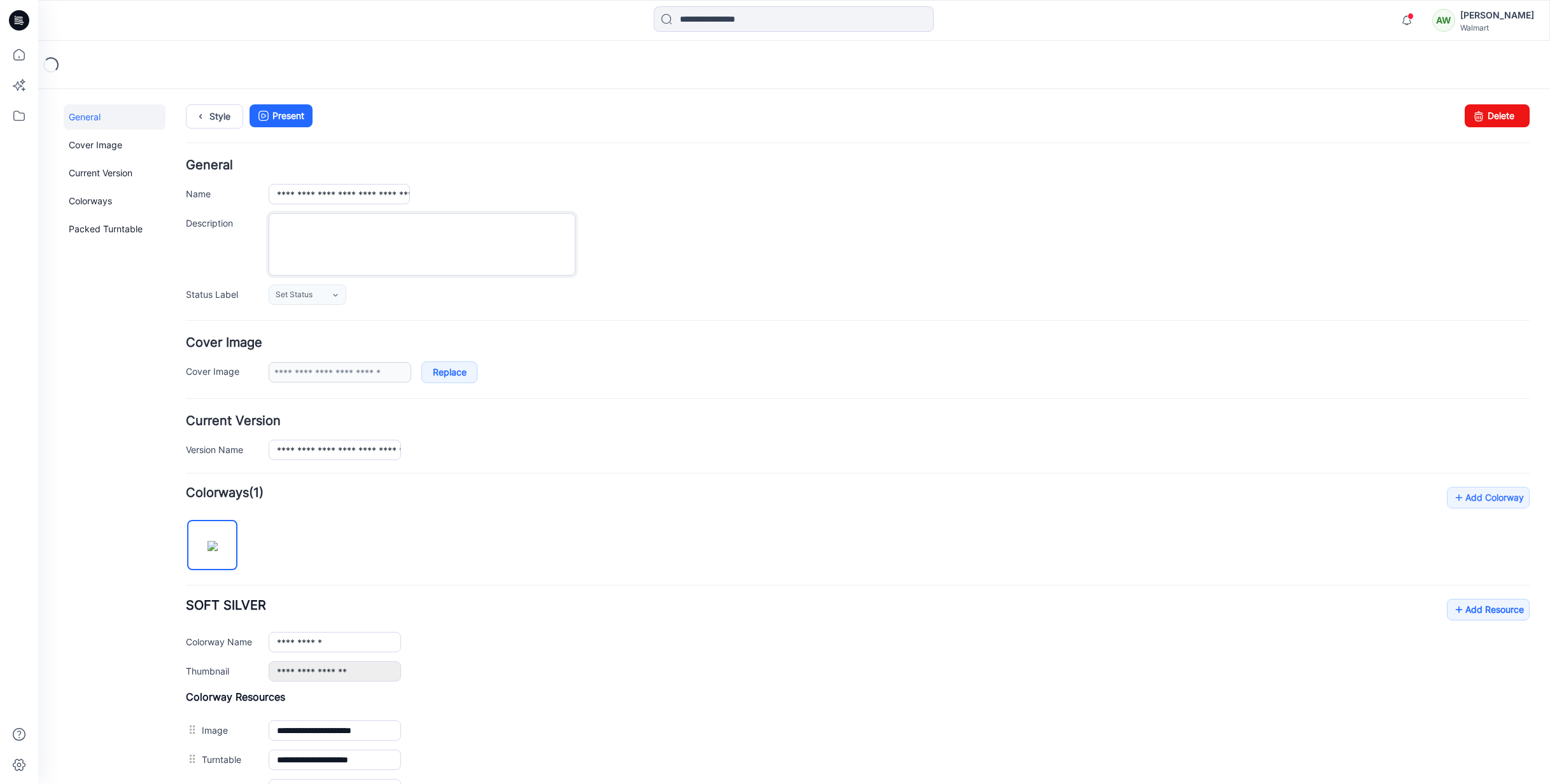
click at [369, 240] on textarea "Description" at bounding box center [422, 244] width 307 height 62
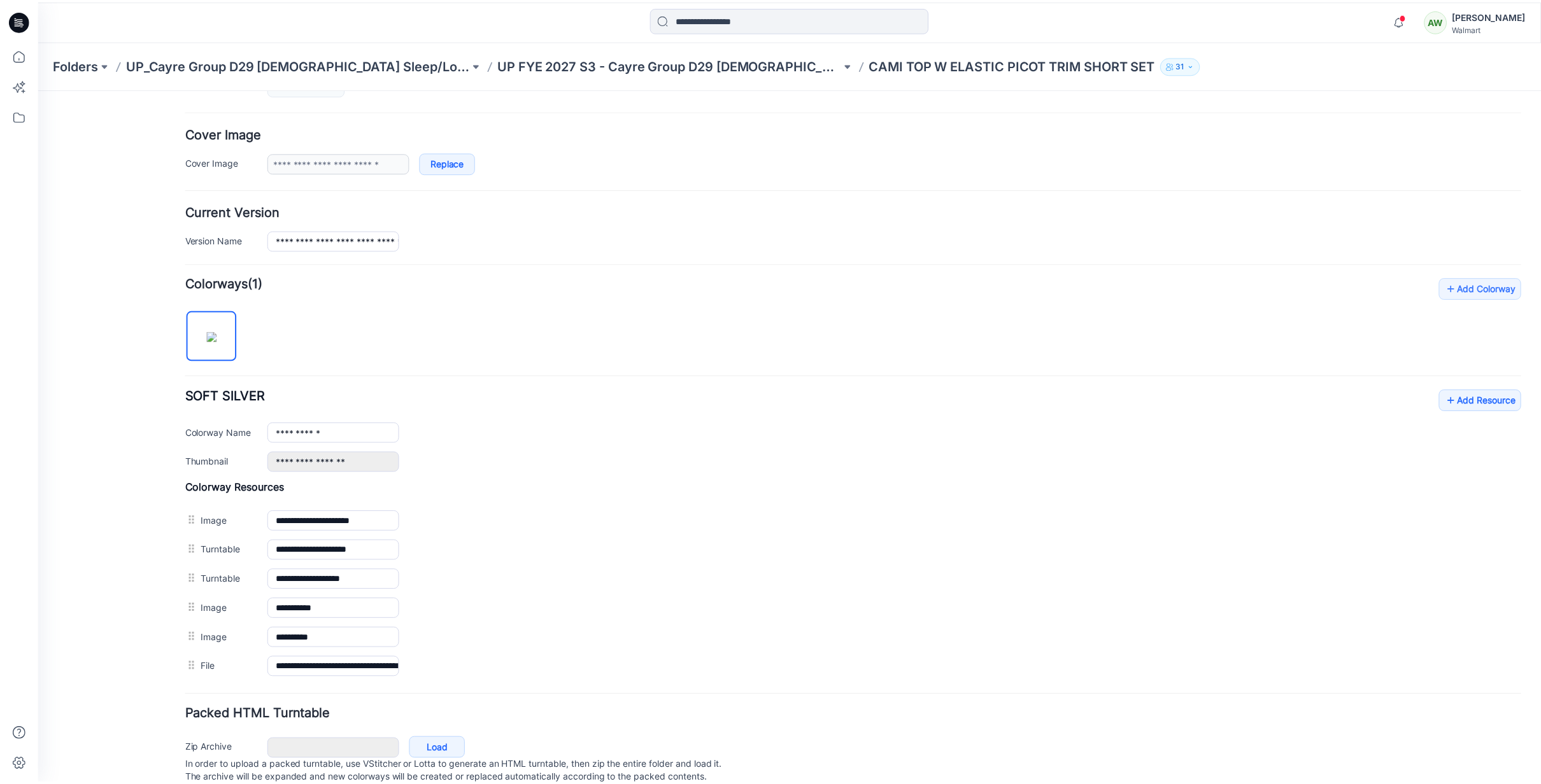
scroll to position [254, 0]
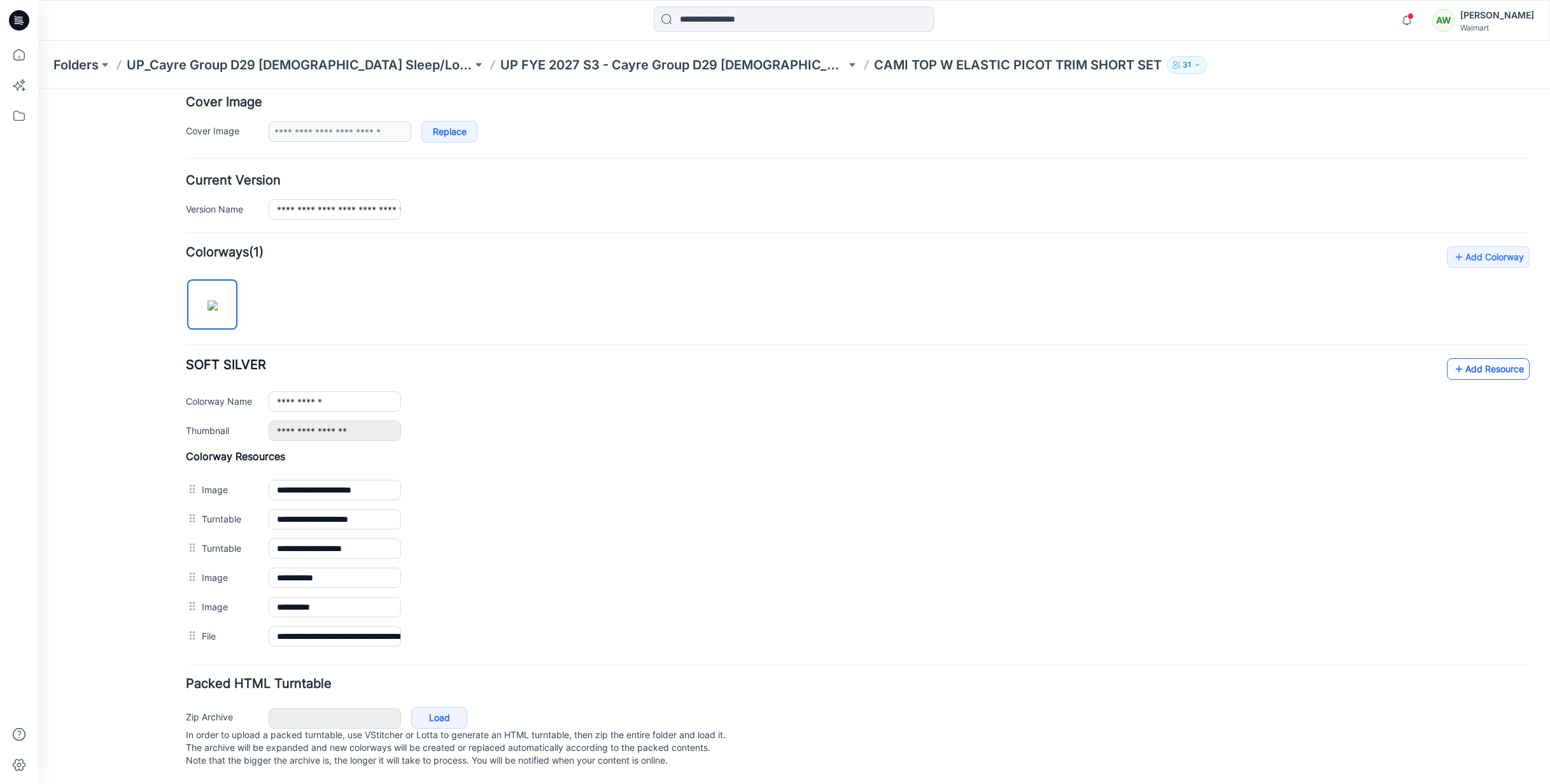
type textarea "**********"
click at [1489, 358] on link "Add Resource" at bounding box center [1488, 369] width 83 height 22
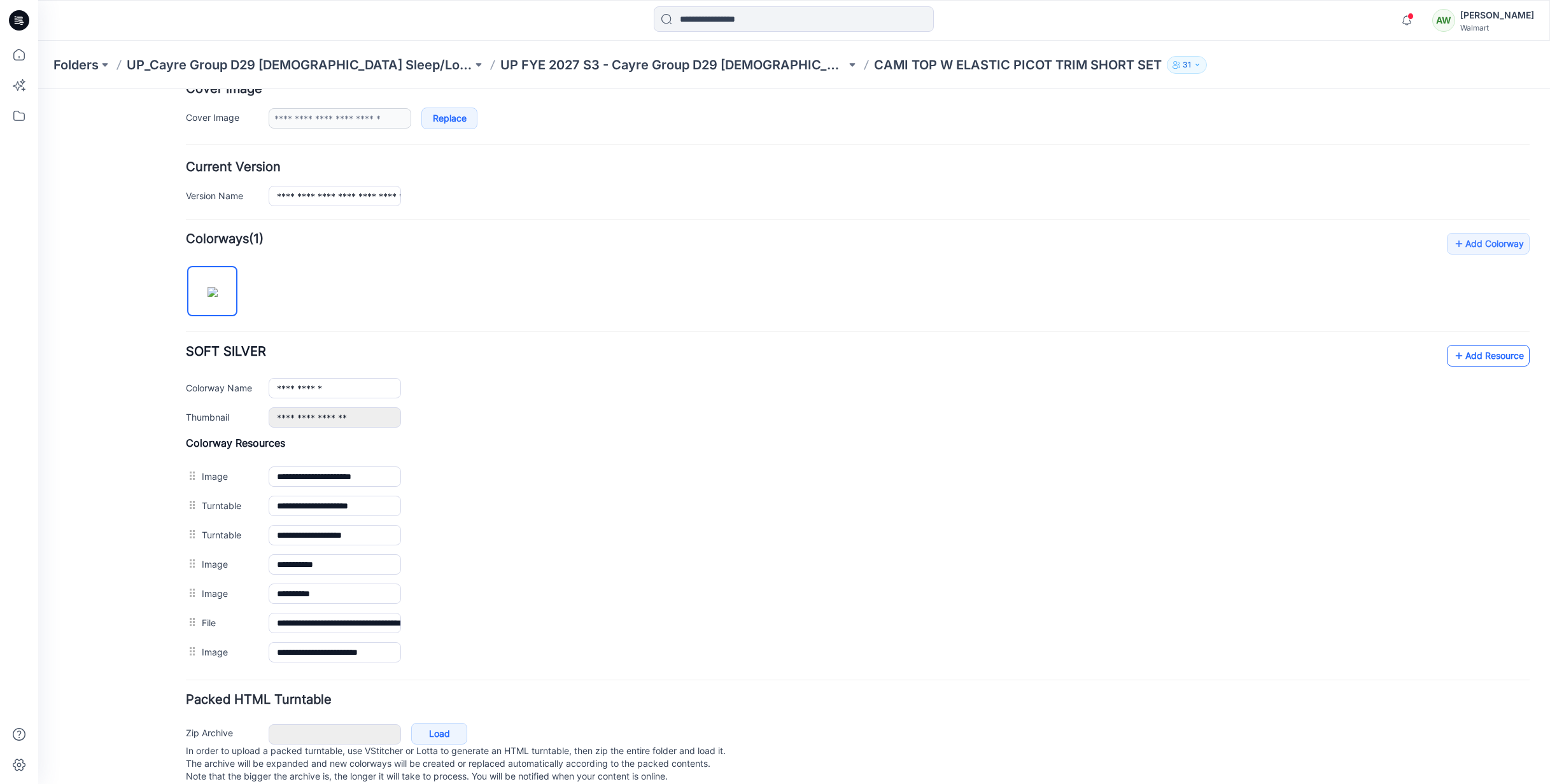
click at [1486, 353] on link "Add Resource" at bounding box center [1488, 356] width 83 height 22
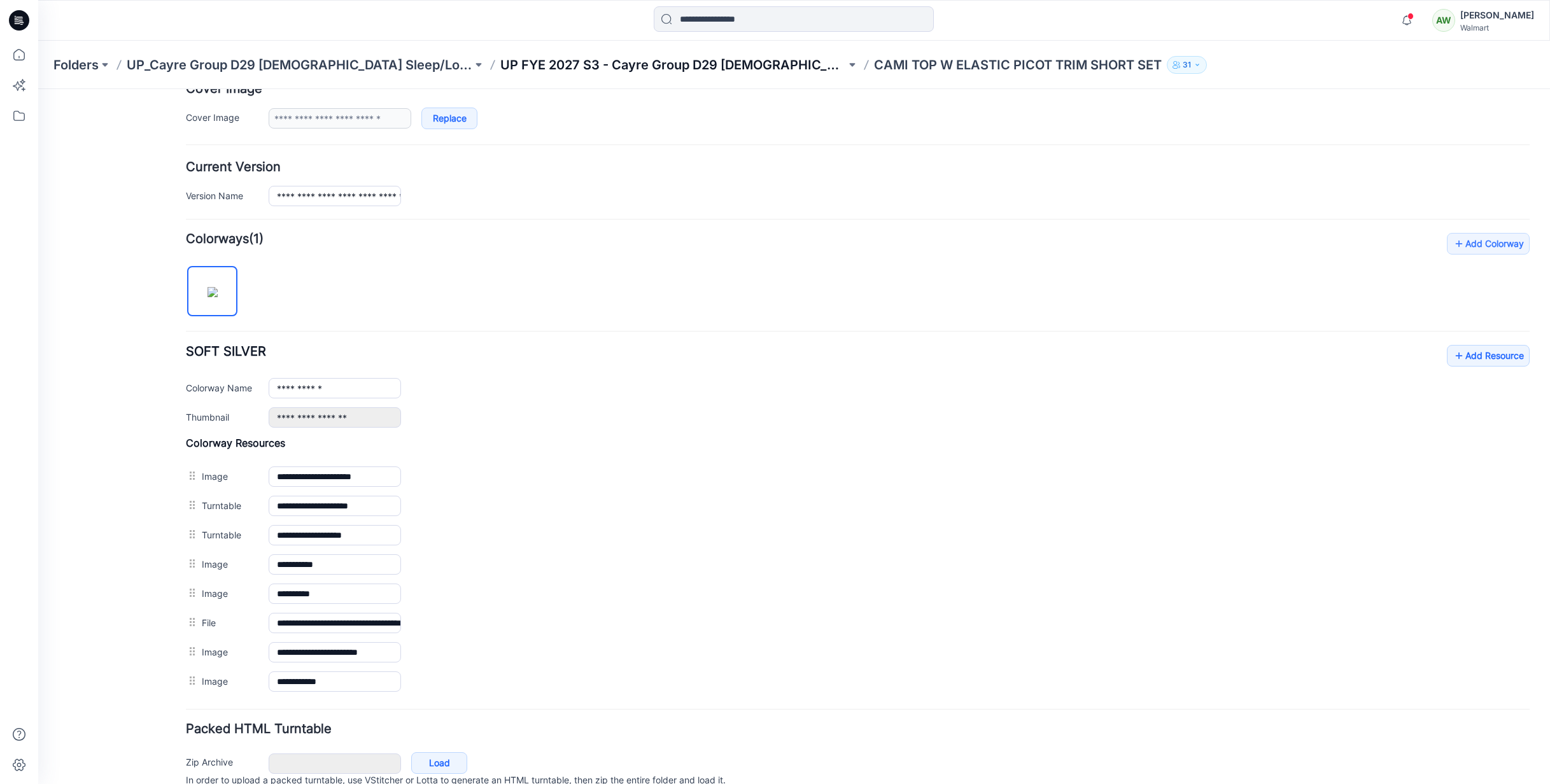
click at [663, 66] on p "UP FYE 2027 S3 - Cayre Group D29 [DEMOGRAPHIC_DATA] Sleepwear" at bounding box center [673, 65] width 346 height 18
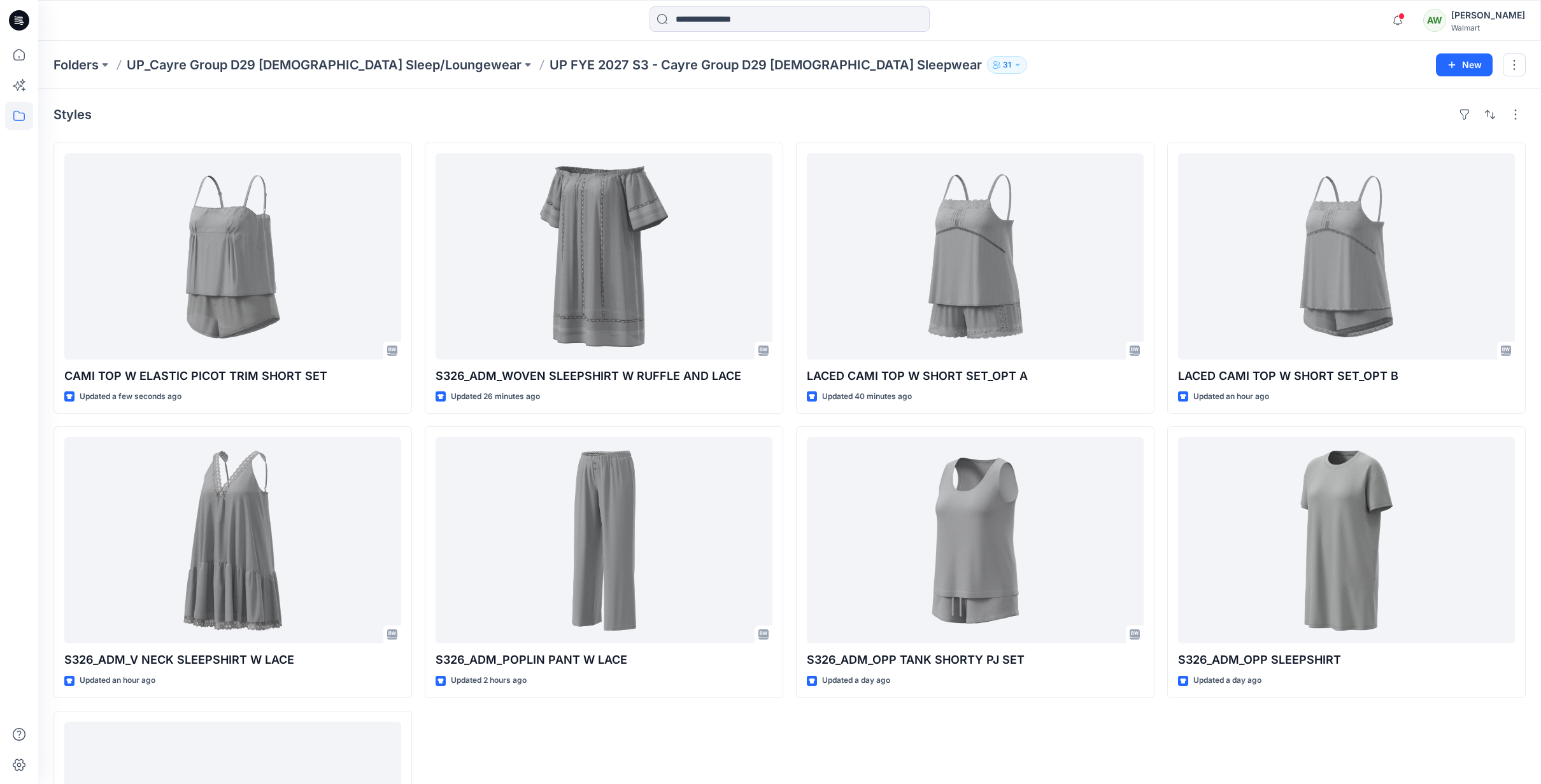
scroll to position [40, 0]
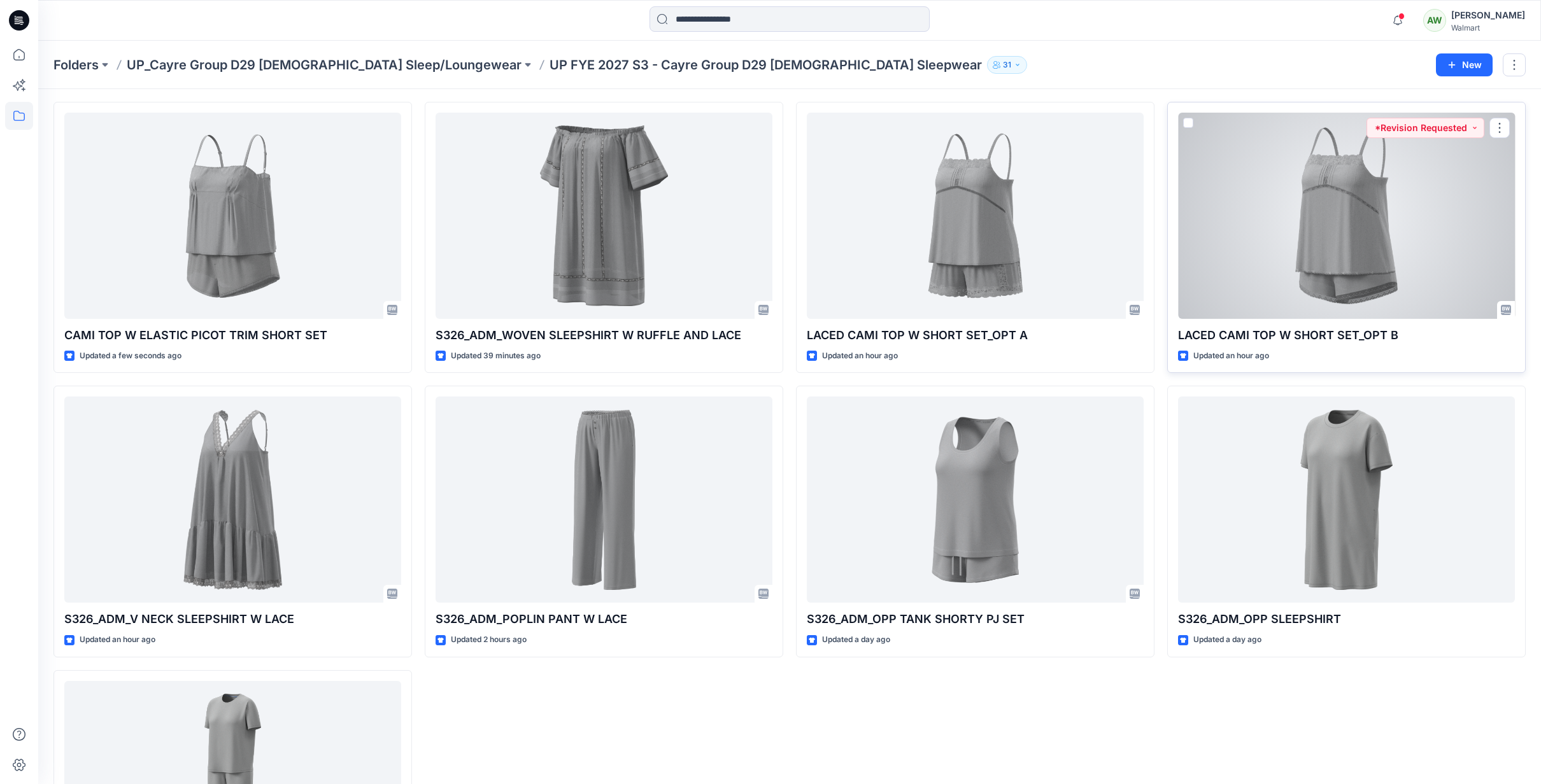
click at [1347, 209] on div at bounding box center [1346, 216] width 337 height 206
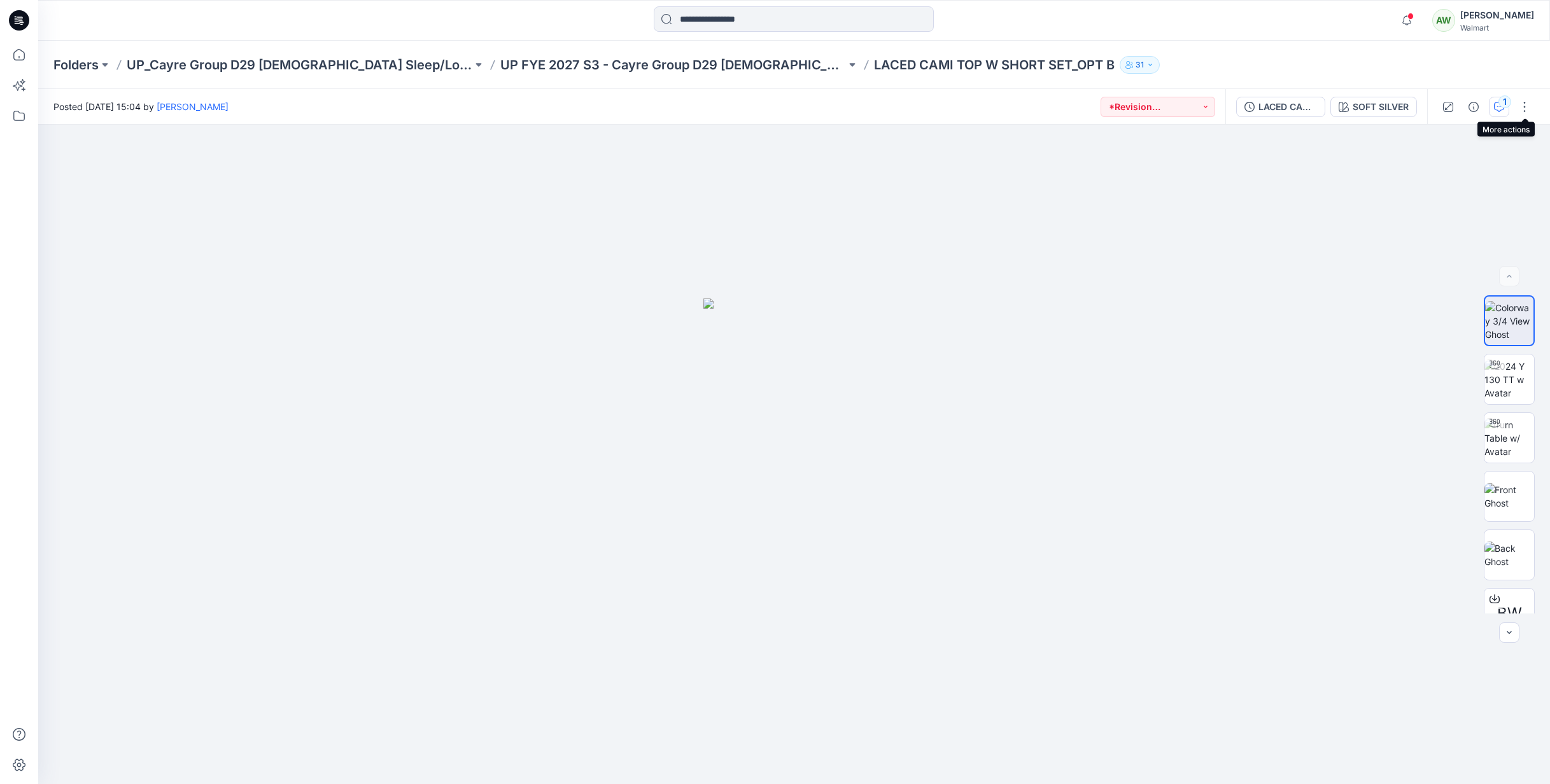
click at [1506, 103] on div "1" at bounding box center [1505, 102] width 13 height 13
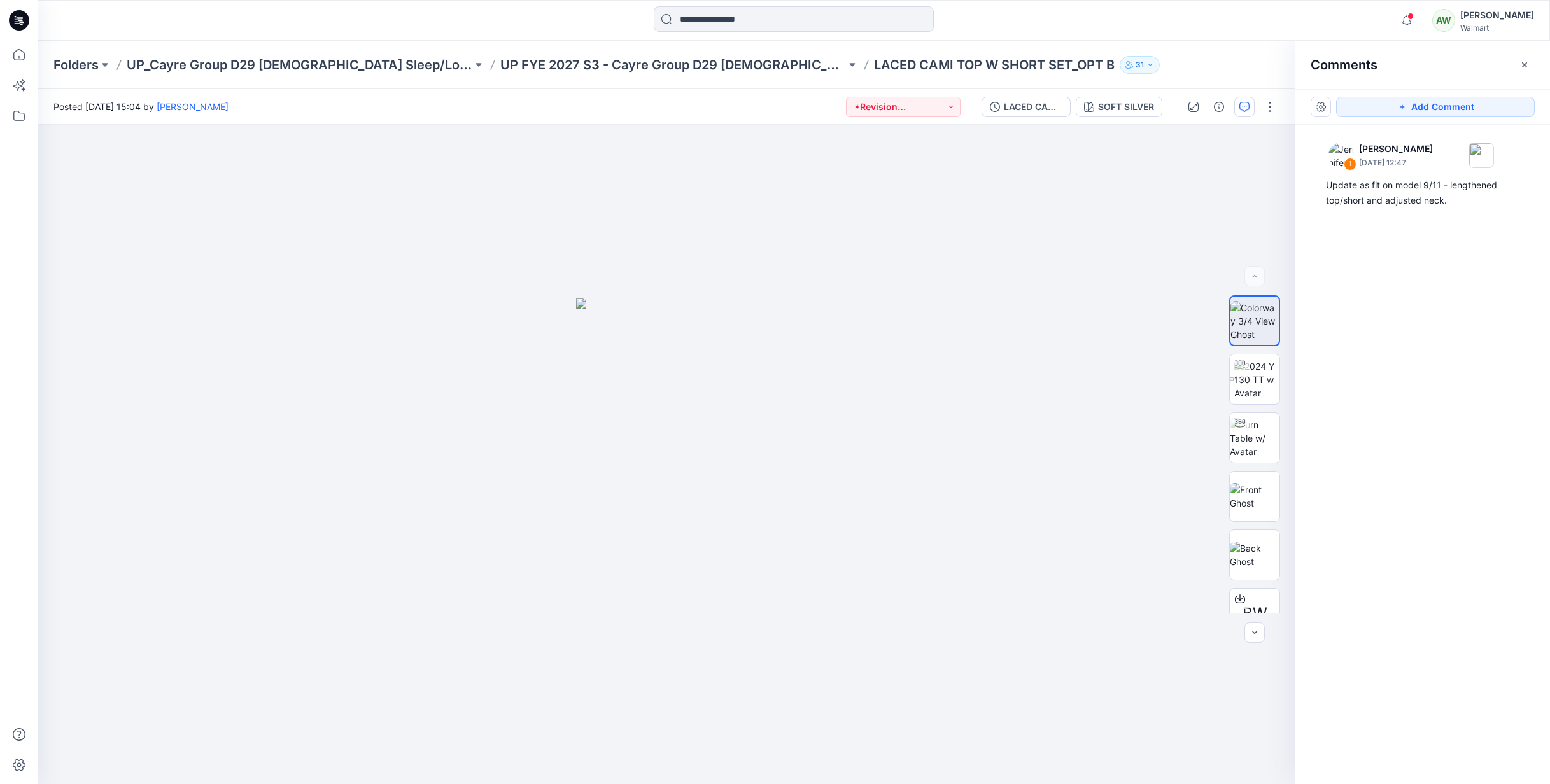
click at [1523, 62] on icon "button" at bounding box center [1524, 64] width 5 height 5
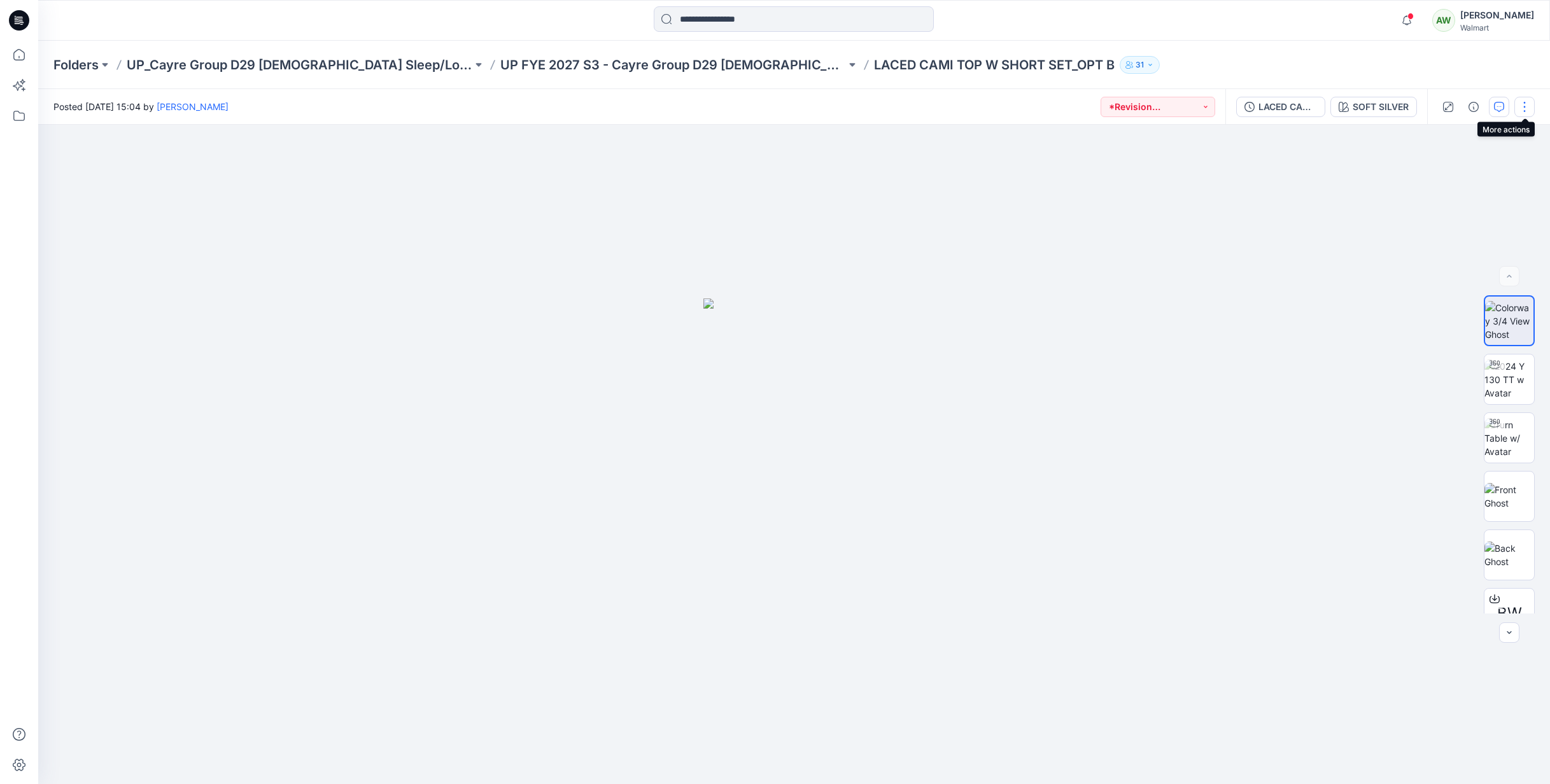
click at [1529, 108] on button "button" at bounding box center [1525, 107] width 20 height 20
drag, startPoint x: 1458, startPoint y: 139, endPoint x: 1446, endPoint y: 267, distance: 128.6
click at [1468, 132] on button "Present" at bounding box center [1471, 136] width 117 height 24
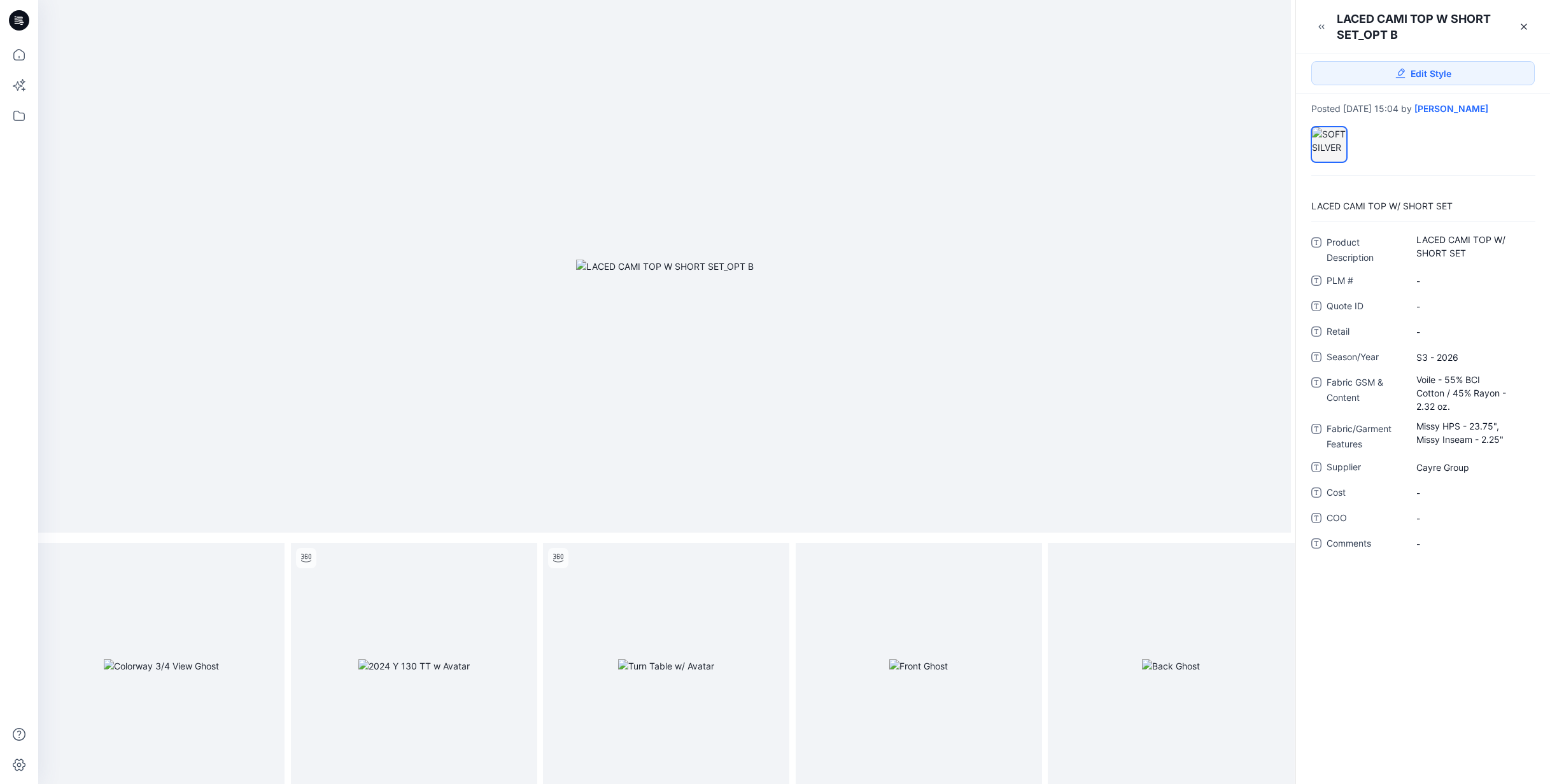
click at [1417, 374] on div "Voile - 55% BCI Cotton / 45% Rayon - 2.32 oz." at bounding box center [1471, 393] width 126 height 41
drag, startPoint x: 1414, startPoint y: 375, endPoint x: 1527, endPoint y: 399, distance: 115.5
click at [1527, 401] on textarea "**********" at bounding box center [1471, 393] width 126 height 40
click at [1415, 424] on div "Missy HPS - 23.75", Missy Inseam - 2.25"" at bounding box center [1471, 432] width 126 height 28
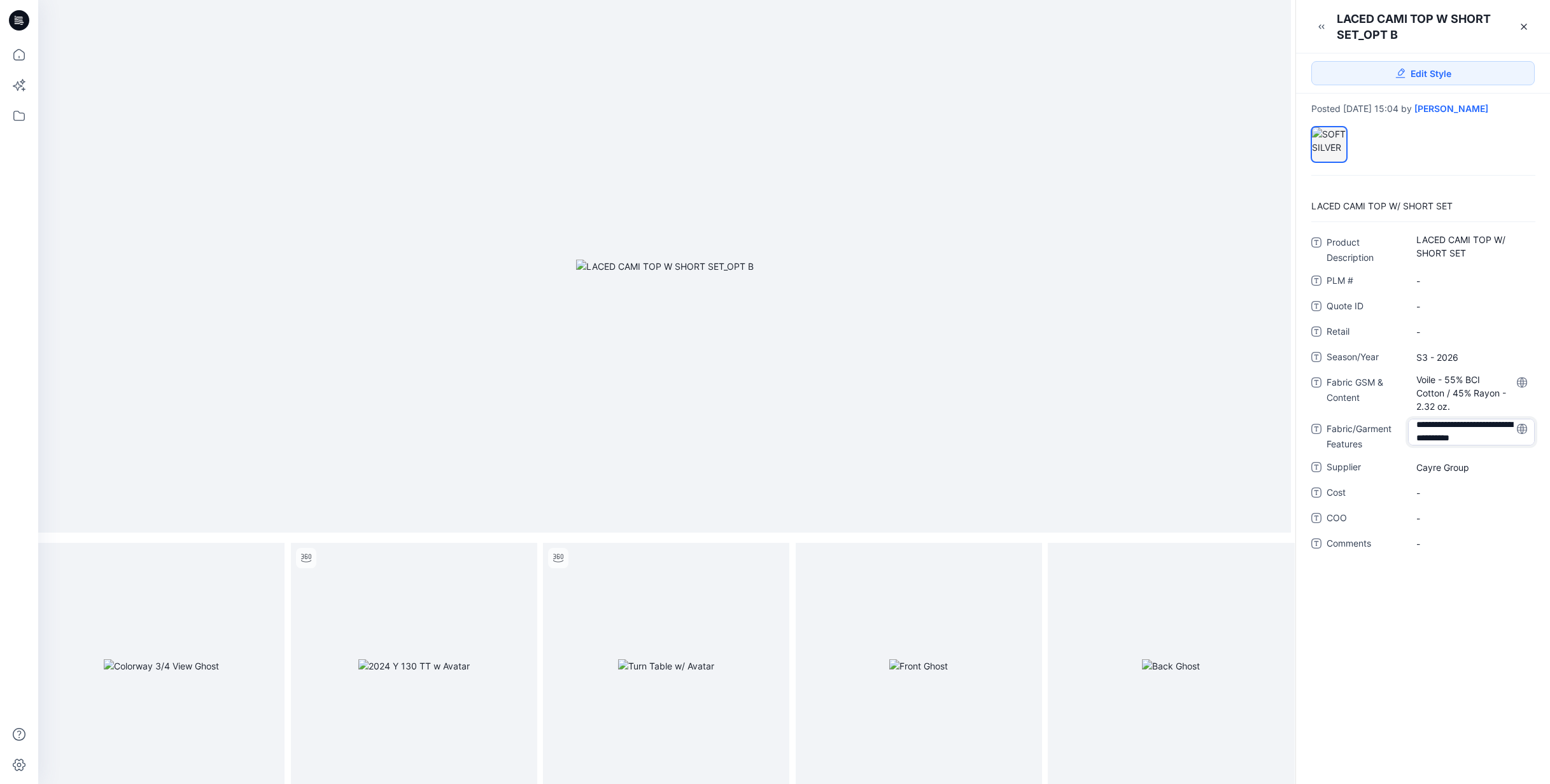
drag, startPoint x: 1417, startPoint y: 423, endPoint x: 1524, endPoint y: 445, distance: 109.2
click at [1520, 452] on div "**********" at bounding box center [1424, 393] width 224 height 321
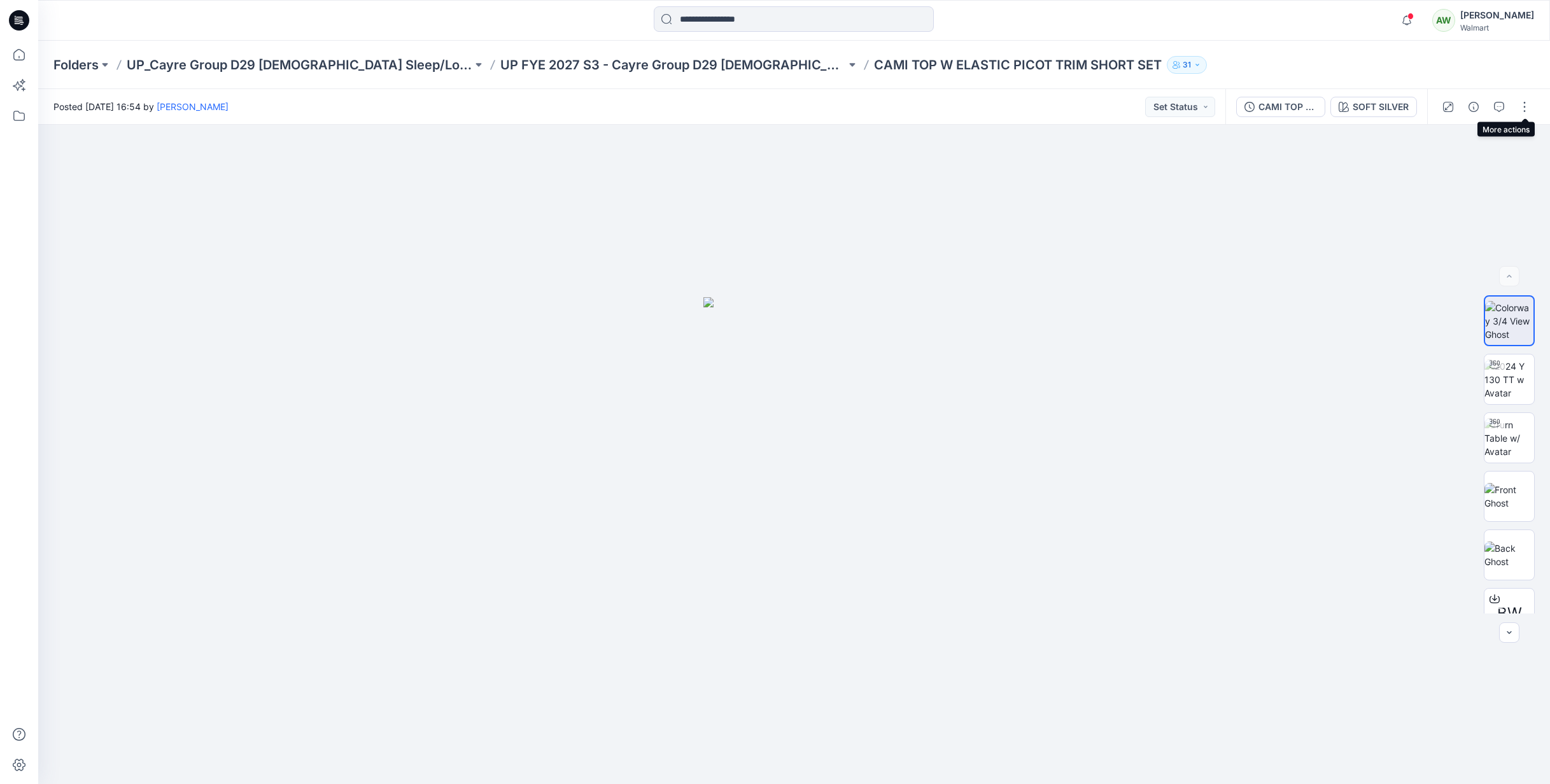
drag, startPoint x: 1531, startPoint y: 106, endPoint x: 1528, endPoint y: 118, distance: 12.4
click at [1531, 106] on button "button" at bounding box center [1525, 107] width 20 height 20
click at [1459, 134] on p "Present" at bounding box center [1451, 136] width 32 height 14
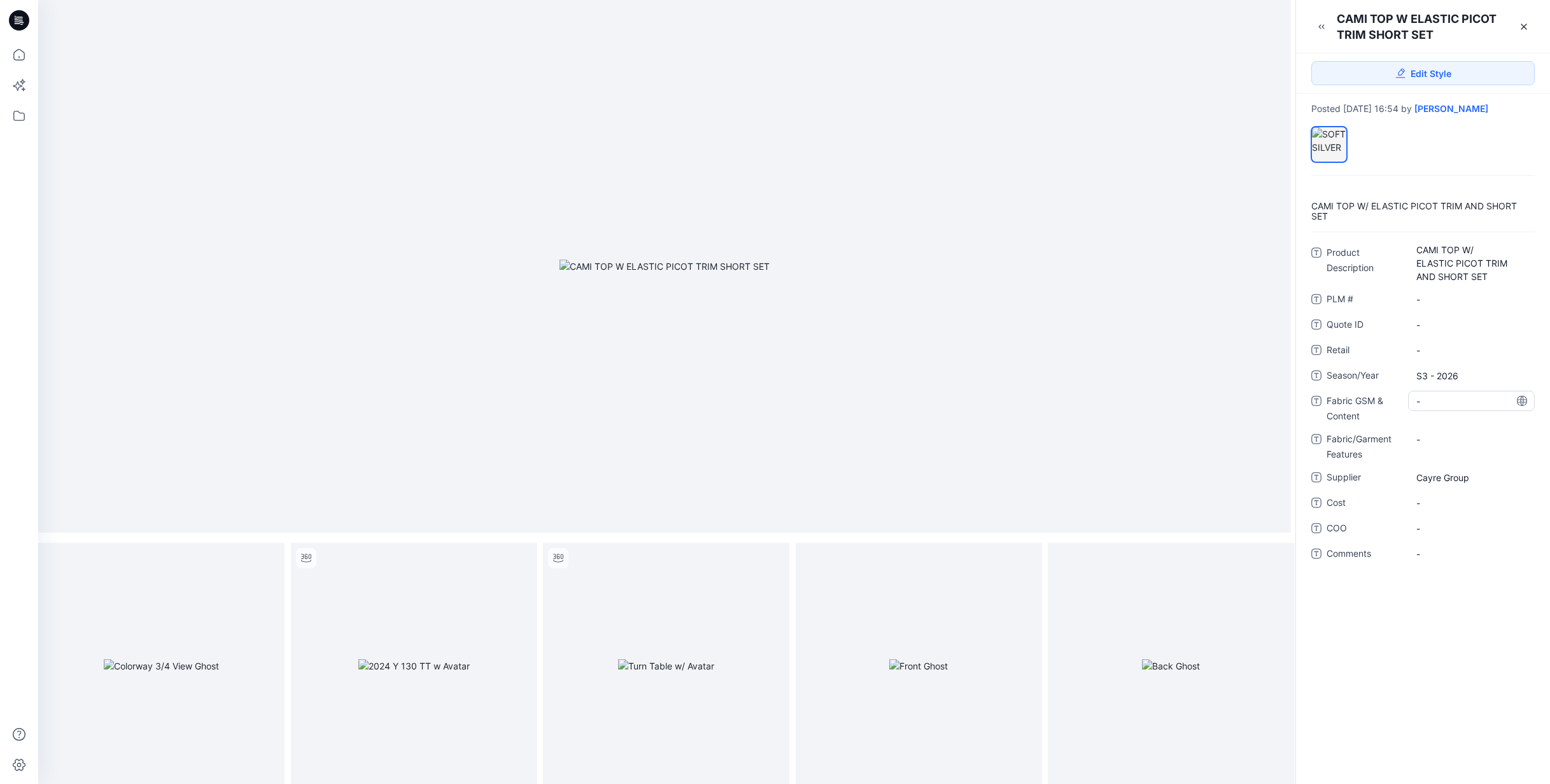
click at [1447, 400] on Content "-" at bounding box center [1471, 401] width 110 height 14
type textarea "**********"
click at [1448, 447] on Features "-" at bounding box center [1471, 448] width 110 height 14
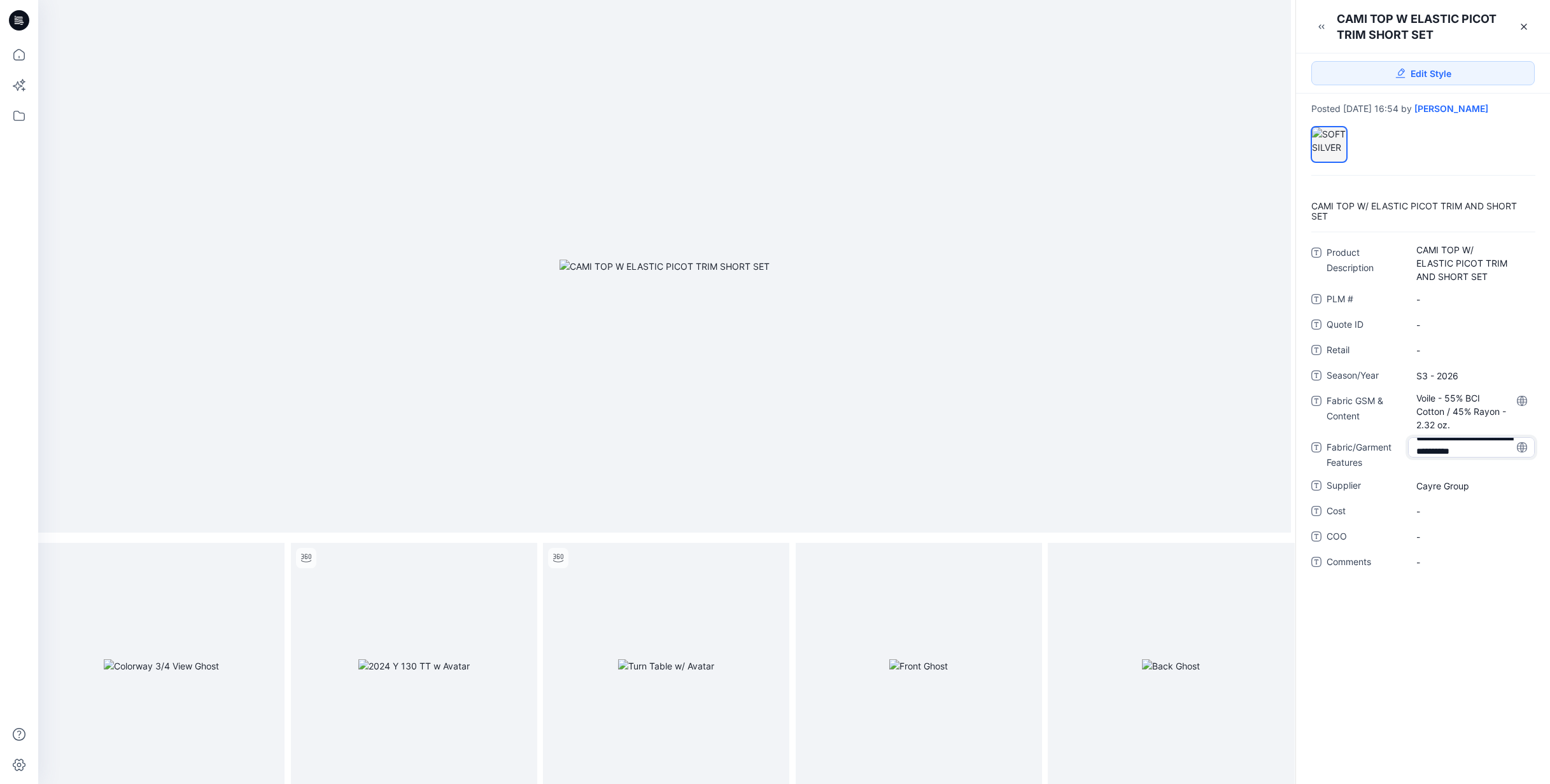
drag, startPoint x: 1484, startPoint y: 441, endPoint x: 1494, endPoint y: 437, distance: 10.8
click at [1484, 441] on textarea "**********" at bounding box center [1471, 448] width 126 height 20
click at [1479, 440] on textarea "**********" at bounding box center [1471, 448] width 126 height 20
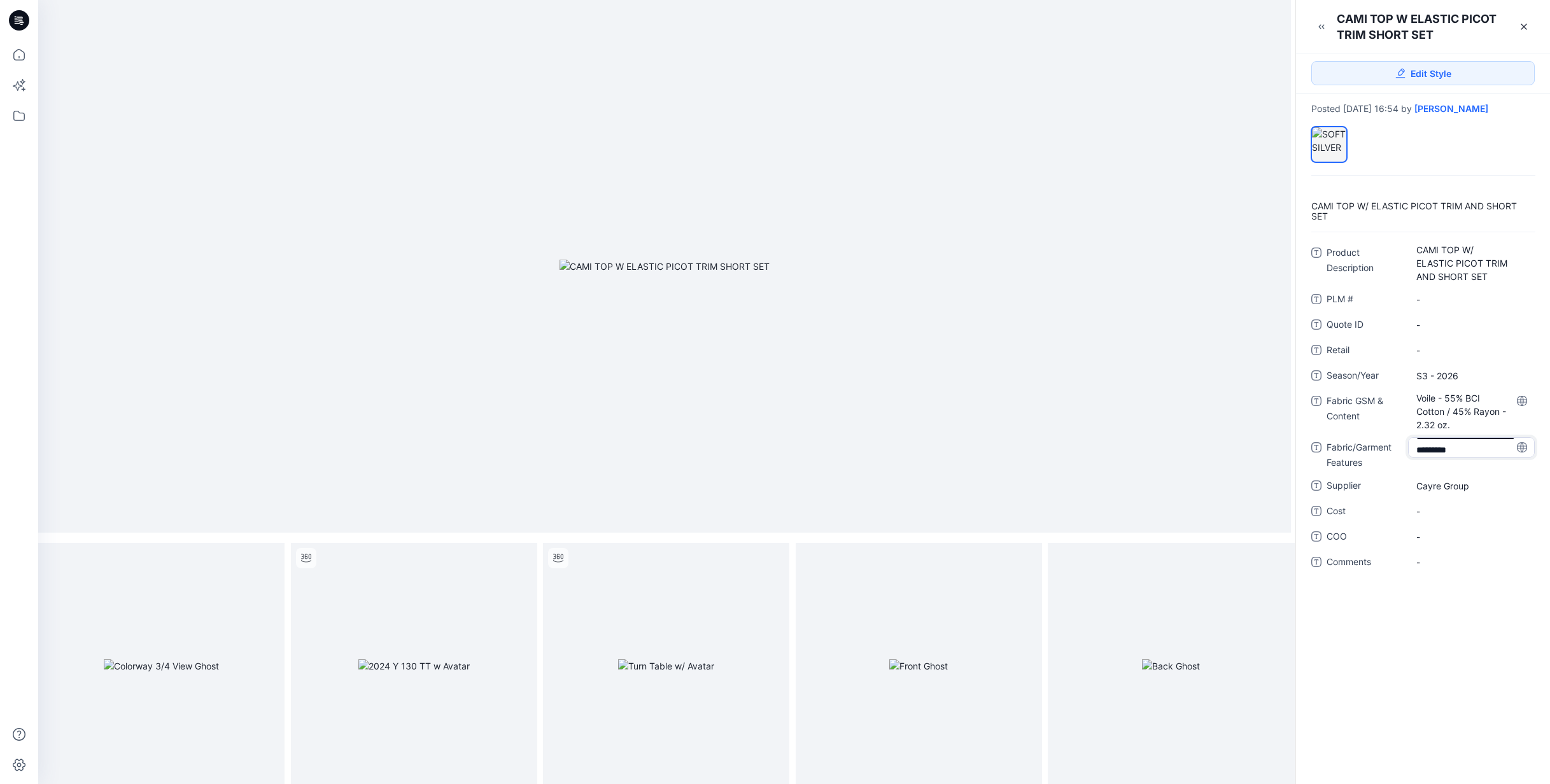
drag, startPoint x: 1495, startPoint y: 450, endPoint x: 1500, endPoint y: 443, distance: 8.6
click at [1495, 450] on textarea "**********" at bounding box center [1471, 448] width 126 height 20
type textarea "**********"
drag, startPoint x: 1510, startPoint y: 451, endPoint x: 1503, endPoint y: 447, distance: 8.1
click at [1510, 451] on textarea "**********" at bounding box center [1471, 448] width 126 height 20
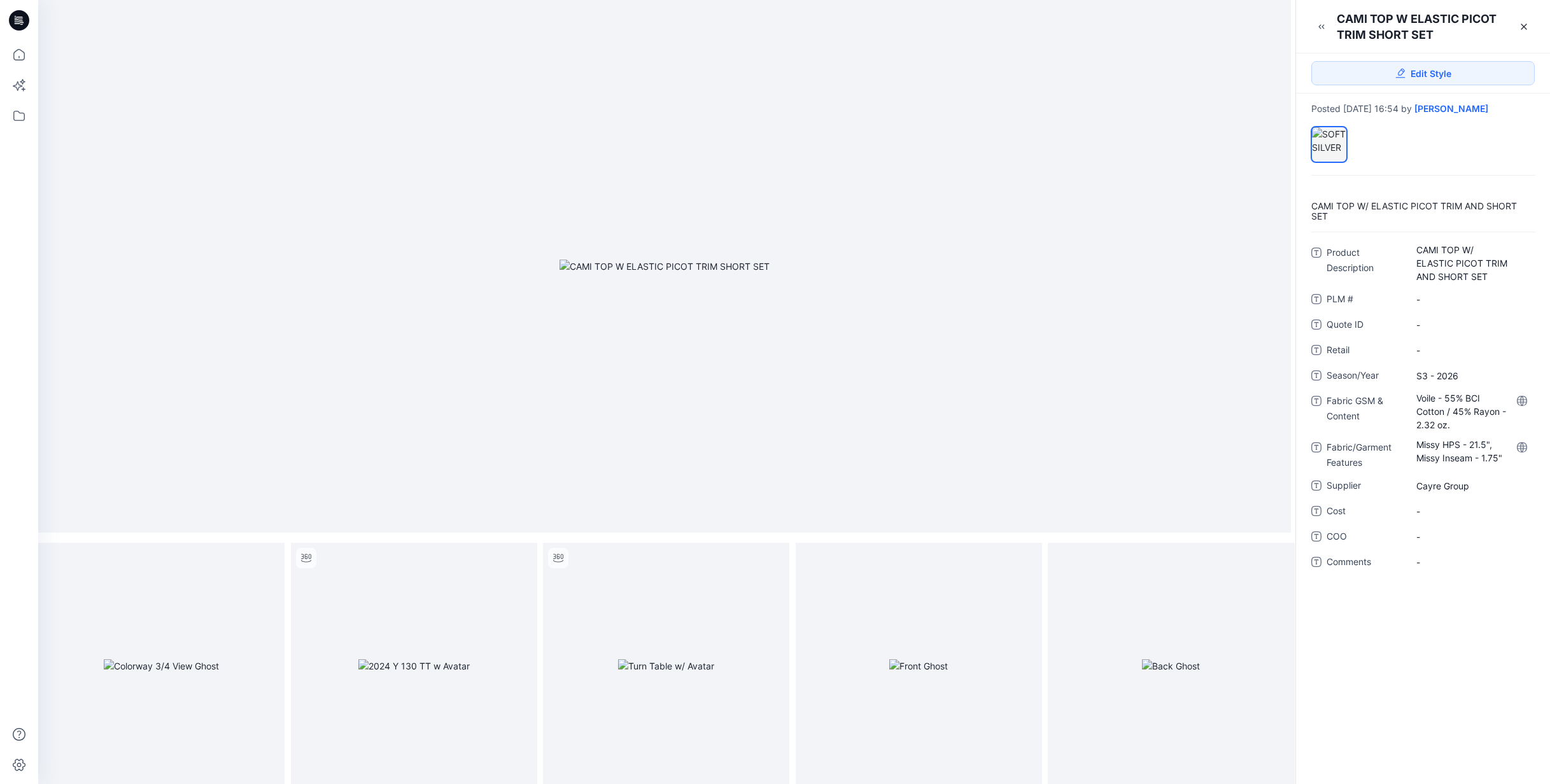
click at [1469, 574] on div "CAMI TOP W/ ELASTIC PICOT TRIM AND SHORT SET Product Description CAMI TOP W/ EL…" at bounding box center [1423, 479] width 254 height 609
click at [1528, 26] on icon at bounding box center [1524, 27] width 10 height 10
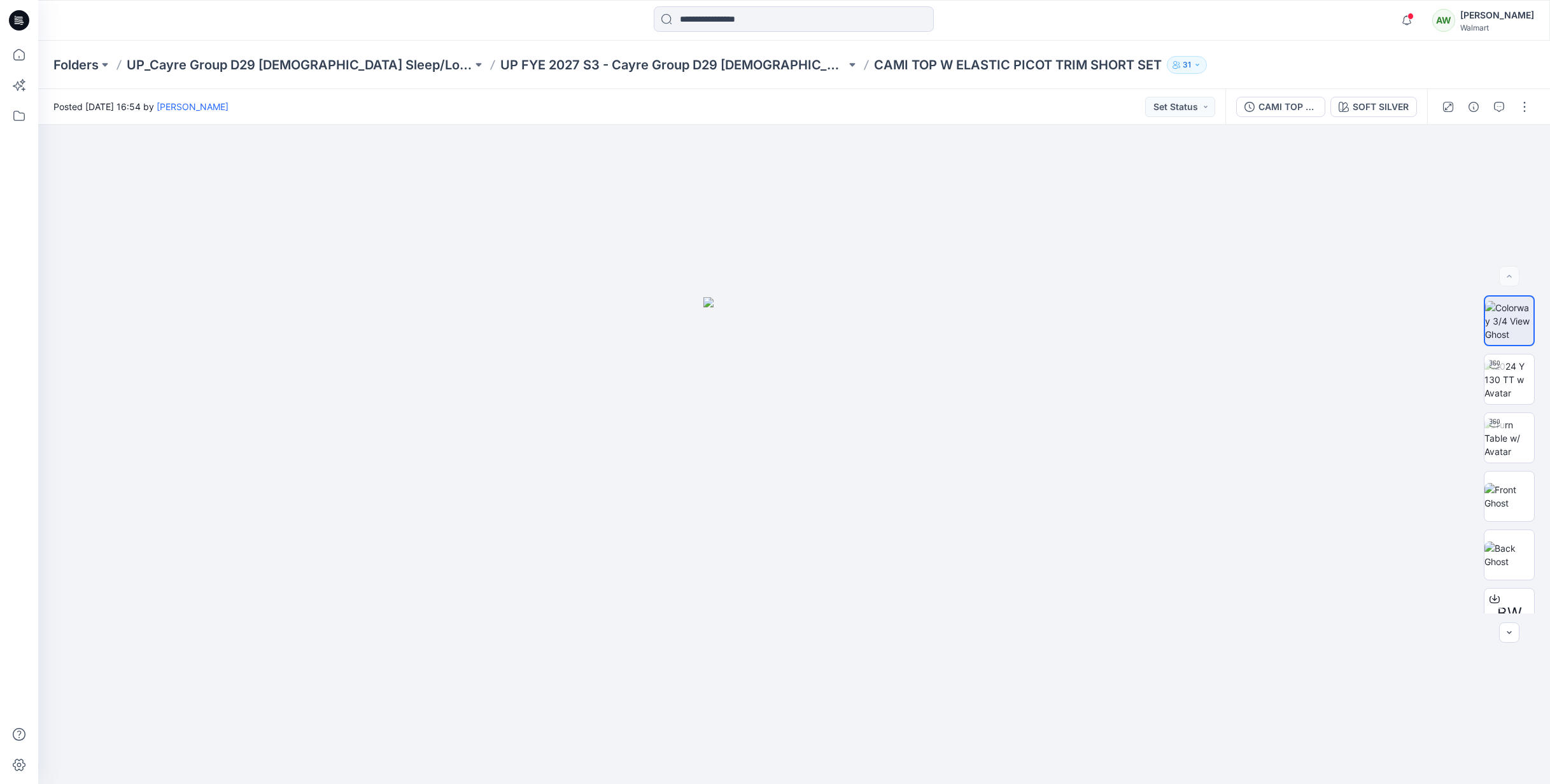
click at [627, 55] on div "Folders UP_Cayre Group D29 [DEMOGRAPHIC_DATA] Sleep/Loungewear UP FYE 2027 S3 -…" at bounding box center [794, 64] width 1512 height 48
click at [680, 68] on p "UP FYE 2027 S3 - Cayre Group D29 [DEMOGRAPHIC_DATA] Sleepwear" at bounding box center [673, 65] width 346 height 18
